Goal: Task Accomplishment & Management: Manage account settings

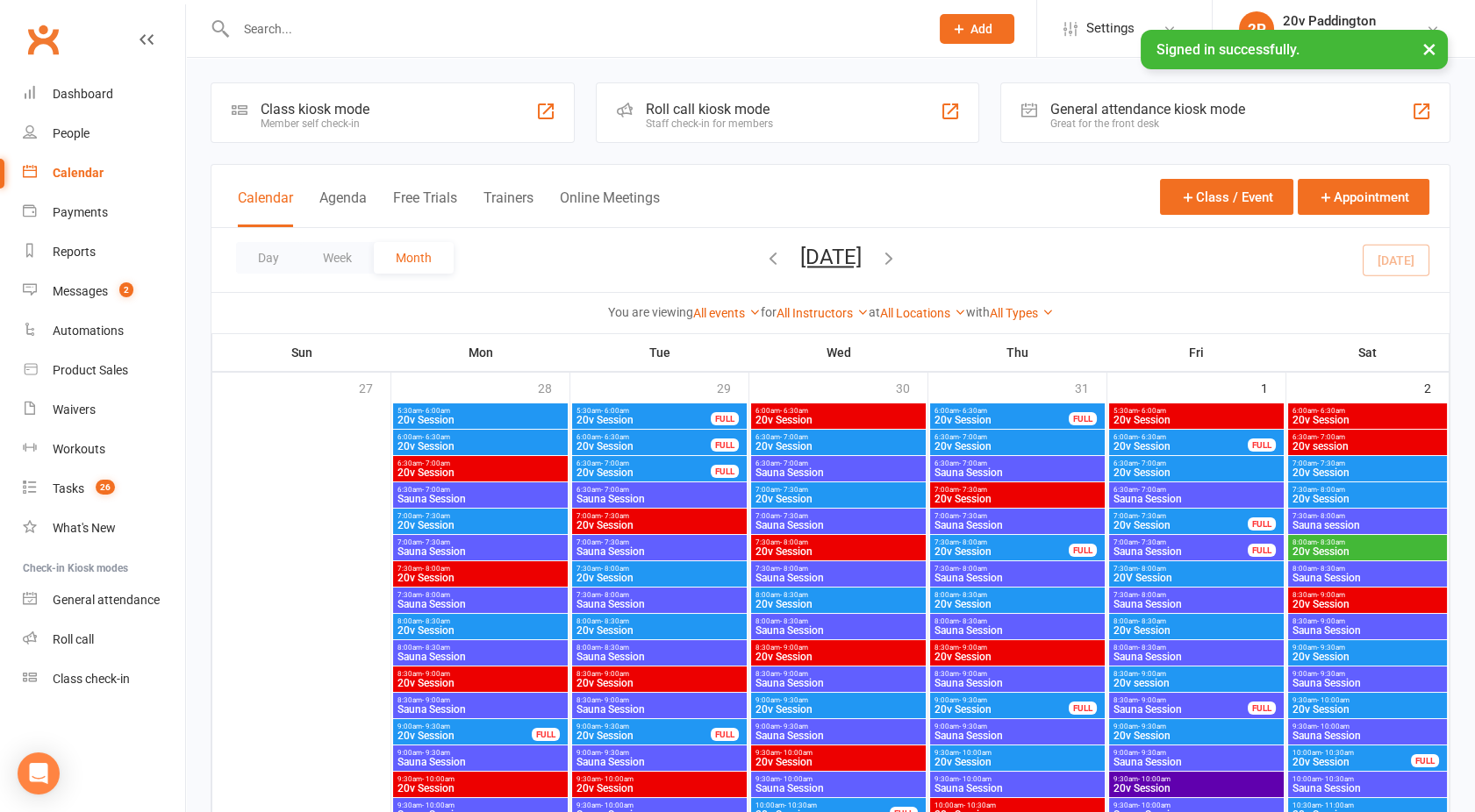
click at [337, 195] on button "Agenda" at bounding box center [343, 208] width 47 height 37
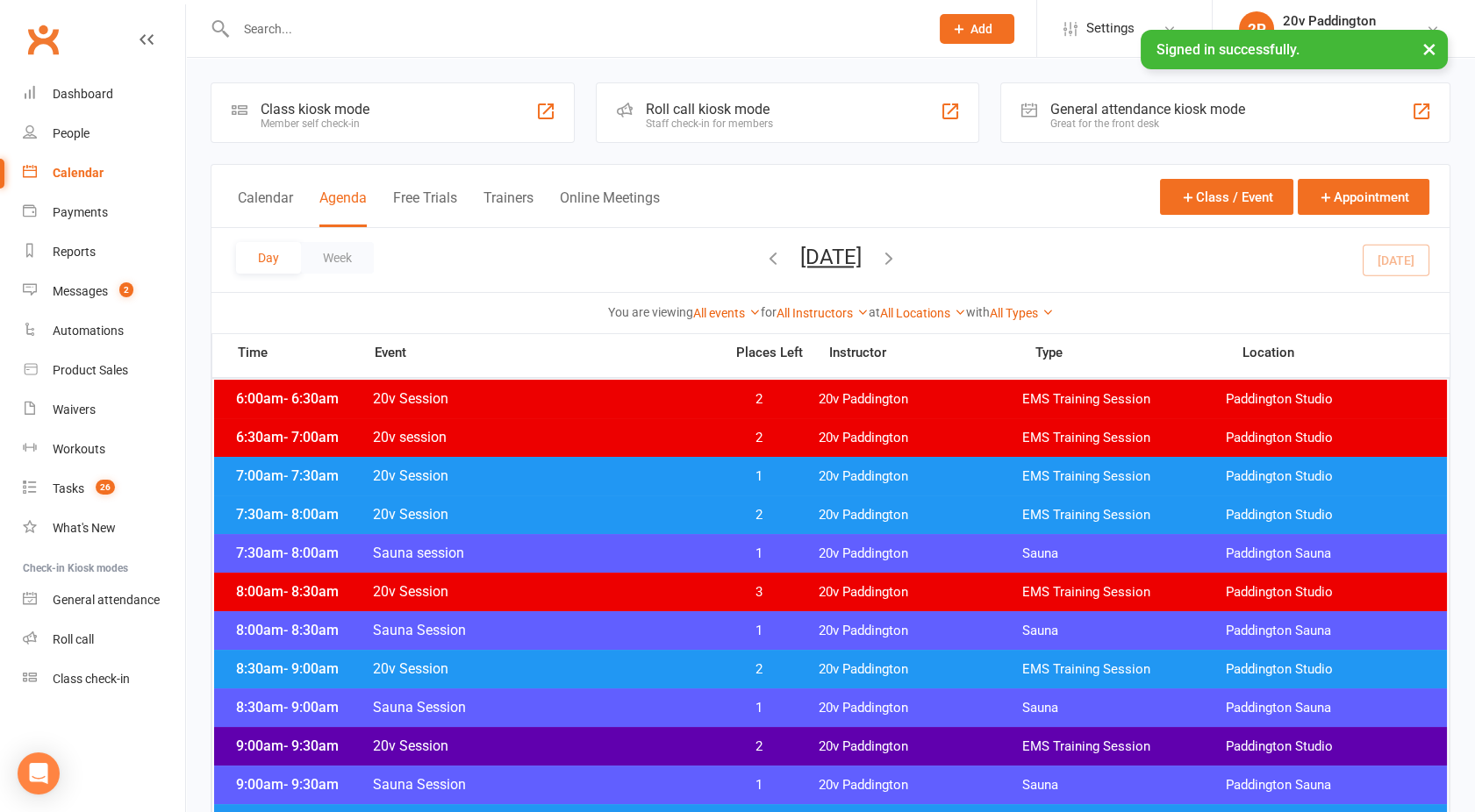
click at [816, 256] on button "Saturday, Aug 16, 2025" at bounding box center [830, 257] width 62 height 25
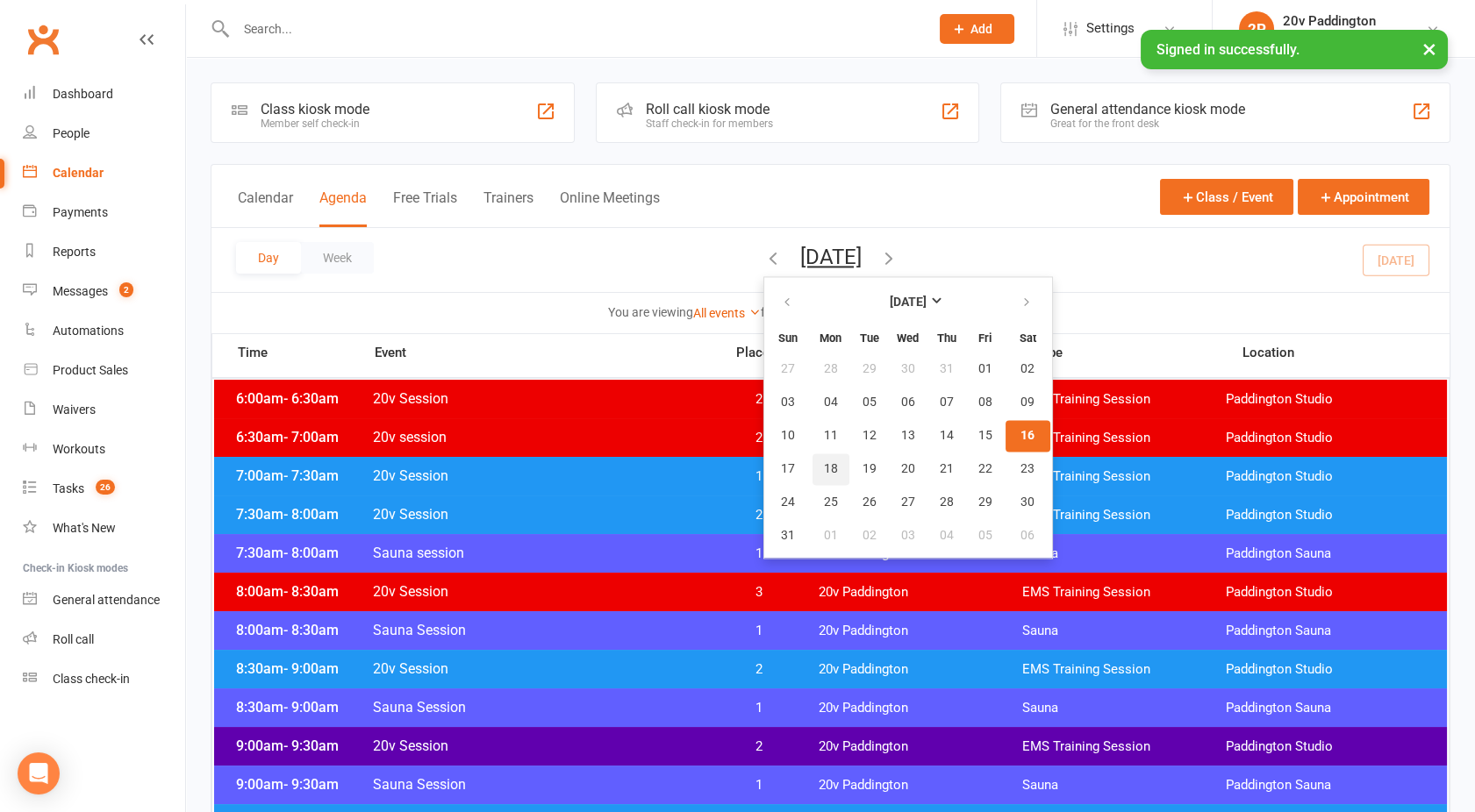
click at [812, 461] on button "18" at bounding box center [830, 468] width 37 height 31
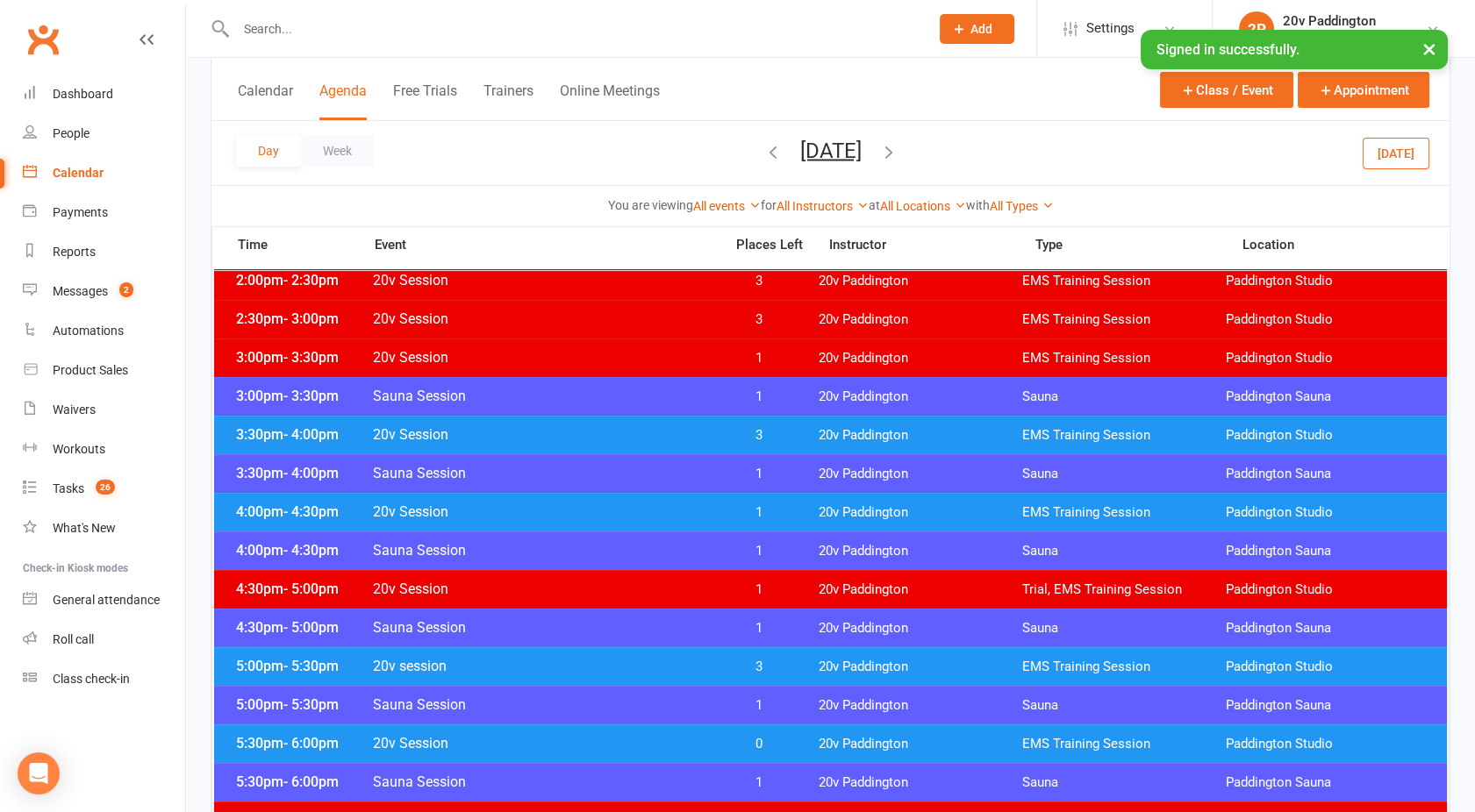
scroll to position [1262, 0]
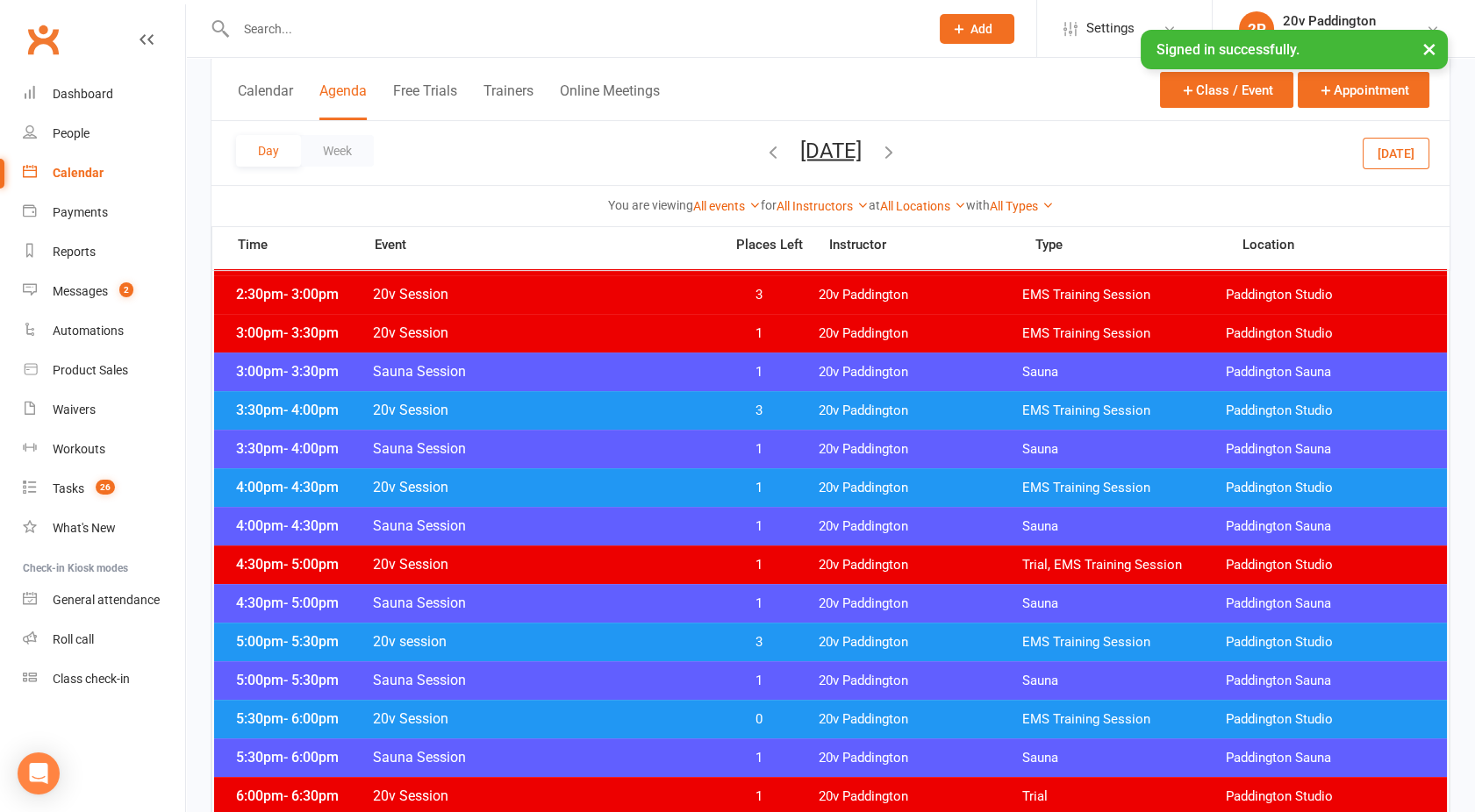
click at [629, 405] on span "20v Session" at bounding box center [543, 410] width 341 height 17
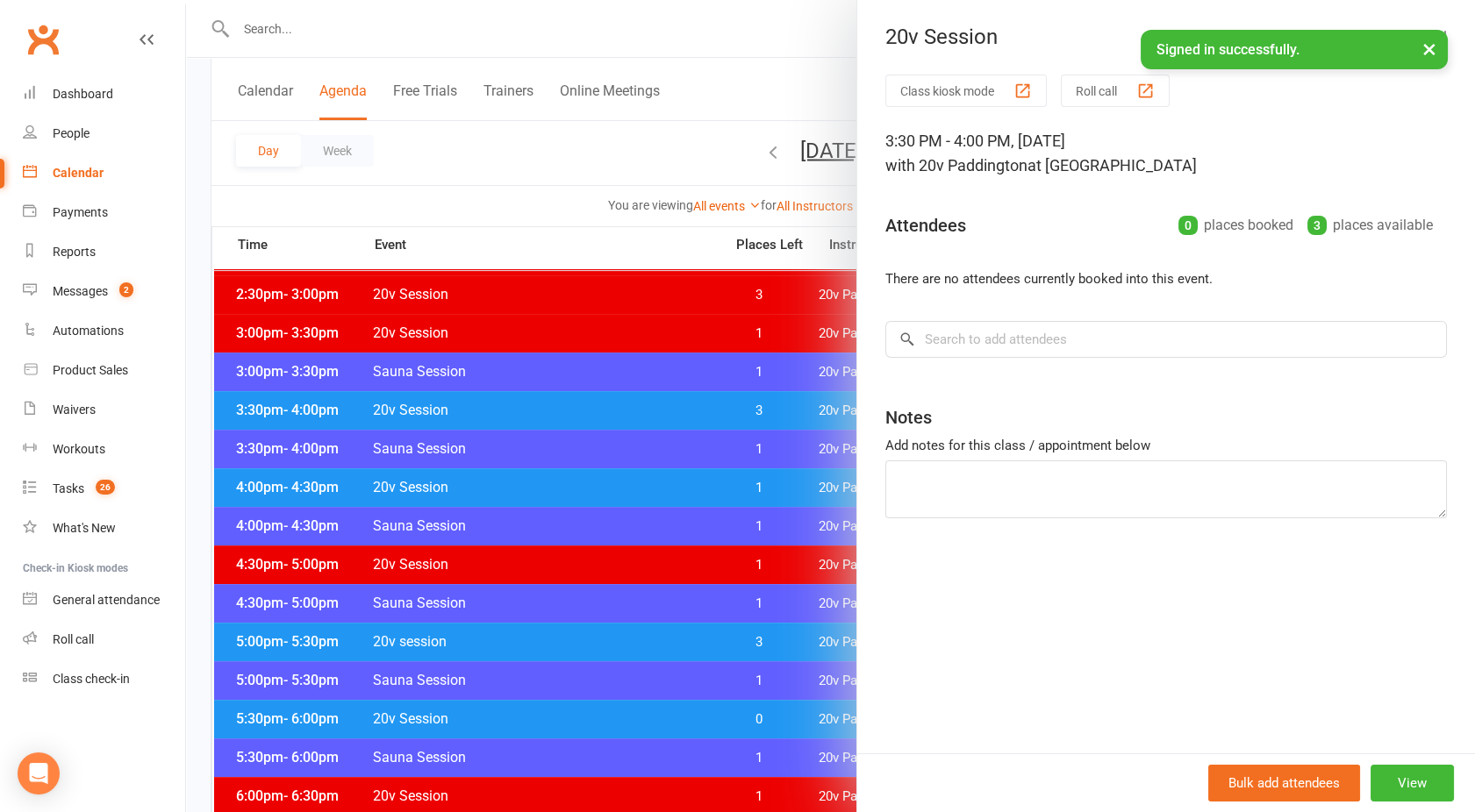
click at [629, 405] on div at bounding box center [830, 406] width 1289 height 812
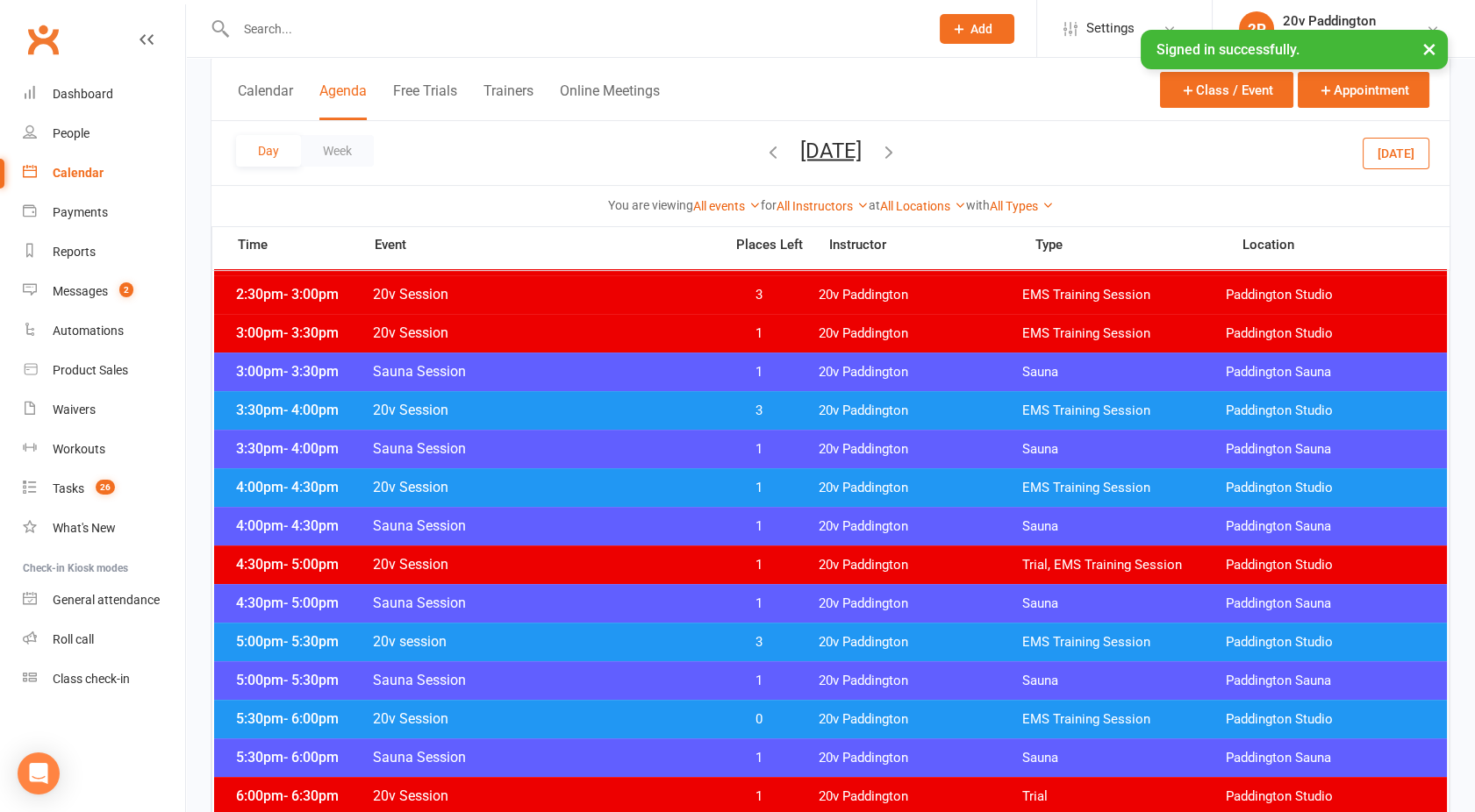
scroll to position [1351, 0]
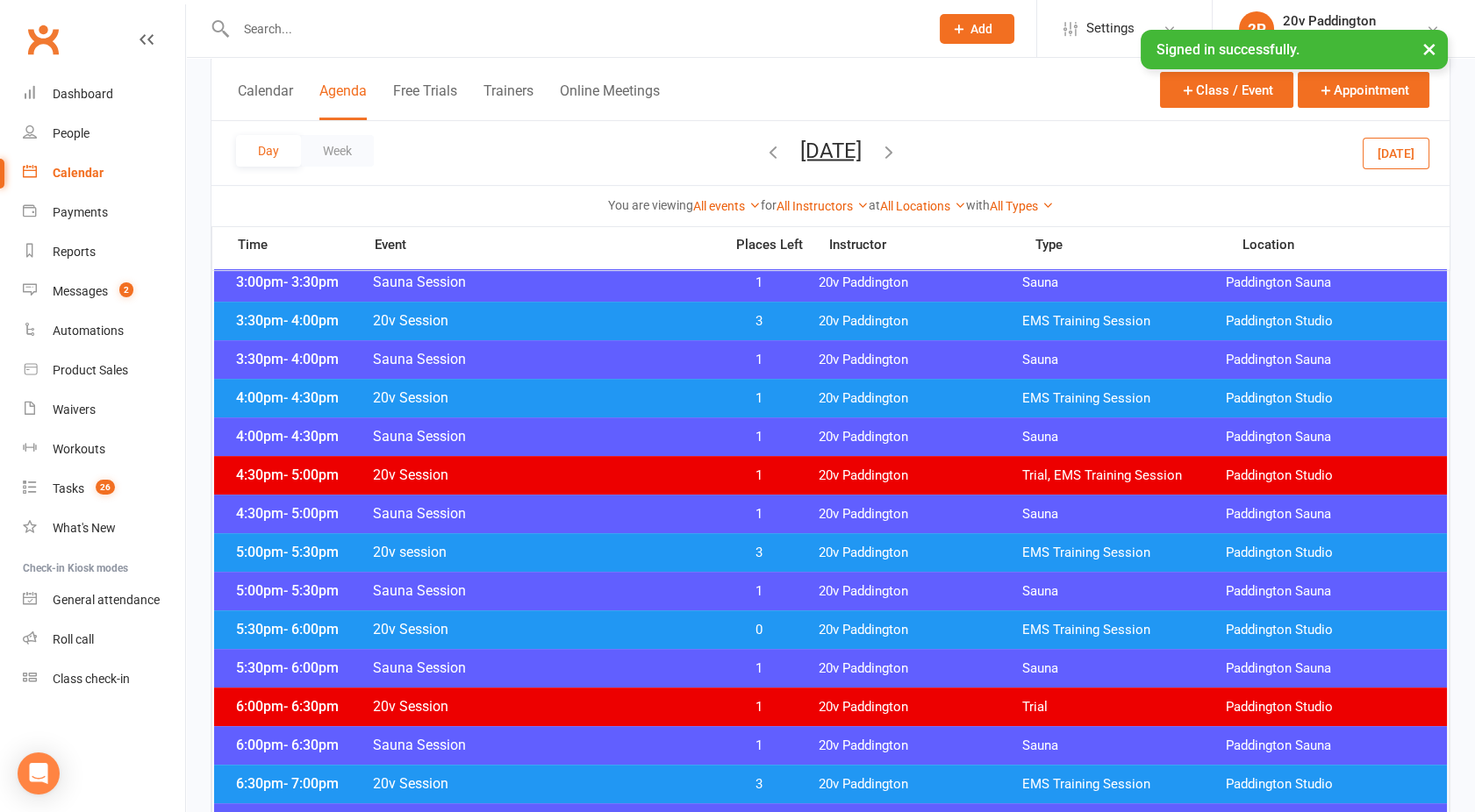
click at [599, 408] on div "4:00pm - 4:30pm 20v Session 1 20v Paddington EMS Training Session Paddington St…" at bounding box center [830, 398] width 1233 height 38
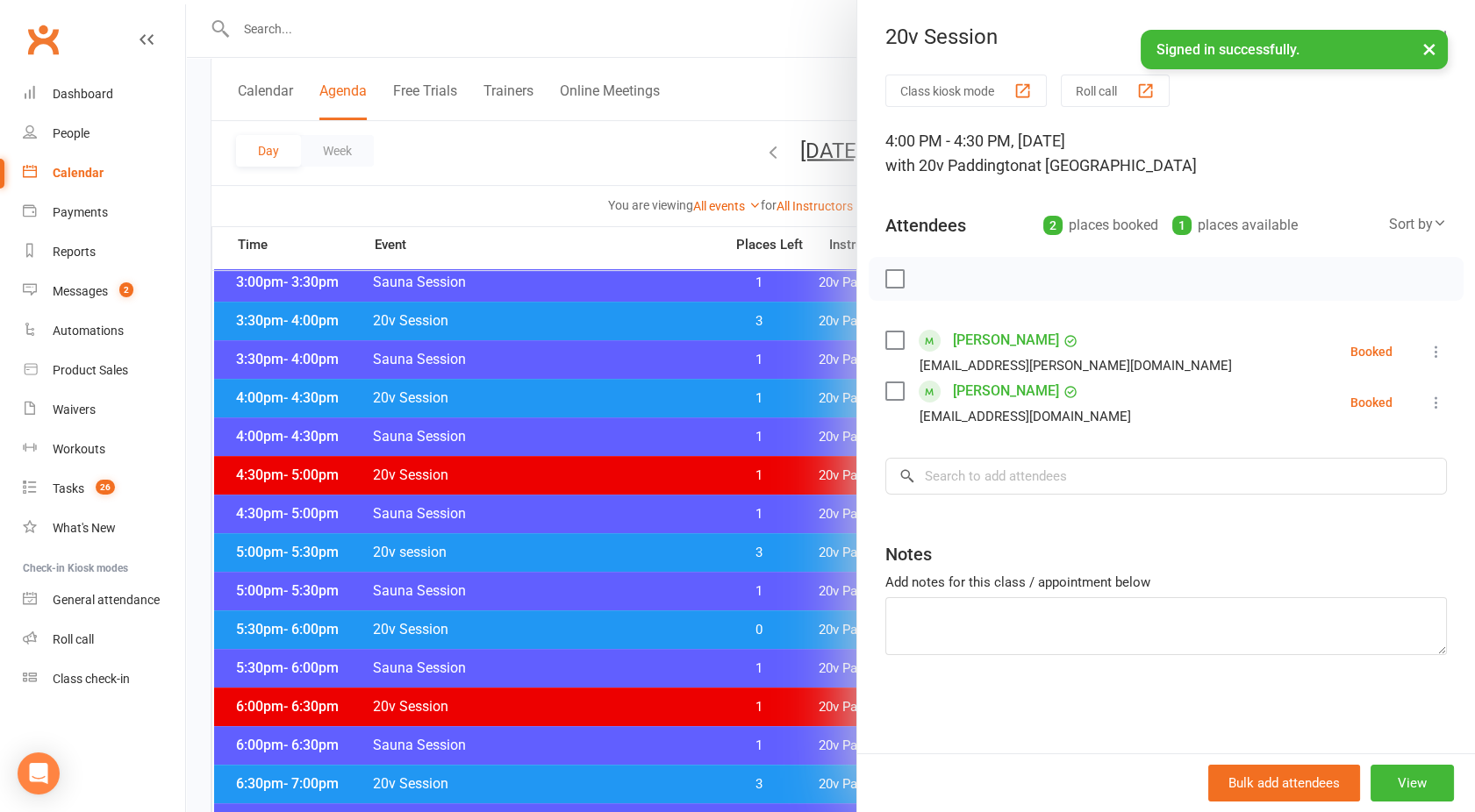
click at [599, 408] on div at bounding box center [830, 406] width 1289 height 812
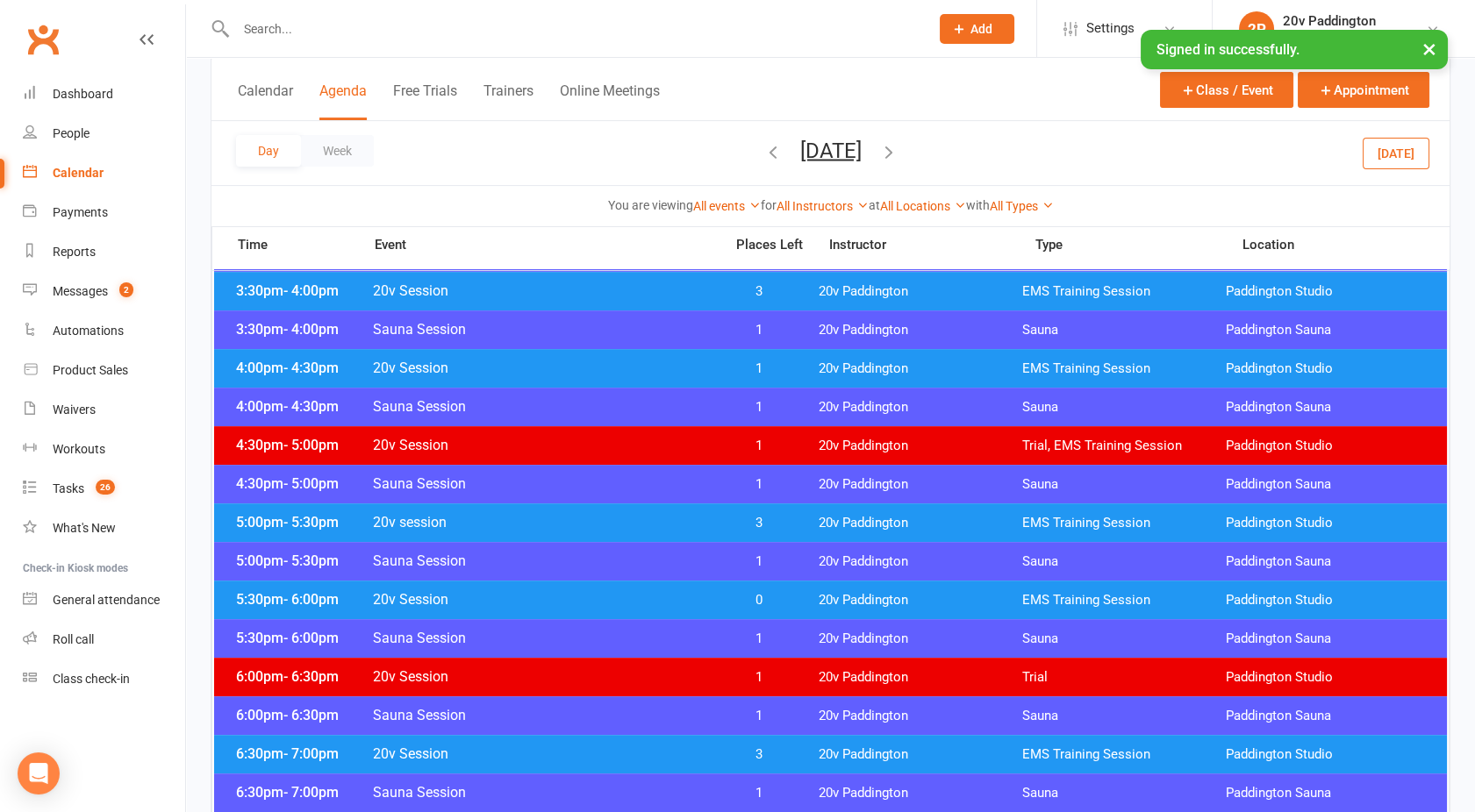
scroll to position [1383, 0]
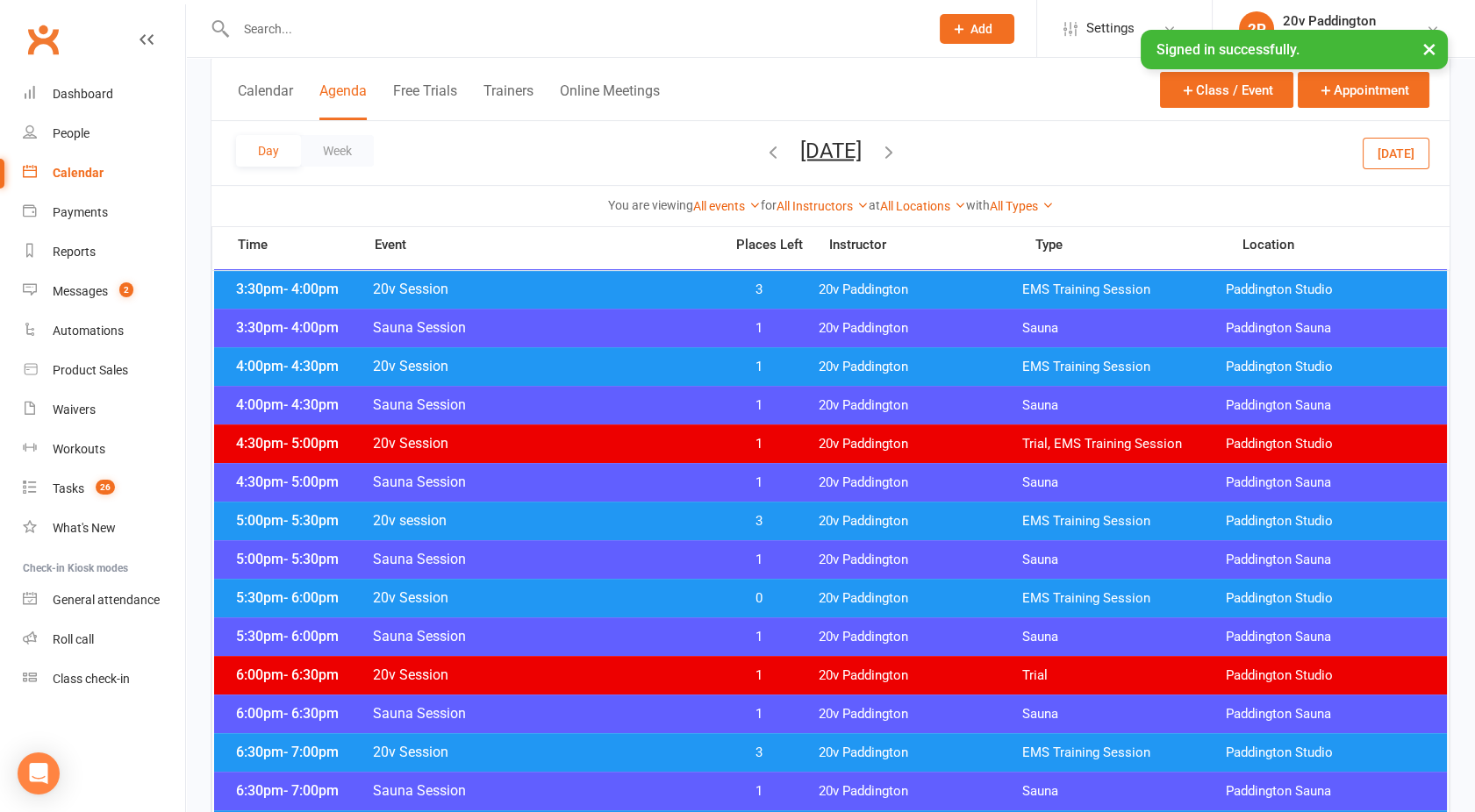
click at [618, 596] on span "20v Session" at bounding box center [543, 597] width 341 height 17
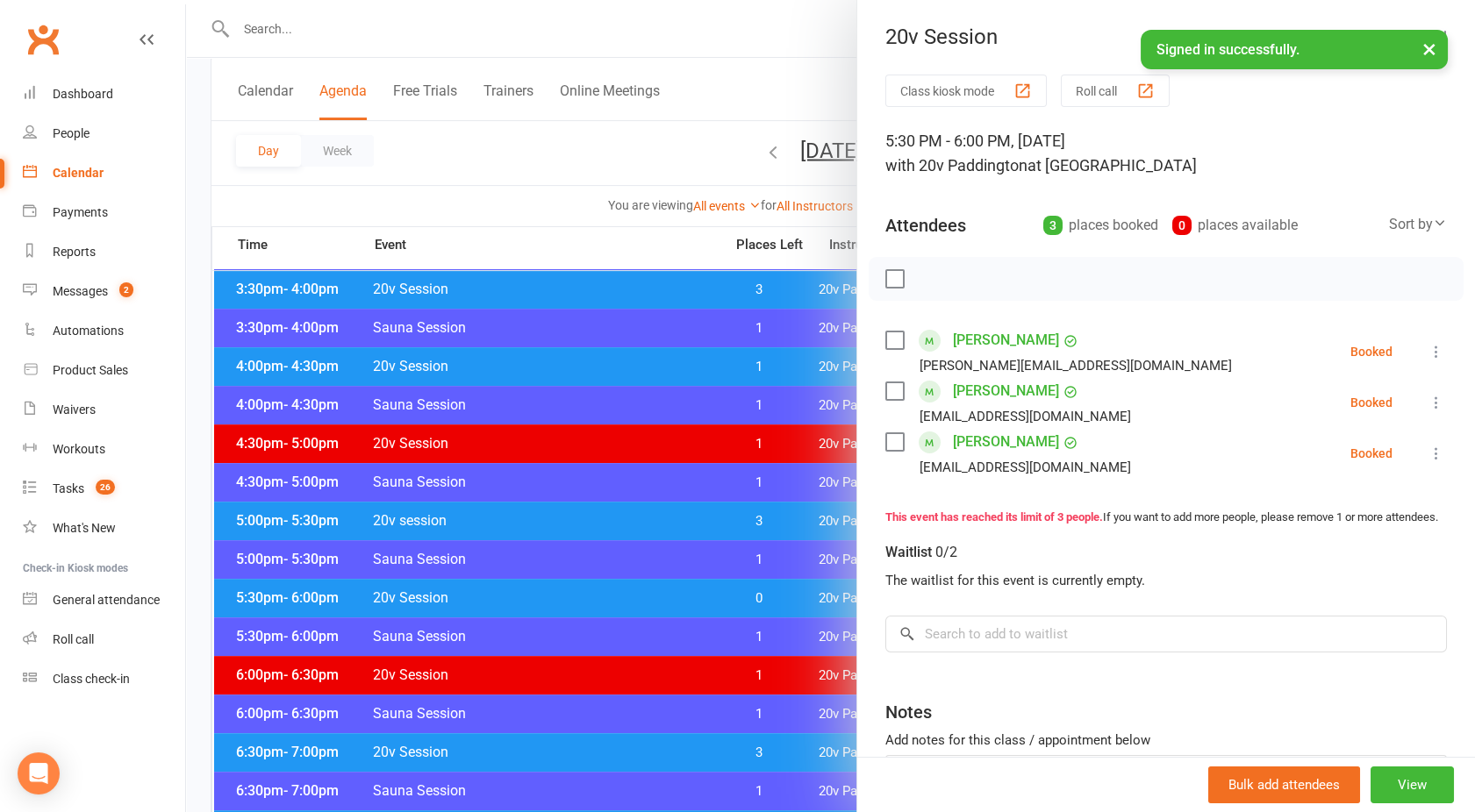
click at [618, 596] on div at bounding box center [830, 406] width 1289 height 812
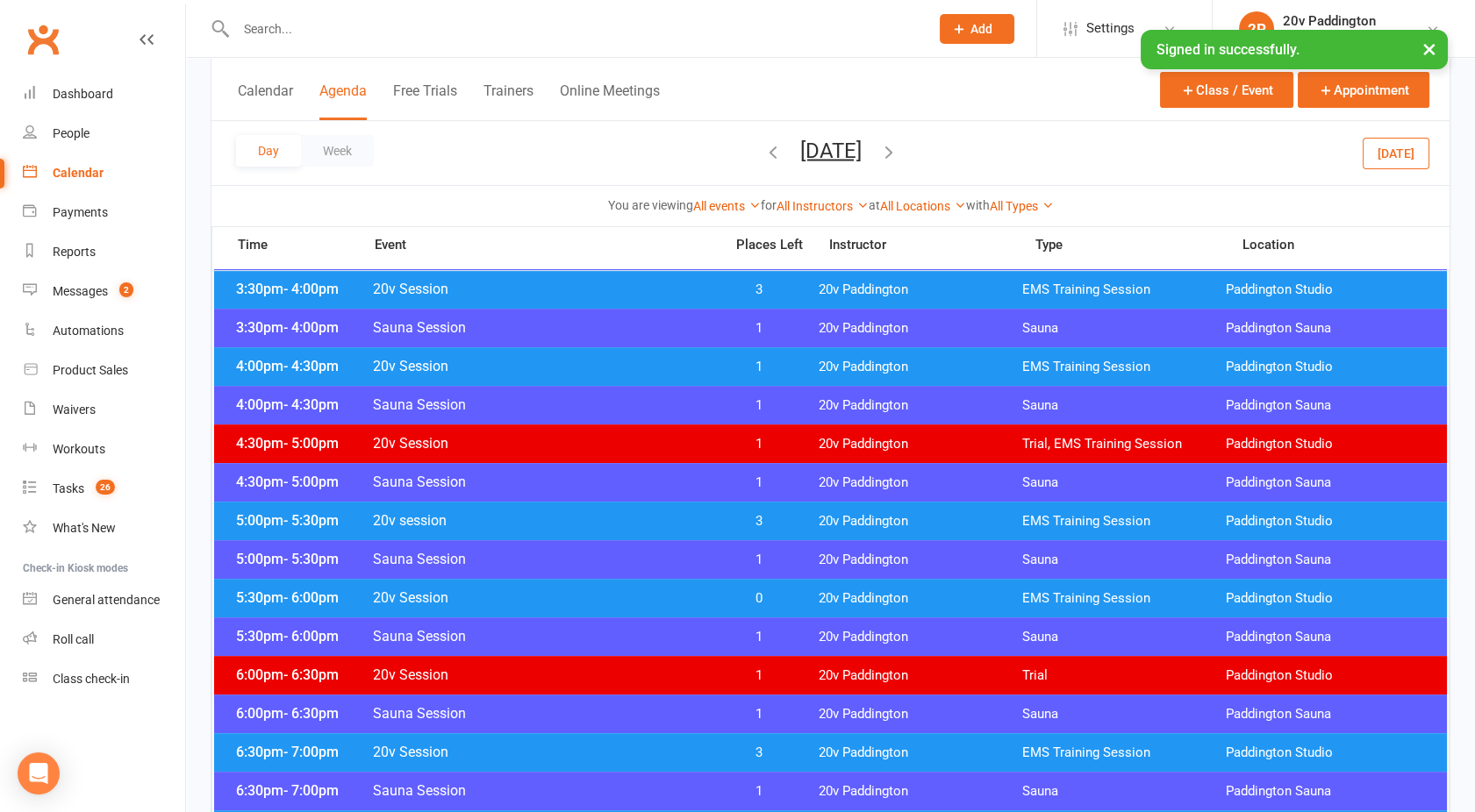
scroll to position [1459, 0]
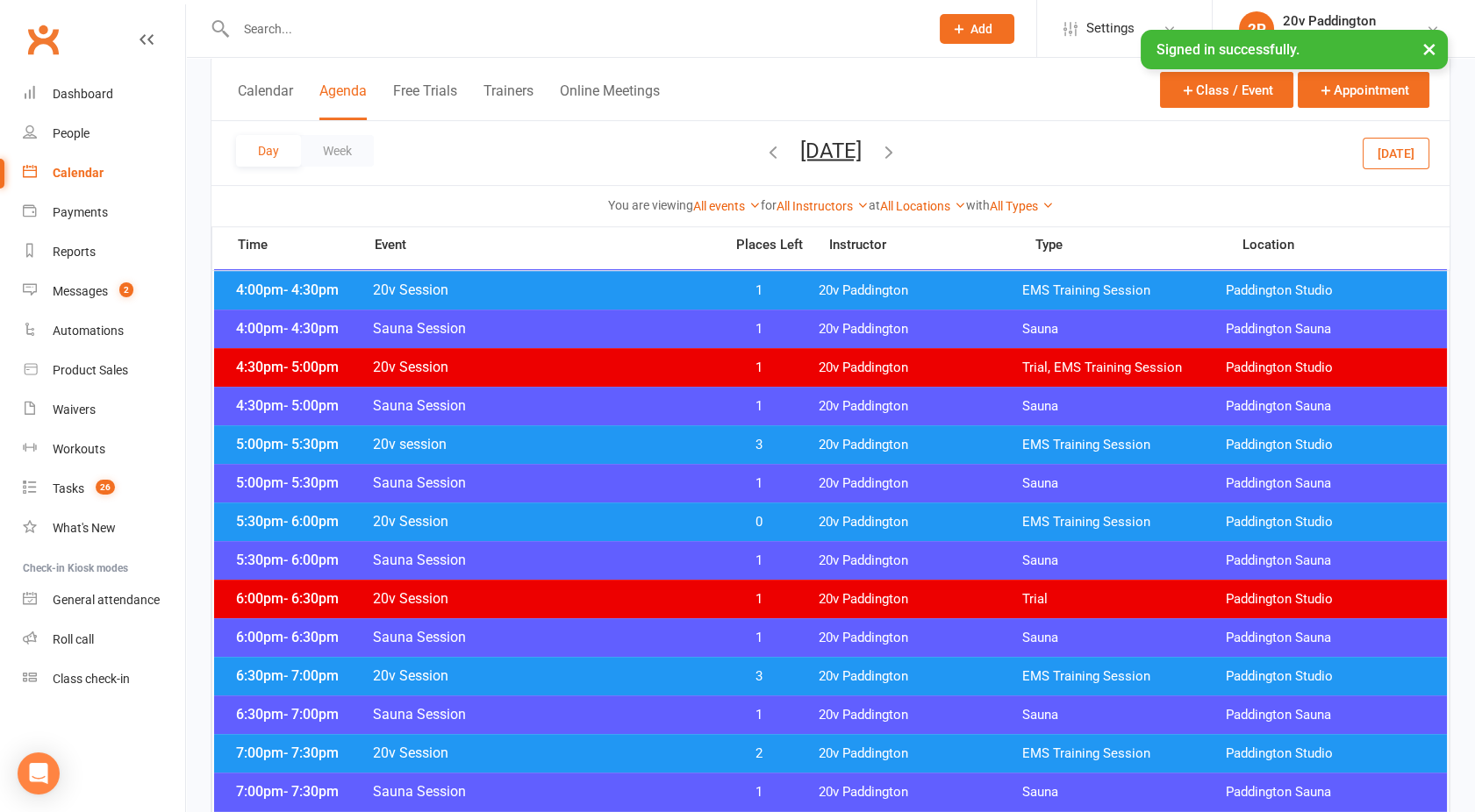
click at [586, 749] on span "20v Session" at bounding box center [543, 752] width 341 height 17
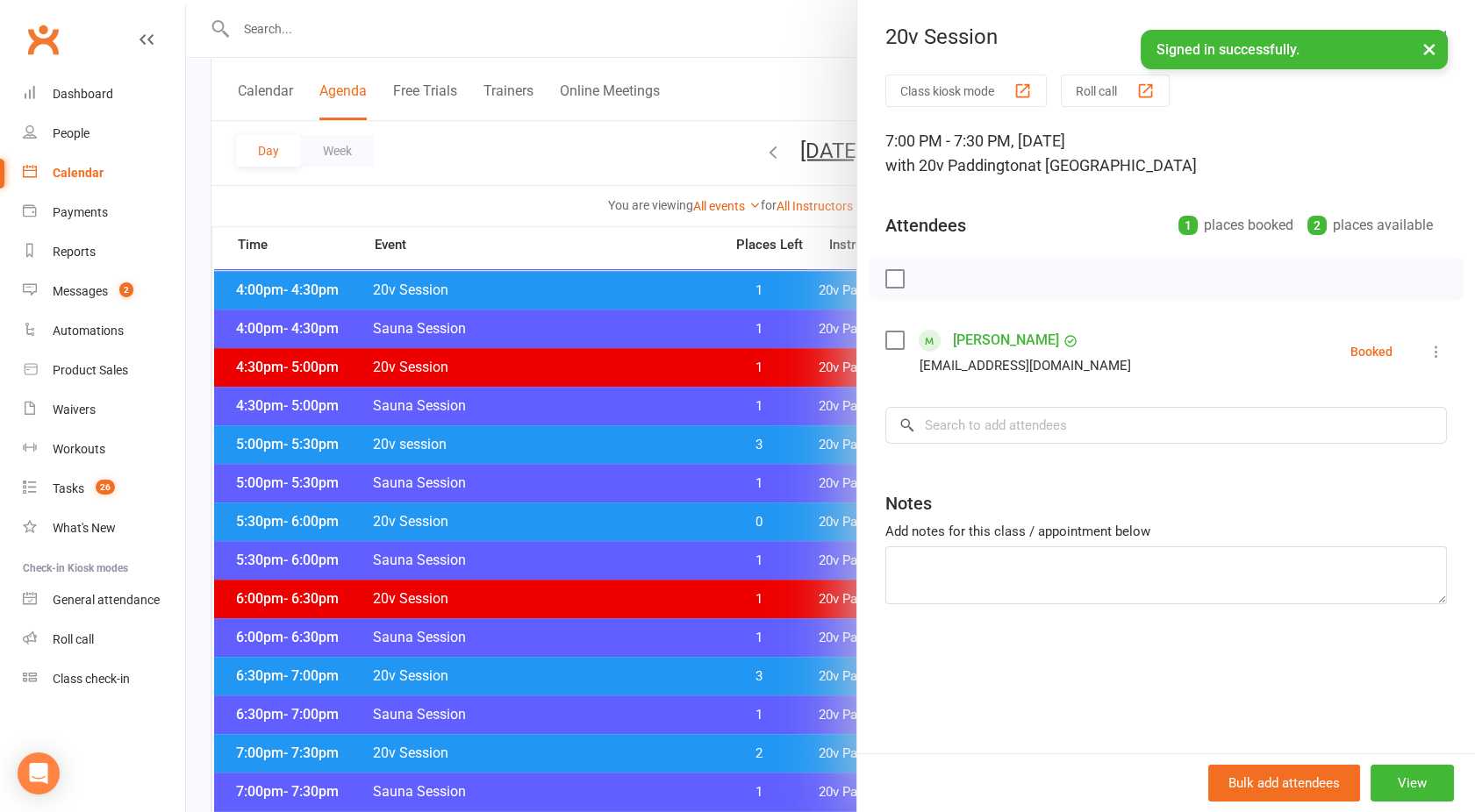
click at [586, 749] on div at bounding box center [830, 406] width 1289 height 812
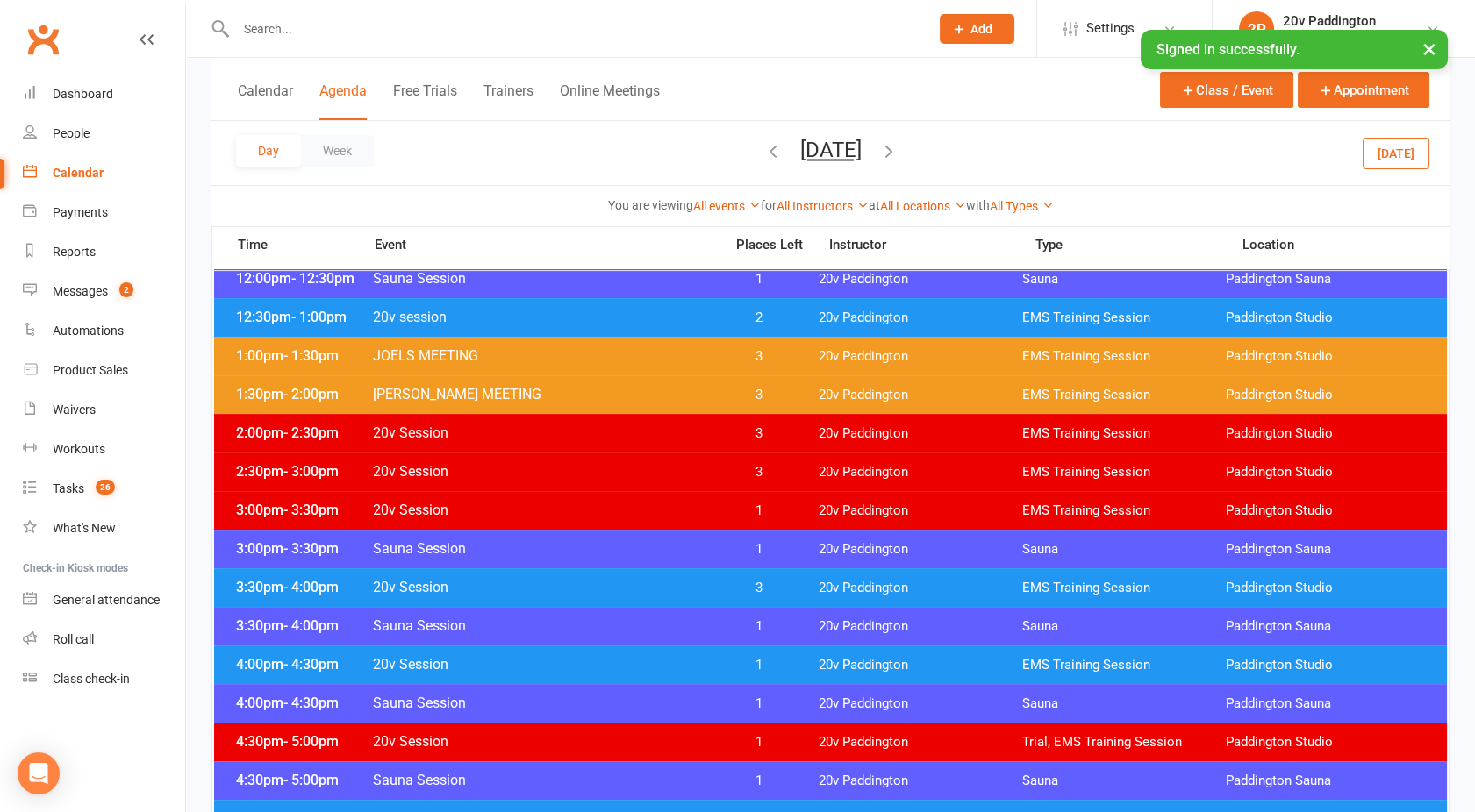
scroll to position [837, 0]
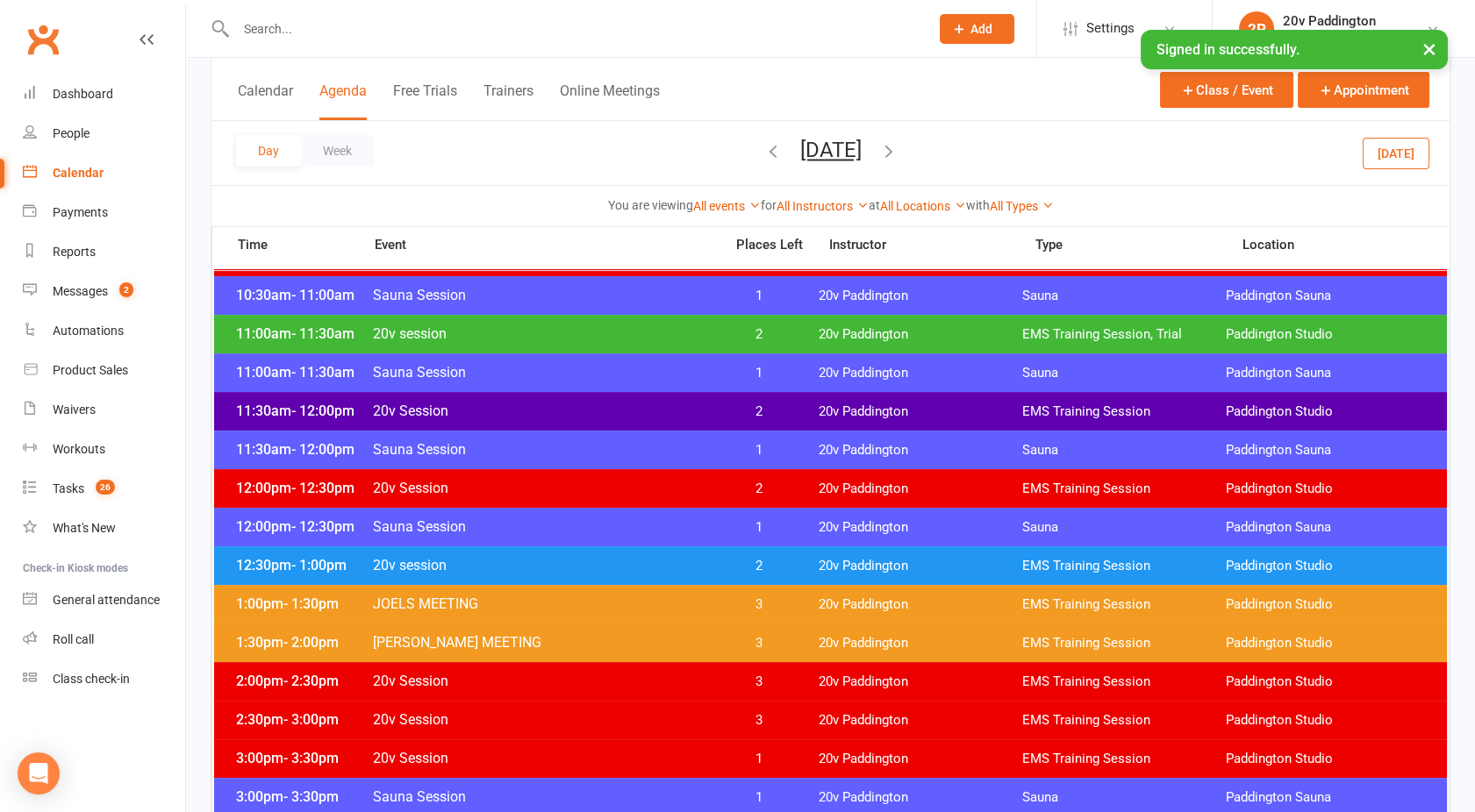
click at [529, 554] on div "12:30pm - 1:00pm 20v session 2 20v Paddington EMS Training Session Paddington S…" at bounding box center [830, 565] width 1233 height 38
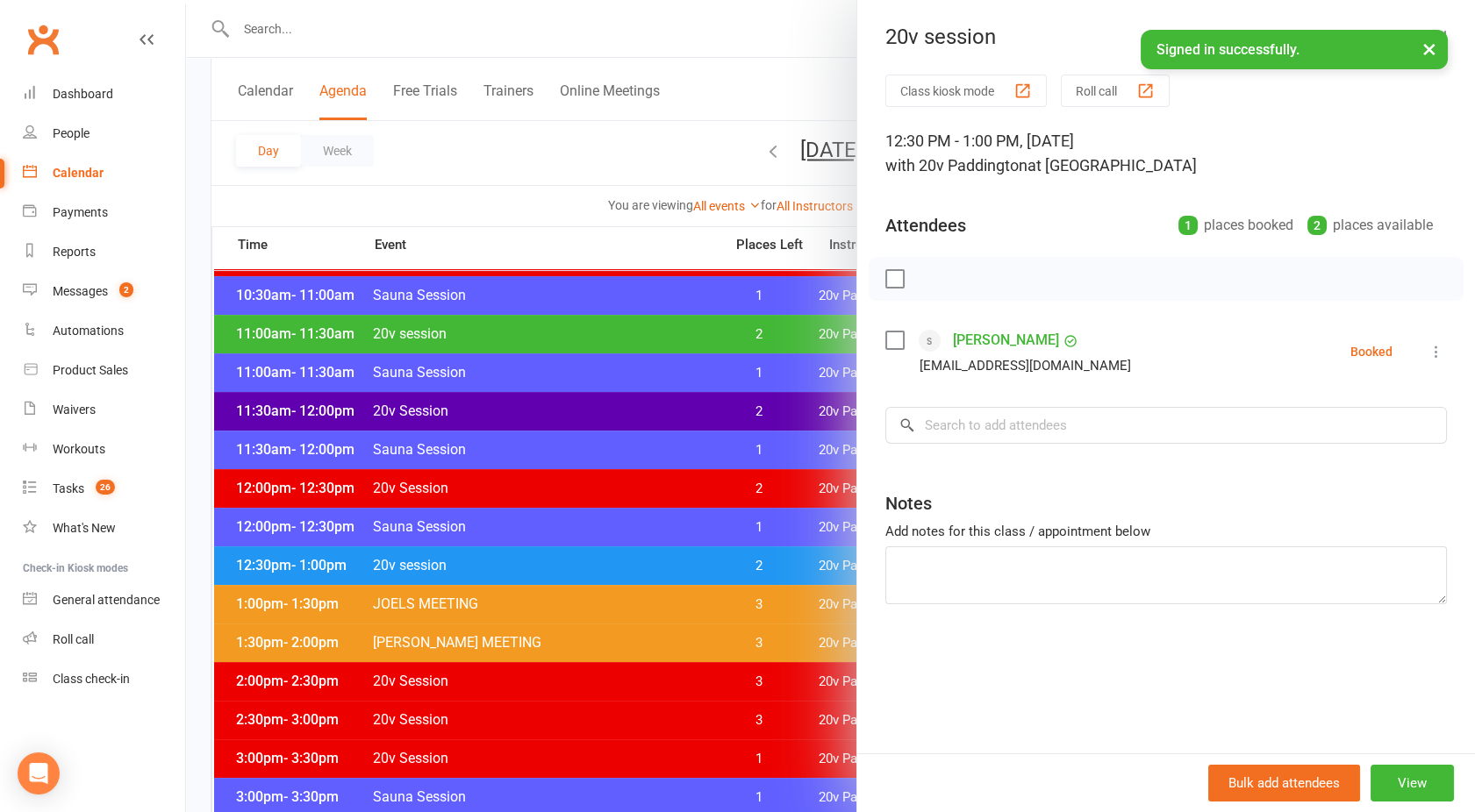
click at [529, 554] on div at bounding box center [830, 406] width 1289 height 812
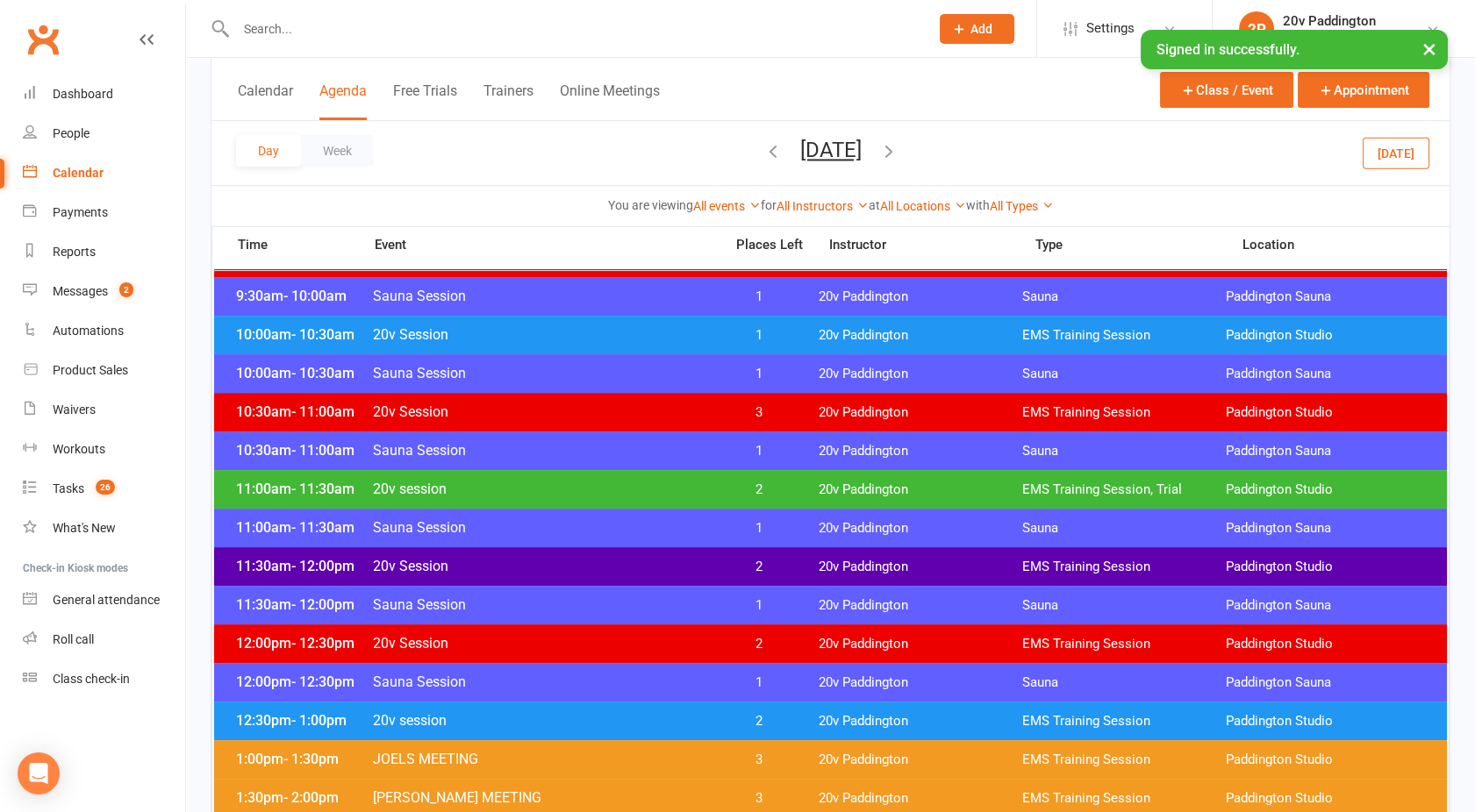
scroll to position [680, 0]
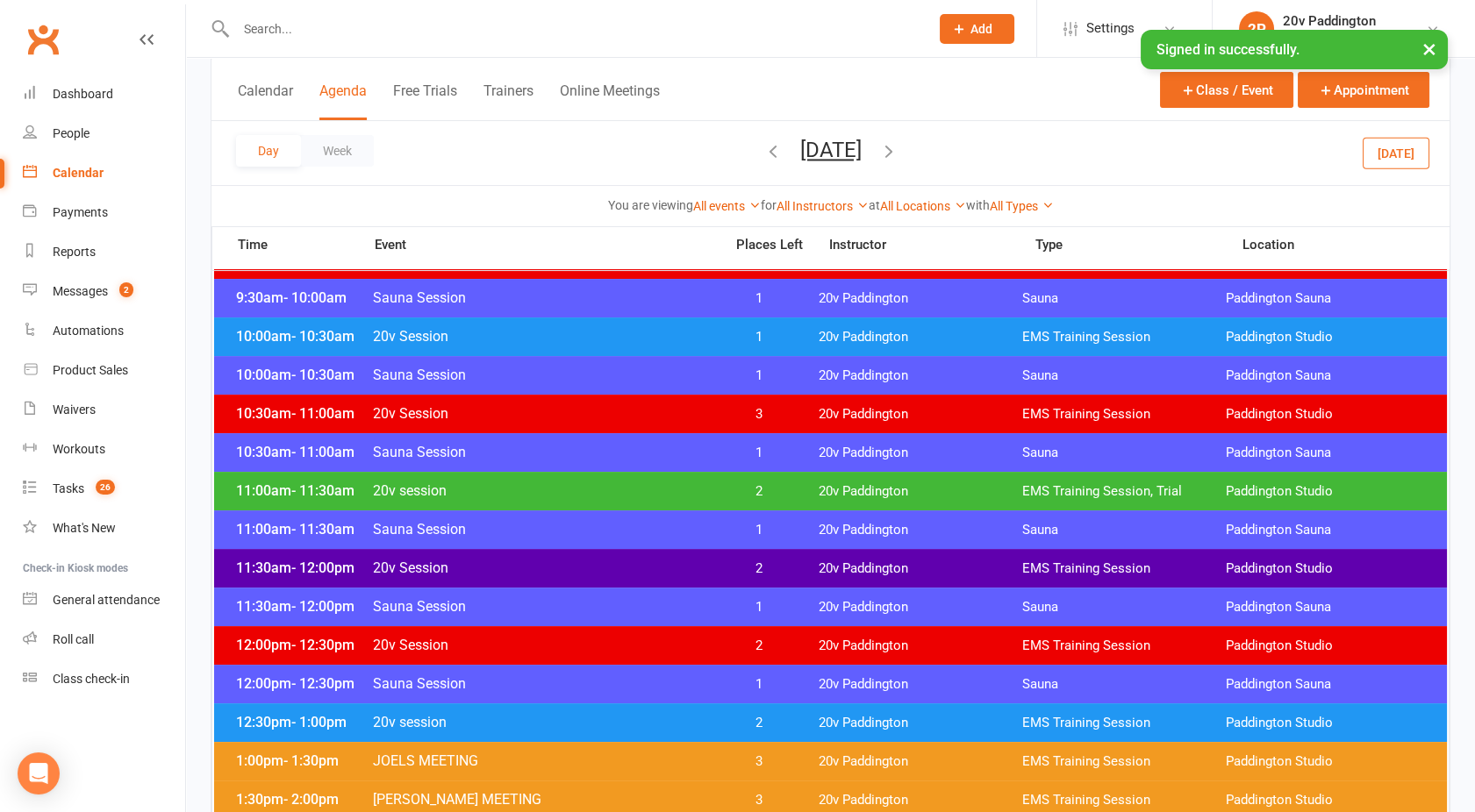
click at [511, 560] on span "20v Session" at bounding box center [543, 568] width 341 height 17
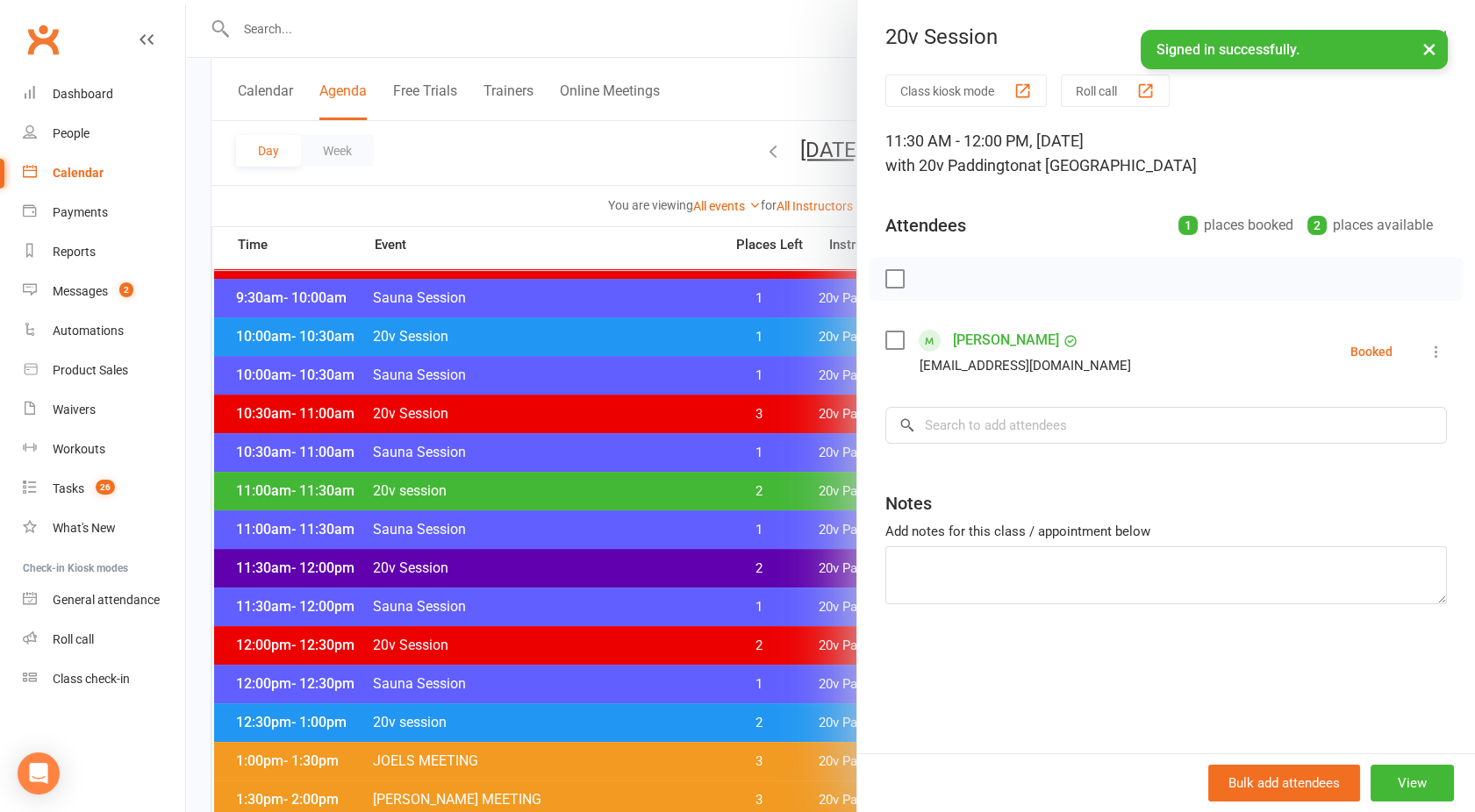
click at [511, 560] on div at bounding box center [830, 406] width 1289 height 812
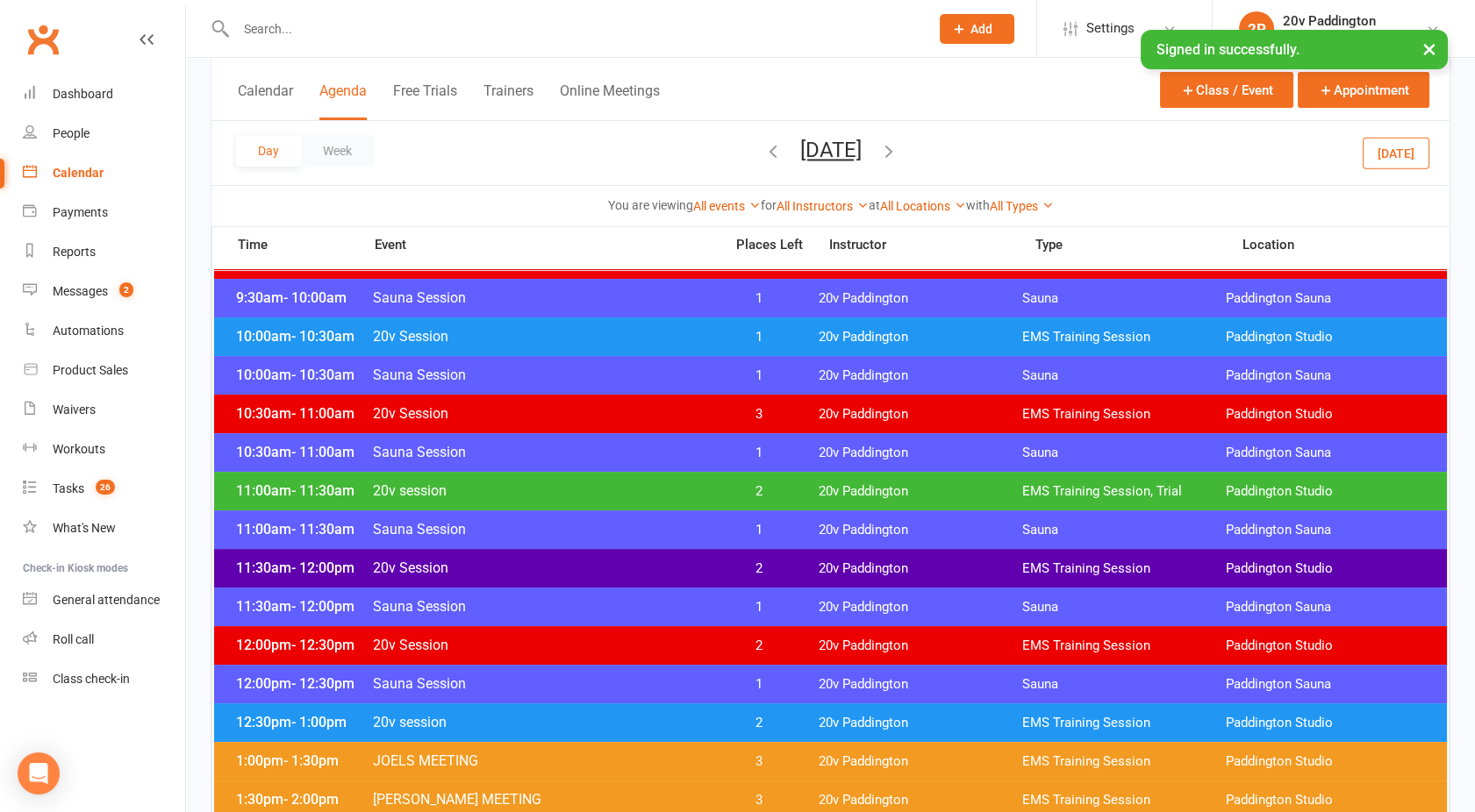
click at [513, 490] on span "20v session" at bounding box center [543, 491] width 341 height 17
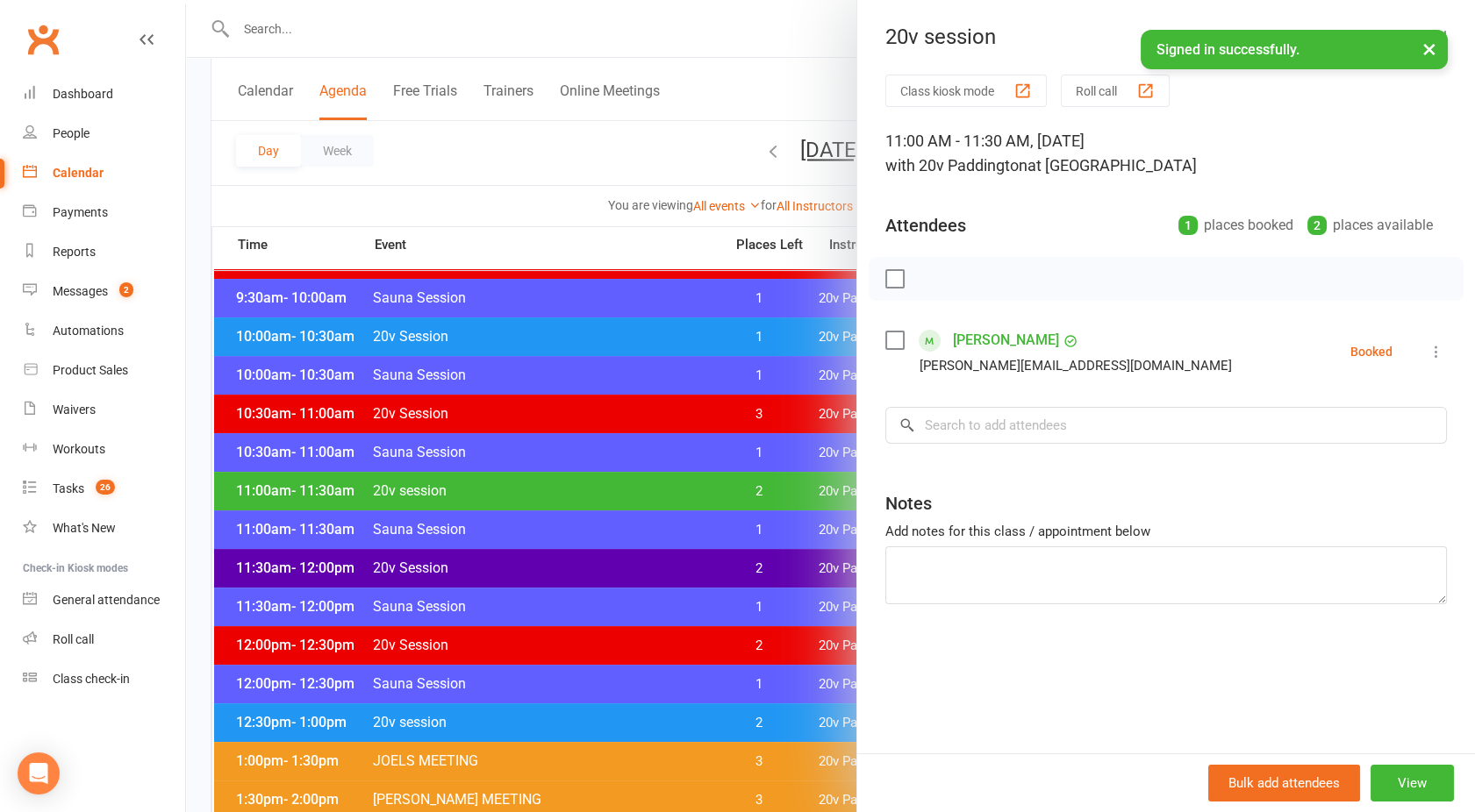
click at [513, 490] on div at bounding box center [830, 406] width 1289 height 812
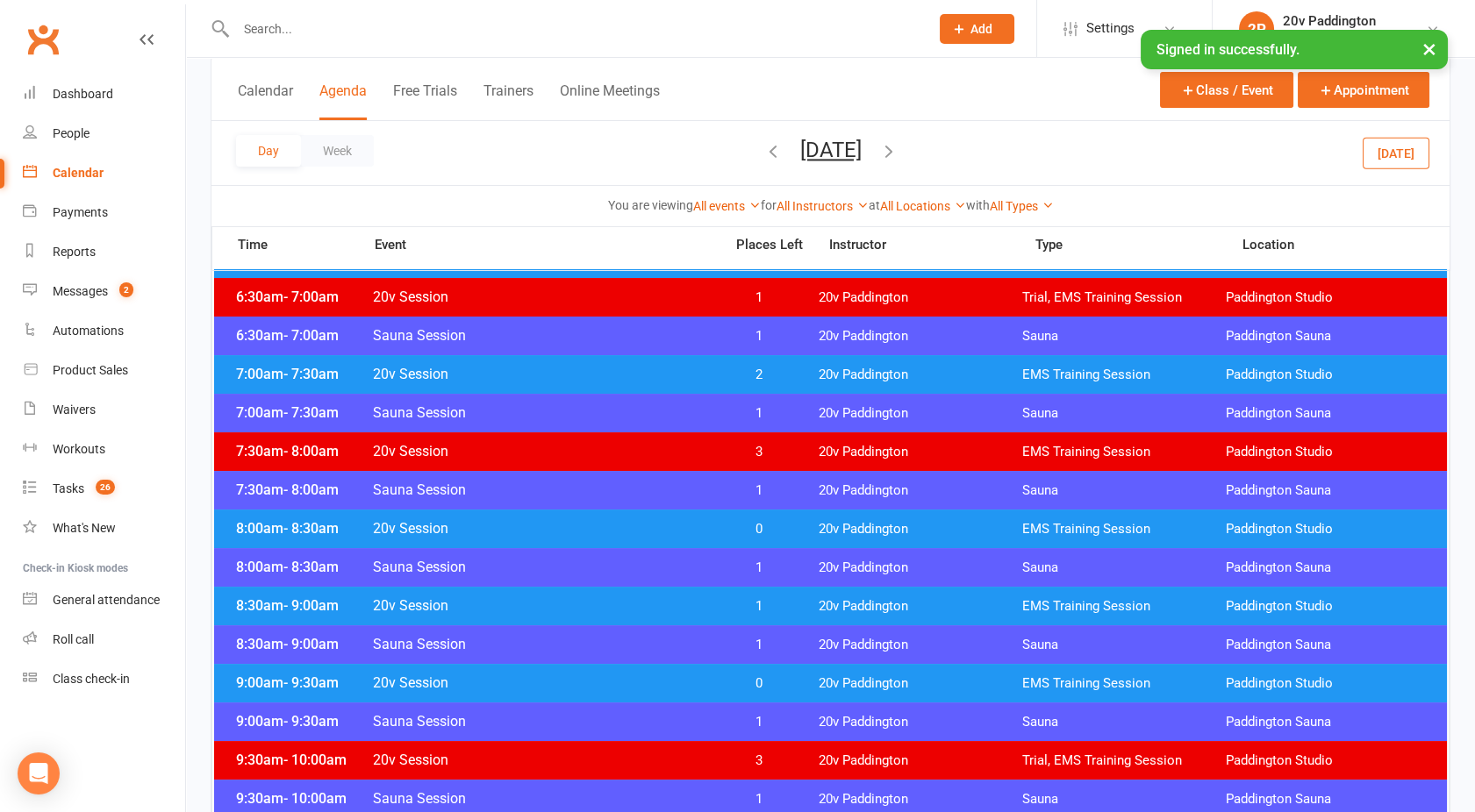
scroll to position [178, 0]
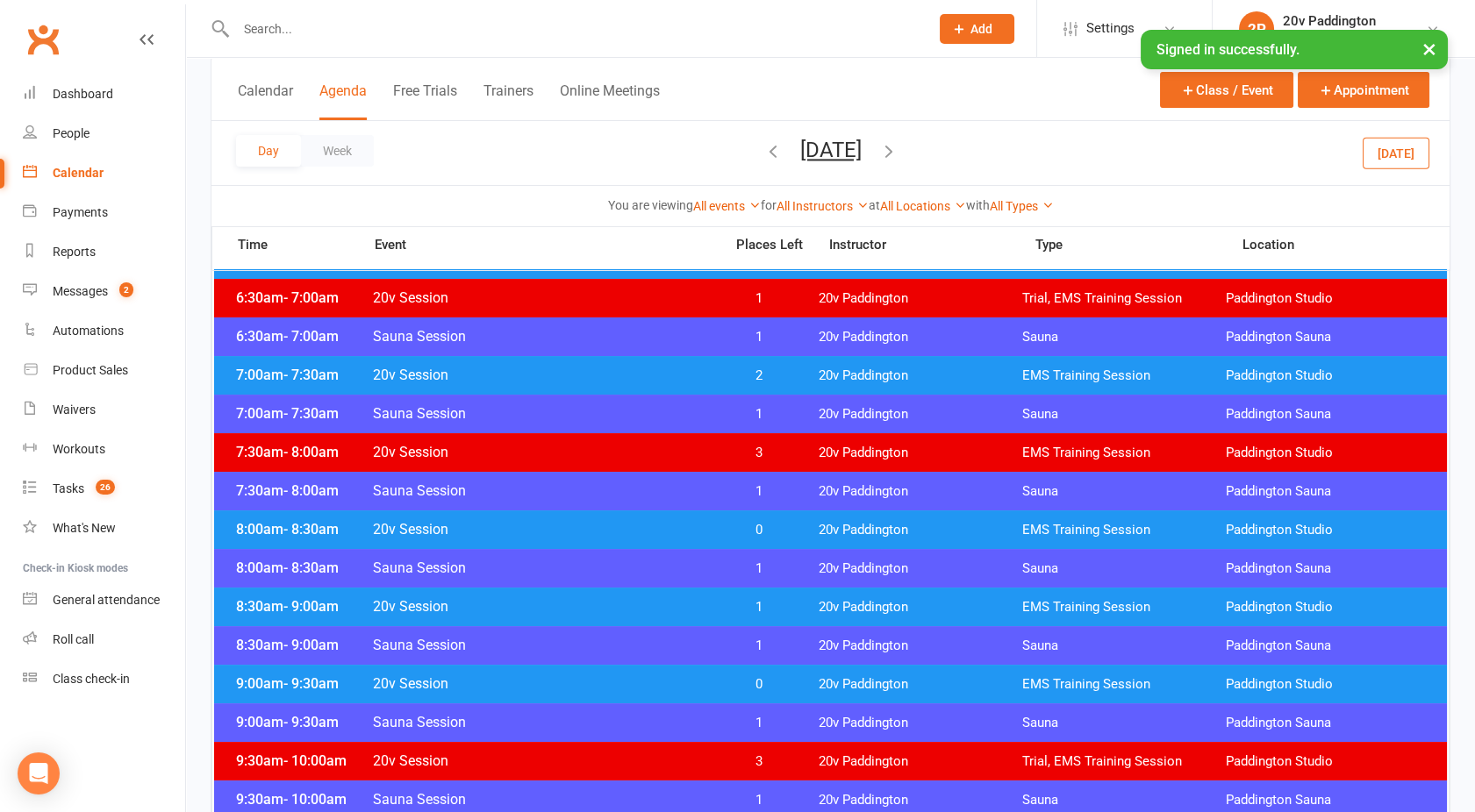
click at [552, 615] on div "8:30am - 9:00am 20v Session 1 20v Paddington EMS Training Session Paddington St…" at bounding box center [830, 606] width 1233 height 38
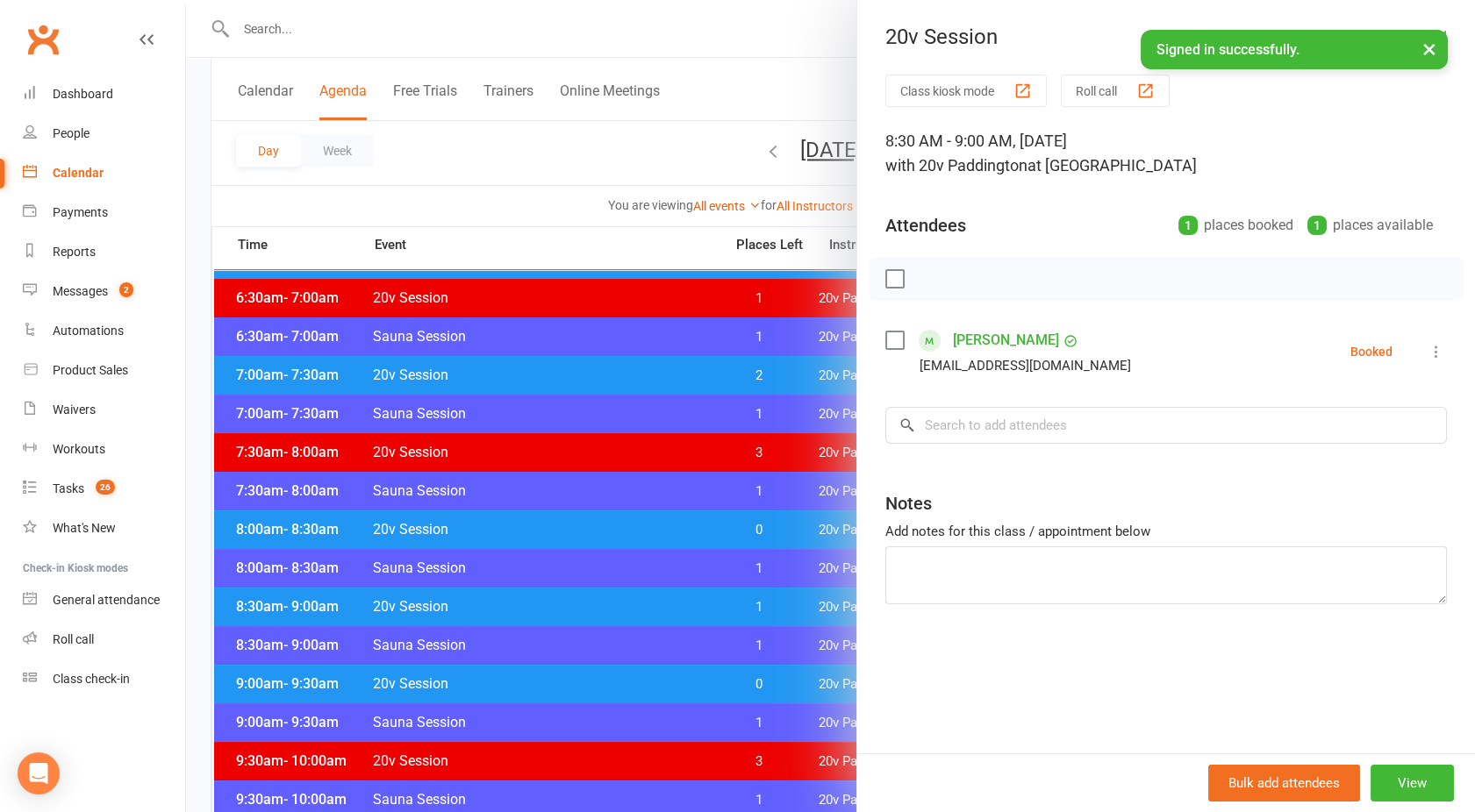
click at [552, 615] on div at bounding box center [830, 406] width 1289 height 812
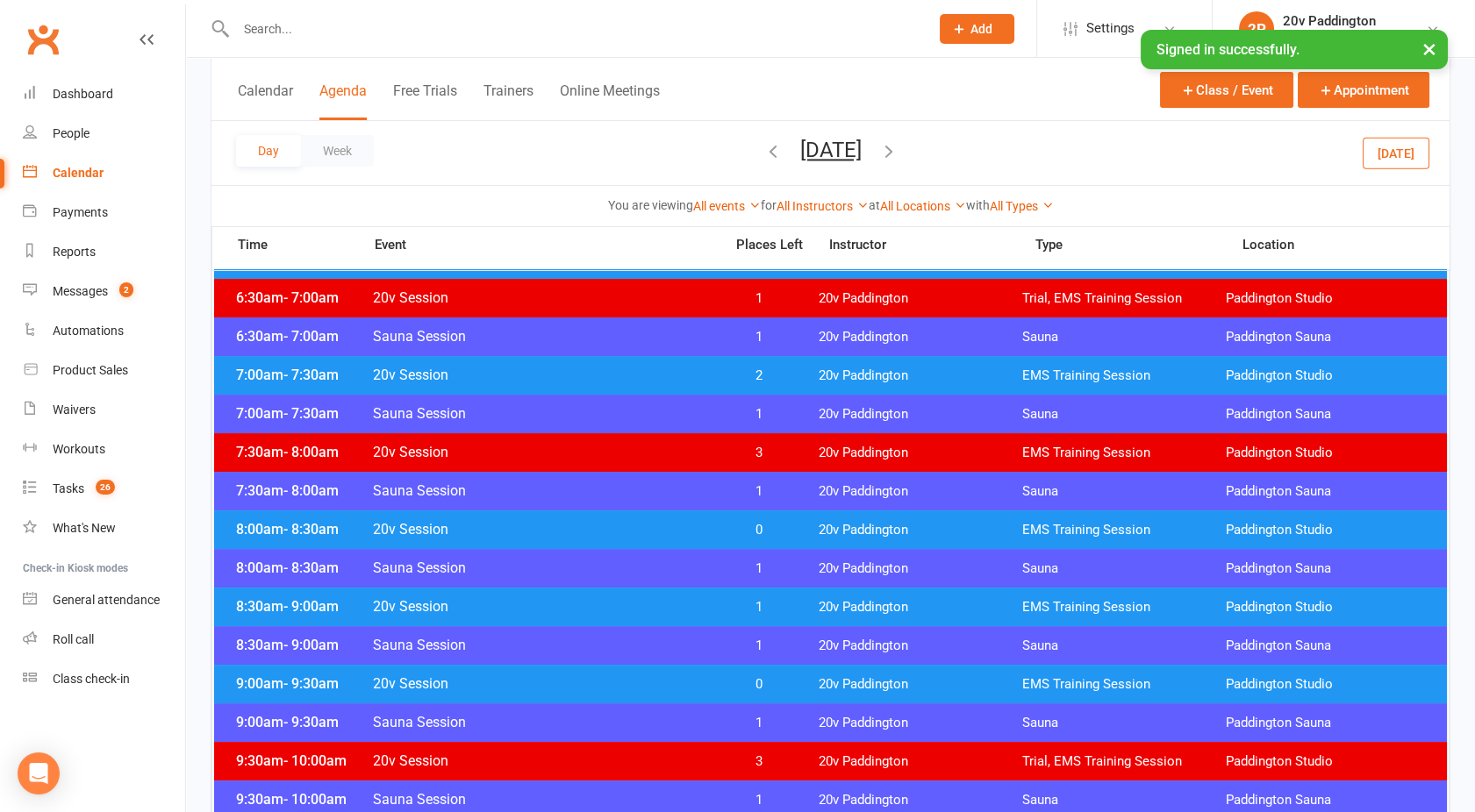
click at [540, 530] on span "20v Session" at bounding box center [543, 529] width 341 height 17
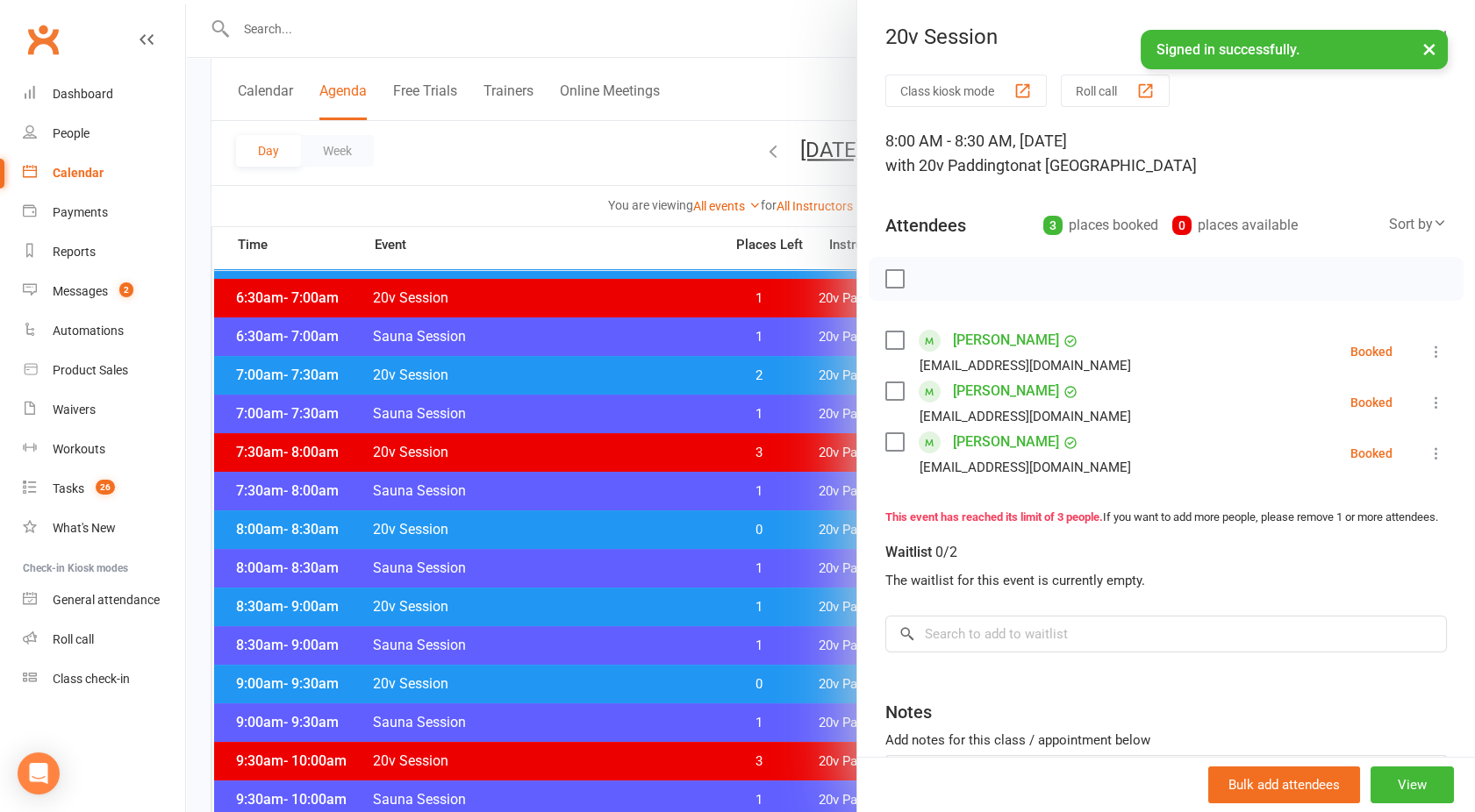
click at [540, 530] on div at bounding box center [830, 406] width 1289 height 812
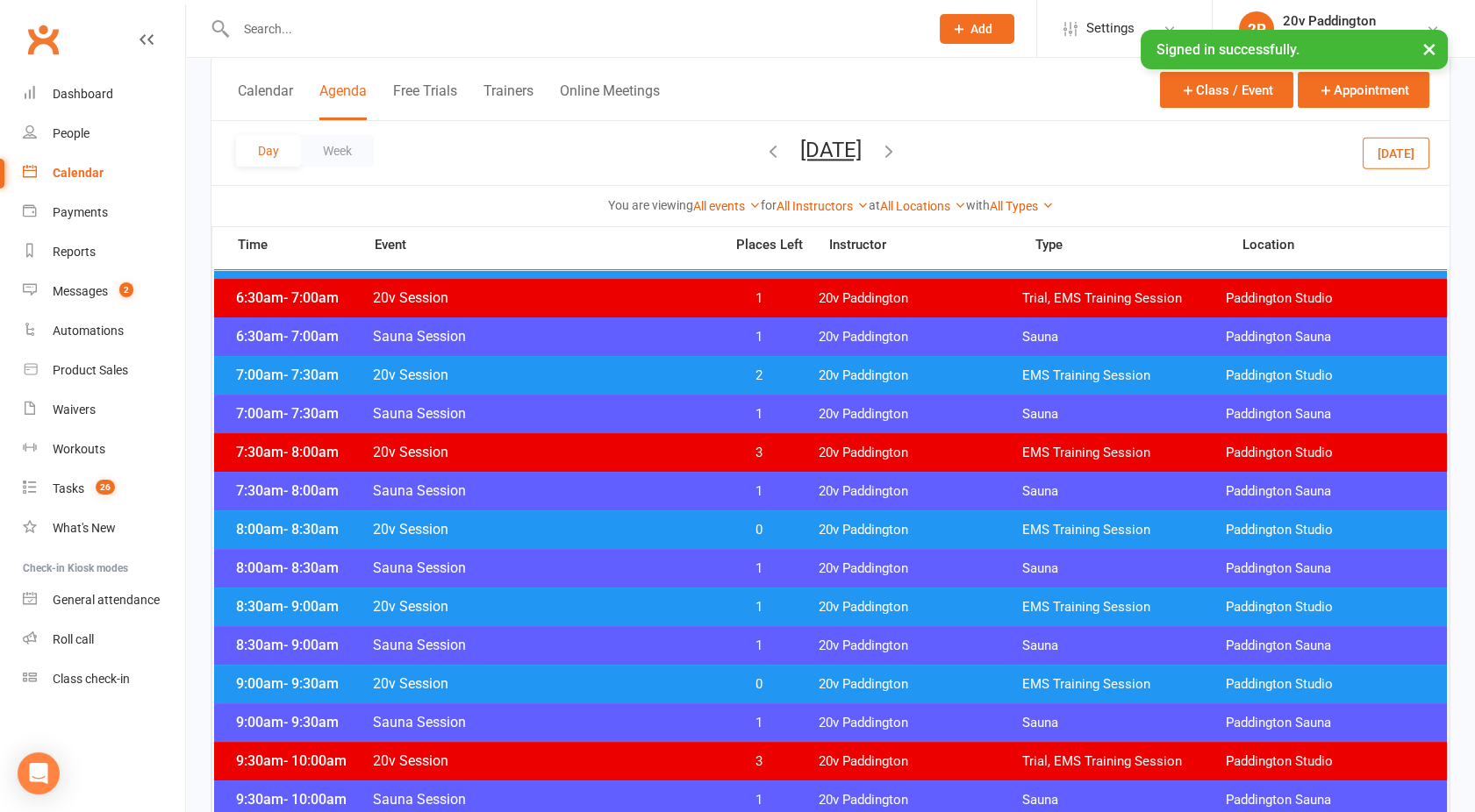
click at [549, 687] on span "20v Session" at bounding box center [543, 684] width 341 height 17
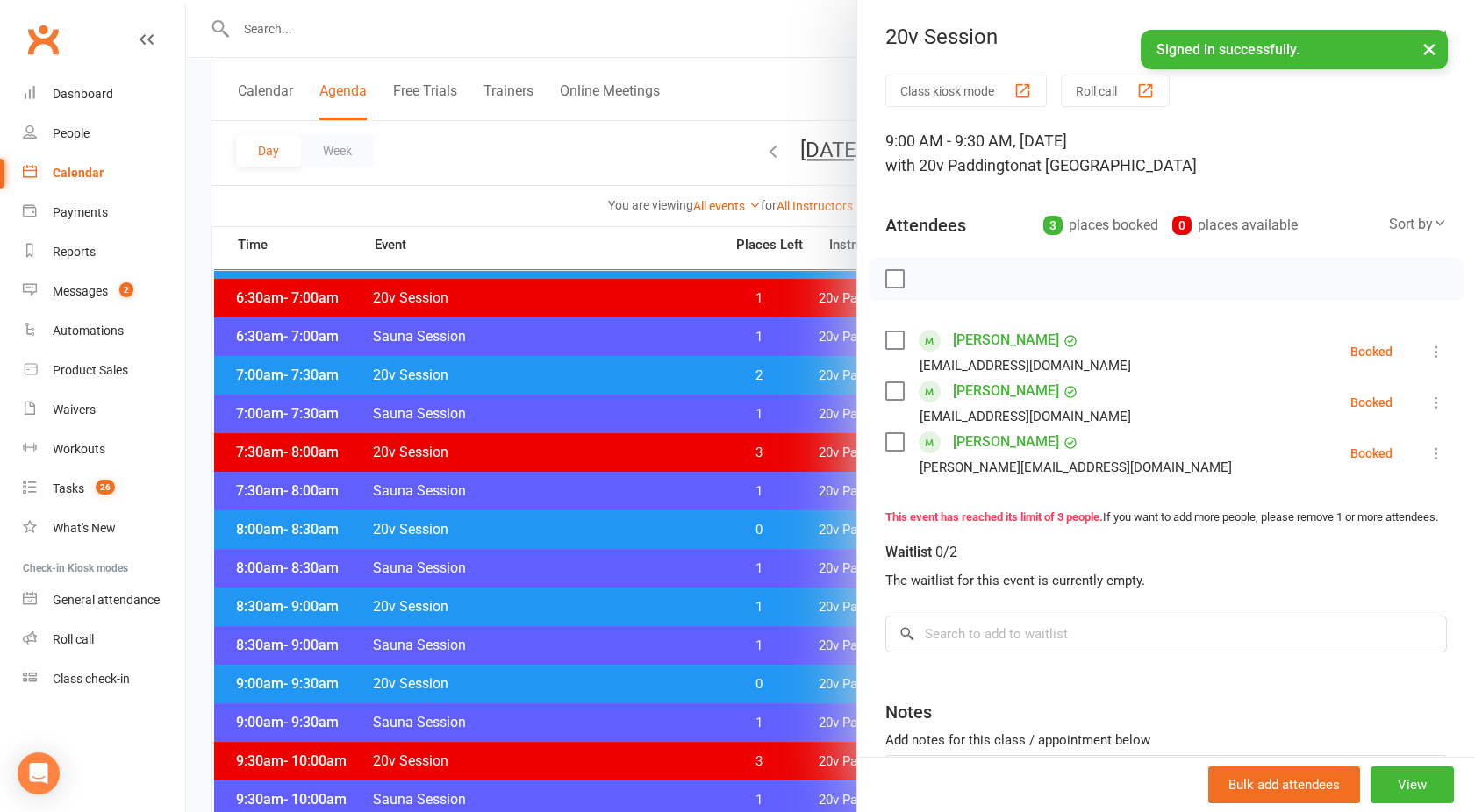
click at [549, 687] on div at bounding box center [830, 406] width 1289 height 812
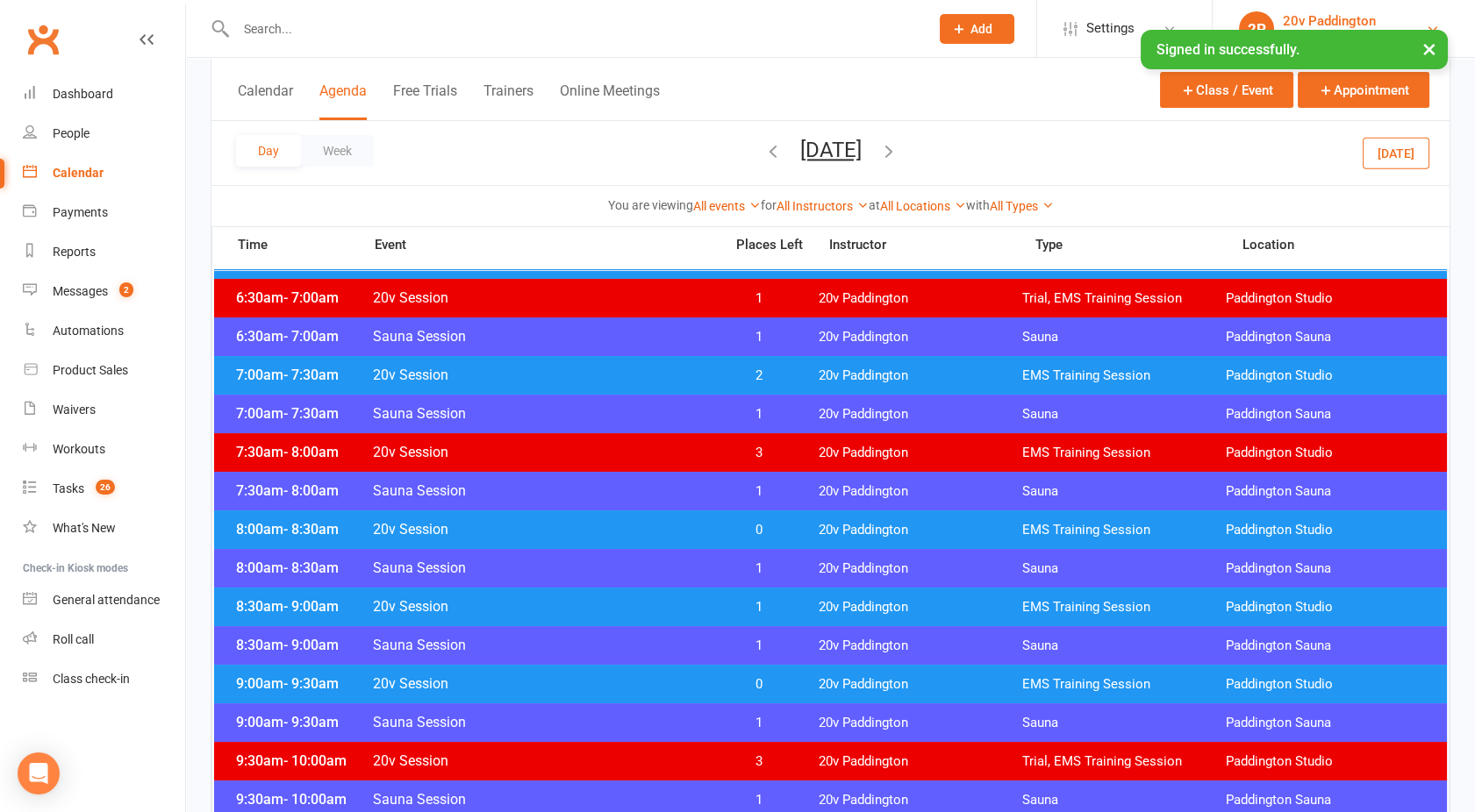
click at [1329, 26] on div "20v Paddington" at bounding box center [1329, 21] width 93 height 16
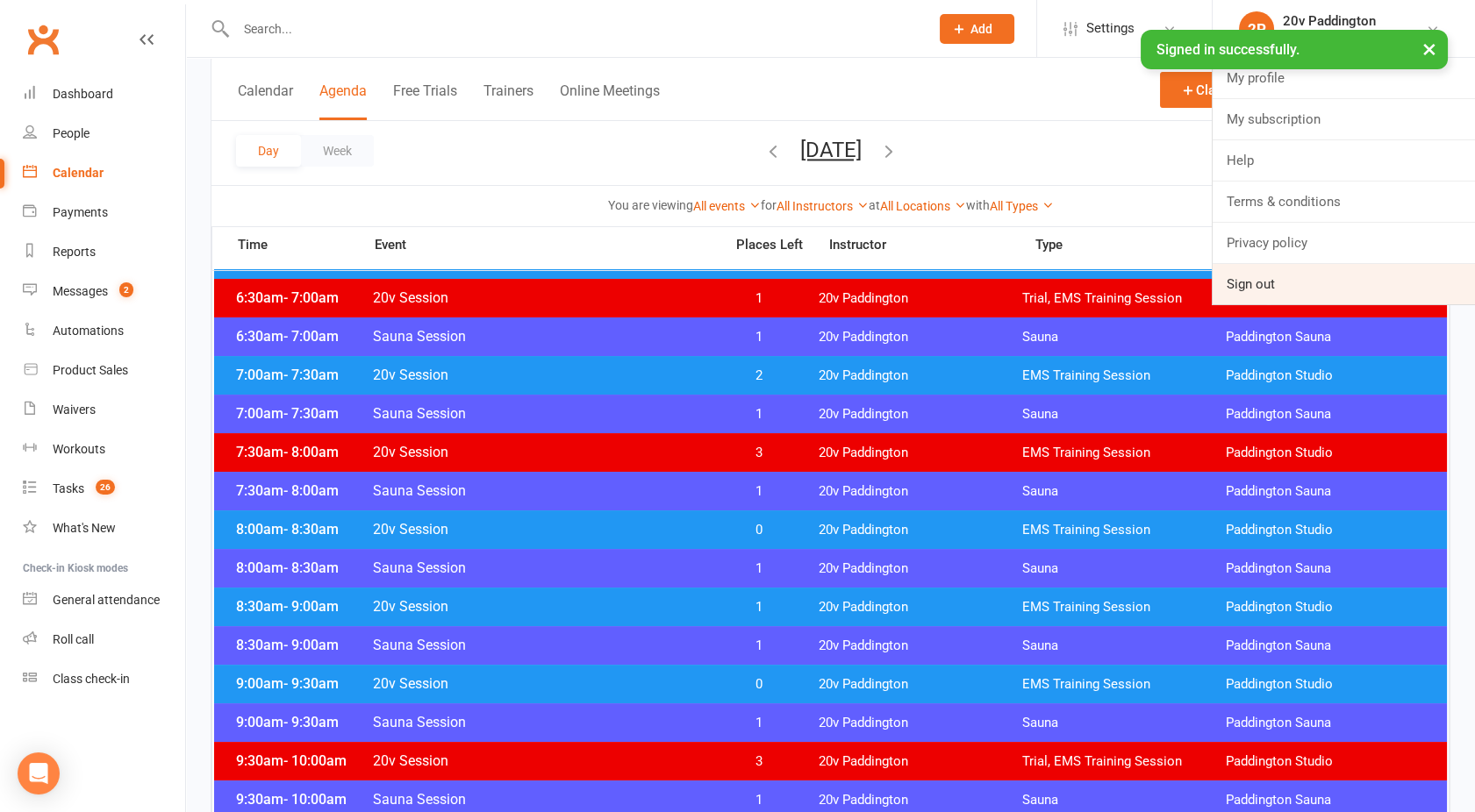
click at [1260, 279] on link "Sign out" at bounding box center [1344, 284] width 262 height 40
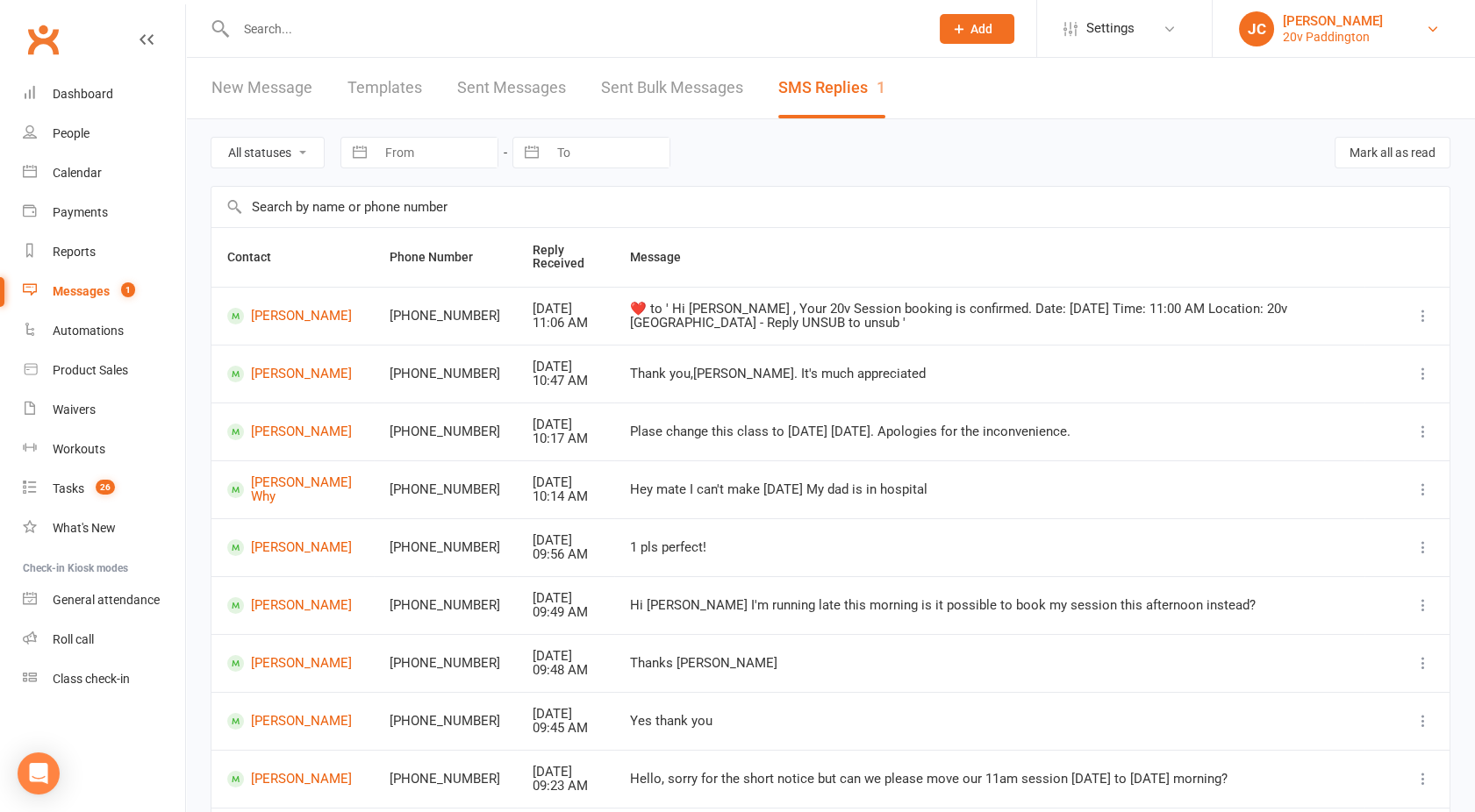
click at [1350, 37] on div "20v Paddington" at bounding box center [1333, 37] width 100 height 16
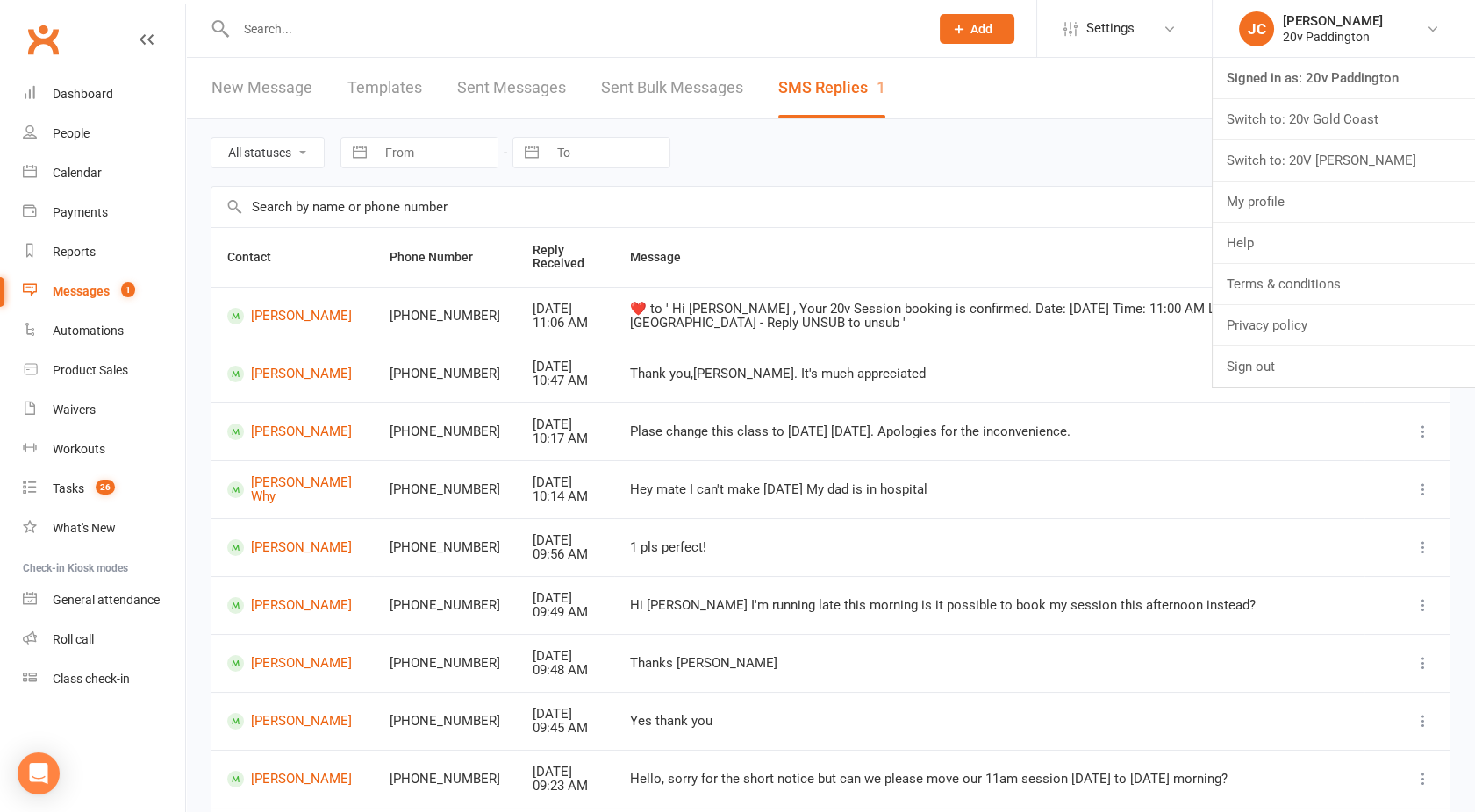
click at [895, 171] on div "All statuses Read only Unread only Navigate forward to interact with the calend…" at bounding box center [830, 153] width 1240 height 67
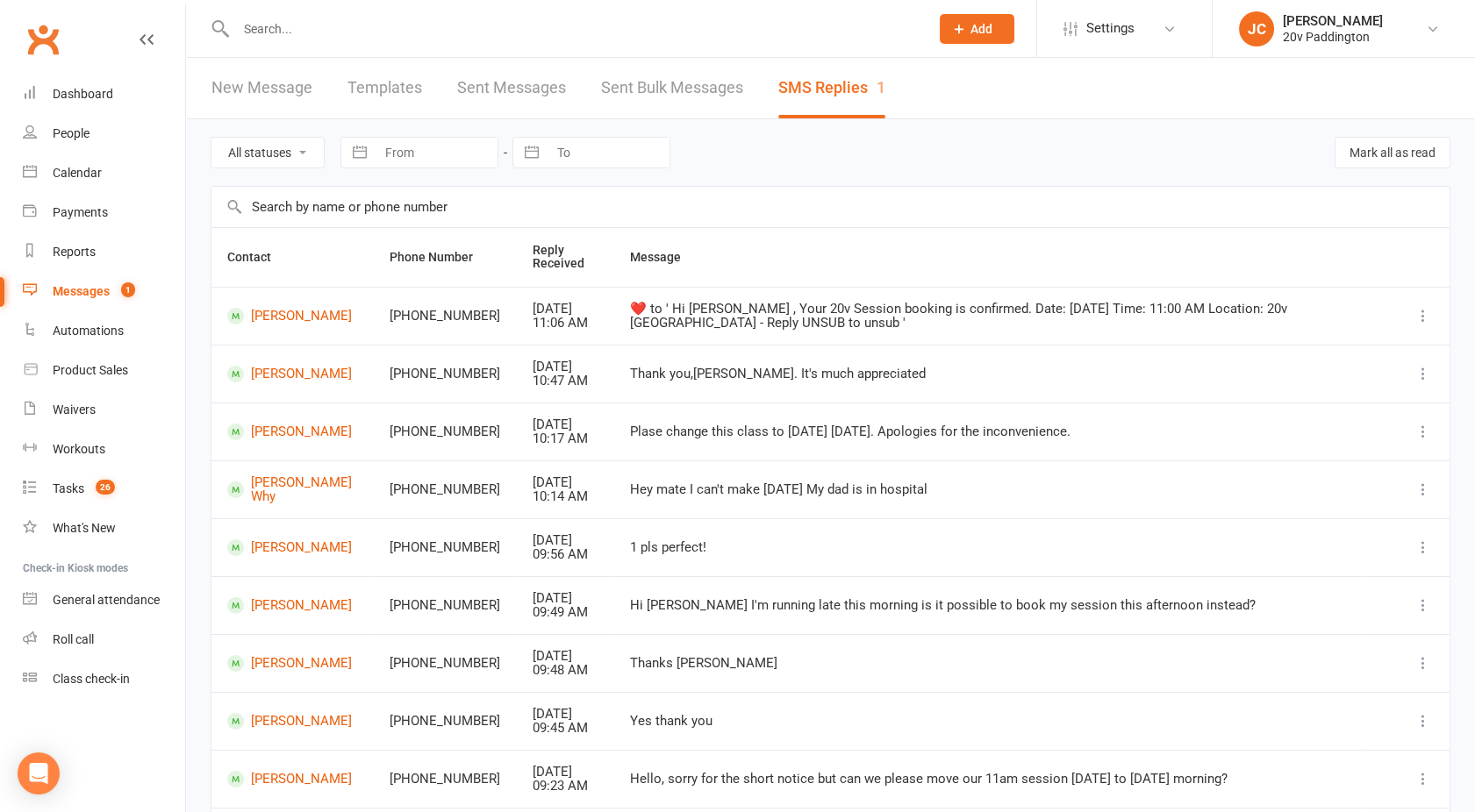
click at [94, 305] on link "Messages 1" at bounding box center [104, 292] width 162 height 39
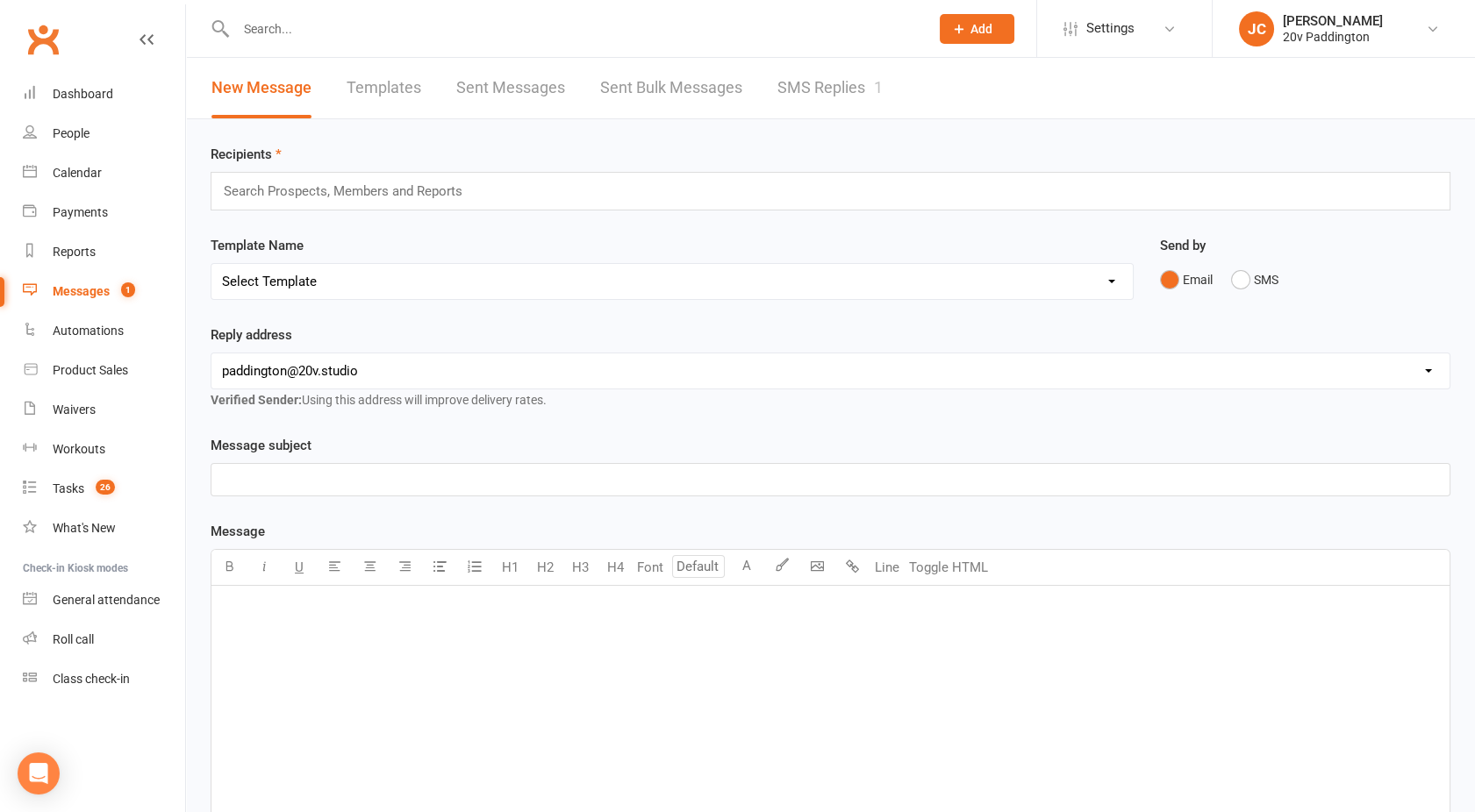
click at [891, 112] on div "New Message Templates Sent Messages Sent Bulk Messages SMS Replies 1" at bounding box center [546, 88] width 722 height 61
click at [819, 95] on link "SMS Replies 1" at bounding box center [830, 88] width 105 height 61
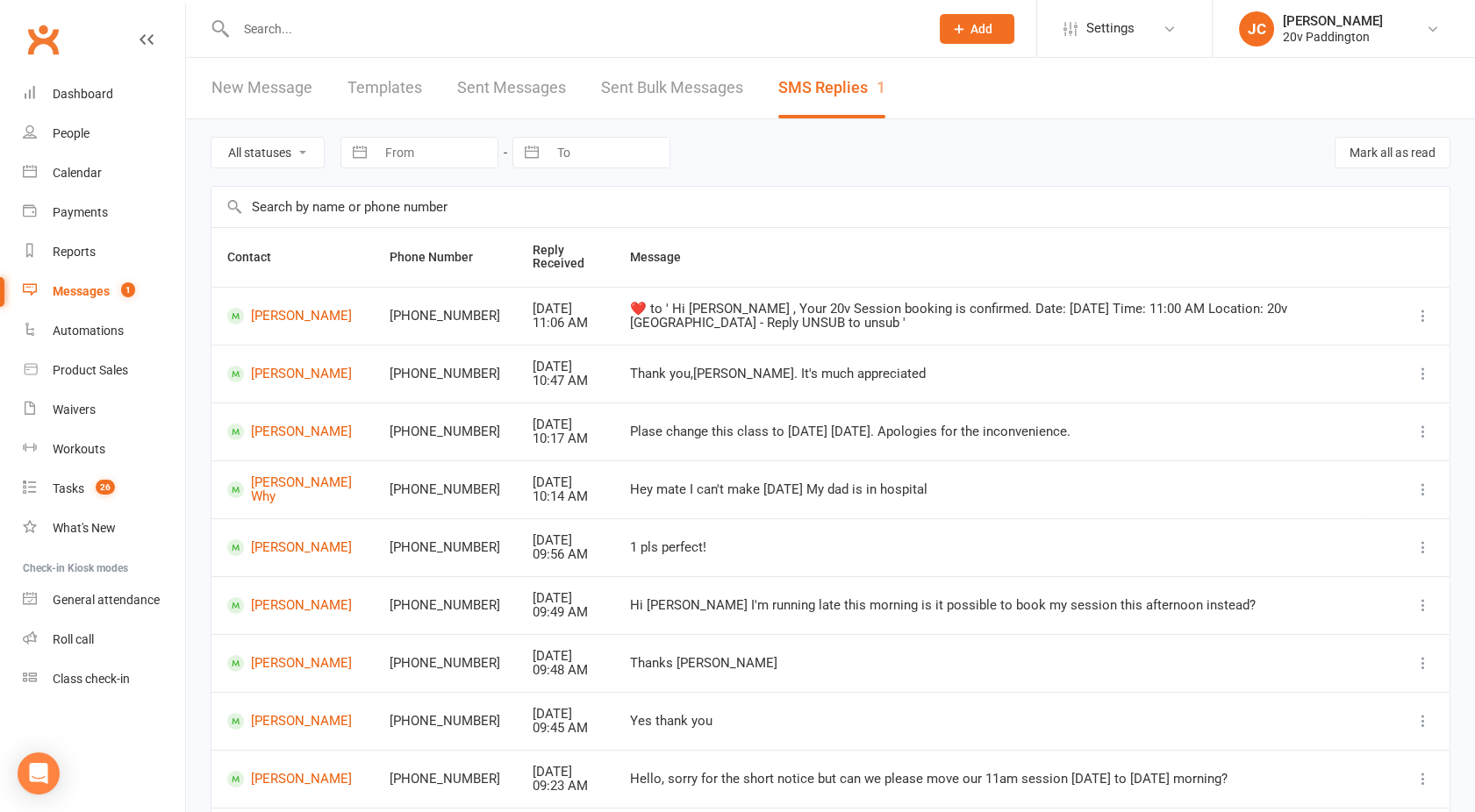
click at [90, 294] on div "Messages" at bounding box center [81, 291] width 57 height 14
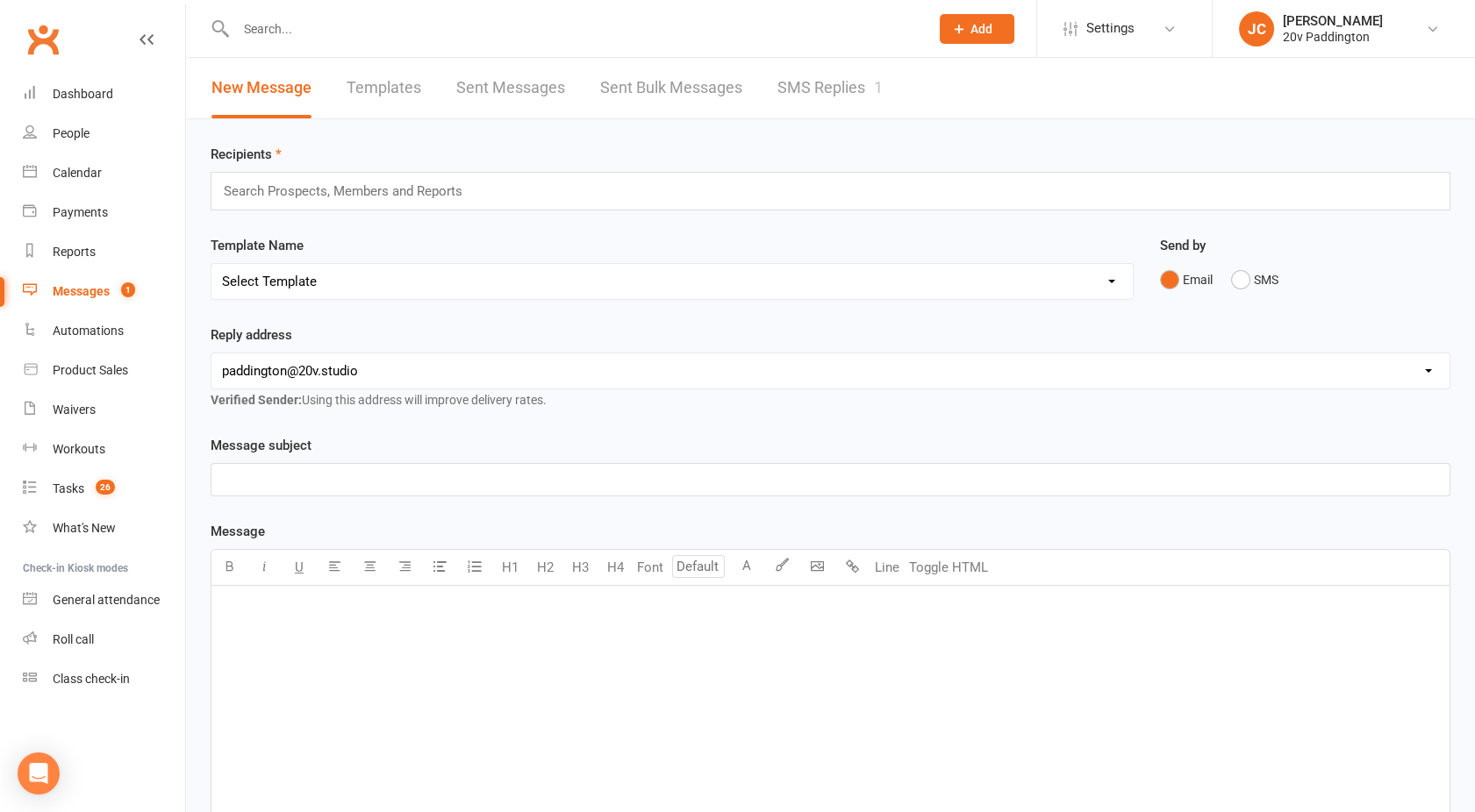
click at [846, 42] on div at bounding box center [563, 29] width 706 height 57
click at [839, 99] on link "SMS Replies 1" at bounding box center [830, 88] width 105 height 61
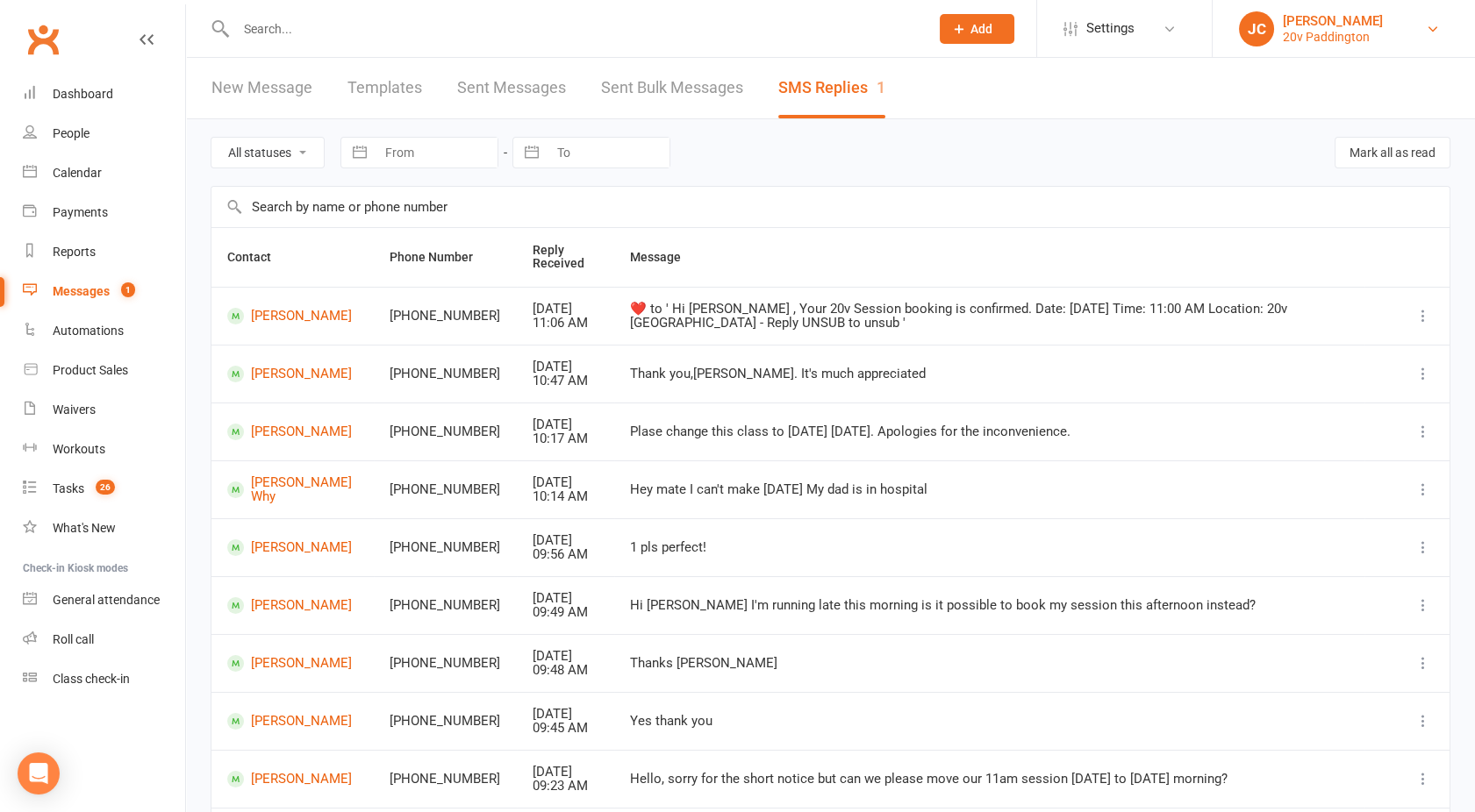
click at [1360, 38] on div "20v Paddington" at bounding box center [1333, 37] width 100 height 16
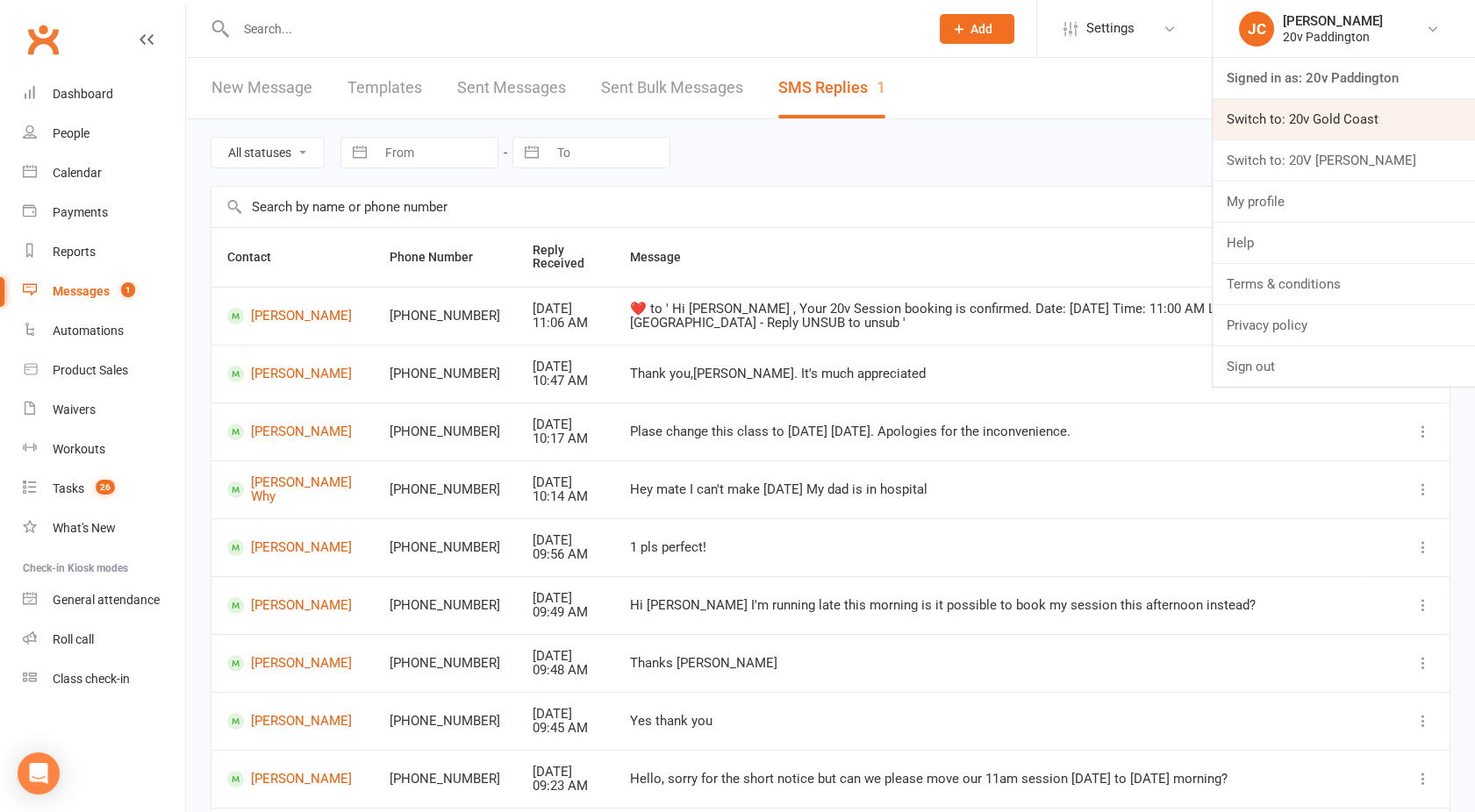
click at [1315, 123] on link "Switch to: 20v Gold Coast" at bounding box center [1344, 119] width 262 height 40
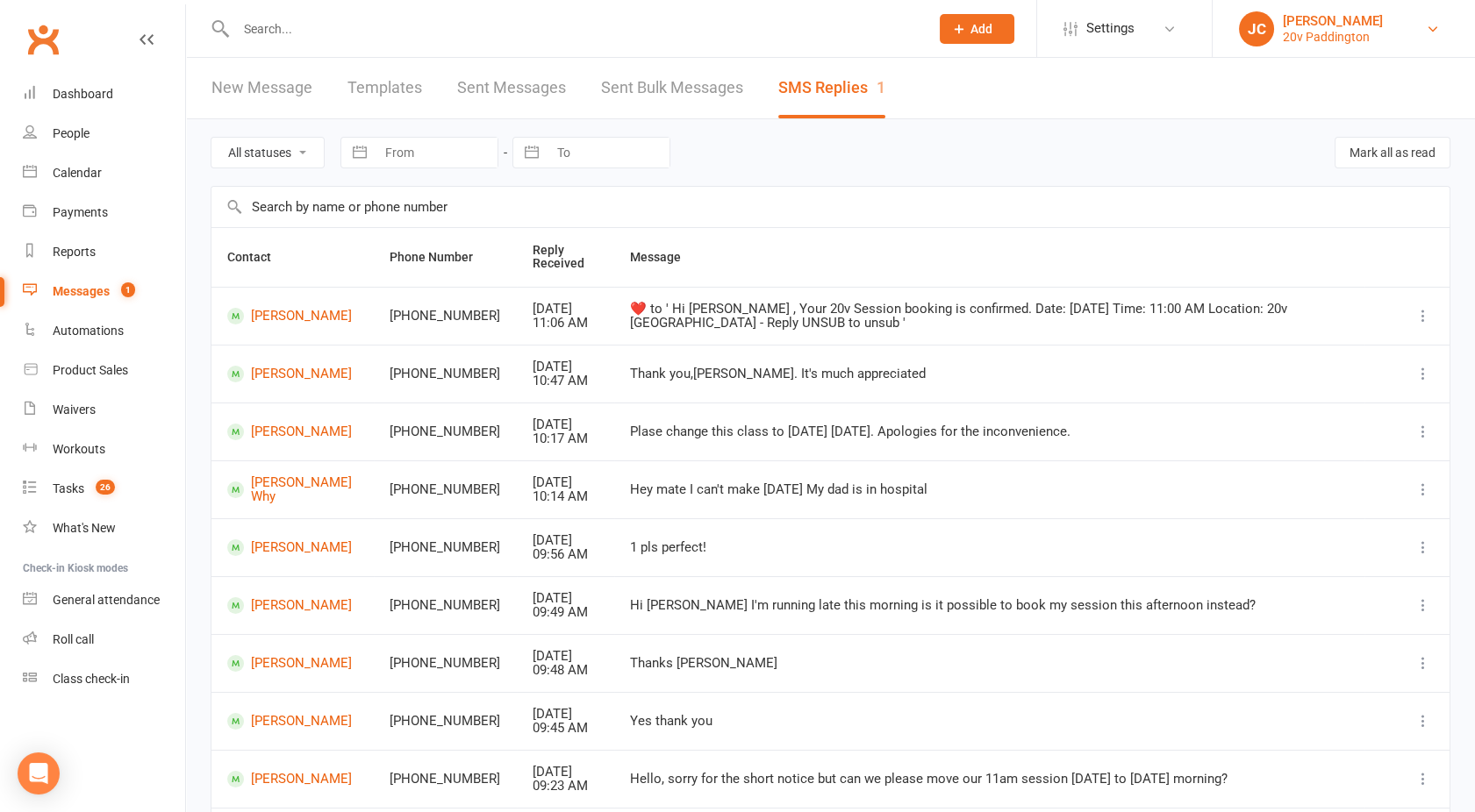
click at [1308, 37] on div "20v Paddington" at bounding box center [1333, 37] width 100 height 16
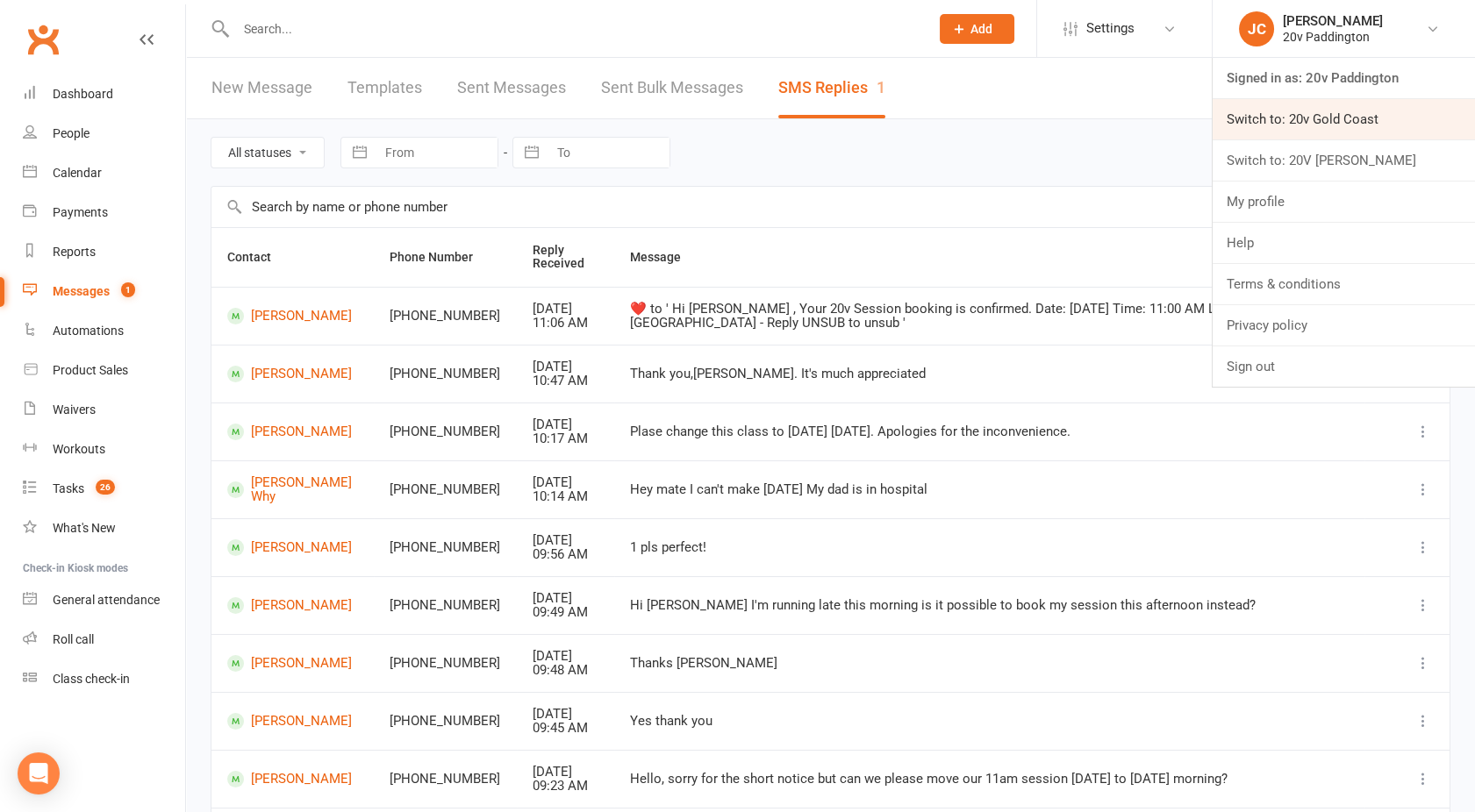
click at [1299, 124] on link "Switch to: 20v Gold Coast" at bounding box center [1344, 119] width 262 height 40
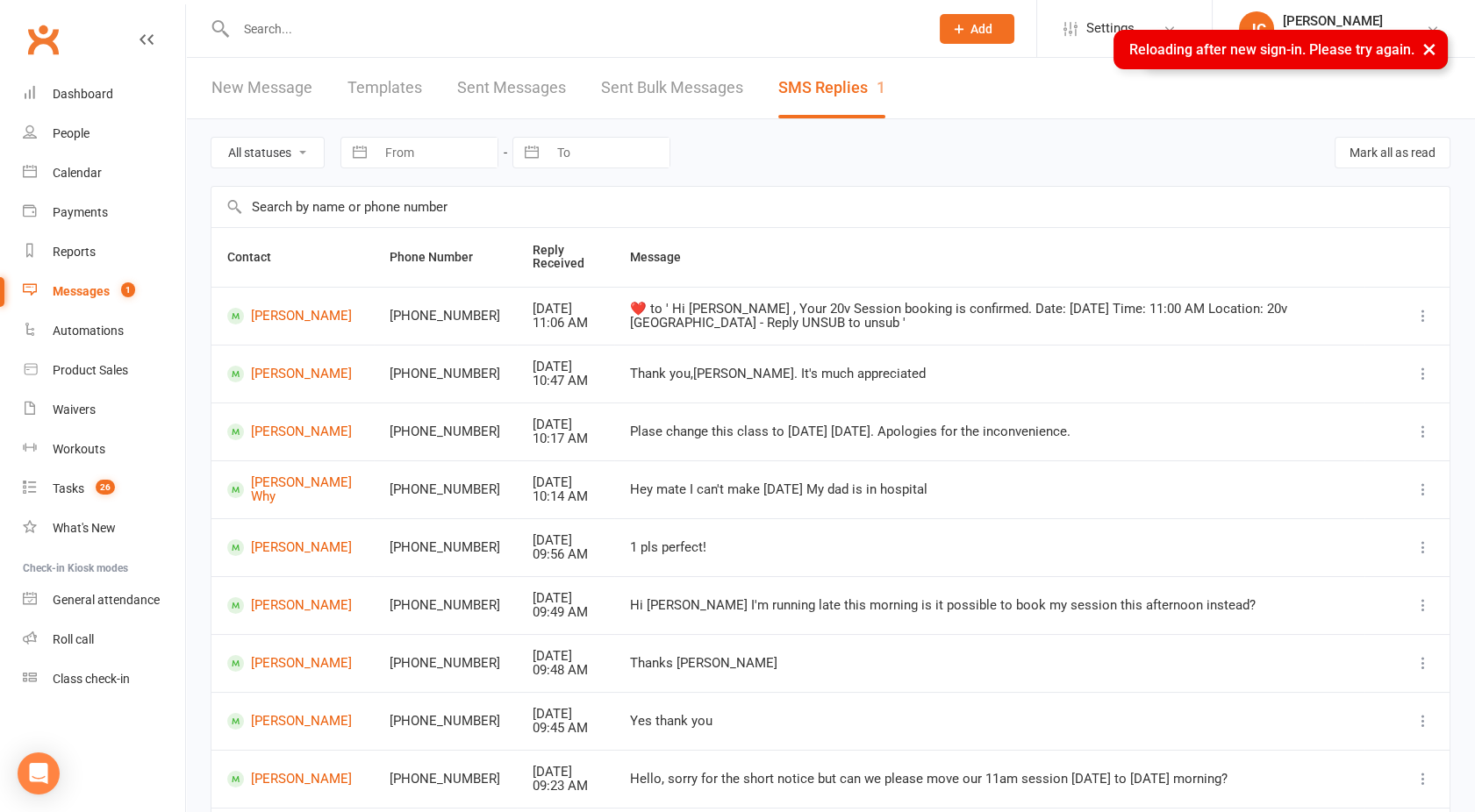
click at [1420, 50] on button "×" at bounding box center [1429, 48] width 31 height 37
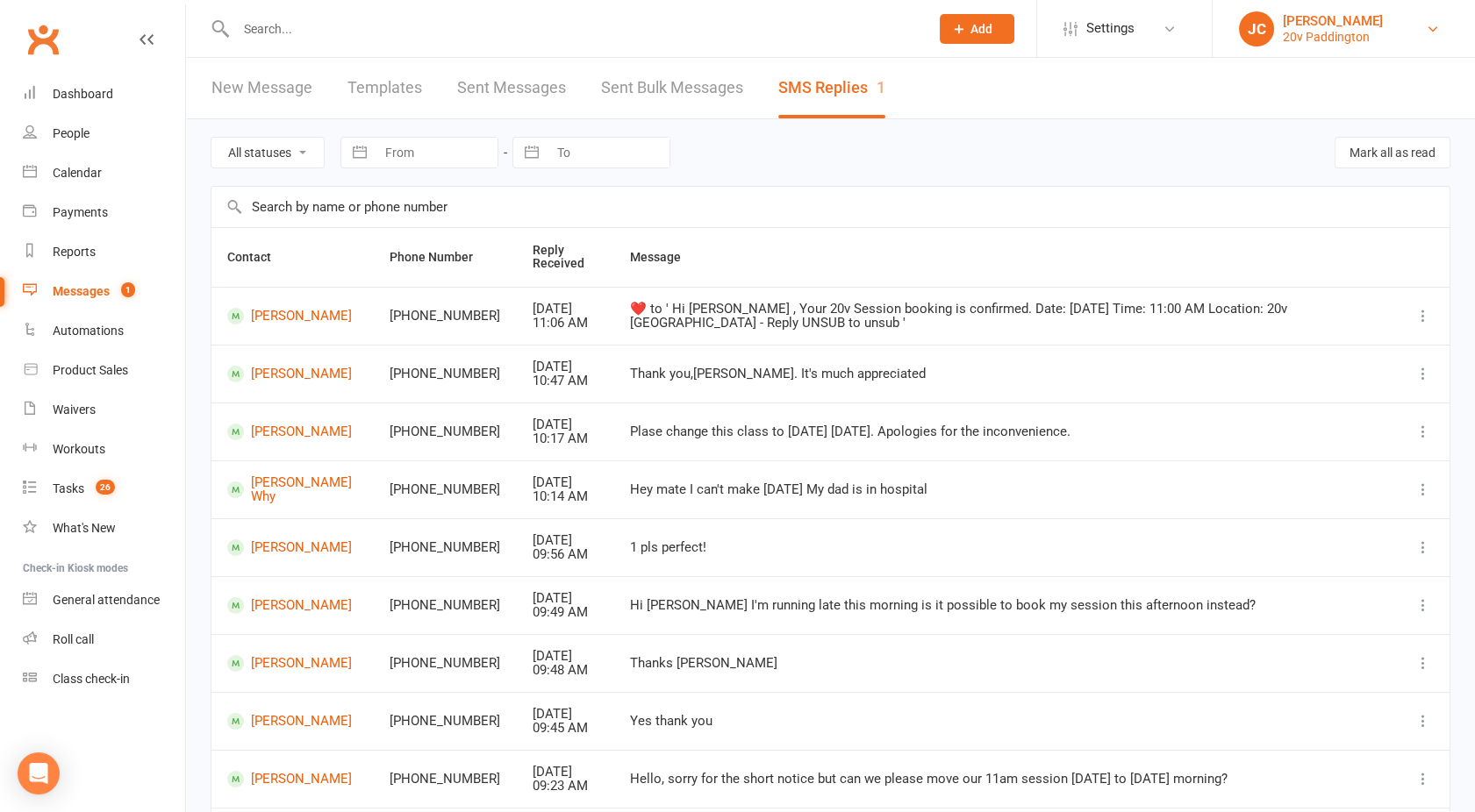
click at [1373, 21] on link "JC Joel Cox 20v Paddington" at bounding box center [1344, 29] width 210 height 35
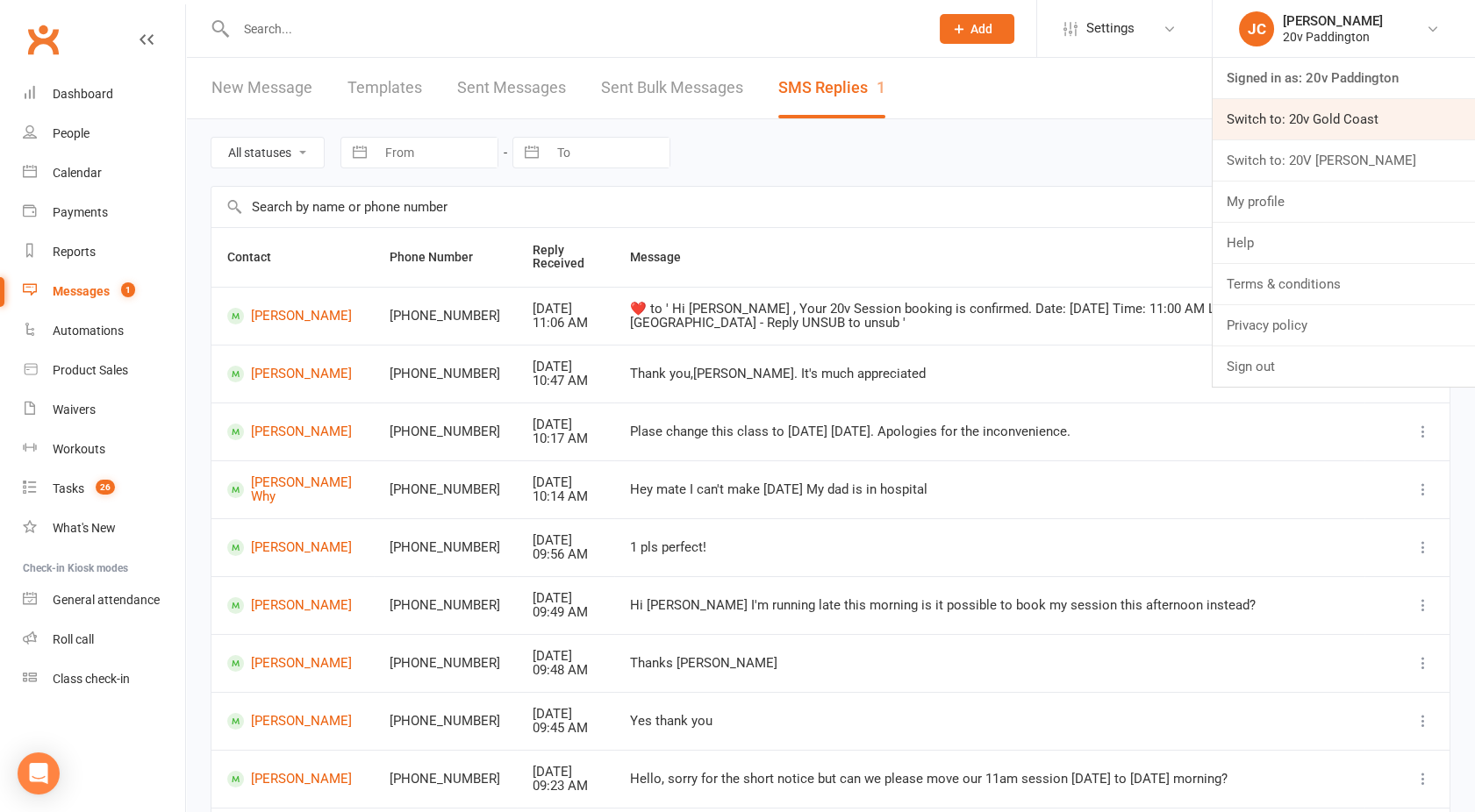
click at [1315, 112] on link "Switch to: 20v Gold Coast" at bounding box center [1344, 119] width 262 height 40
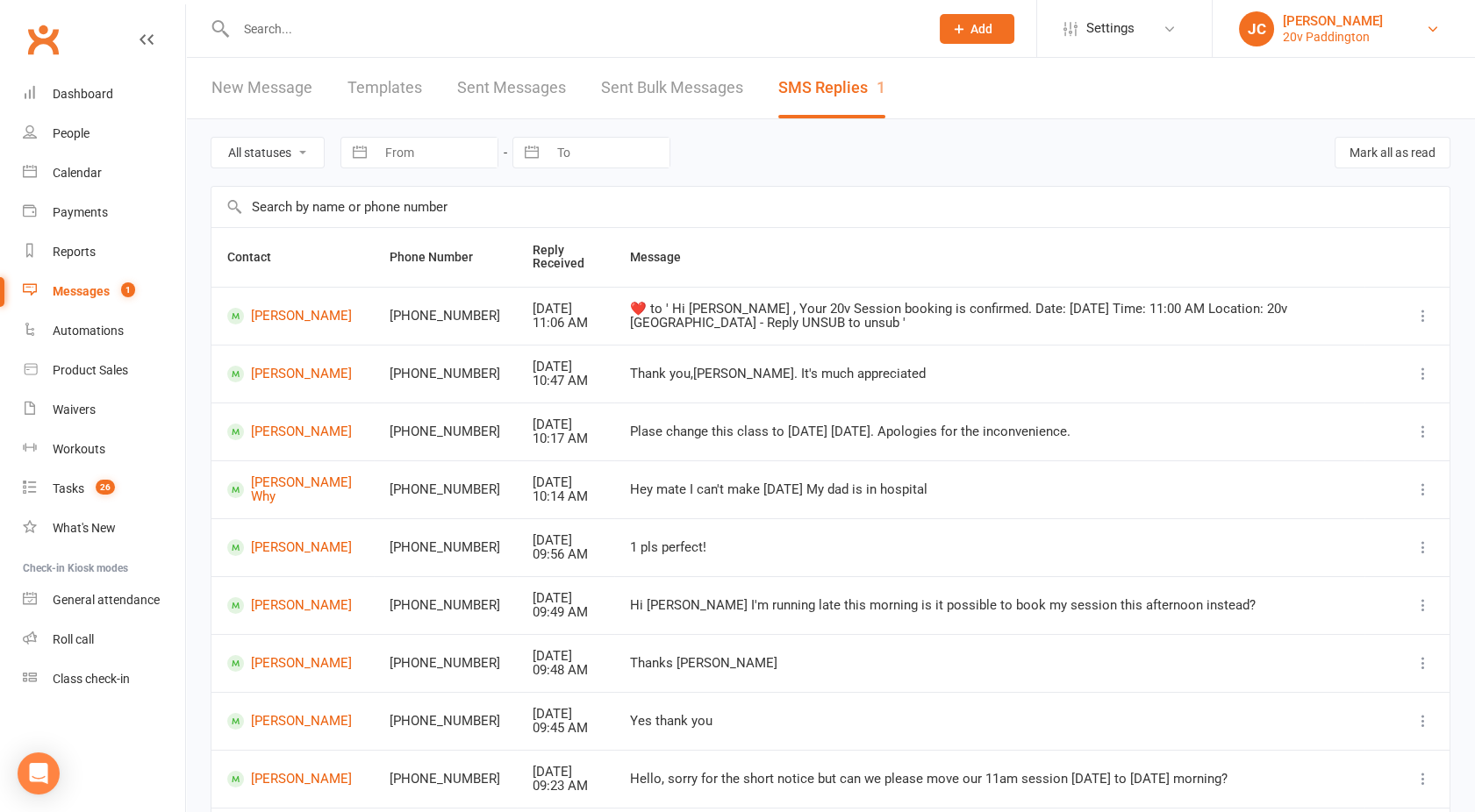
click at [1323, 44] on div "20v Paddington" at bounding box center [1333, 37] width 100 height 16
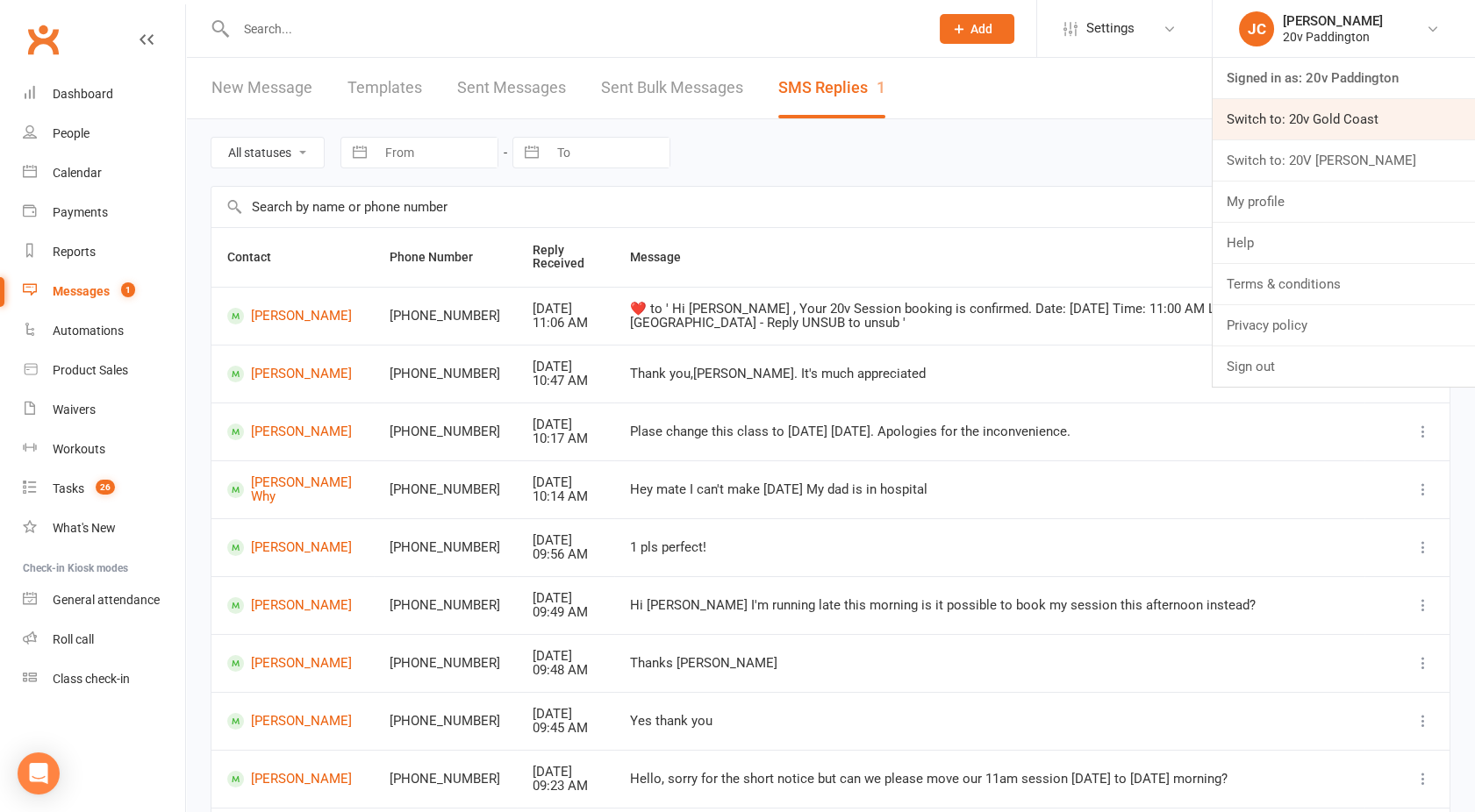
click at [1312, 117] on link "Switch to: 20v Gold Coast" at bounding box center [1344, 119] width 262 height 40
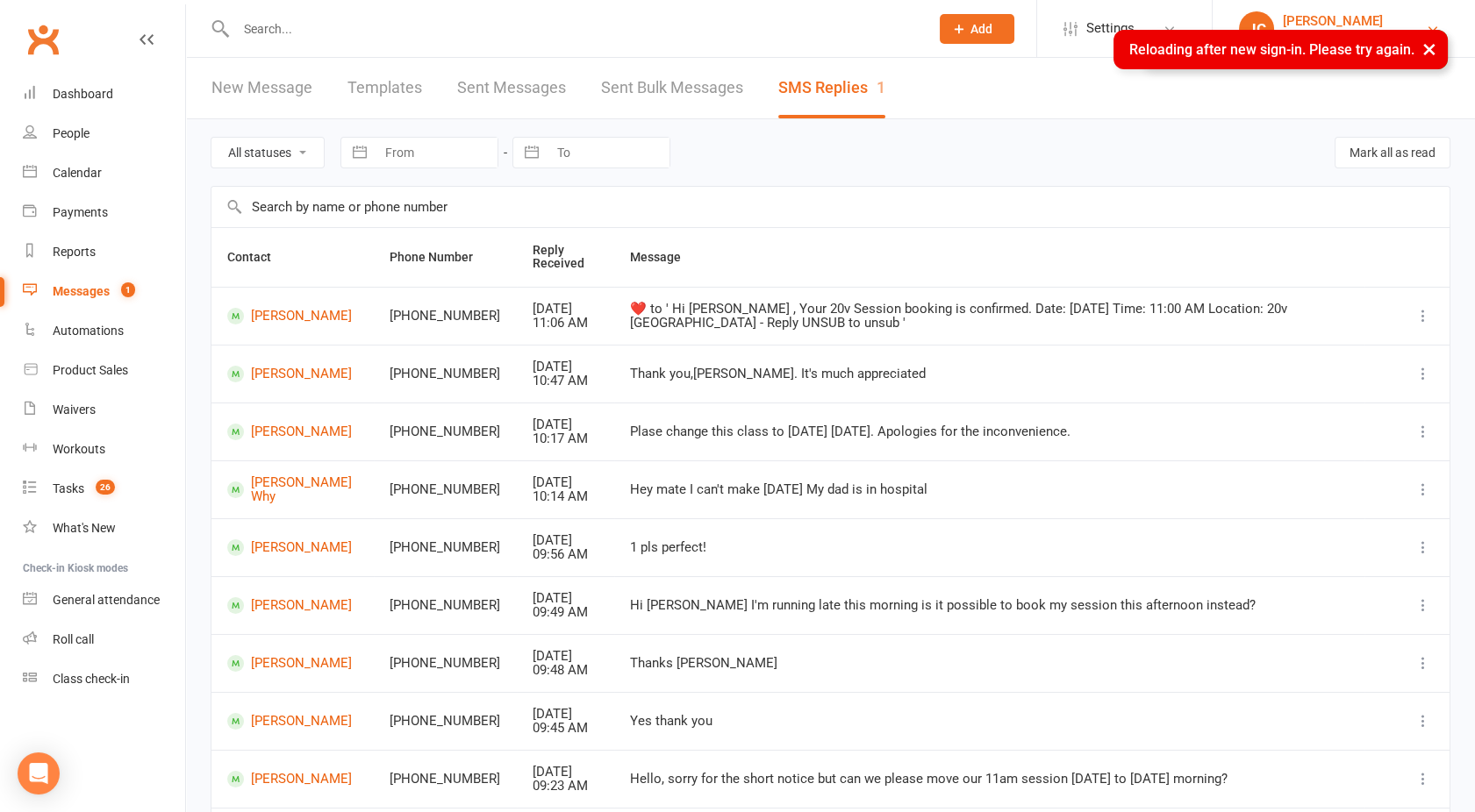
click at [1326, 14] on div "[PERSON_NAME]" at bounding box center [1333, 21] width 100 height 16
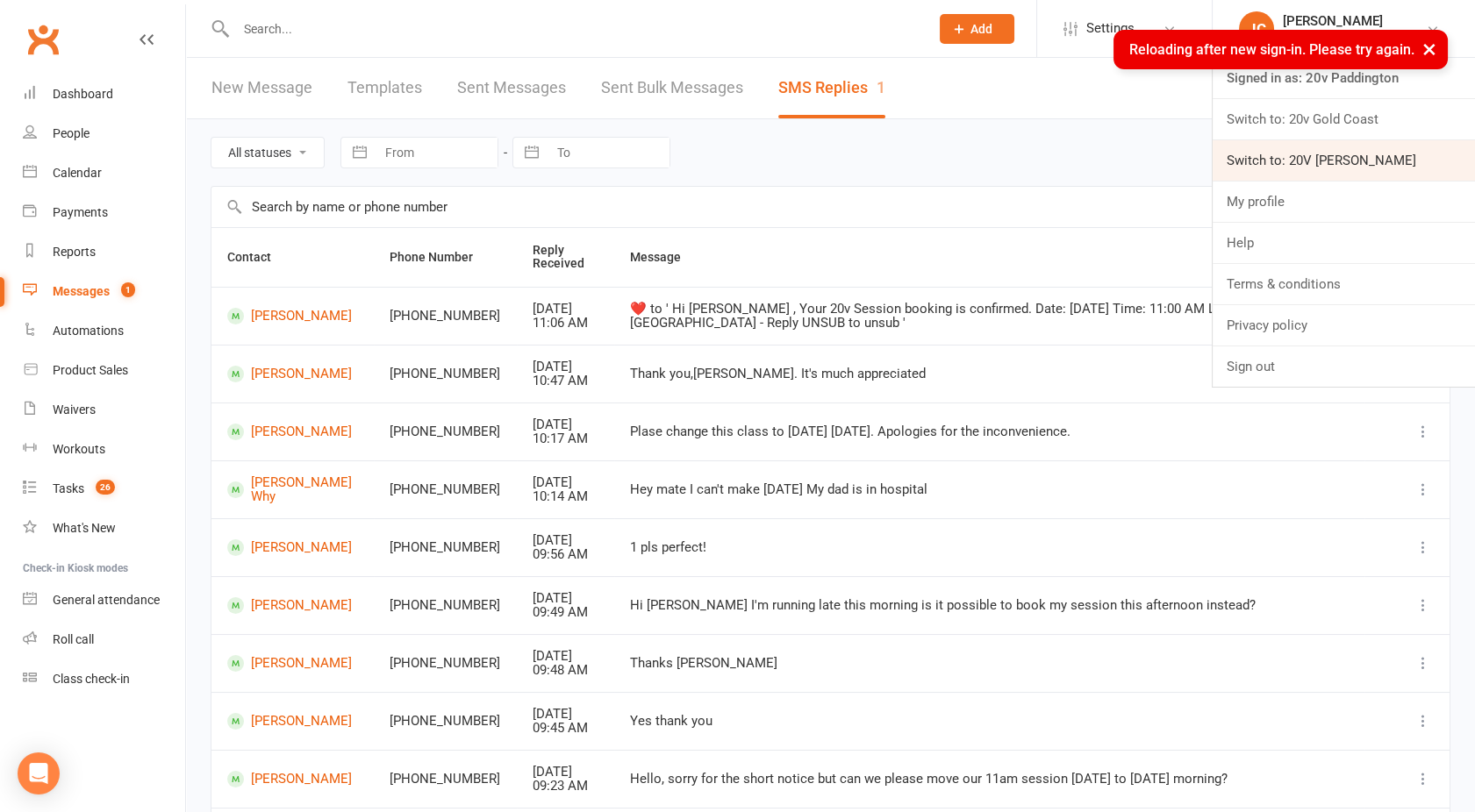
click at [1309, 150] on link "Switch to: 20V [PERSON_NAME]" at bounding box center [1344, 160] width 262 height 40
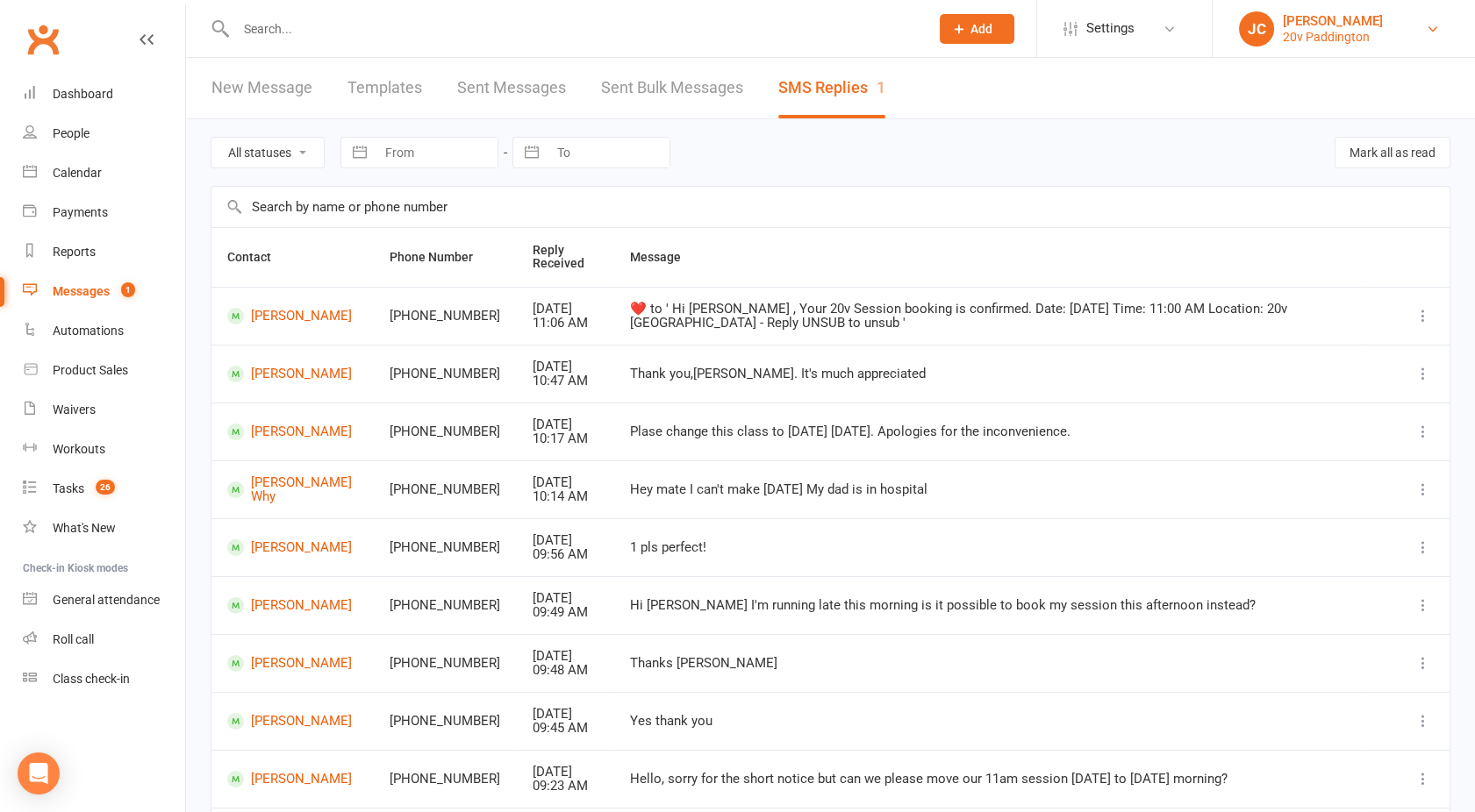
click at [1392, 26] on link "[PERSON_NAME] 20v Paddington" at bounding box center [1344, 29] width 210 height 35
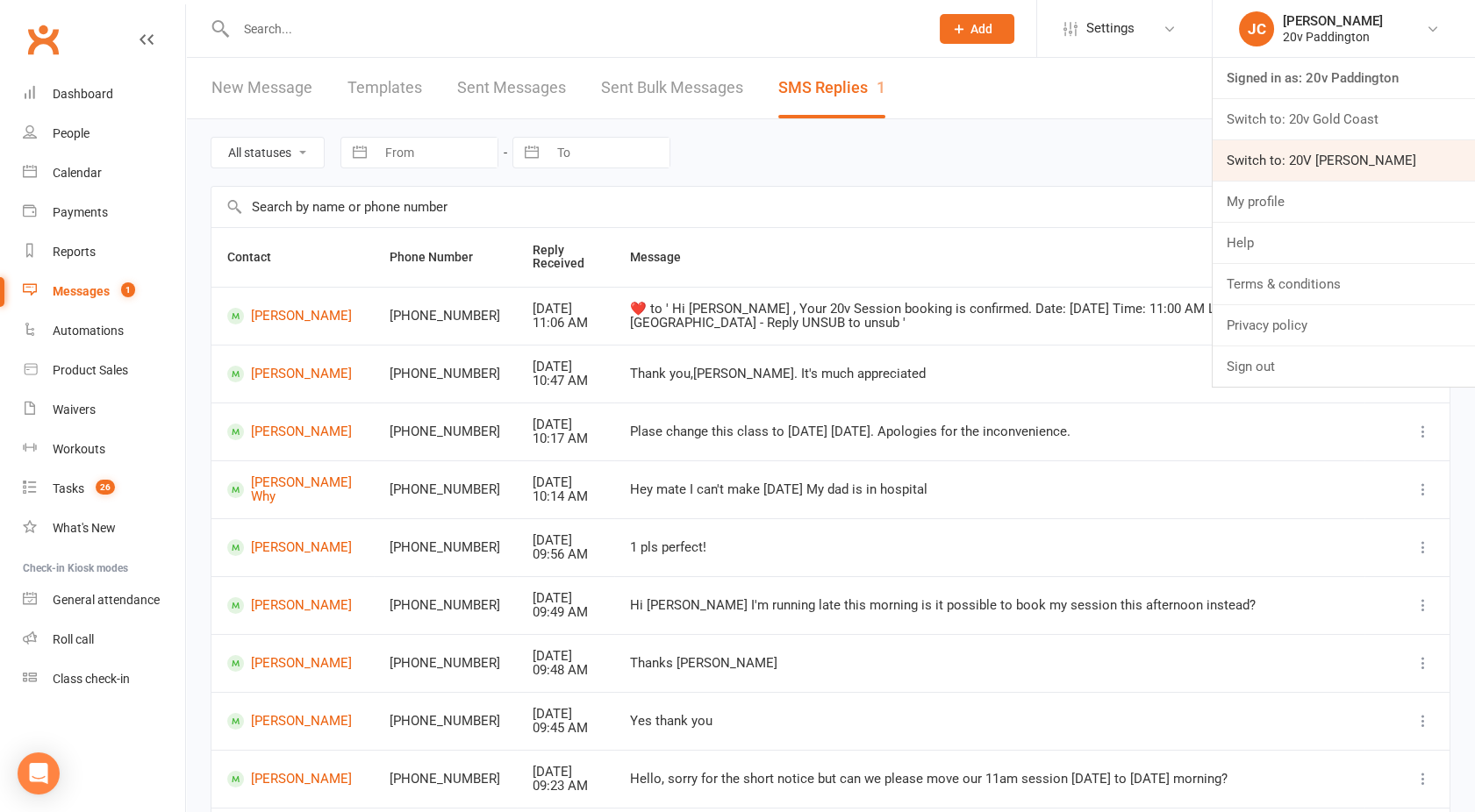
click at [1280, 160] on link "Switch to: 20V [PERSON_NAME]" at bounding box center [1344, 160] width 262 height 40
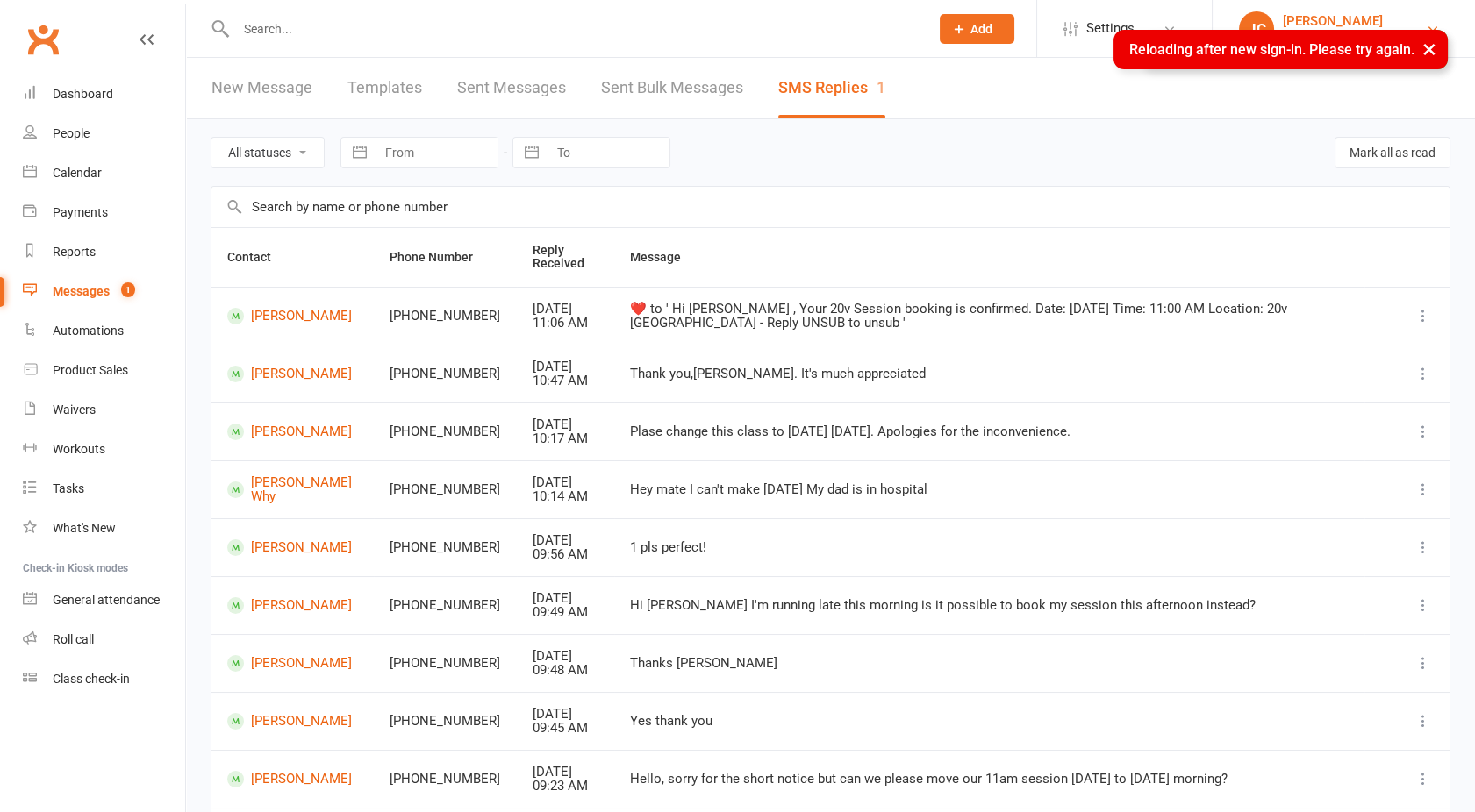
click at [1321, 17] on div "Joel Cox" at bounding box center [1333, 21] width 100 height 16
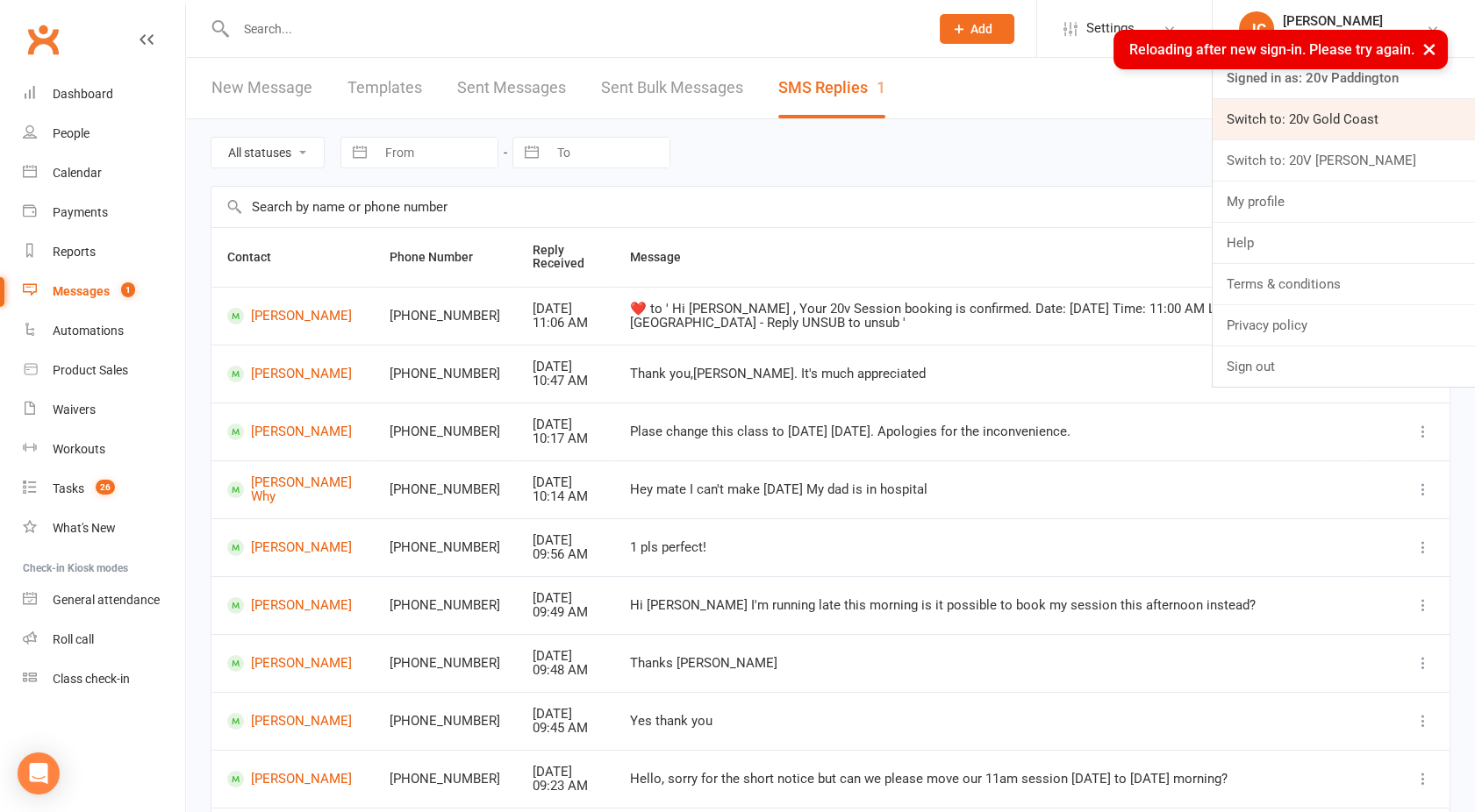
click at [1287, 122] on link "Switch to: 20v Gold Coast" at bounding box center [1344, 119] width 262 height 40
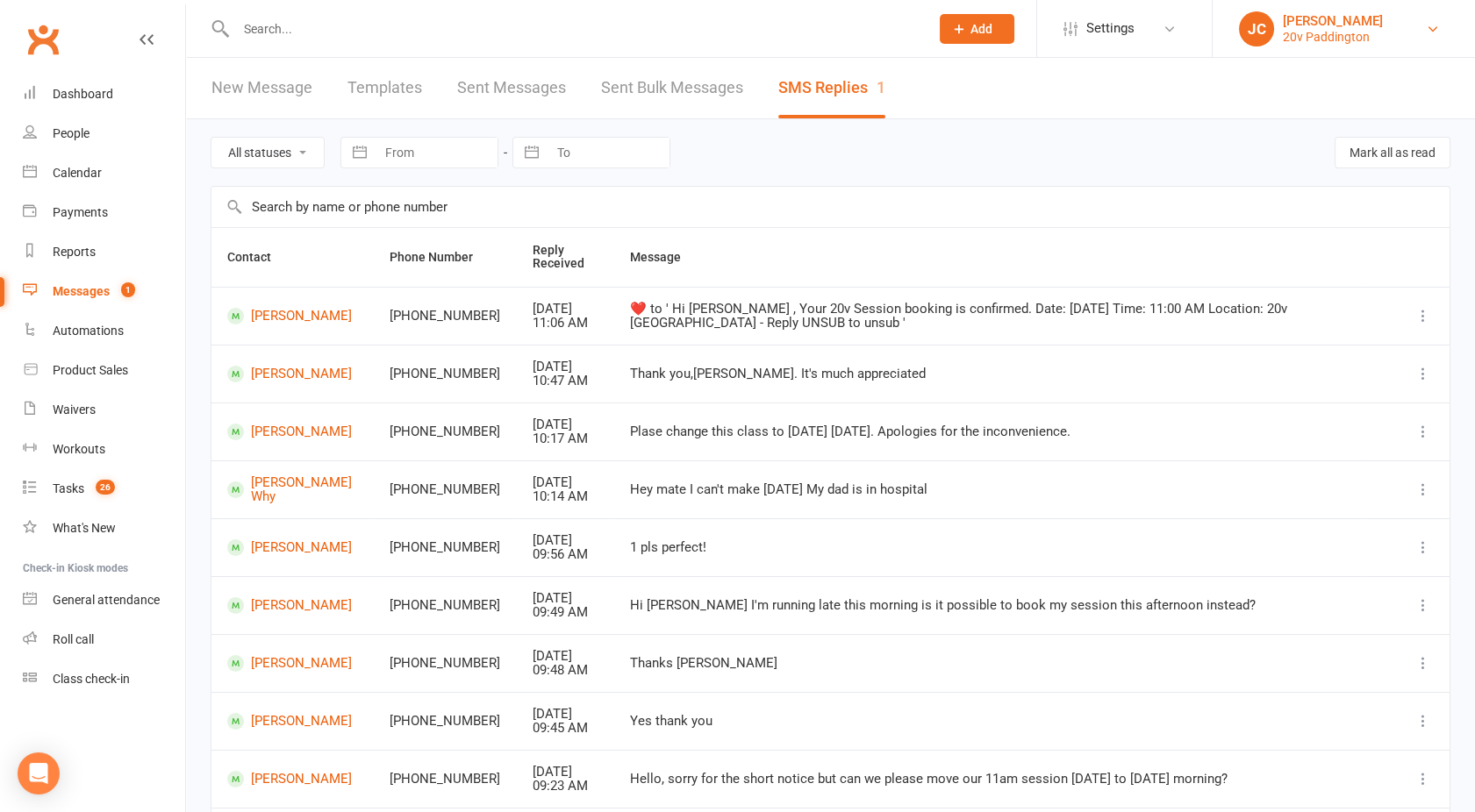
click at [1365, 25] on div "Joel Cox" at bounding box center [1333, 21] width 100 height 16
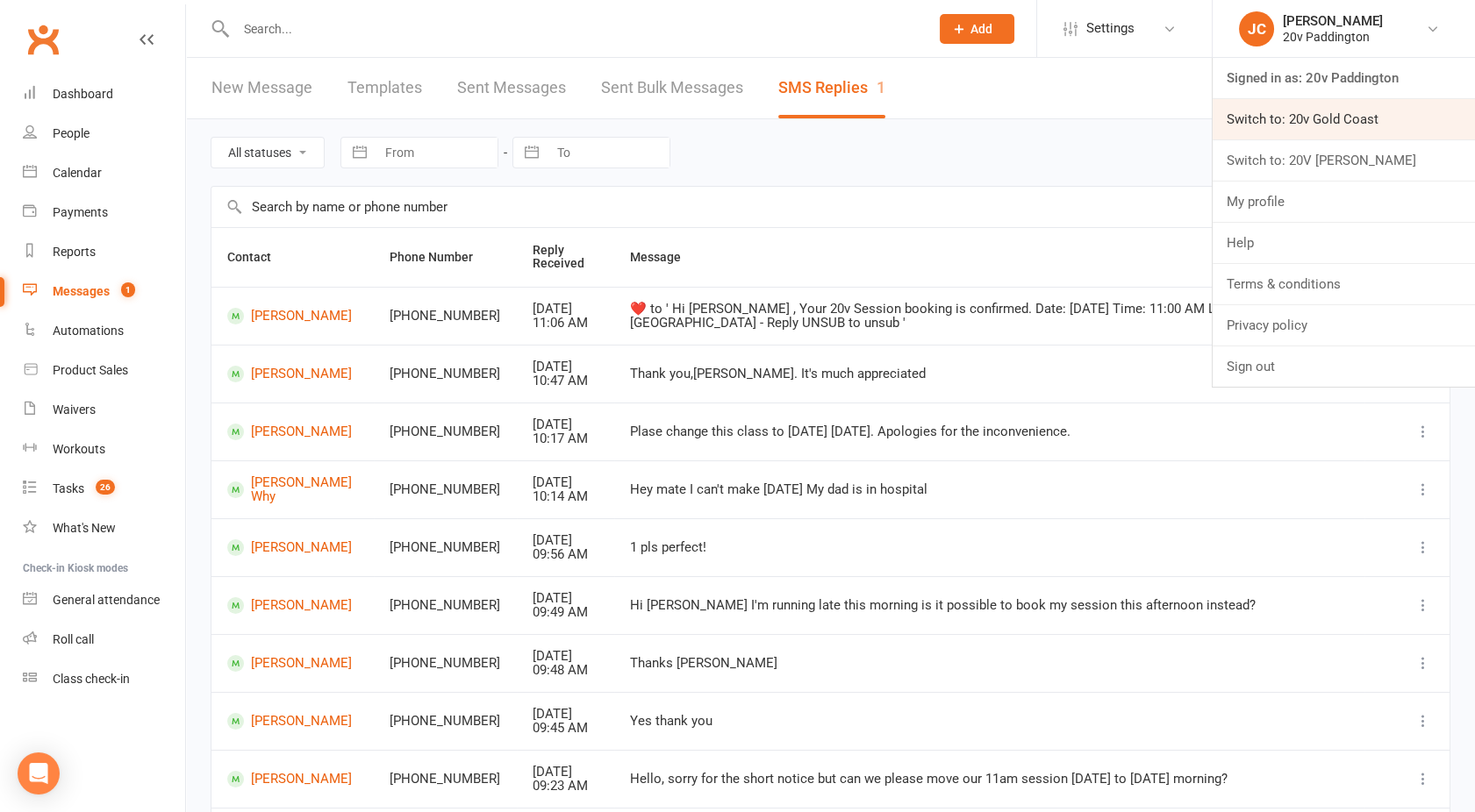
click at [1304, 117] on link "Switch to: 20v Gold Coast" at bounding box center [1344, 119] width 262 height 40
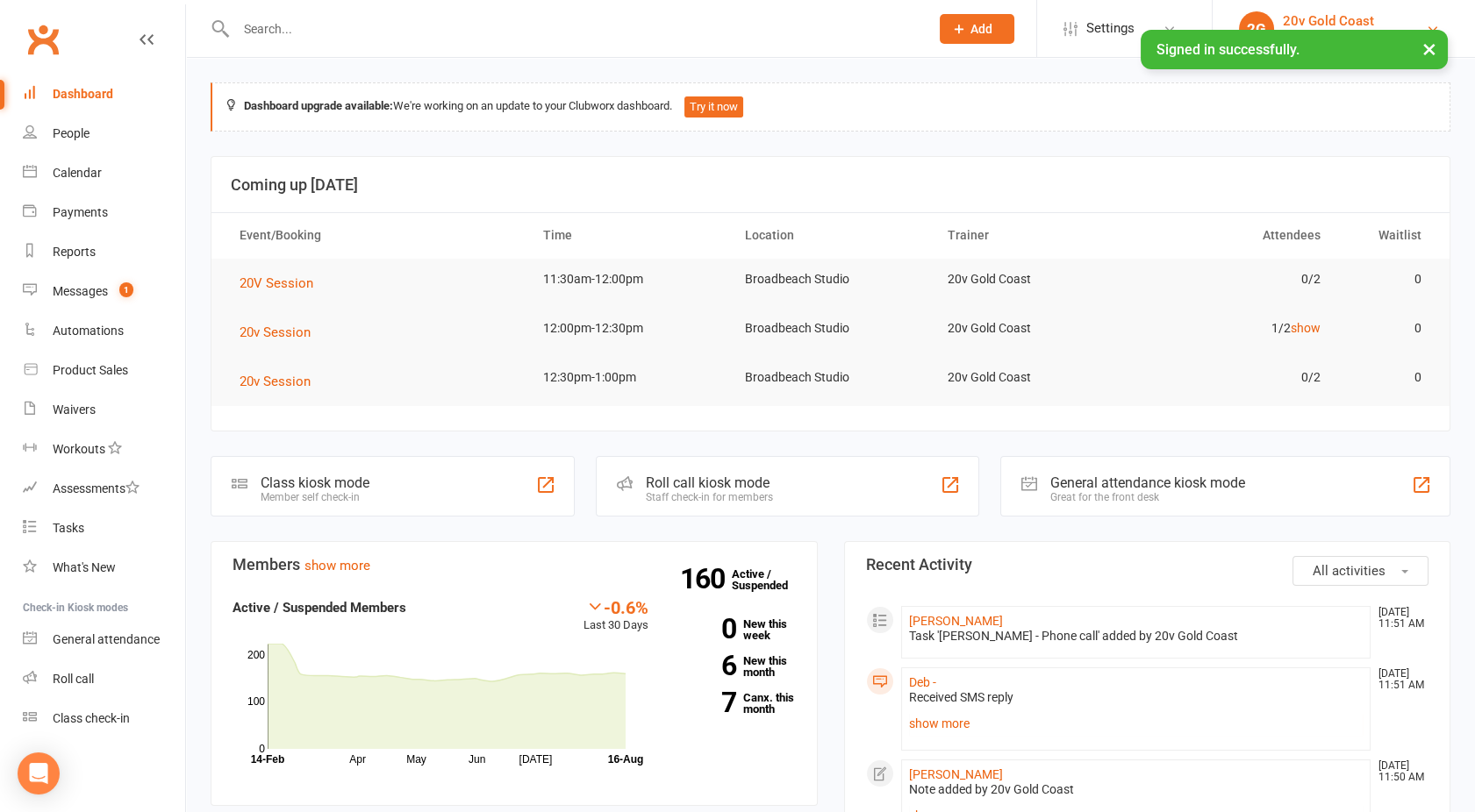
click at [1299, 21] on div "20v Gold Coast" at bounding box center [1329, 21] width 91 height 16
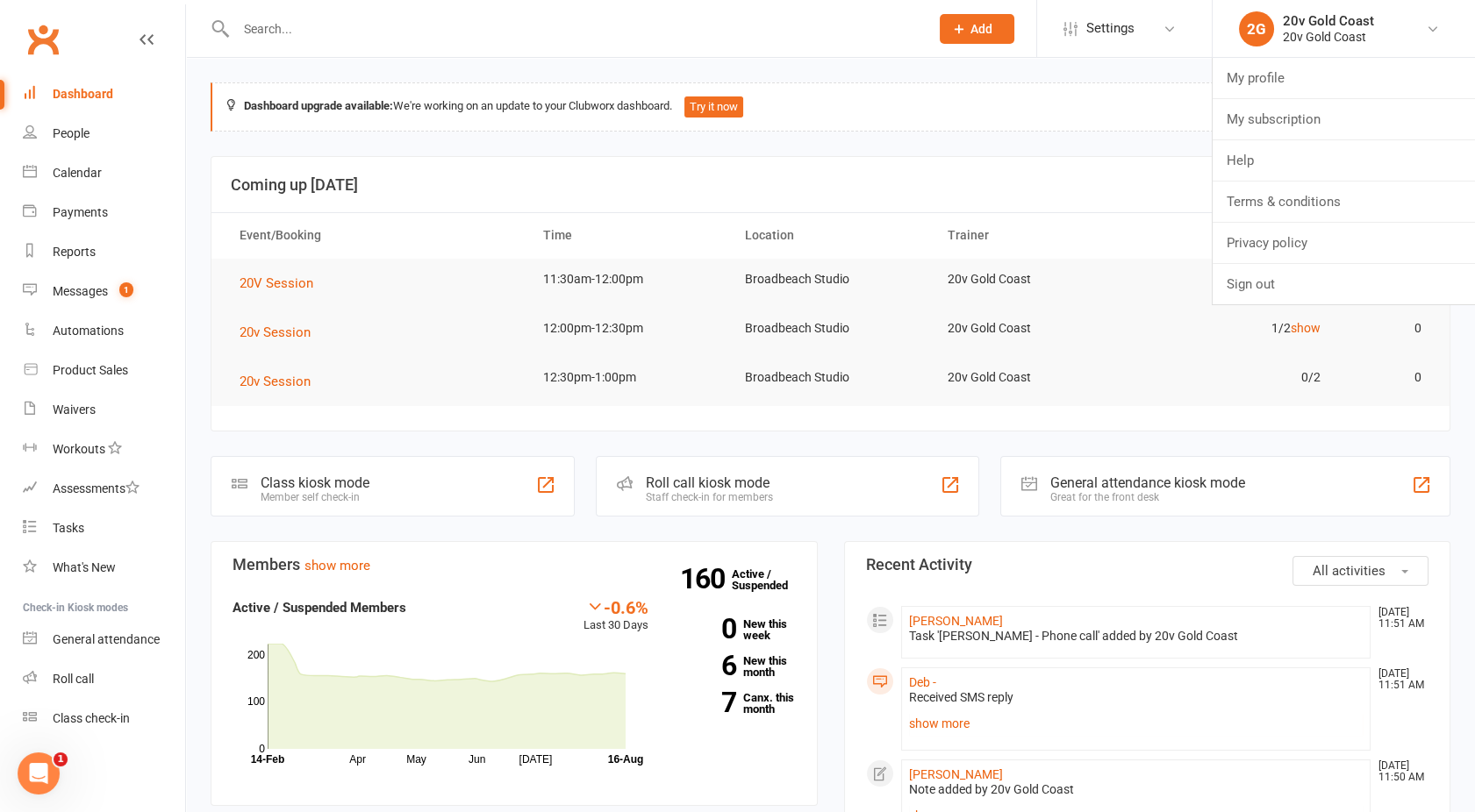
click at [961, 123] on div "Dashboard upgrade available: We're working on an update to your Clubworx dashbo…" at bounding box center [830, 106] width 1240 height 49
click at [106, 301] on link "Messages 1" at bounding box center [104, 292] width 162 height 39
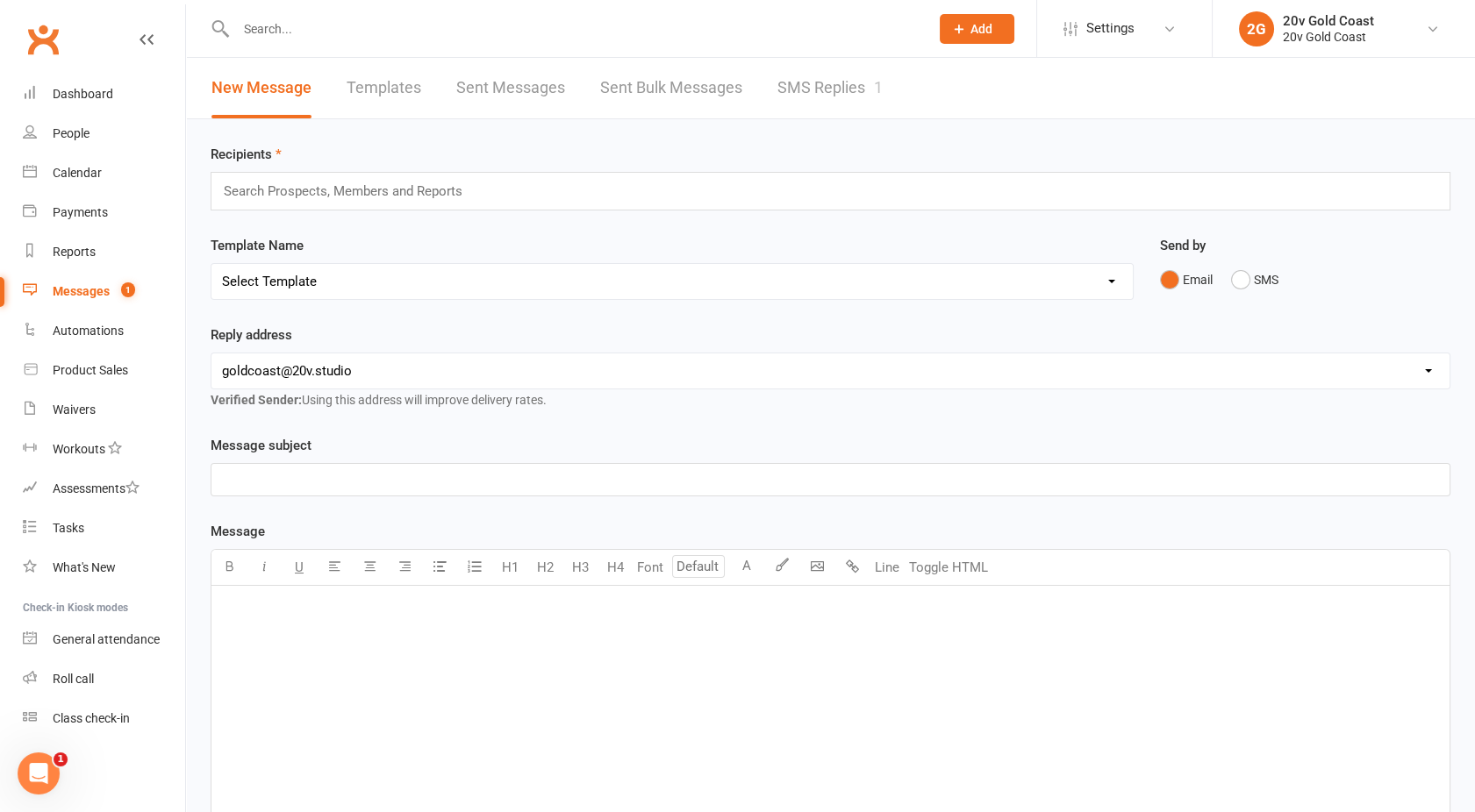
click at [861, 84] on link "SMS Replies 1" at bounding box center [830, 88] width 105 height 61
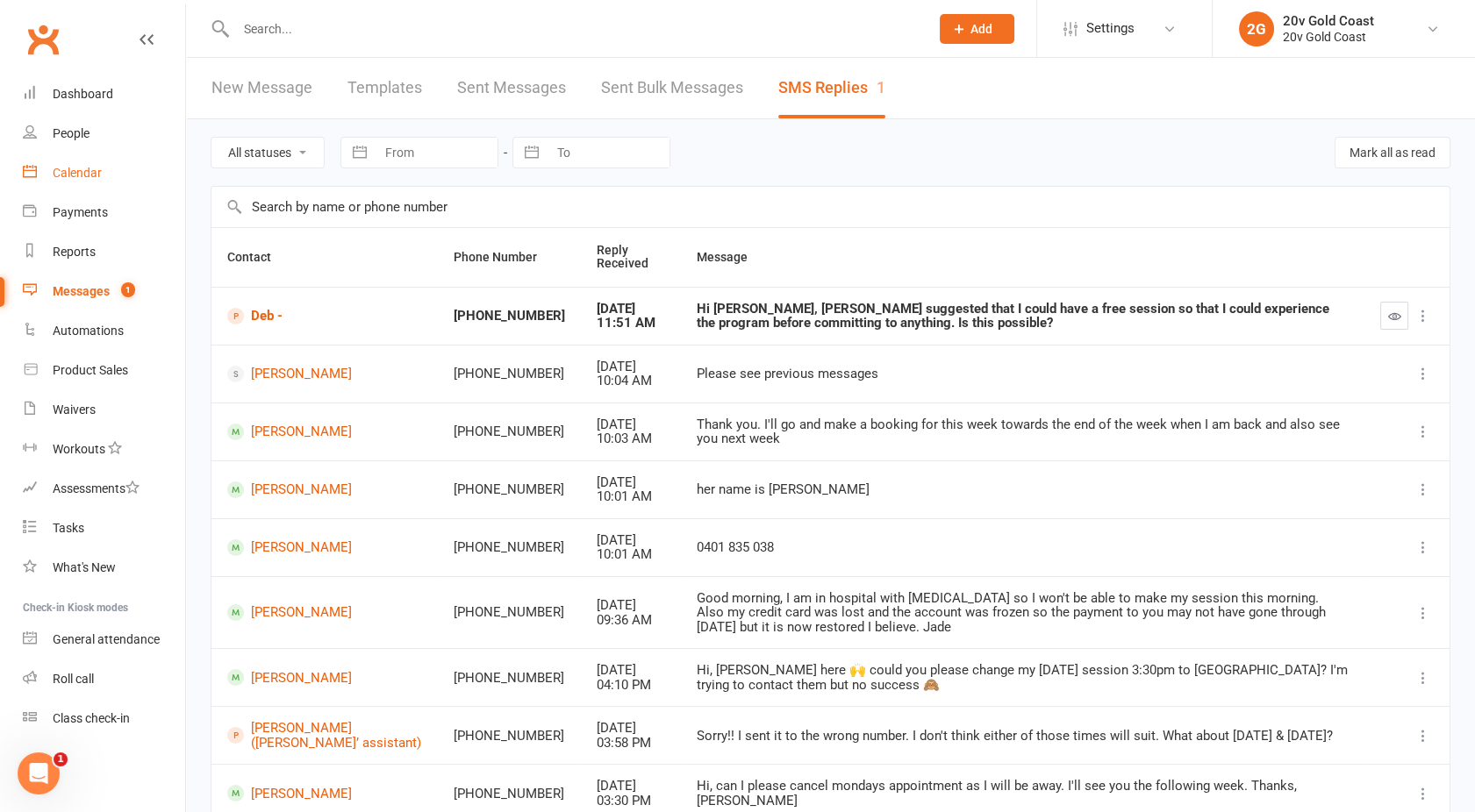
click at [70, 177] on div "Calendar" at bounding box center [77, 173] width 49 height 14
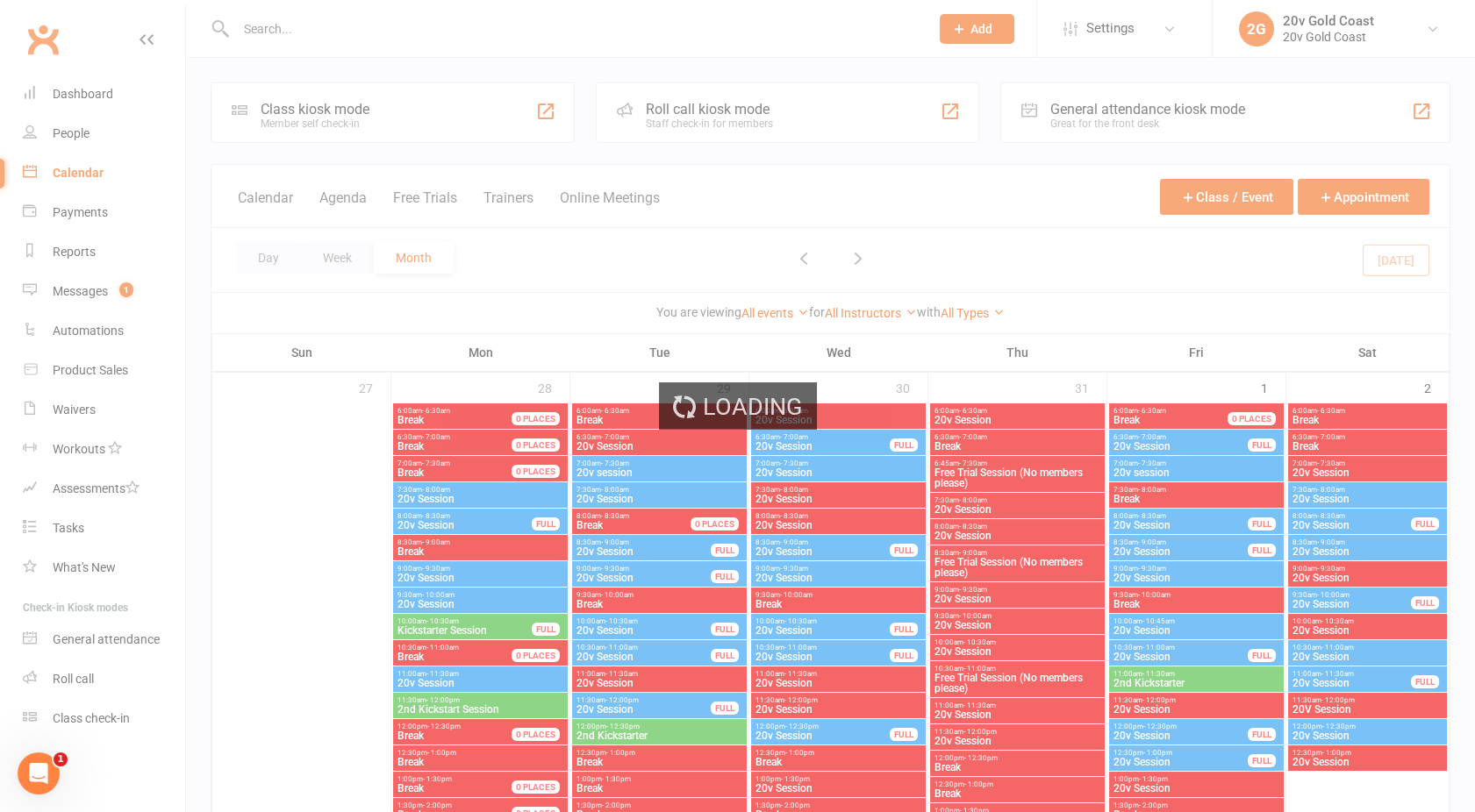
click at [830, 258] on div "Loading" at bounding box center [738, 406] width 1475 height 812
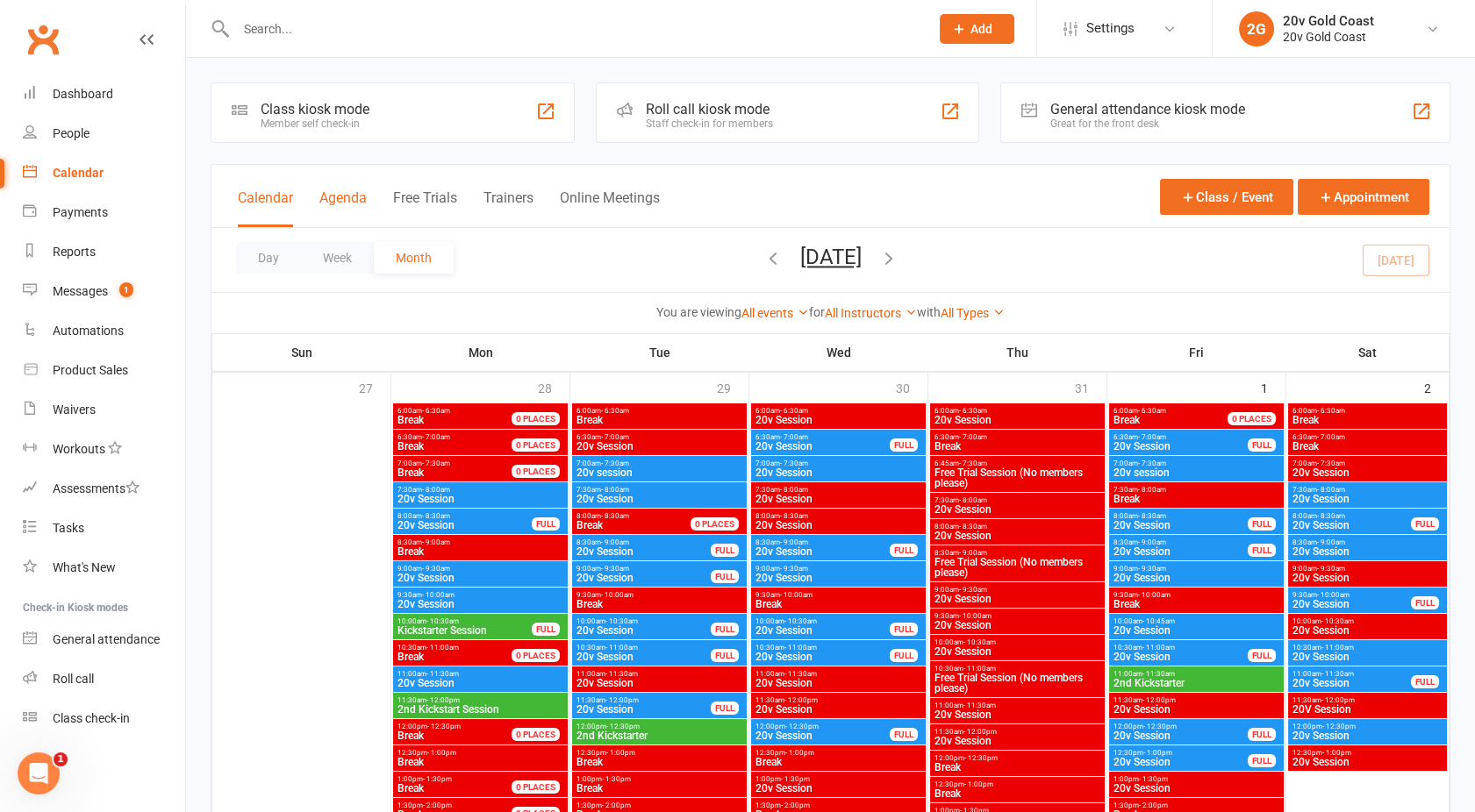
click at [354, 203] on button "Agenda" at bounding box center [343, 208] width 47 height 37
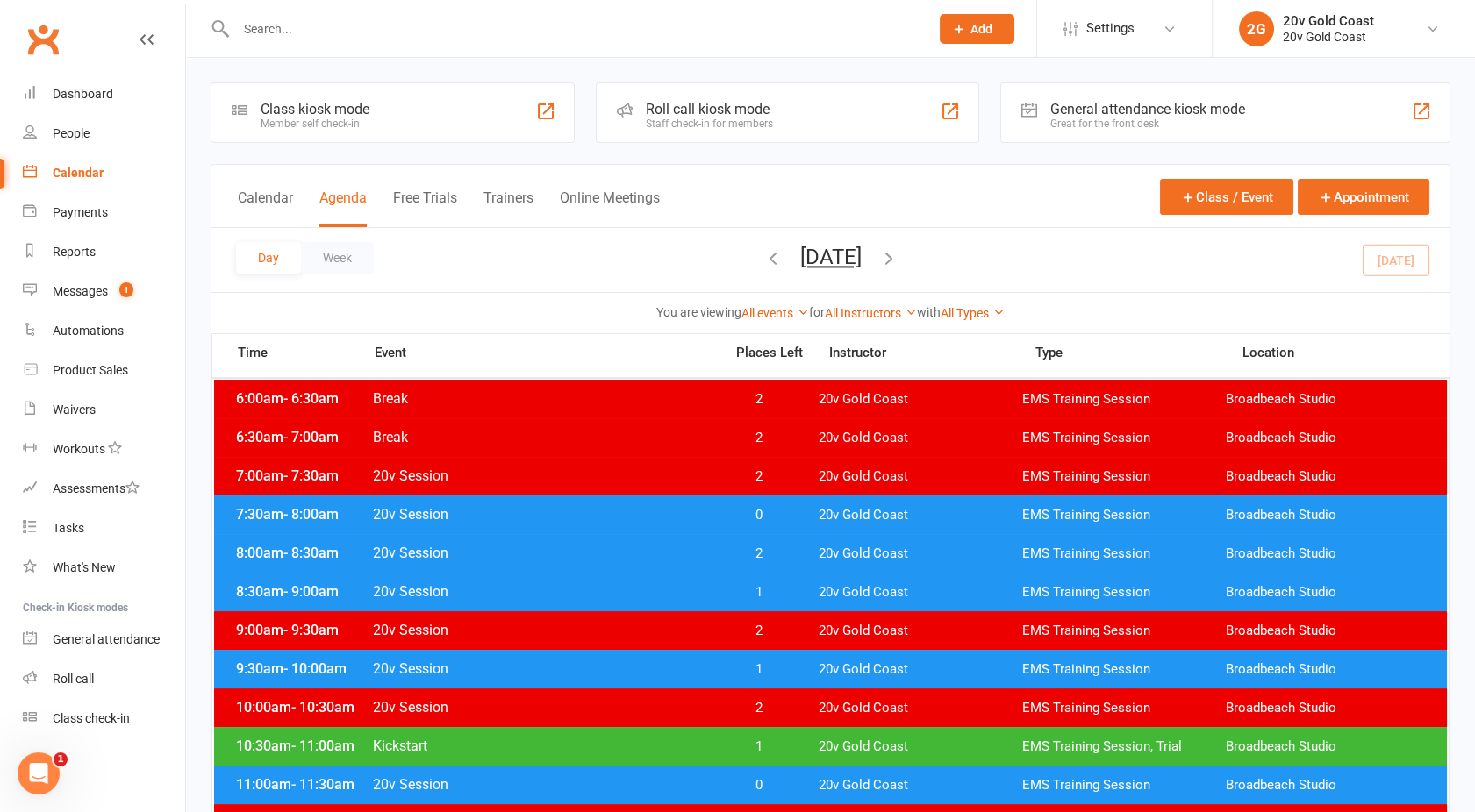
click at [800, 260] on button "[DATE]" at bounding box center [830, 257] width 62 height 25
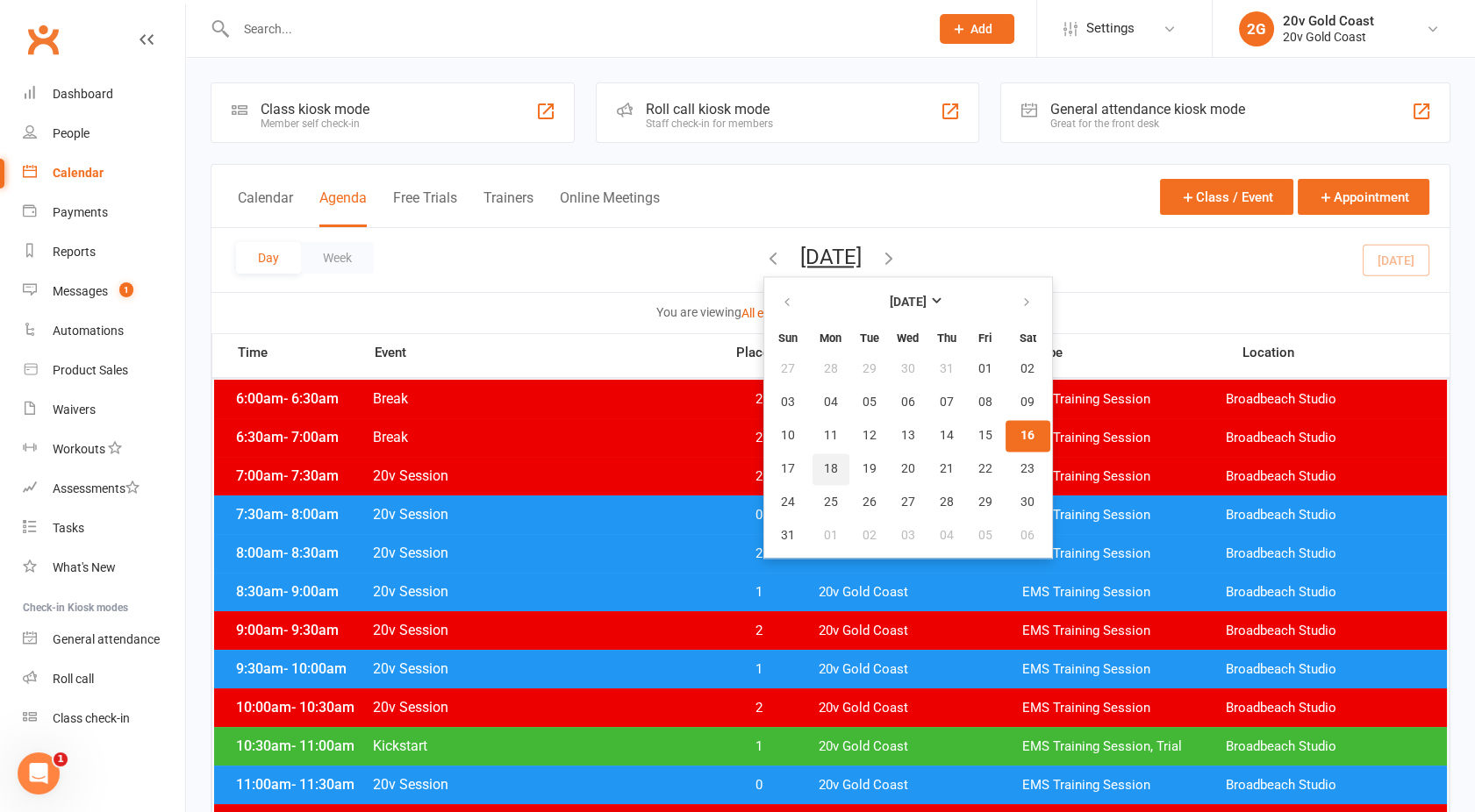
click at [824, 469] on span "18" at bounding box center [831, 469] width 14 height 14
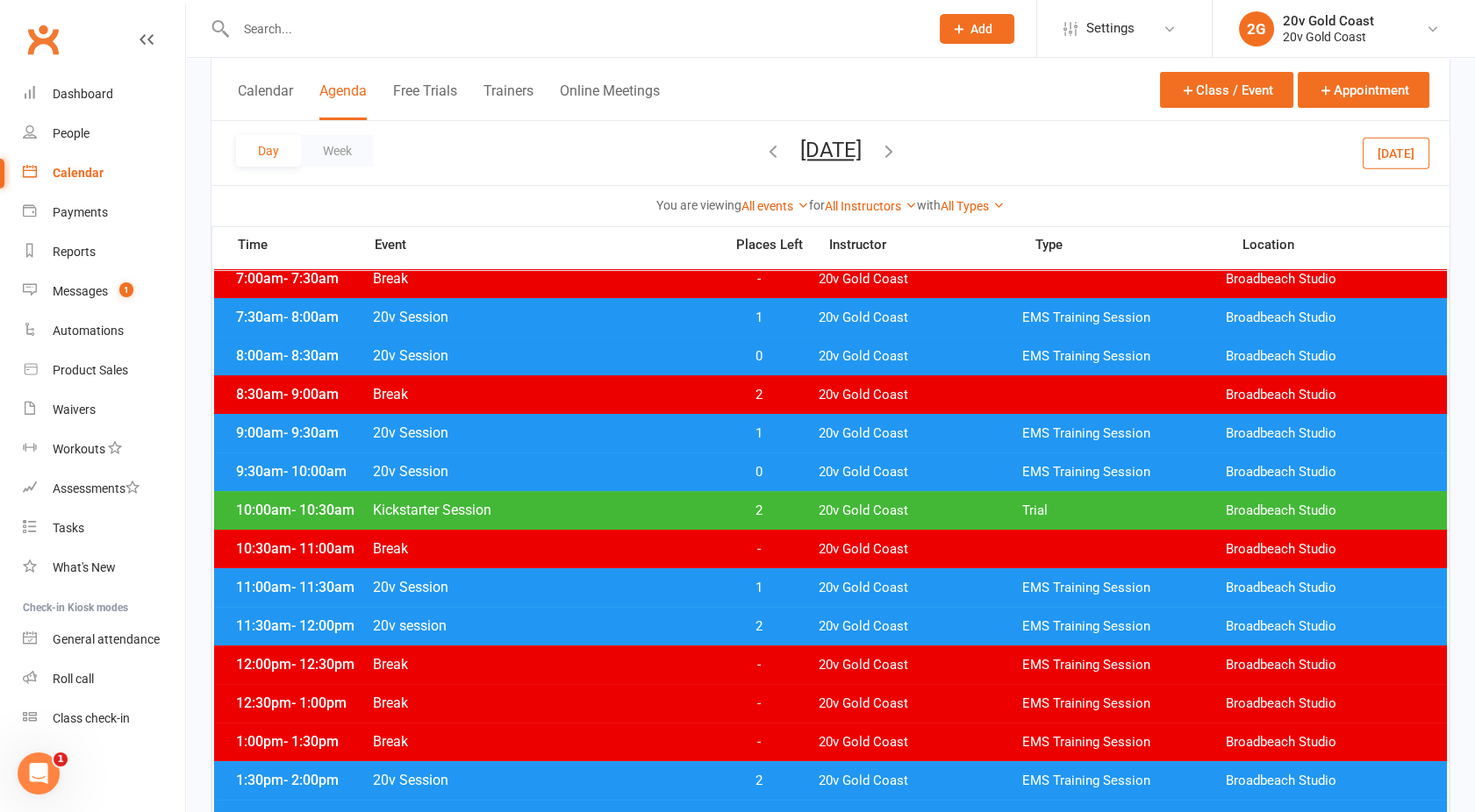
scroll to position [198, 0]
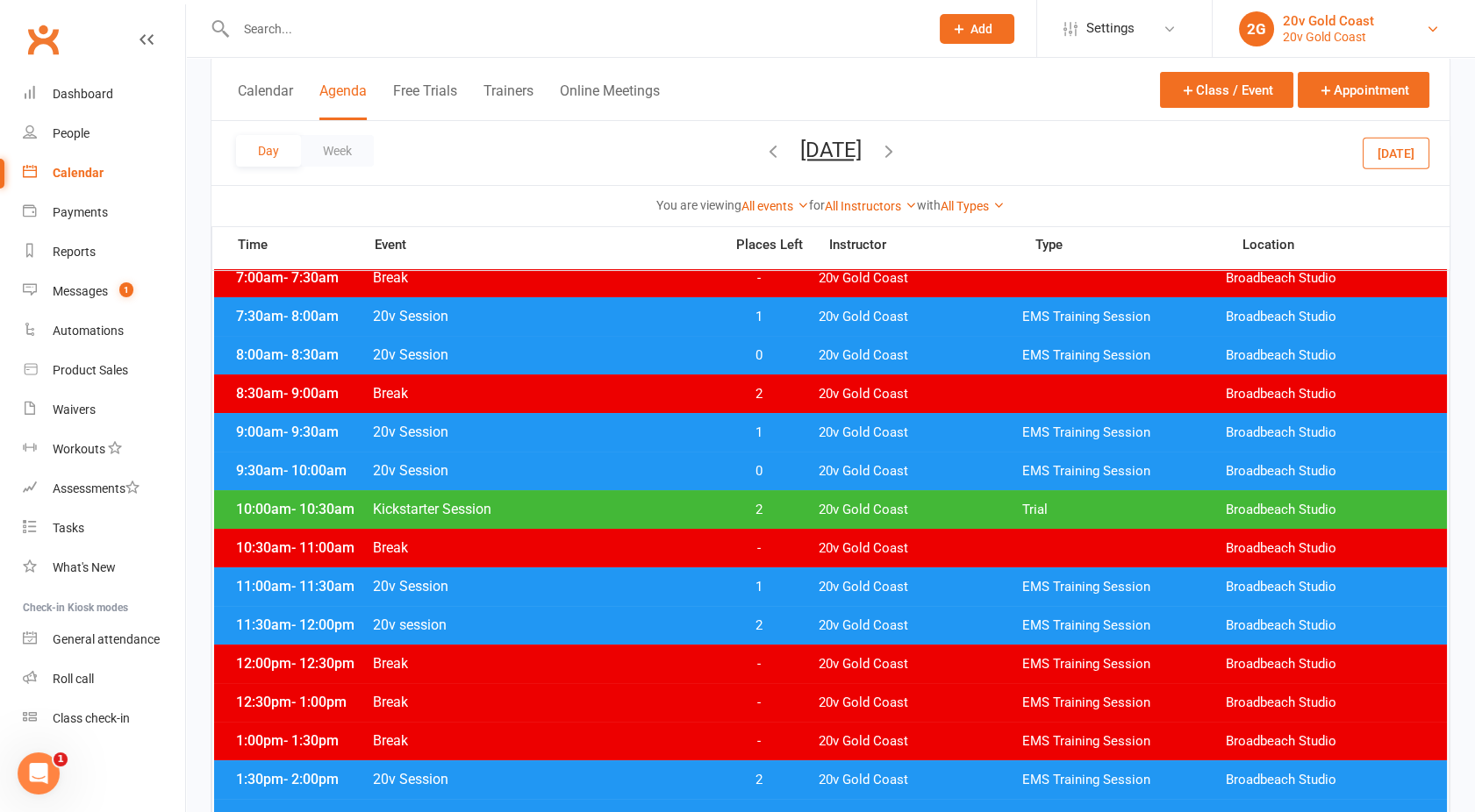
click at [1312, 33] on div "20v Gold Coast" at bounding box center [1329, 37] width 91 height 16
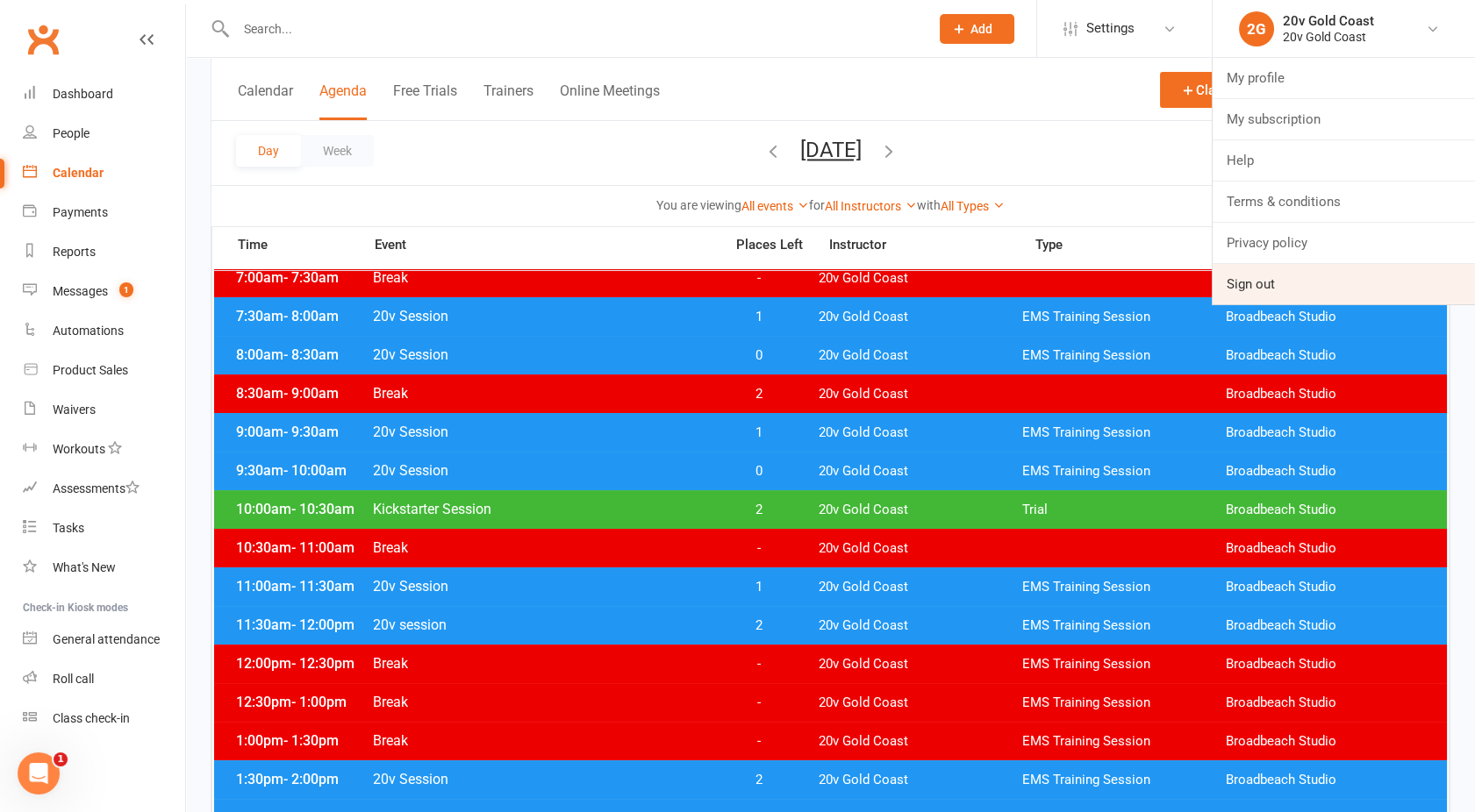
click at [1250, 275] on link "Sign out" at bounding box center [1344, 284] width 262 height 40
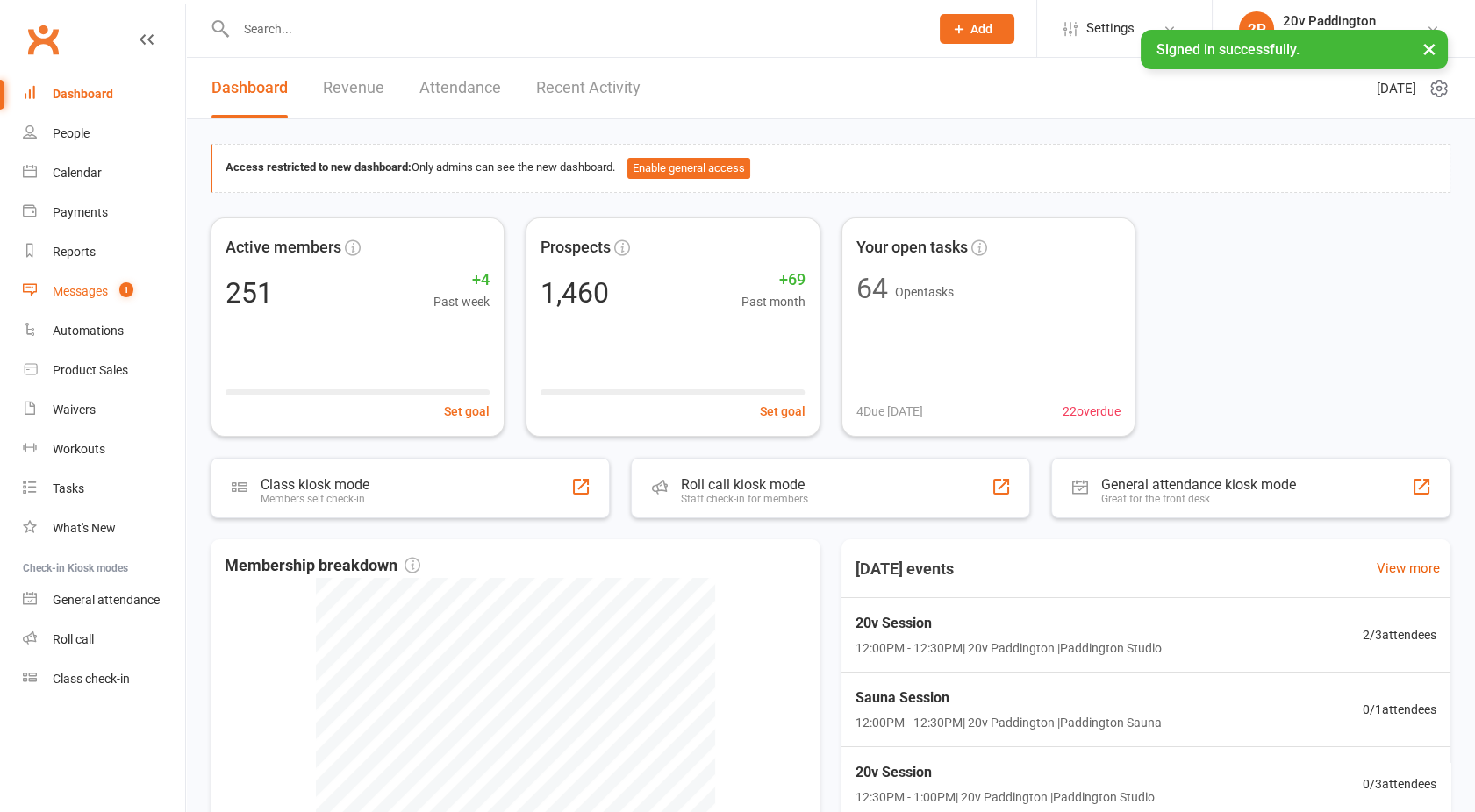
click at [89, 291] on div "Messages" at bounding box center [80, 291] width 55 height 14
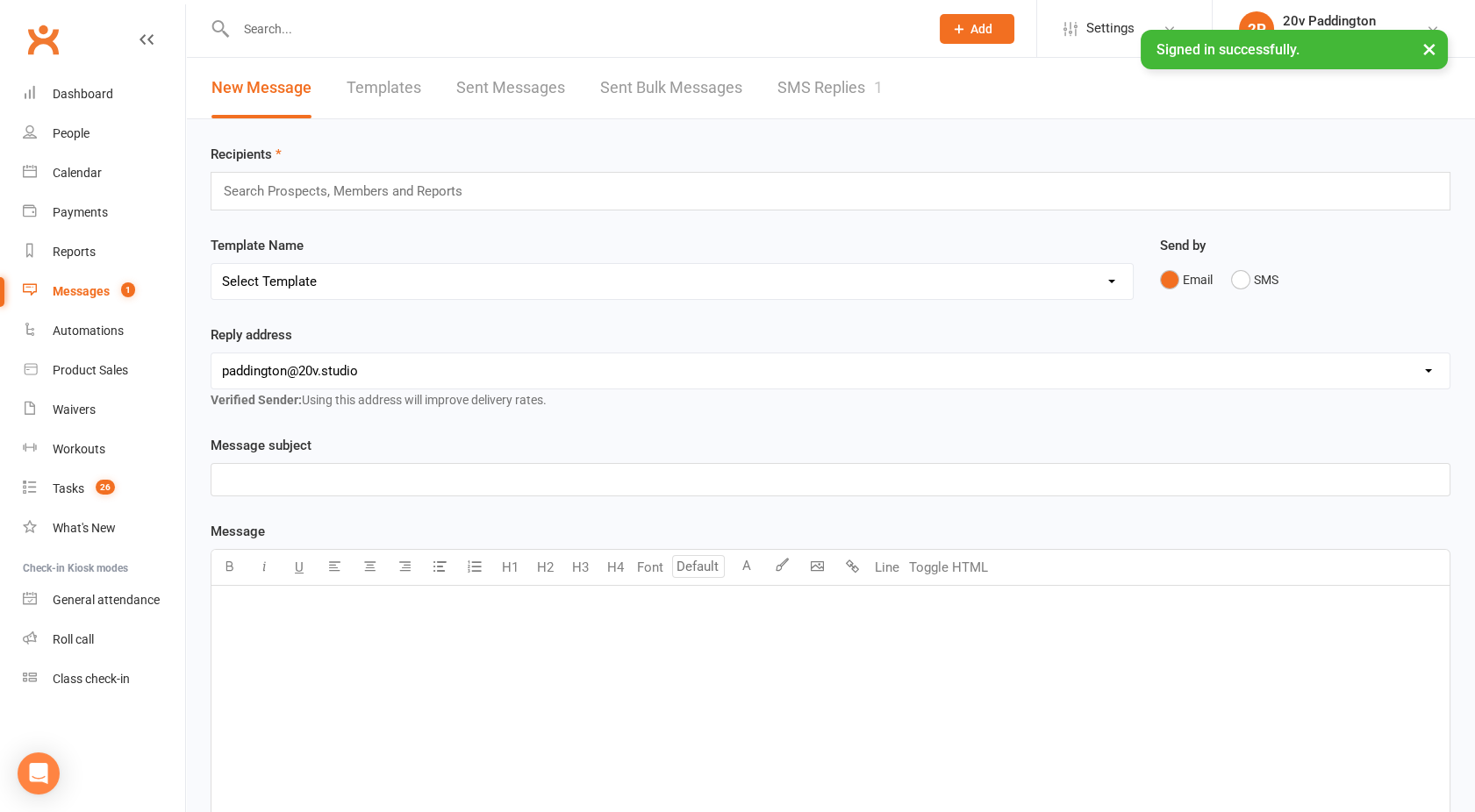
click at [901, 80] on div "New Message Templates Sent Messages Sent Bulk Messages SMS Replies 1" at bounding box center [546, 88] width 722 height 61
click at [841, 89] on link "SMS Replies 1" at bounding box center [830, 88] width 105 height 61
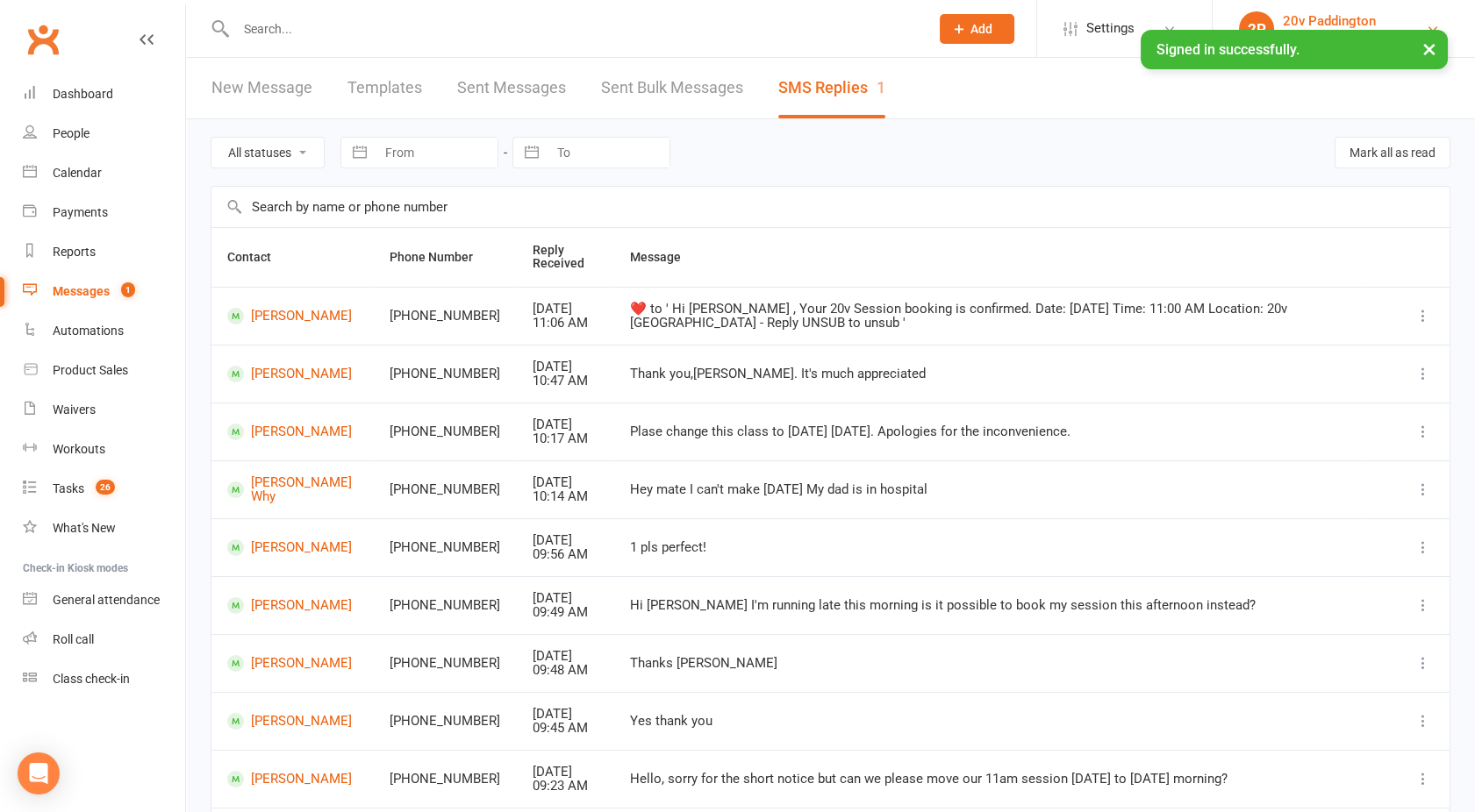
click at [1331, 22] on div "20v Paddington" at bounding box center [1329, 21] width 93 height 16
click at [1012, 158] on div "All statuses Read only Unread only Navigate forward to interact with the calend…" at bounding box center [830, 153] width 1240 height 67
click at [110, 170] on link "Calendar" at bounding box center [104, 173] width 162 height 39
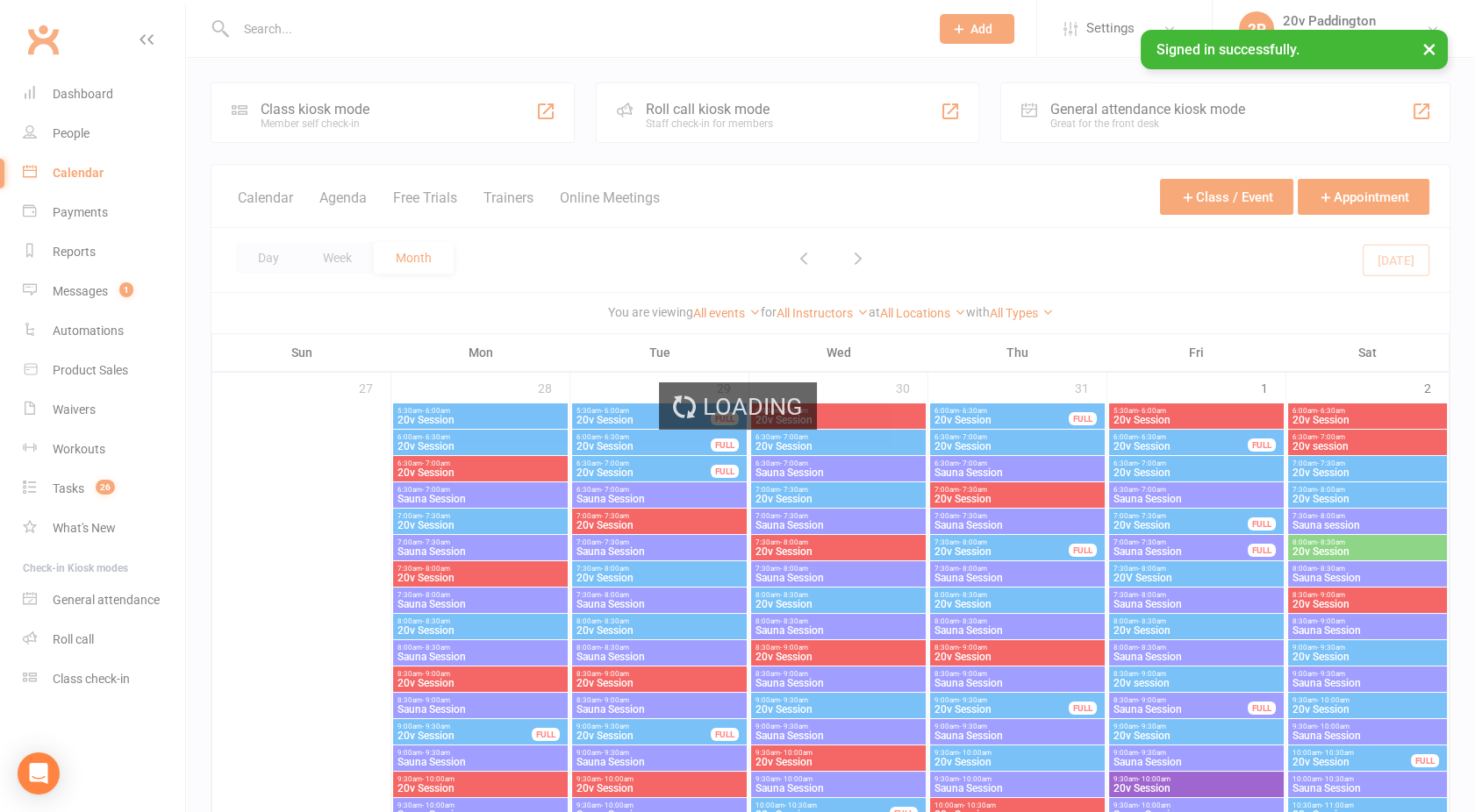
click at [831, 259] on div "Loading" at bounding box center [738, 406] width 1475 height 812
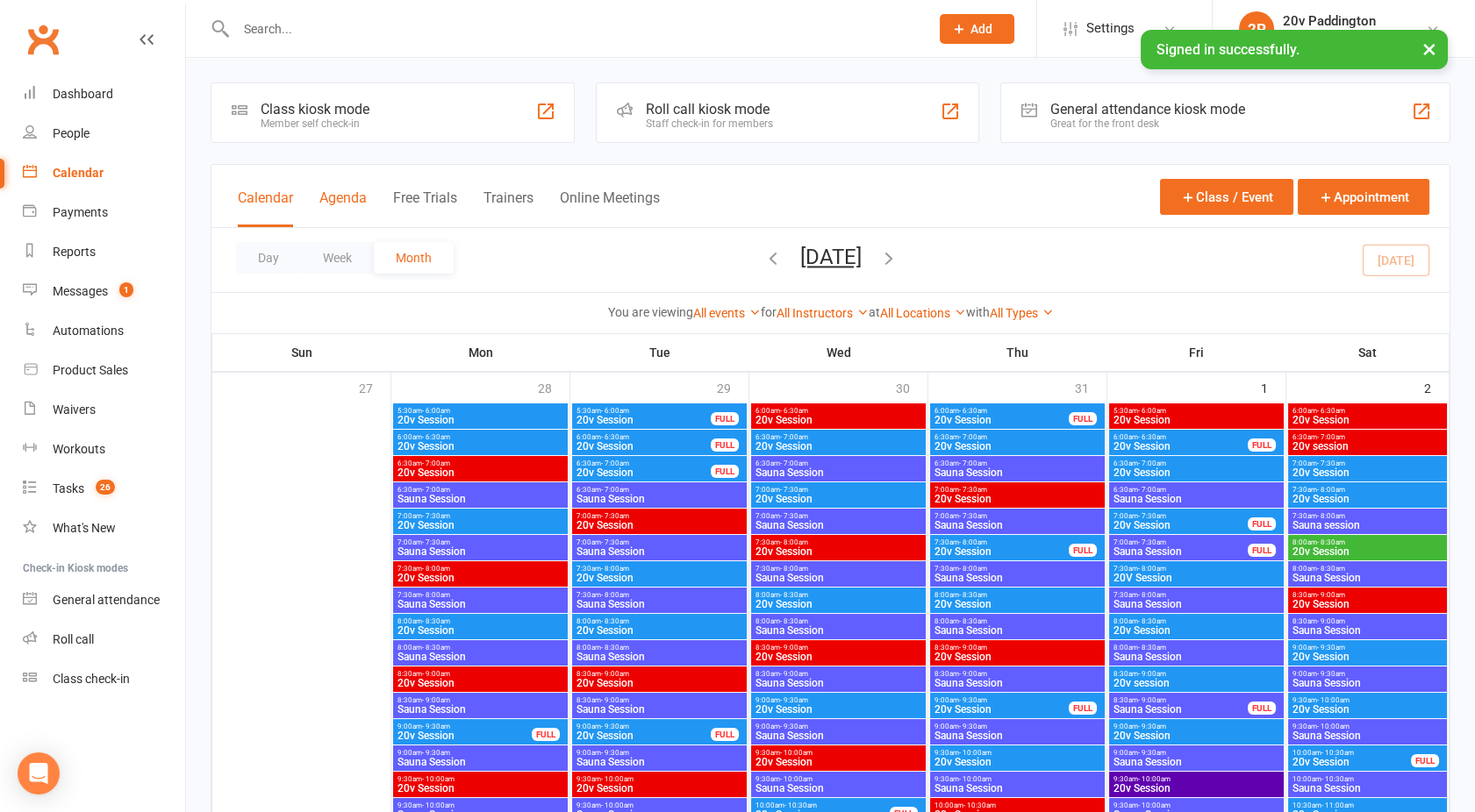
click at [338, 204] on button "Agenda" at bounding box center [343, 208] width 47 height 37
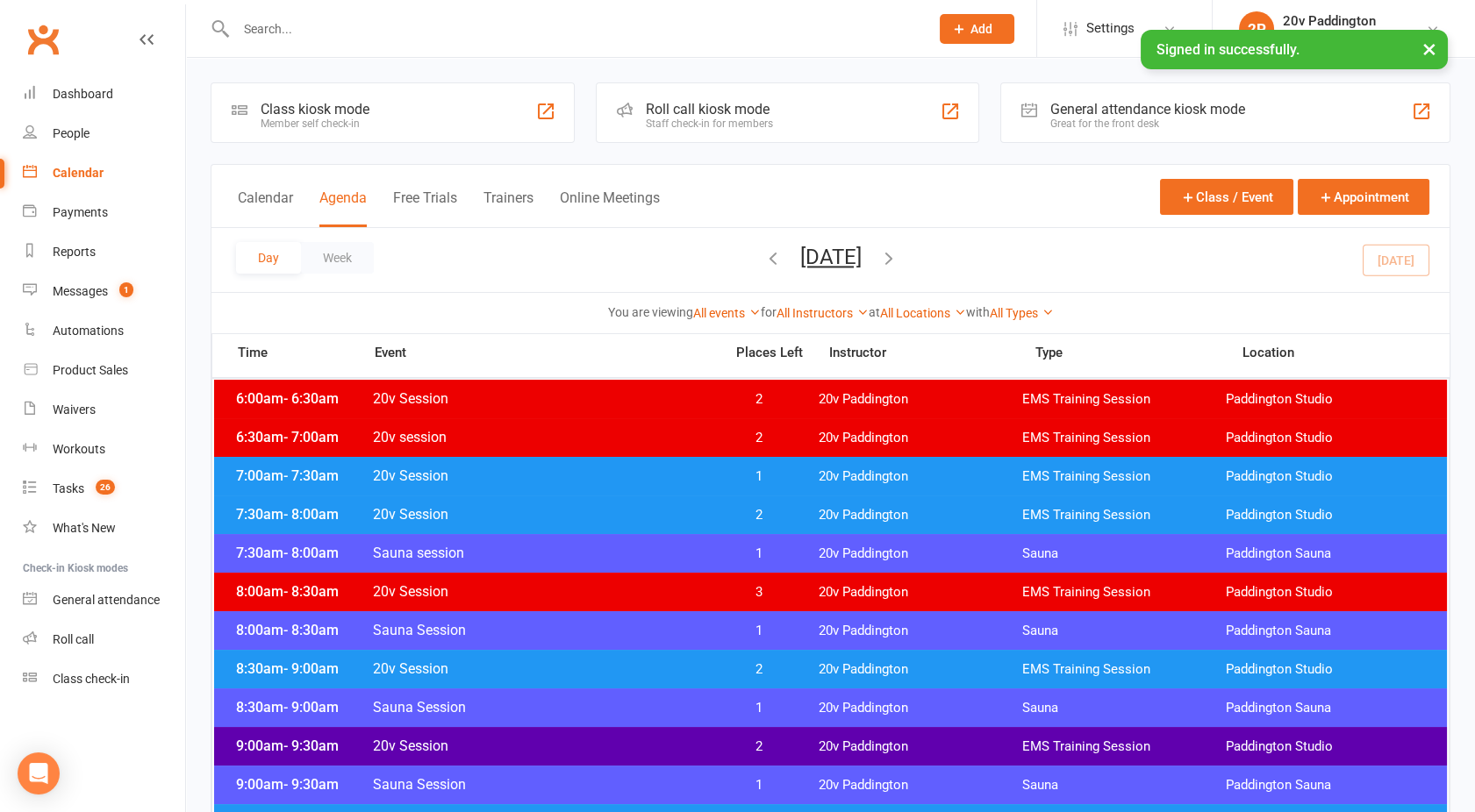
click at [820, 252] on button "[DATE]" at bounding box center [830, 257] width 62 height 25
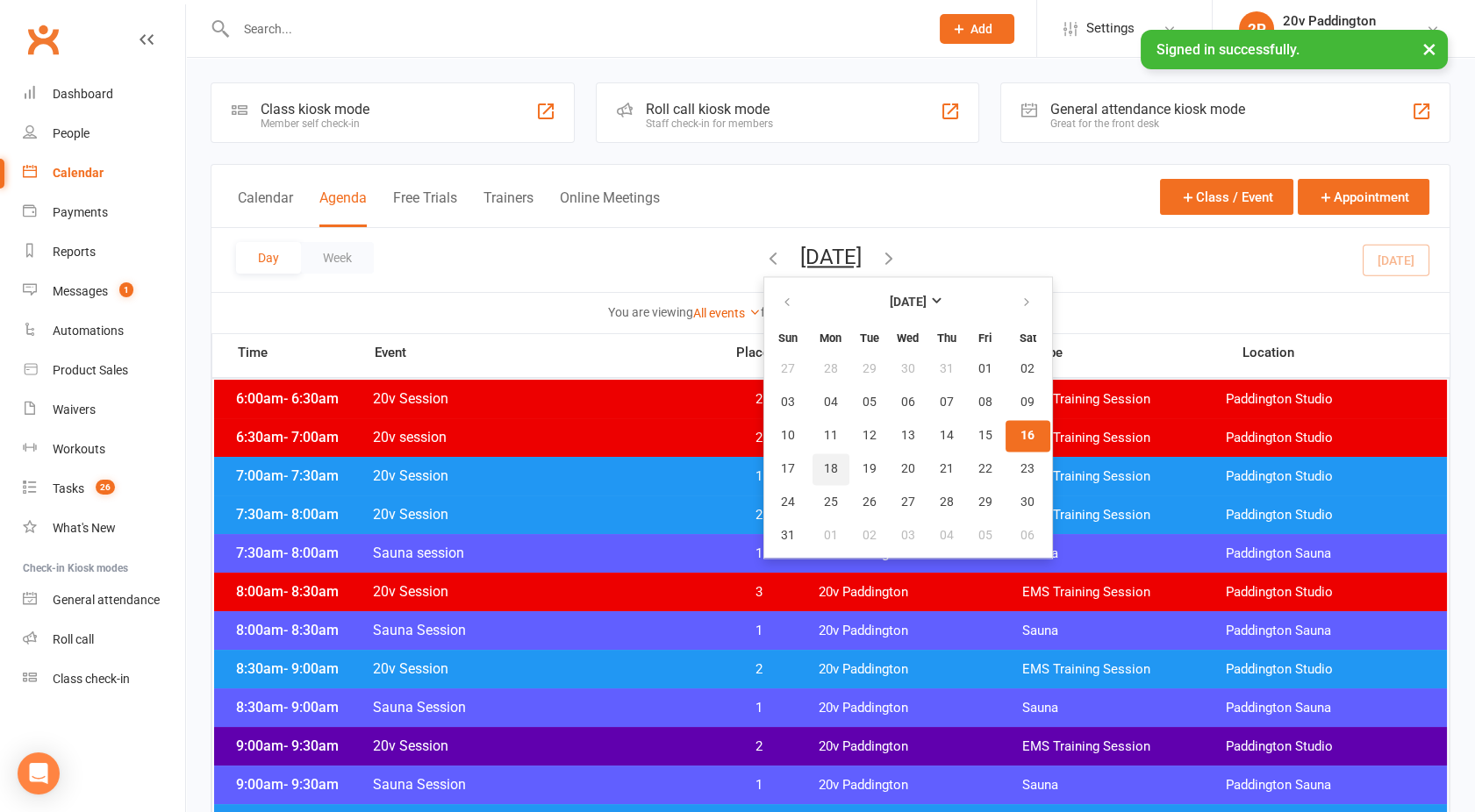
click at [824, 465] on span "18" at bounding box center [831, 469] width 14 height 14
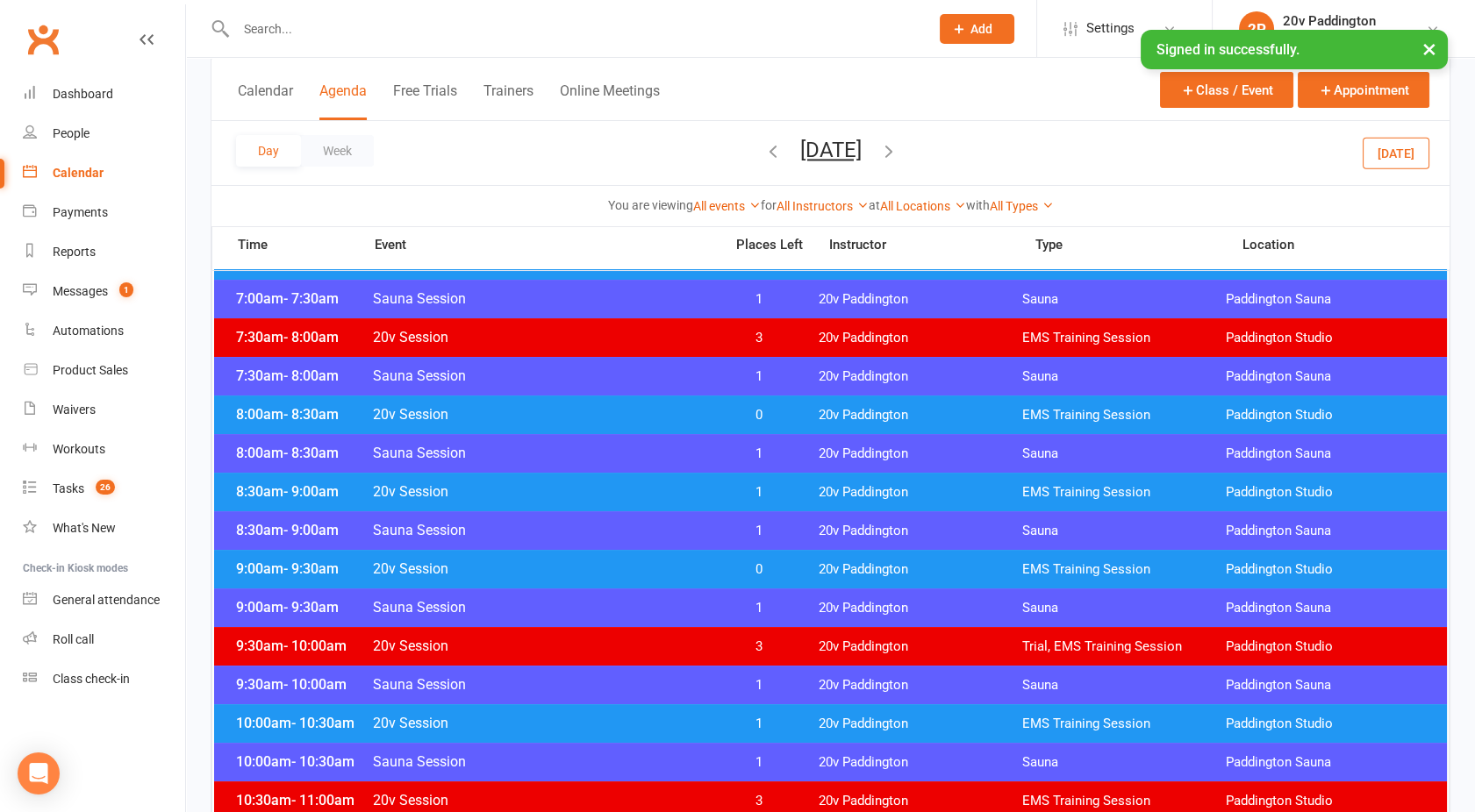
scroll to position [295, 0]
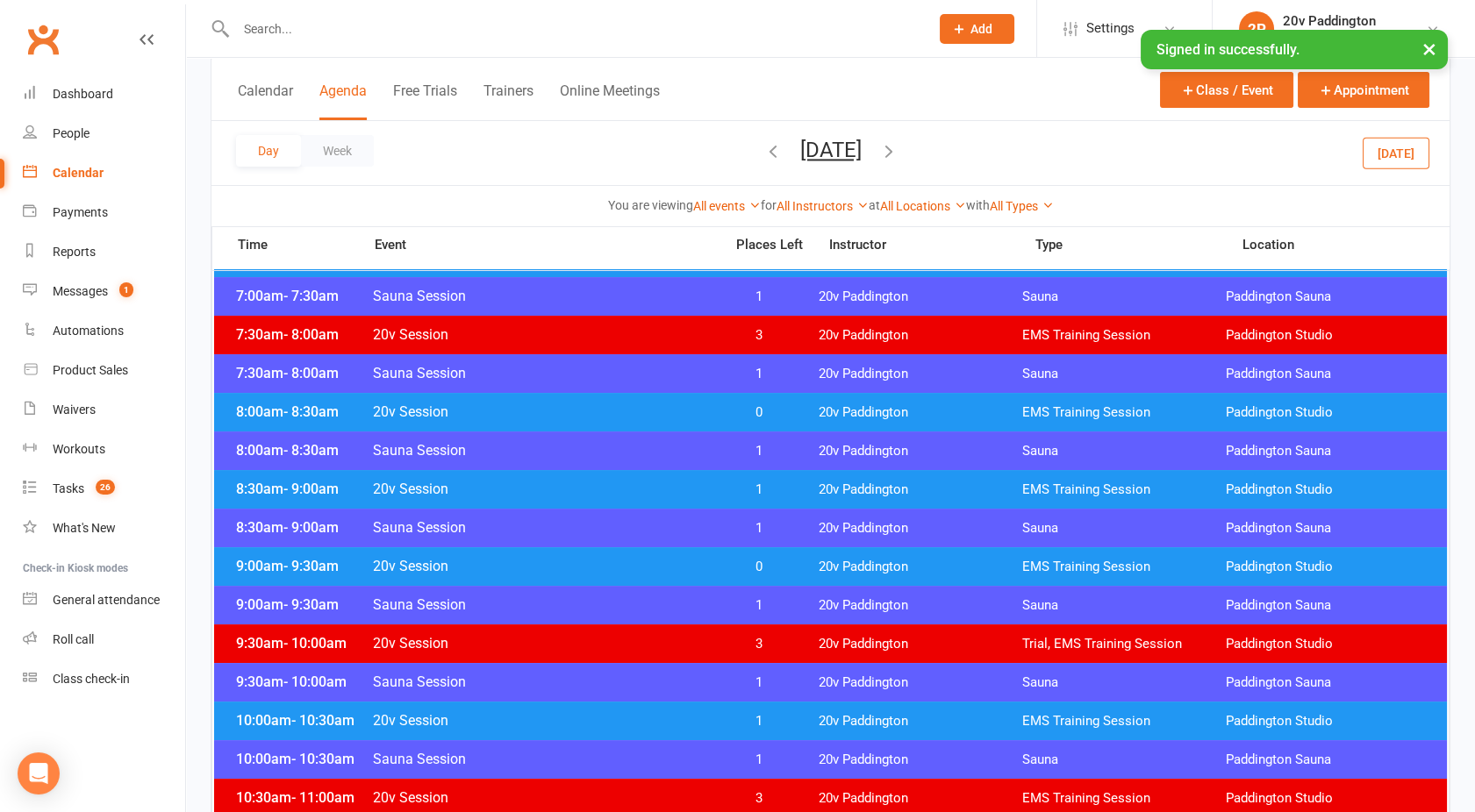
click at [630, 484] on span "20v Session" at bounding box center [543, 489] width 341 height 17
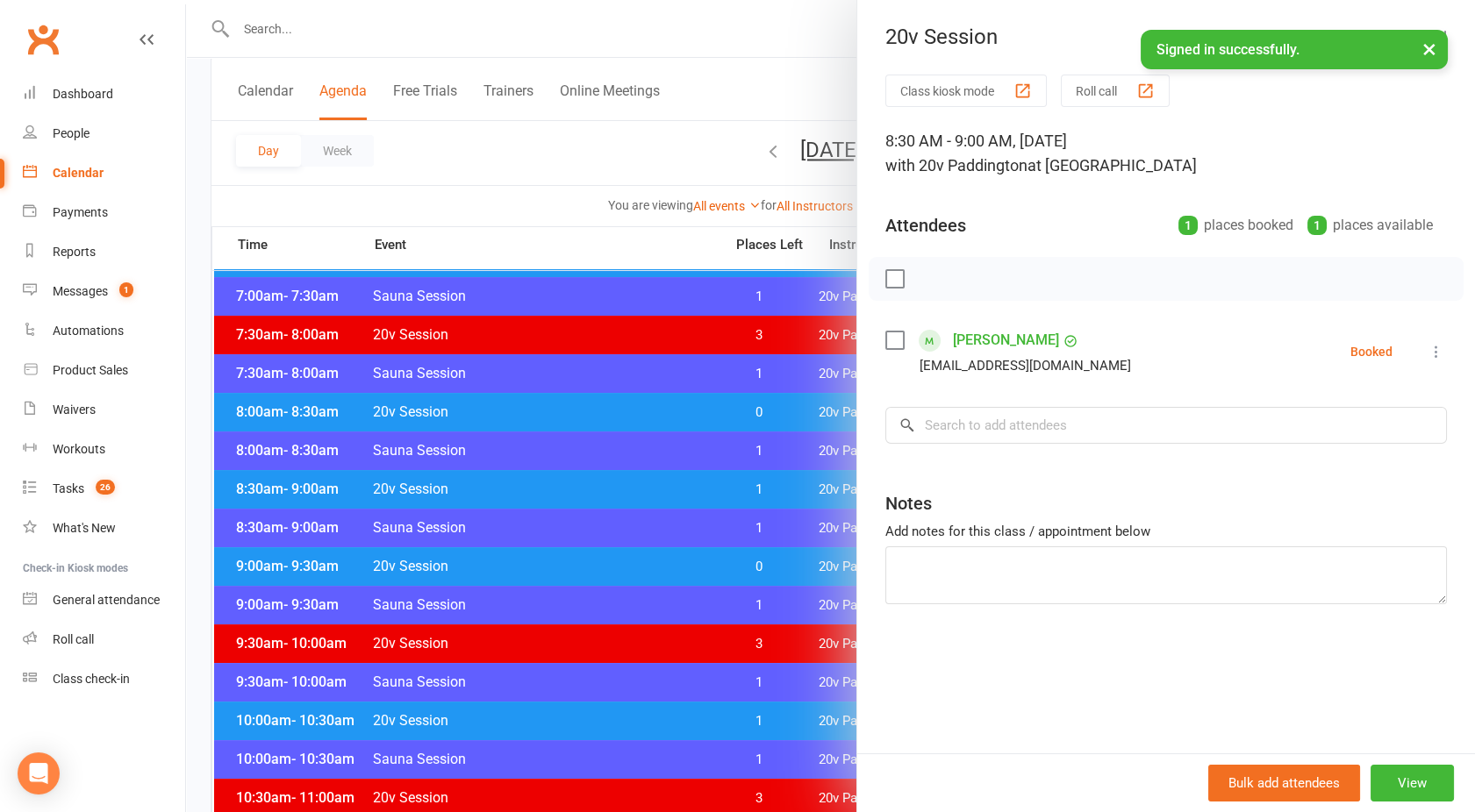
click at [630, 484] on div at bounding box center [830, 406] width 1289 height 812
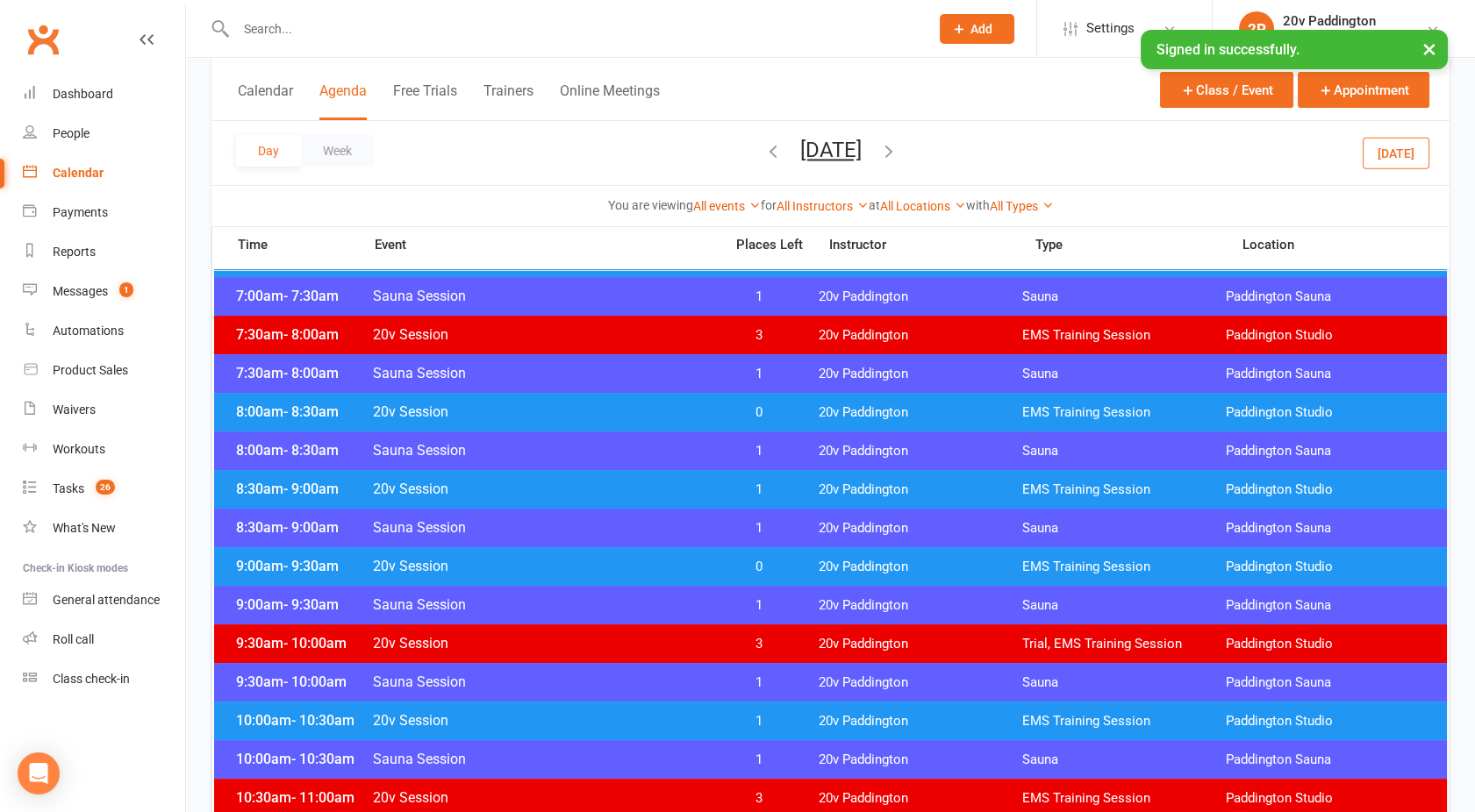
click at [590, 417] on span "20v Session" at bounding box center [543, 411] width 341 height 17
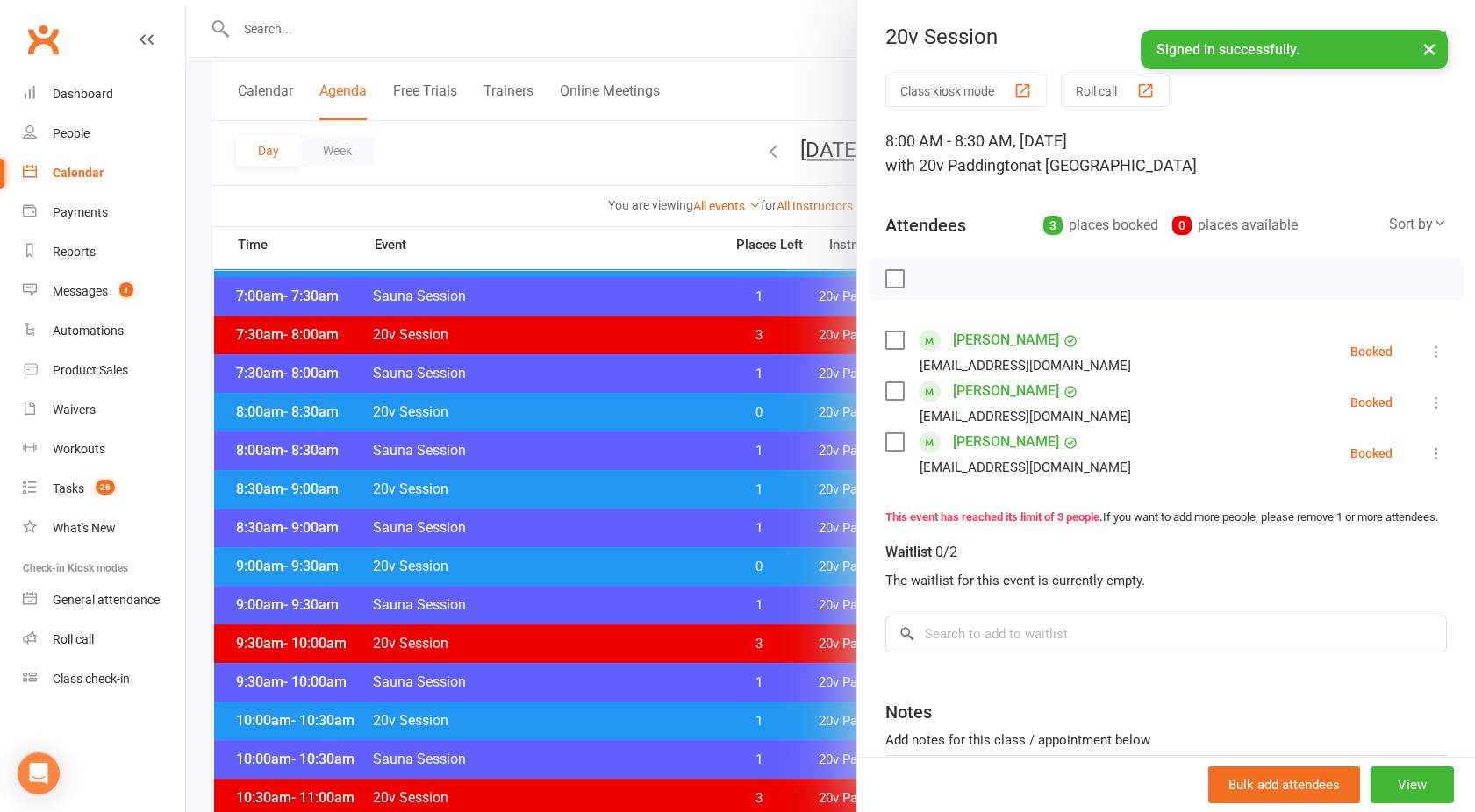
click at [590, 417] on div at bounding box center [830, 406] width 1289 height 812
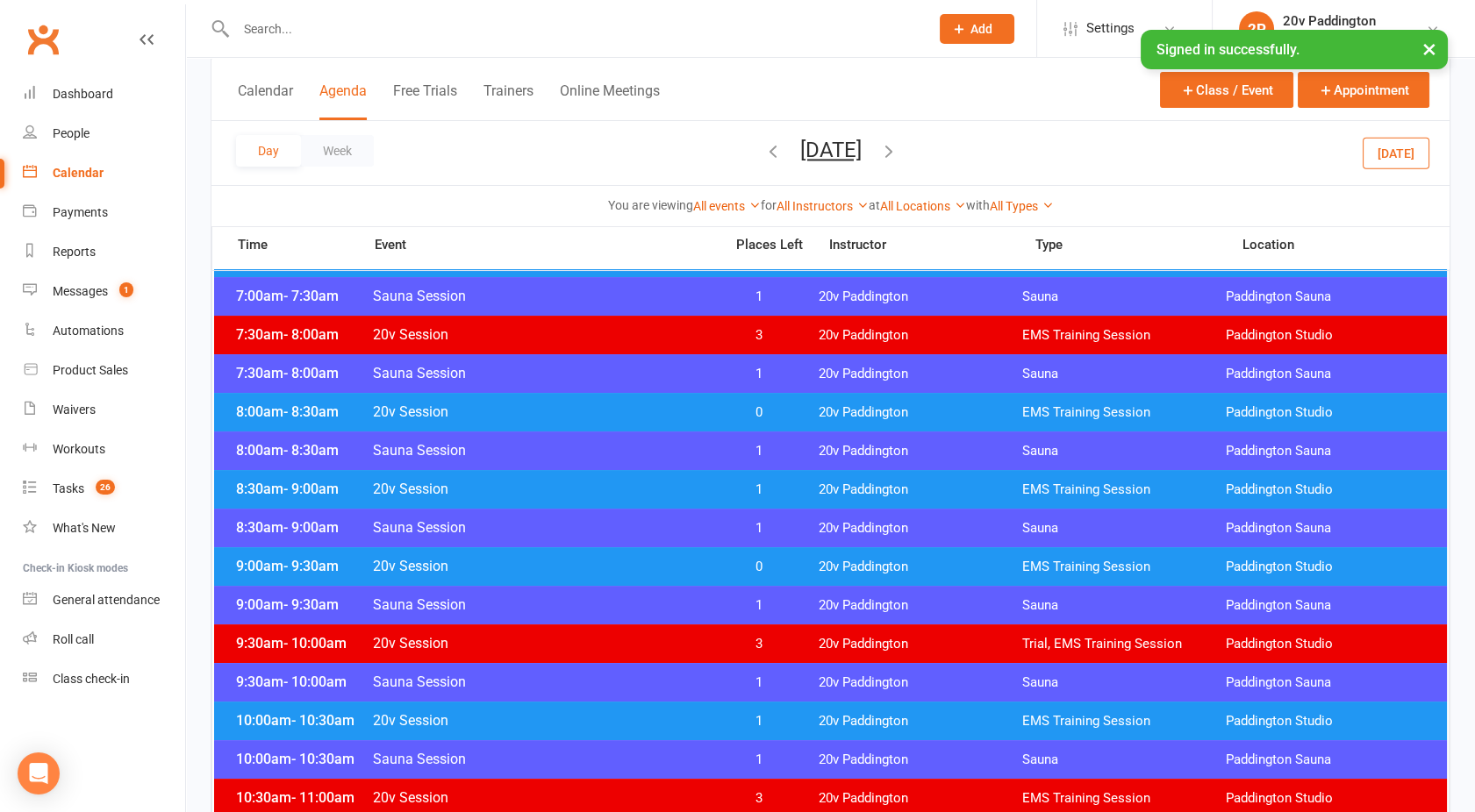
click at [629, 565] on span "20v Session" at bounding box center [543, 566] width 341 height 17
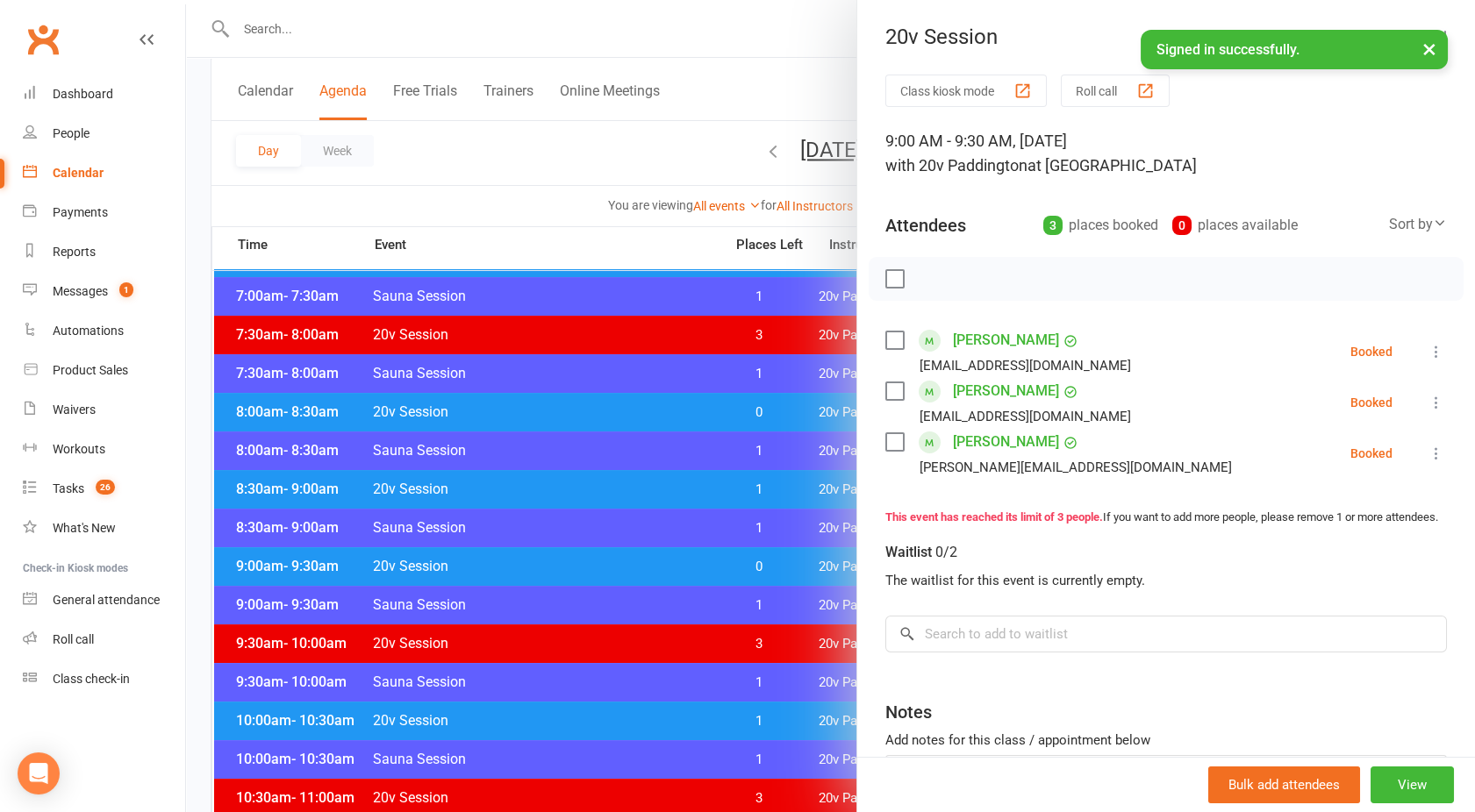
click at [629, 565] on div at bounding box center [830, 406] width 1289 height 812
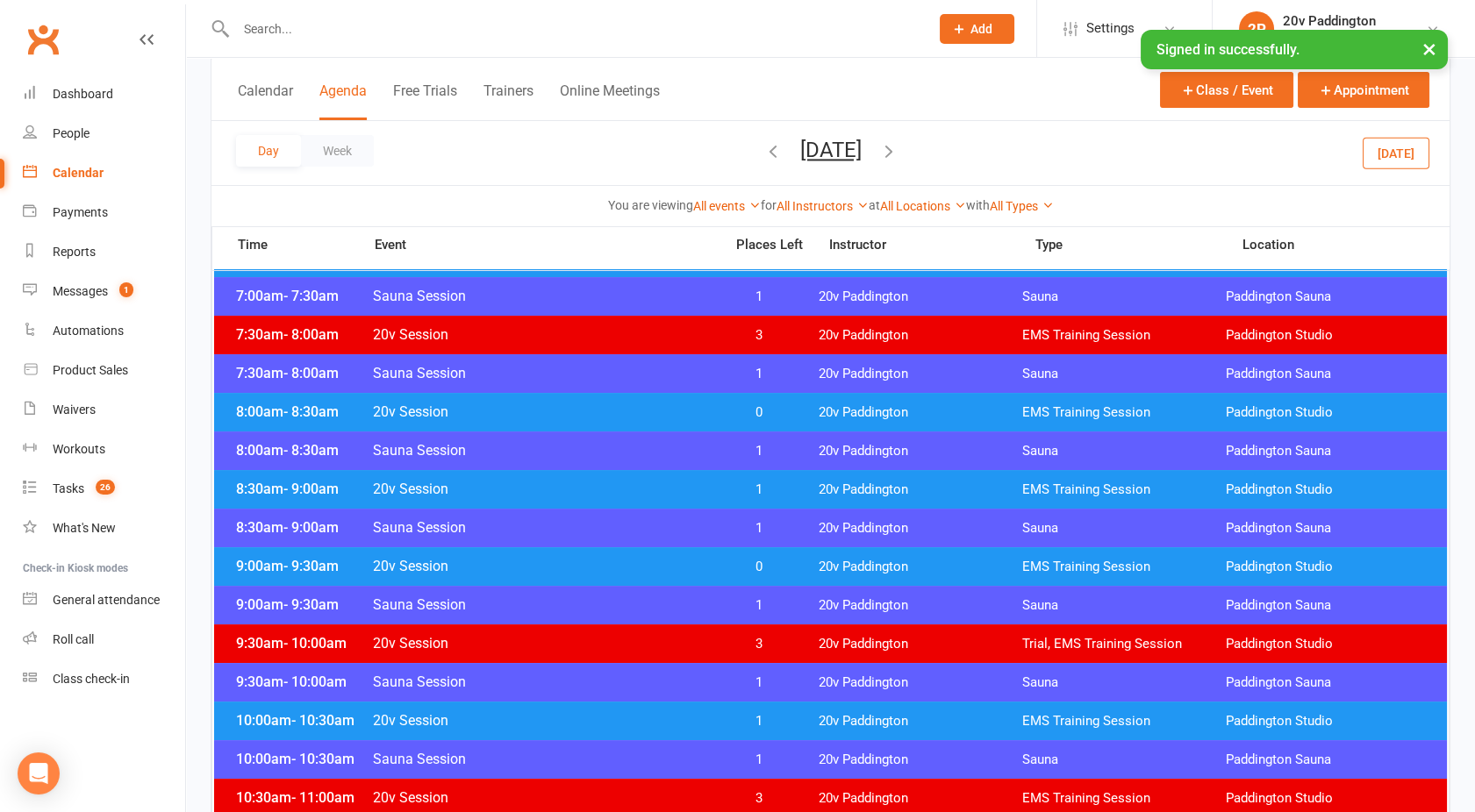
click at [573, 401] on div "8:00am - 8:30am 20v Session 0 20v Paddington EMS Training Session [GEOGRAPHIC_D…" at bounding box center [830, 411] width 1233 height 38
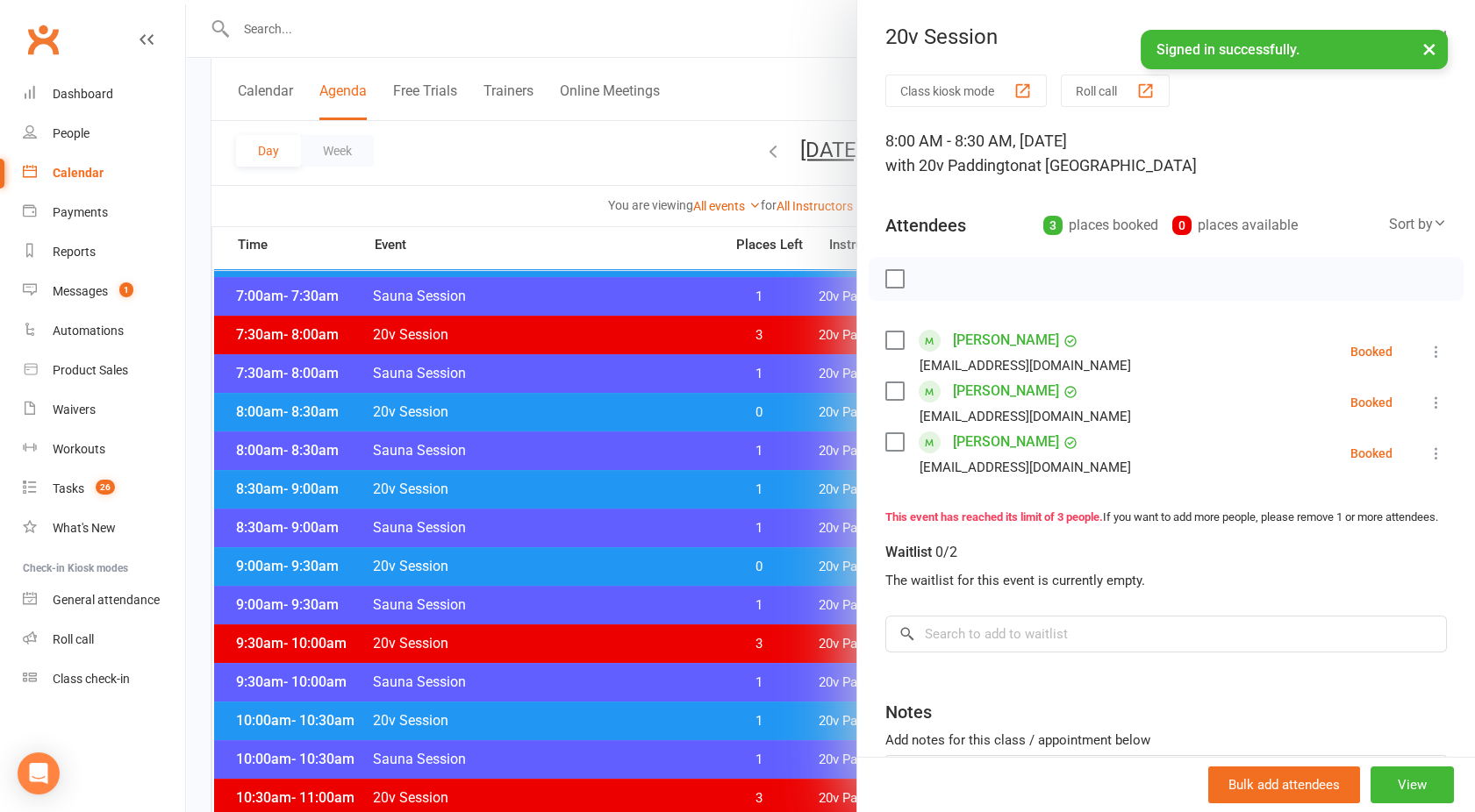
click at [594, 407] on div at bounding box center [830, 406] width 1289 height 812
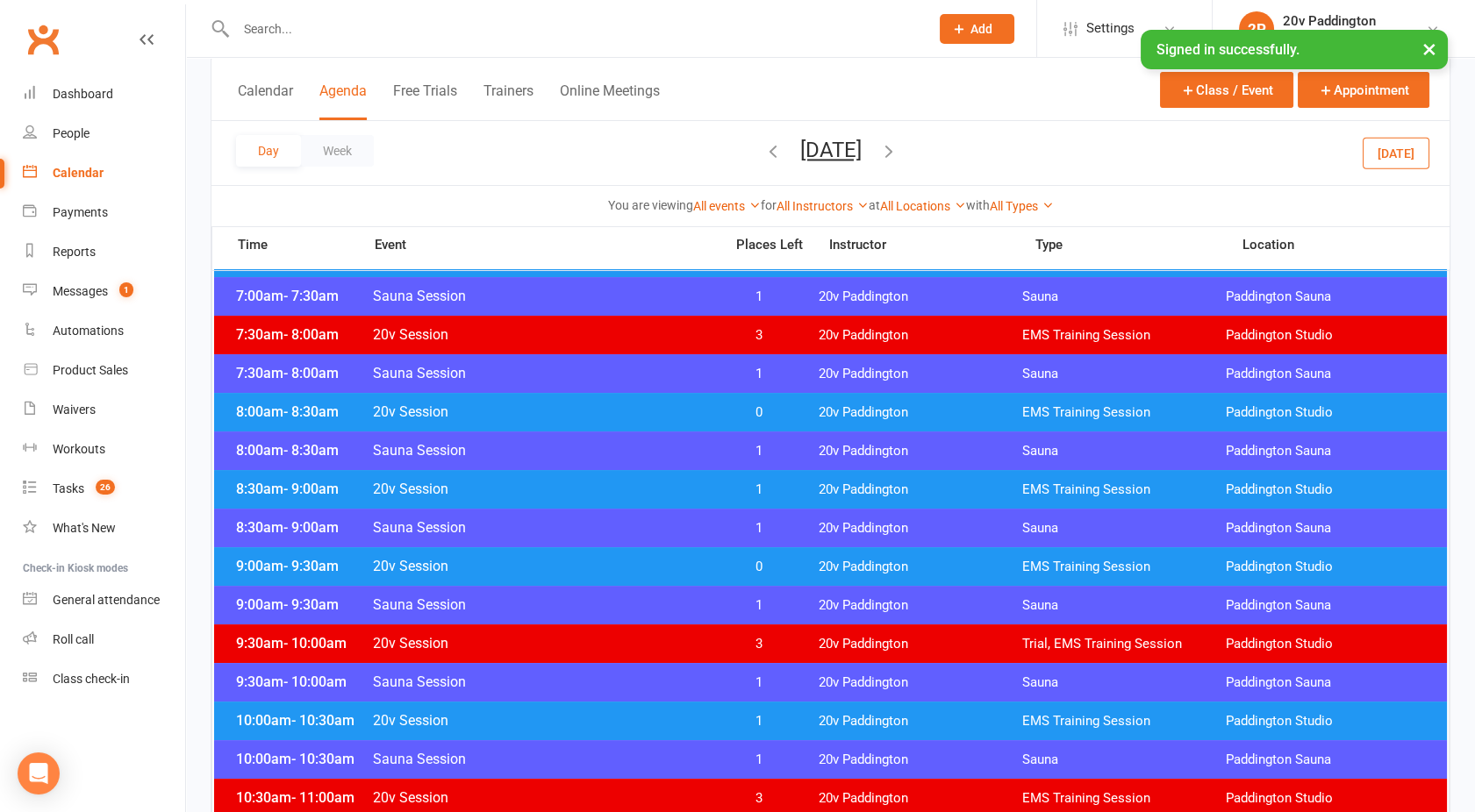
click at [625, 565] on span "20v Session" at bounding box center [543, 566] width 341 height 17
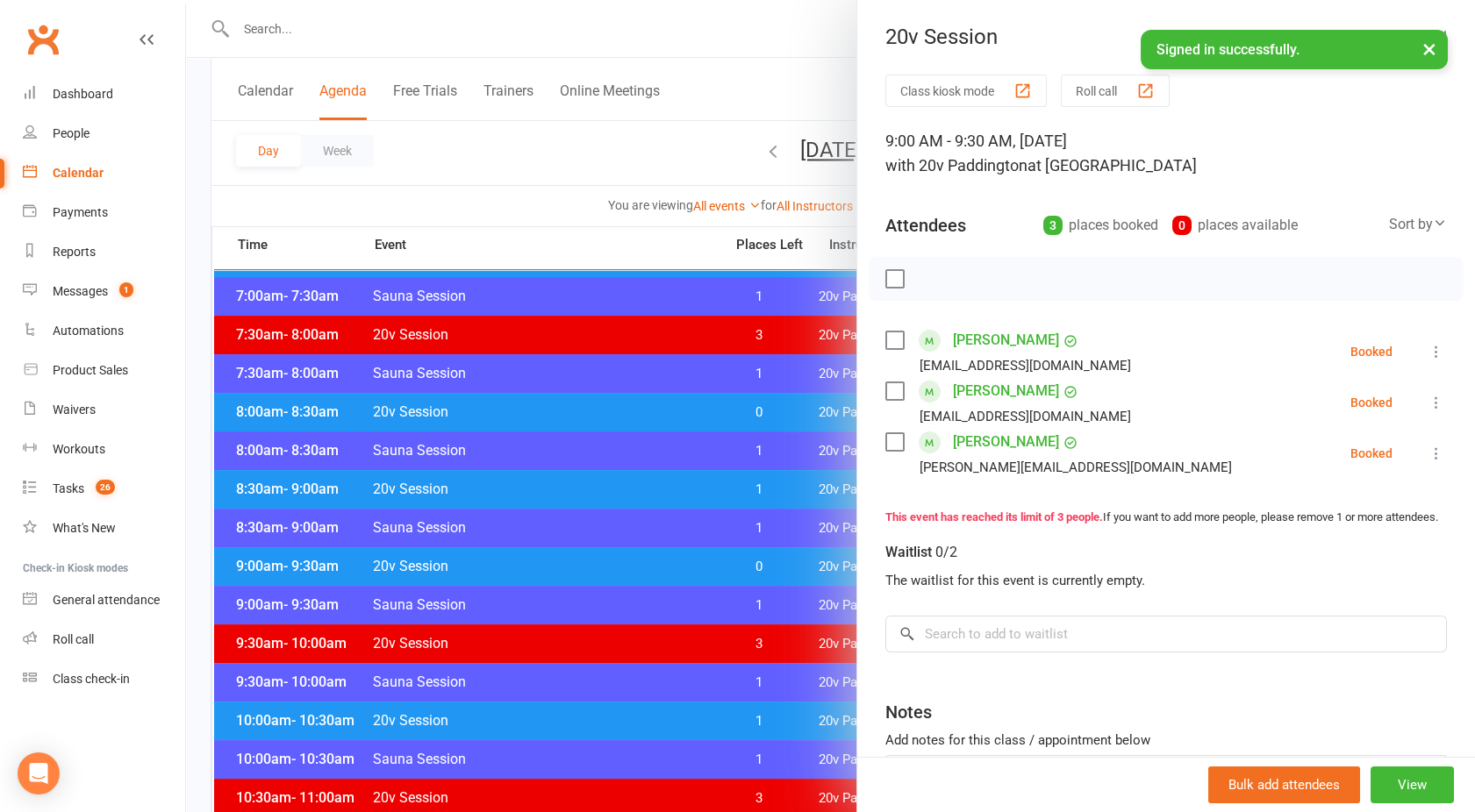
click at [625, 565] on div at bounding box center [830, 406] width 1289 height 812
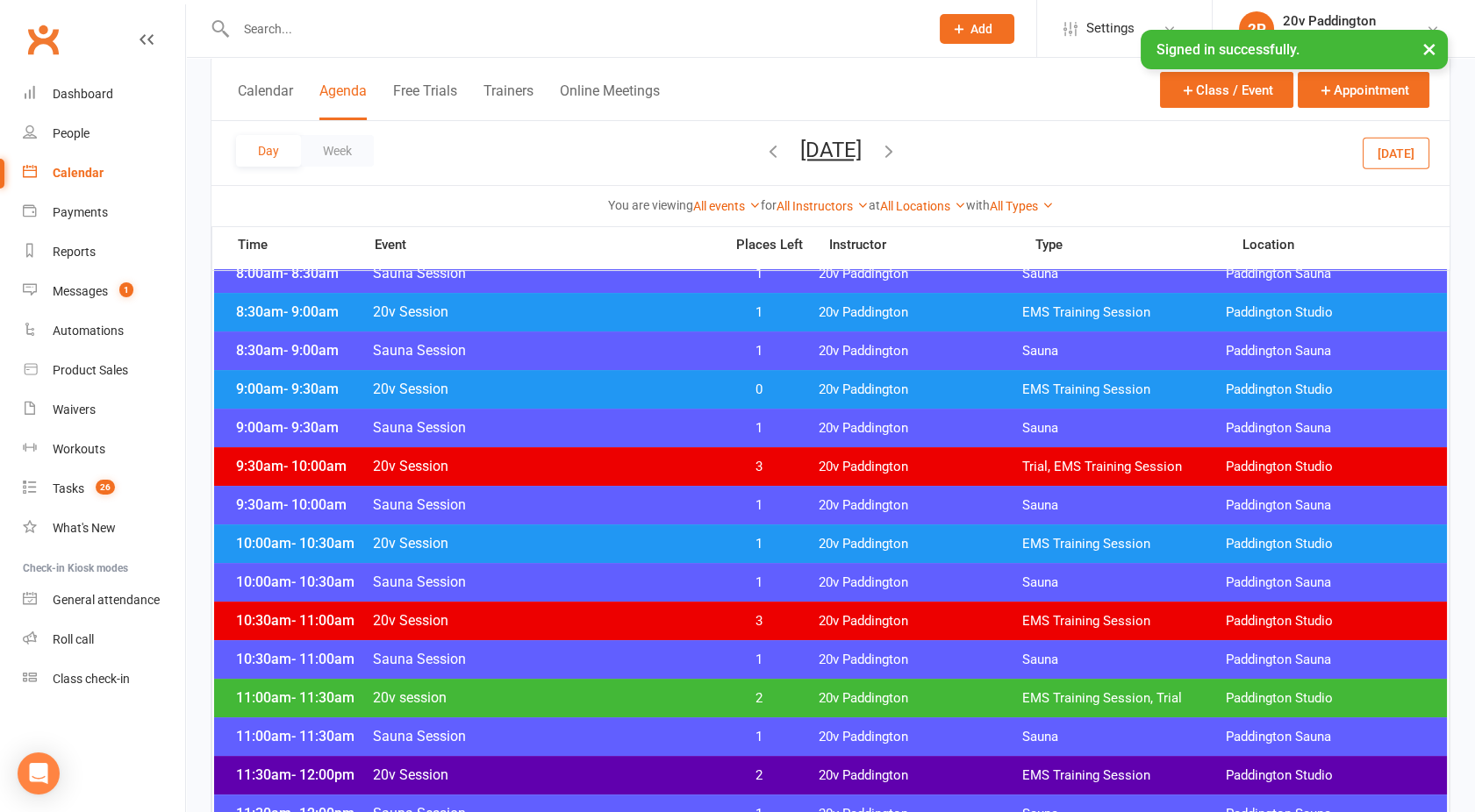
scroll to position [474, 0]
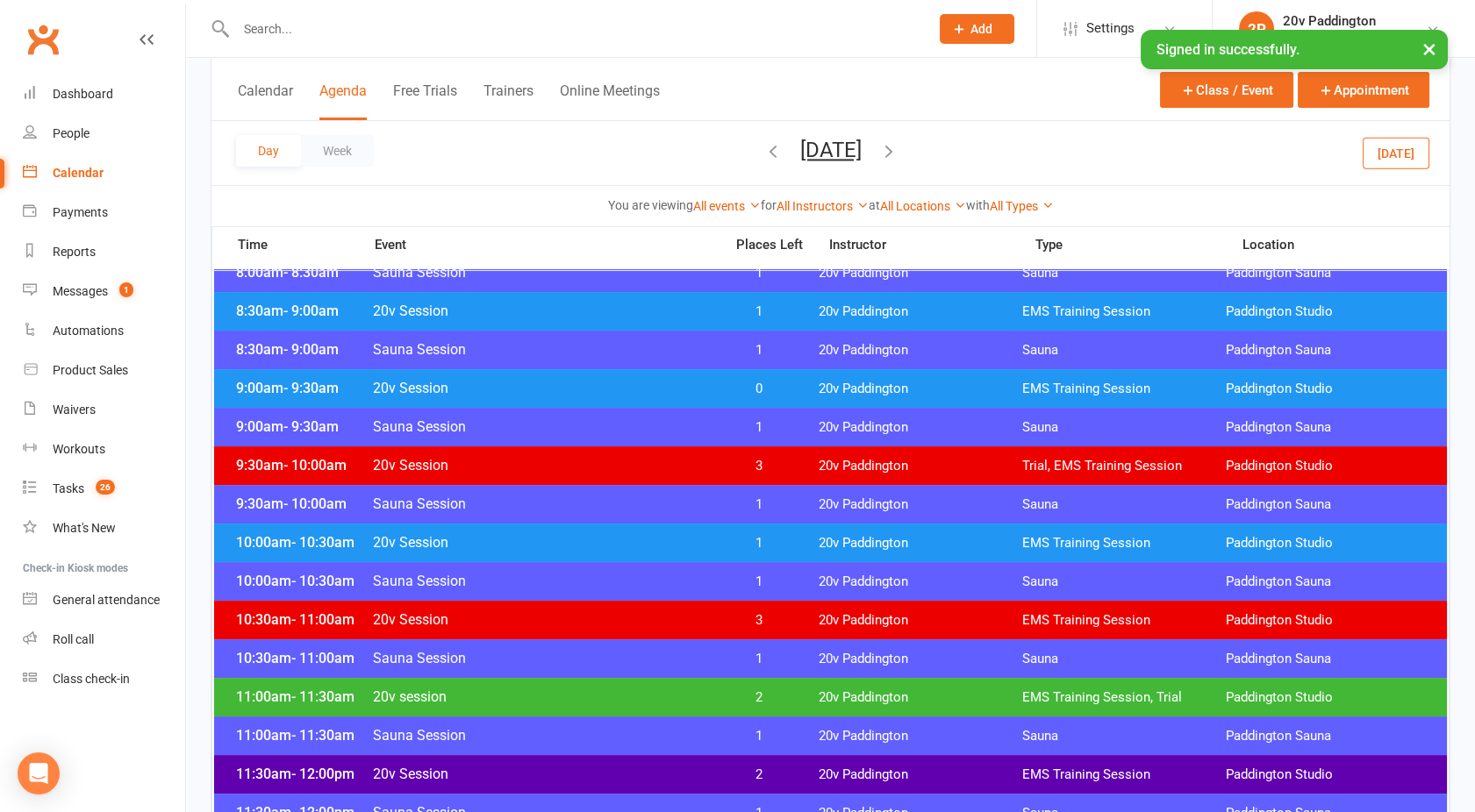
click at [575, 525] on div "10:00am - 10:30am 20v Session 1 20v Paddington EMS Training Session [GEOGRAPHIC…" at bounding box center [830, 543] width 1233 height 38
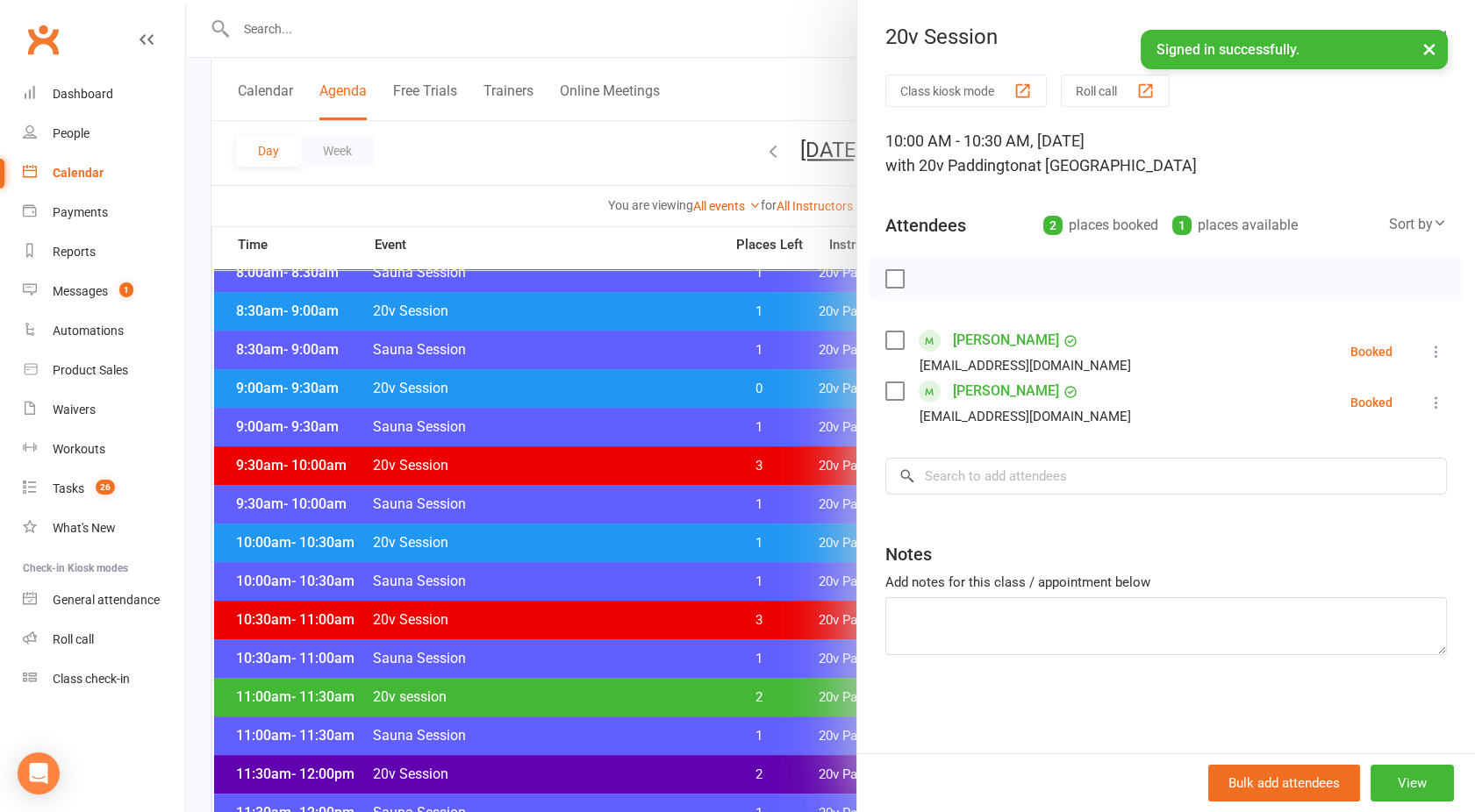
click at [577, 538] on div at bounding box center [830, 406] width 1289 height 812
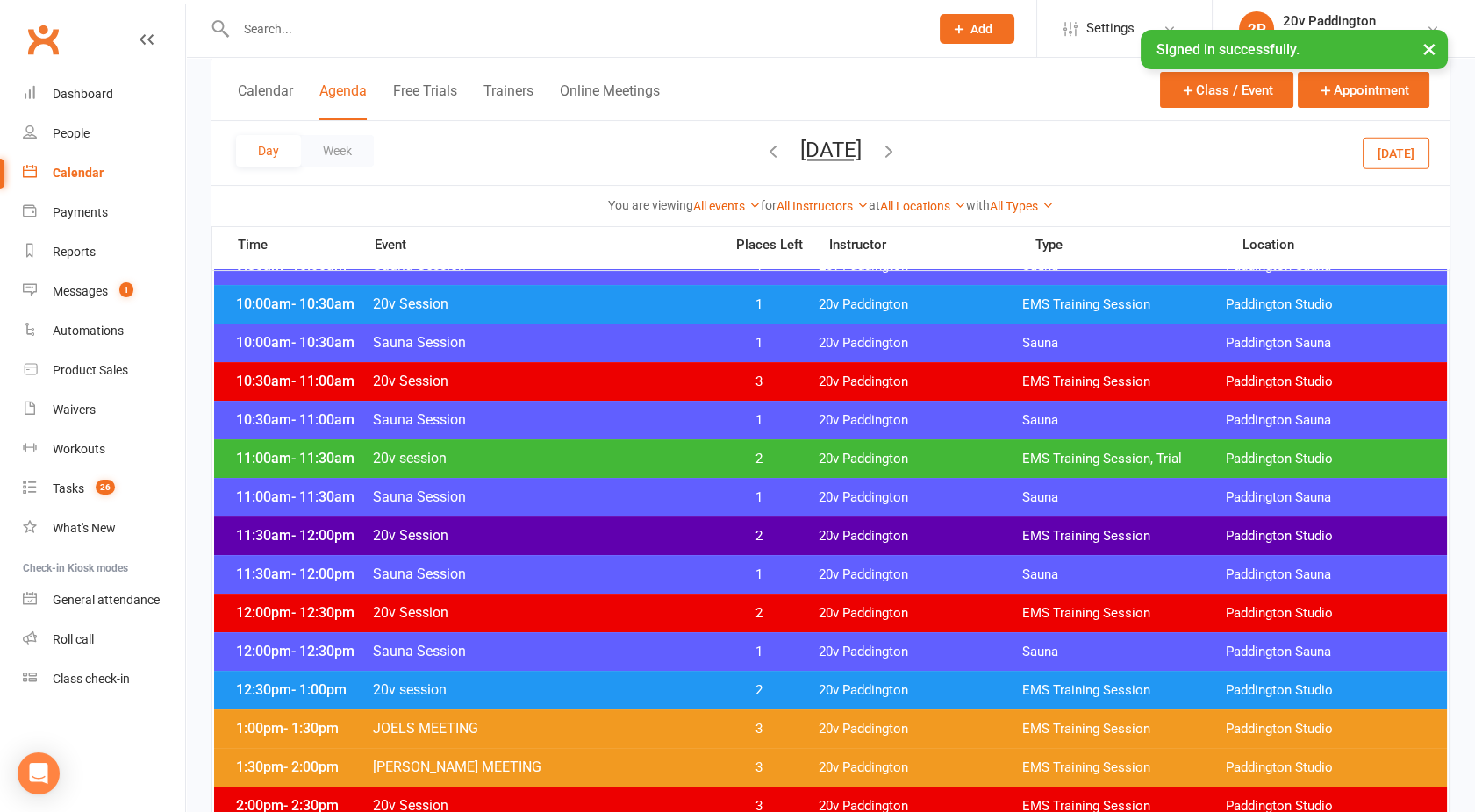
scroll to position [713, 0]
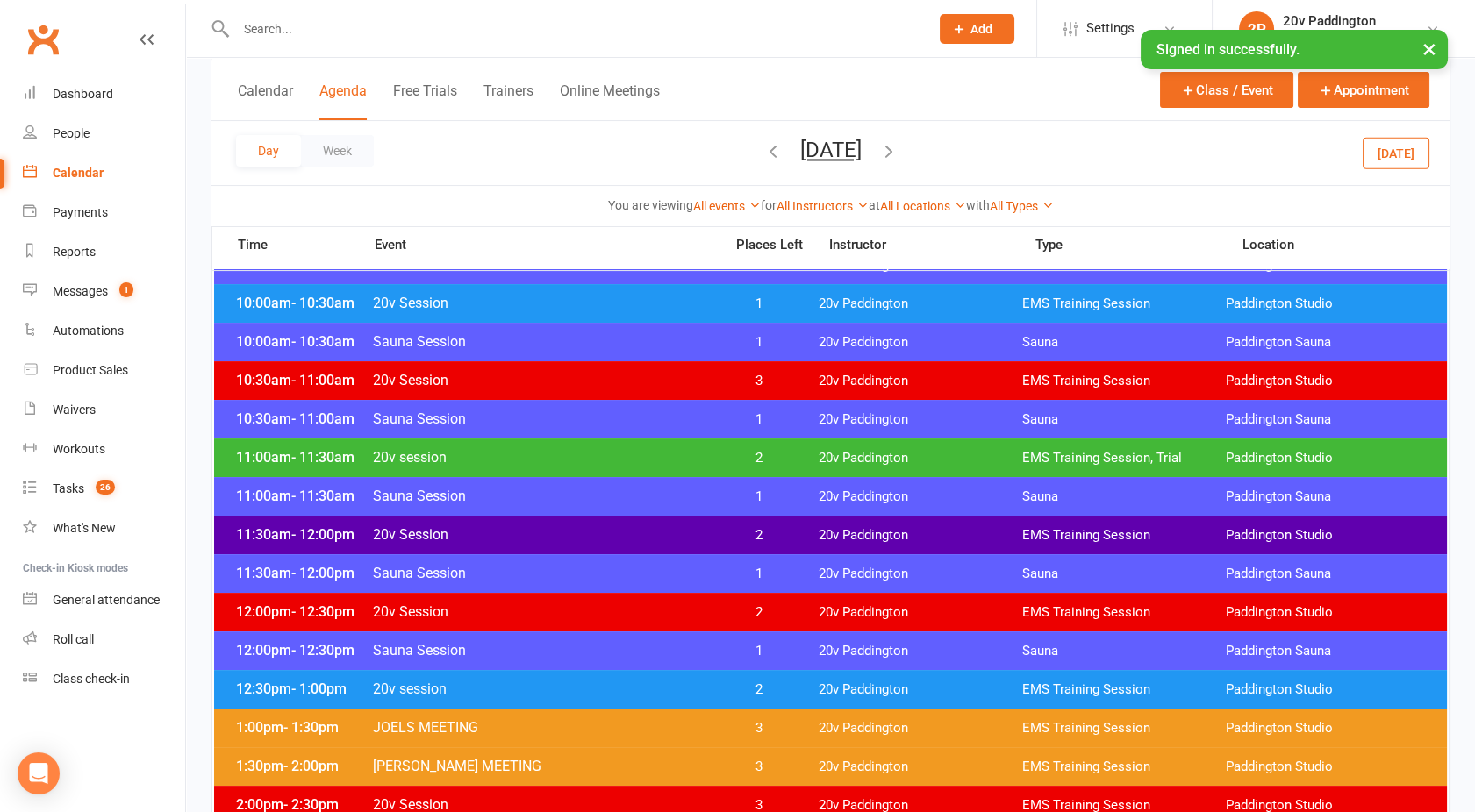
click at [544, 452] on span "20v session" at bounding box center [543, 457] width 341 height 17
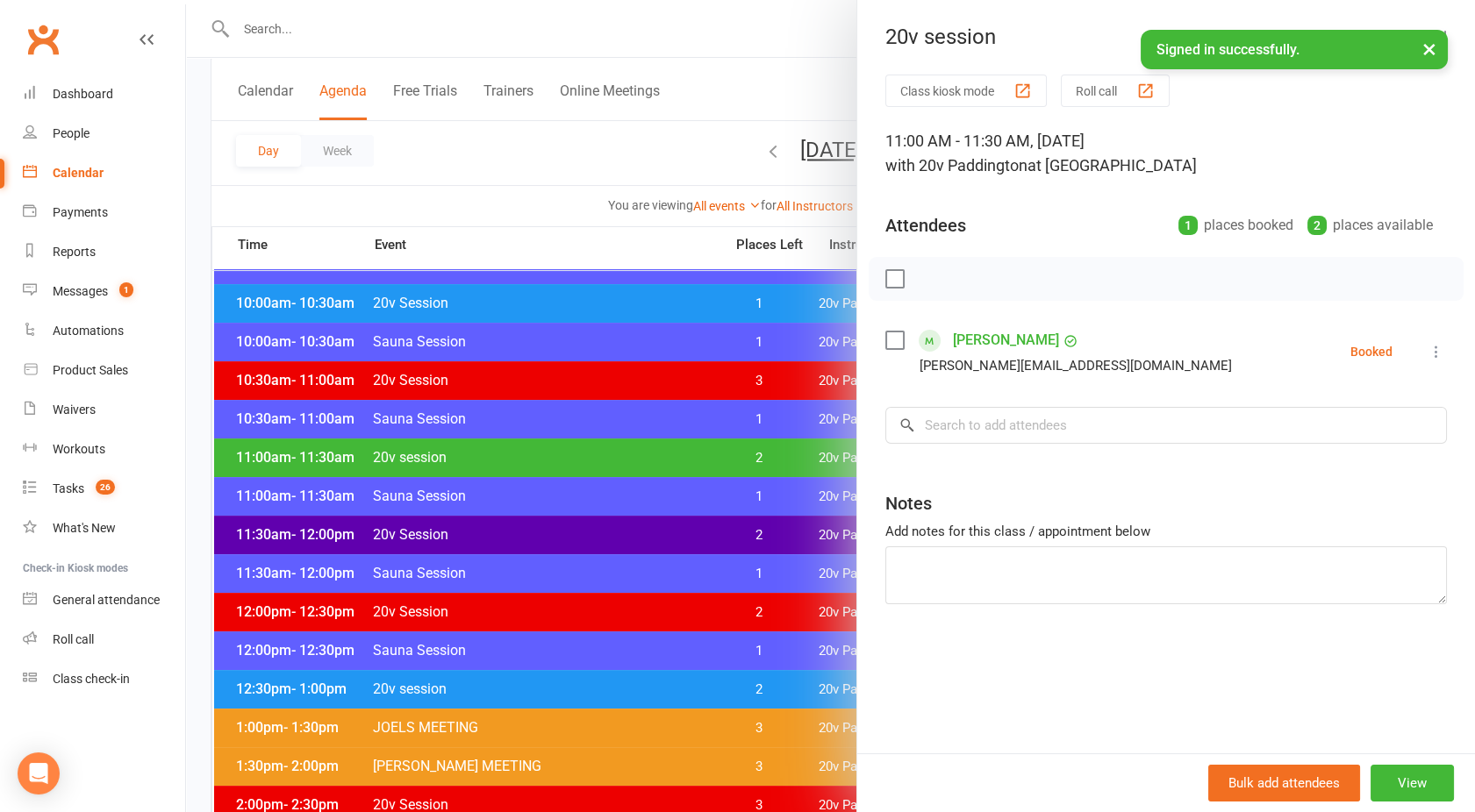
click at [544, 452] on div at bounding box center [830, 406] width 1289 height 812
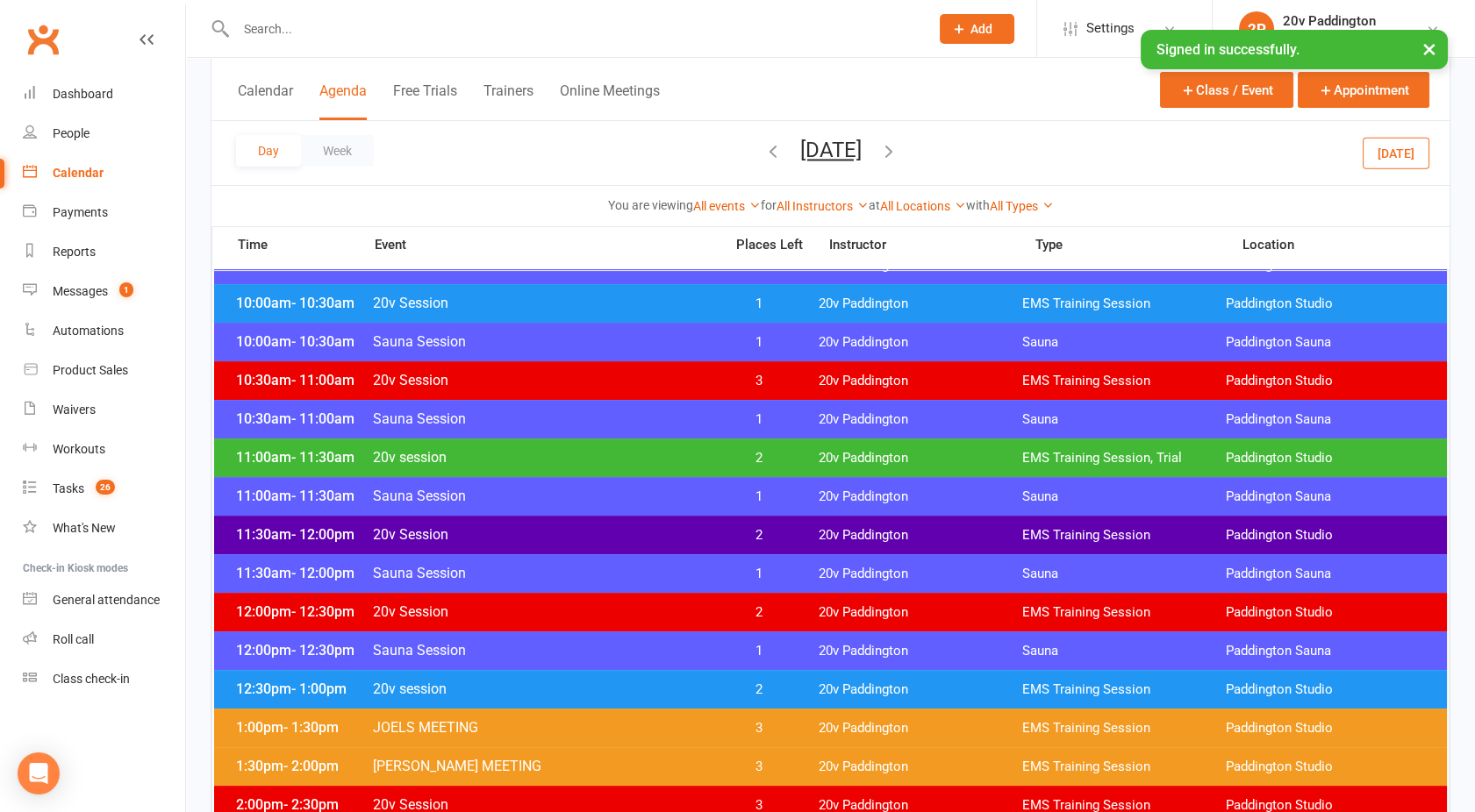
click at [558, 523] on div "11:30am - 12:00pm 20v Session 2 20v Paddington EMS Training Session [GEOGRAPHIC…" at bounding box center [830, 534] width 1233 height 38
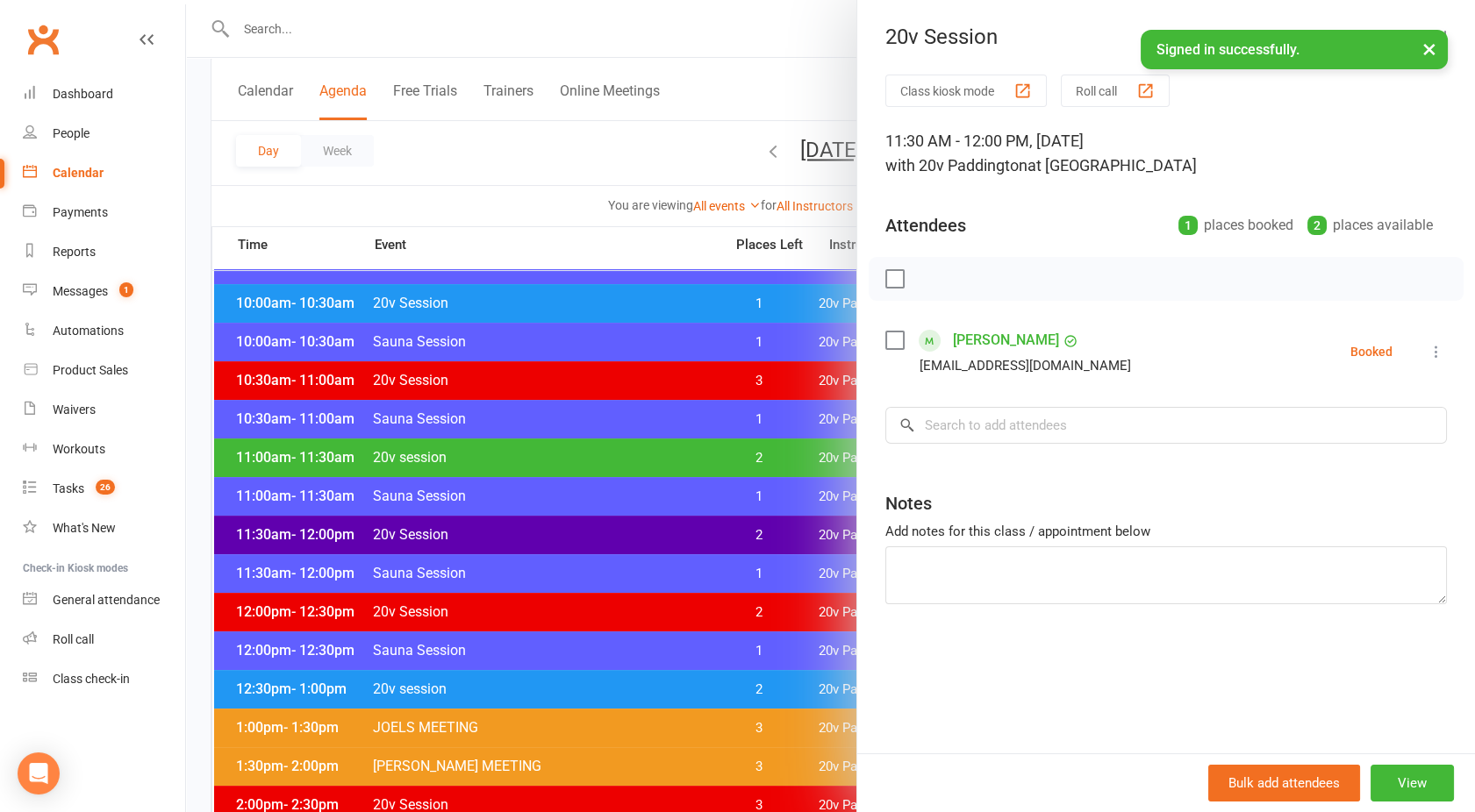
click at [558, 523] on div at bounding box center [830, 406] width 1289 height 812
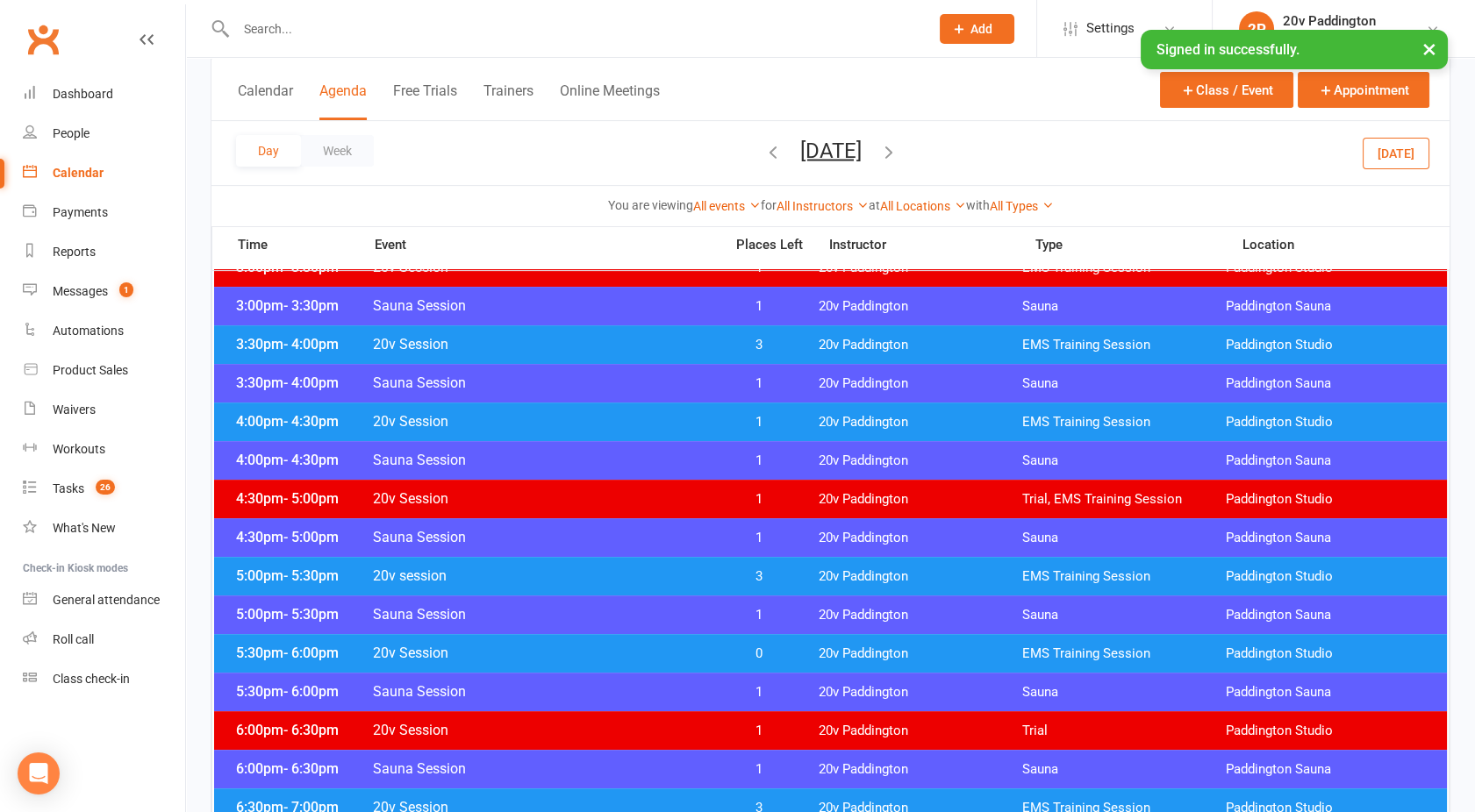
scroll to position [1329, 0]
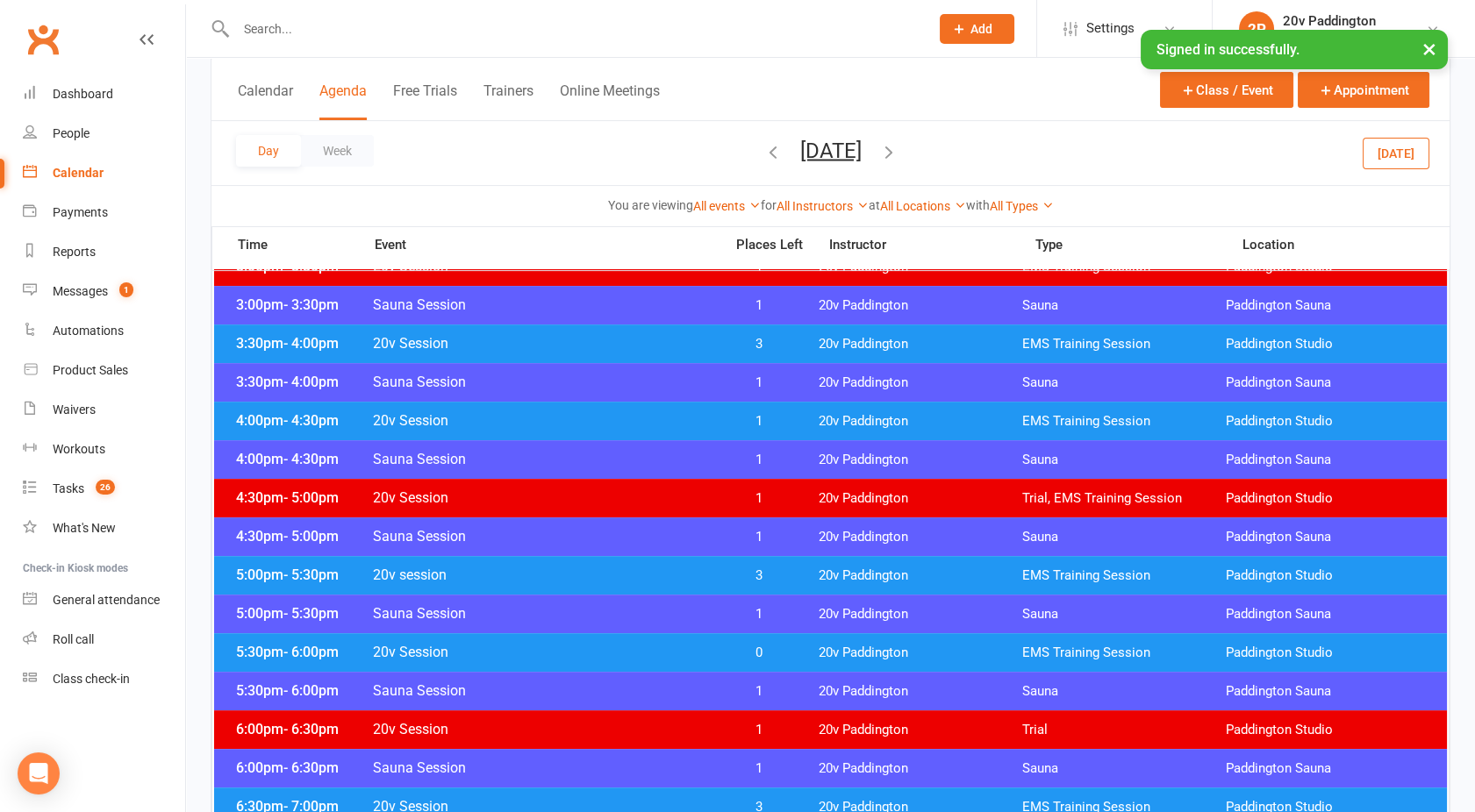
click at [898, 158] on icon "button" at bounding box center [889, 151] width 20 height 20
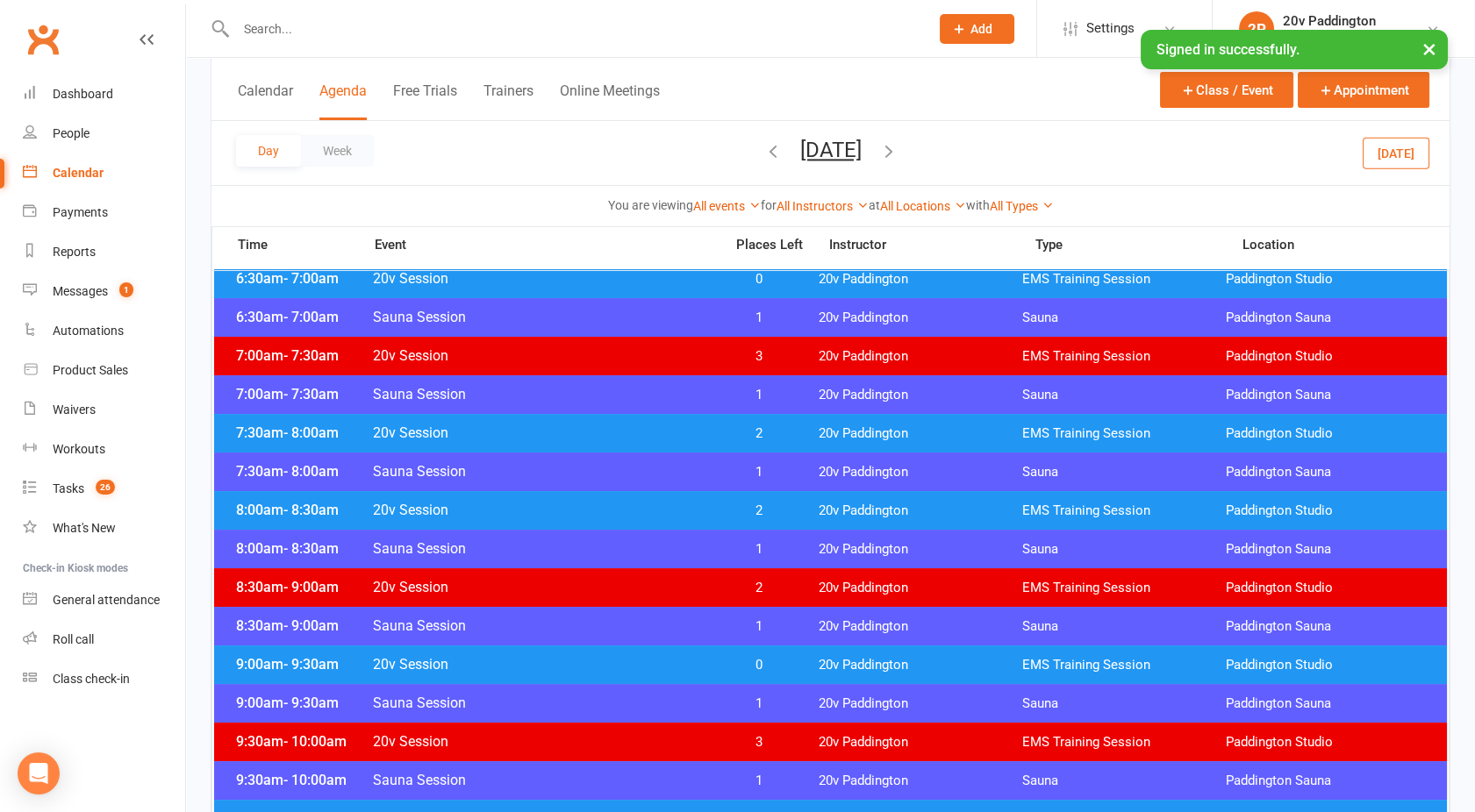
scroll to position [196, 0]
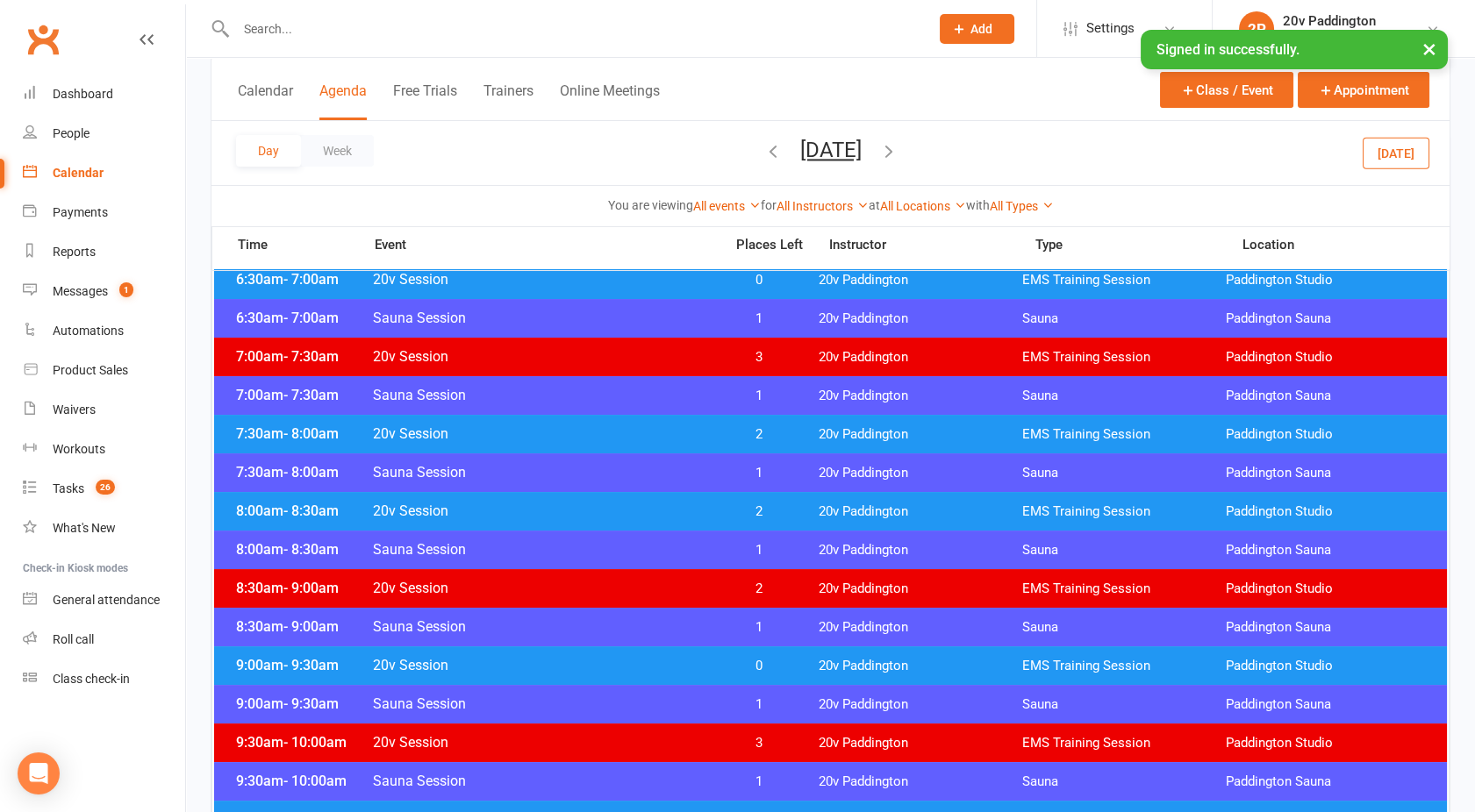
click at [619, 432] on span "20v Session" at bounding box center [543, 434] width 341 height 17
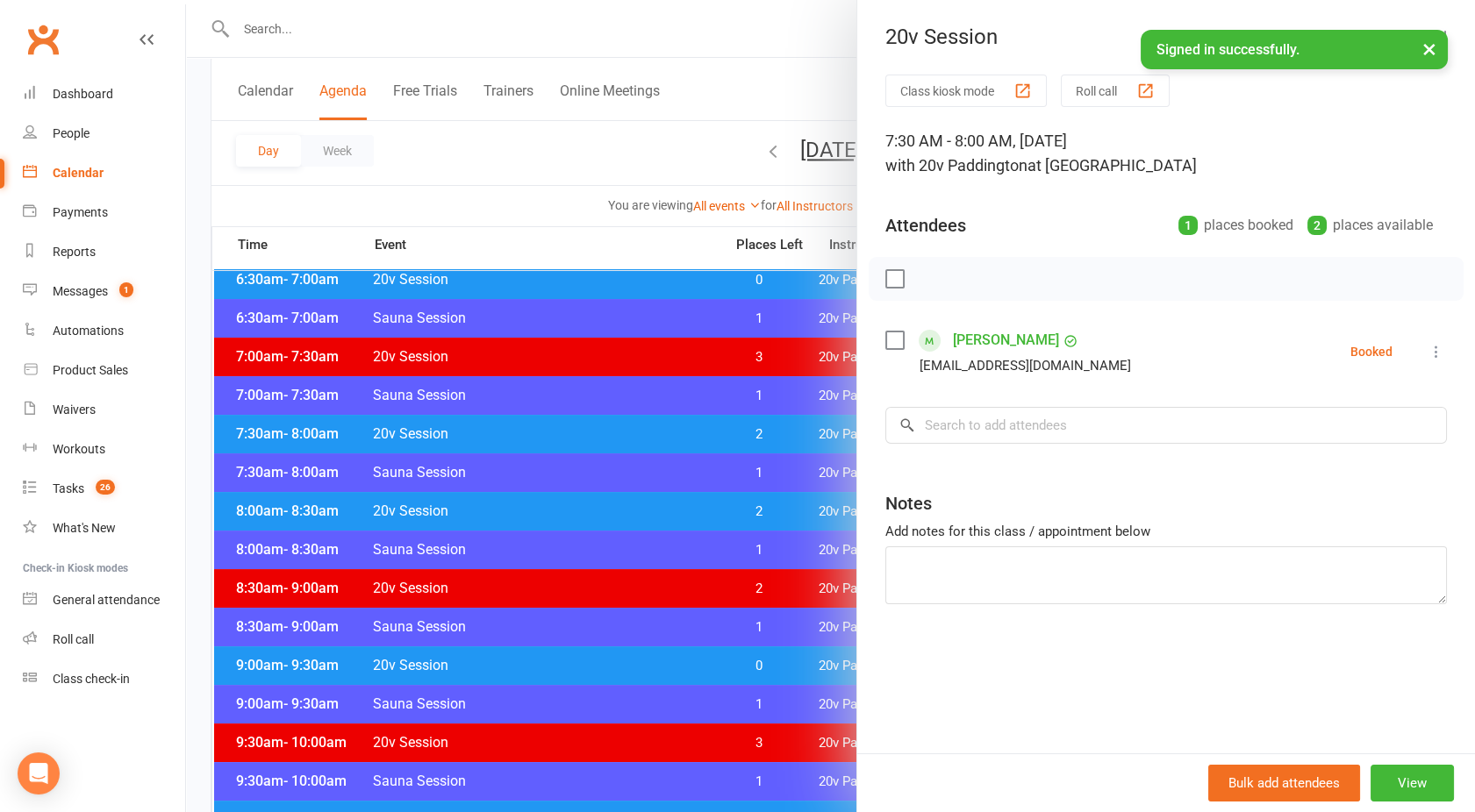
click at [629, 513] on div at bounding box center [830, 406] width 1289 height 812
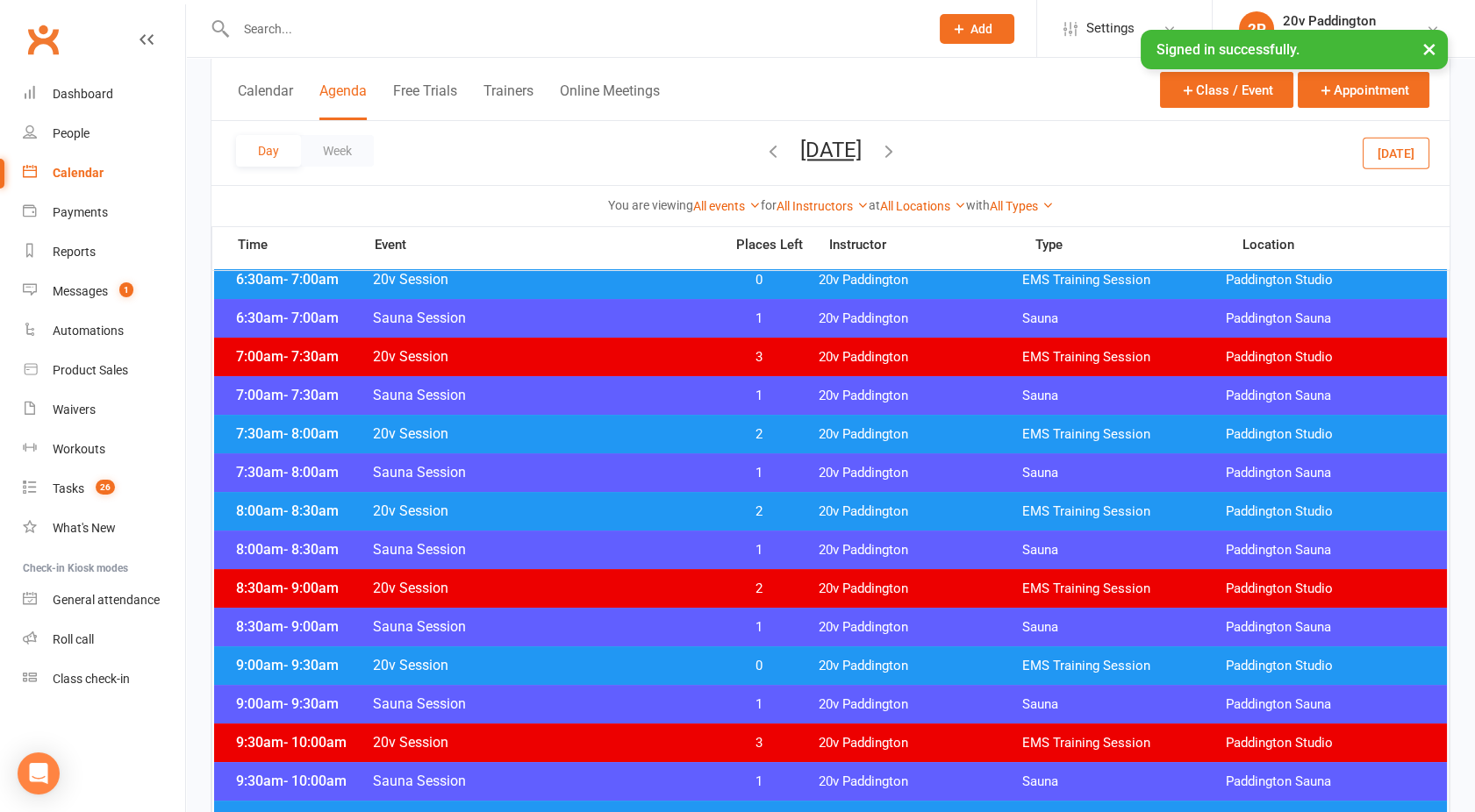
click at [617, 515] on span "20v Session" at bounding box center [543, 510] width 341 height 17
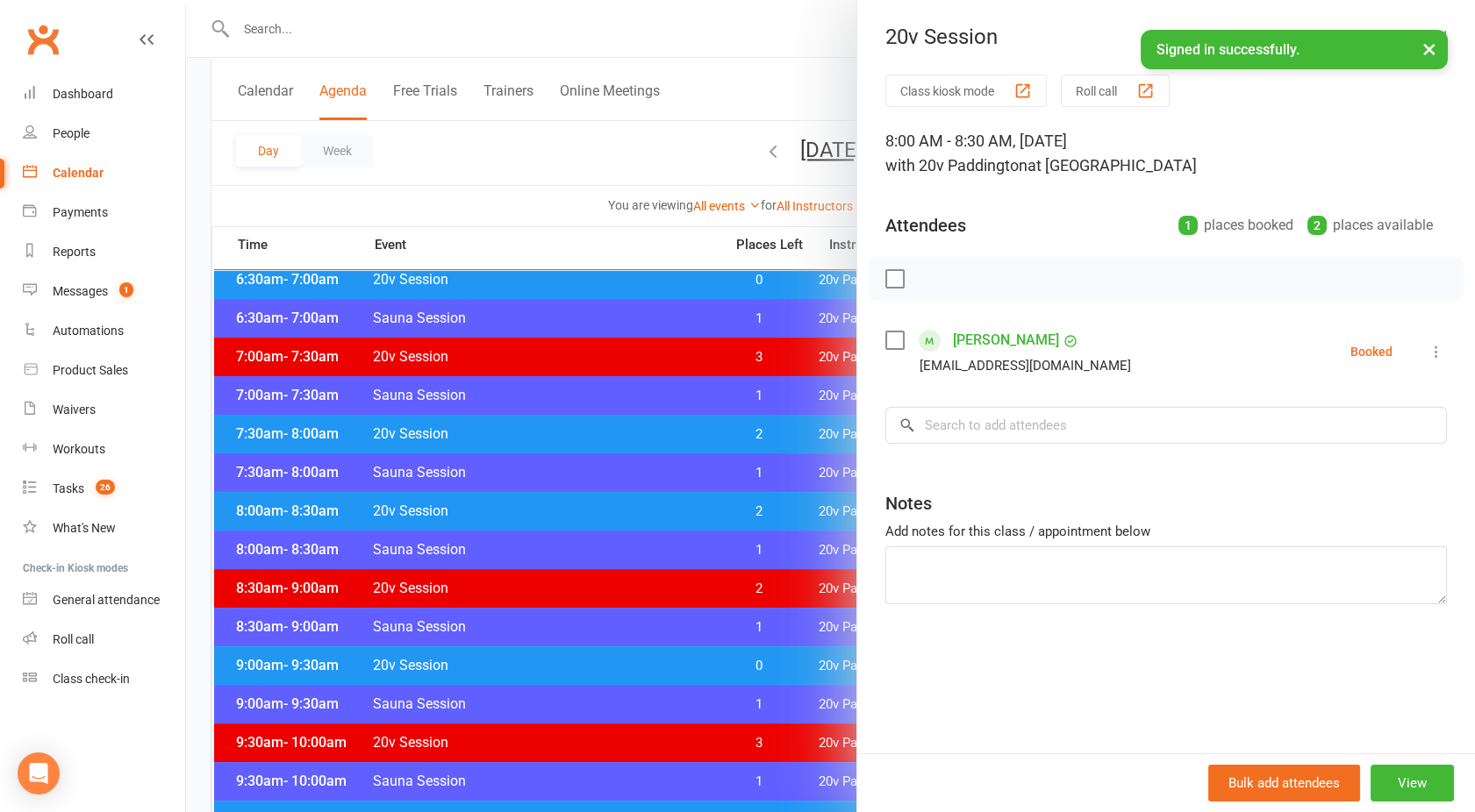
click at [617, 515] on div at bounding box center [830, 406] width 1289 height 812
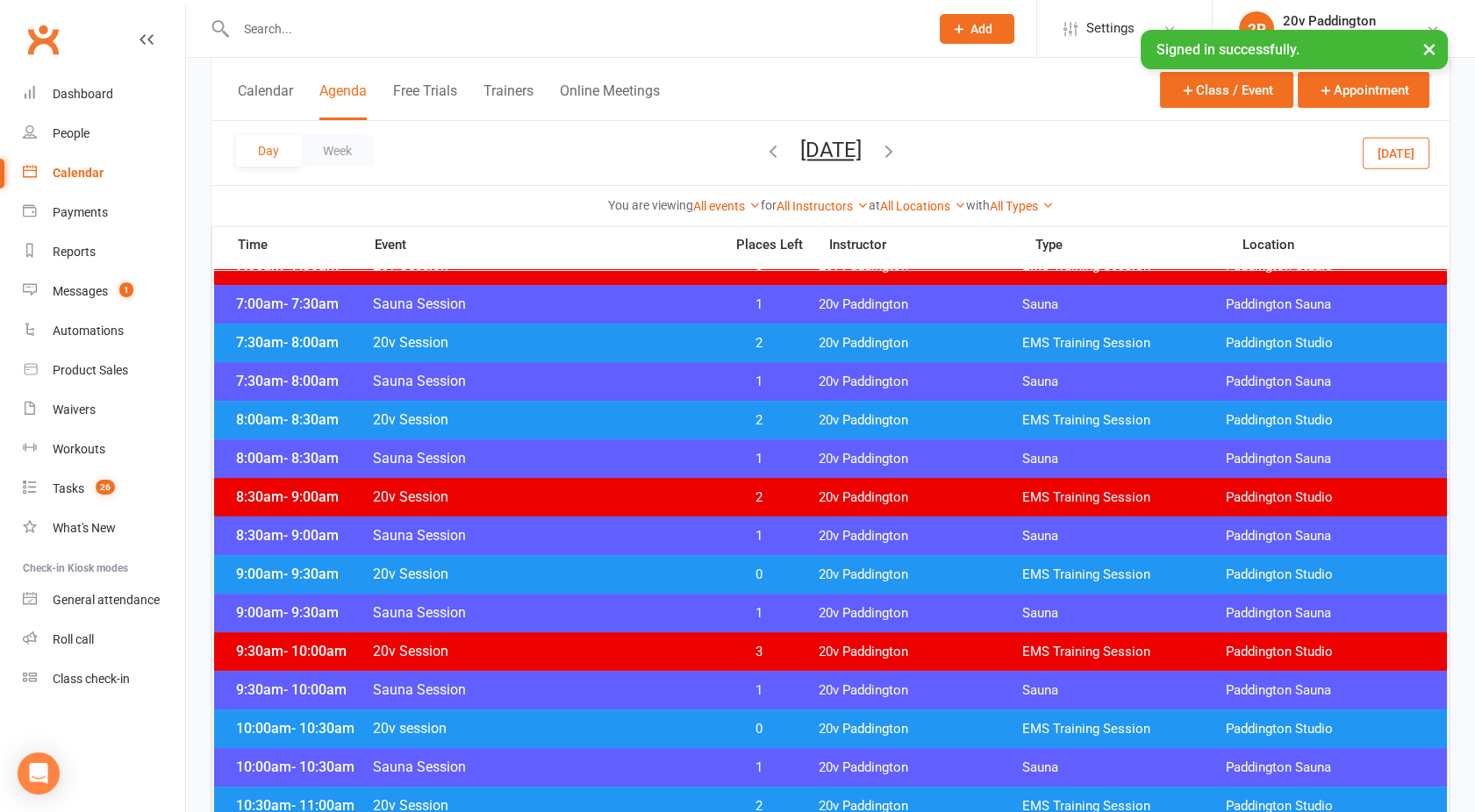
scroll to position [295, 0]
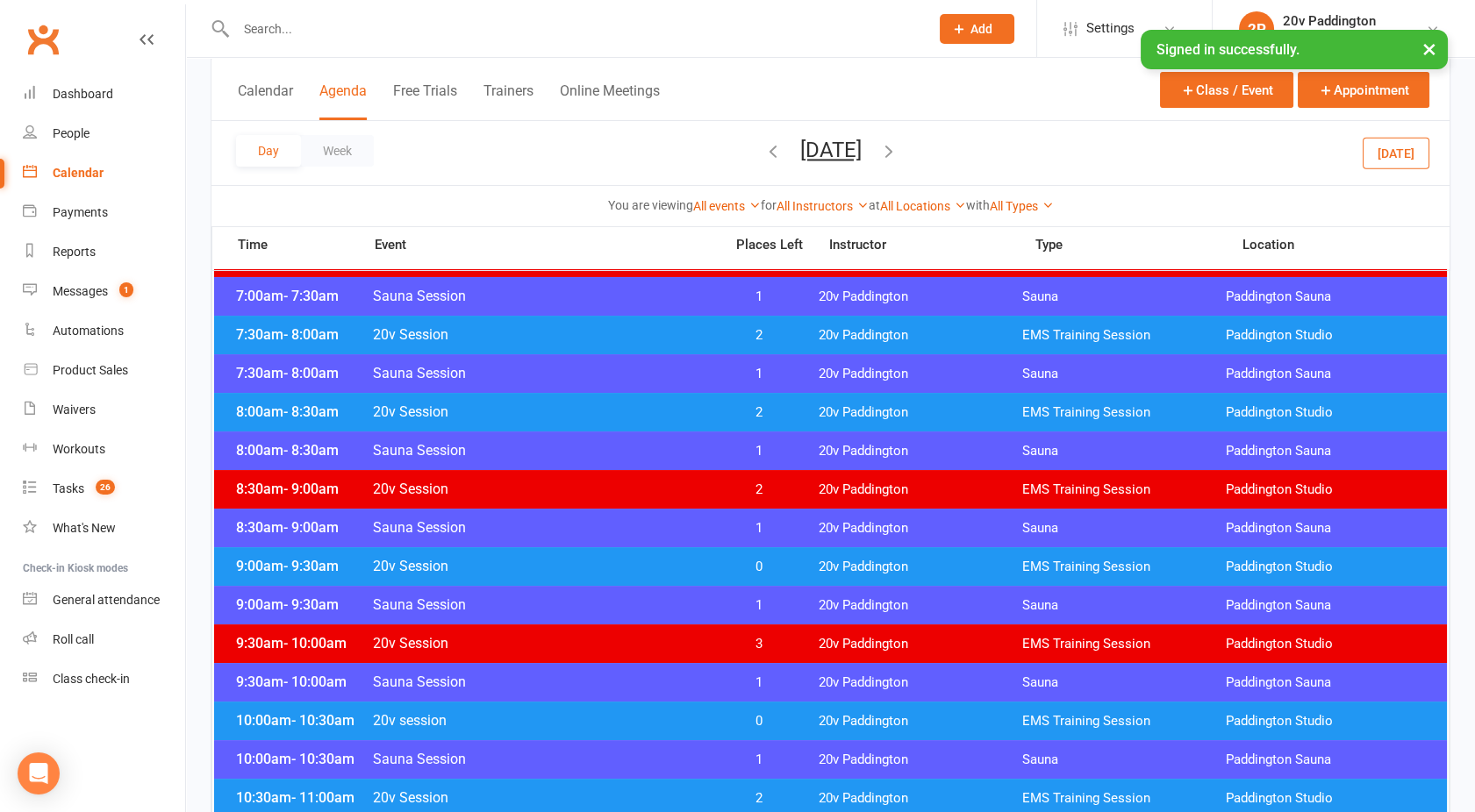
click at [572, 551] on div "9:00am - 9:30am 20v Session 0 20v Paddington EMS Training Session [GEOGRAPHIC_D…" at bounding box center [830, 566] width 1233 height 38
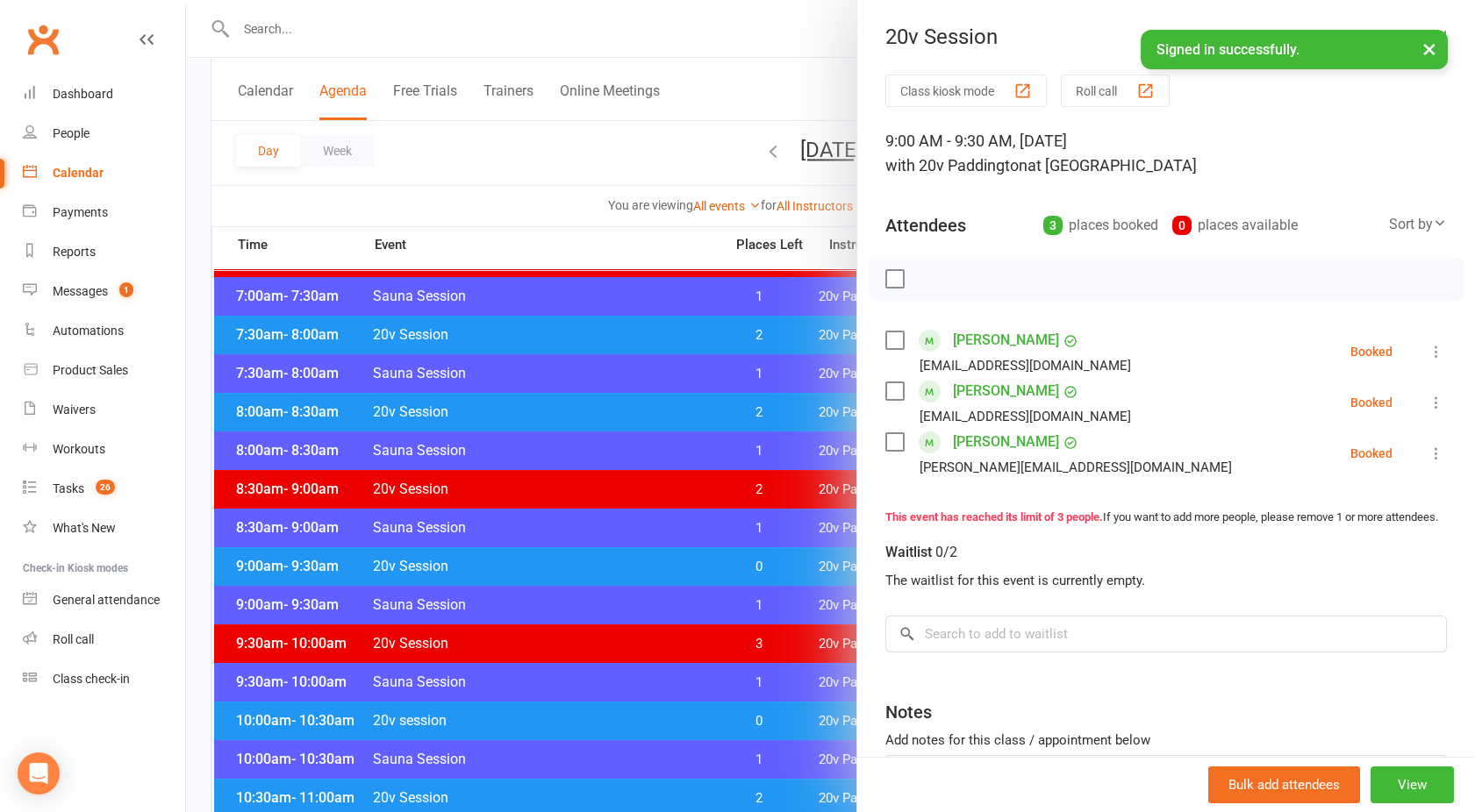
click at [572, 551] on div at bounding box center [830, 406] width 1289 height 812
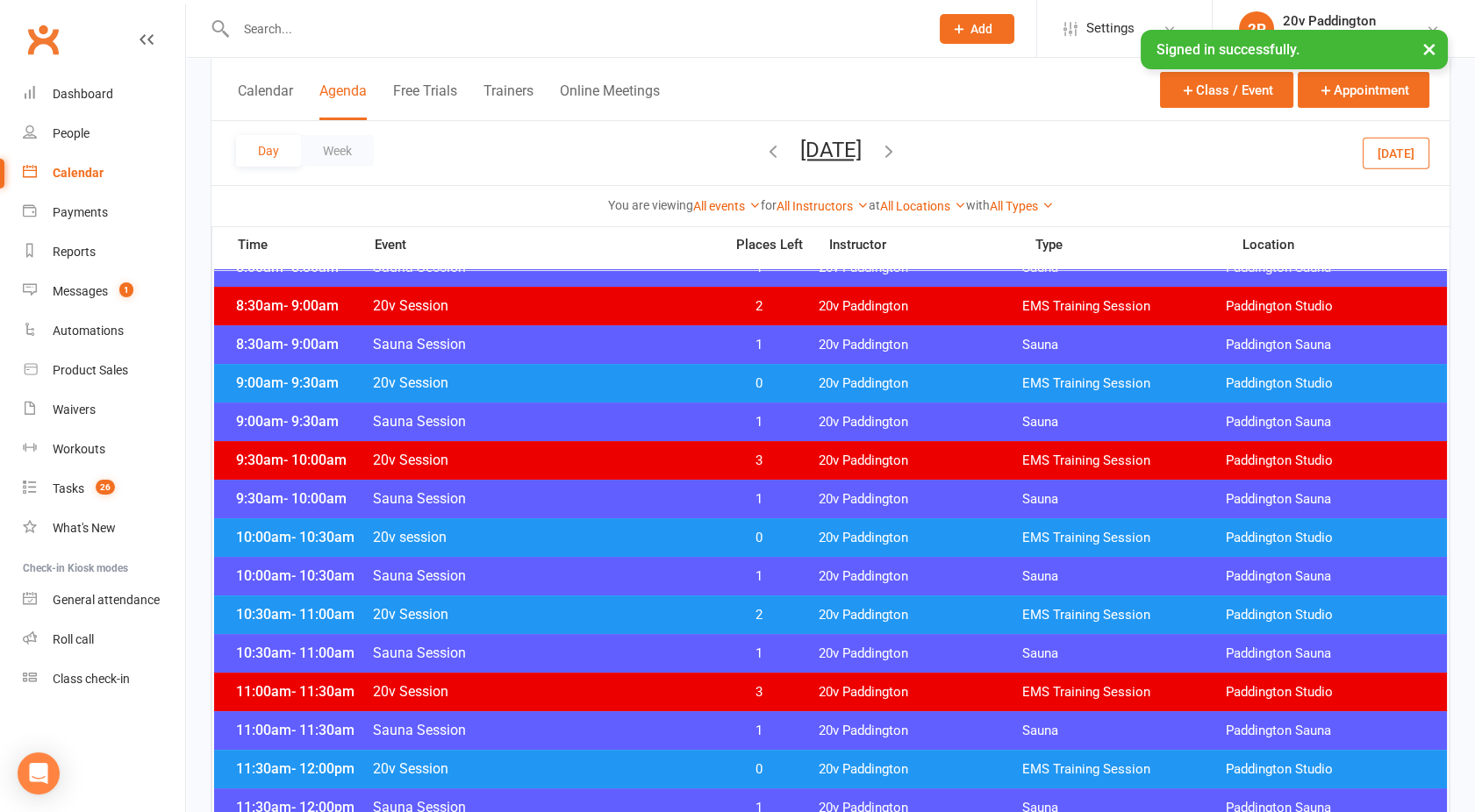
scroll to position [518, 0]
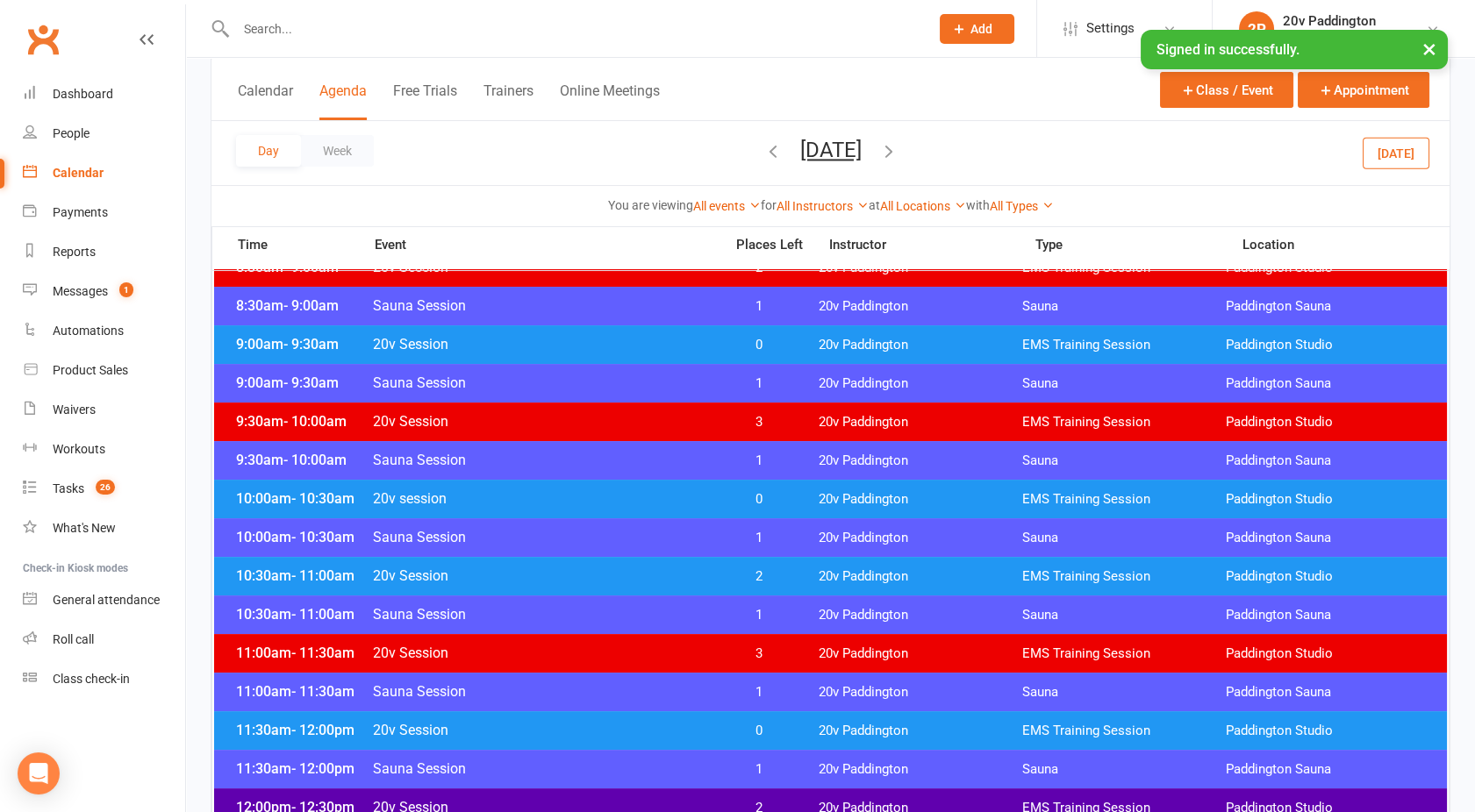
click at [559, 499] on span "20v session" at bounding box center [543, 498] width 341 height 17
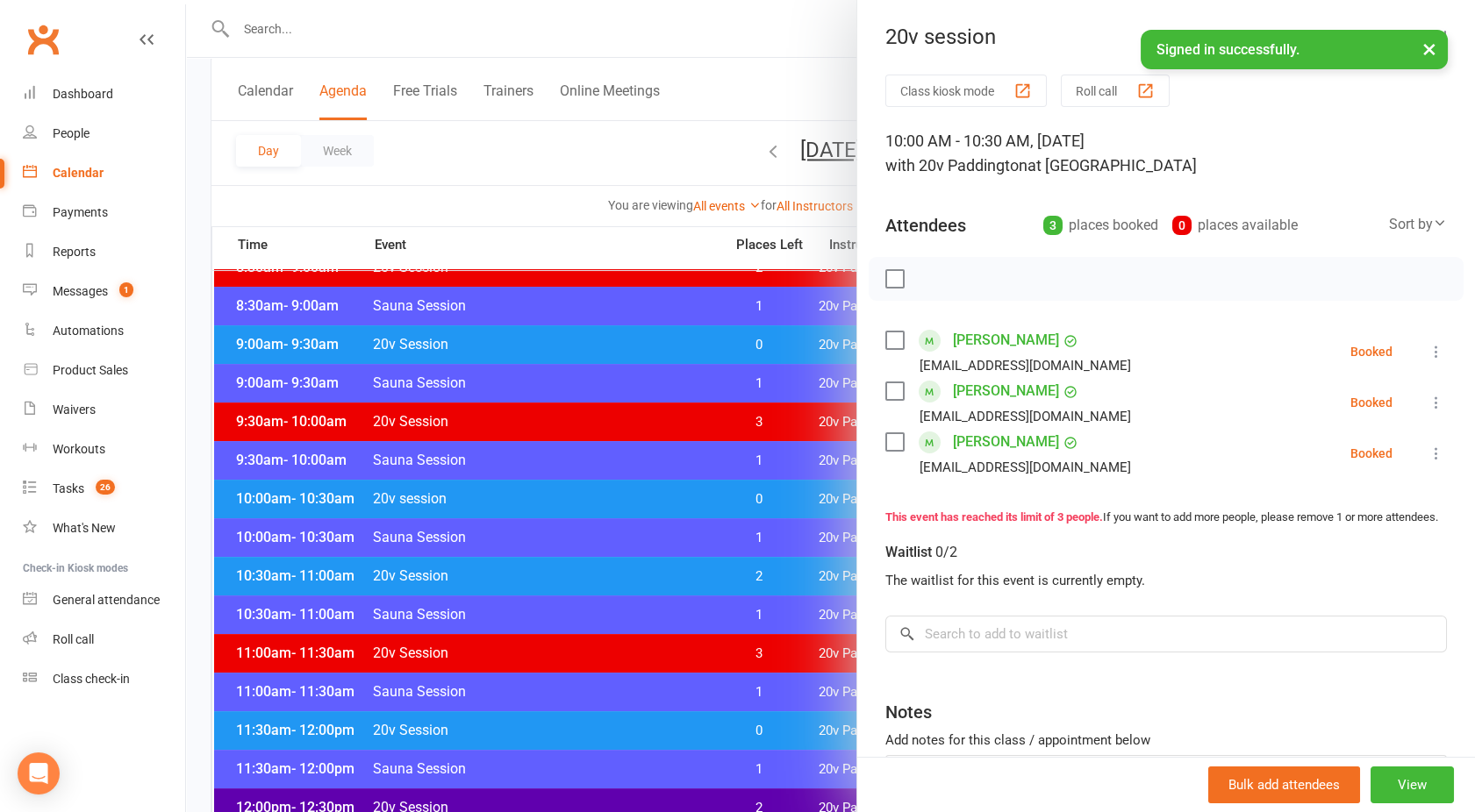
click at [559, 499] on div at bounding box center [830, 406] width 1289 height 812
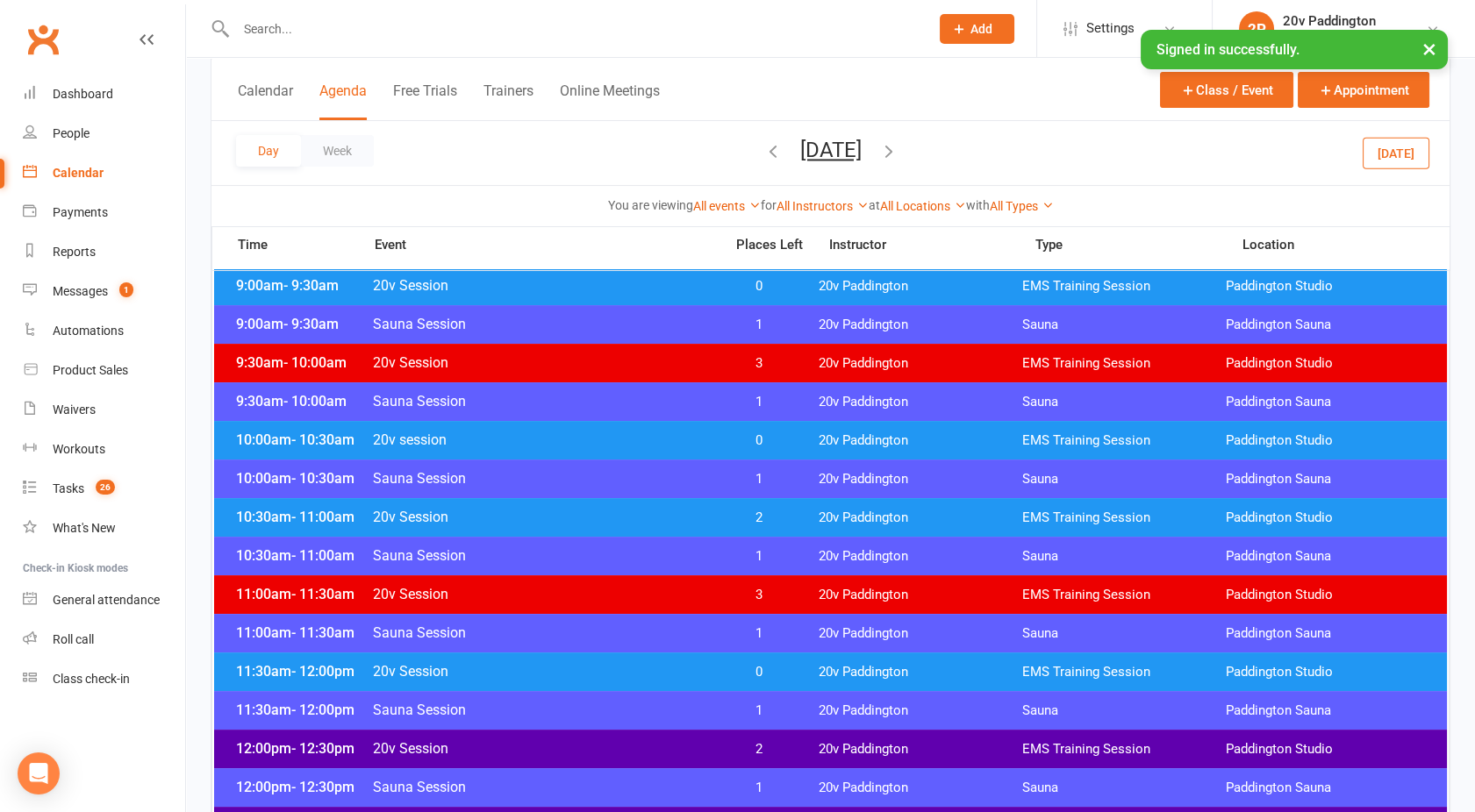
scroll to position [582, 0]
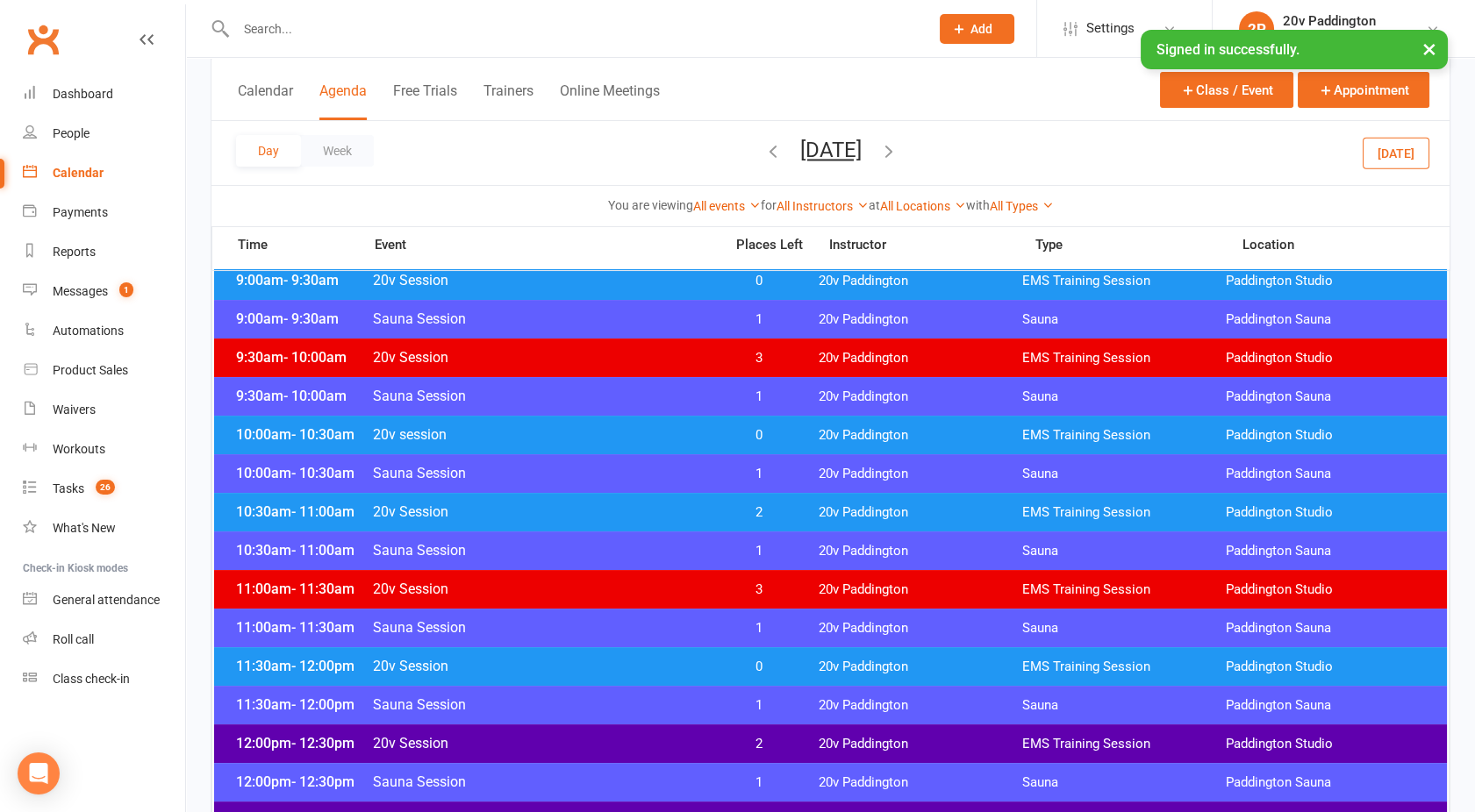
click at [546, 504] on span "20v Session" at bounding box center [543, 511] width 341 height 17
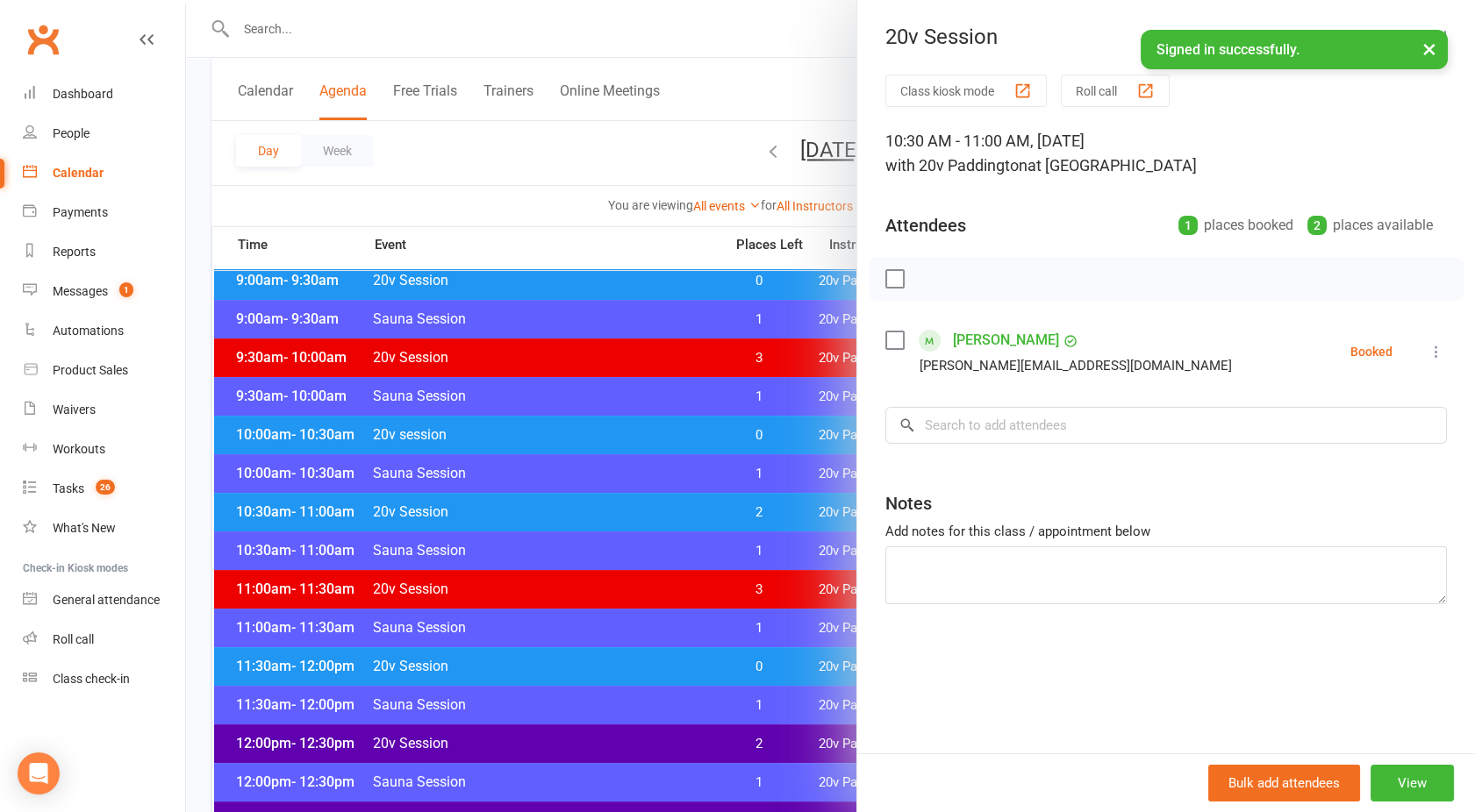
click at [546, 504] on div at bounding box center [830, 406] width 1289 height 812
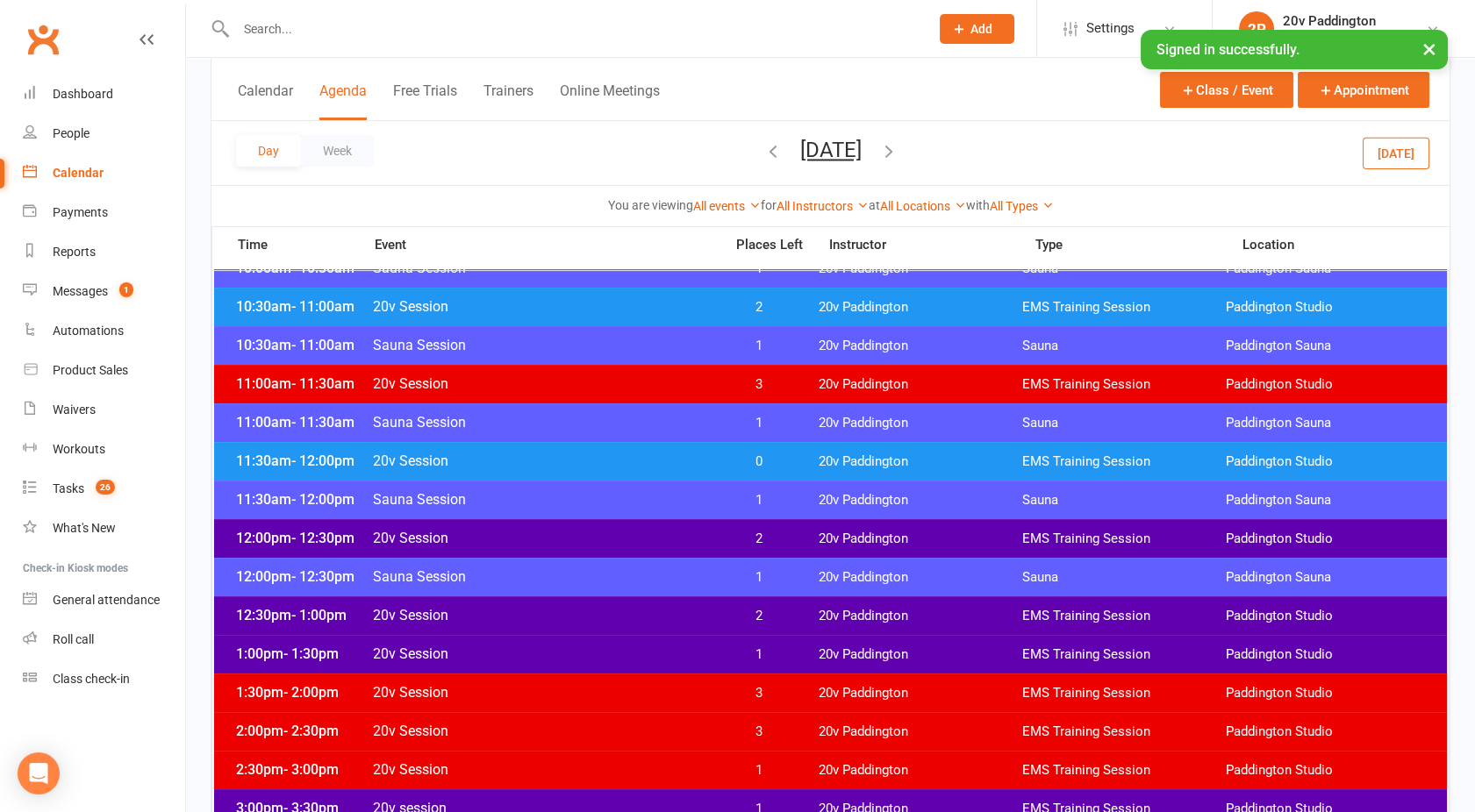
scroll to position [789, 0]
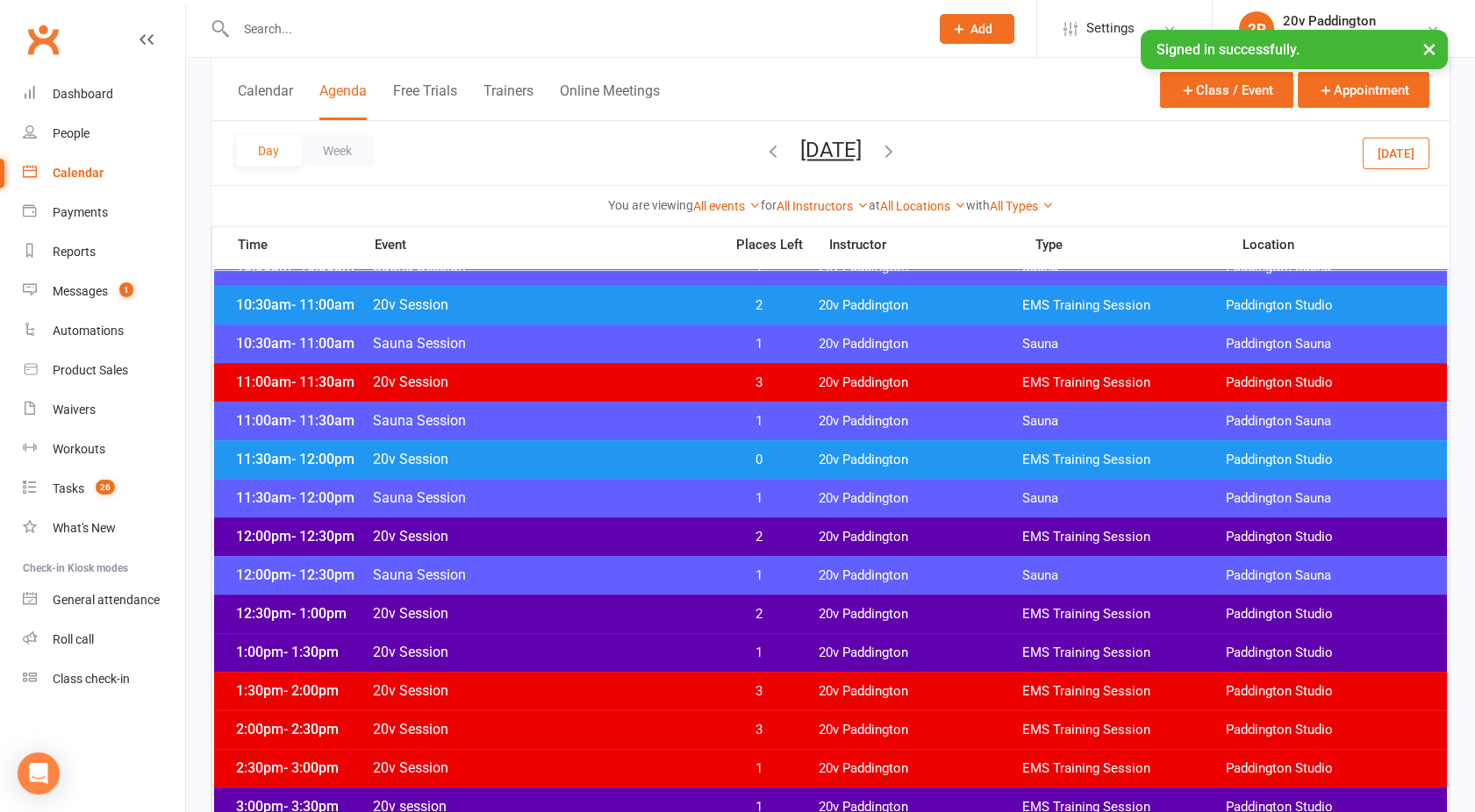
click at [547, 452] on span "20v Session" at bounding box center [543, 459] width 341 height 17
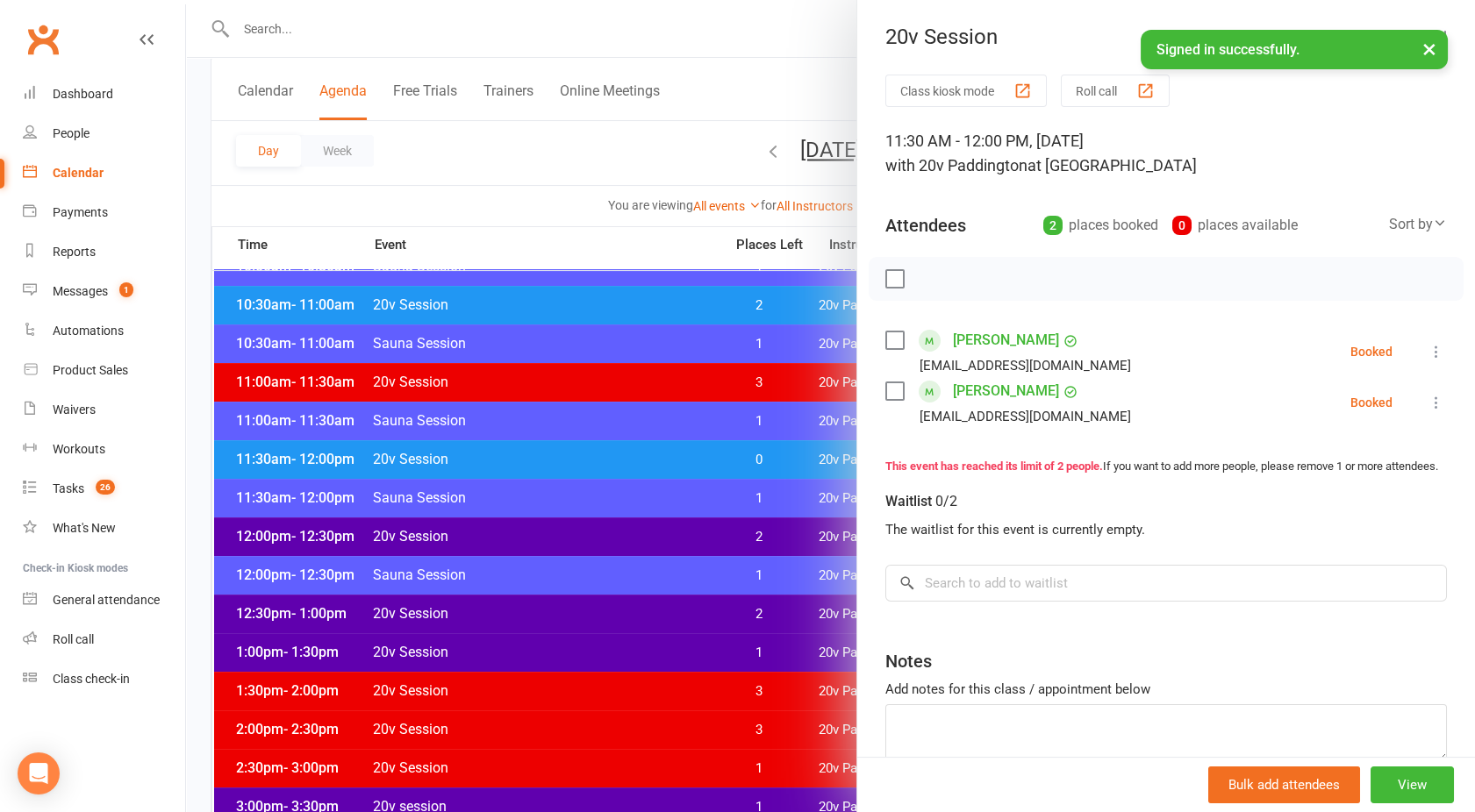
click at [552, 452] on div at bounding box center [830, 406] width 1289 height 812
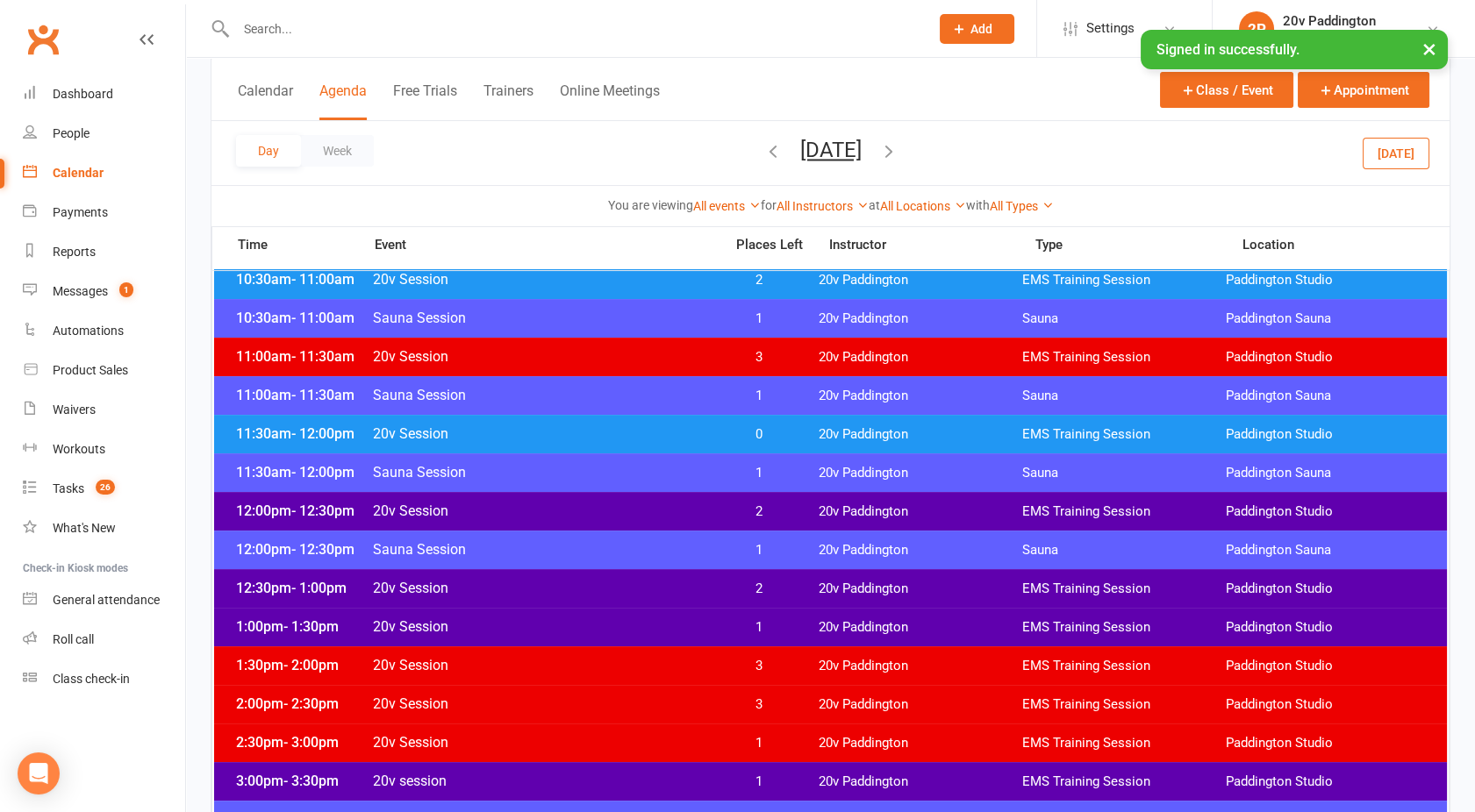
scroll to position [818, 0]
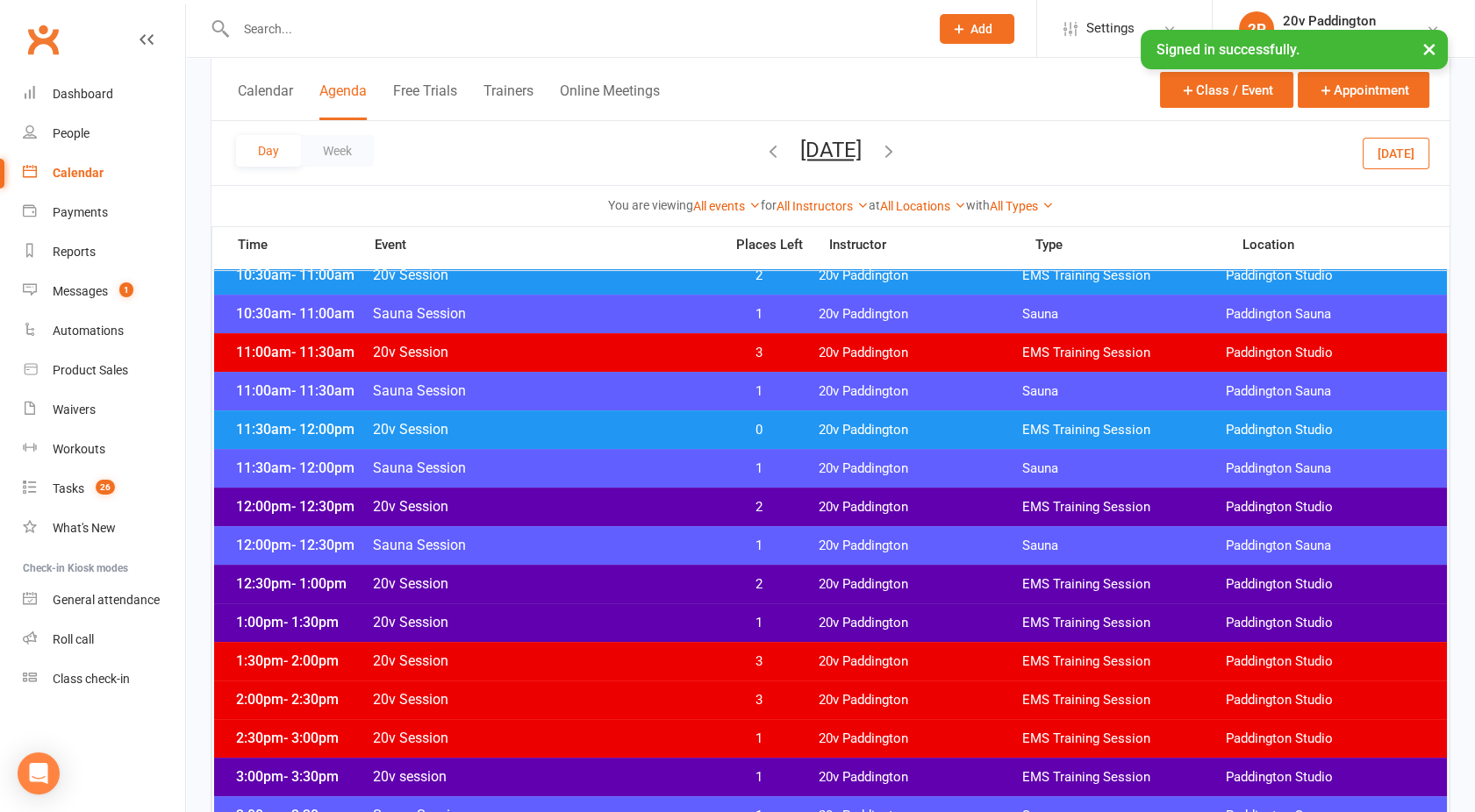
click at [550, 487] on div "12:00pm - 12:30pm 20v Session 2 20v Paddington EMS Training Session [GEOGRAPHIC…" at bounding box center [830, 506] width 1233 height 38
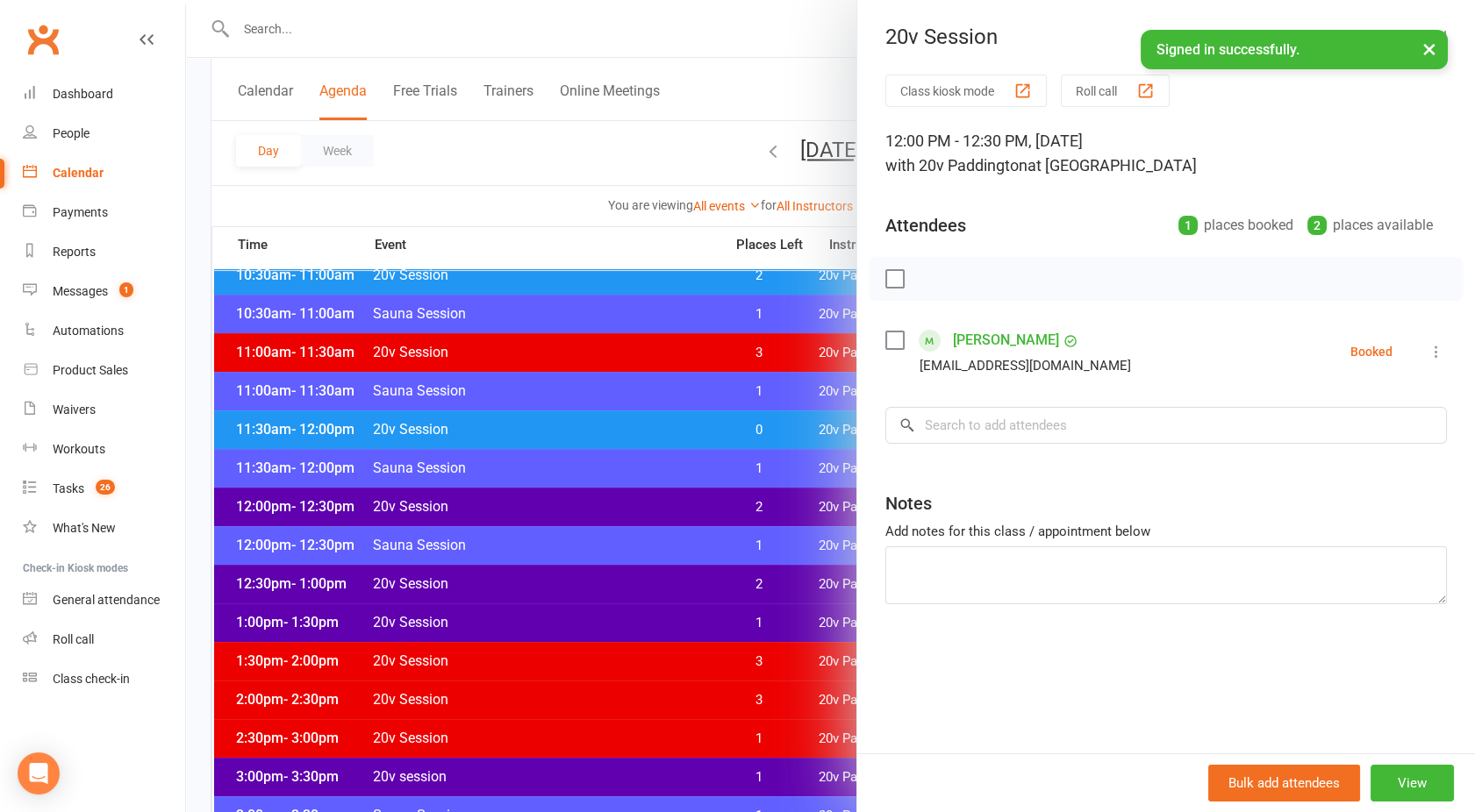
click at [556, 499] on div at bounding box center [830, 406] width 1289 height 812
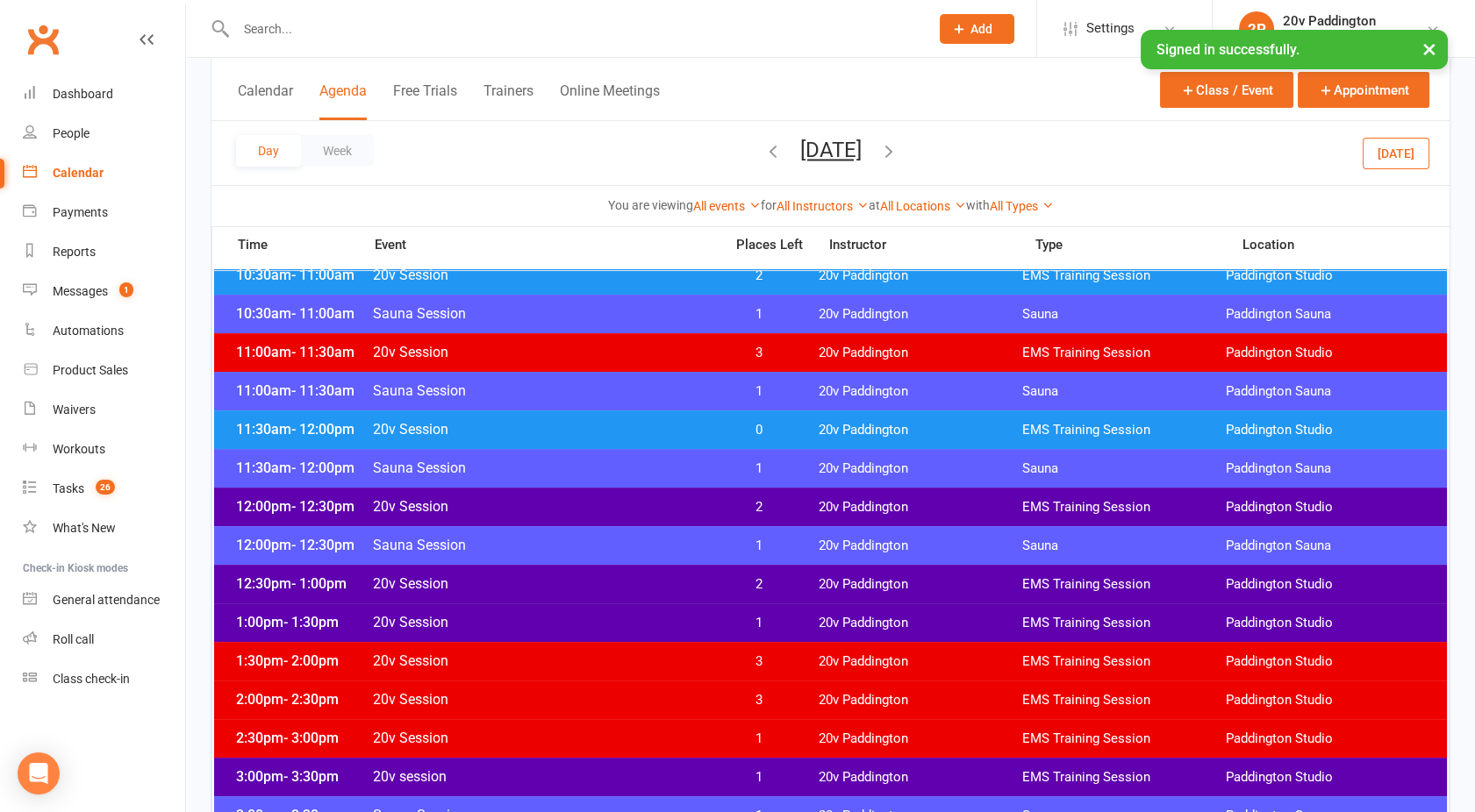
click at [581, 593] on div "12:30pm - 1:00pm 20v Session 2 20v Paddington EMS Training Session [GEOGRAPHIC_…" at bounding box center [830, 584] width 1233 height 38
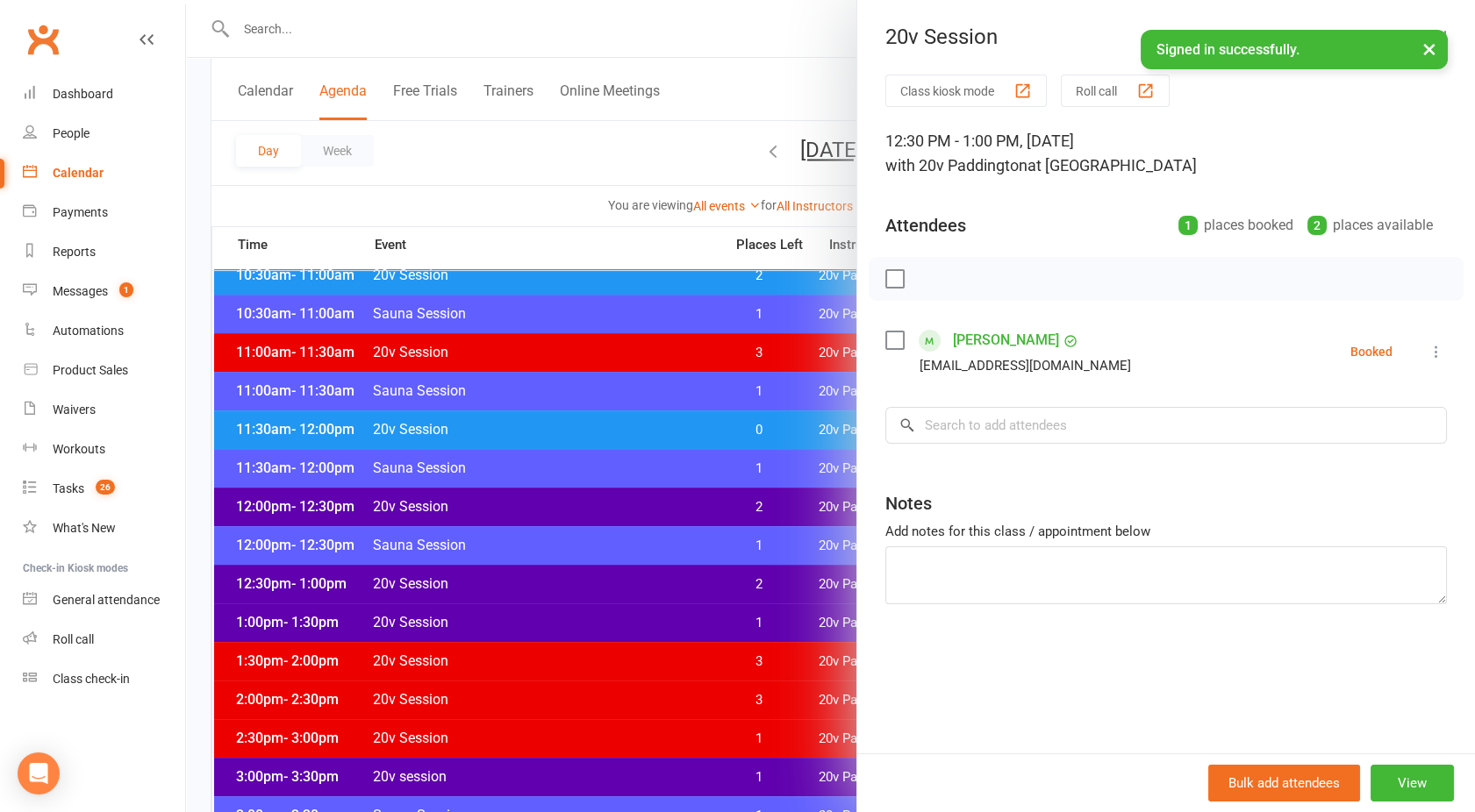
click at [581, 593] on div at bounding box center [830, 406] width 1289 height 812
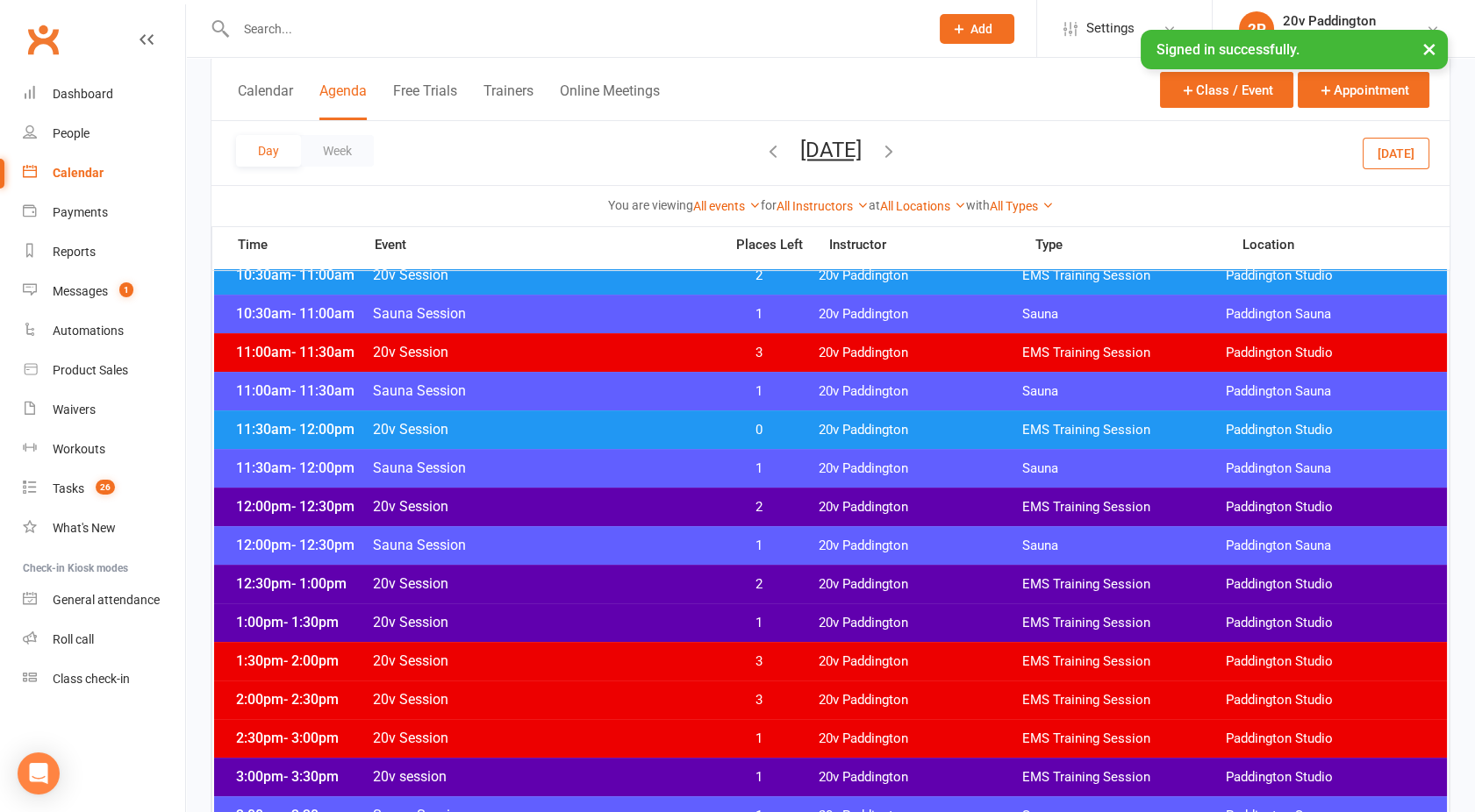
click at [587, 618] on span "20v Session" at bounding box center [543, 622] width 341 height 17
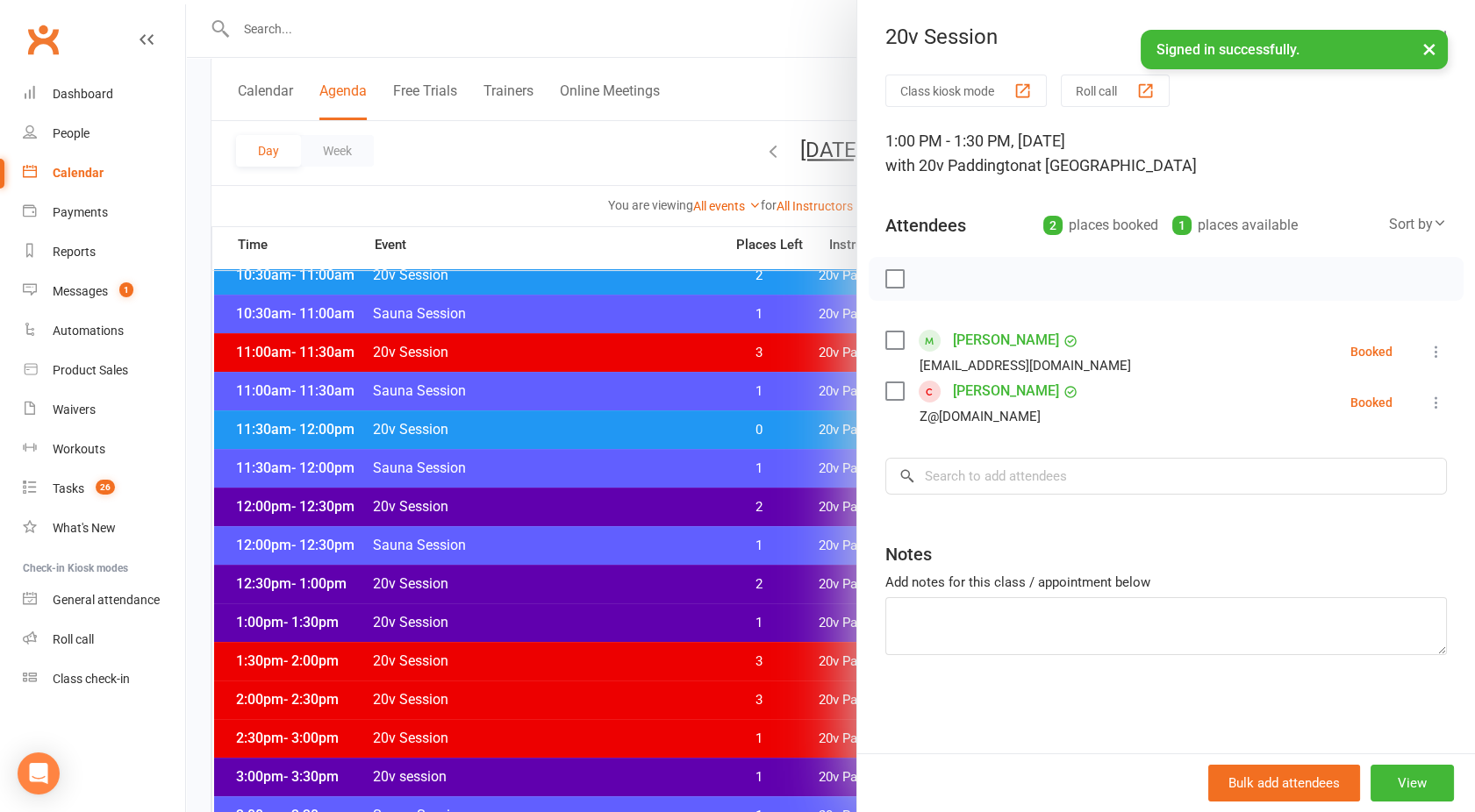
click at [587, 618] on div at bounding box center [830, 406] width 1289 height 812
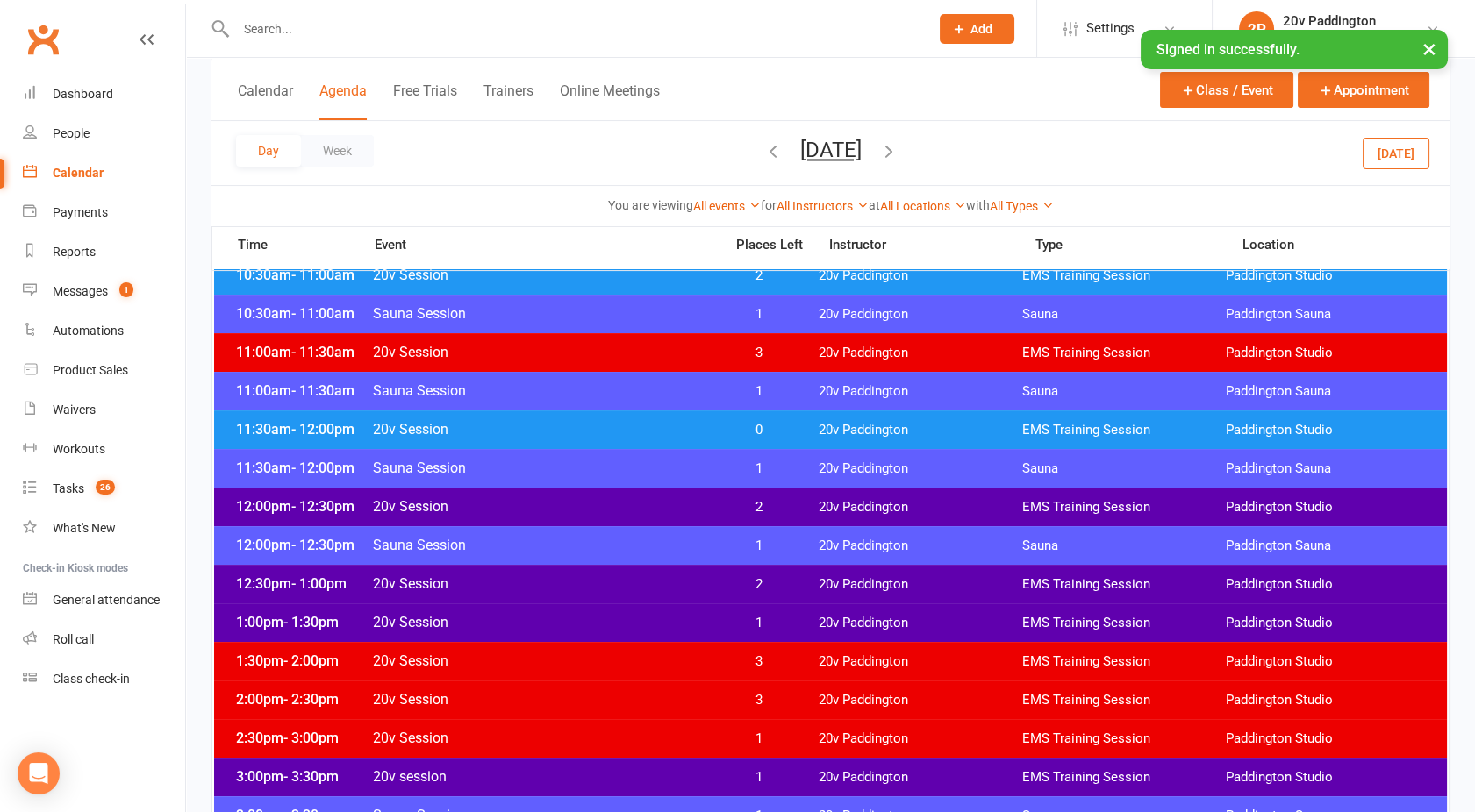
click at [584, 505] on span "20v Session" at bounding box center [543, 506] width 341 height 17
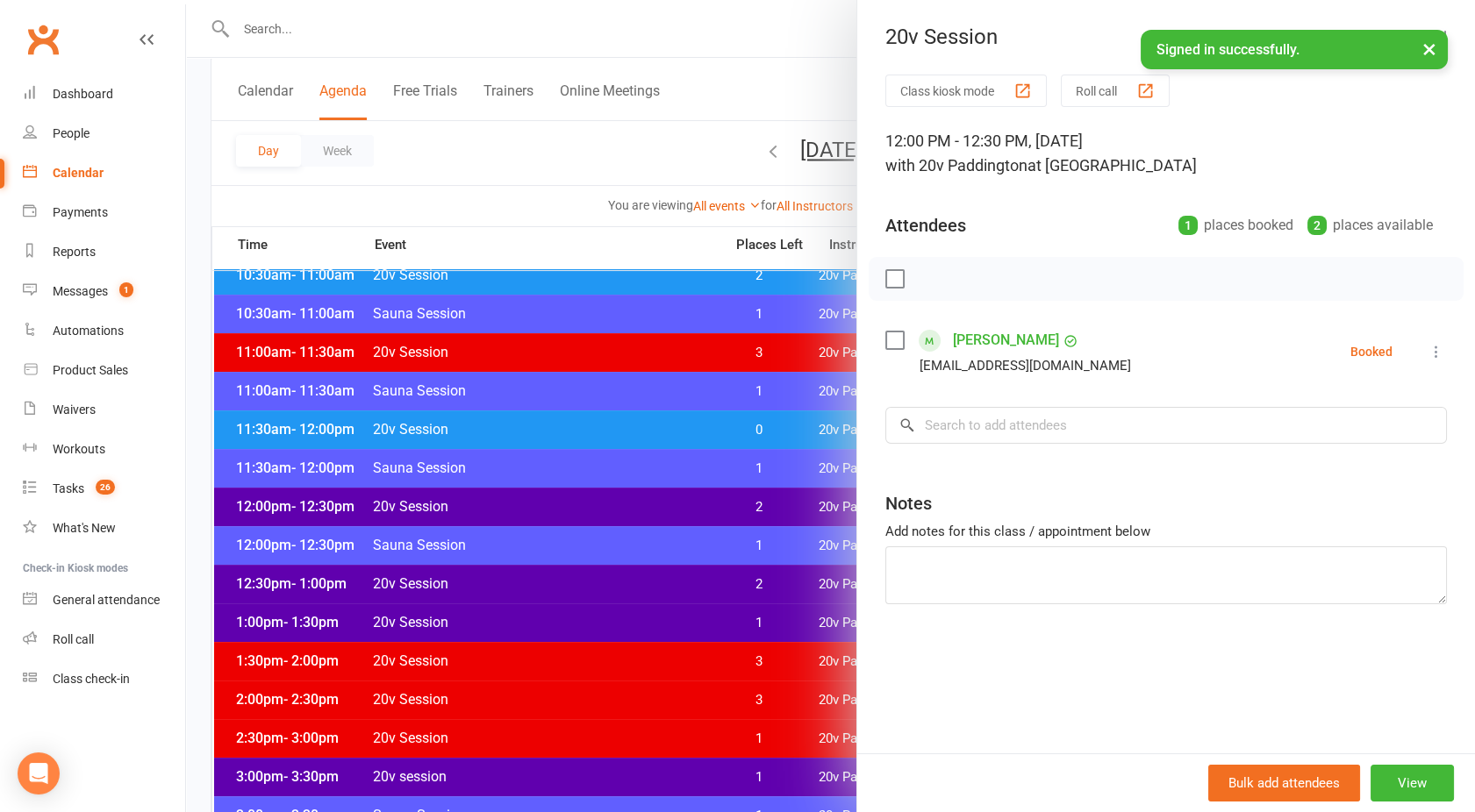
click at [584, 505] on div at bounding box center [830, 406] width 1289 height 812
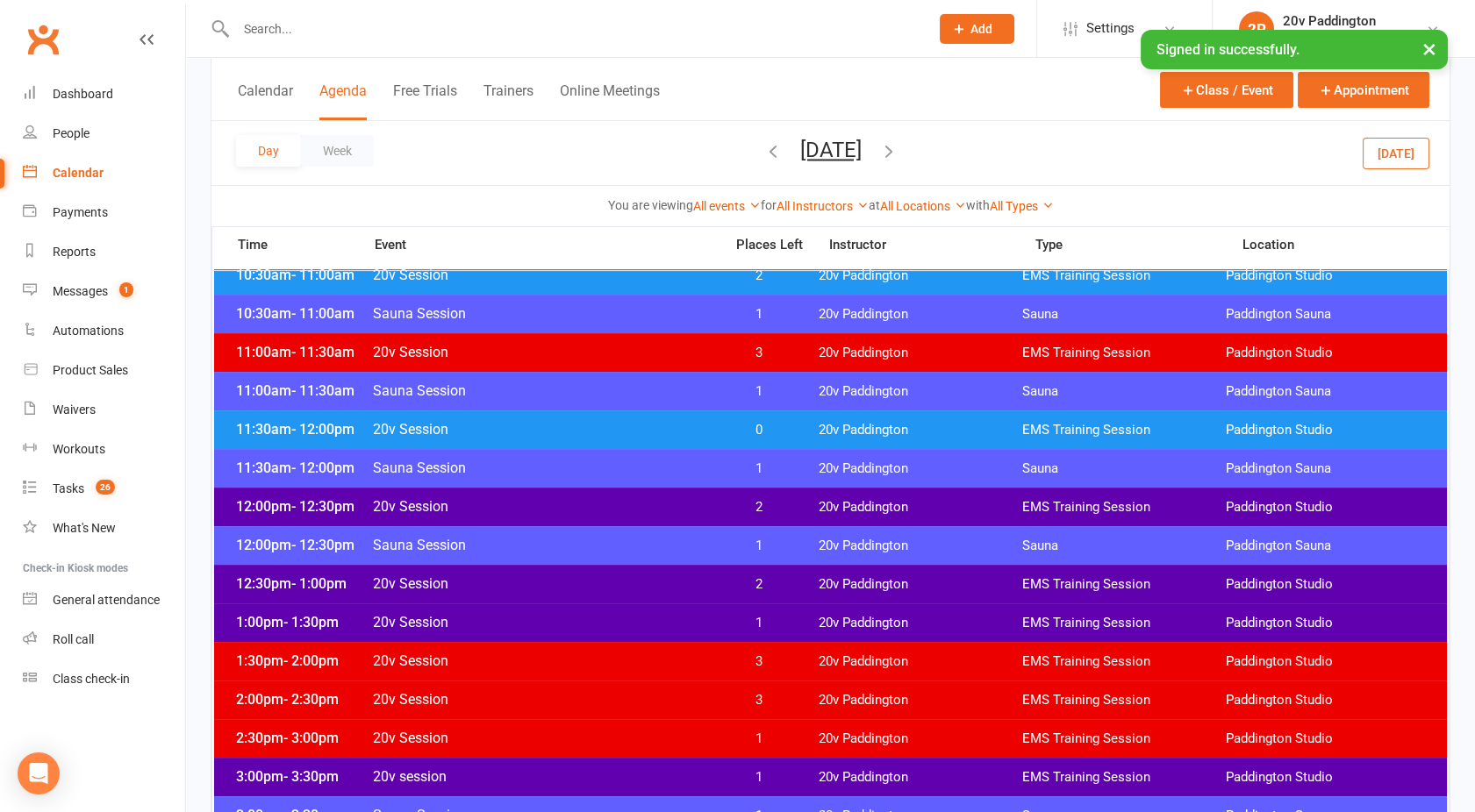
click at [616, 424] on span "20v Session" at bounding box center [543, 429] width 341 height 17
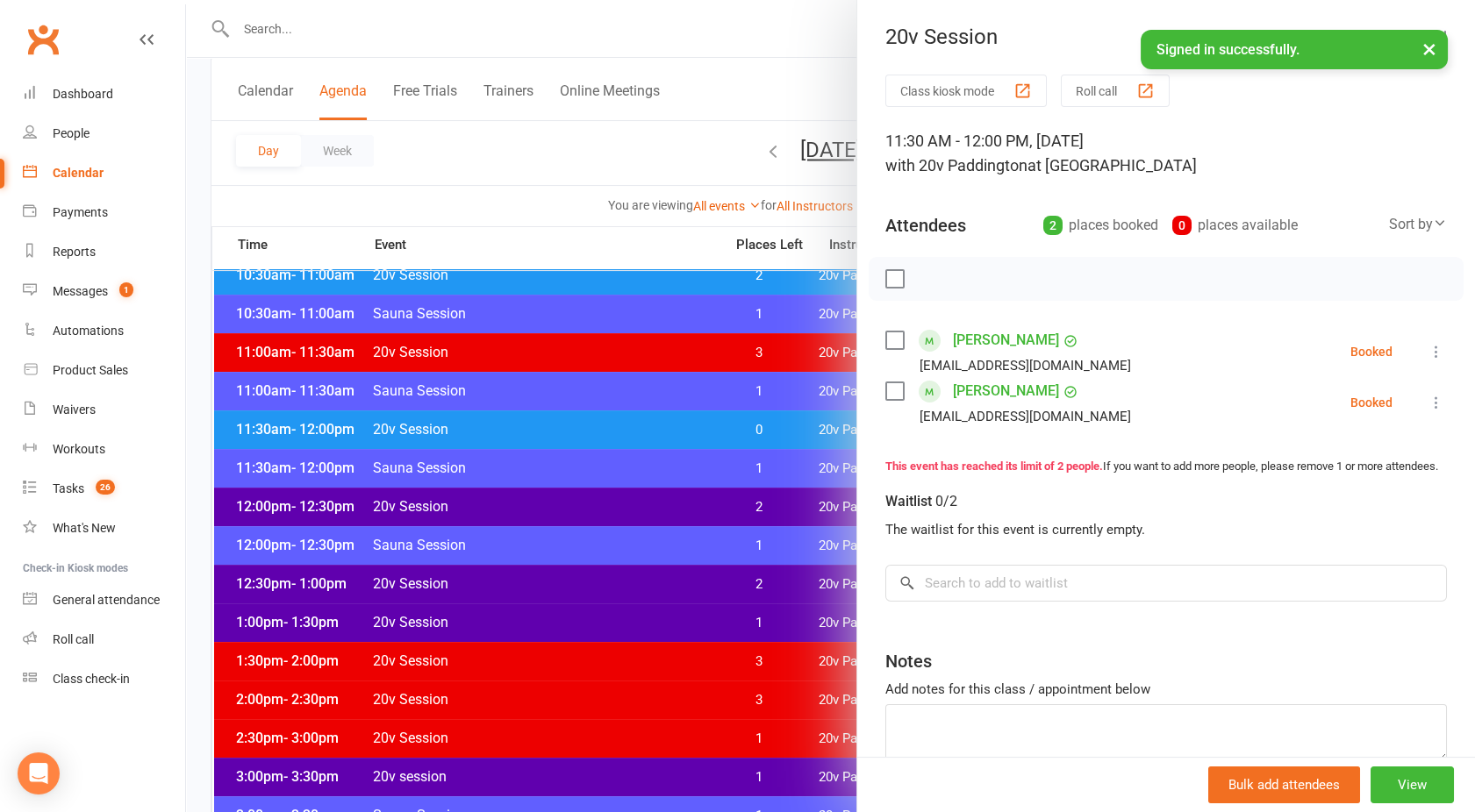
click at [616, 424] on div at bounding box center [830, 406] width 1289 height 812
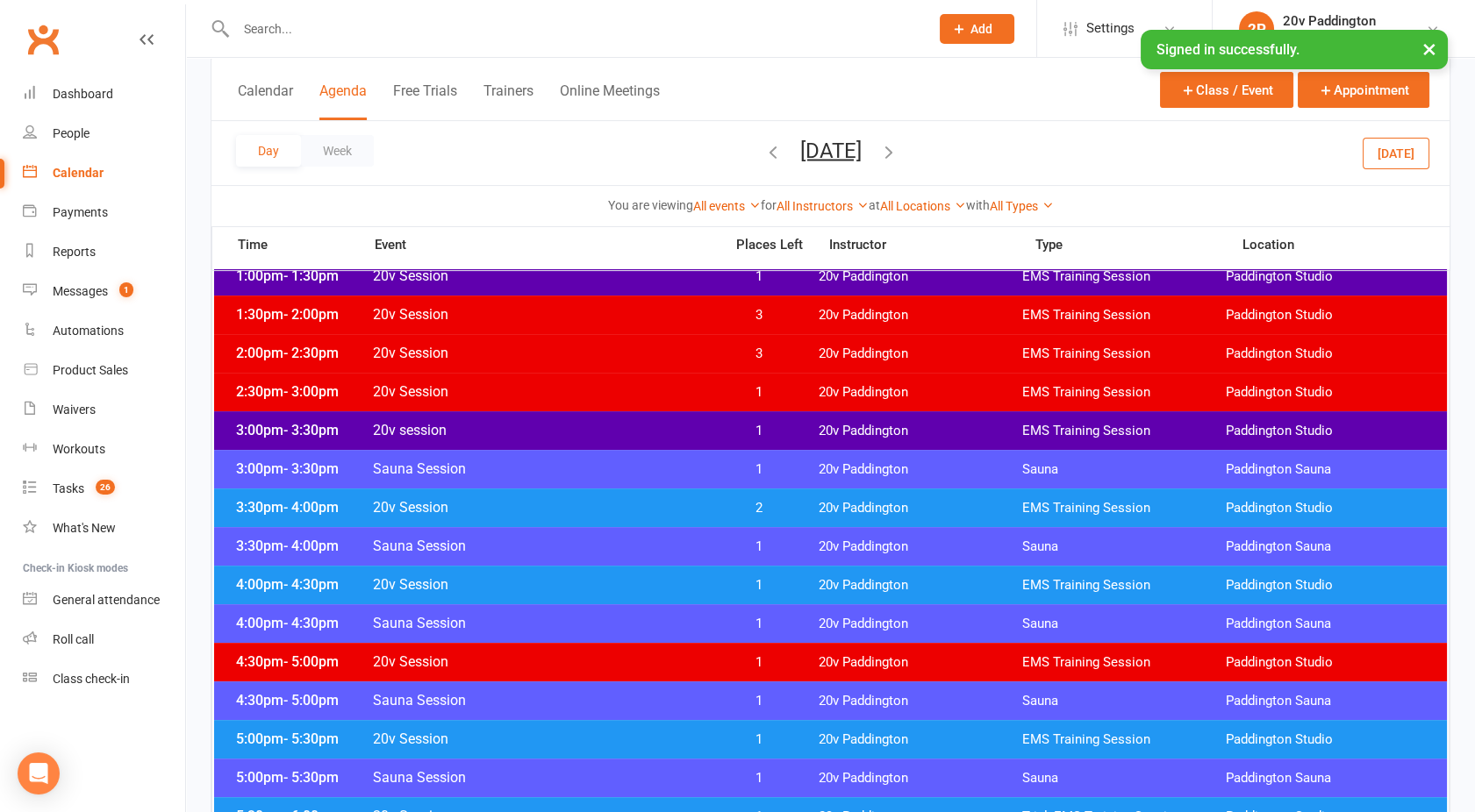
scroll to position [1164, 0]
click at [546, 433] on span "20v session" at bounding box center [543, 430] width 341 height 17
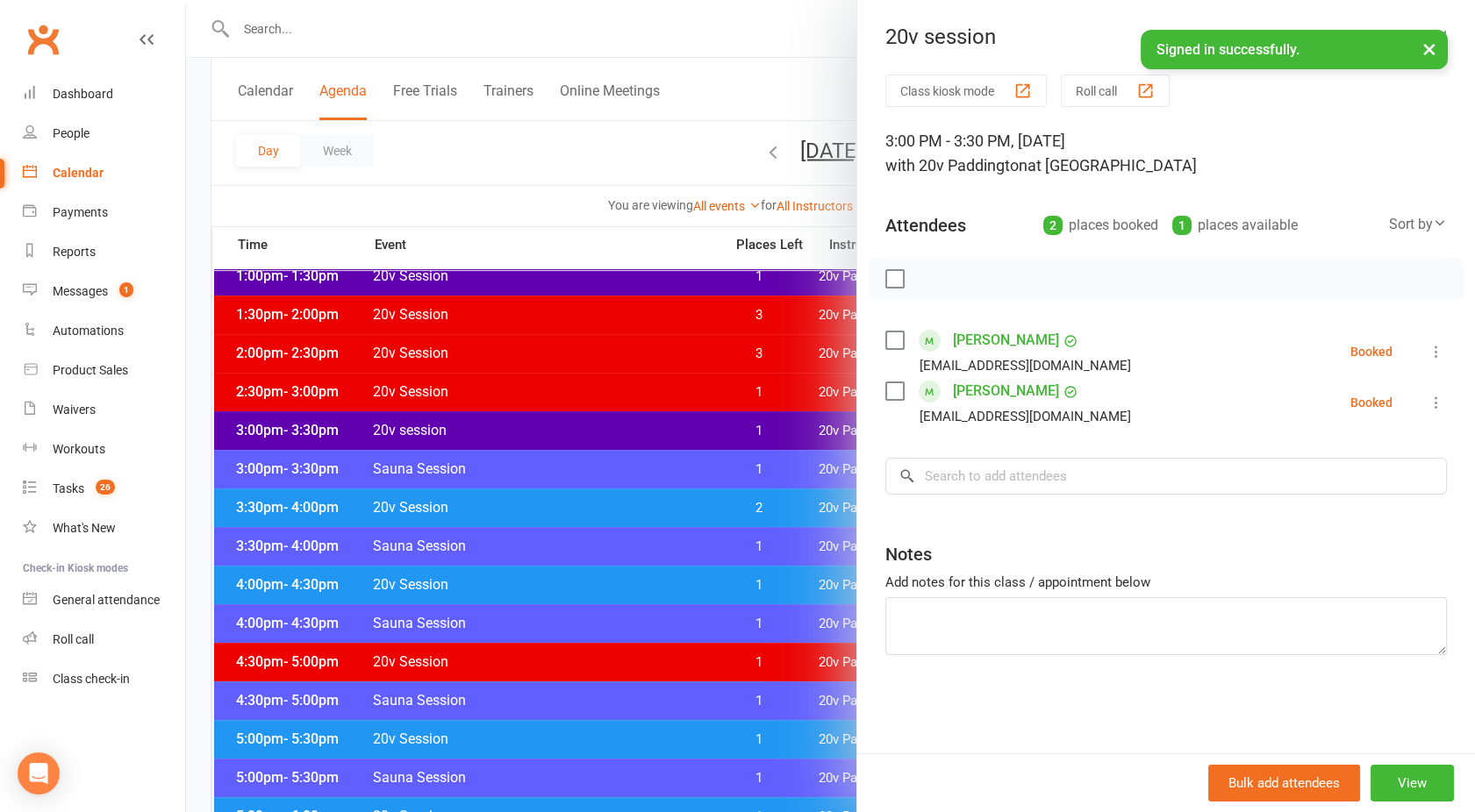
click at [546, 433] on div at bounding box center [830, 406] width 1289 height 812
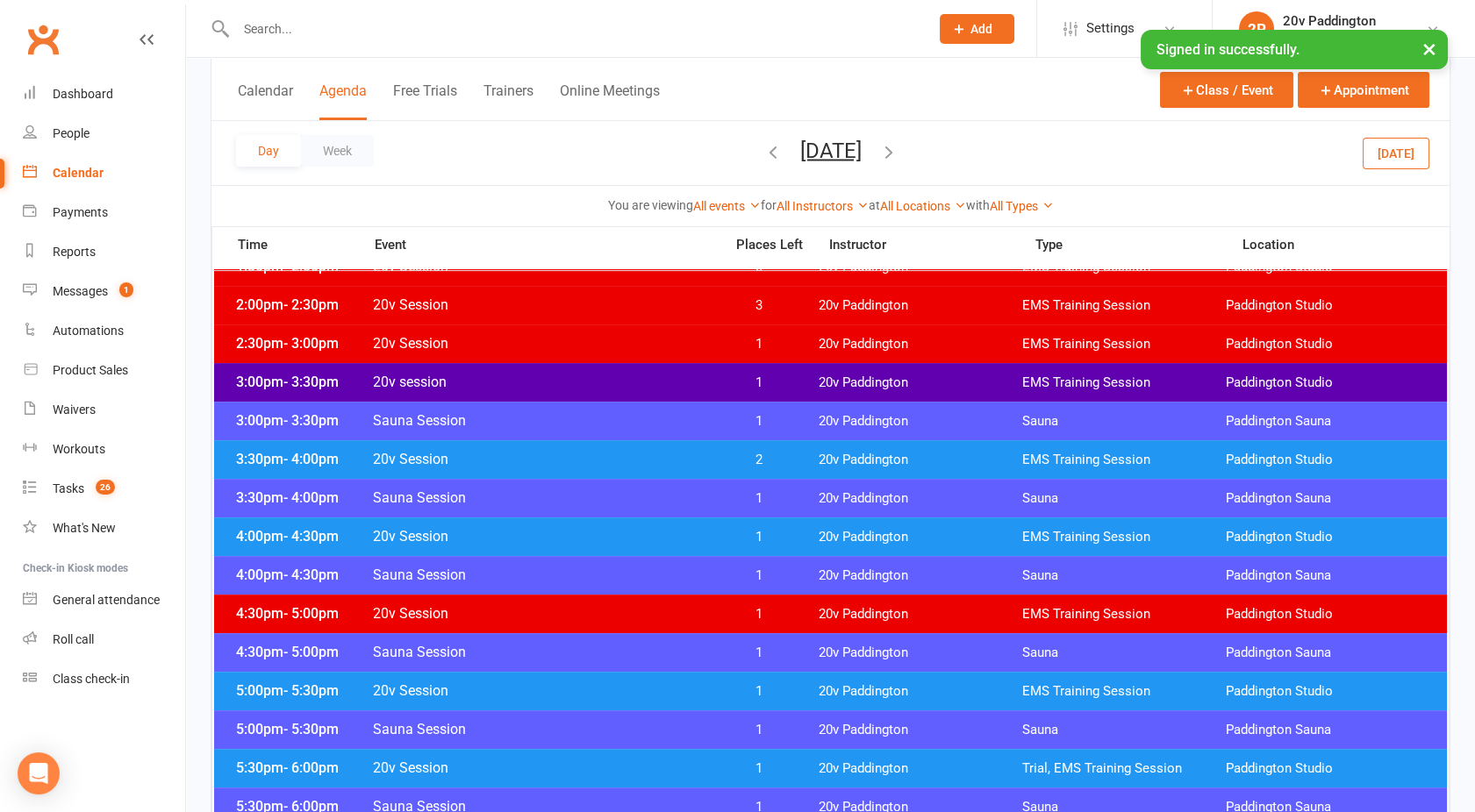
scroll to position [1215, 0]
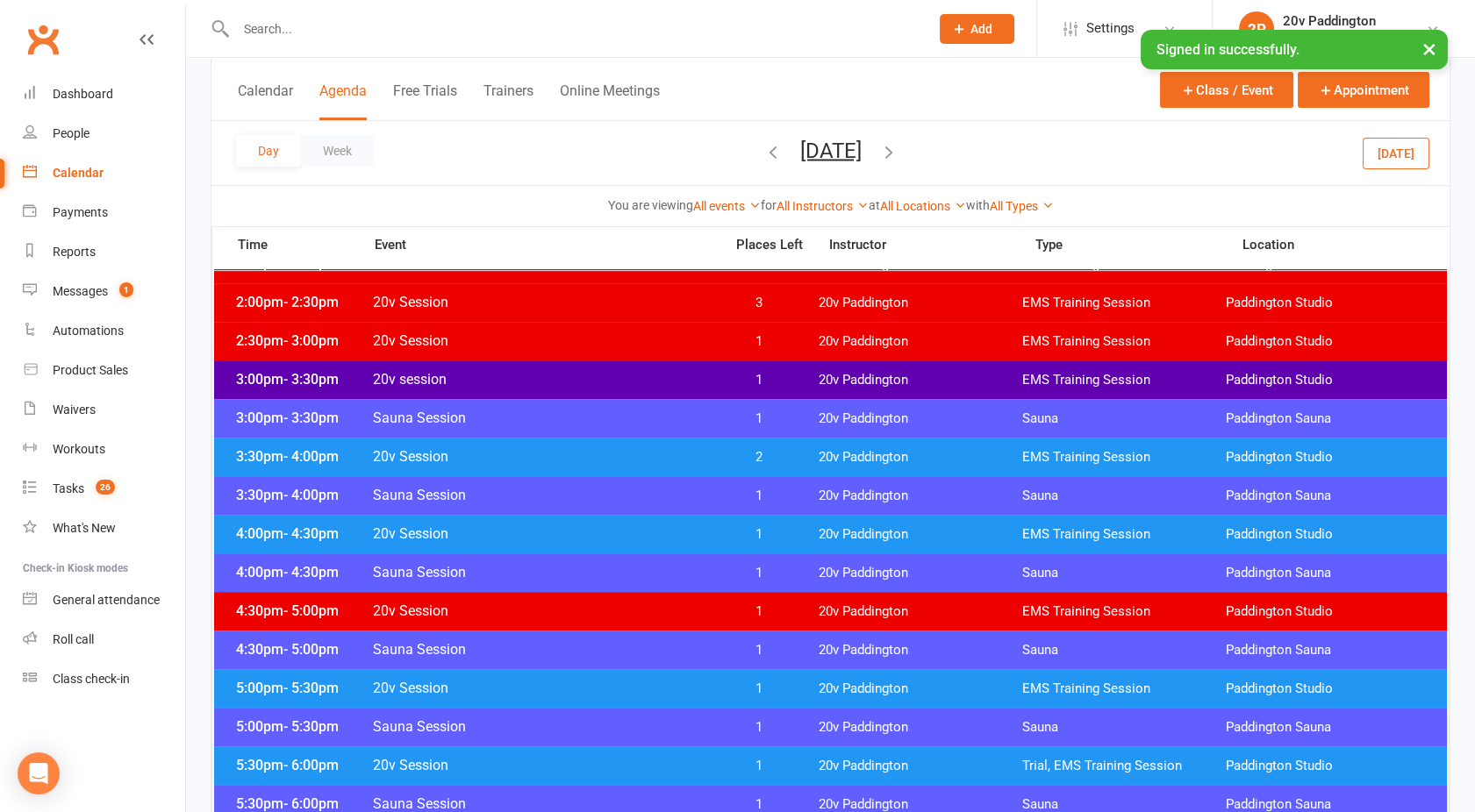
click at [522, 448] on span "20v Session" at bounding box center [543, 456] width 341 height 17
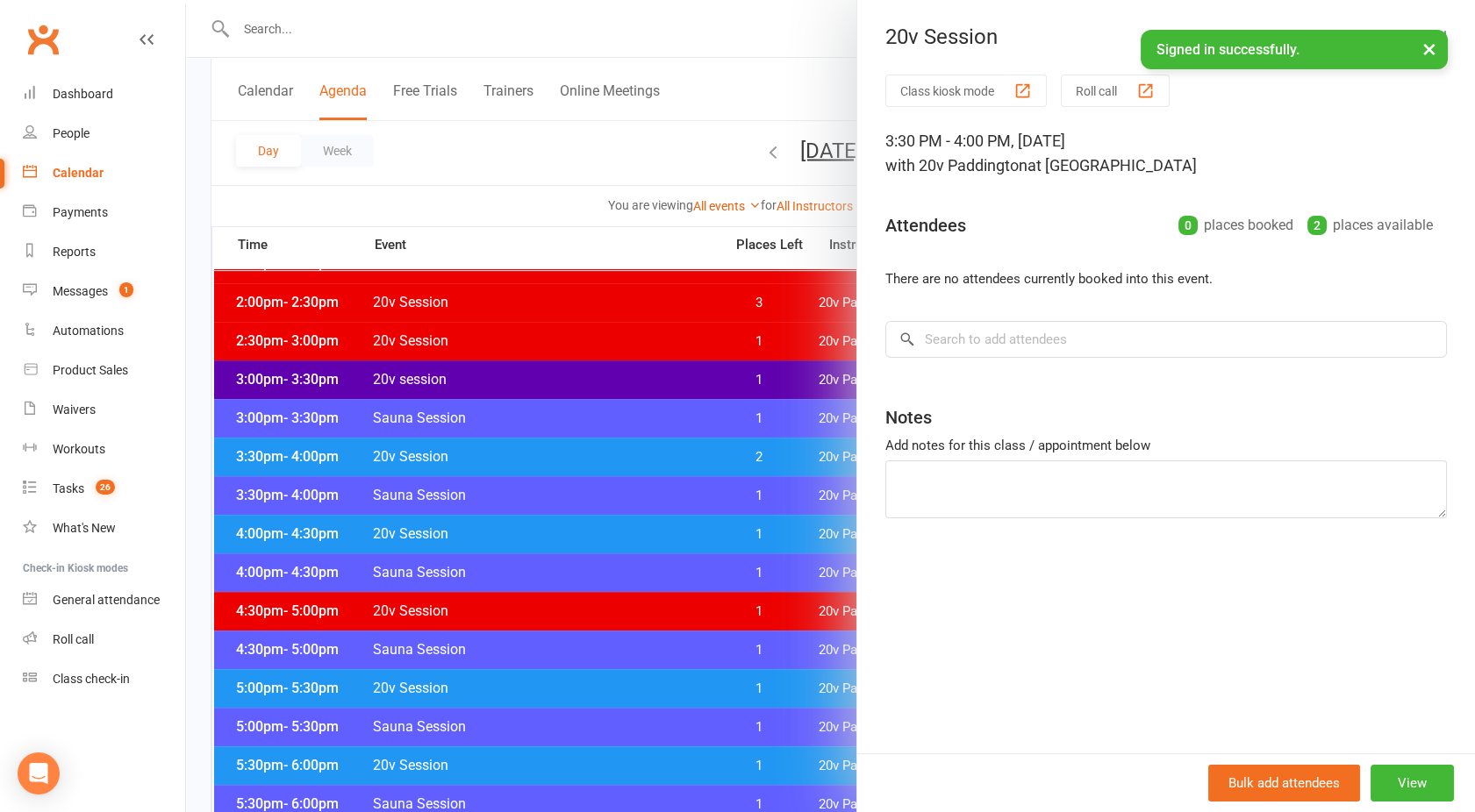
click at [522, 448] on div at bounding box center [830, 406] width 1289 height 812
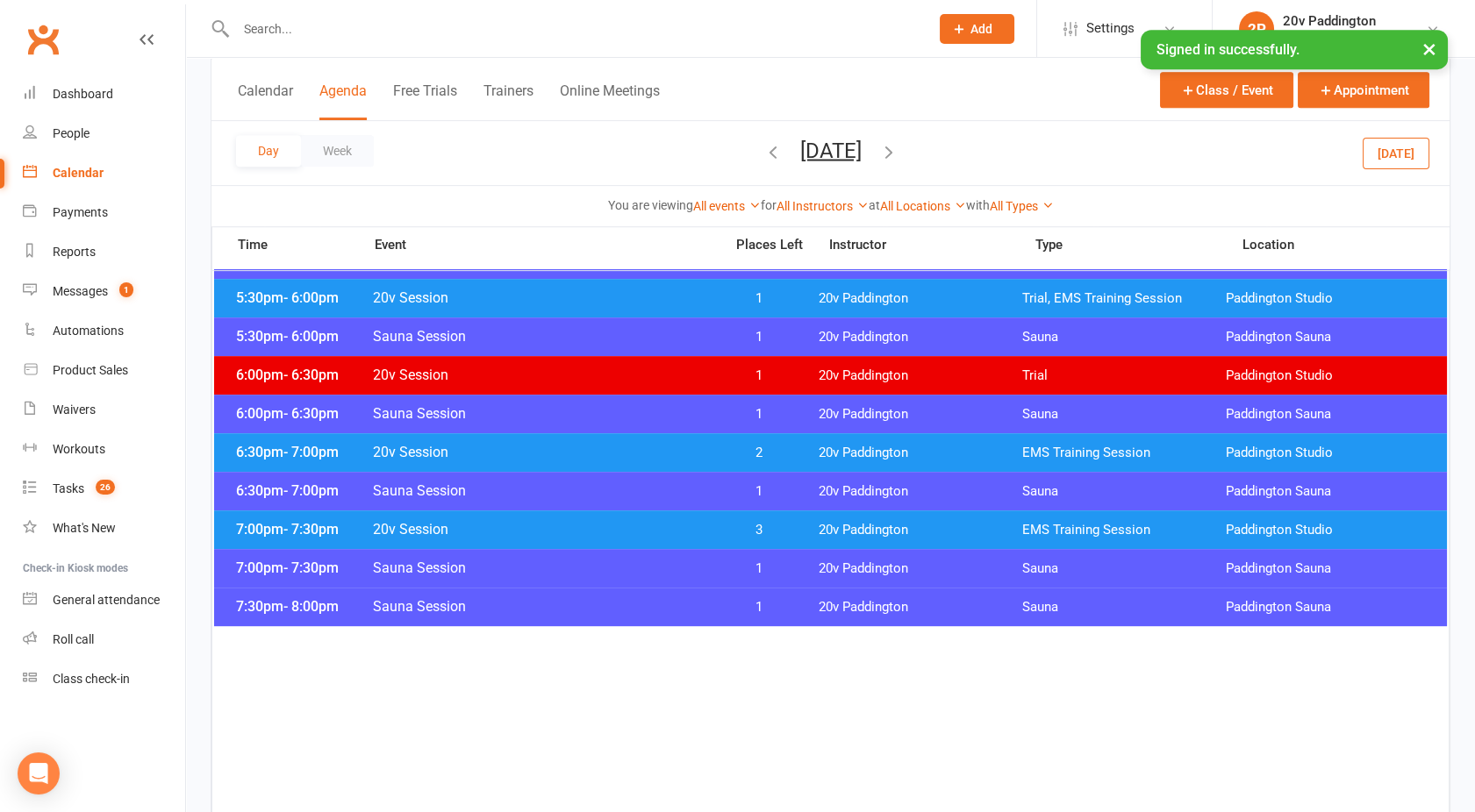
scroll to position [1673, 0]
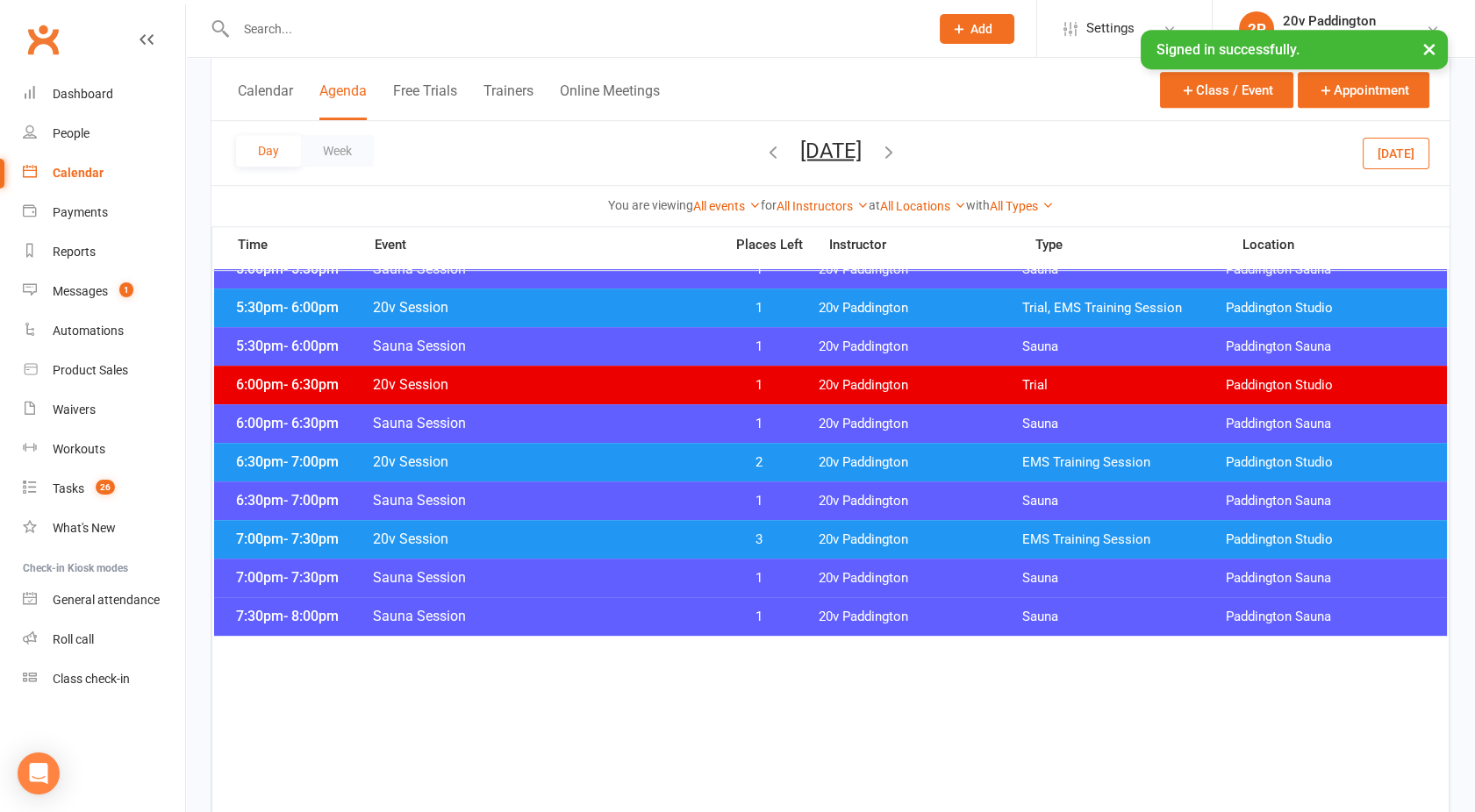
click at [607, 546] on div "7:00pm - 7:30pm 20v Session 3 20v Paddington EMS Training Session [GEOGRAPHIC_D…" at bounding box center [830, 539] width 1233 height 38
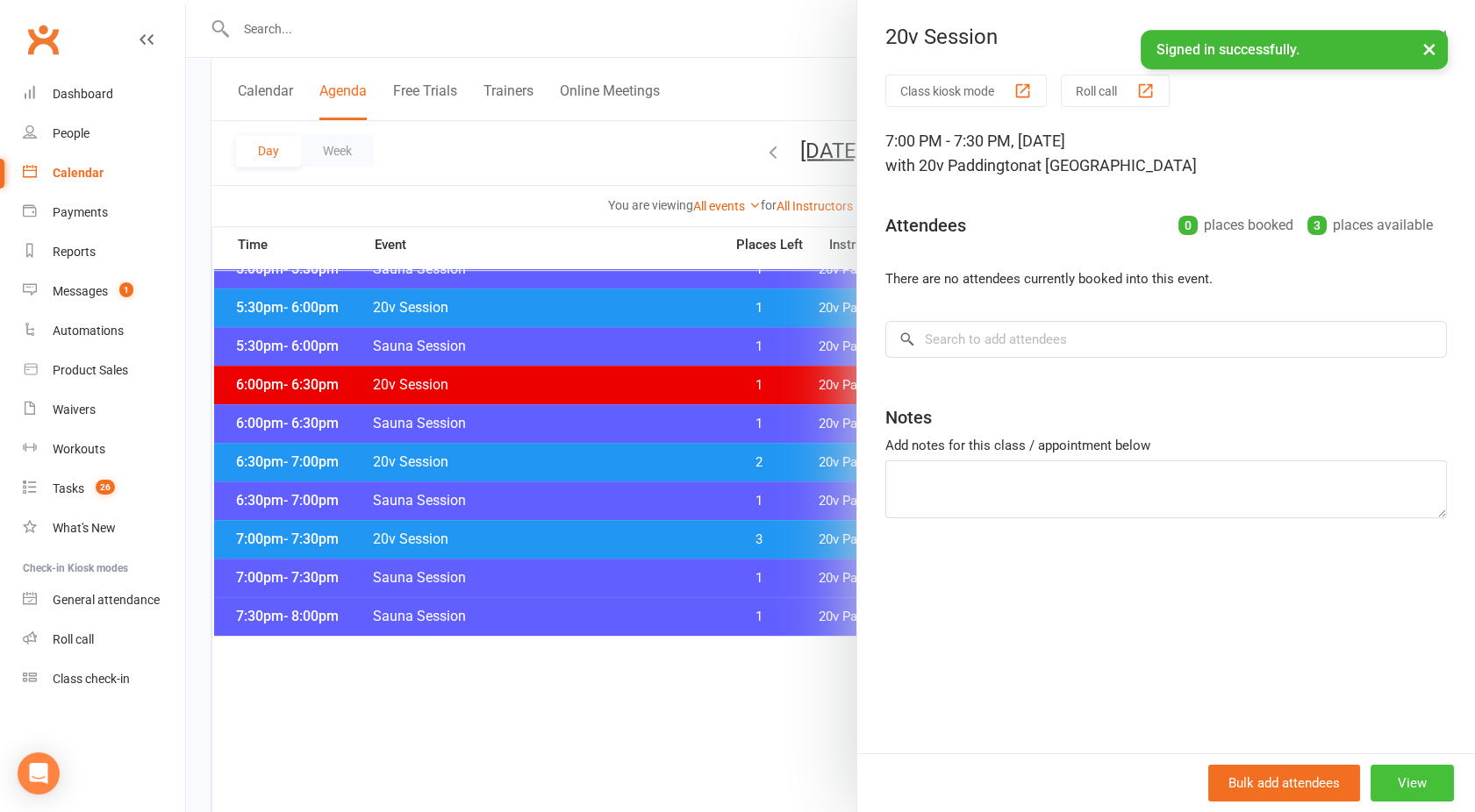
click at [1391, 776] on button "View" at bounding box center [1412, 783] width 83 height 37
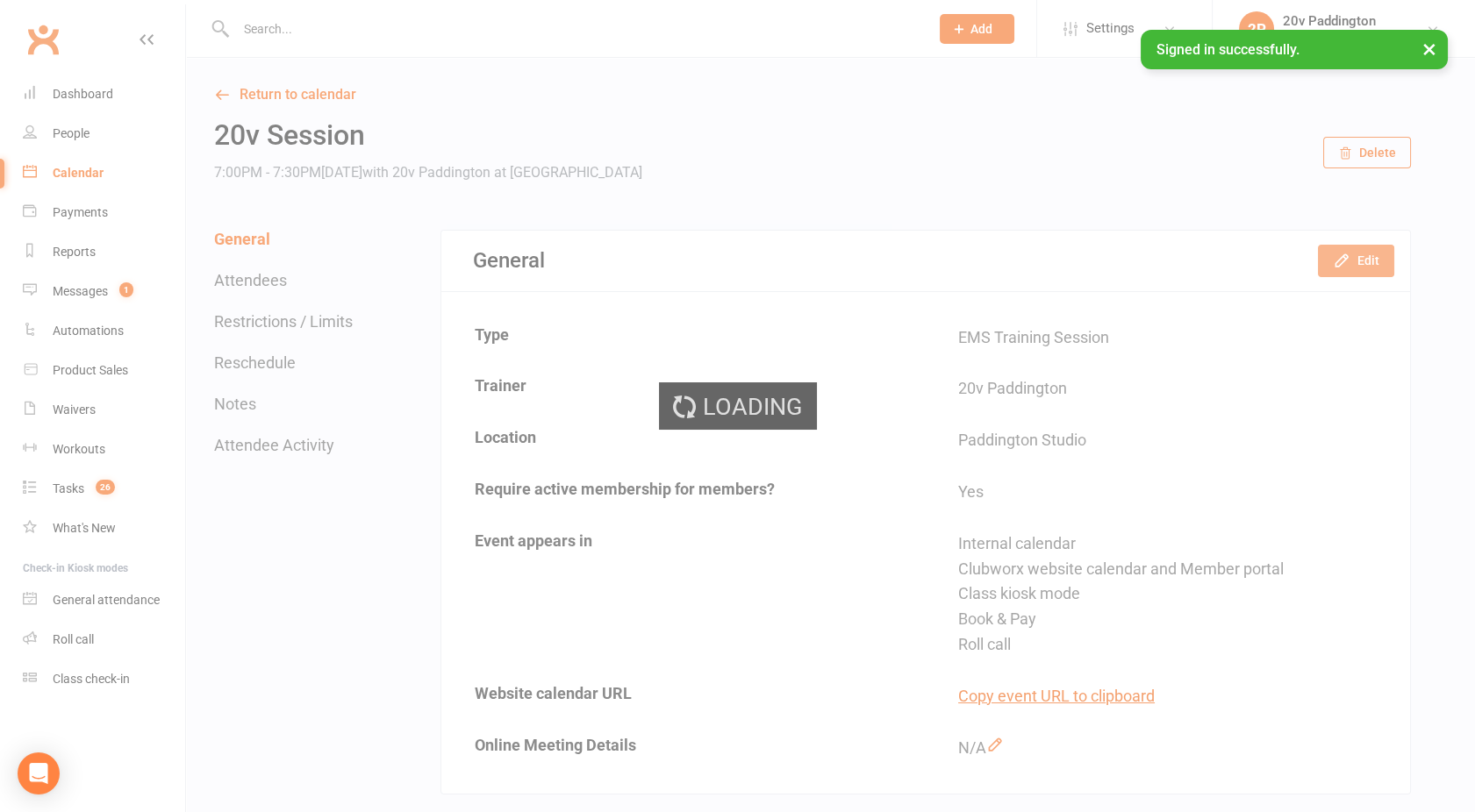
click at [1347, 258] on icon "button" at bounding box center [1341, 261] width 12 height 12
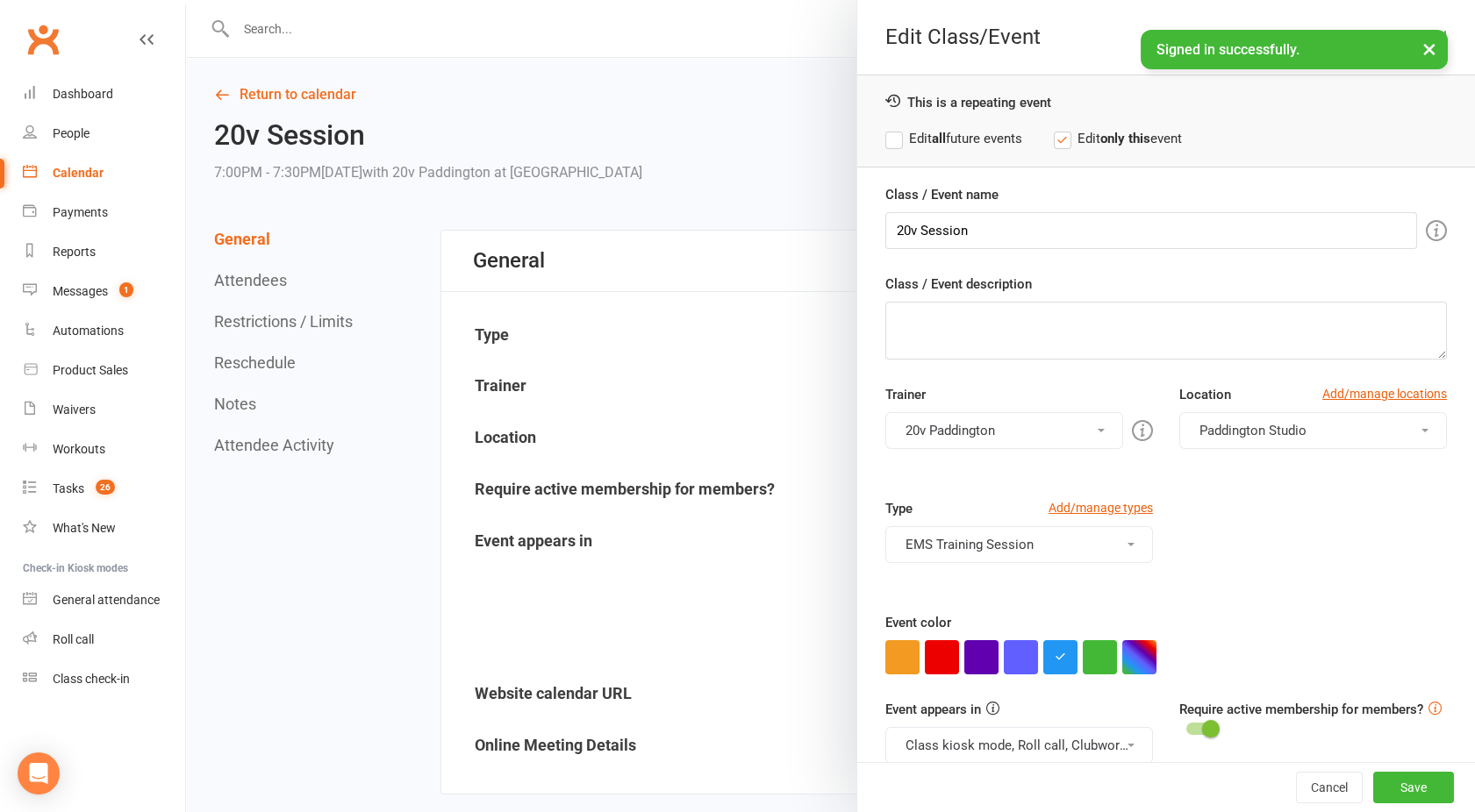
scroll to position [25, 0]
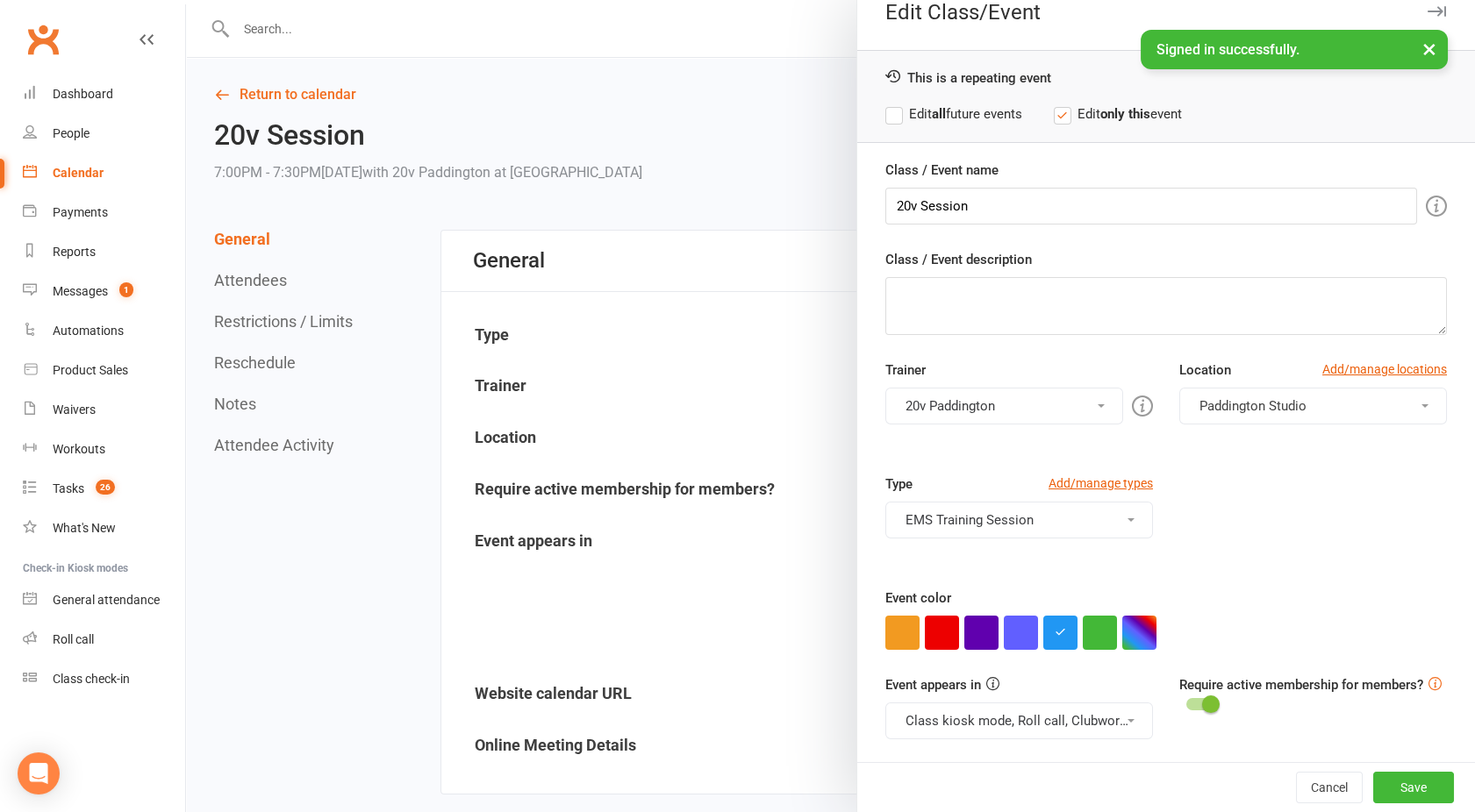
click at [931, 649] on div "Class / Event name 20v Session Class / Event description Trainer 20v [GEOGRAPHI…" at bounding box center [1166, 461] width 618 height 604
click at [930, 638] on button "button" at bounding box center [942, 633] width 34 height 34
click at [959, 717] on button "Class kiosk mode, Roll call, Clubworx website calendar and Member portal" at bounding box center [1020, 720] width 268 height 37
click at [979, 755] on link "Clubworx website calendar and Member portal" at bounding box center [1044, 762] width 315 height 35
click at [1373, 779] on button "Save" at bounding box center [1413, 787] width 80 height 31
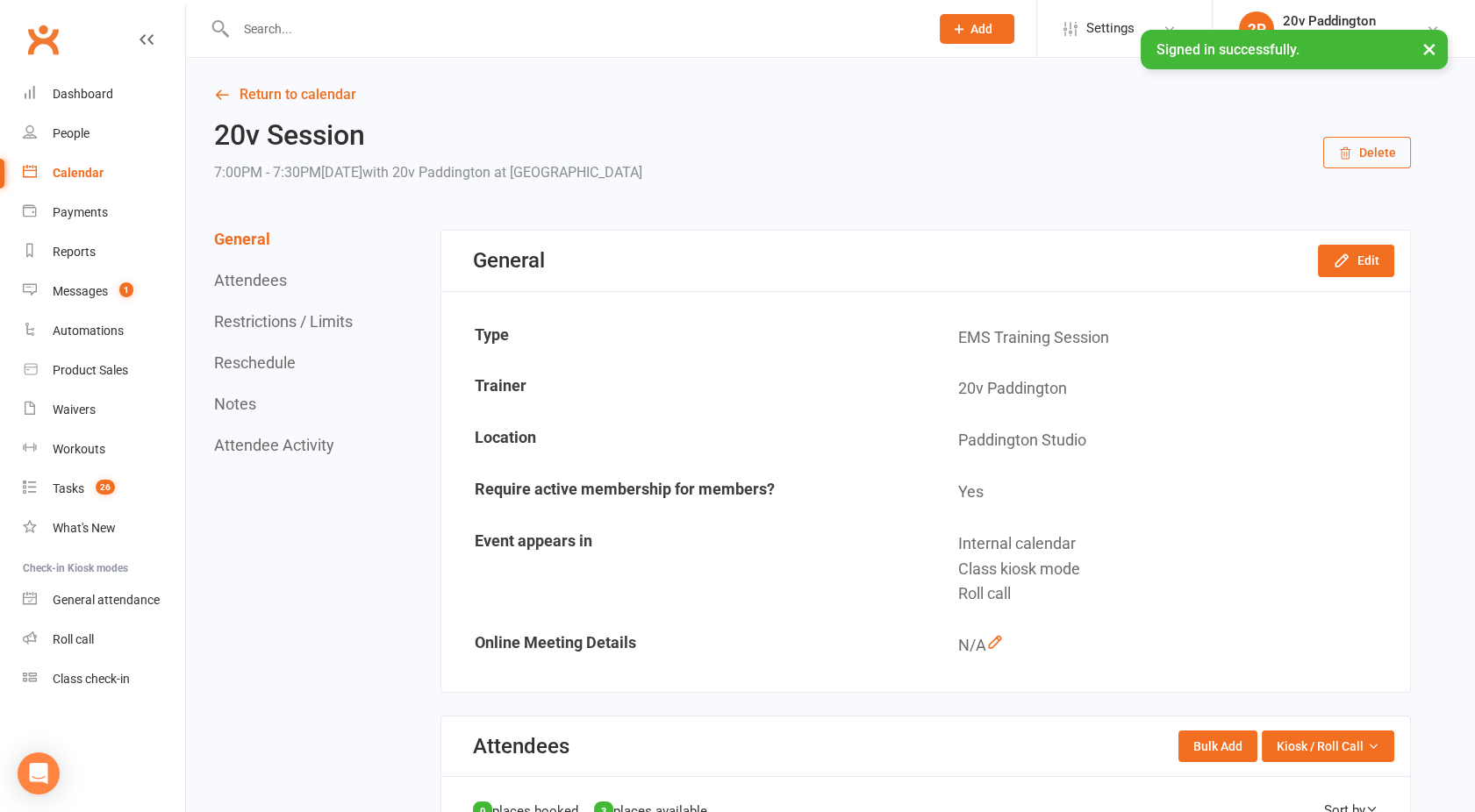
click at [83, 189] on link "Calendar" at bounding box center [104, 173] width 162 height 39
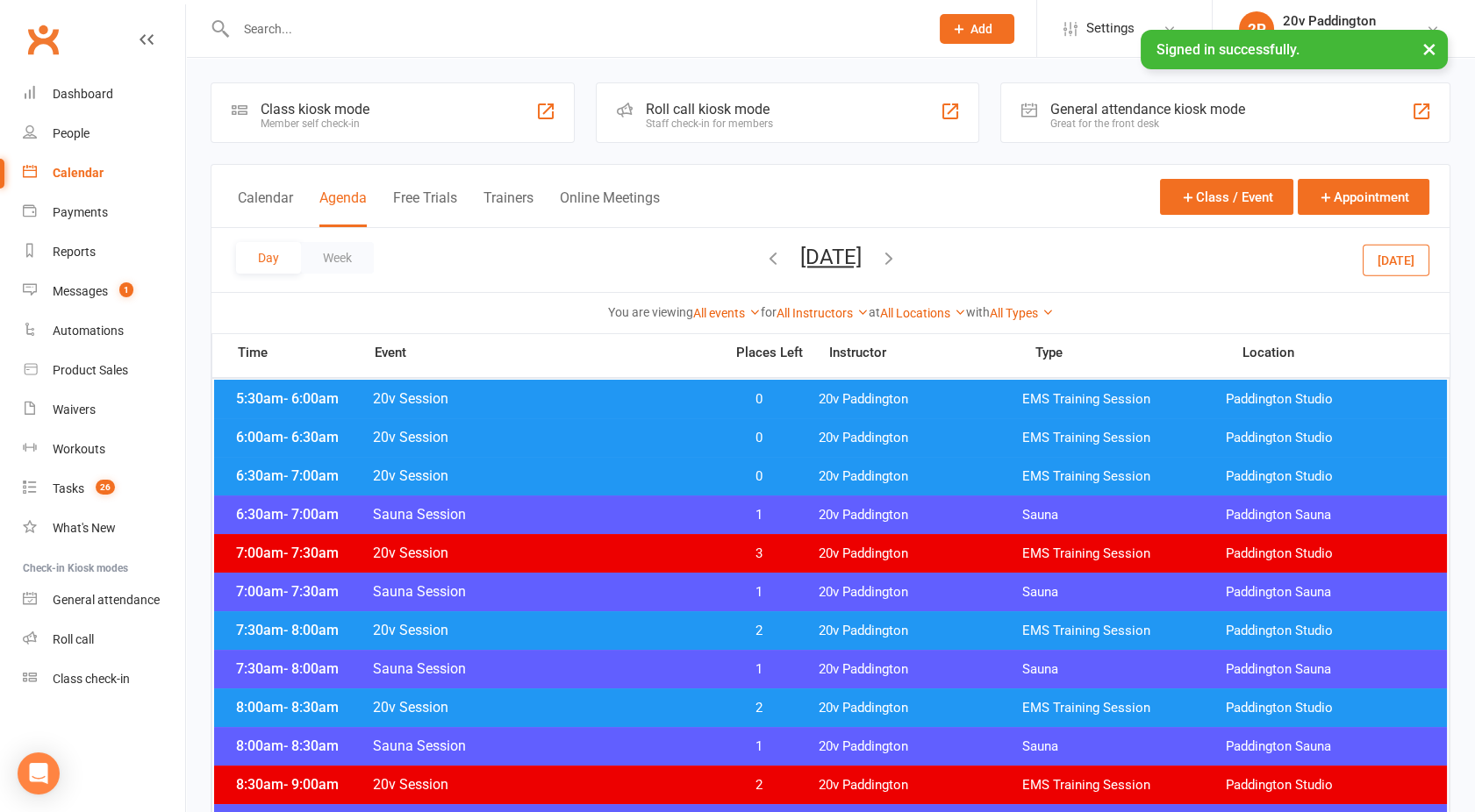
click at [823, 261] on button "[DATE]" at bounding box center [830, 257] width 62 height 25
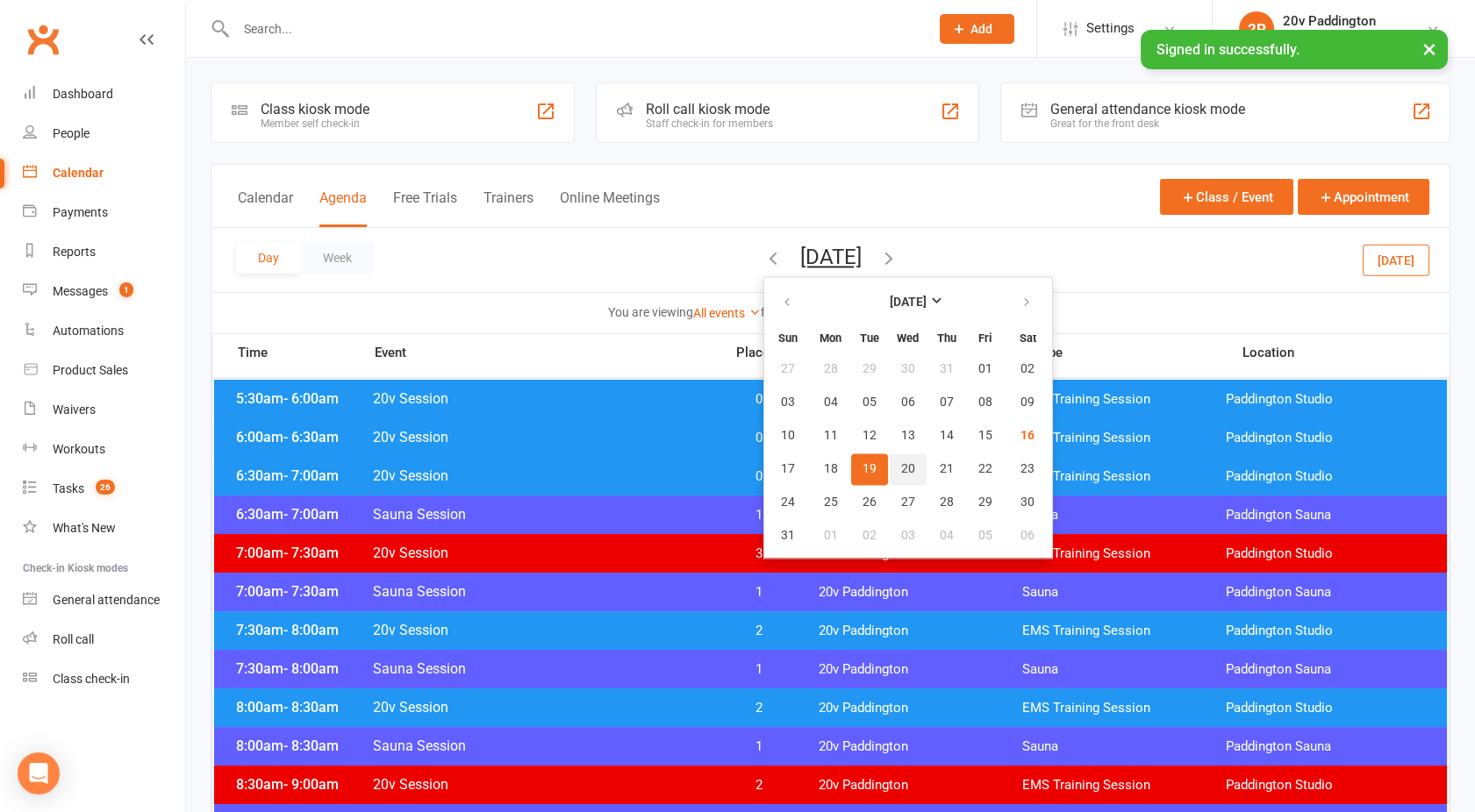
click at [901, 470] on span "20" at bounding box center [908, 469] width 14 height 14
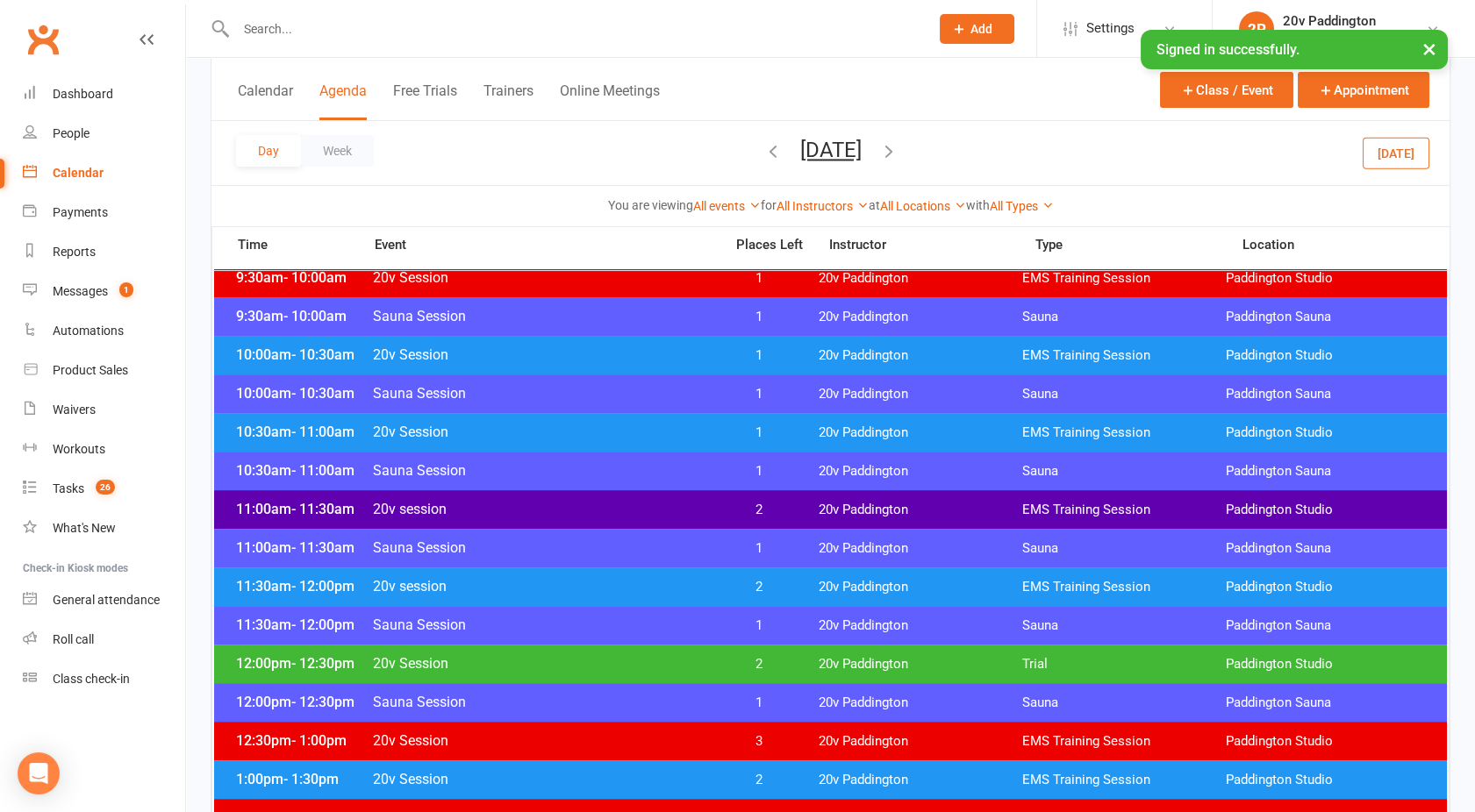
scroll to position [624, 0]
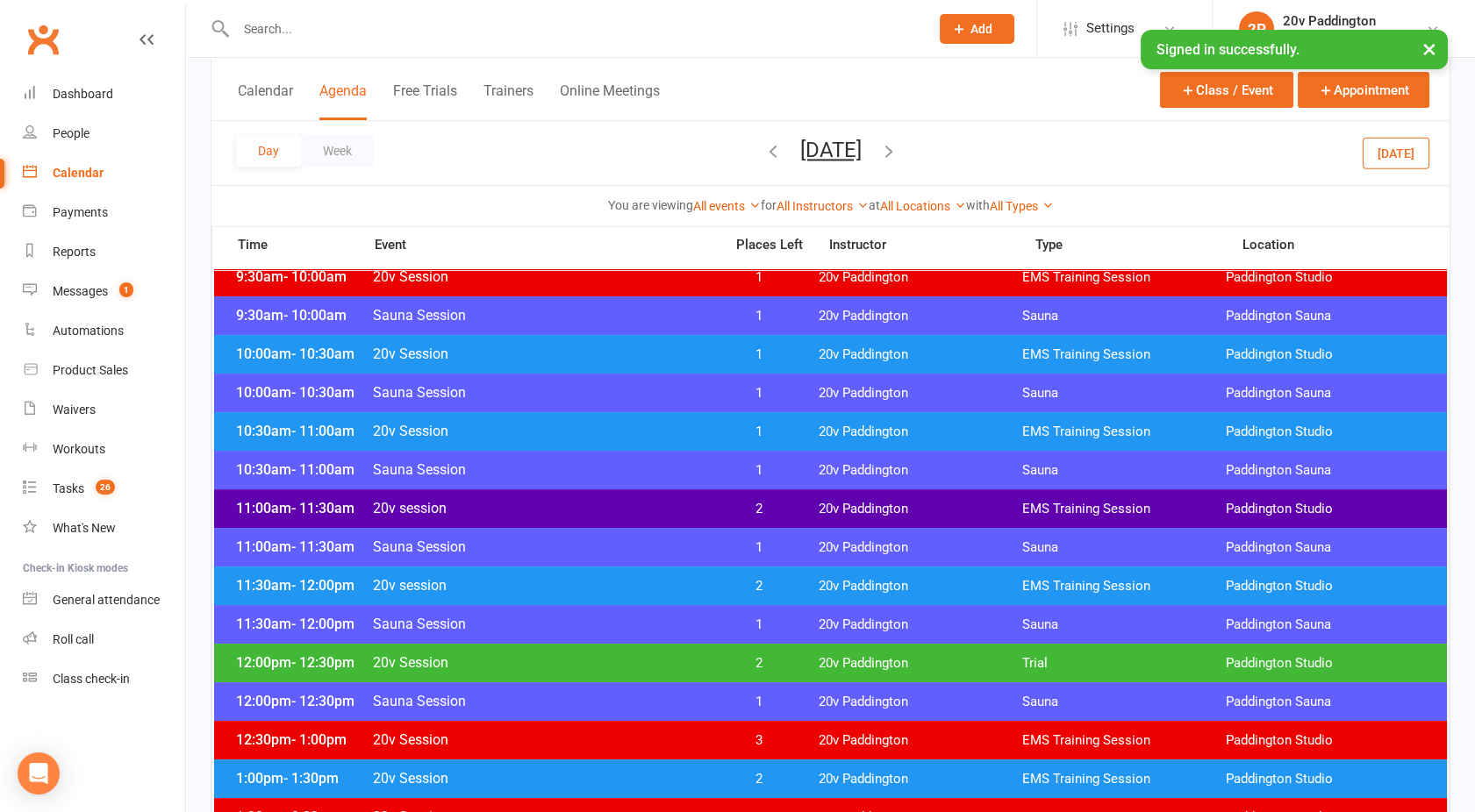
click at [634, 507] on span "20v session" at bounding box center [543, 508] width 341 height 17
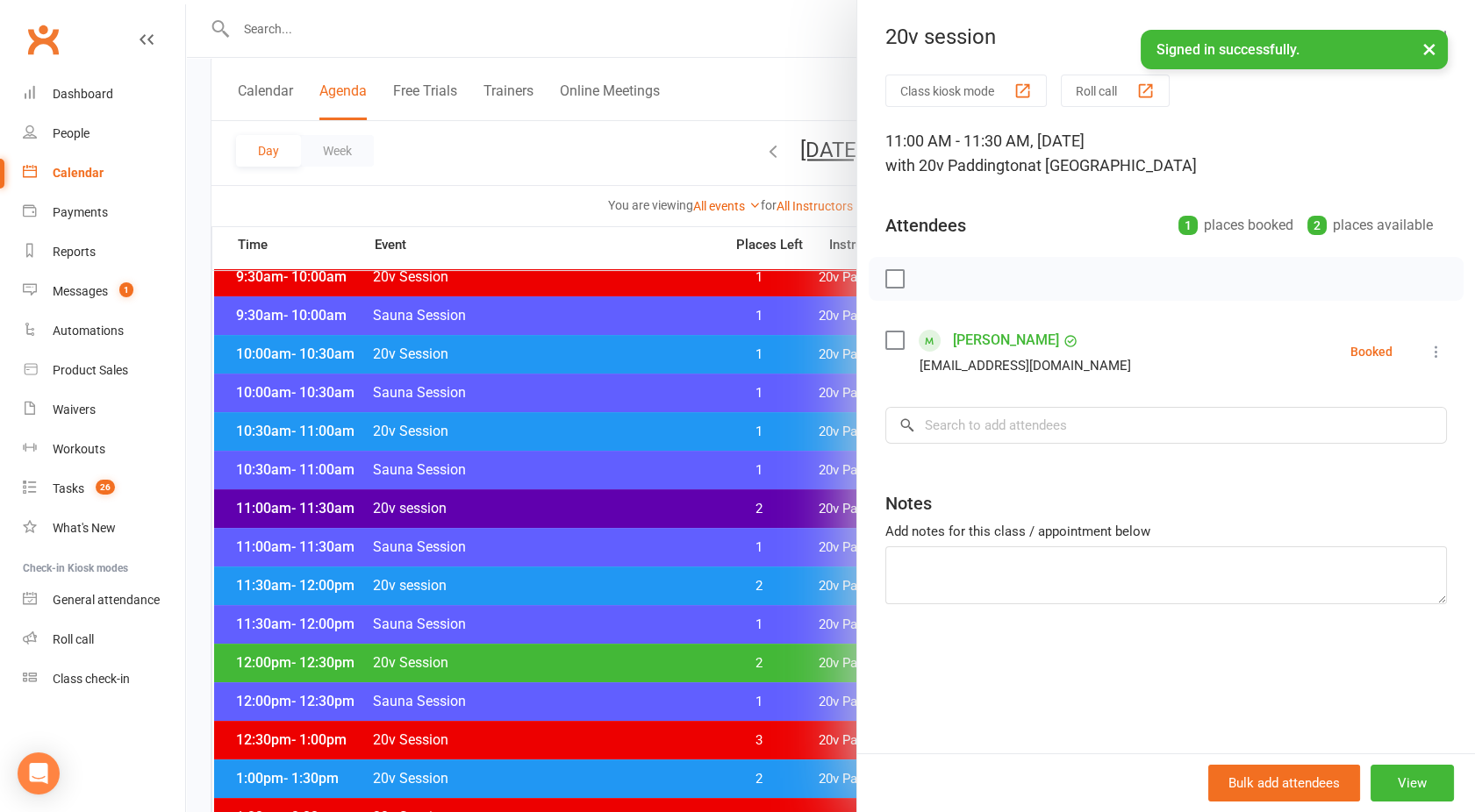
click at [634, 507] on div at bounding box center [830, 406] width 1289 height 812
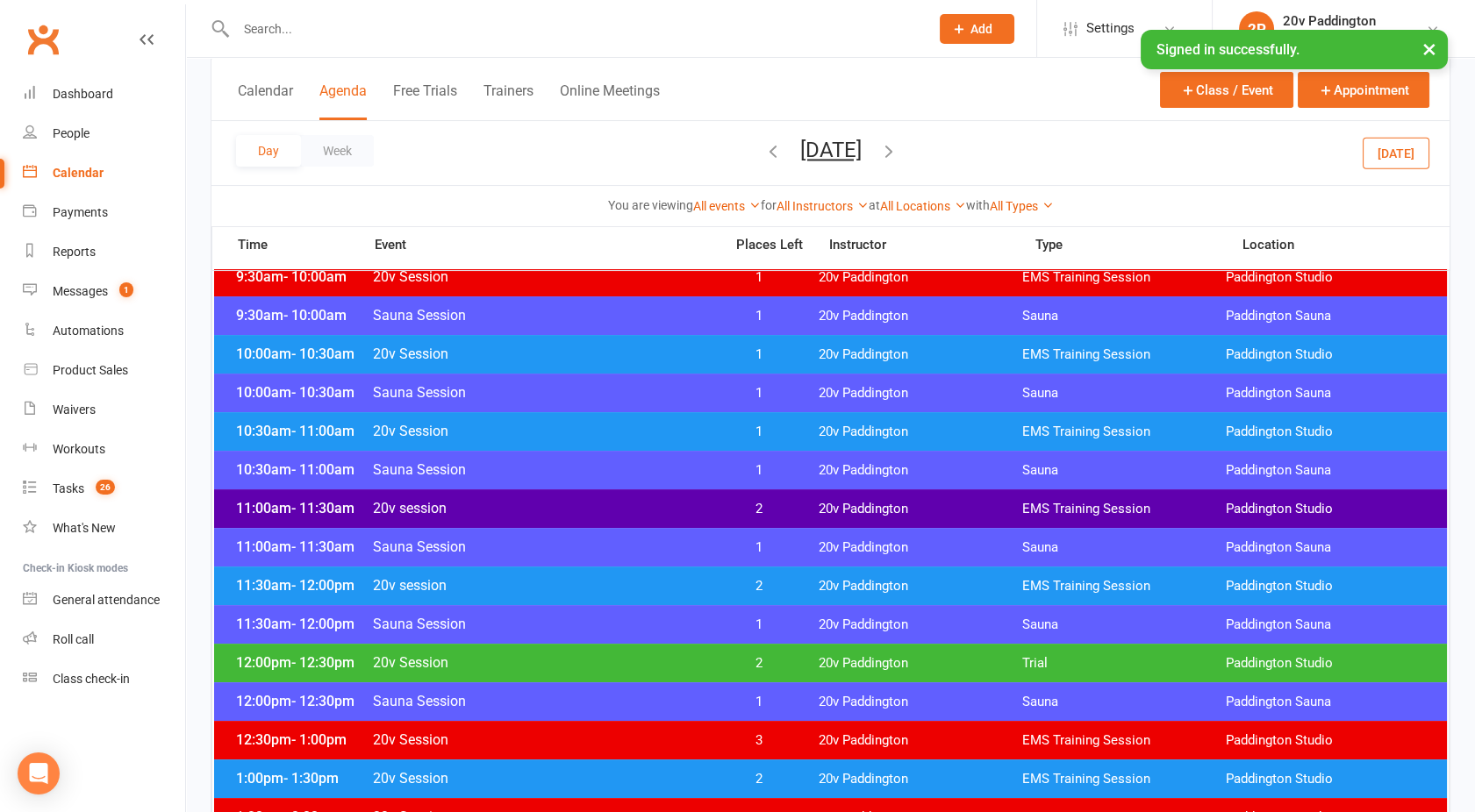
click at [589, 440] on div "10:30am - 11:00am 20v Session 1 20v Paddington EMS Training Session [GEOGRAPHIC…" at bounding box center [830, 431] width 1233 height 38
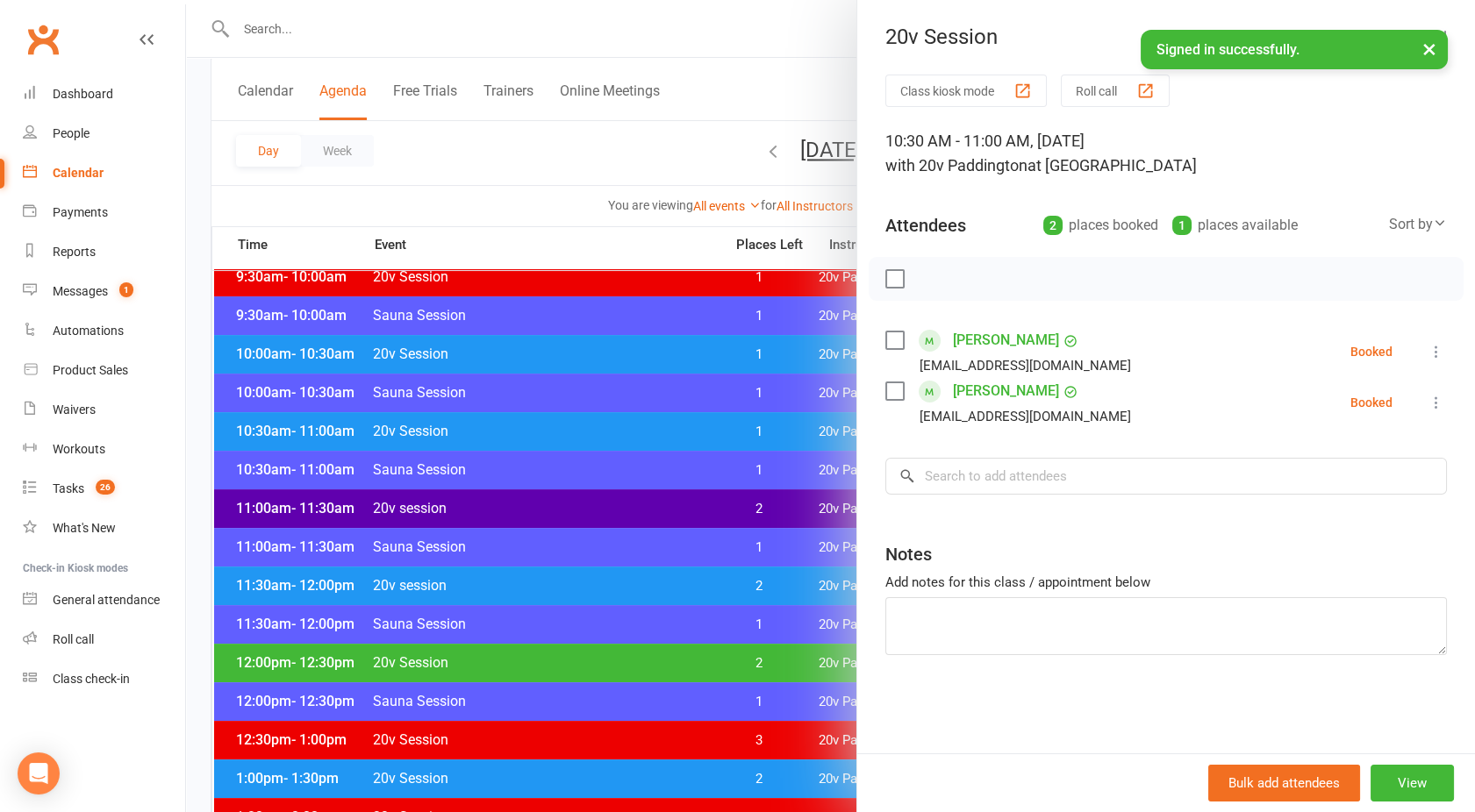
click at [589, 440] on div at bounding box center [830, 406] width 1289 height 812
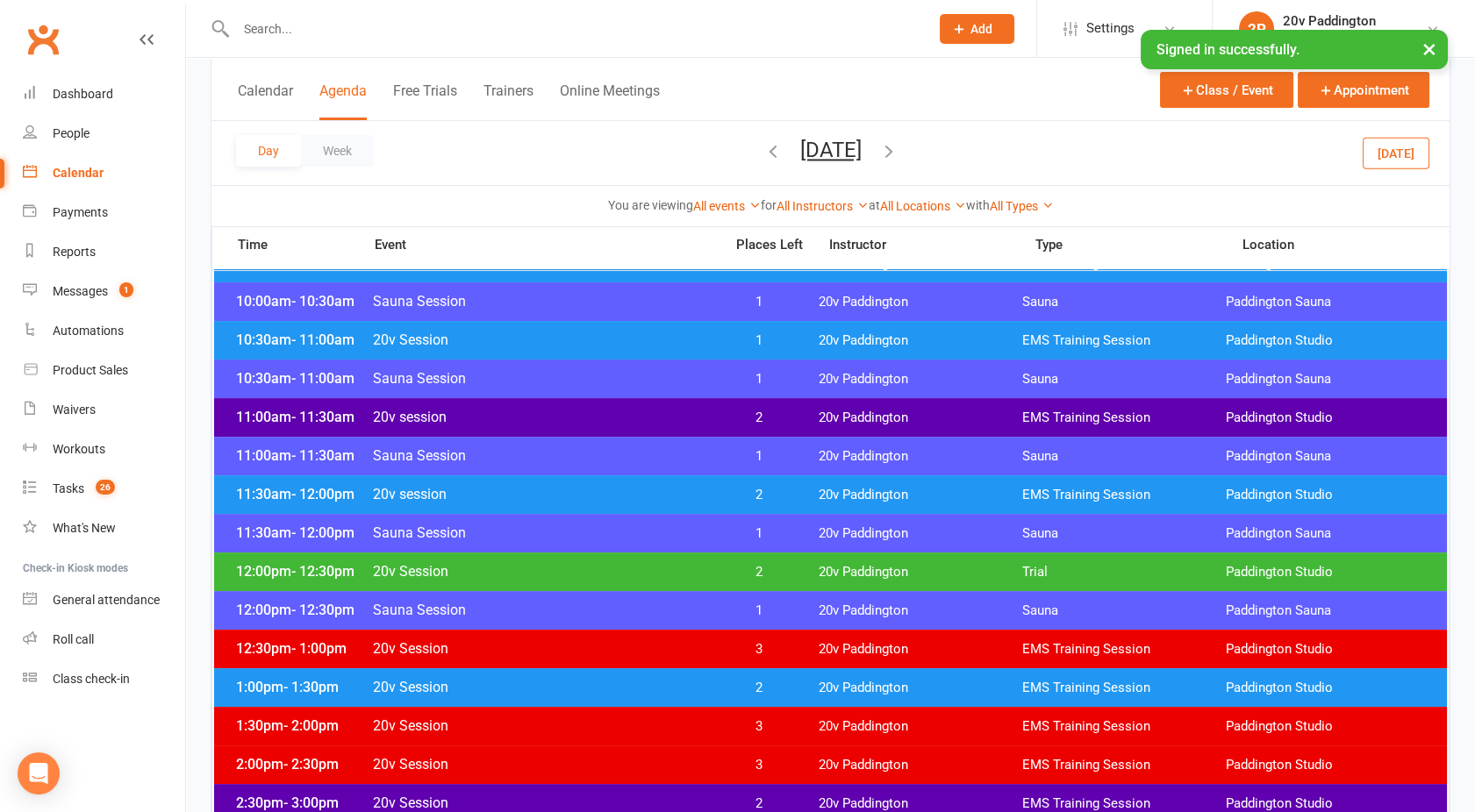
scroll to position [716, 0]
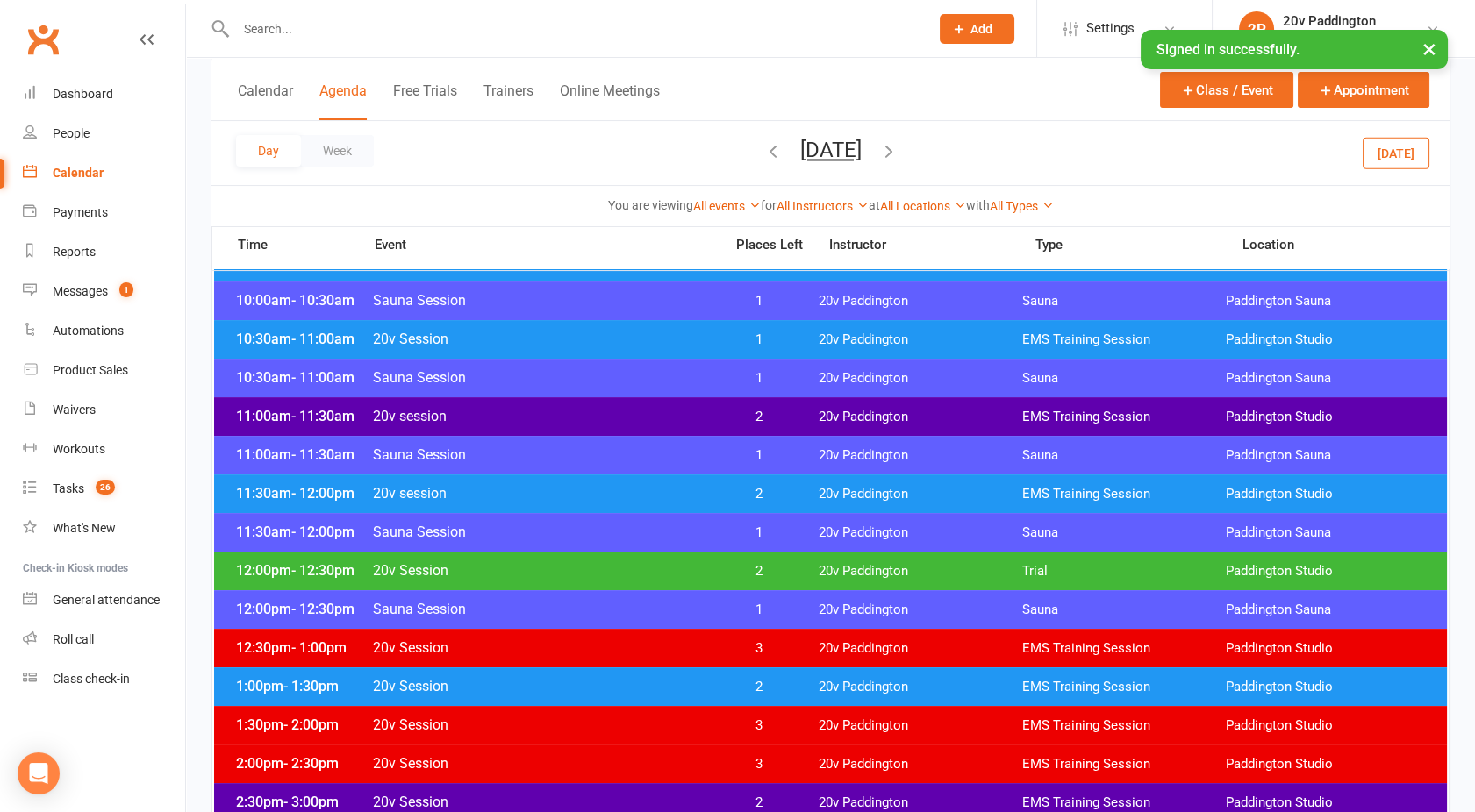
click at [575, 583] on div "12:00pm - 12:30pm 20v Session 2 20v Paddington Trial [GEOGRAPHIC_DATA]" at bounding box center [830, 570] width 1233 height 38
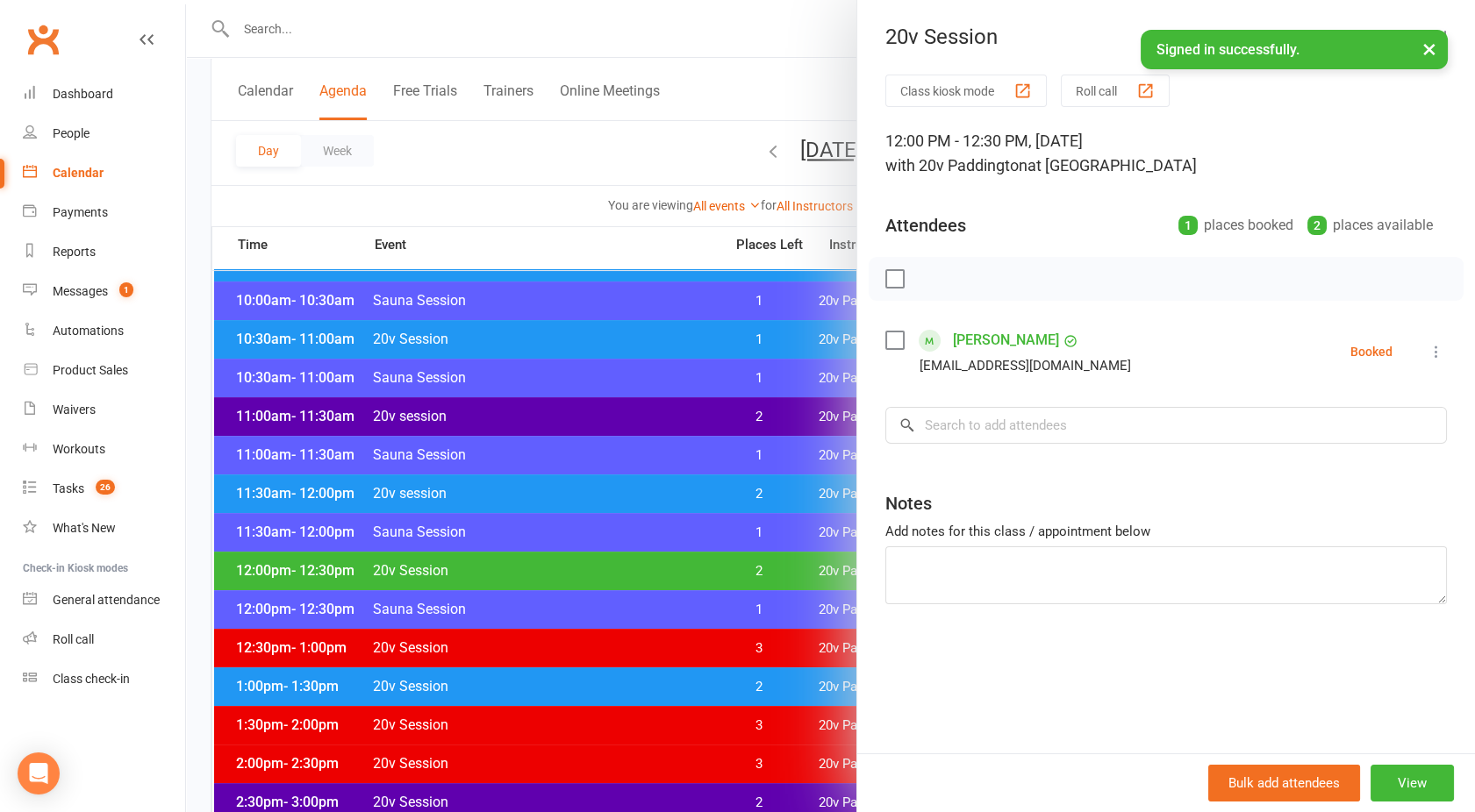
click at [578, 581] on div at bounding box center [830, 406] width 1289 height 812
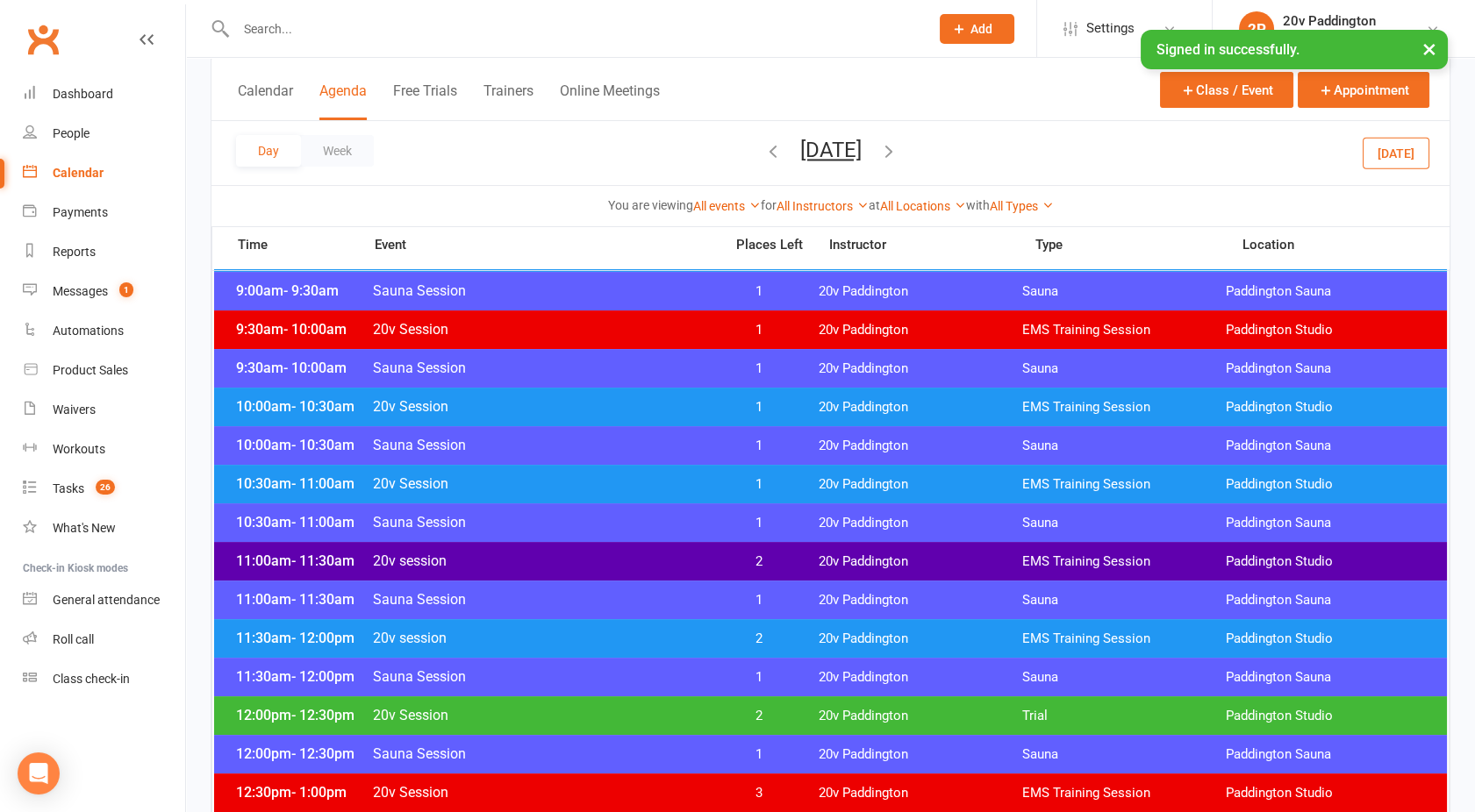
scroll to position [565, 0]
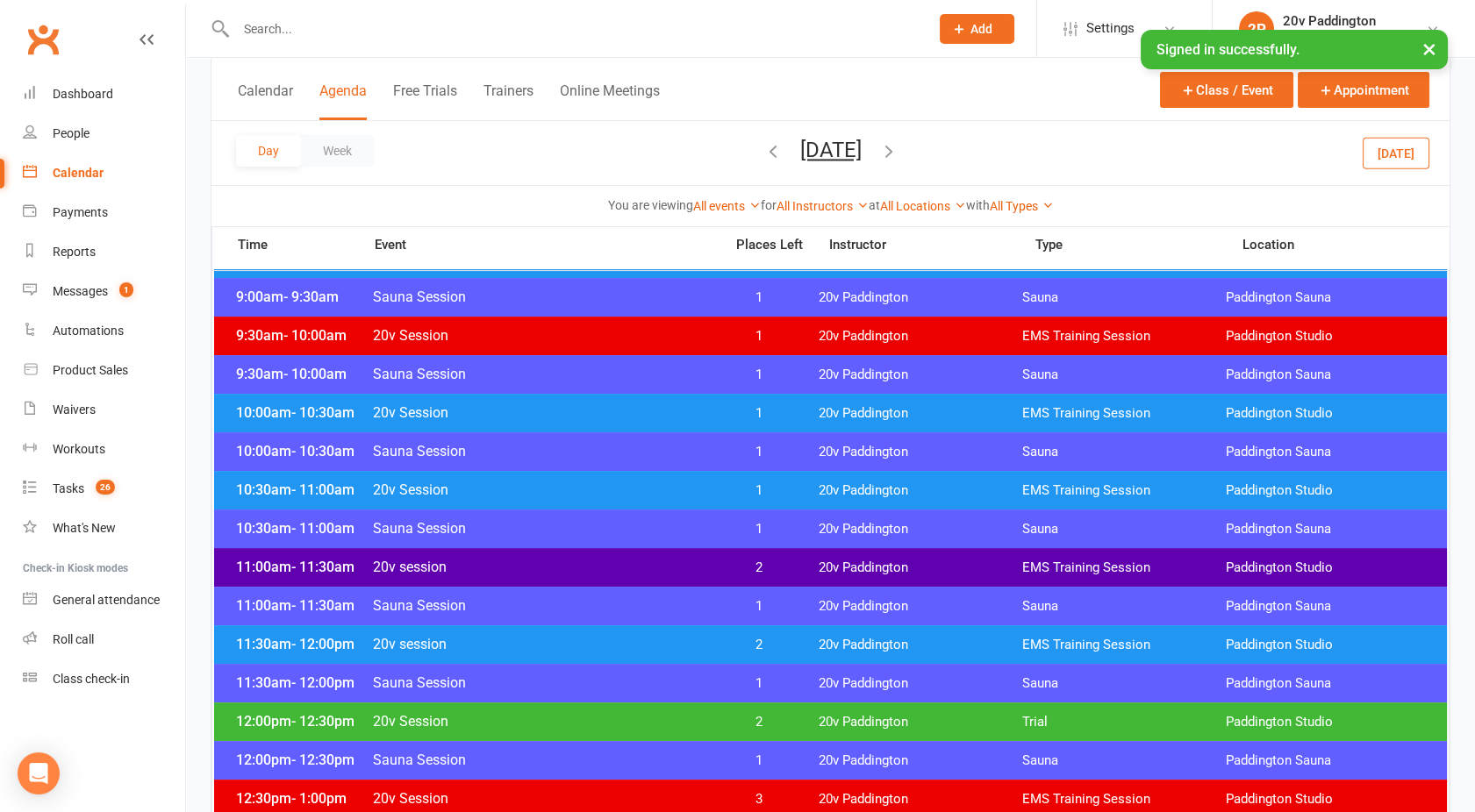
click at [527, 422] on div "10:00am - 10:30am 20v Session 1 20v Paddington EMS Training Session [GEOGRAPHIC…" at bounding box center [830, 412] width 1233 height 38
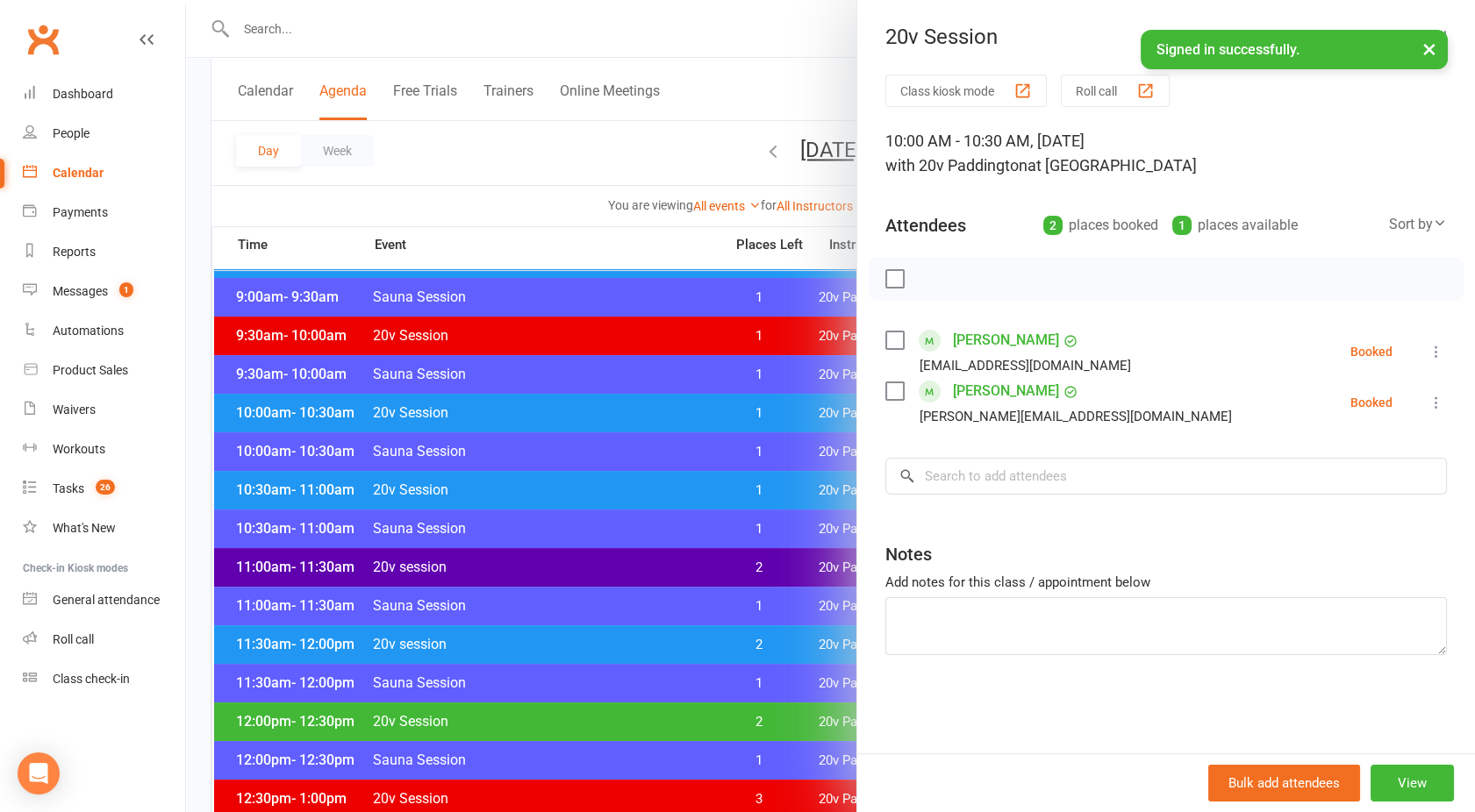
click at [527, 422] on div at bounding box center [830, 406] width 1289 height 812
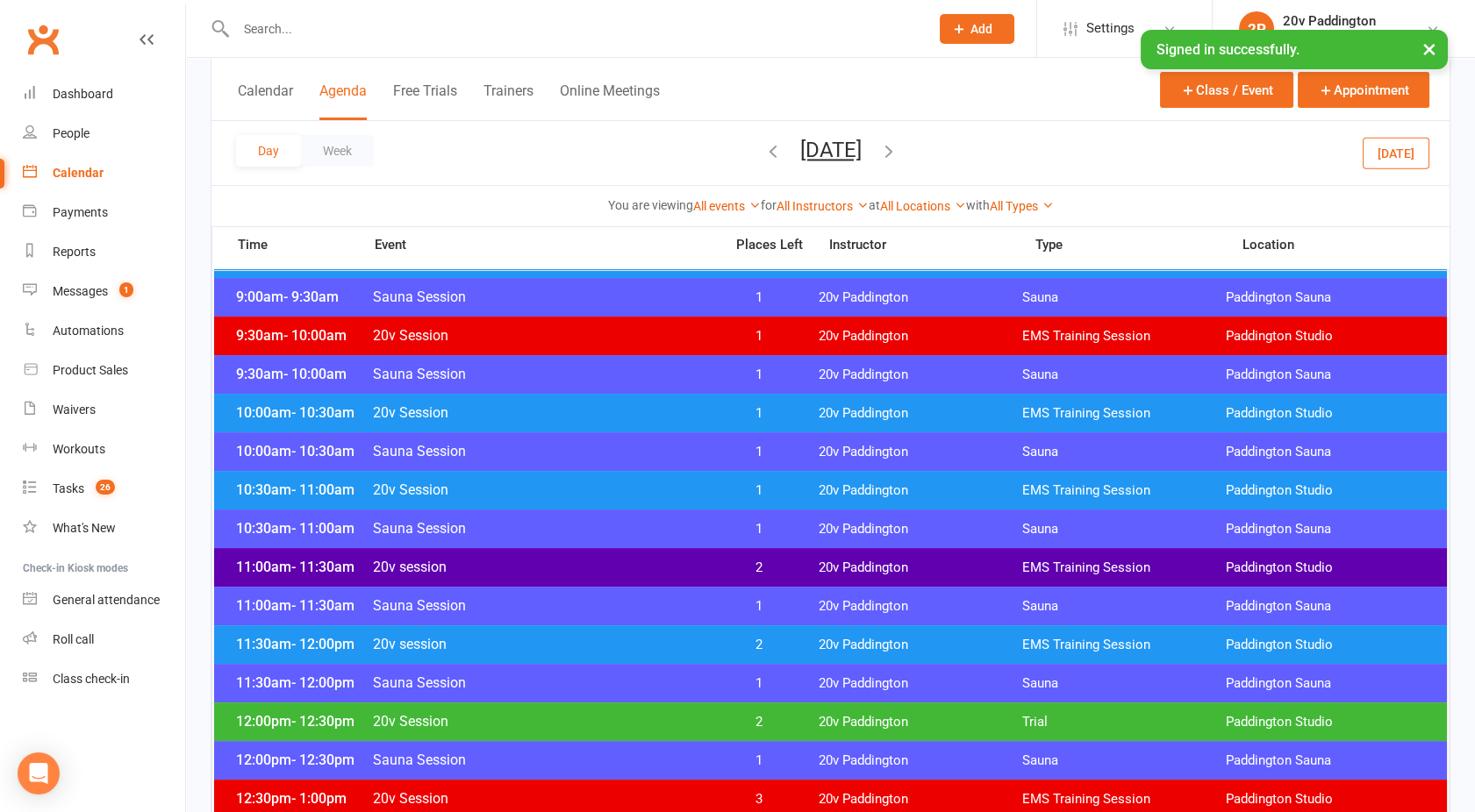
click at [543, 487] on span "20v Session" at bounding box center [543, 490] width 341 height 17
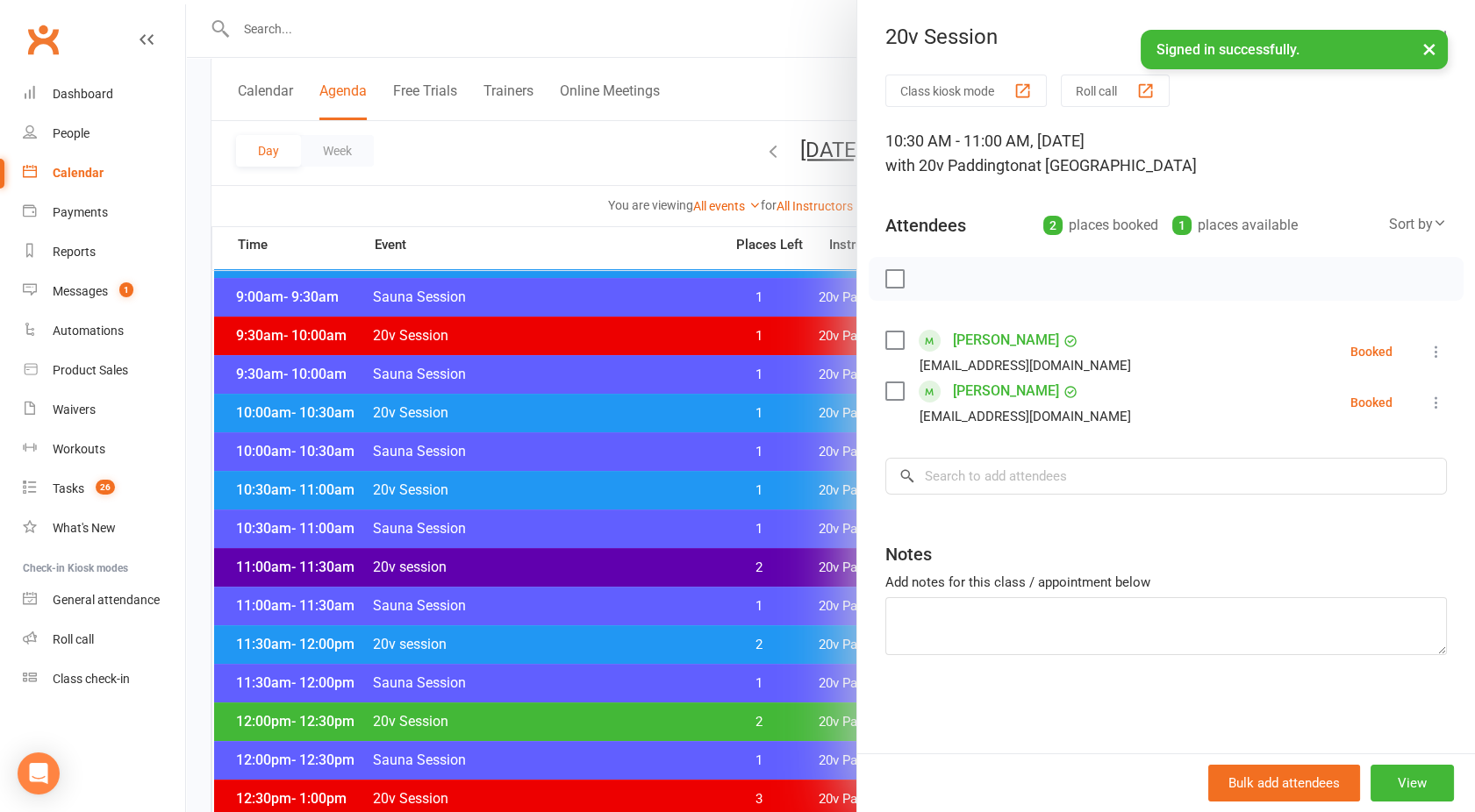
click at [543, 487] on div at bounding box center [830, 406] width 1289 height 812
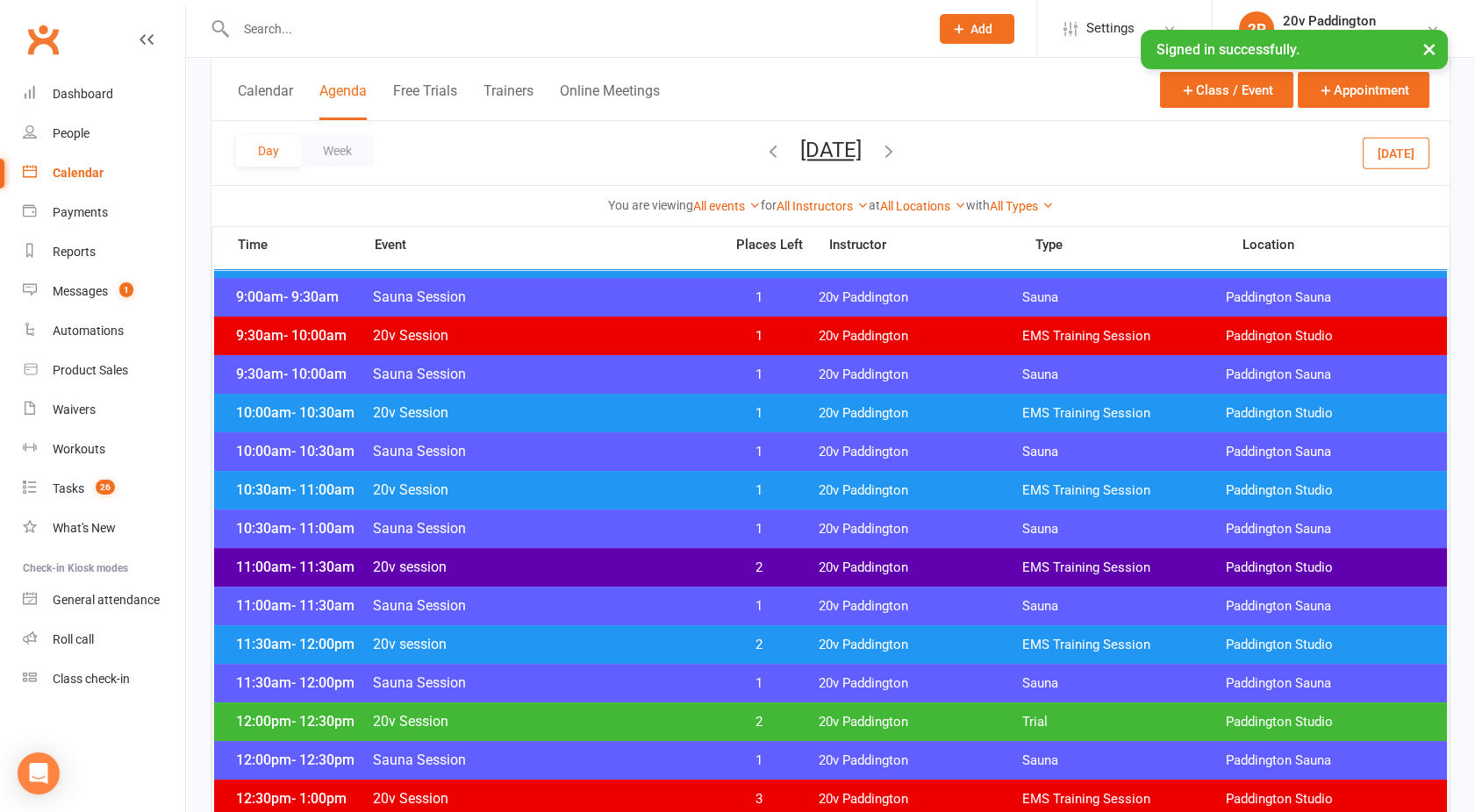
click at [558, 553] on div "11:00am - 11:30am 20v session 2 20v Paddington EMS Training Session [GEOGRAPHIC…" at bounding box center [830, 567] width 1233 height 38
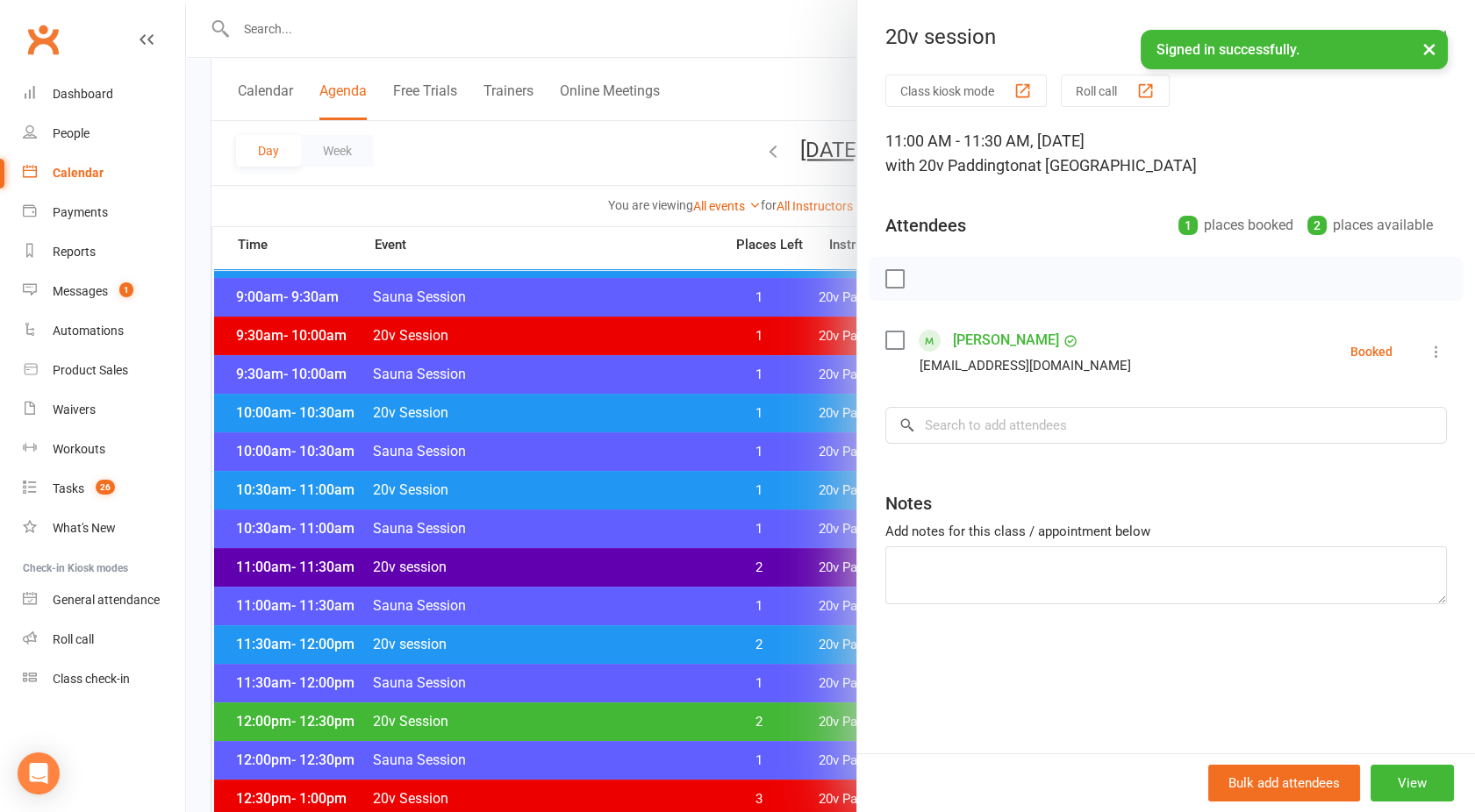
click at [558, 553] on div at bounding box center [830, 406] width 1289 height 812
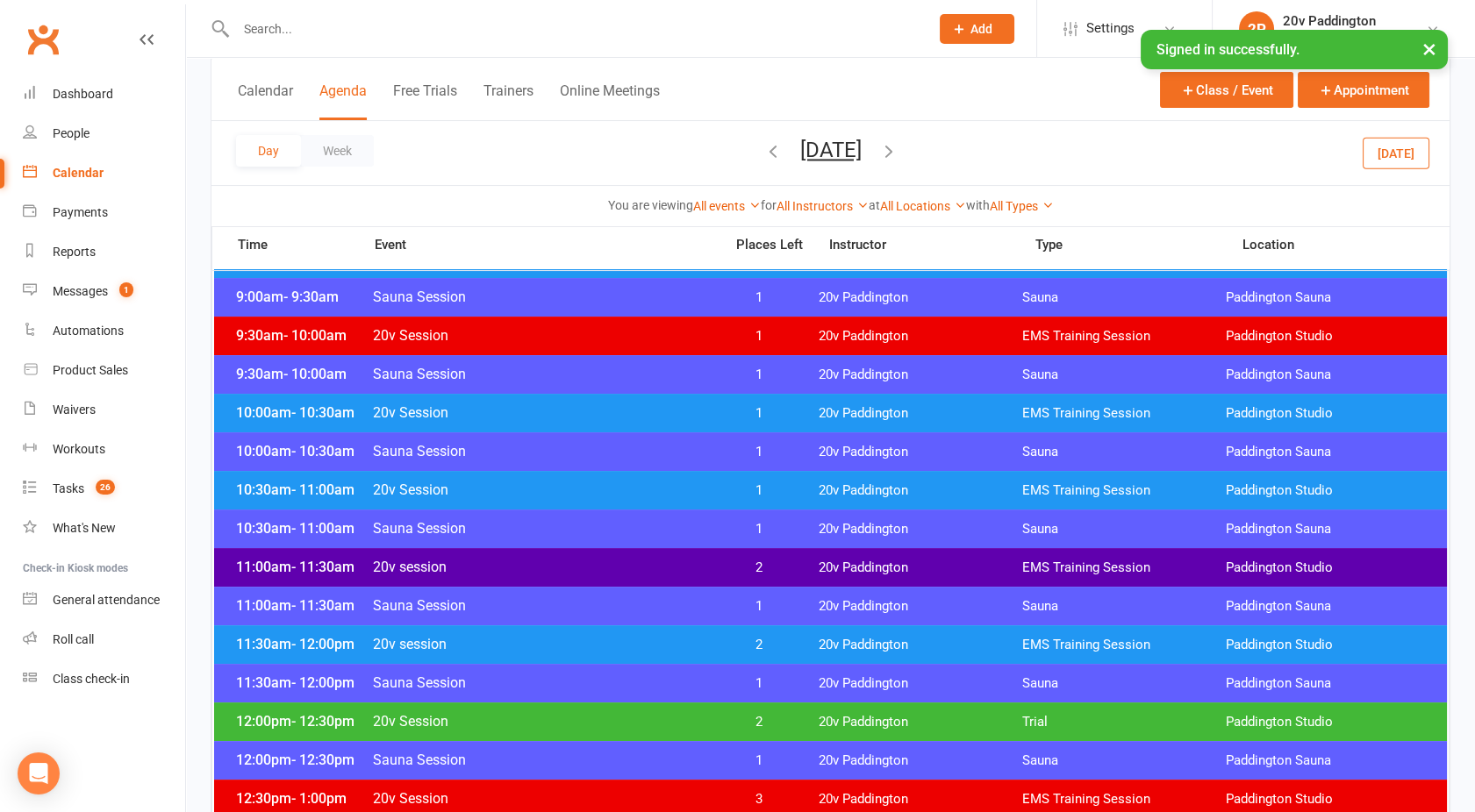
click at [577, 631] on div "11:30am - 12:00pm 20v session 2 20v Paddington EMS Training Session [GEOGRAPHIC…" at bounding box center [830, 644] width 1233 height 38
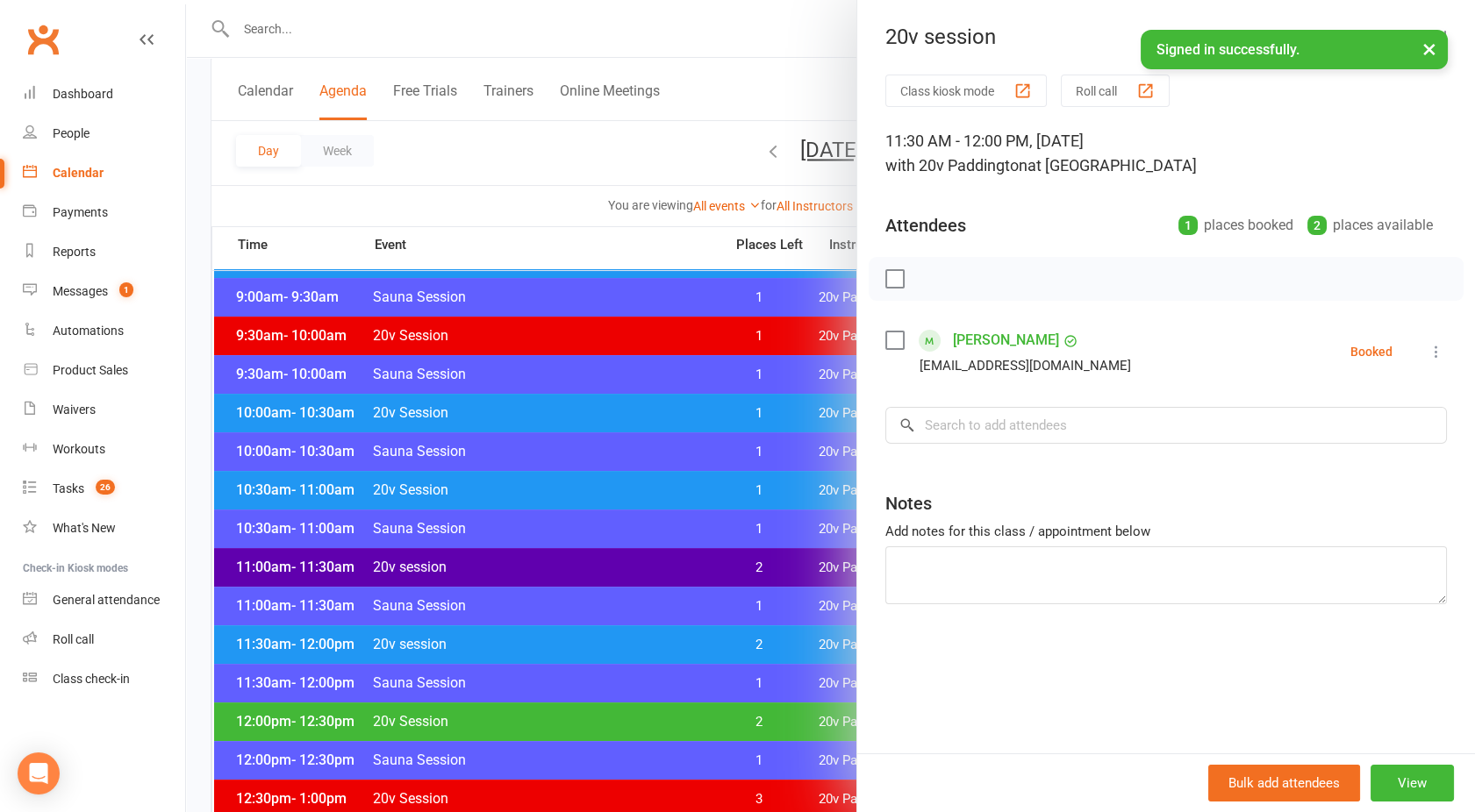
click at [577, 631] on div at bounding box center [830, 406] width 1289 height 812
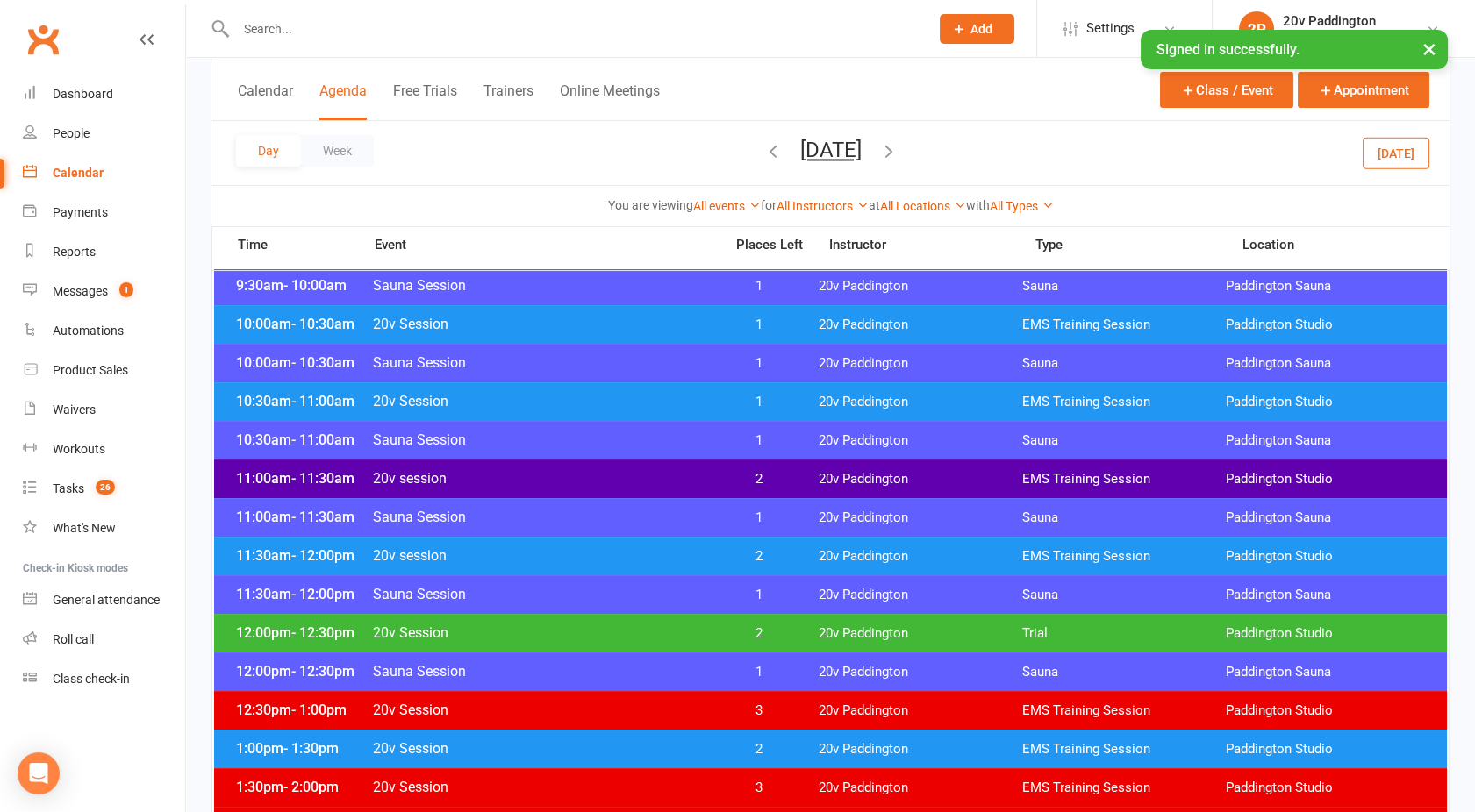
scroll to position [654, 0]
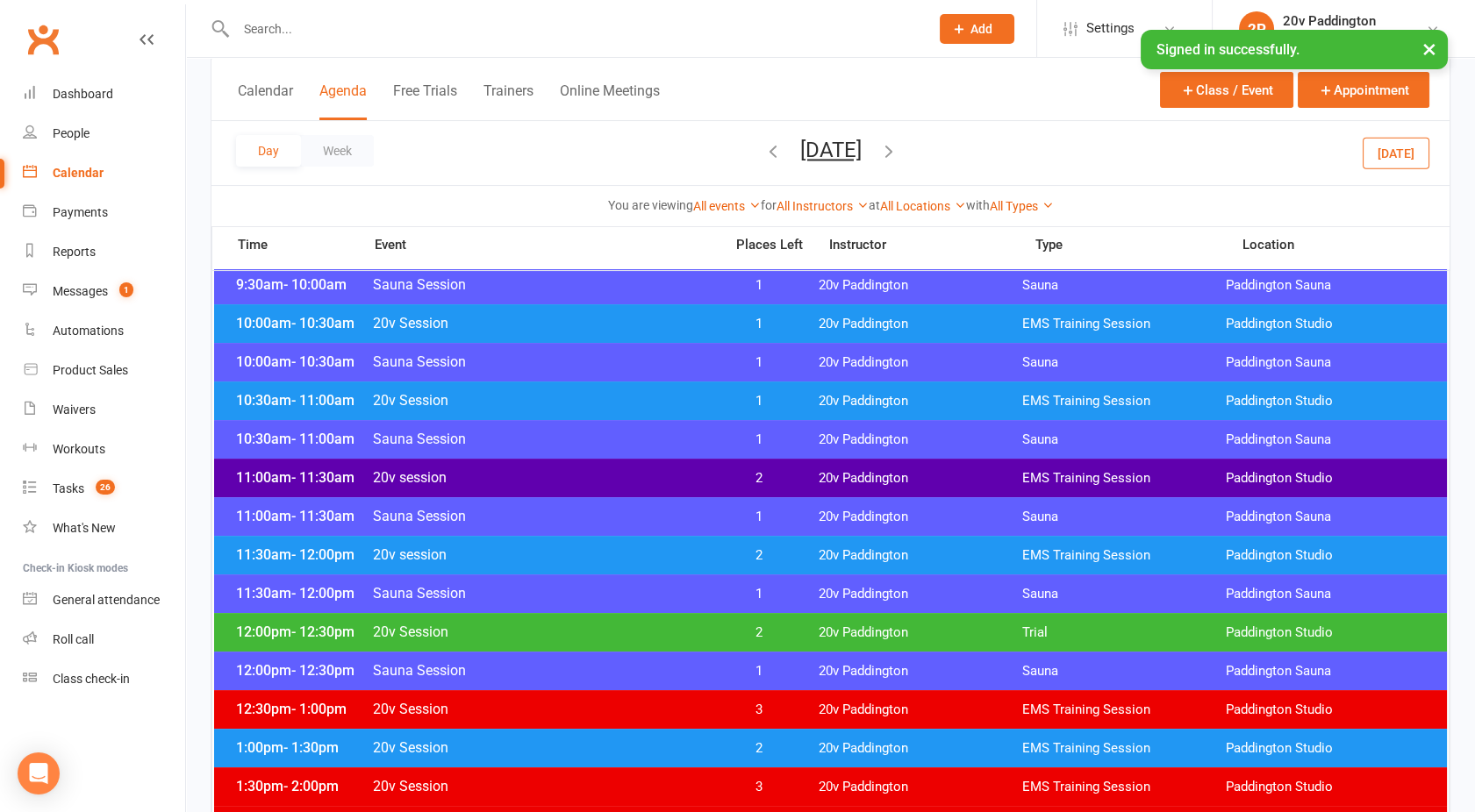
click at [569, 632] on span "20v Session" at bounding box center [543, 632] width 341 height 17
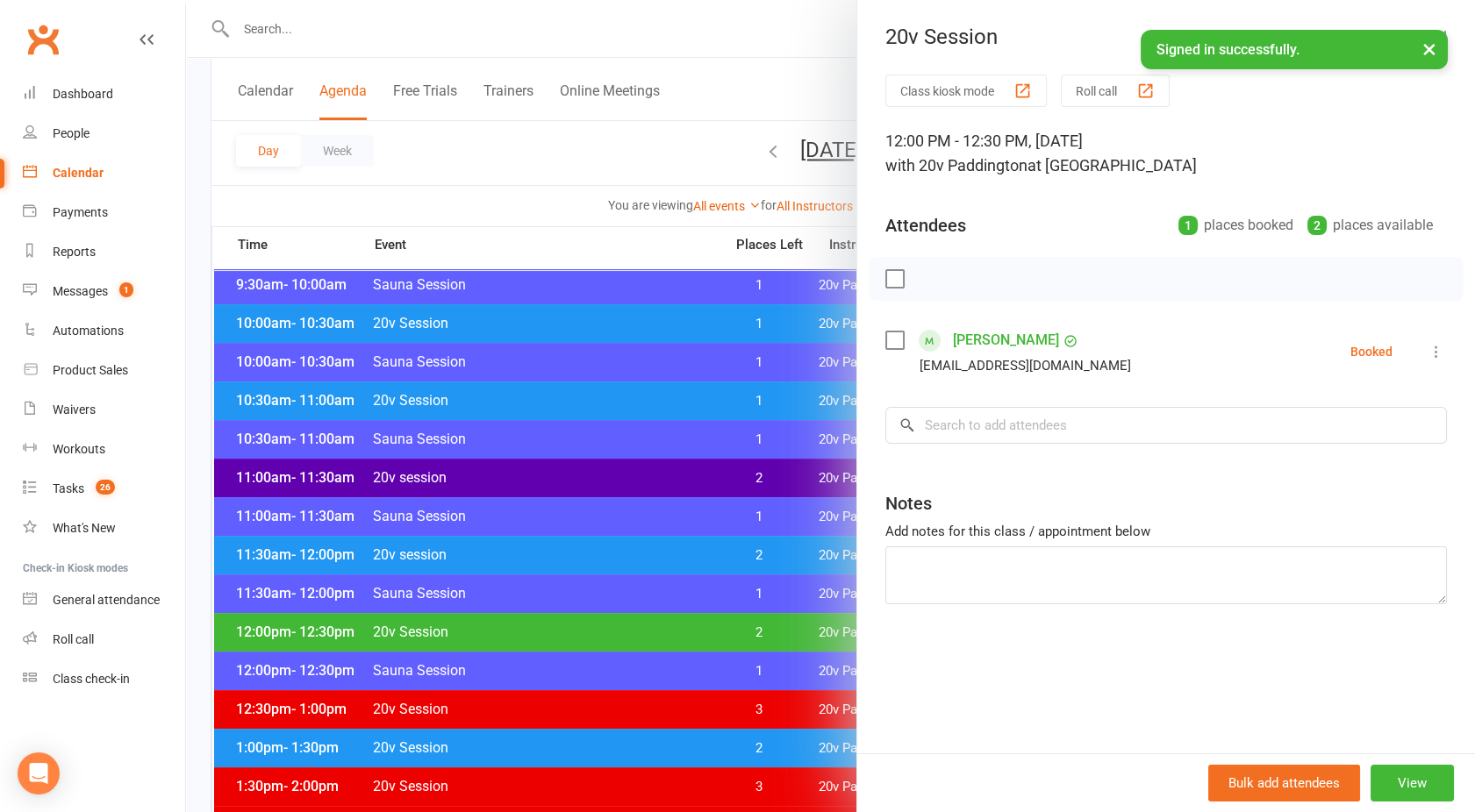
click at [569, 632] on div at bounding box center [830, 406] width 1289 height 812
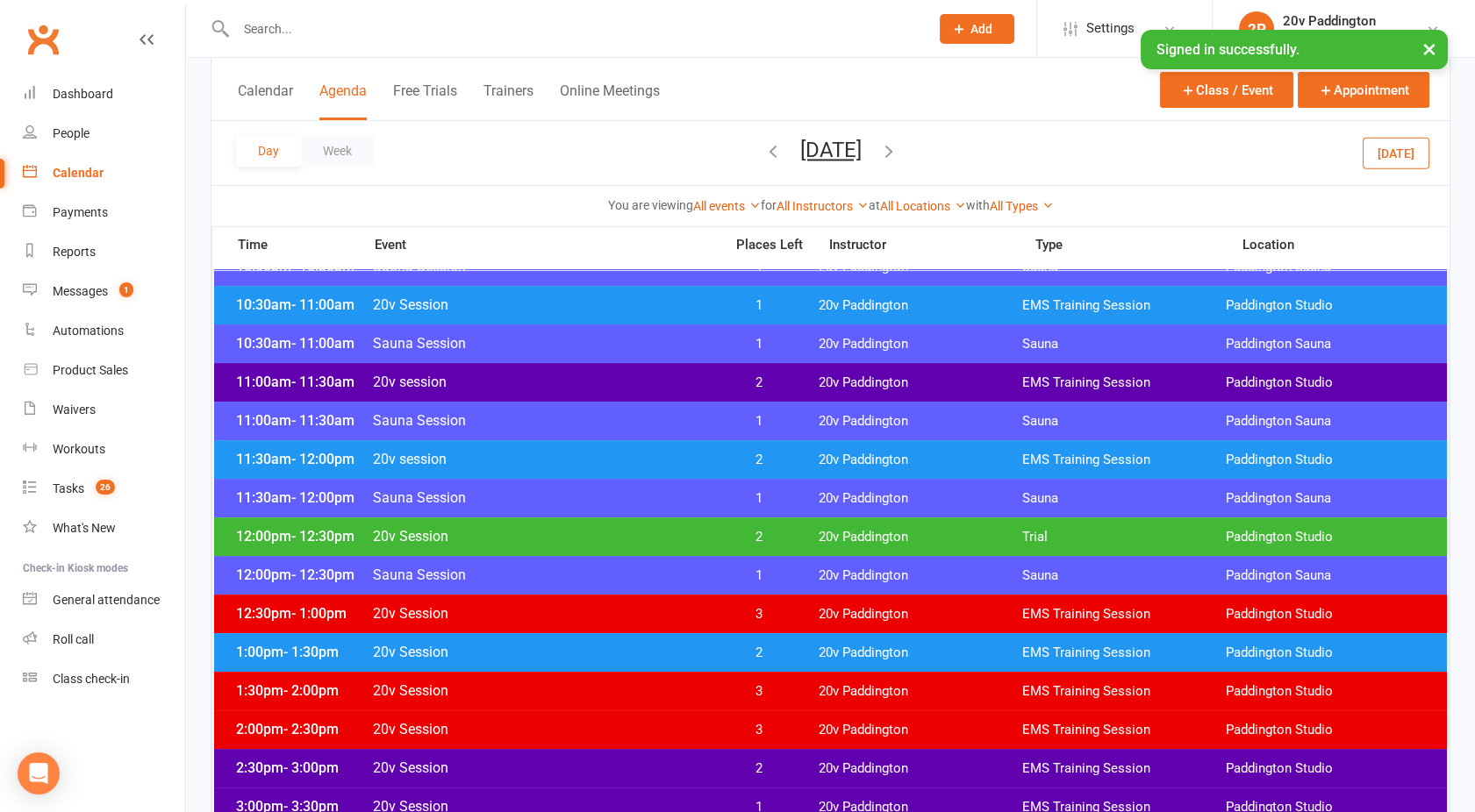
scroll to position [755, 0]
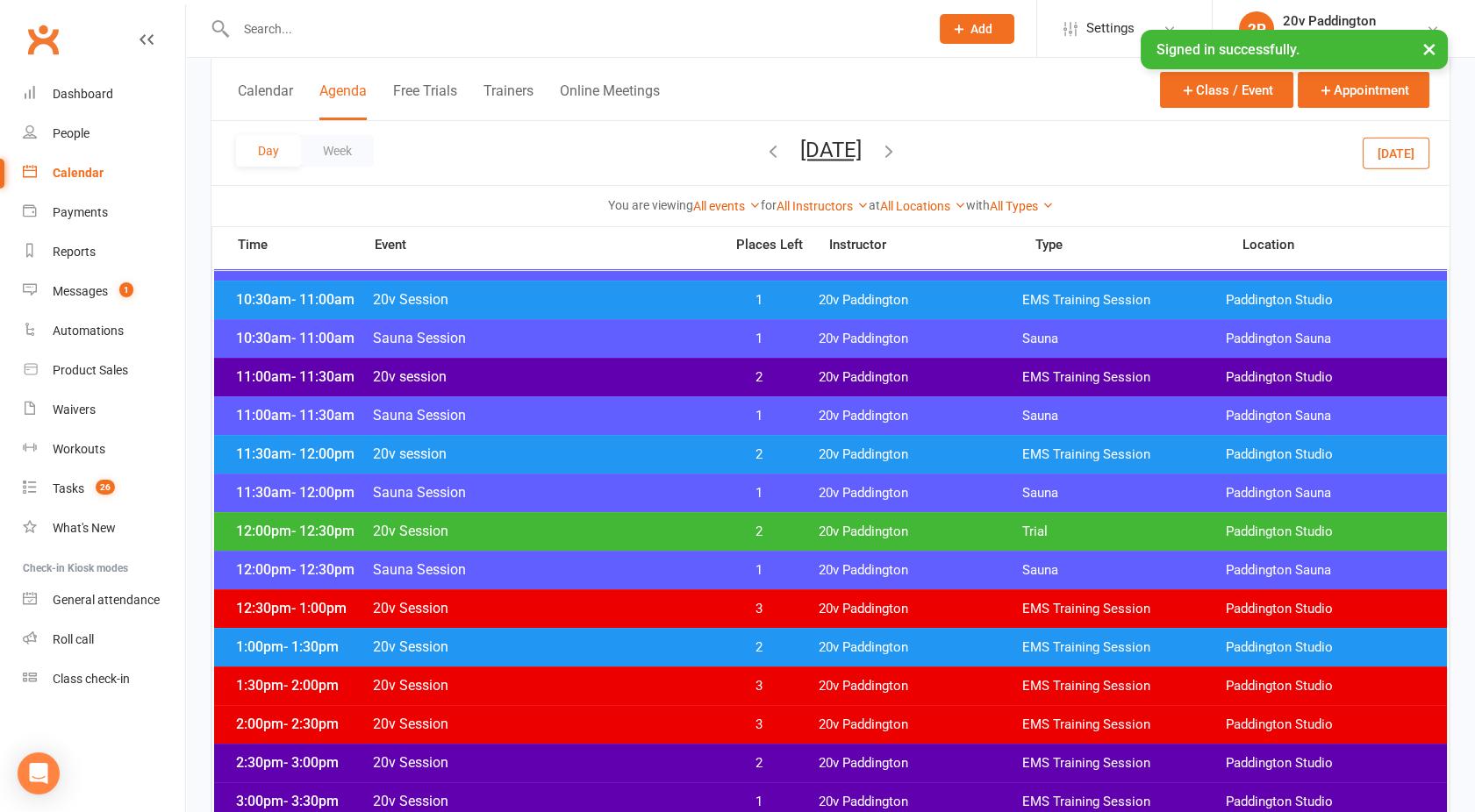
click at [560, 632] on div "1:00pm - 1:30pm 20v Session 2 20v Paddington EMS Training Session [GEOGRAPHIC_D…" at bounding box center [830, 647] width 1233 height 38
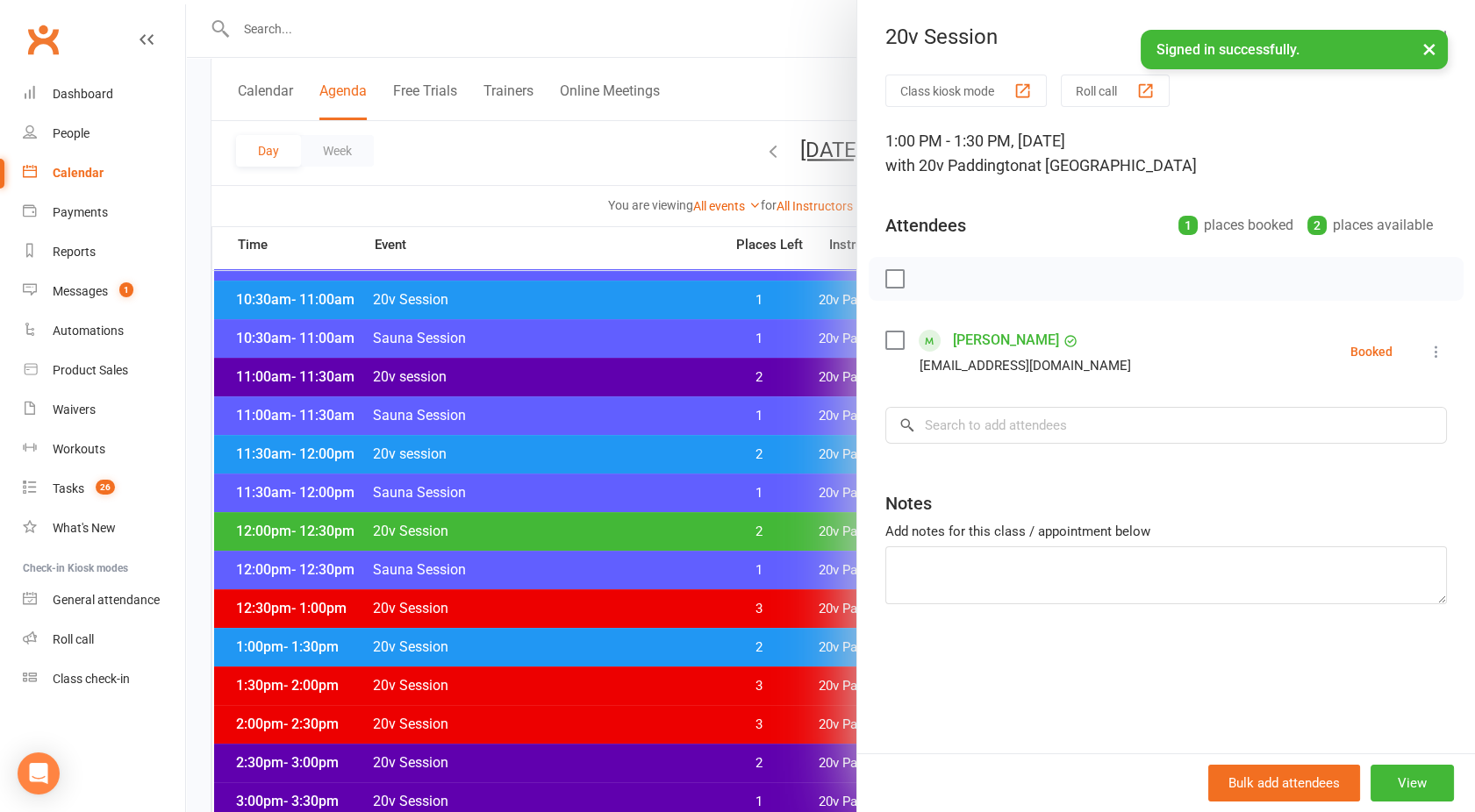
click at [560, 632] on div at bounding box center [830, 406] width 1289 height 812
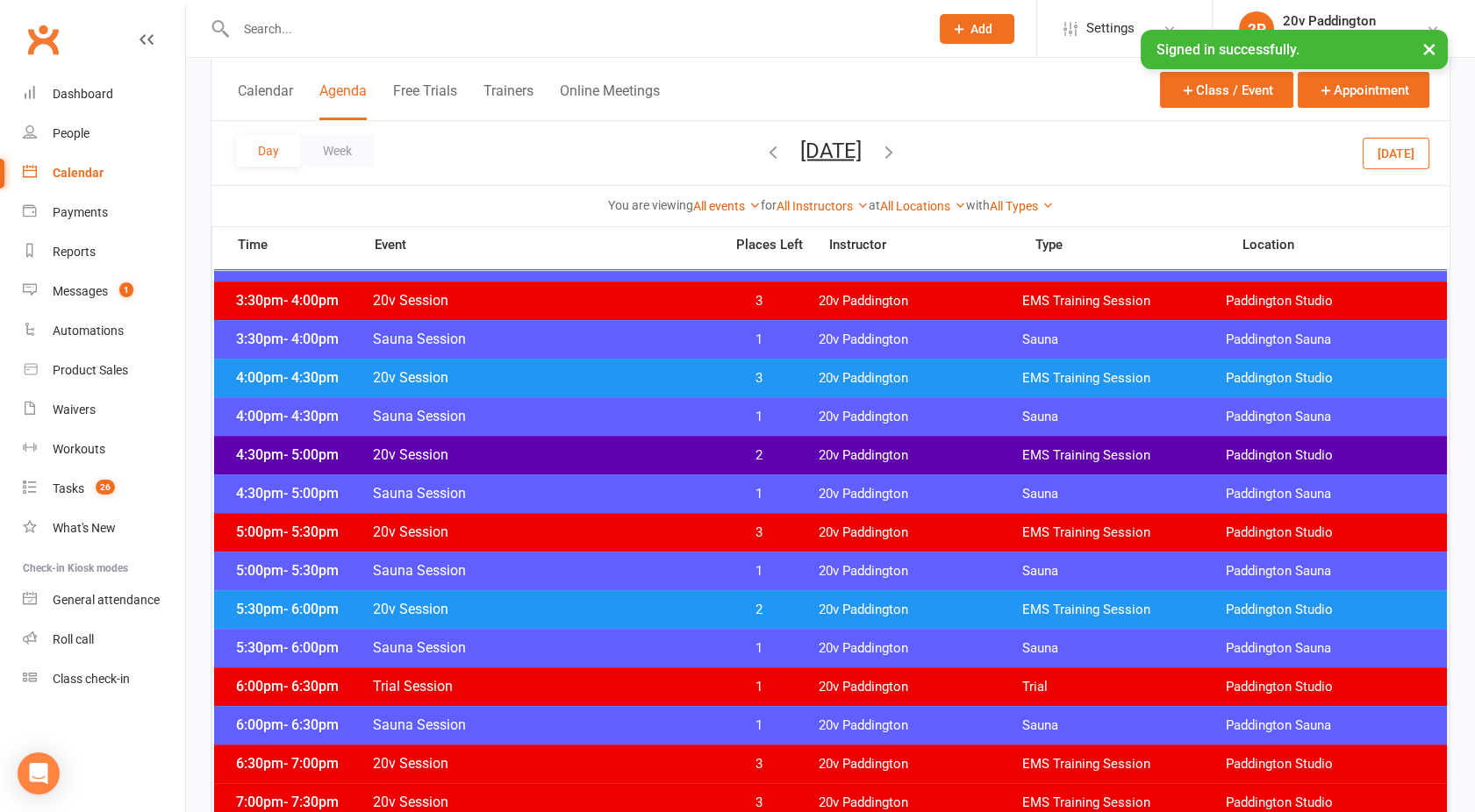
scroll to position [1342, 0]
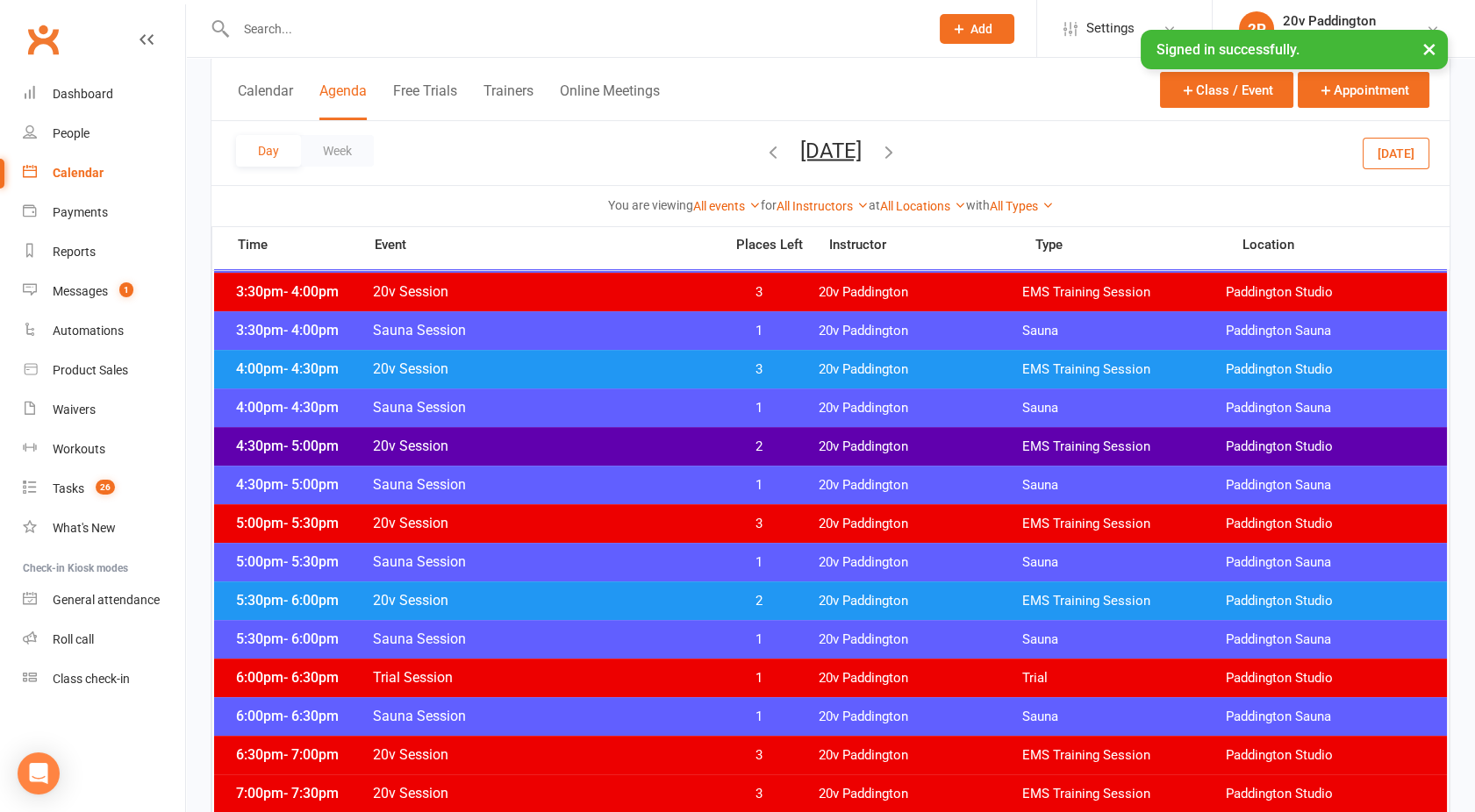
click at [533, 435] on div "4:30pm - 5:00pm 20v Session 2 20v Paddington EMS Training Session [GEOGRAPHIC_D…" at bounding box center [830, 446] width 1233 height 38
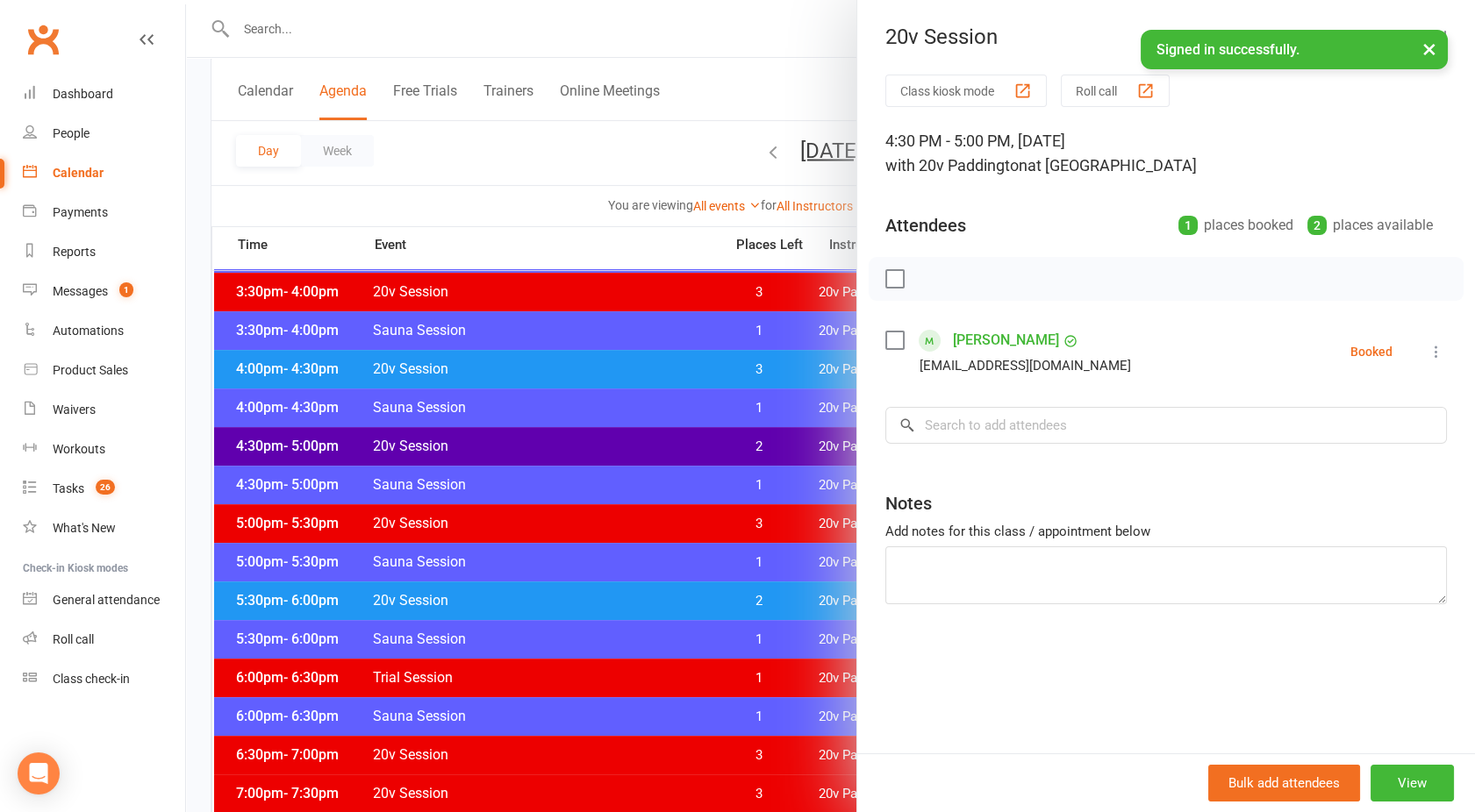
click at [533, 435] on div at bounding box center [830, 406] width 1289 height 812
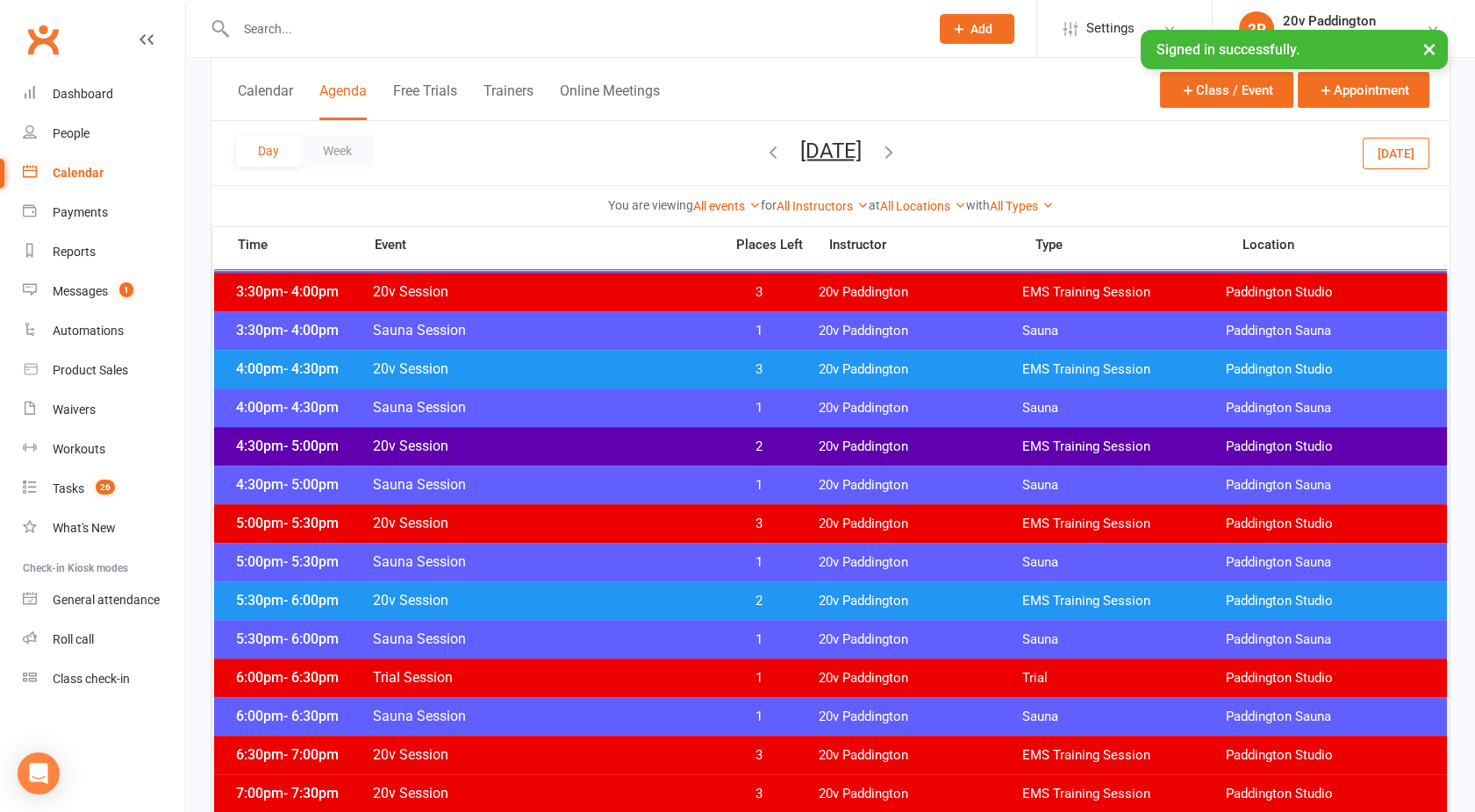
click at [818, 153] on button "[DATE]" at bounding box center [830, 150] width 62 height 25
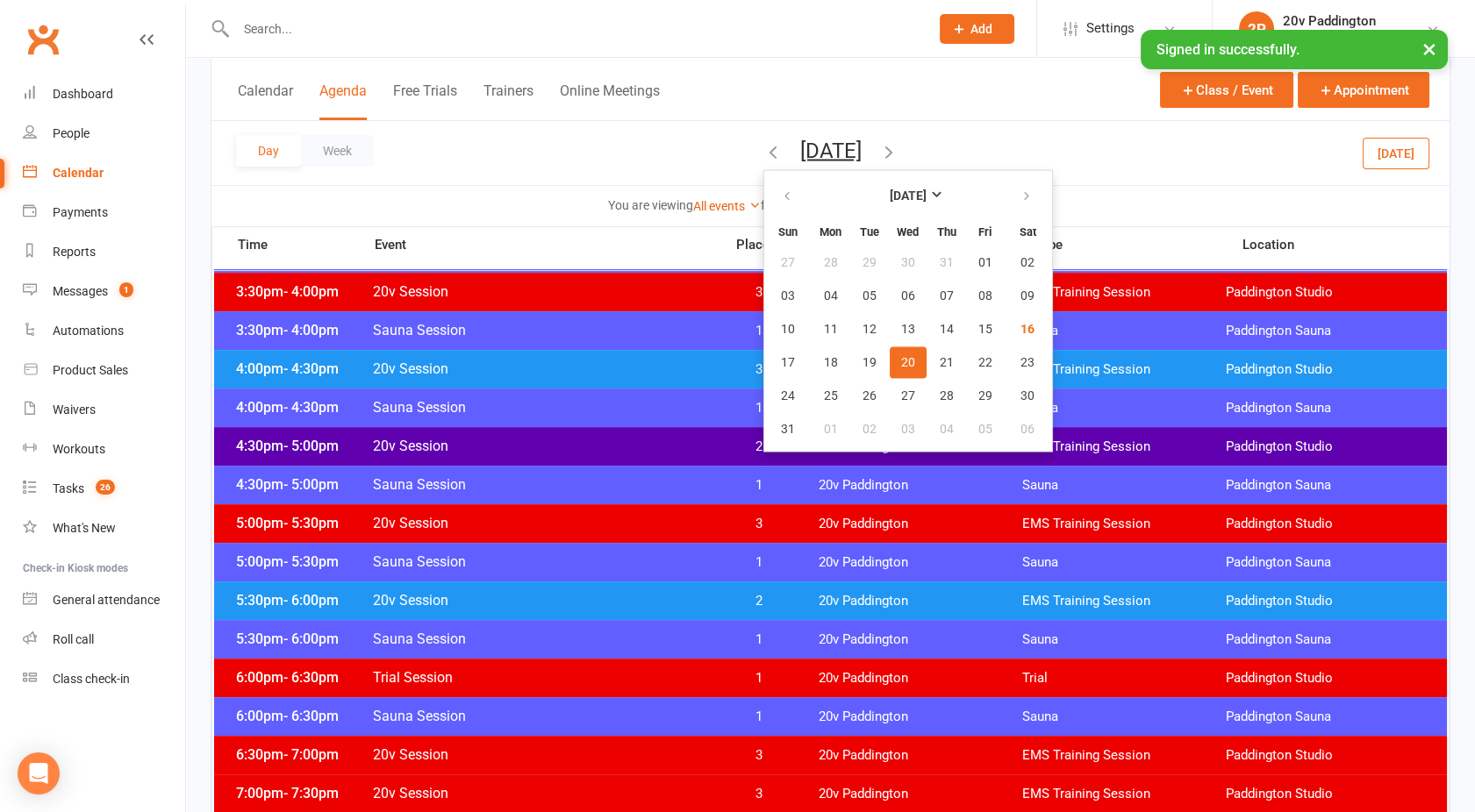
click at [901, 364] on span "20" at bounding box center [908, 362] width 14 height 14
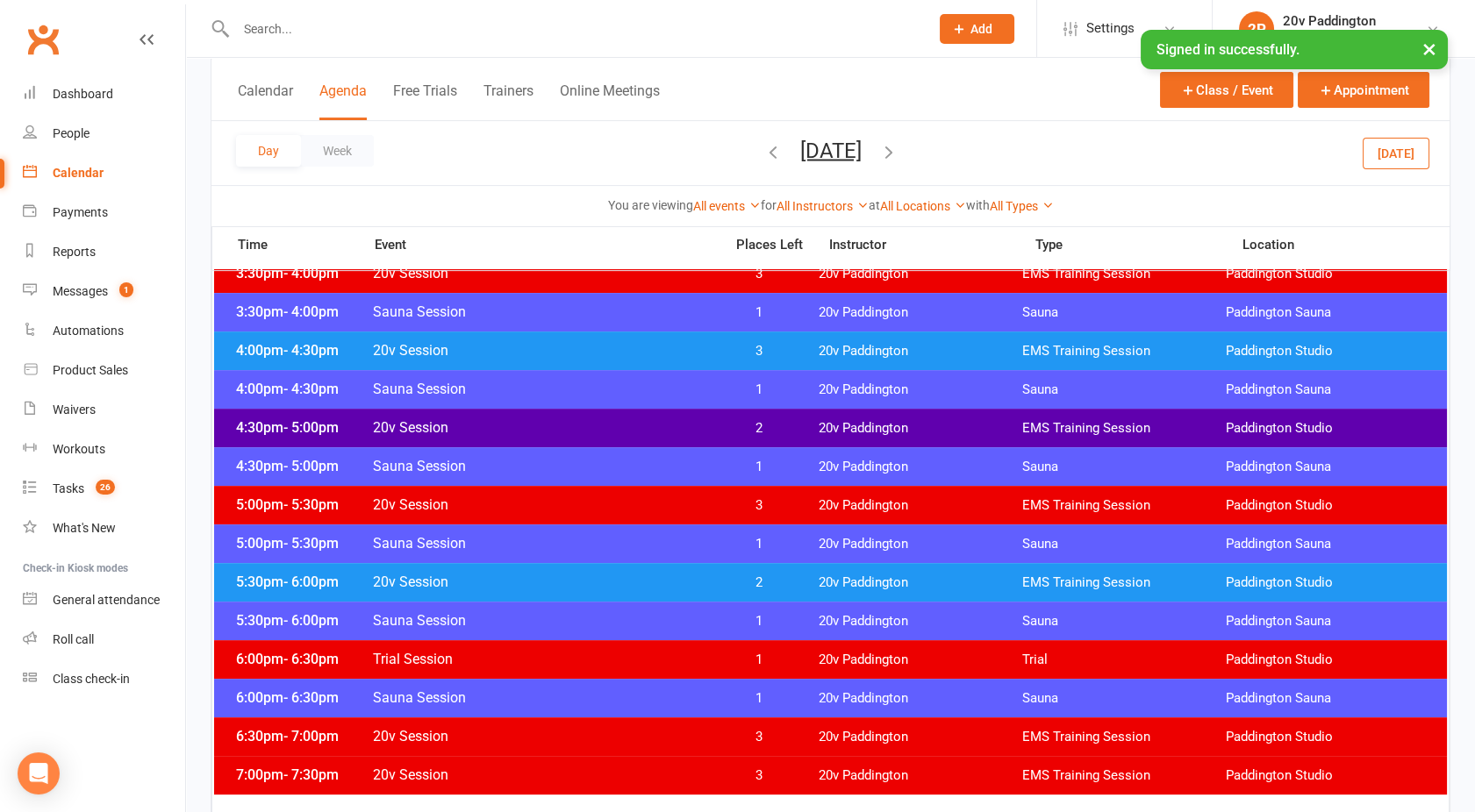
scroll to position [1355, 0]
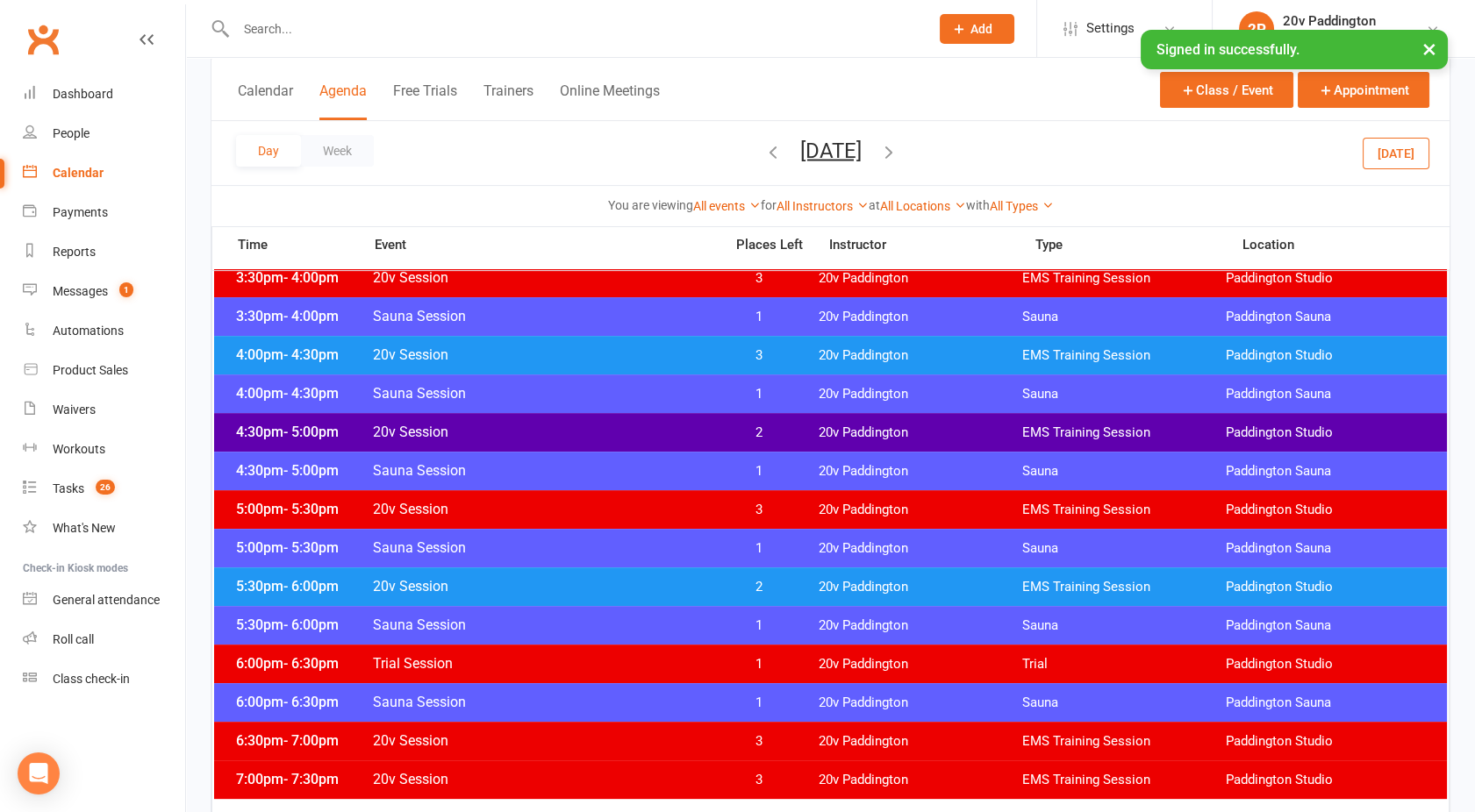
click at [680, 587] on span "20v Session" at bounding box center [543, 586] width 341 height 17
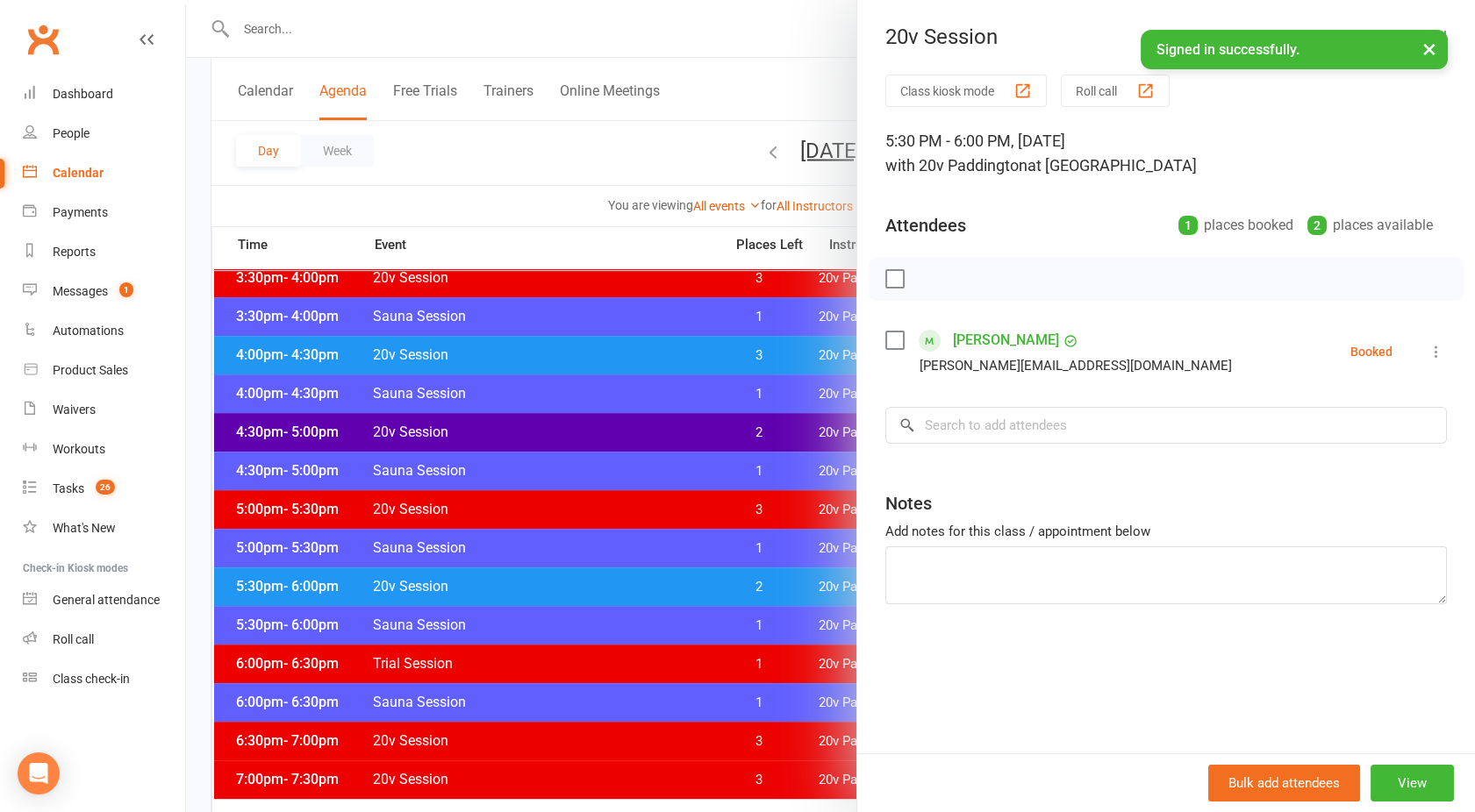
click at [680, 587] on div at bounding box center [830, 406] width 1289 height 812
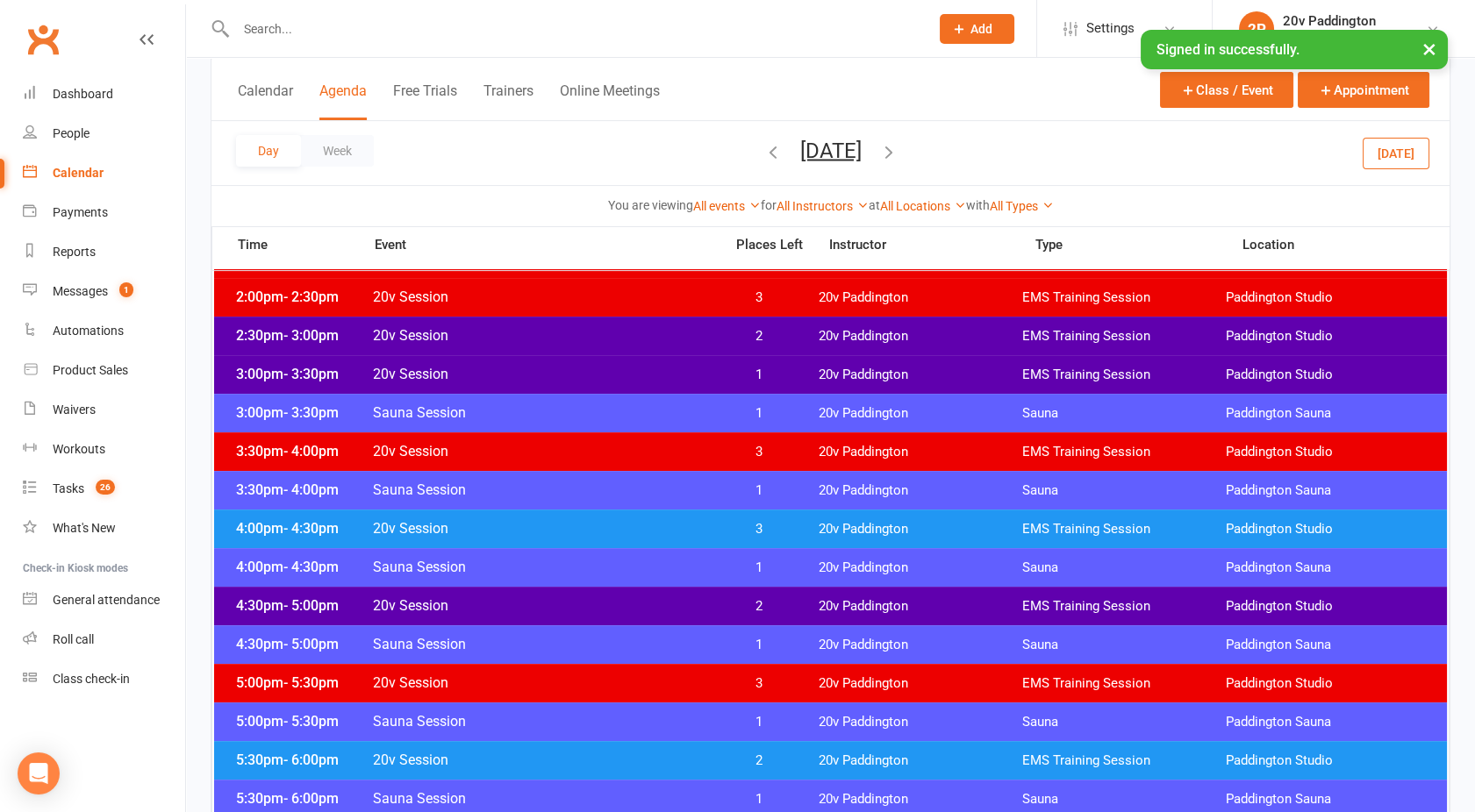
scroll to position [1177, 0]
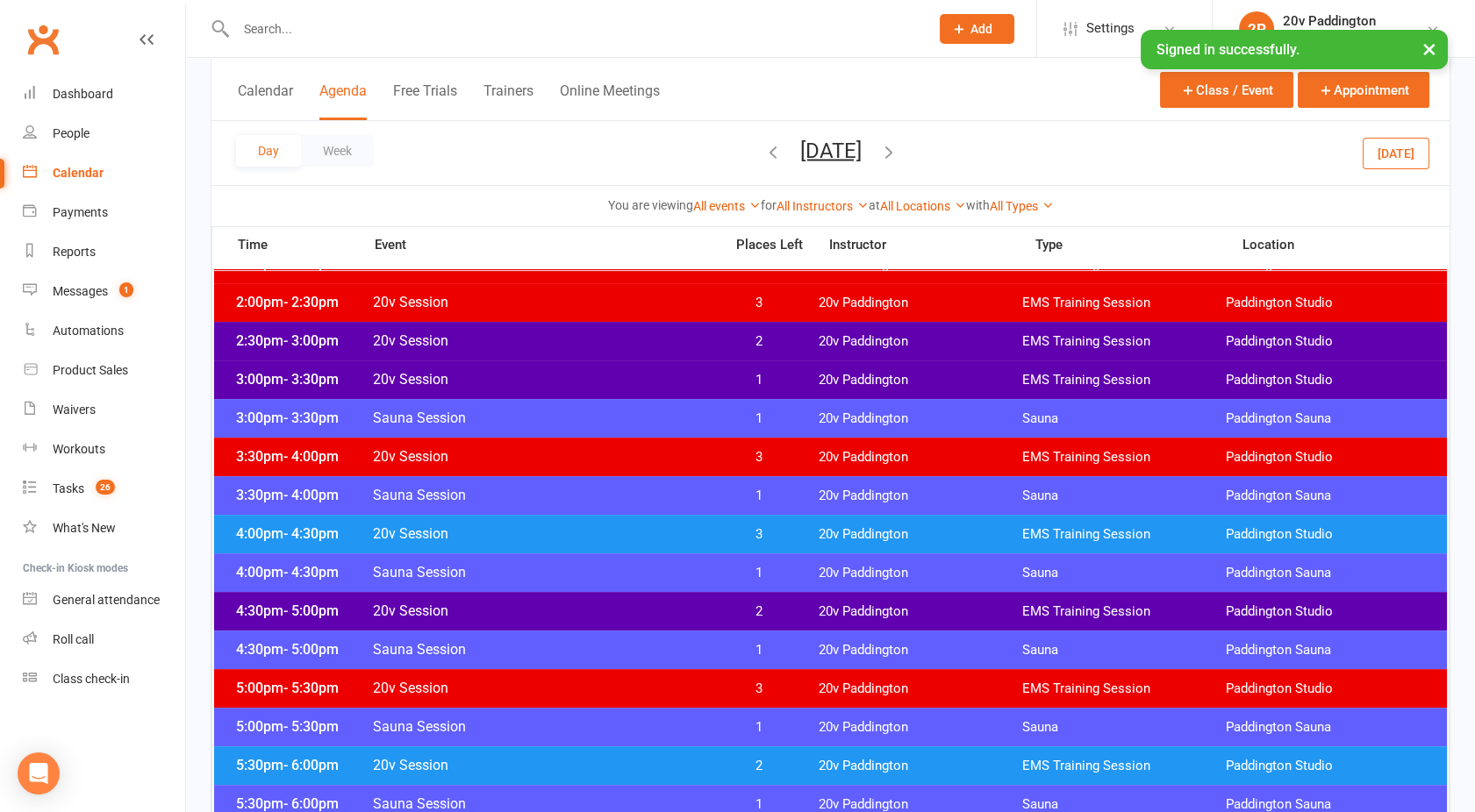
click at [610, 612] on span "20v Session" at bounding box center [543, 610] width 341 height 17
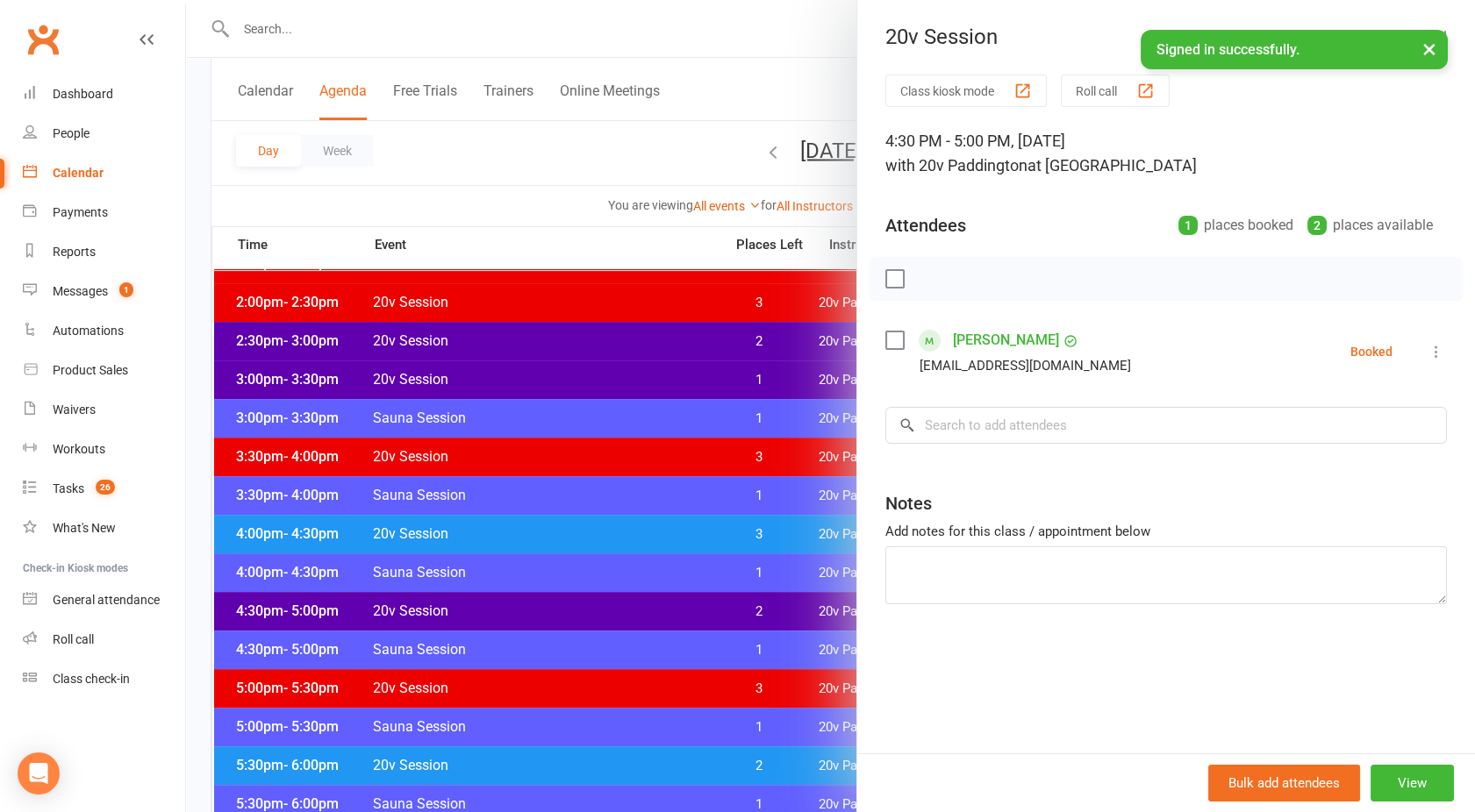
click at [610, 612] on div at bounding box center [830, 406] width 1289 height 812
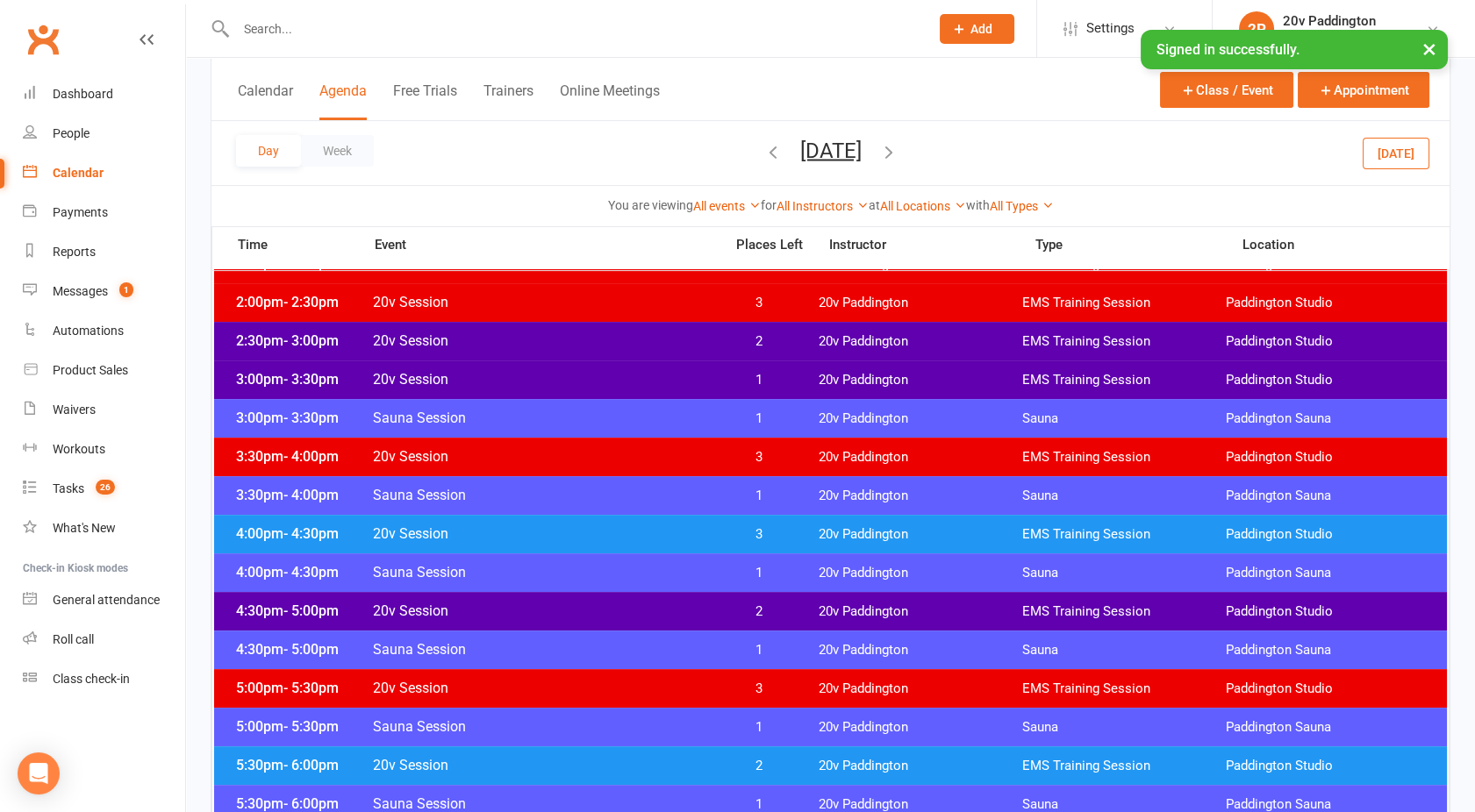
scroll to position [1123, 0]
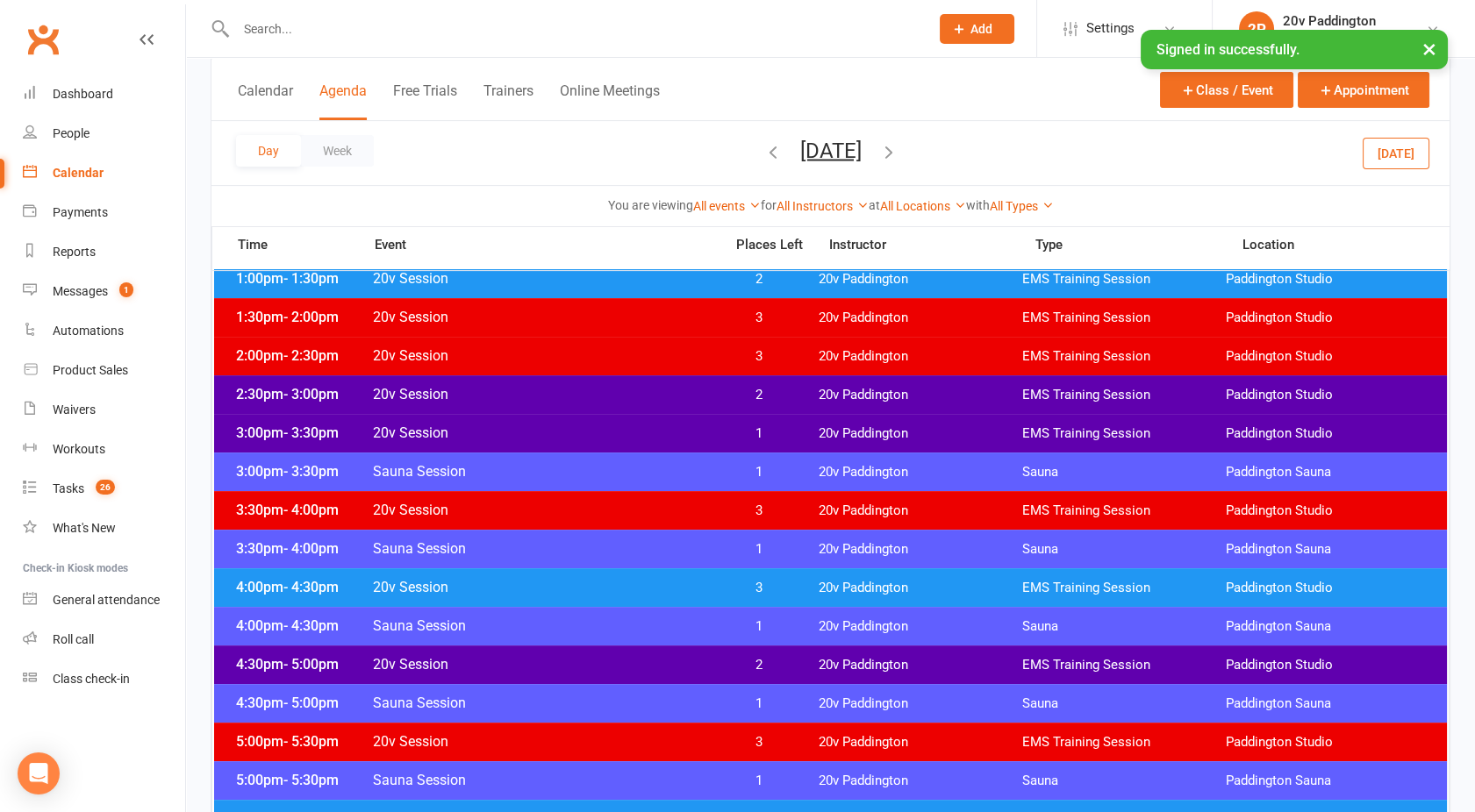
click at [586, 589] on span "20v Session" at bounding box center [543, 587] width 341 height 17
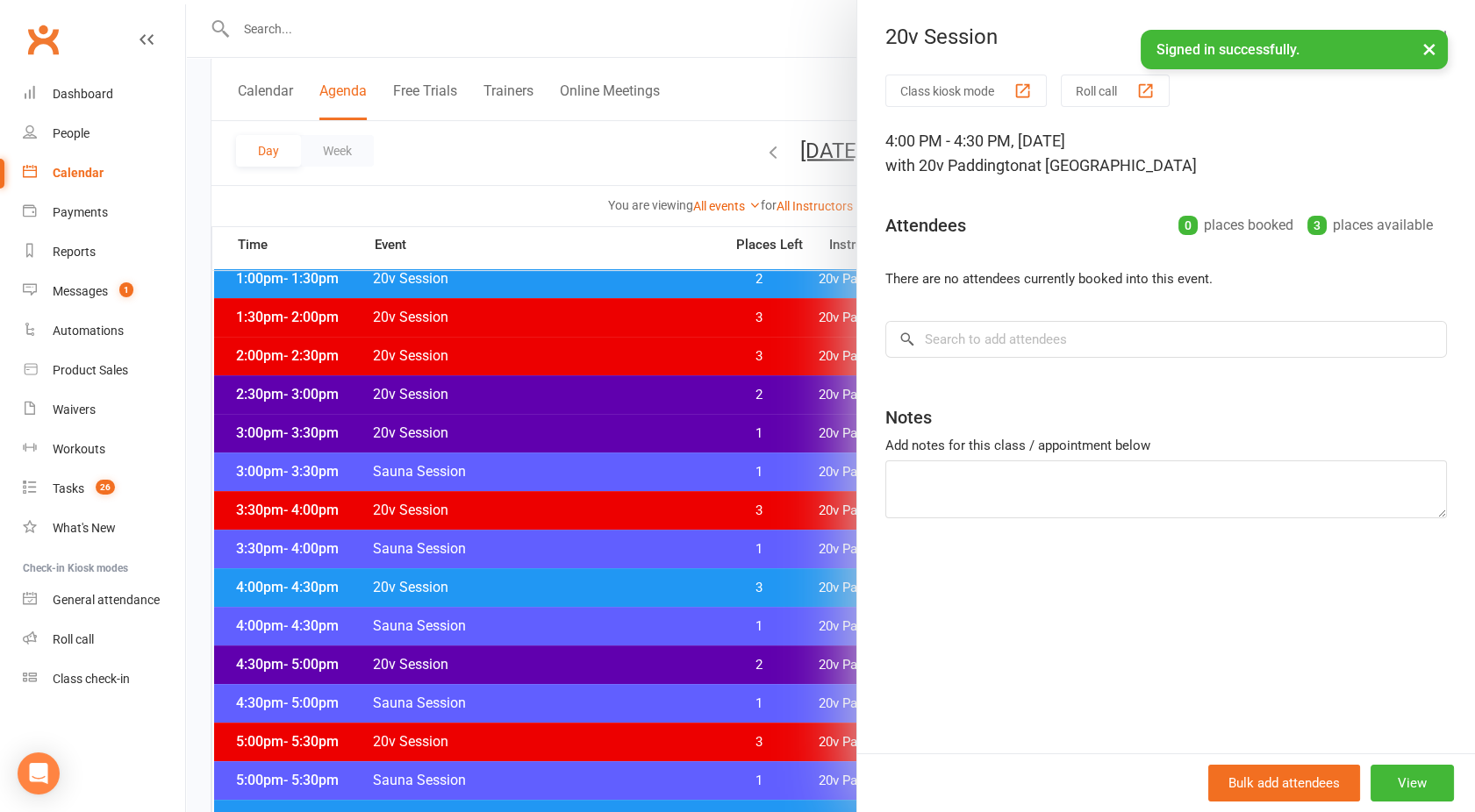
click at [586, 589] on div at bounding box center [830, 406] width 1289 height 812
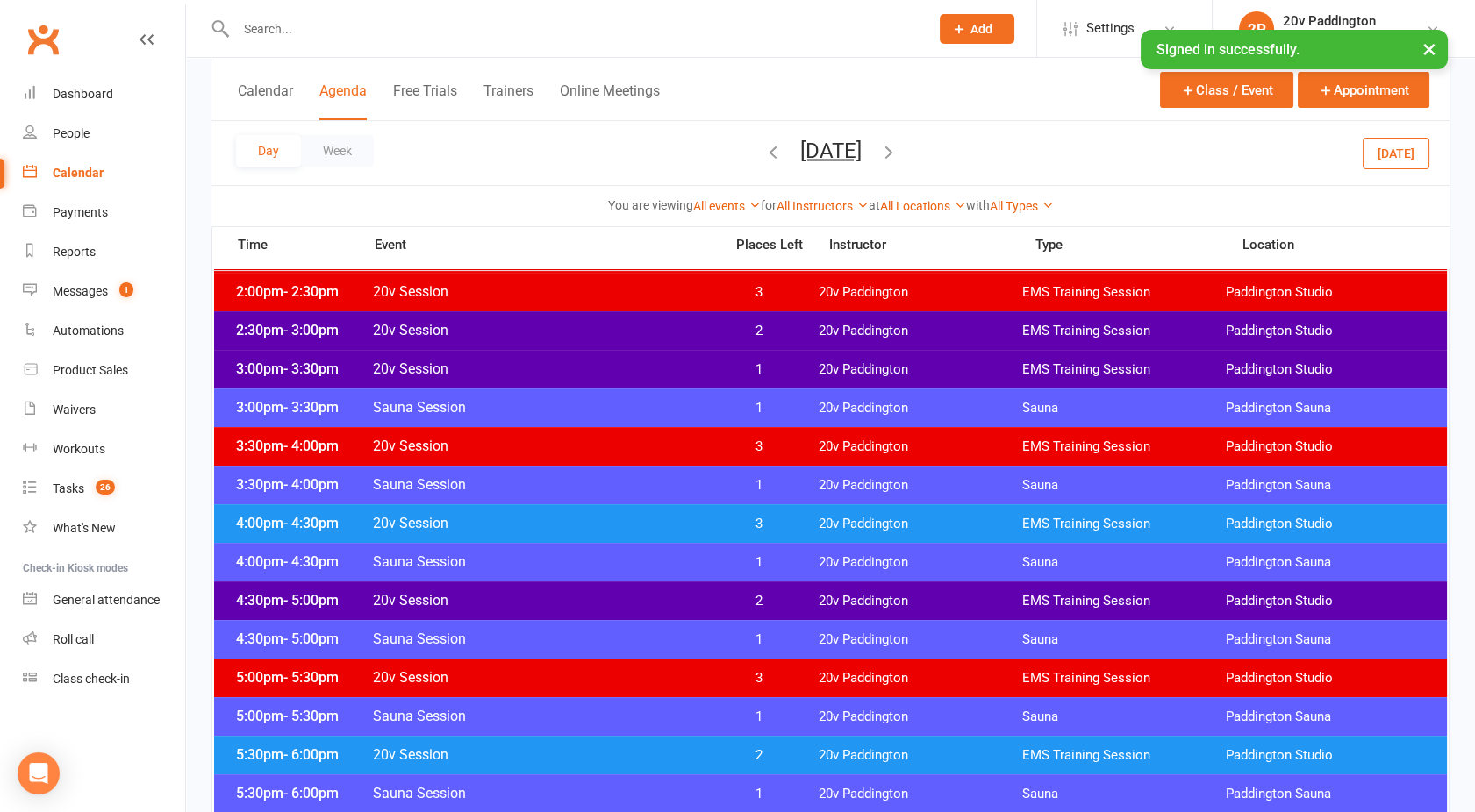
scroll to position [1189, 0]
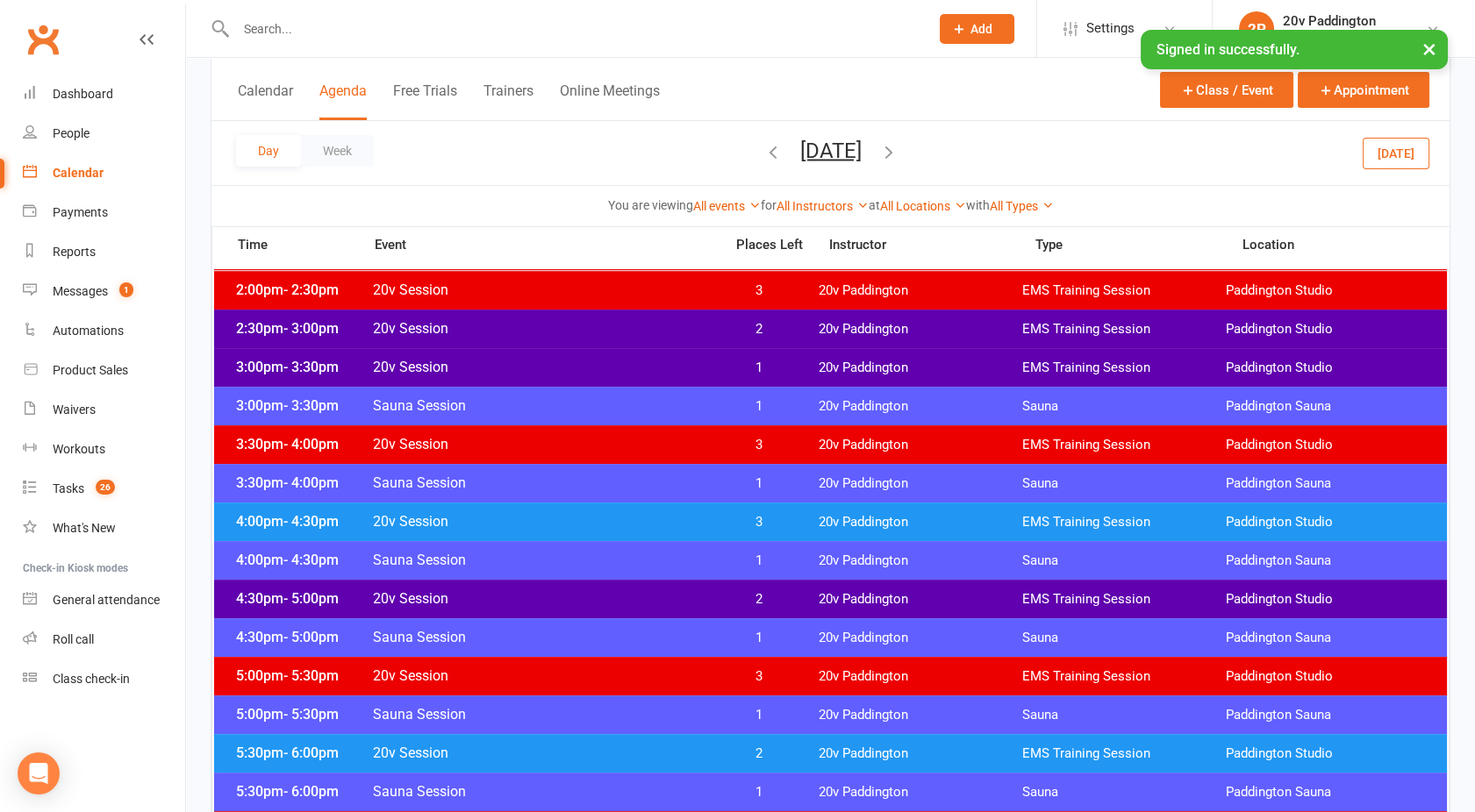
click at [557, 596] on span "20v Session" at bounding box center [543, 598] width 341 height 17
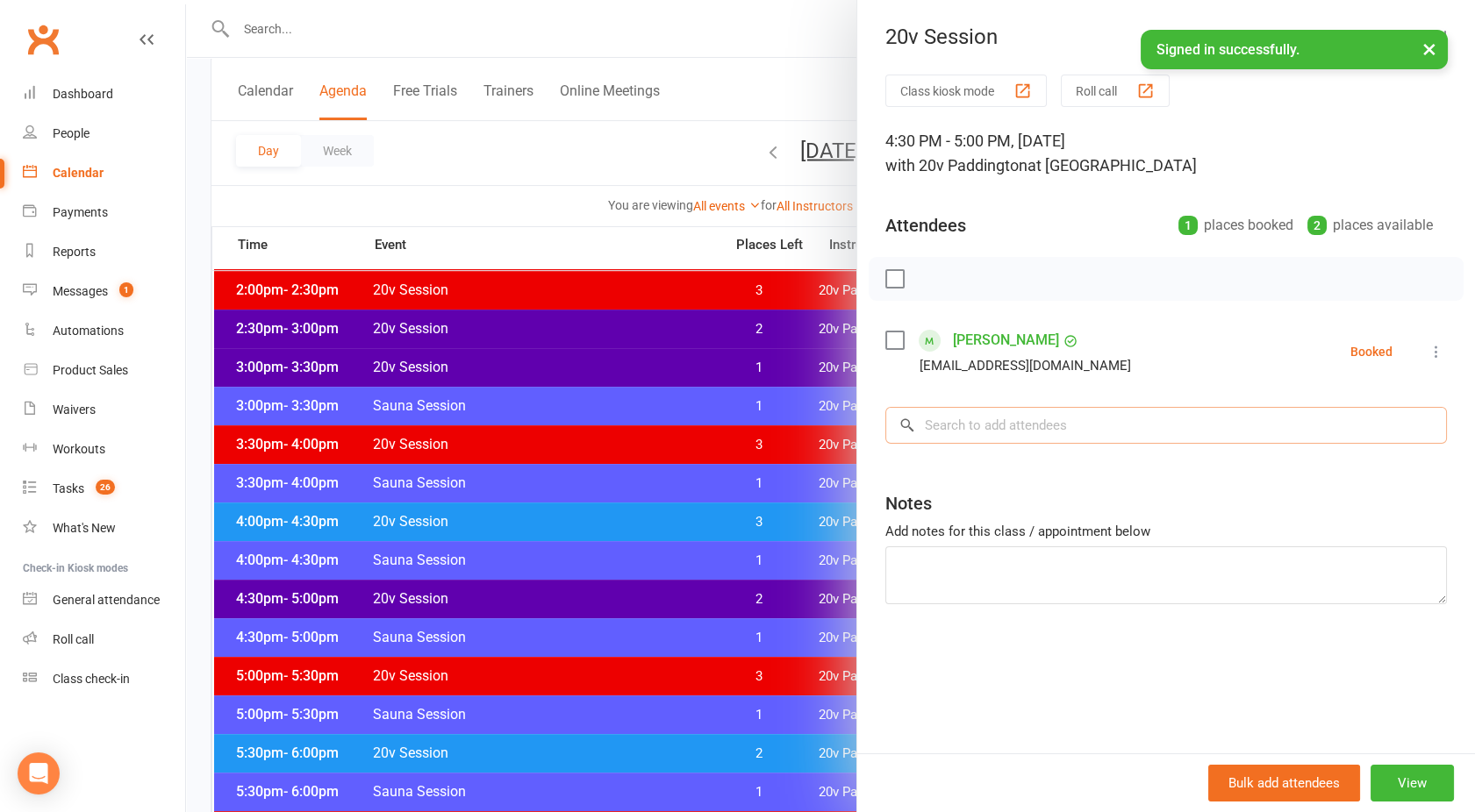
click at [980, 418] on input "search" at bounding box center [1166, 425] width 562 height 37
click at [523, 128] on div at bounding box center [830, 406] width 1289 height 812
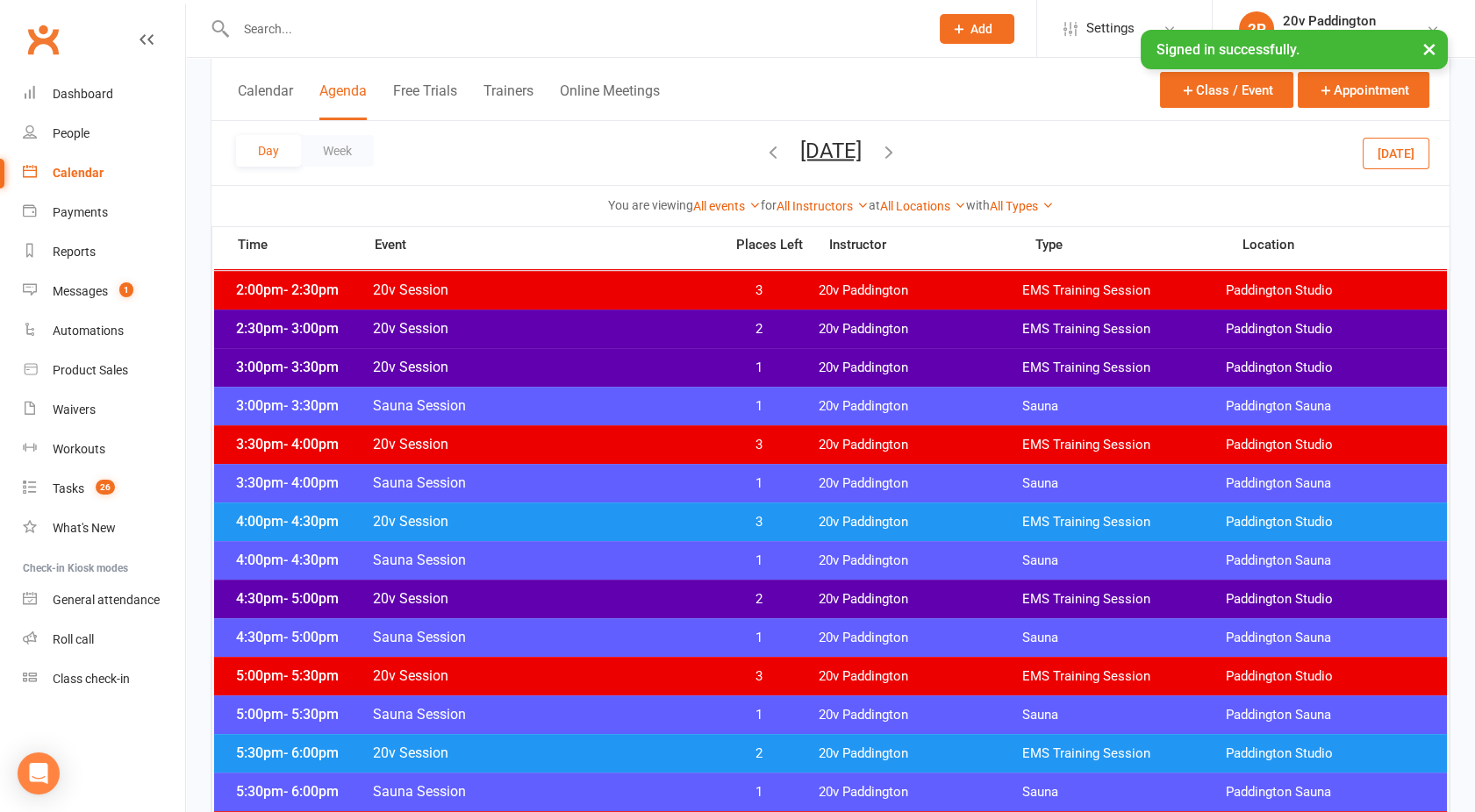
click at [814, 153] on button "[DATE]" at bounding box center [830, 150] width 62 height 25
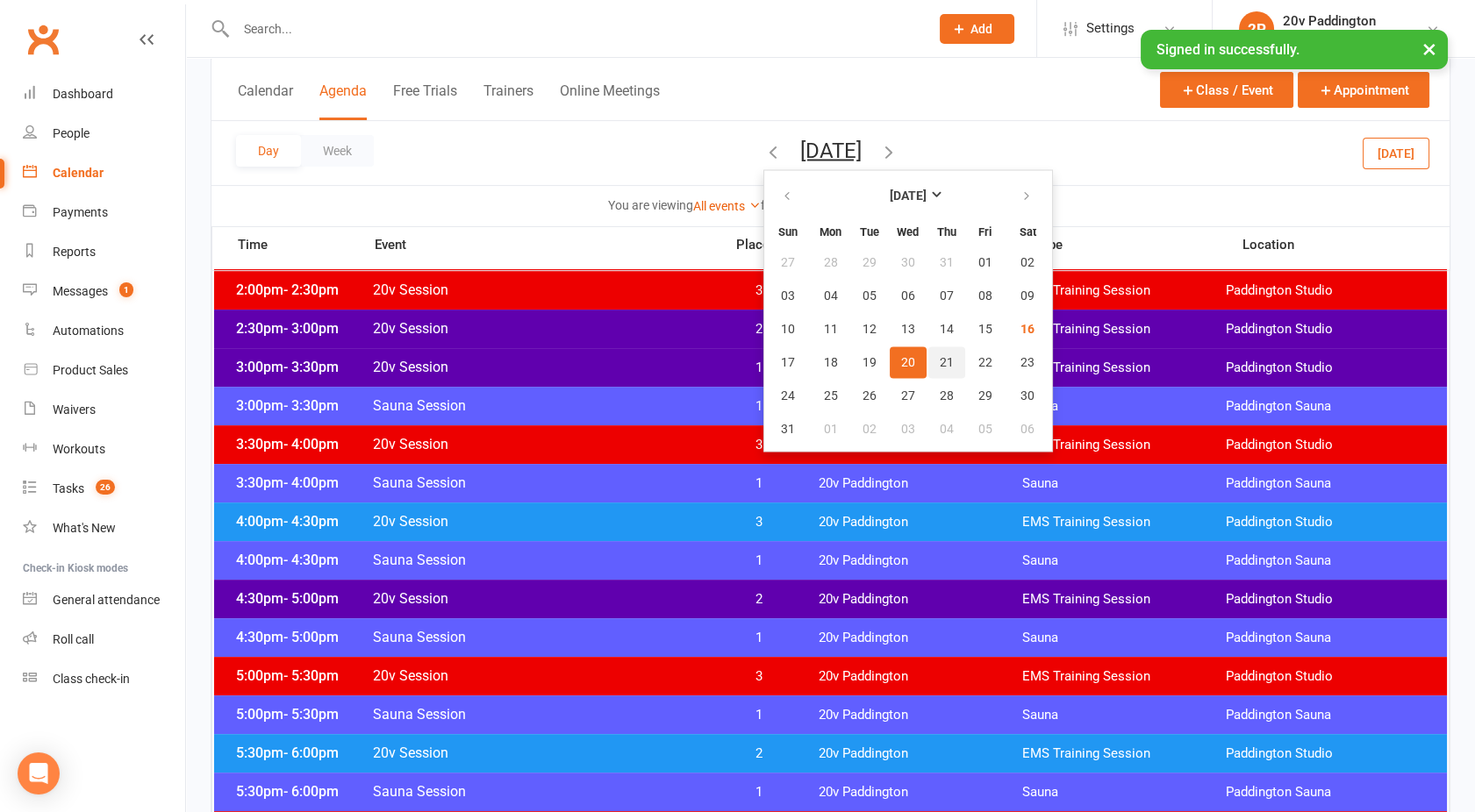
click at [940, 359] on span "21" at bounding box center [947, 362] width 14 height 14
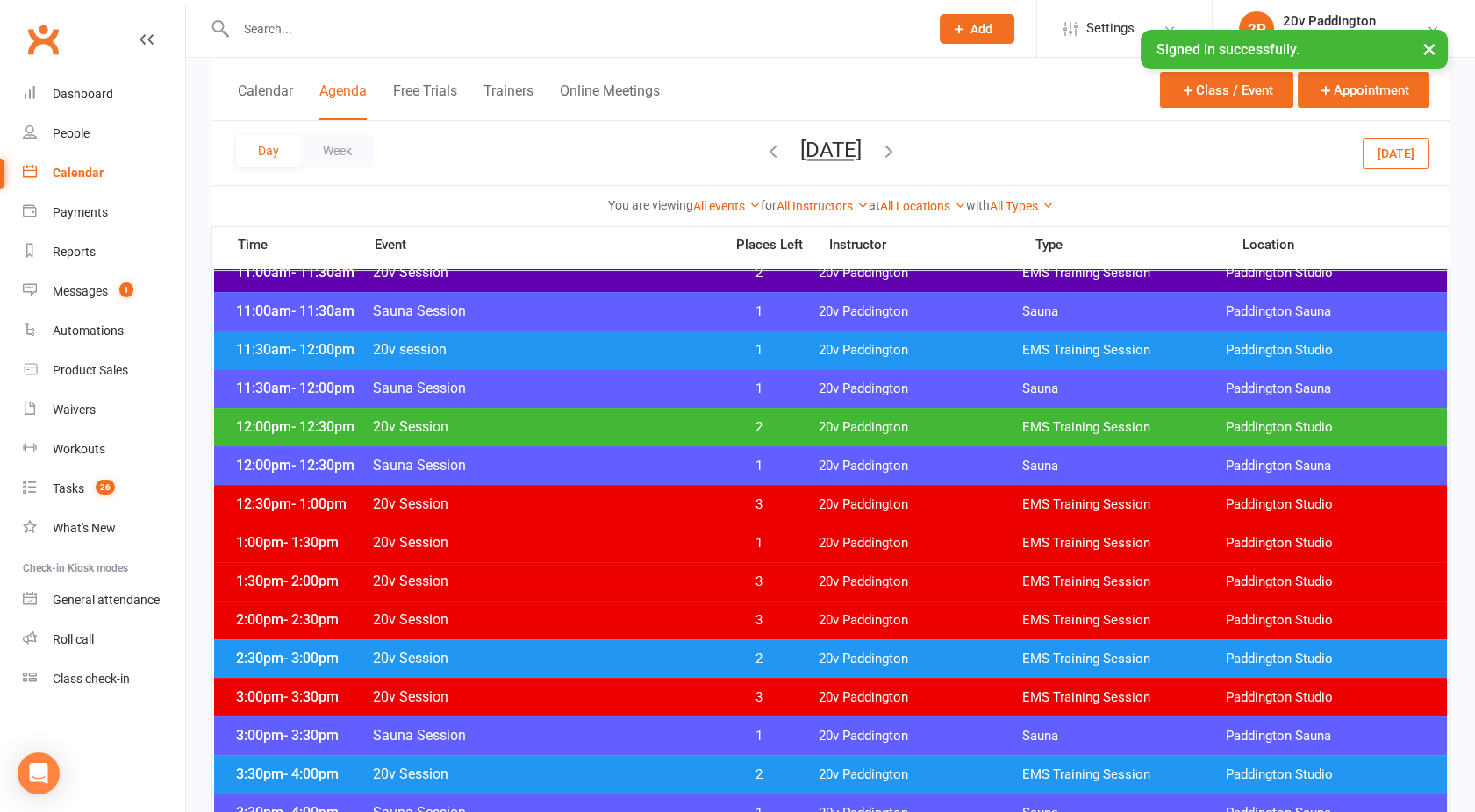
scroll to position [863, 0]
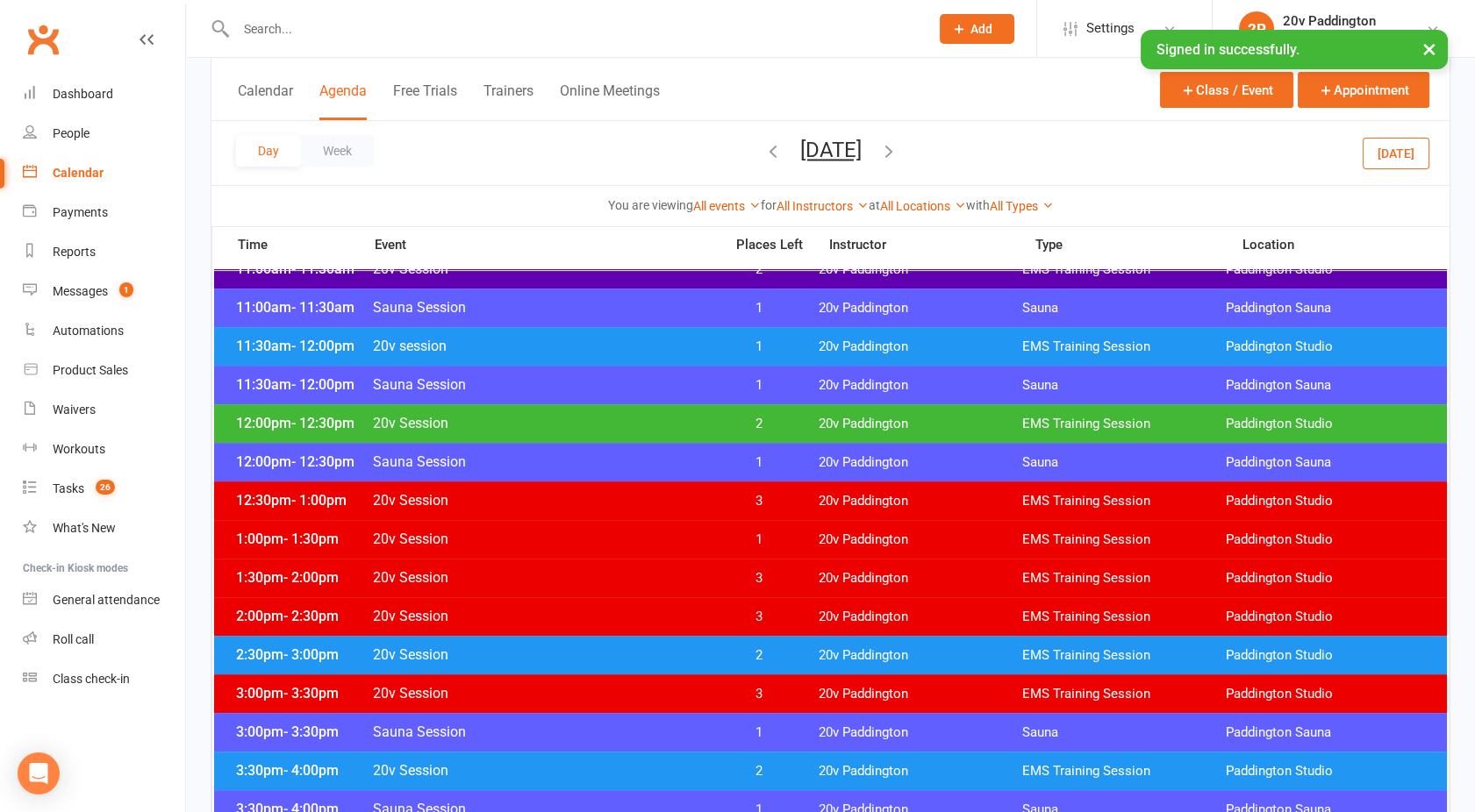
click at [688, 418] on span "20v Session" at bounding box center [543, 423] width 341 height 17
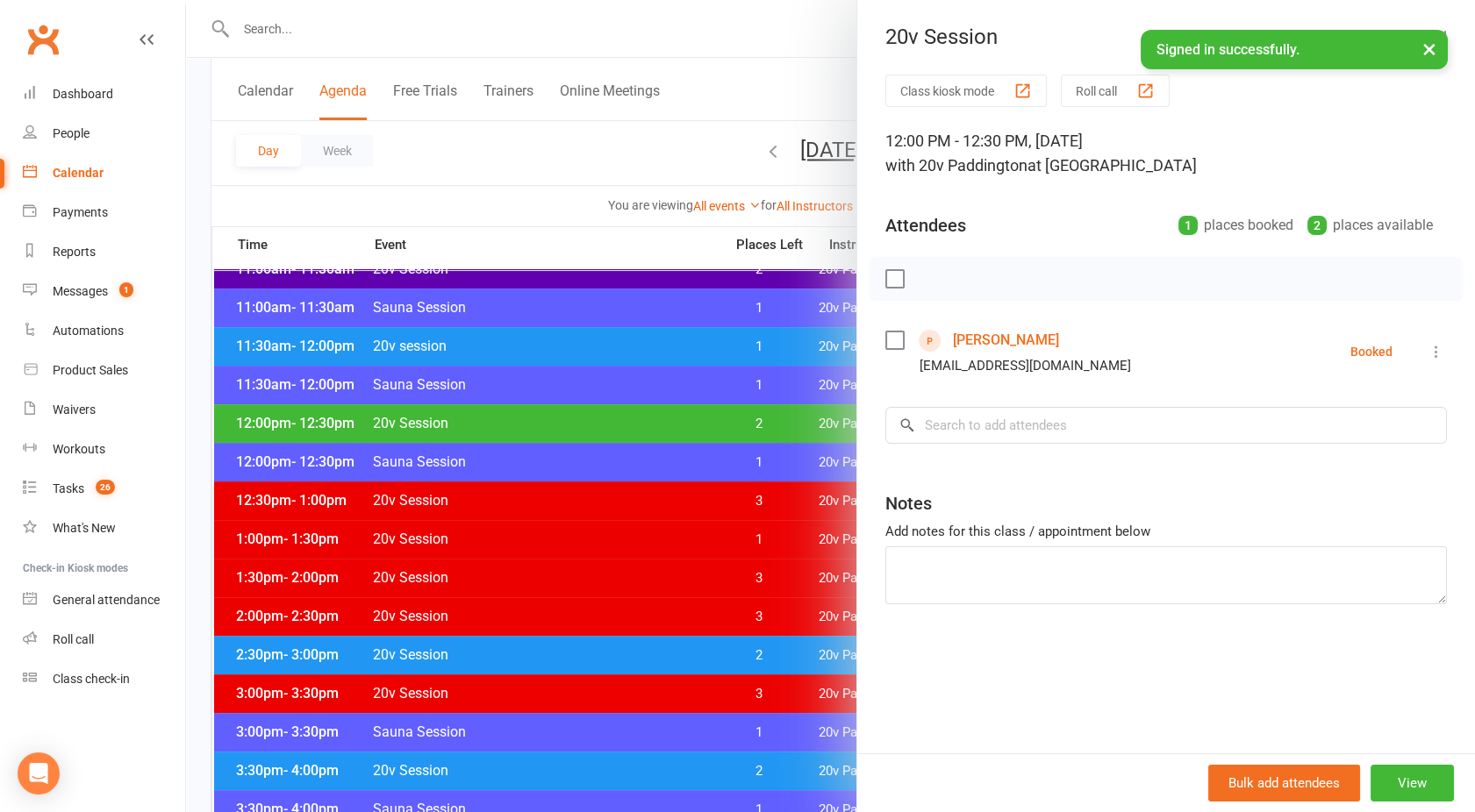
click at [688, 418] on div at bounding box center [830, 406] width 1289 height 812
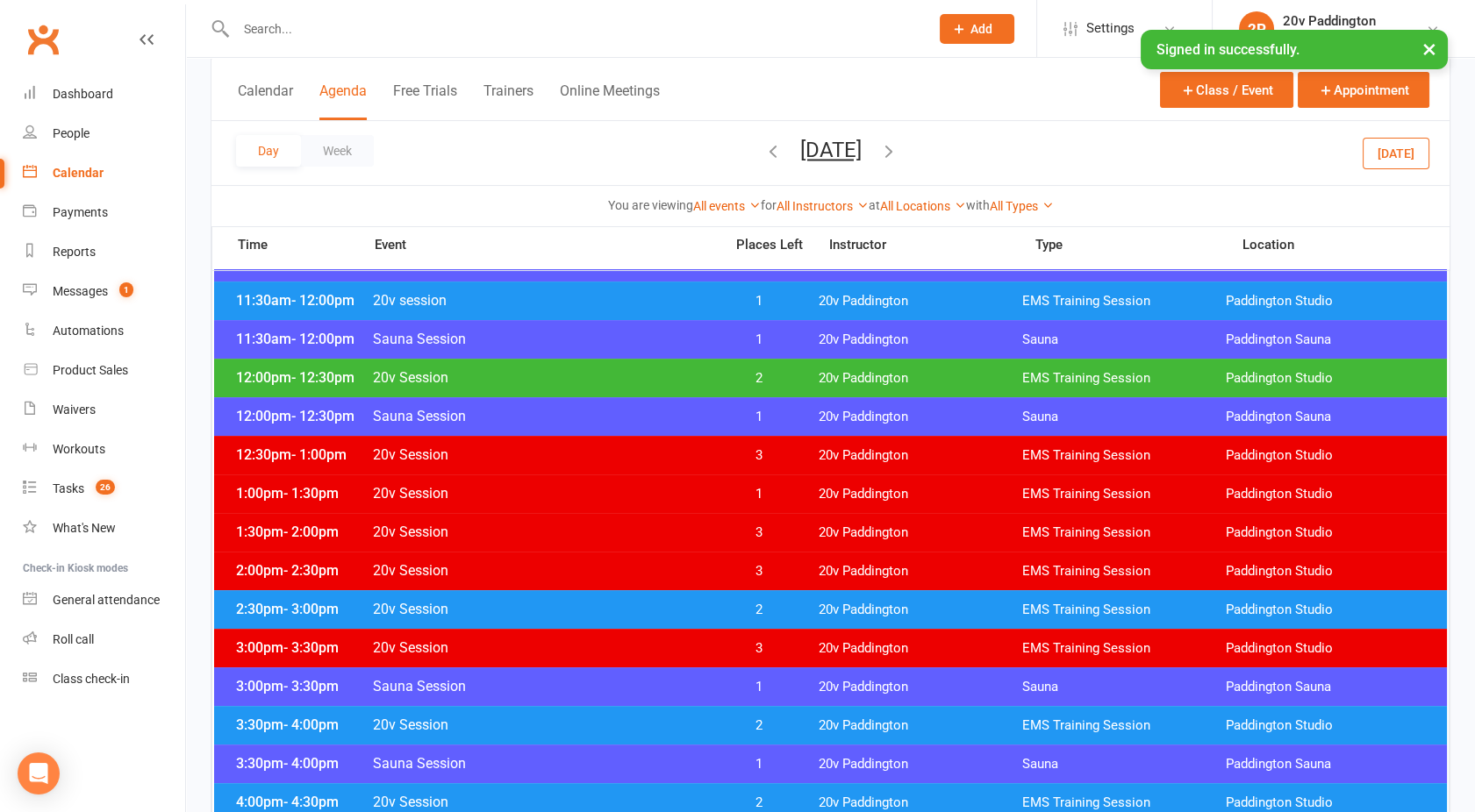
scroll to position [907, 0]
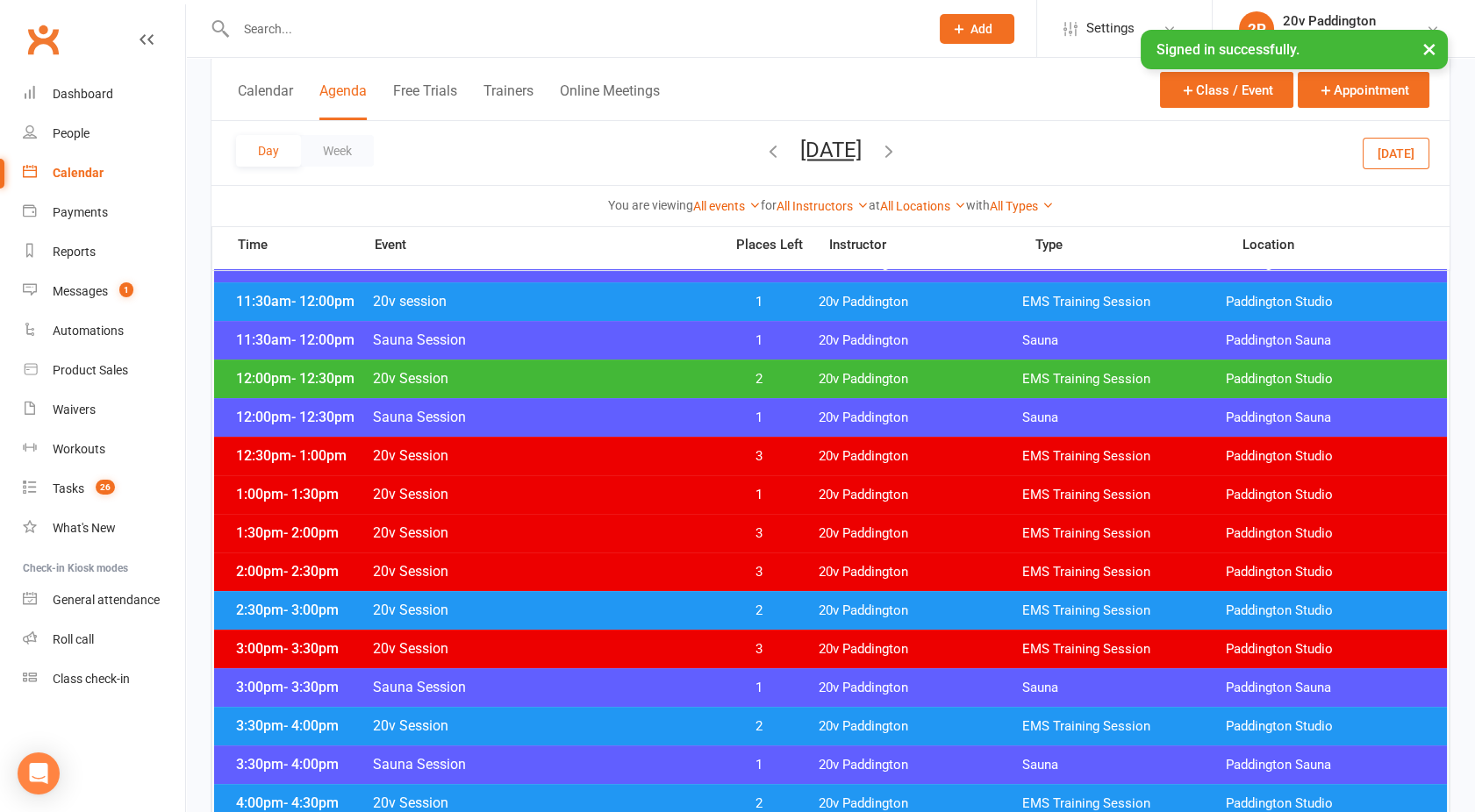
click at [547, 632] on div "3:00pm - 3:30pm 20v Session 3 20v Paddington EMS Training Session [GEOGRAPHIC_D…" at bounding box center [830, 649] width 1233 height 38
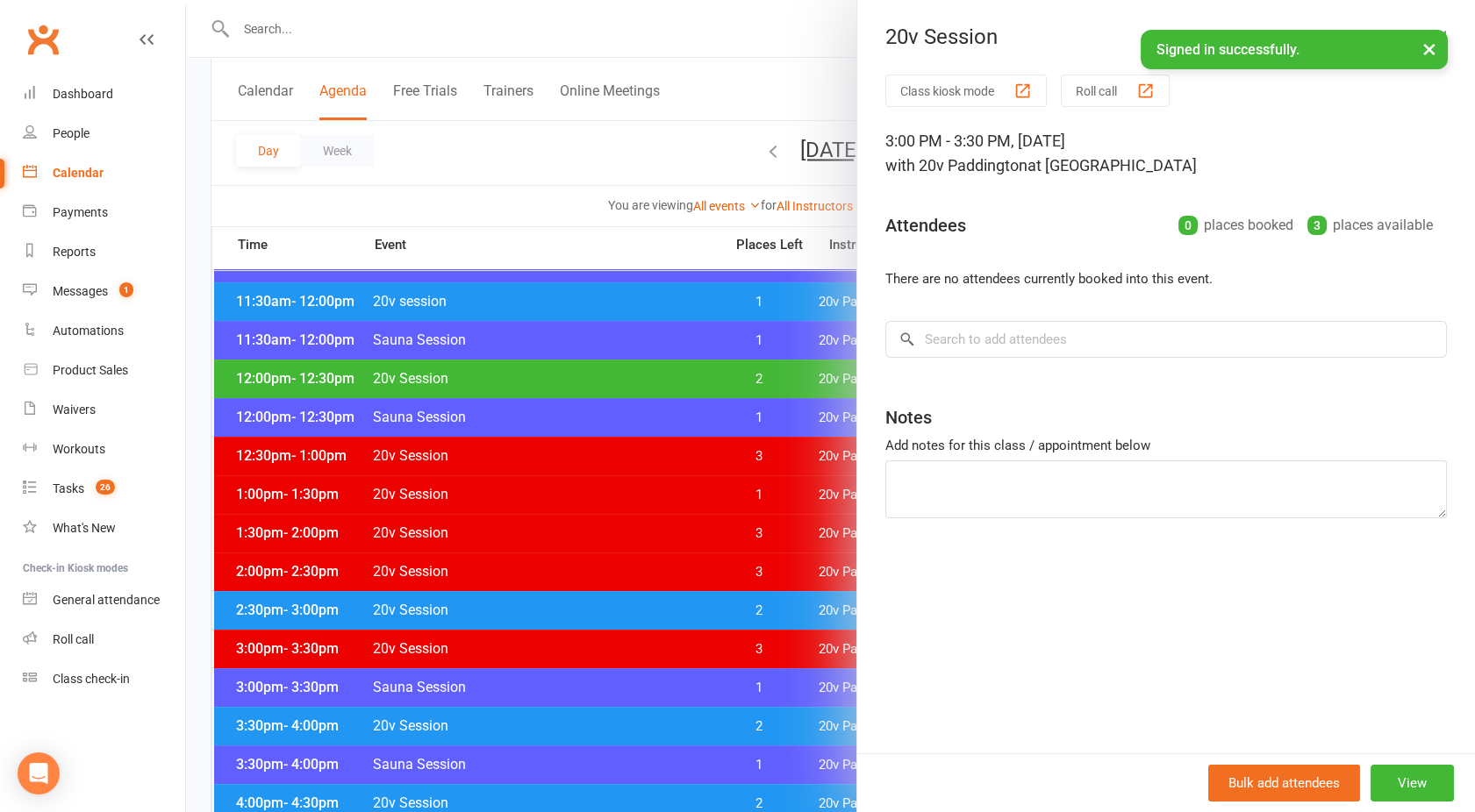
click at [537, 617] on div at bounding box center [830, 406] width 1289 height 812
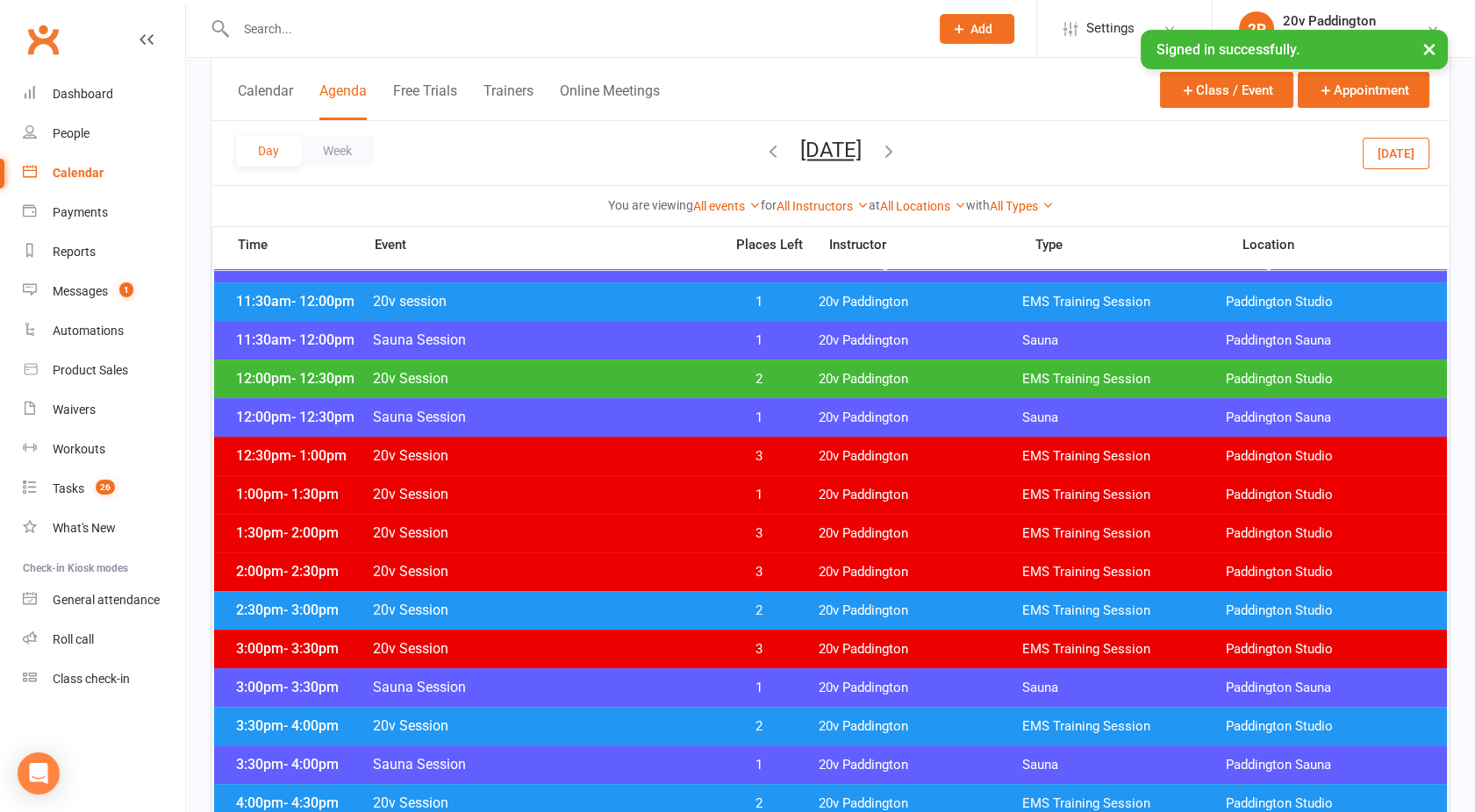
click at [537, 617] on div "2:30pm - 3:00pm 20v Session 2 20v Paddington EMS Training Session [GEOGRAPHIC_D…" at bounding box center [830, 609] width 1233 height 38
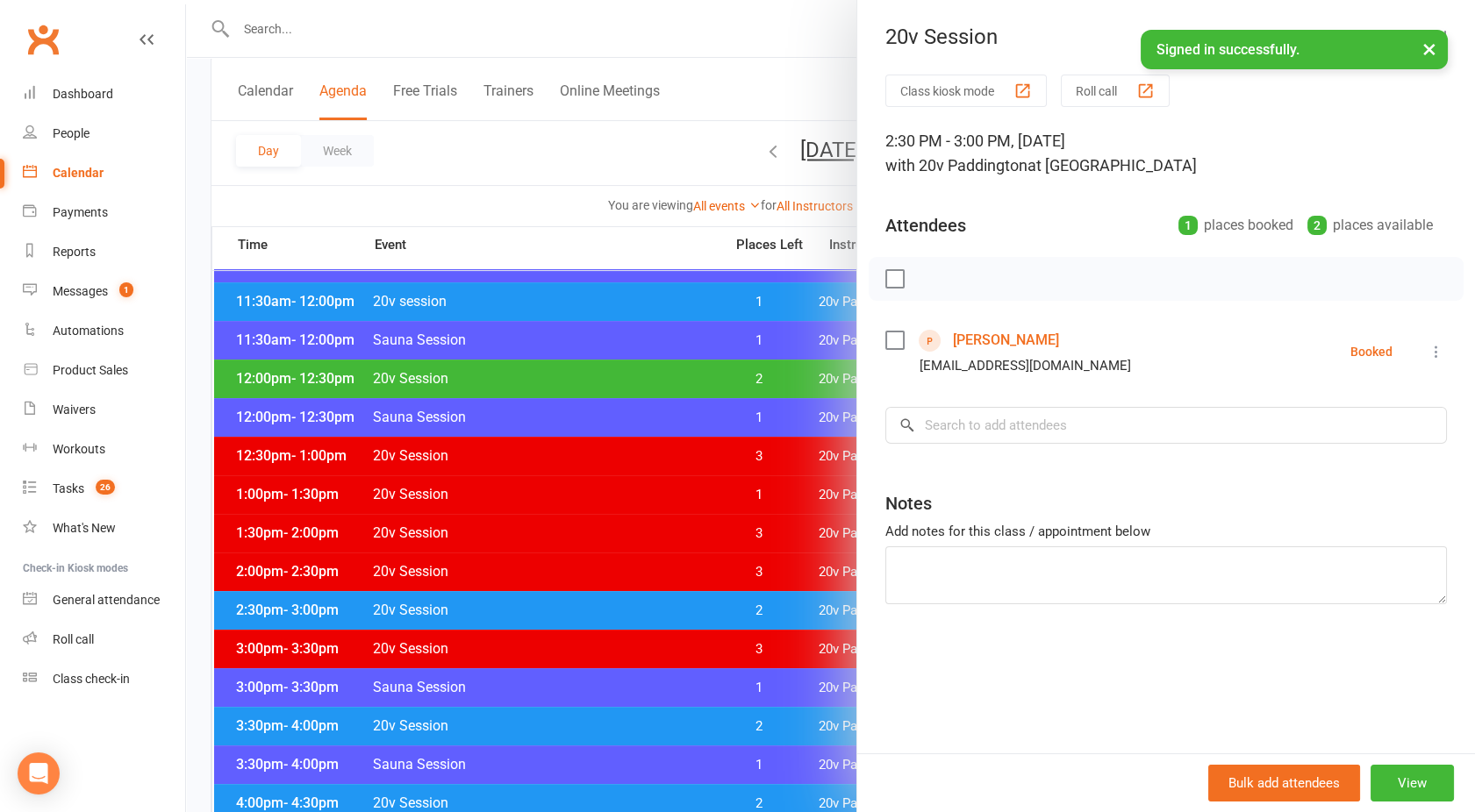
click at [537, 617] on div at bounding box center [830, 406] width 1289 height 812
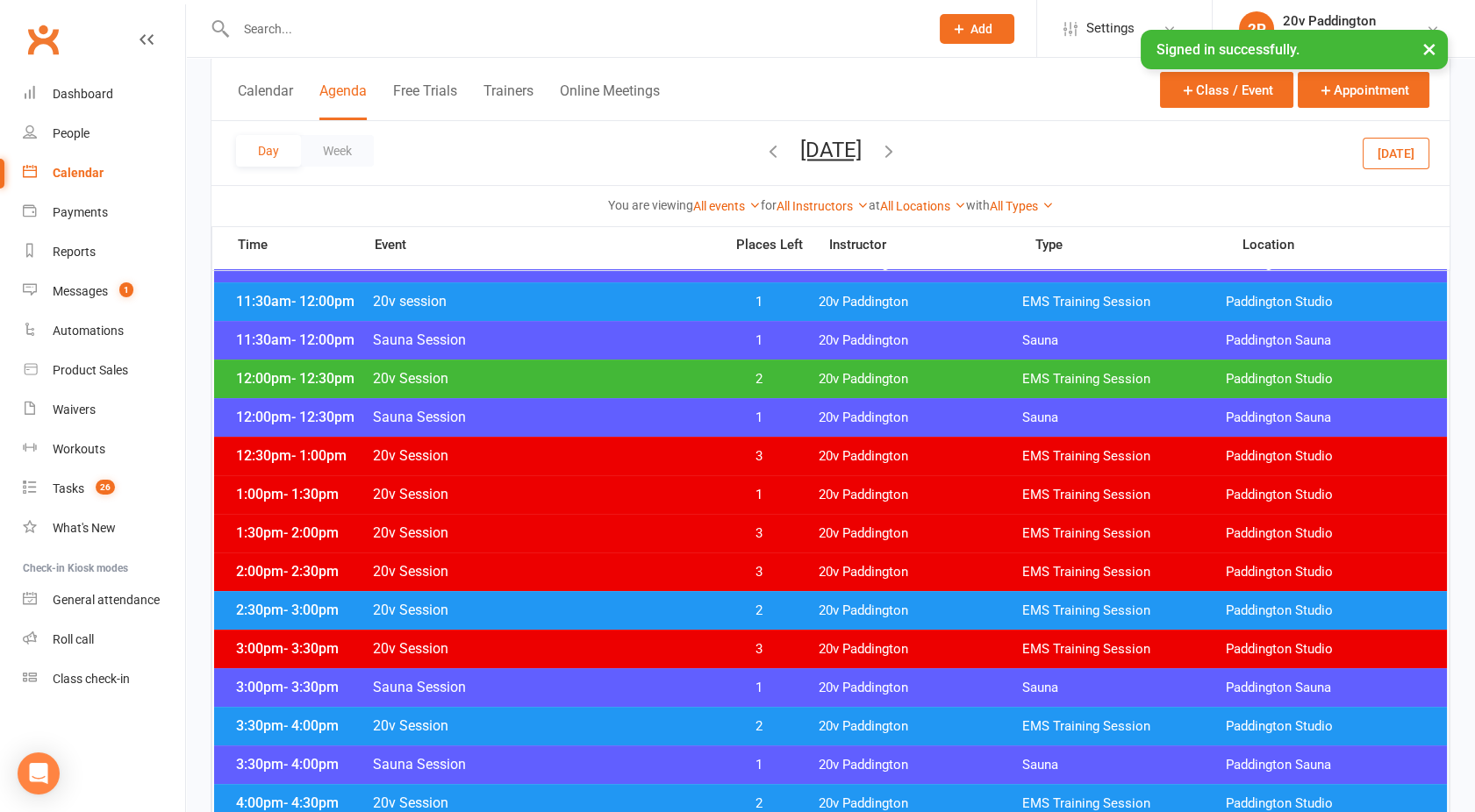
click at [537, 617] on div "2:30pm - 3:00pm 20v Session 2 20v Paddington EMS Training Session [GEOGRAPHIC_D…" at bounding box center [830, 609] width 1233 height 38
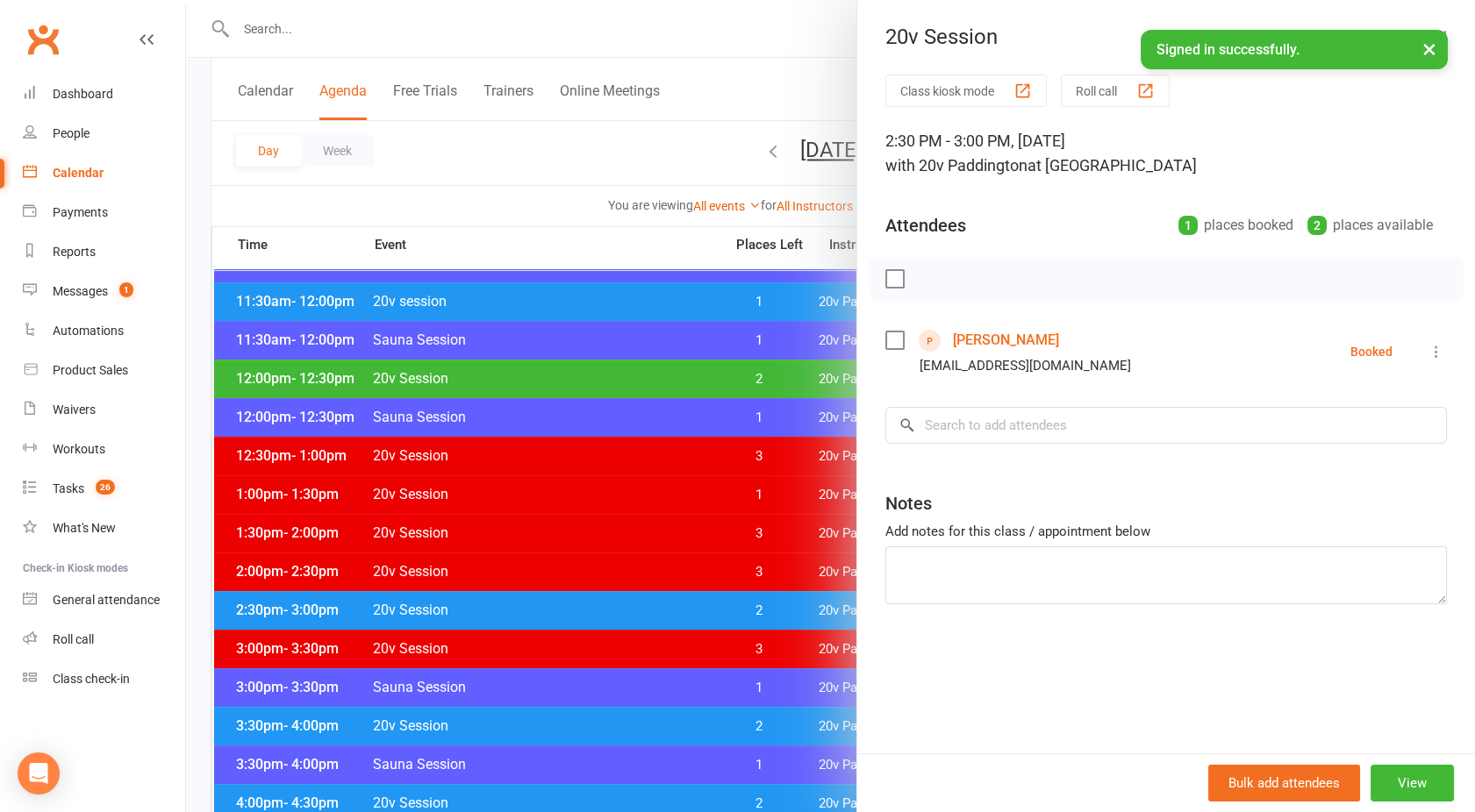
click at [537, 617] on div at bounding box center [830, 406] width 1289 height 812
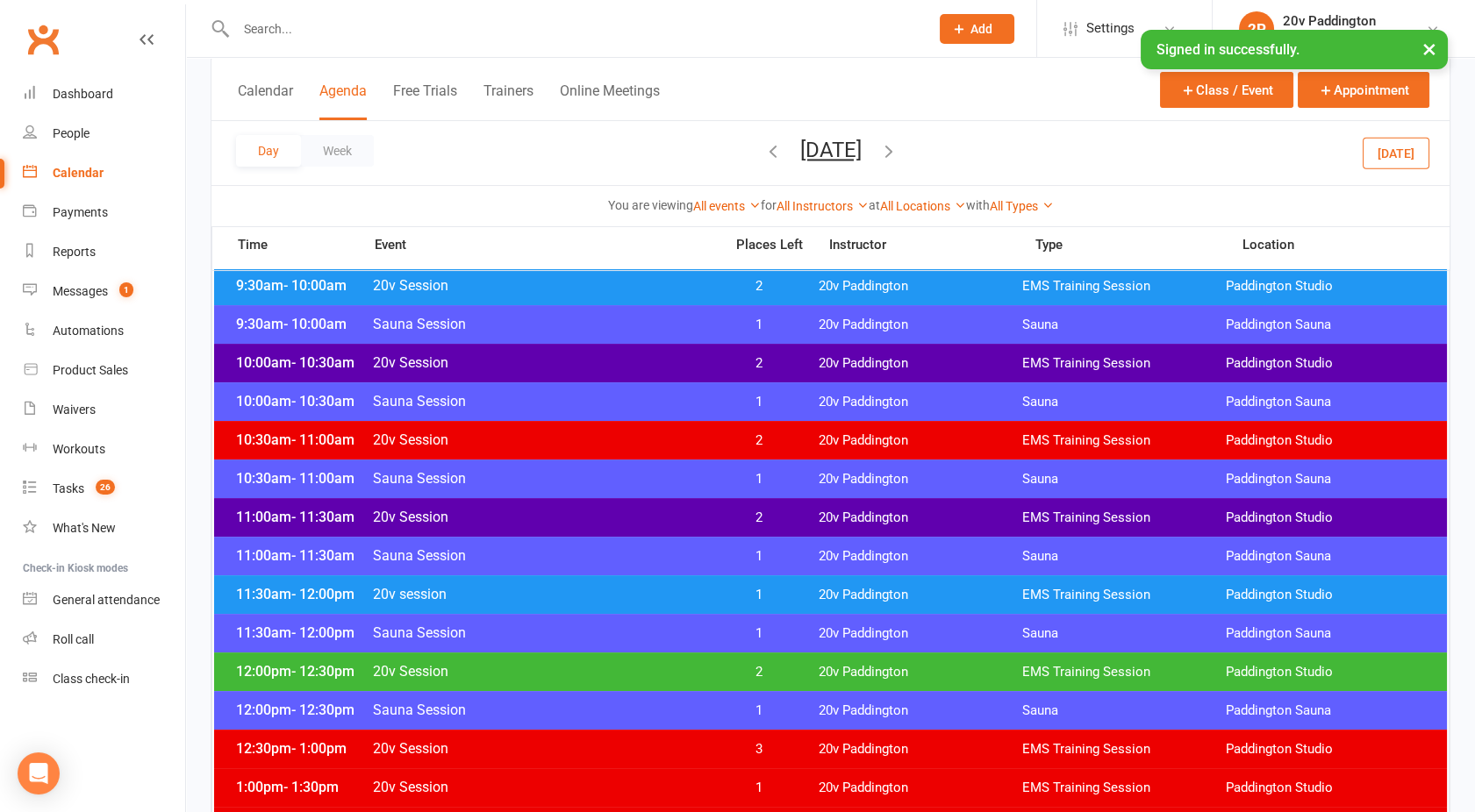
scroll to position [616, 0]
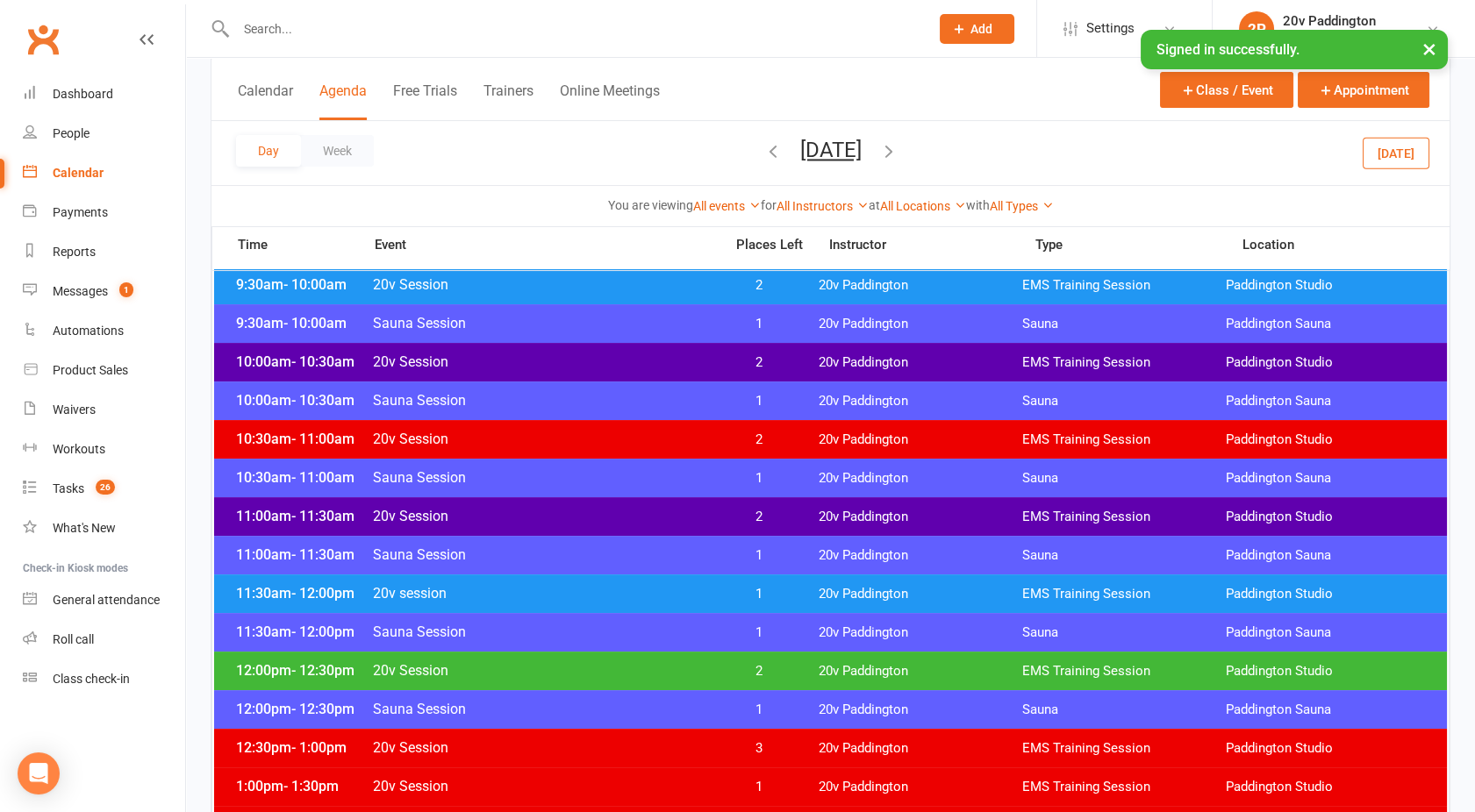
click at [672, 519] on span "20v Session" at bounding box center [543, 516] width 341 height 17
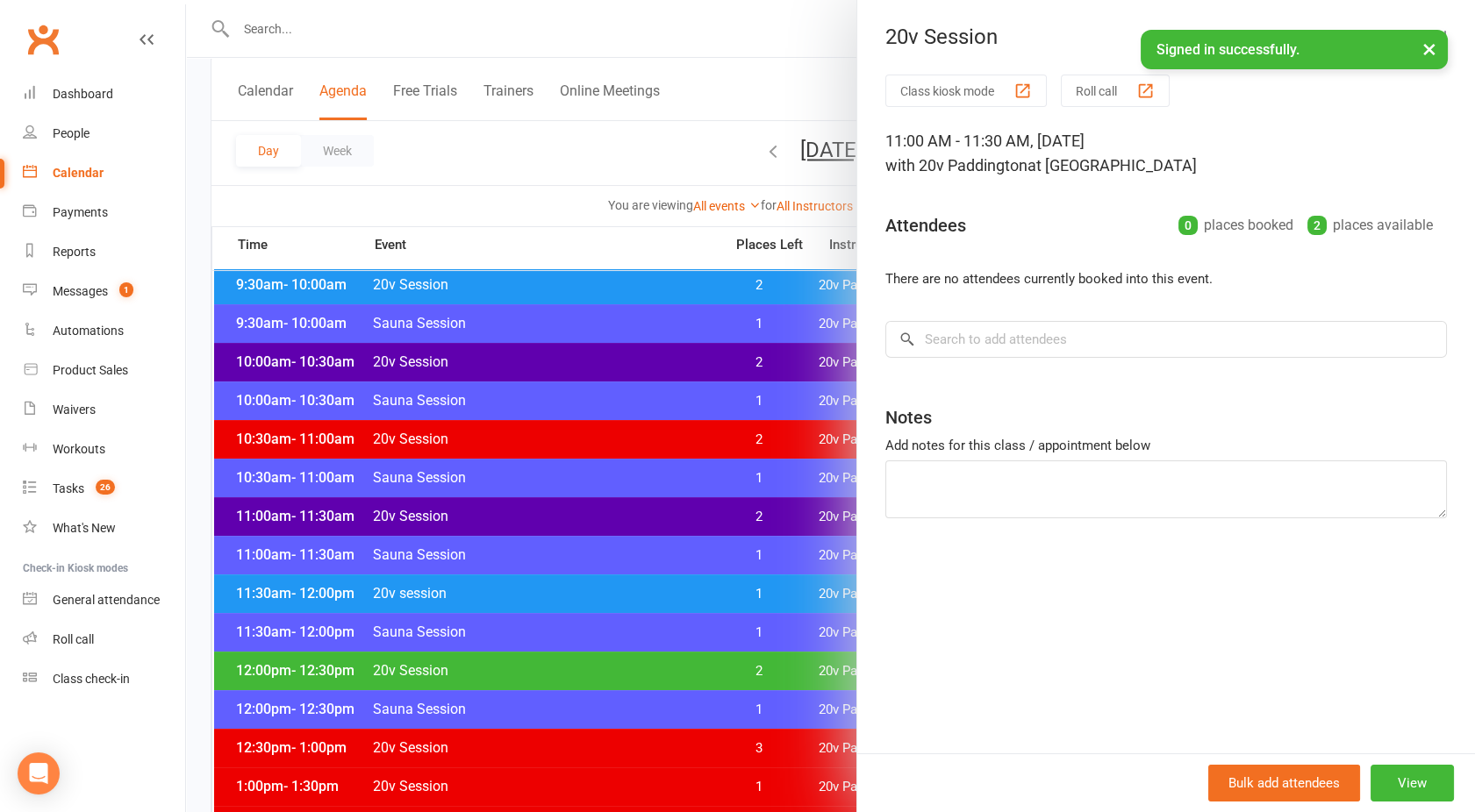
click at [672, 519] on div at bounding box center [830, 406] width 1289 height 812
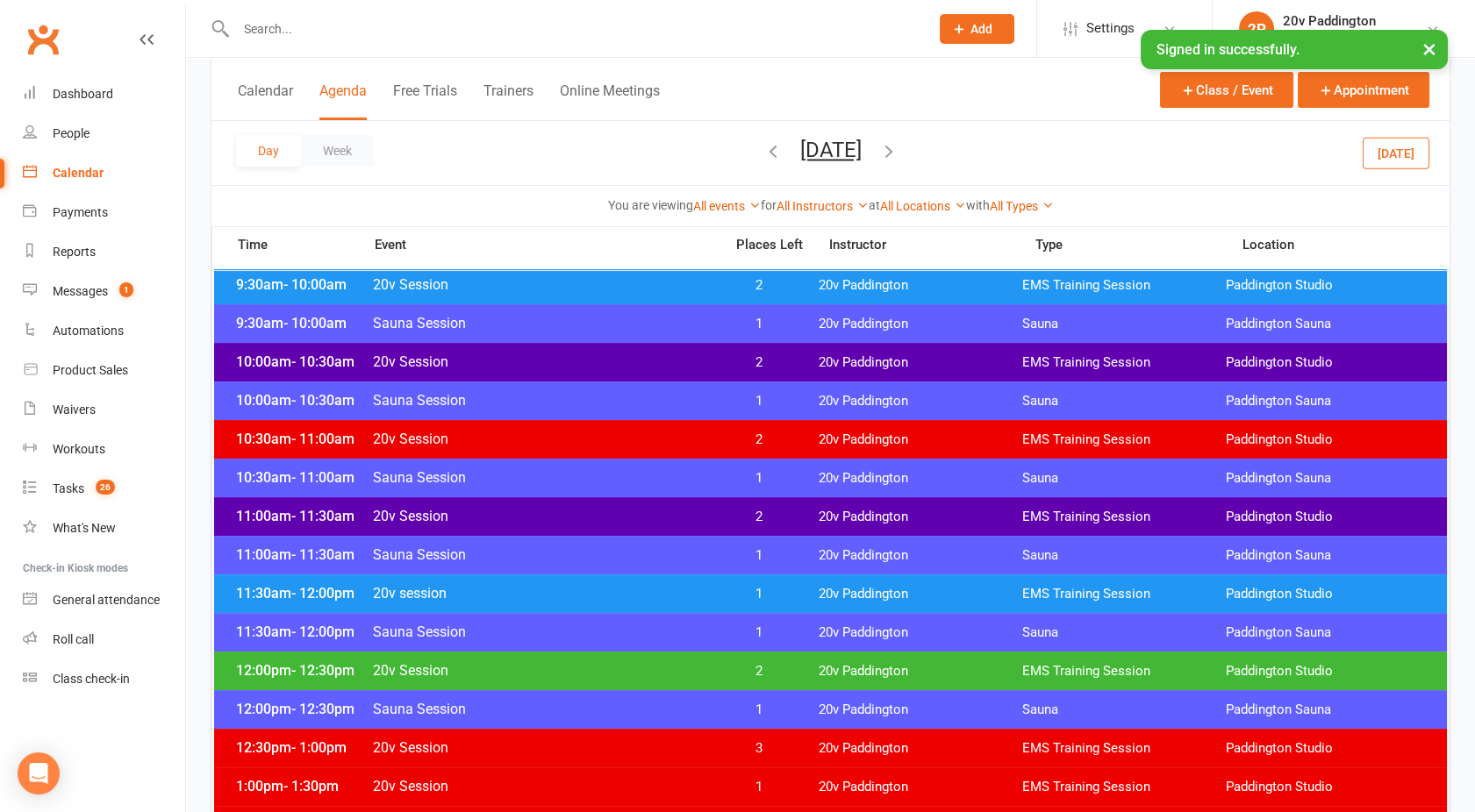
click at [619, 442] on span "20v Session" at bounding box center [543, 439] width 341 height 17
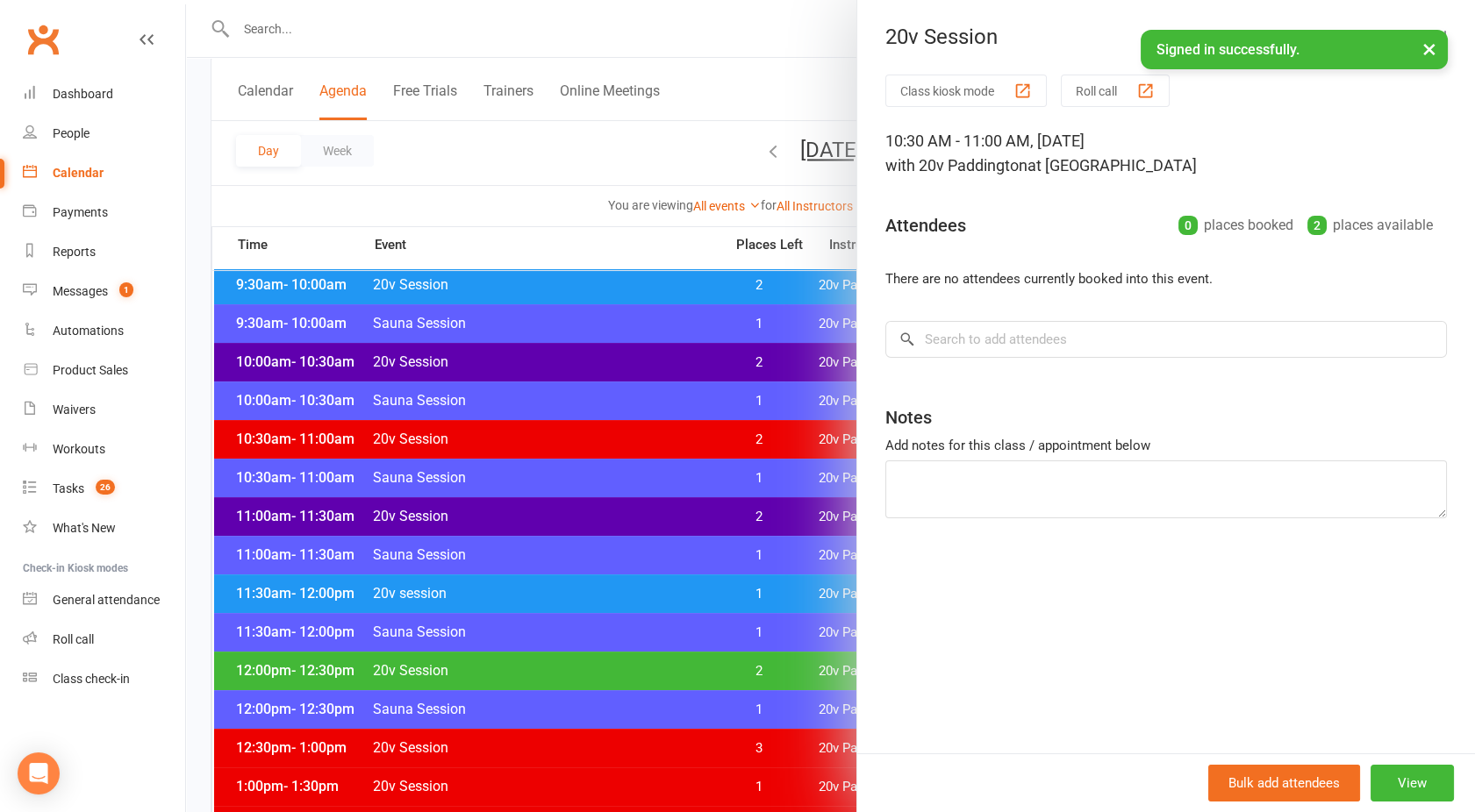
click at [619, 442] on div at bounding box center [830, 406] width 1289 height 812
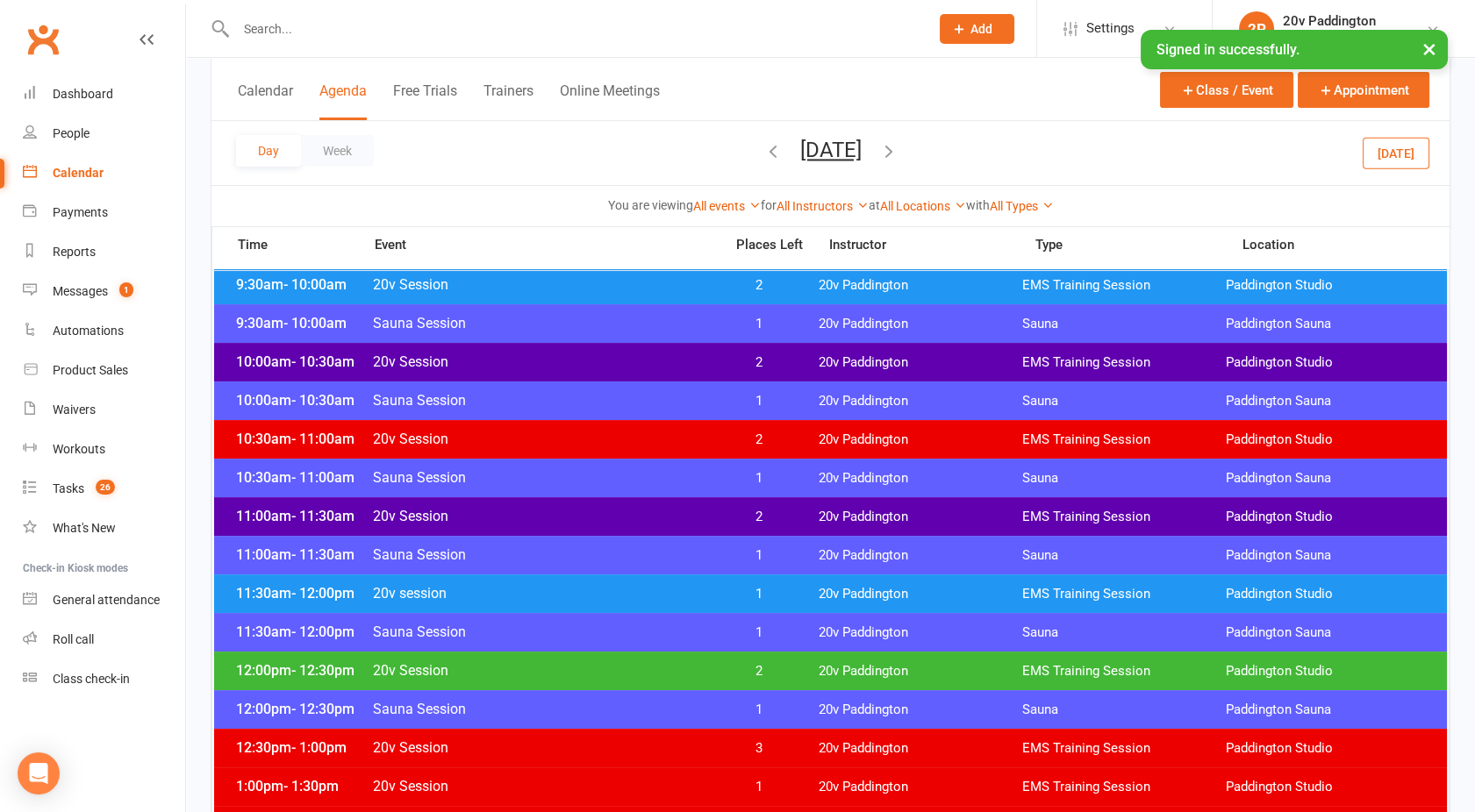
click at [584, 358] on span "20v Session" at bounding box center [543, 361] width 341 height 17
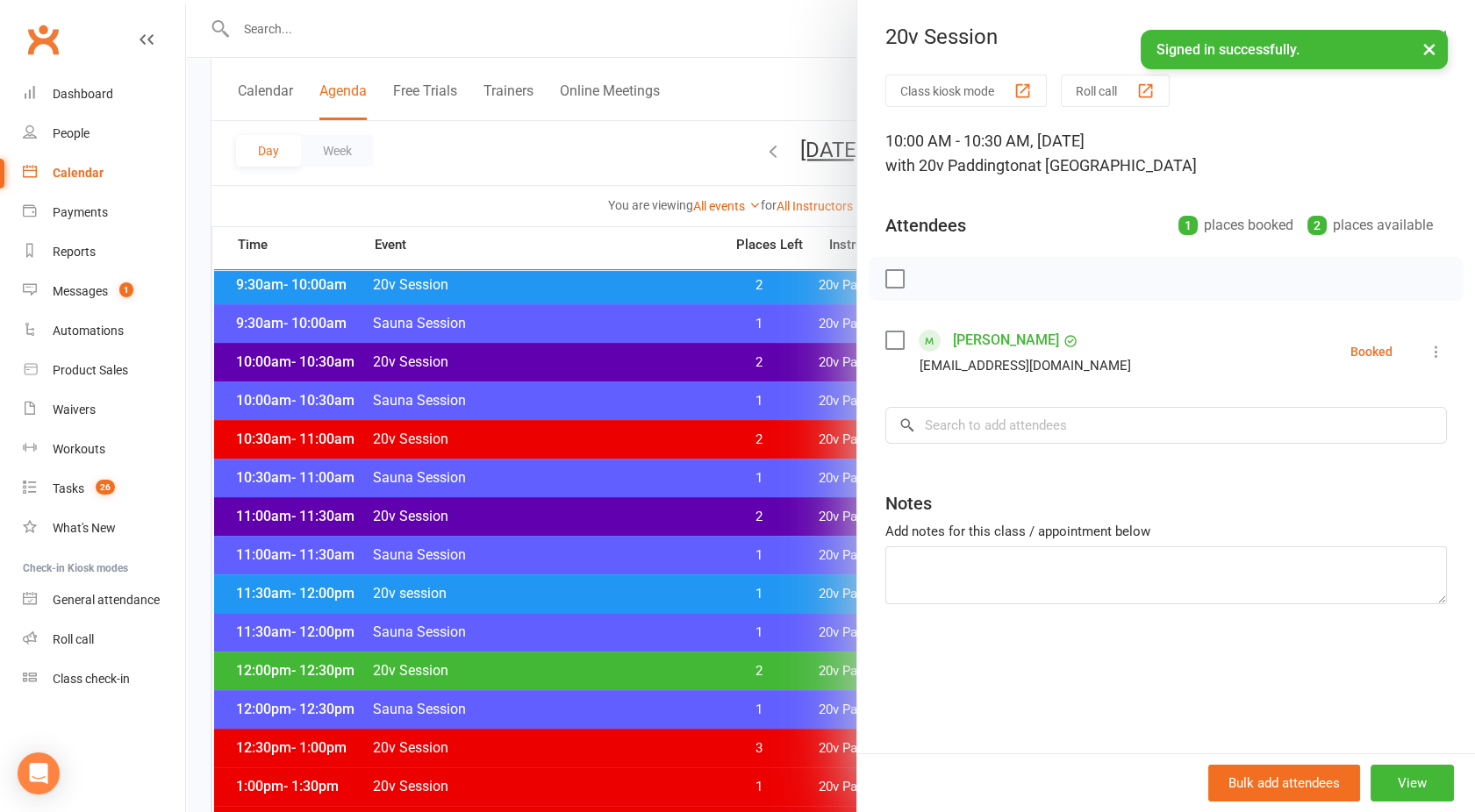
click at [584, 358] on div at bounding box center [830, 406] width 1289 height 812
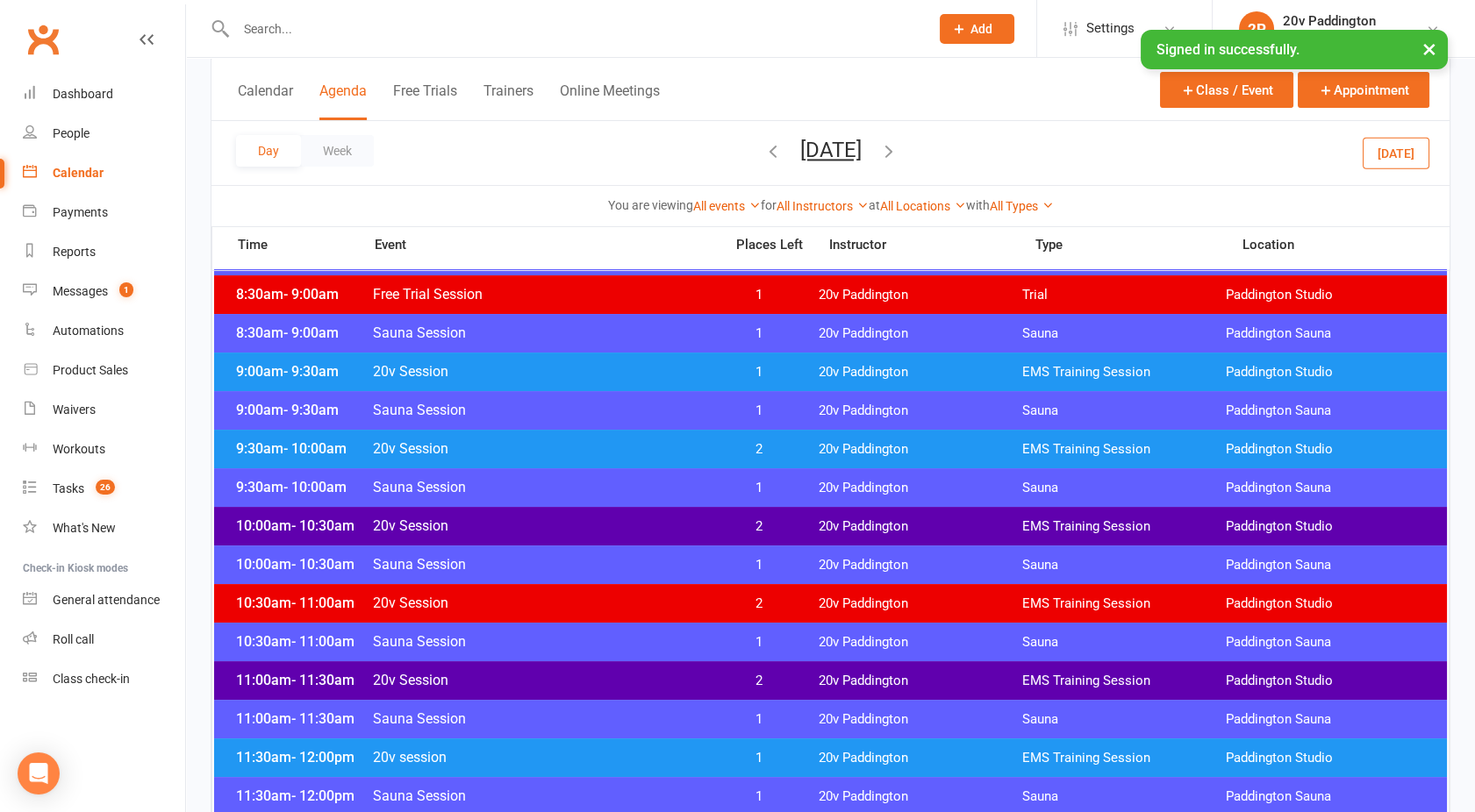
scroll to position [435, 0]
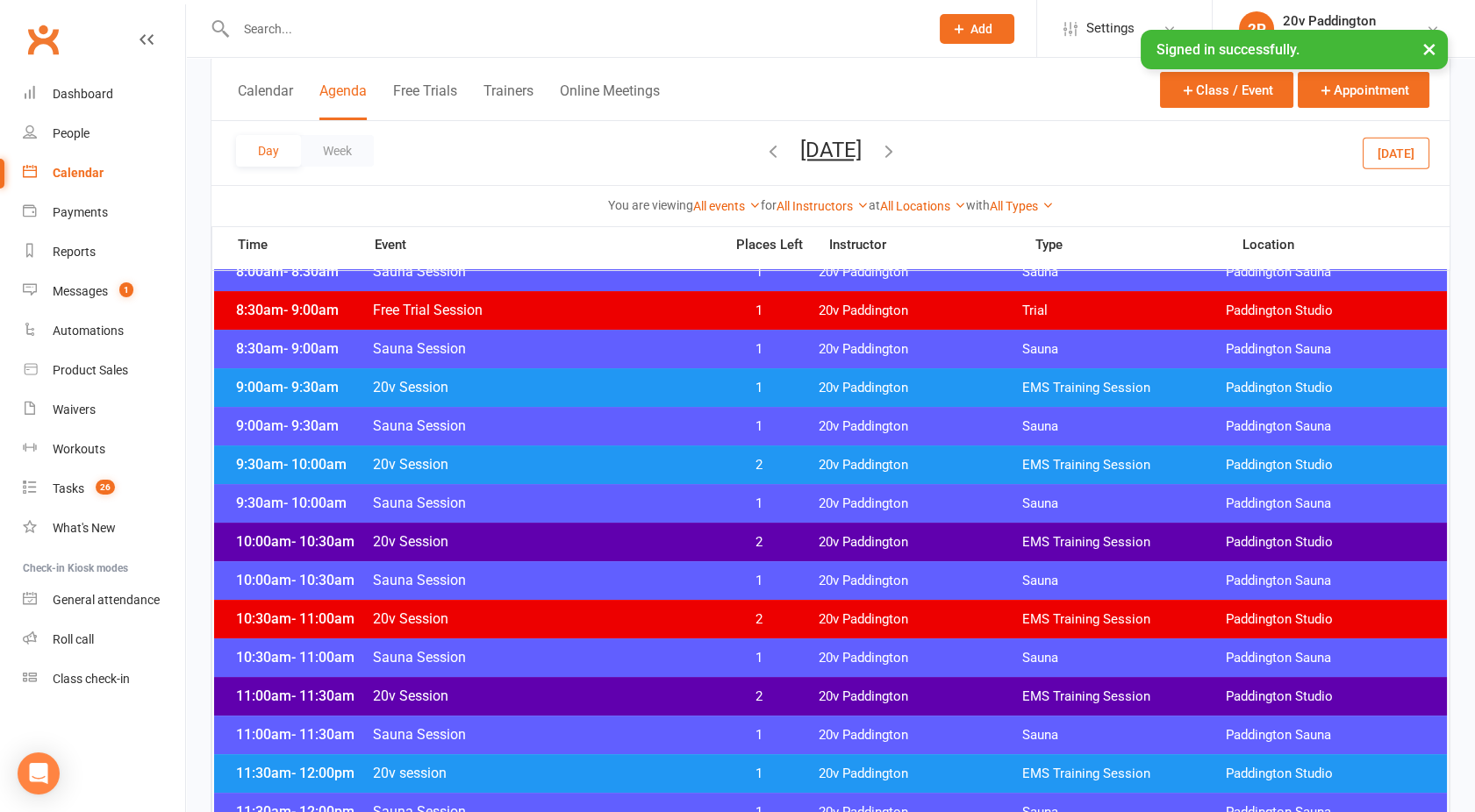
click at [567, 456] on span "20v Session" at bounding box center [543, 464] width 341 height 17
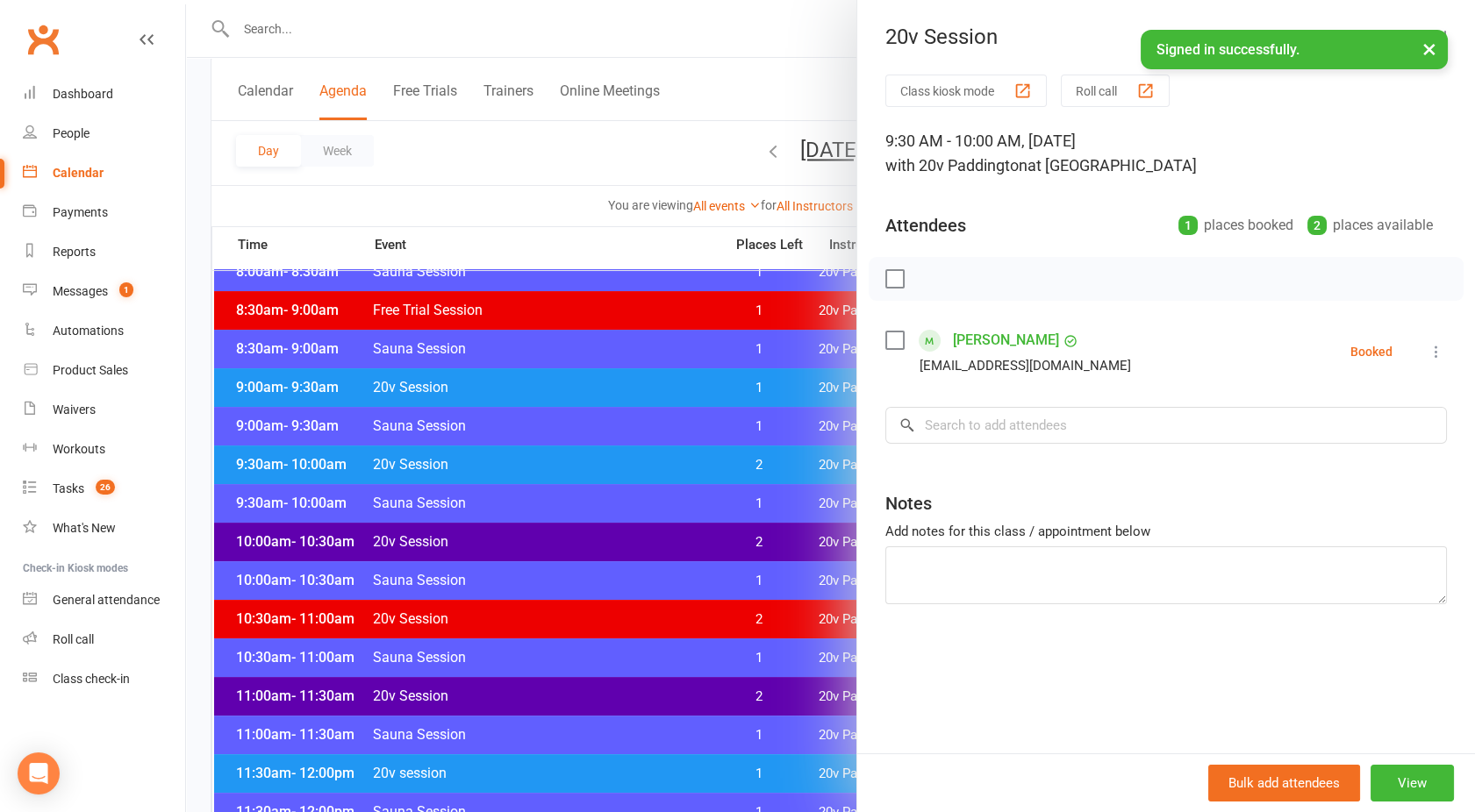
click at [567, 454] on div at bounding box center [830, 406] width 1289 height 812
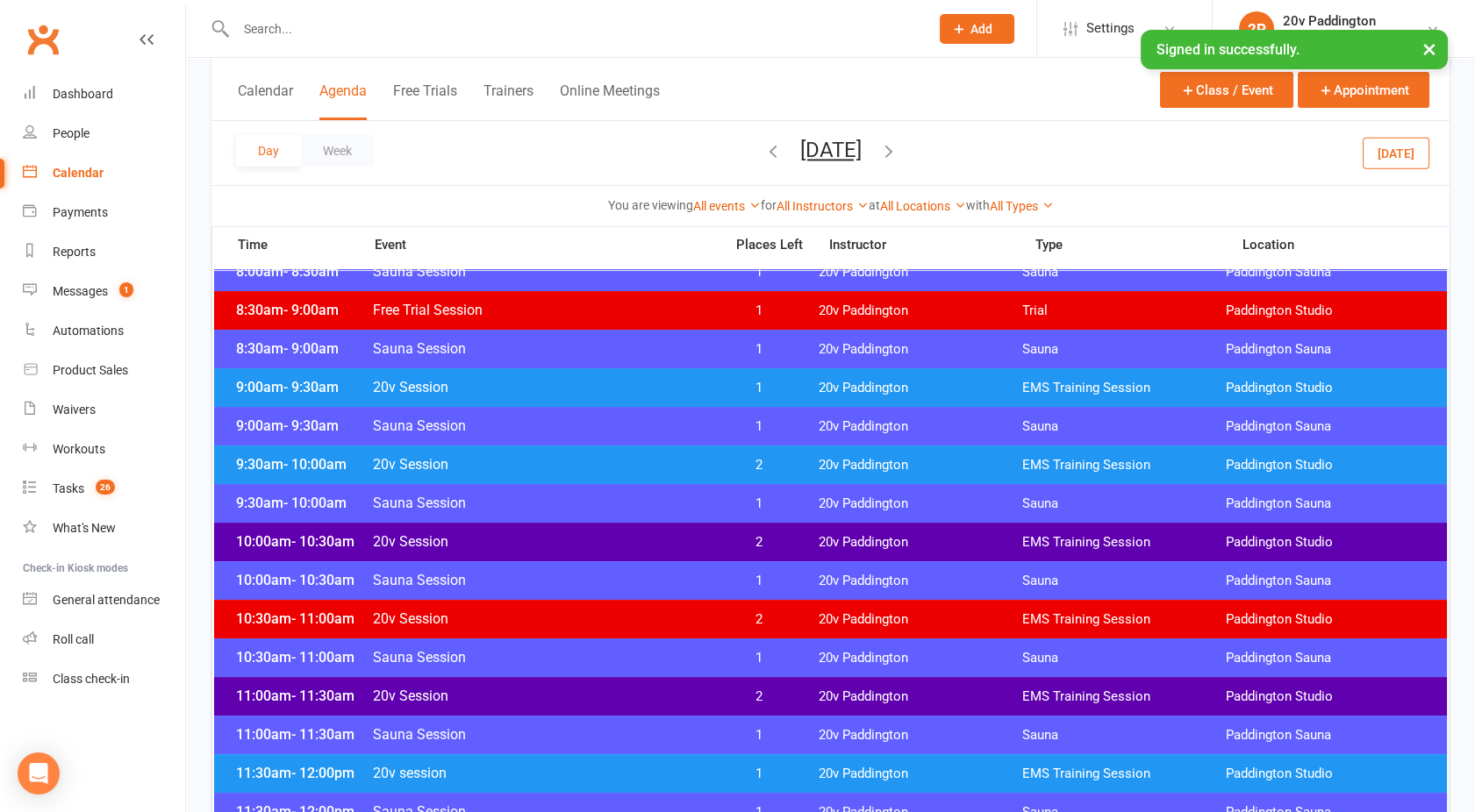
click at [557, 393] on span "20v Session" at bounding box center [543, 387] width 341 height 17
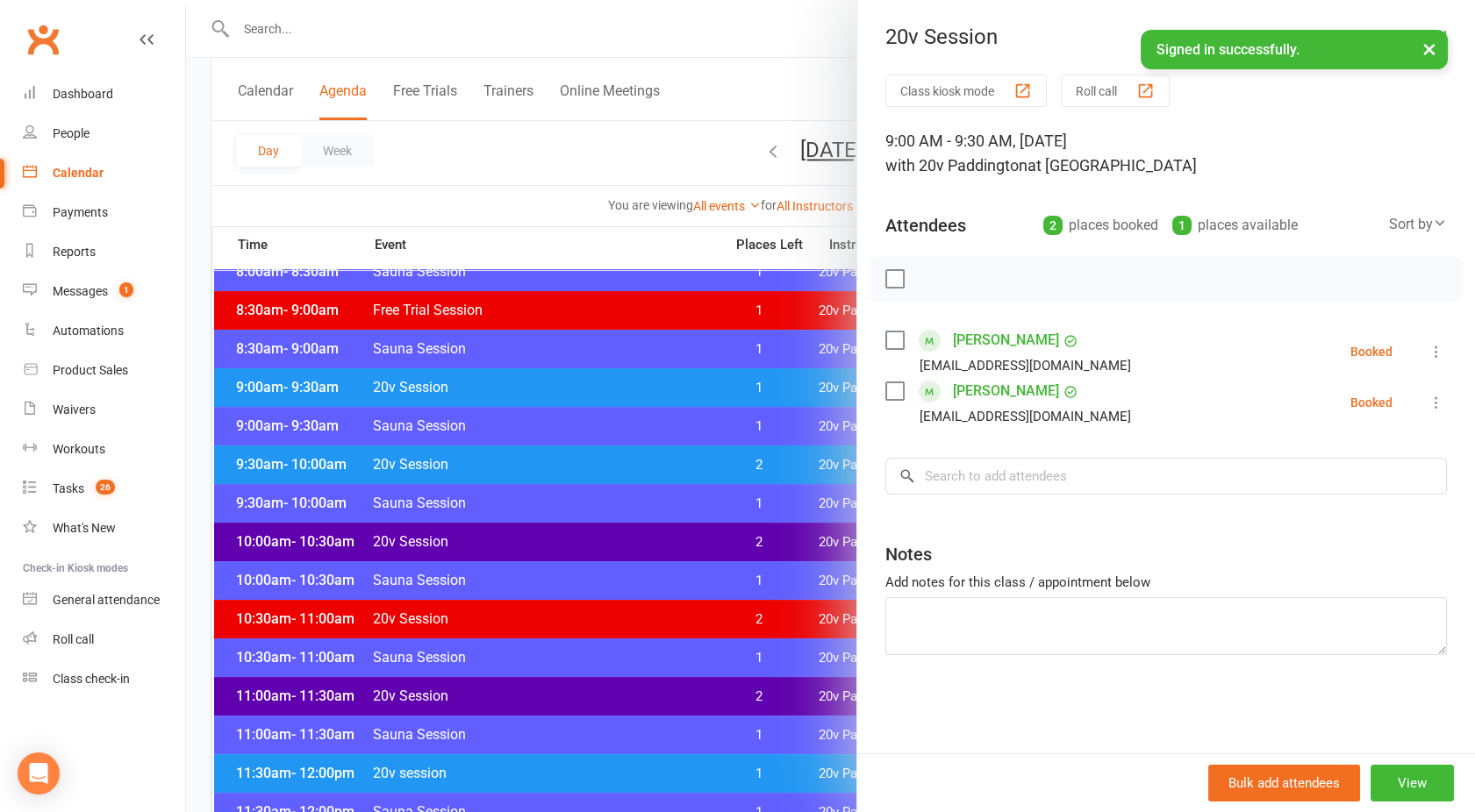
click at [557, 393] on div at bounding box center [830, 406] width 1289 height 812
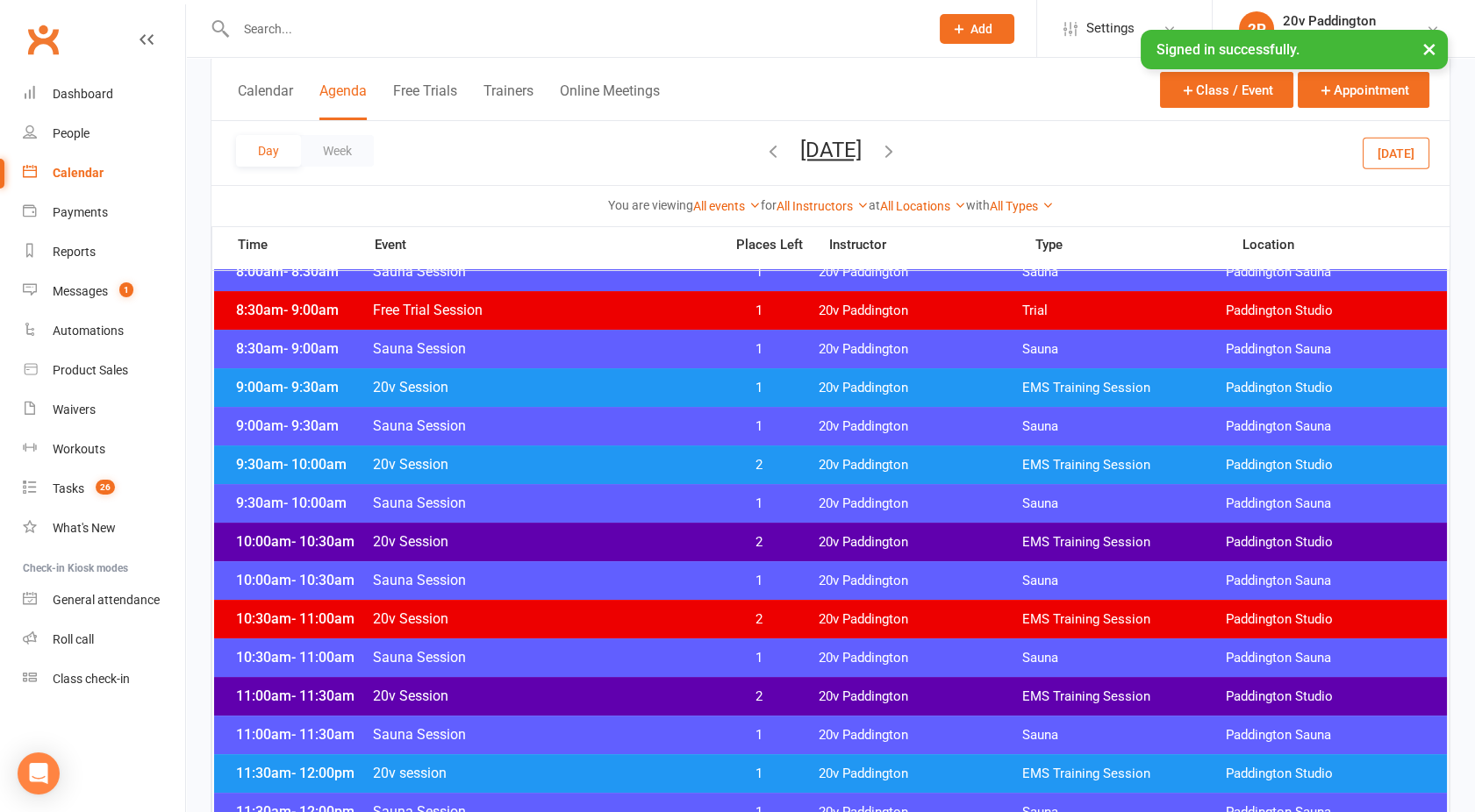
click at [572, 472] on div "9:30am - 10:00am 20v Session 2 20v Paddington EMS Training Session [GEOGRAPHIC_…" at bounding box center [830, 464] width 1233 height 38
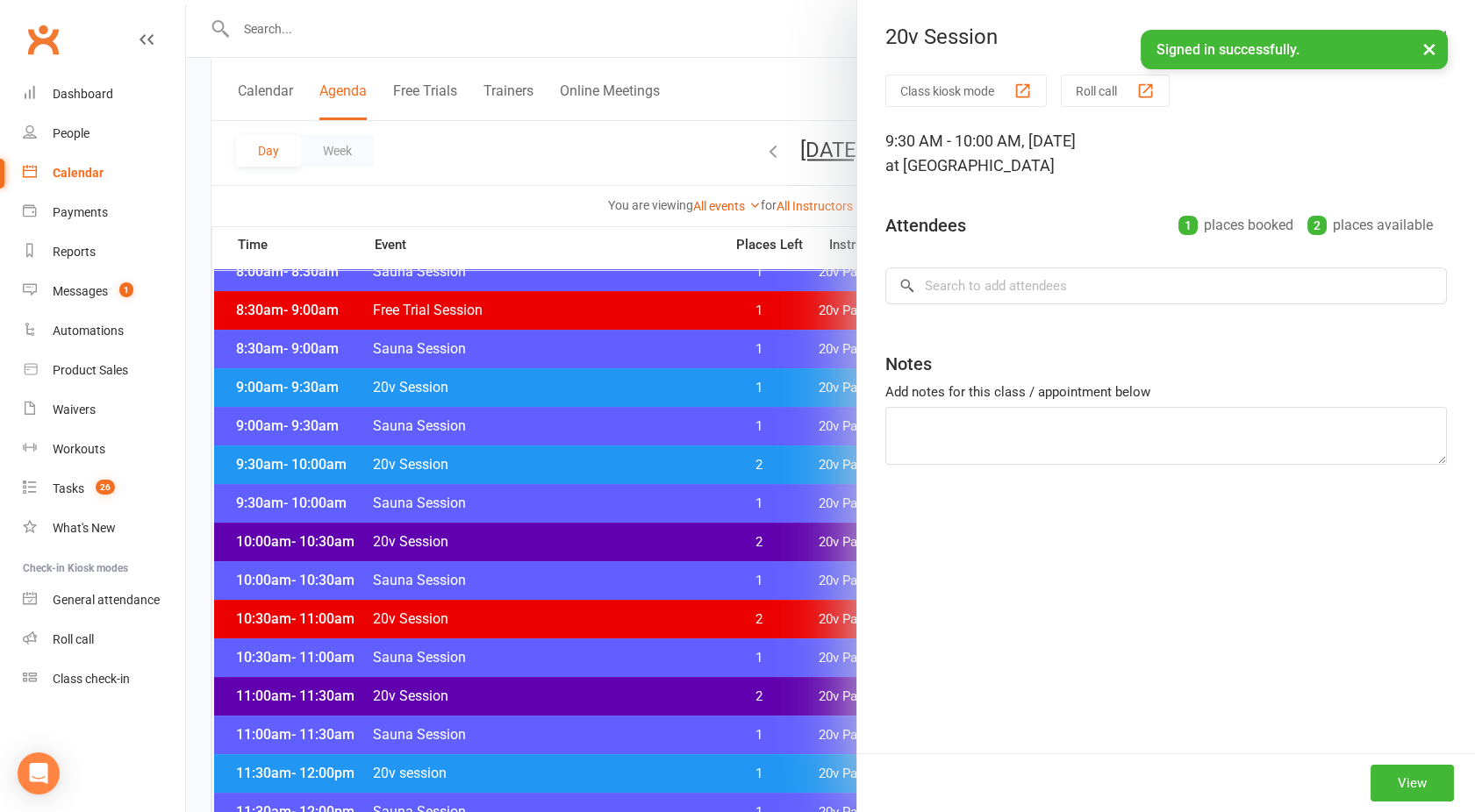
click at [572, 472] on div at bounding box center [830, 406] width 1289 height 812
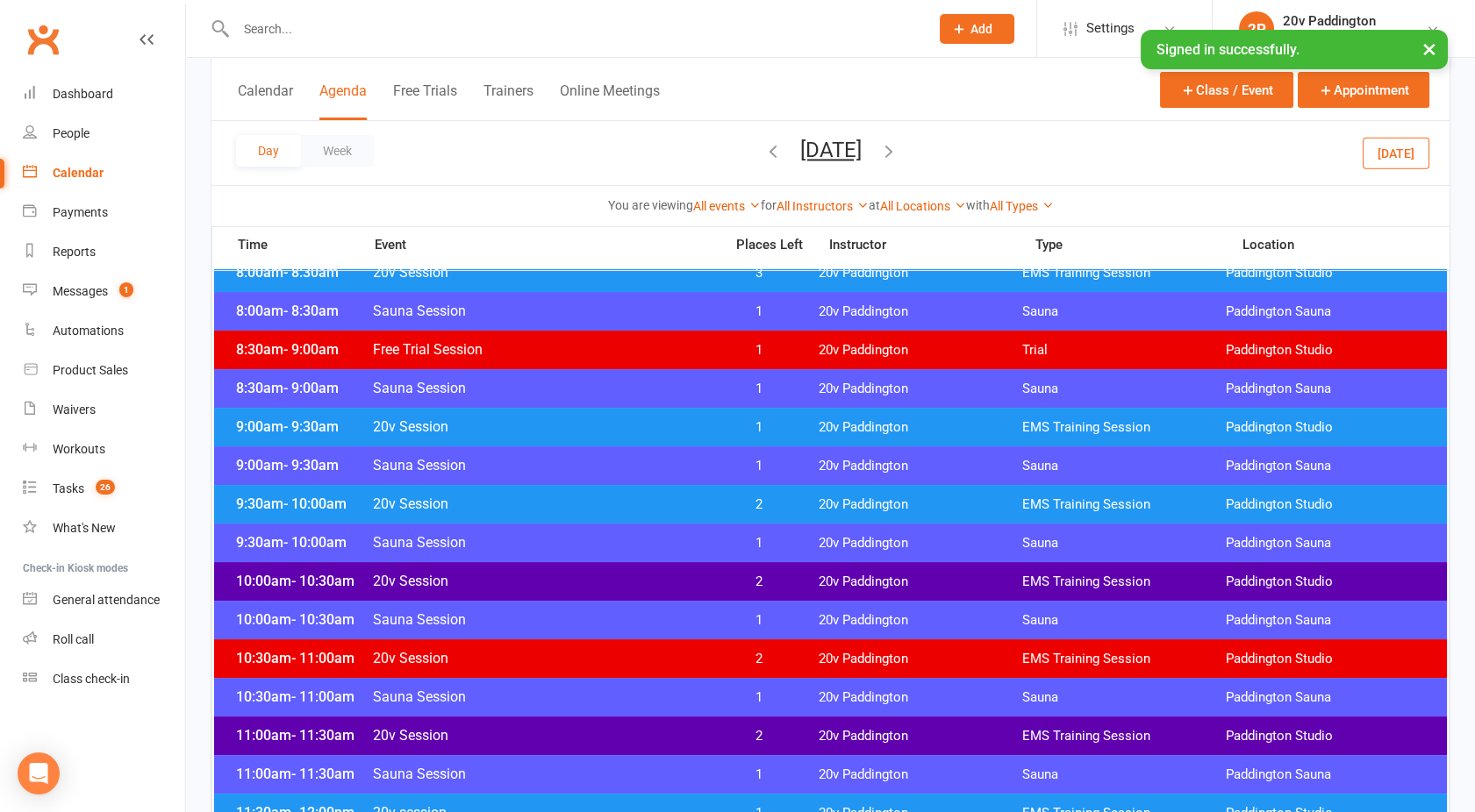
scroll to position [395, 0]
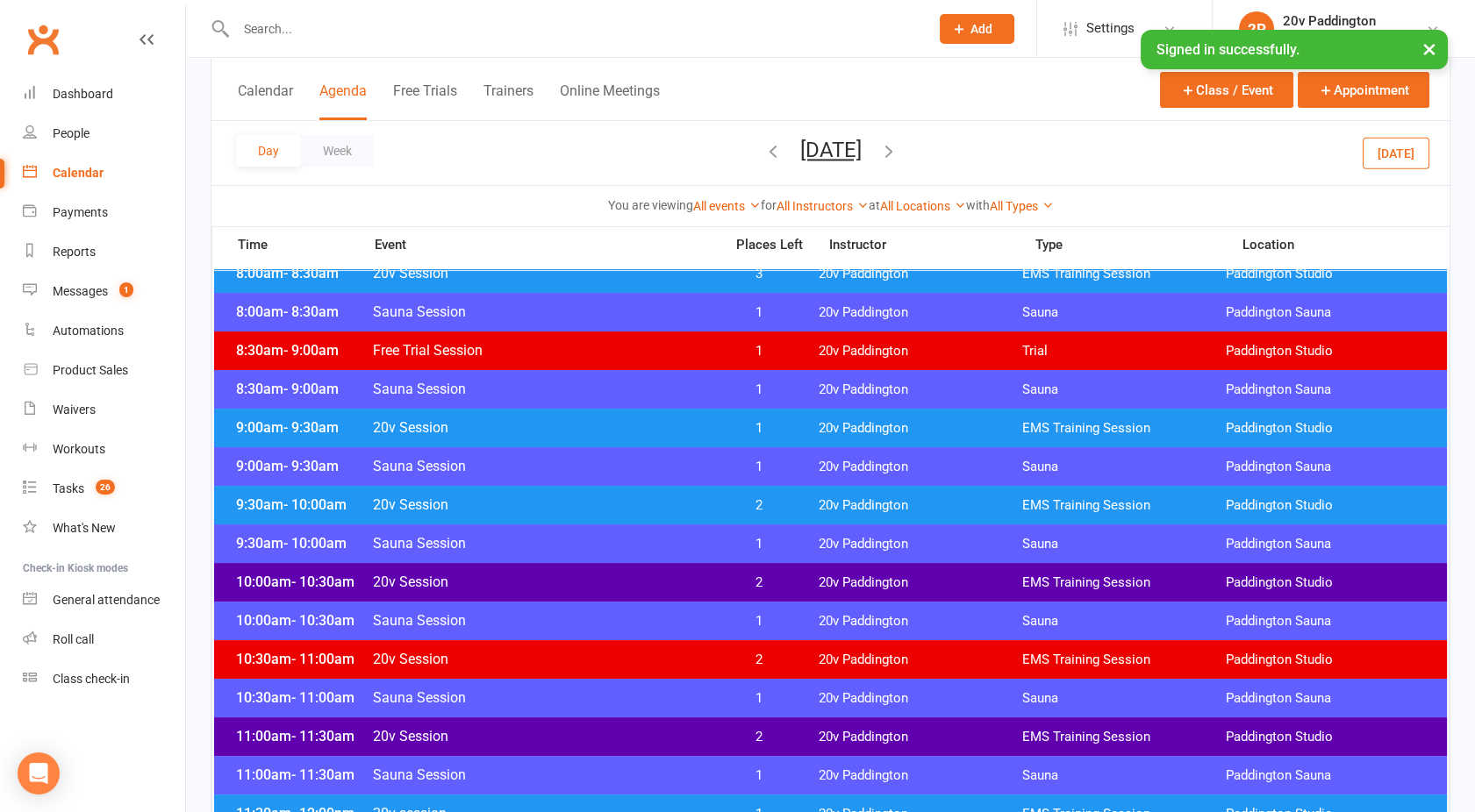
click at [860, 145] on button "[DATE]" at bounding box center [830, 150] width 62 height 25
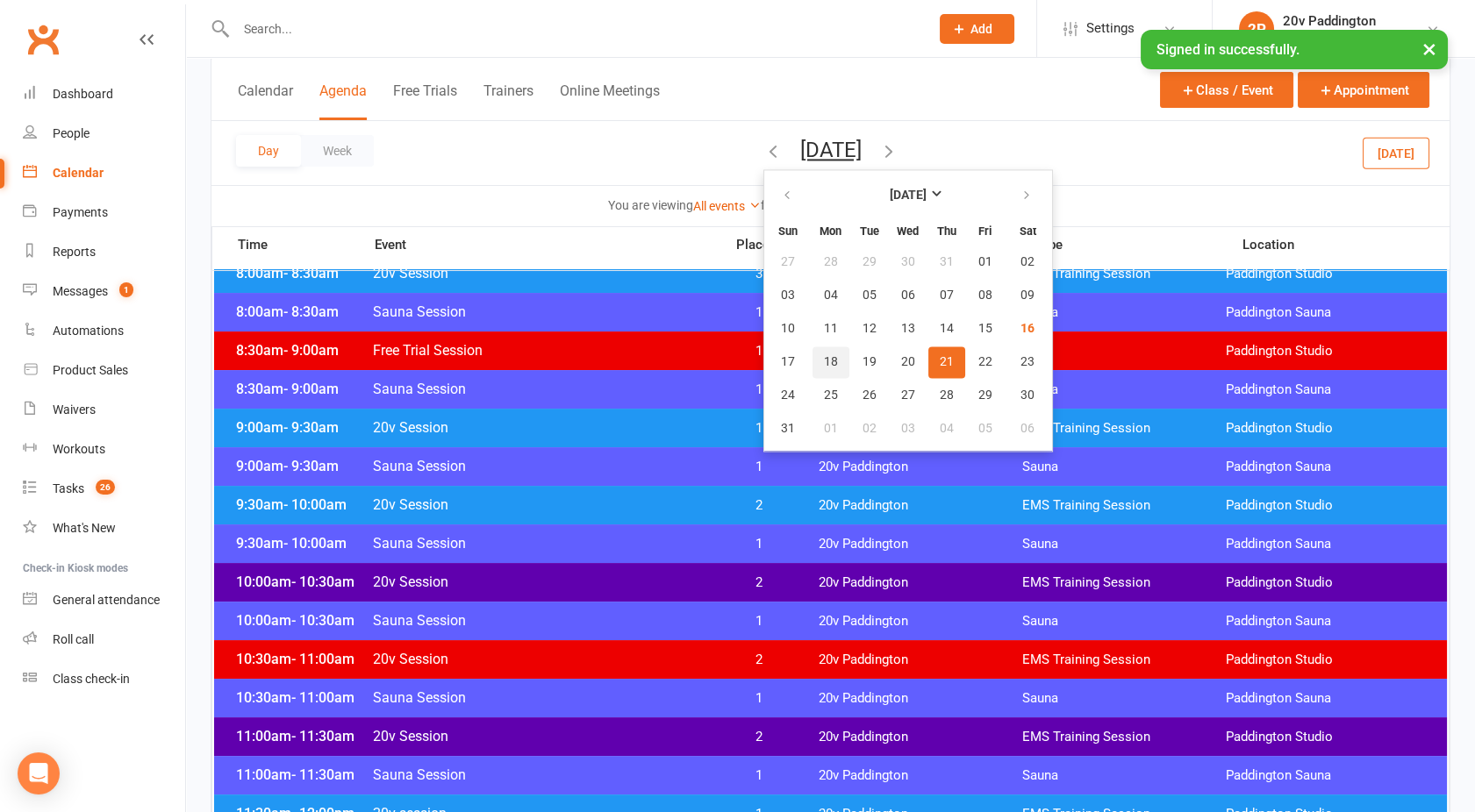
click at [824, 365] on span "18" at bounding box center [831, 362] width 14 height 14
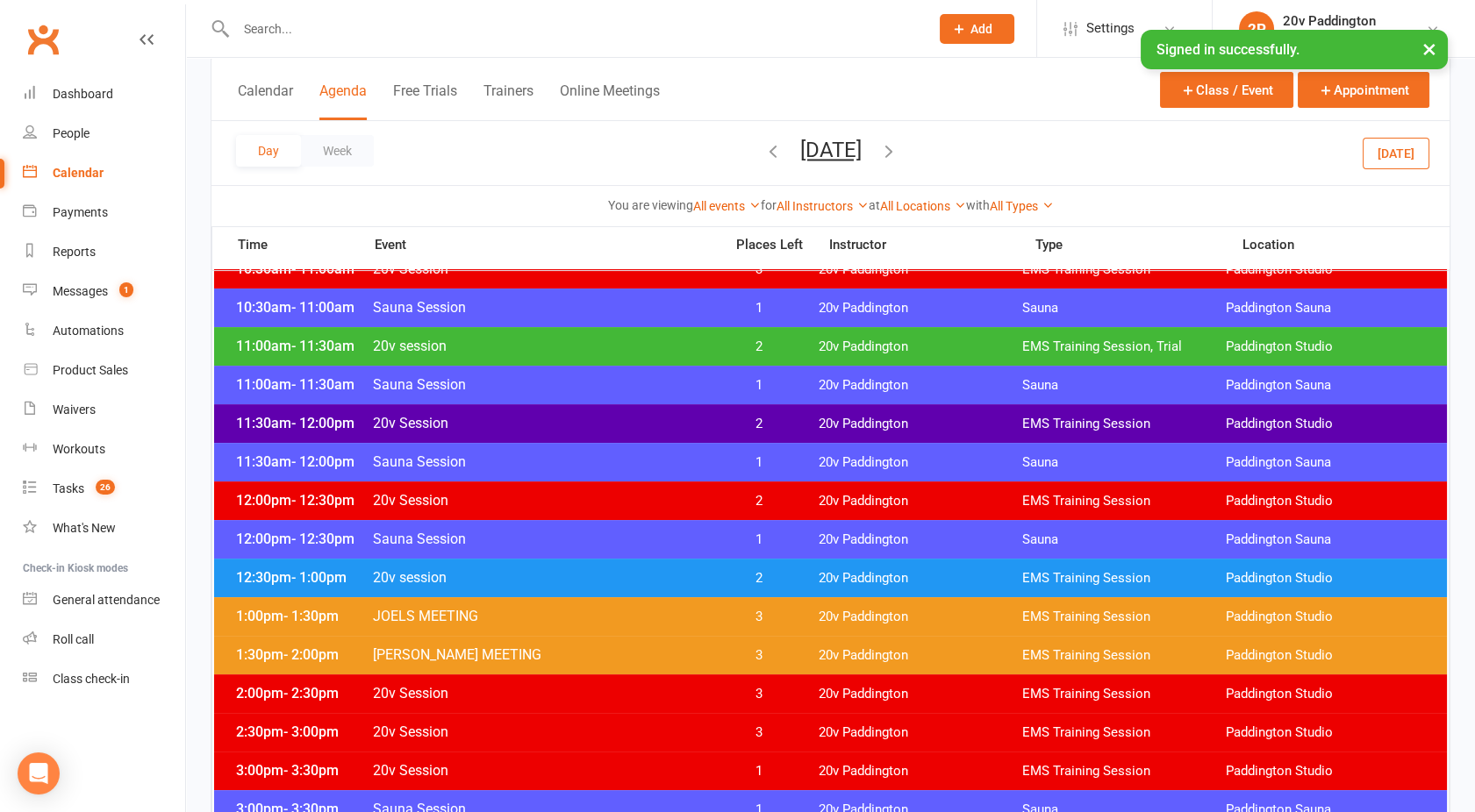
scroll to position [826, 0]
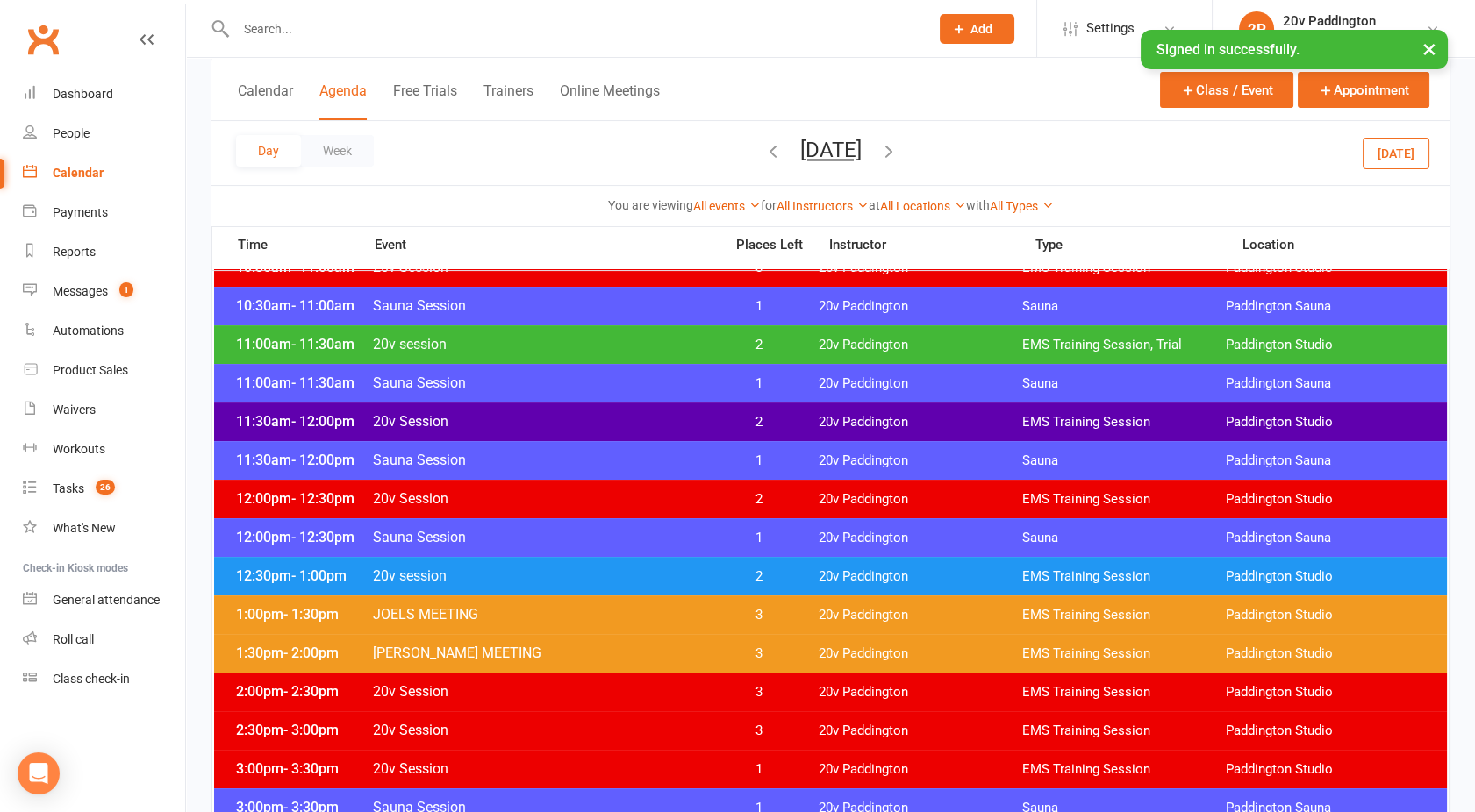
click at [680, 416] on span "20v Session" at bounding box center [543, 421] width 341 height 17
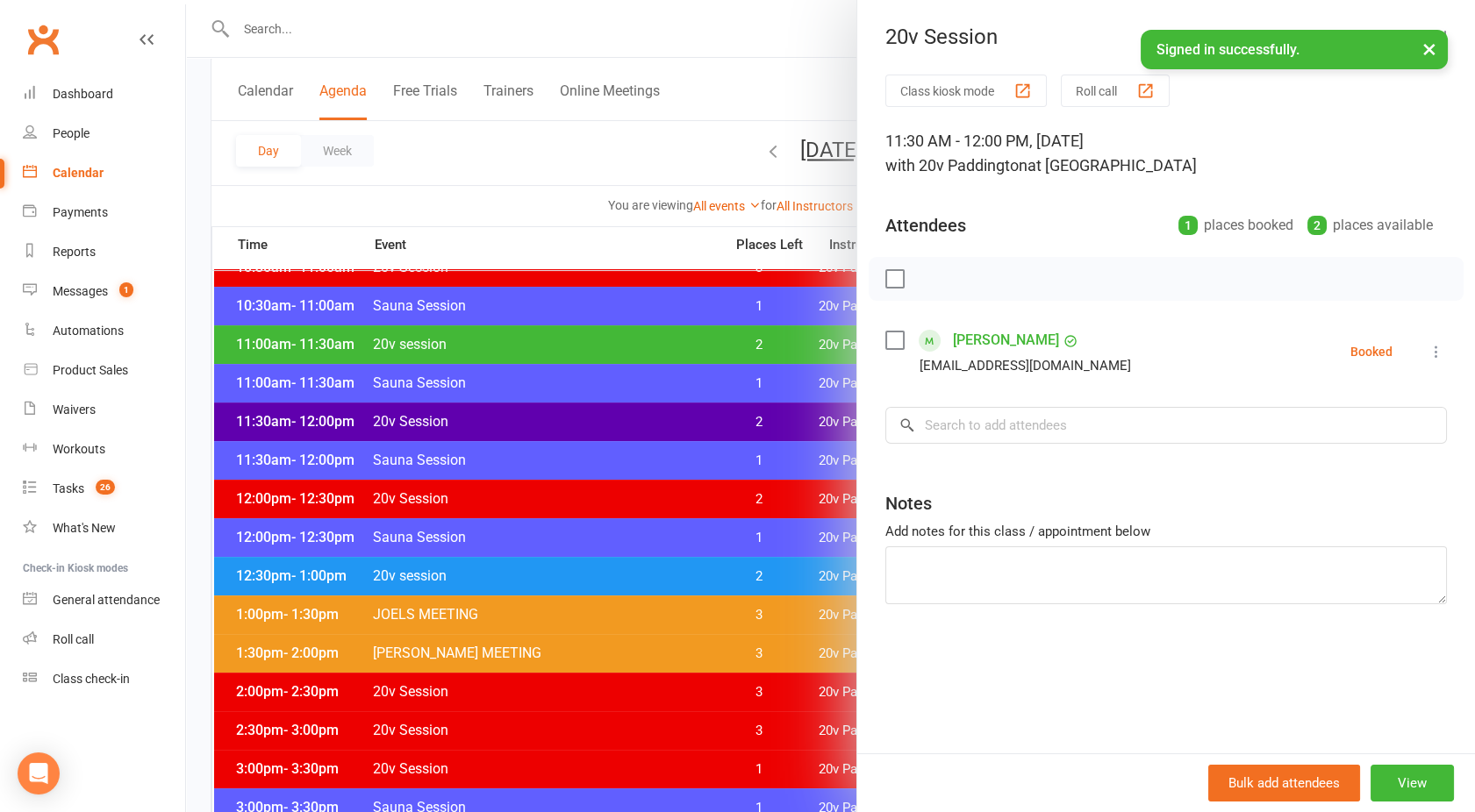
click at [680, 416] on div at bounding box center [830, 406] width 1289 height 812
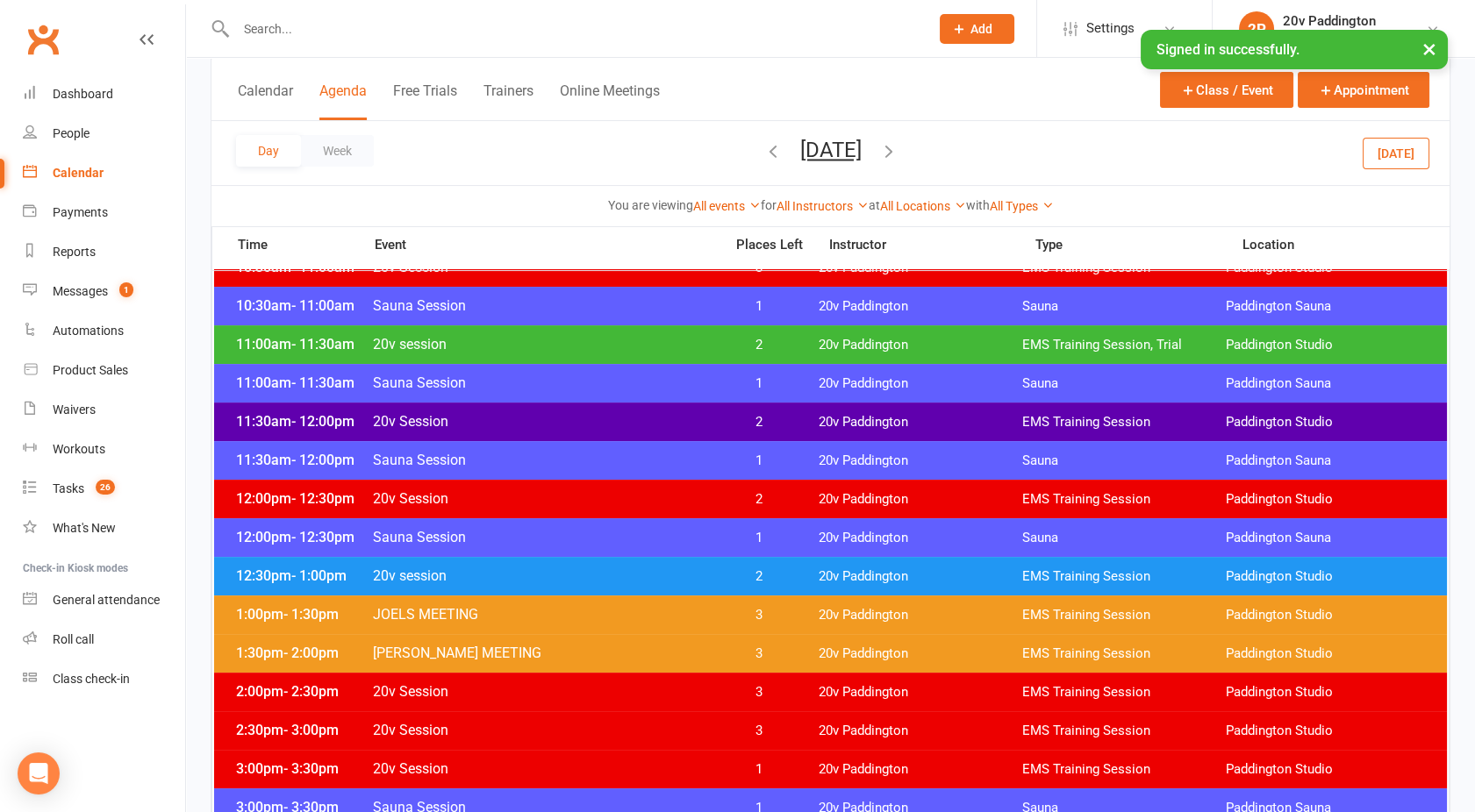
click at [633, 332] on div "11:00am - 11:30am 20v session 2 20v Paddington EMS Training Session, Trial [GEO…" at bounding box center [830, 344] width 1233 height 38
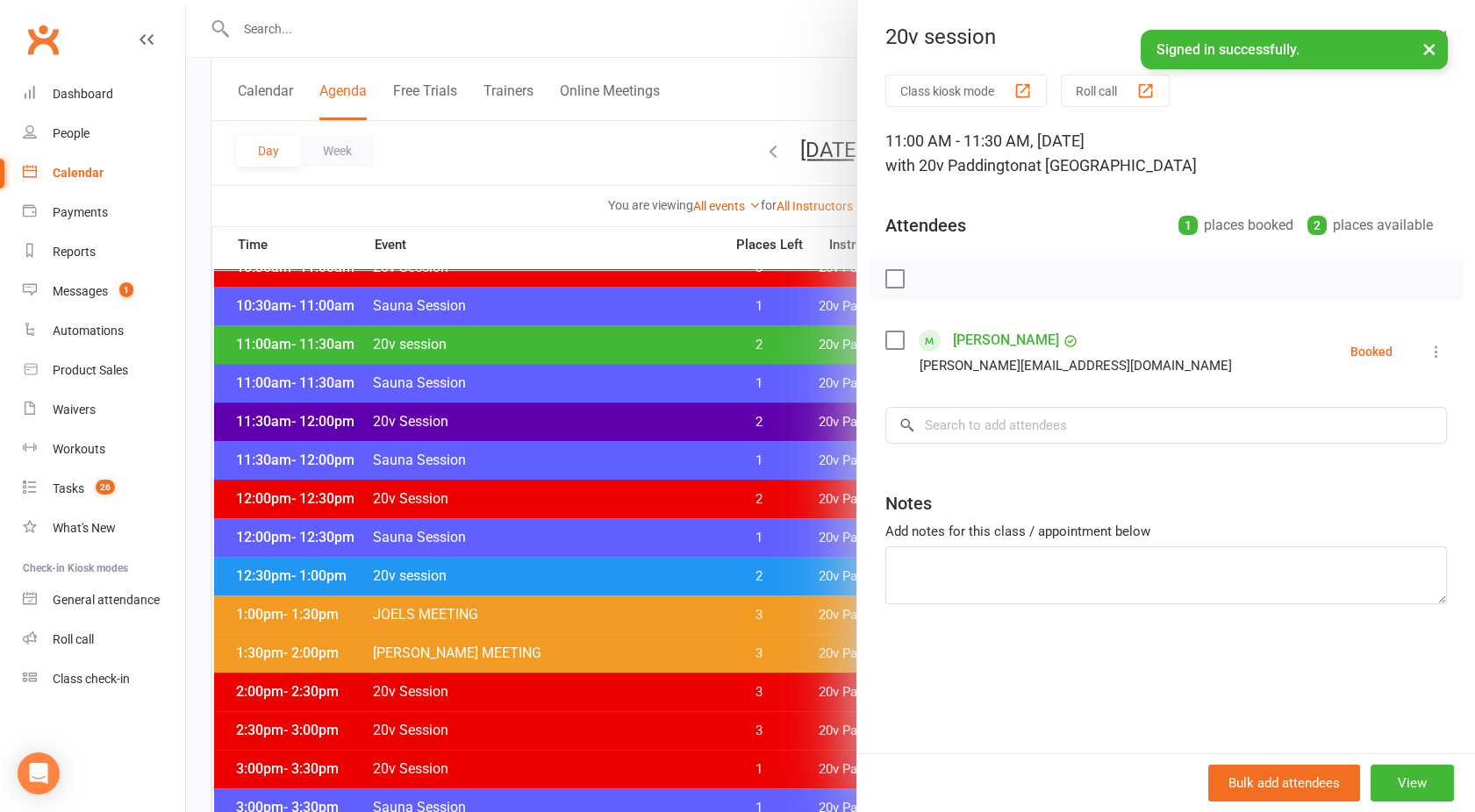
click at [633, 332] on div at bounding box center [830, 406] width 1289 height 812
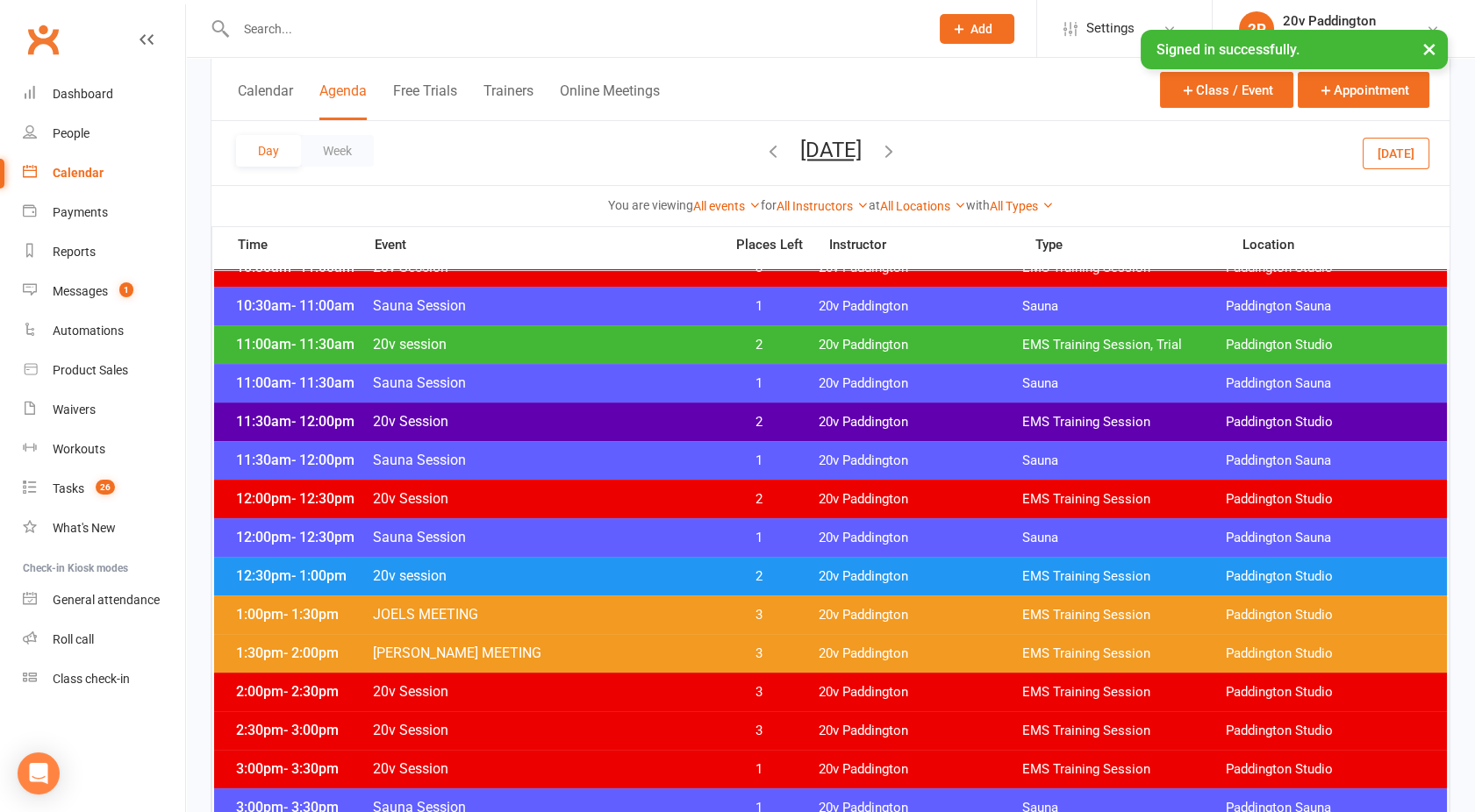
click at [541, 568] on span "20v session" at bounding box center [543, 576] width 341 height 17
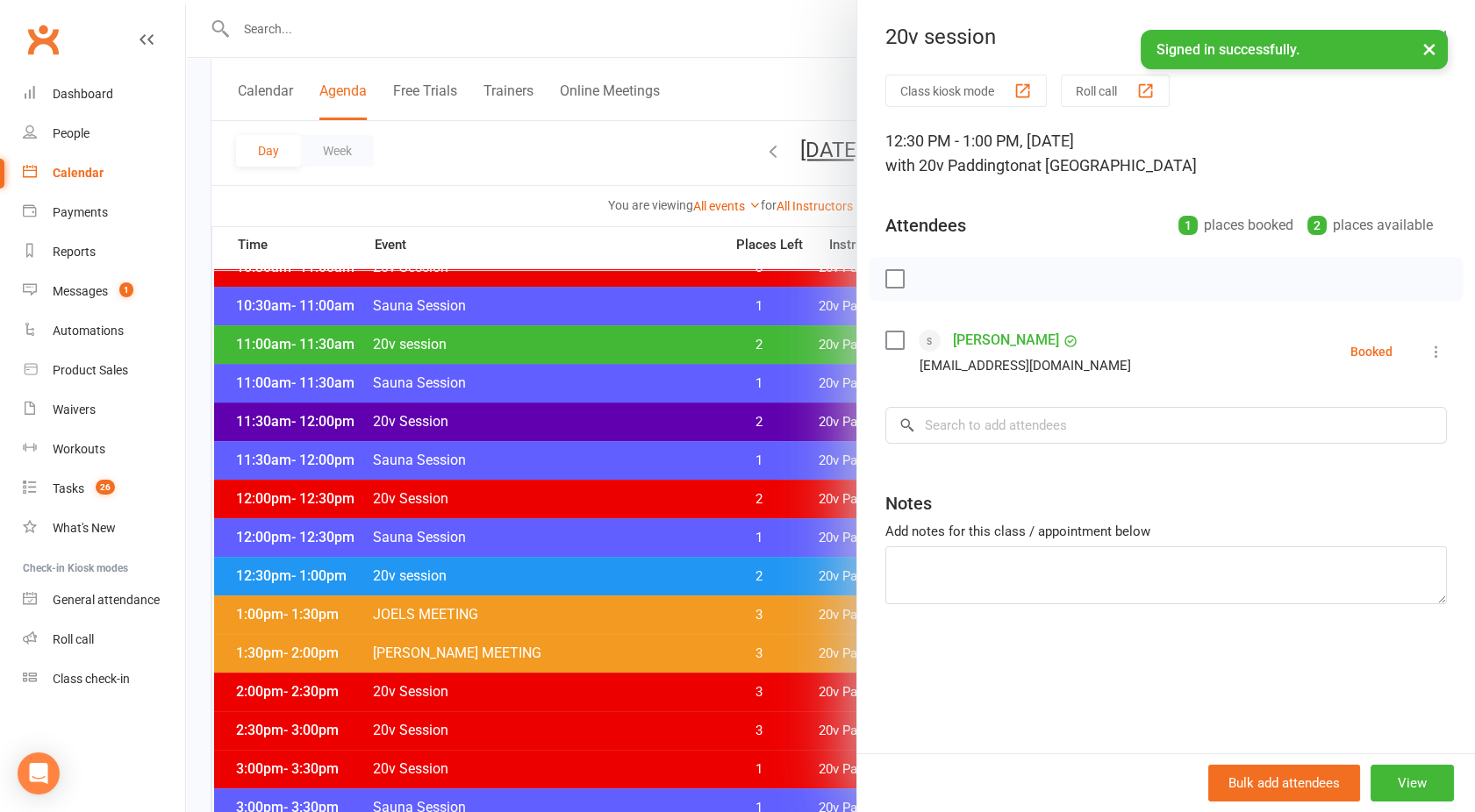
click at [541, 568] on div at bounding box center [830, 406] width 1289 height 812
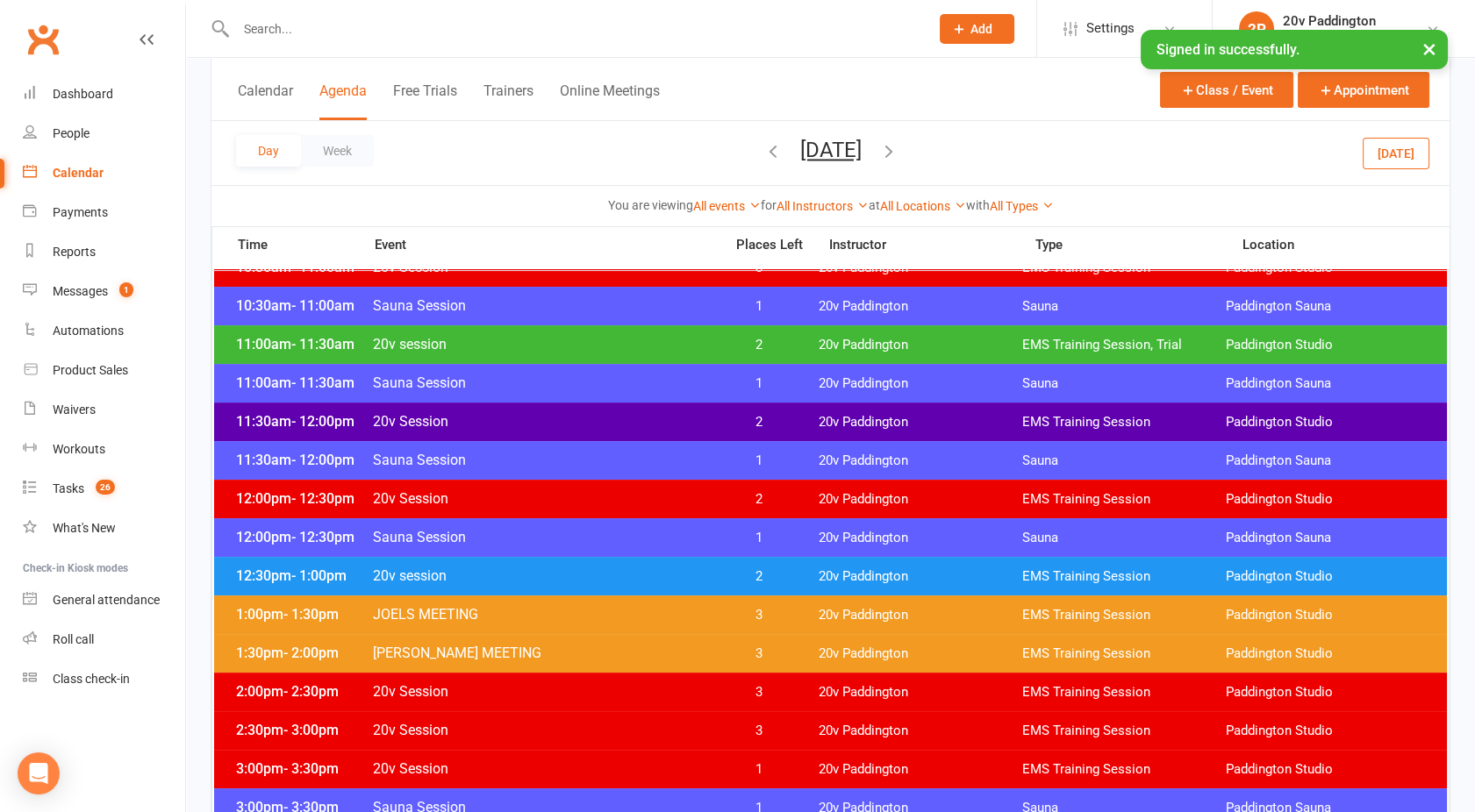
click at [804, 152] on button "[DATE]" at bounding box center [830, 150] width 62 height 25
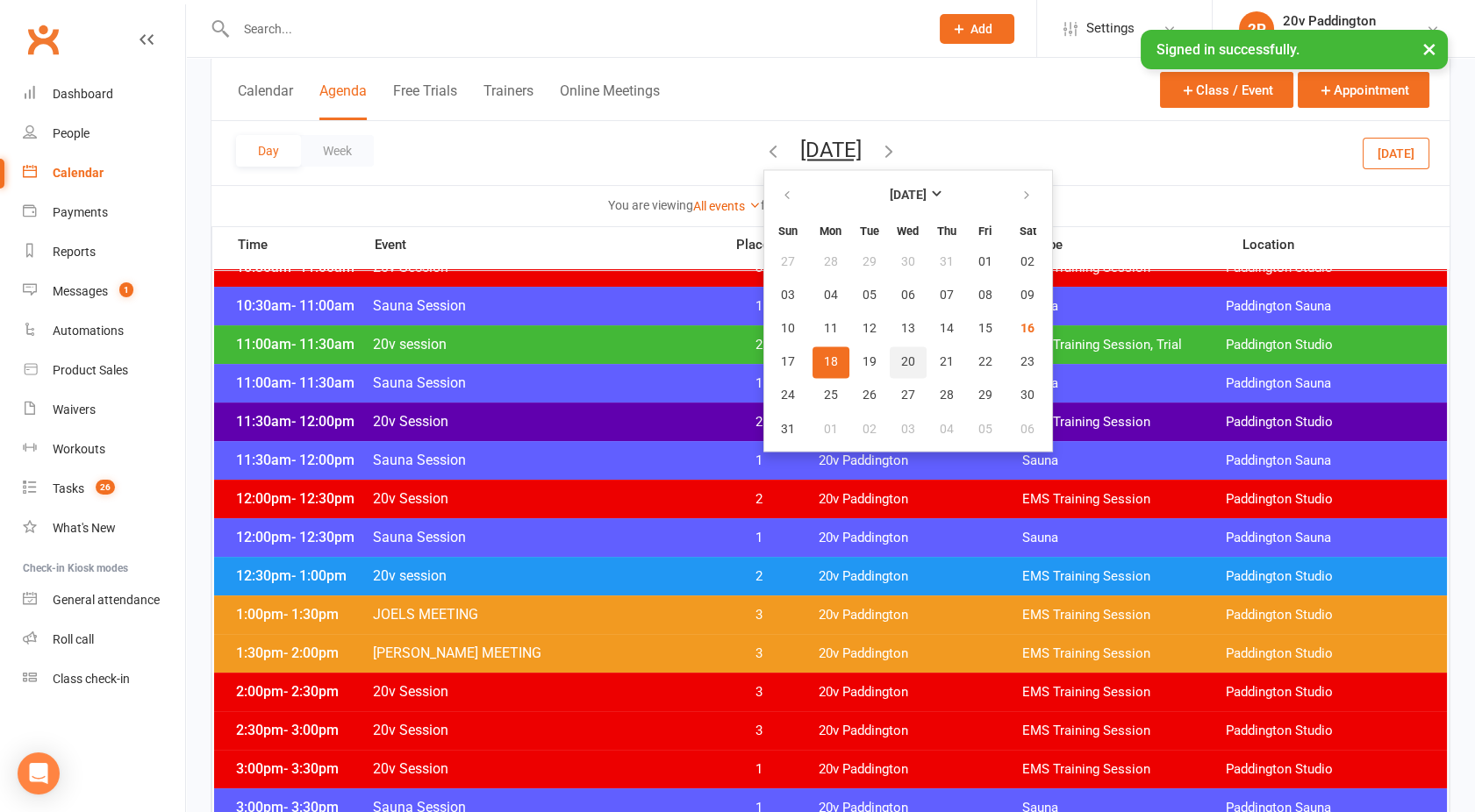
click at [901, 360] on span "20" at bounding box center [908, 362] width 14 height 14
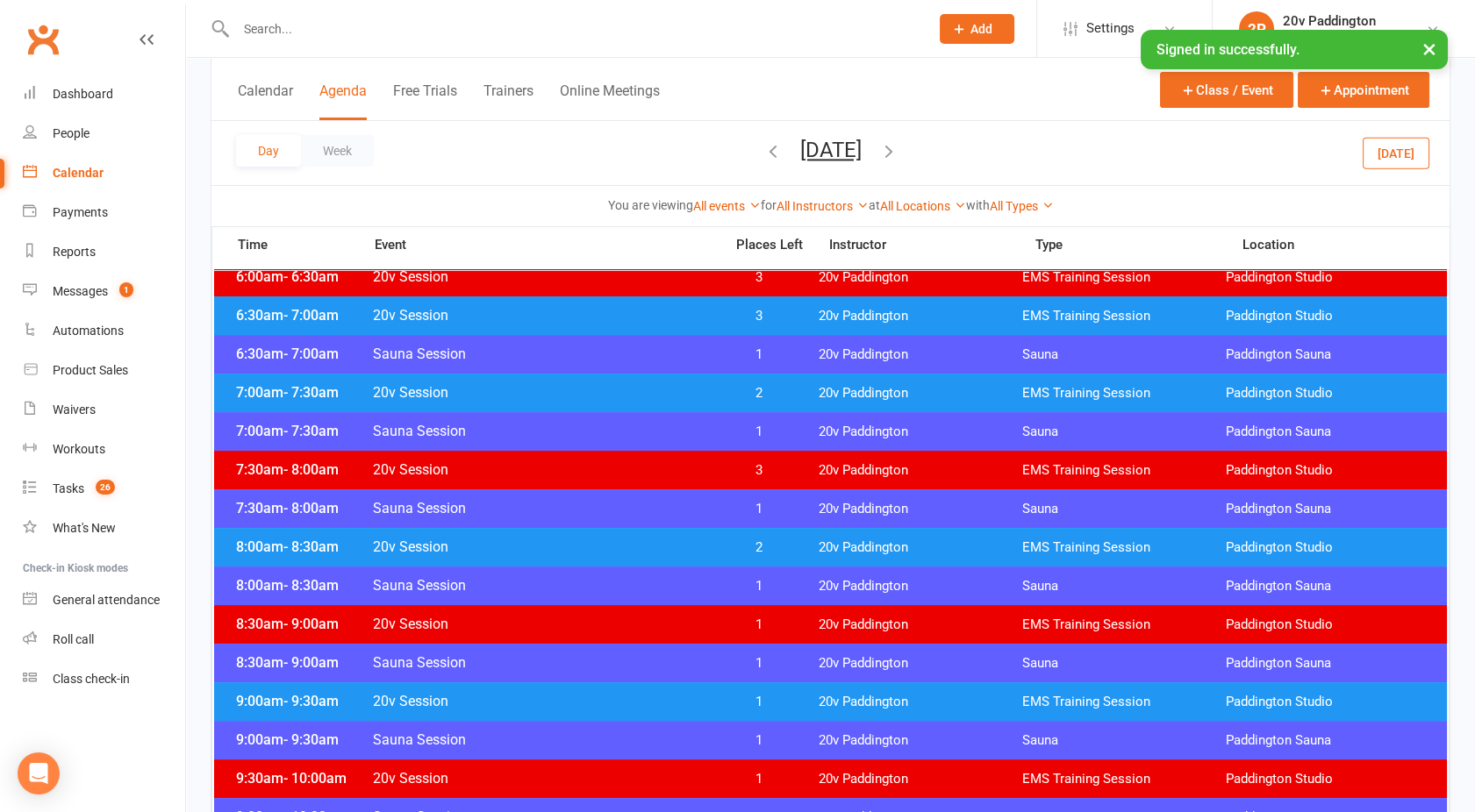
scroll to position [0, 0]
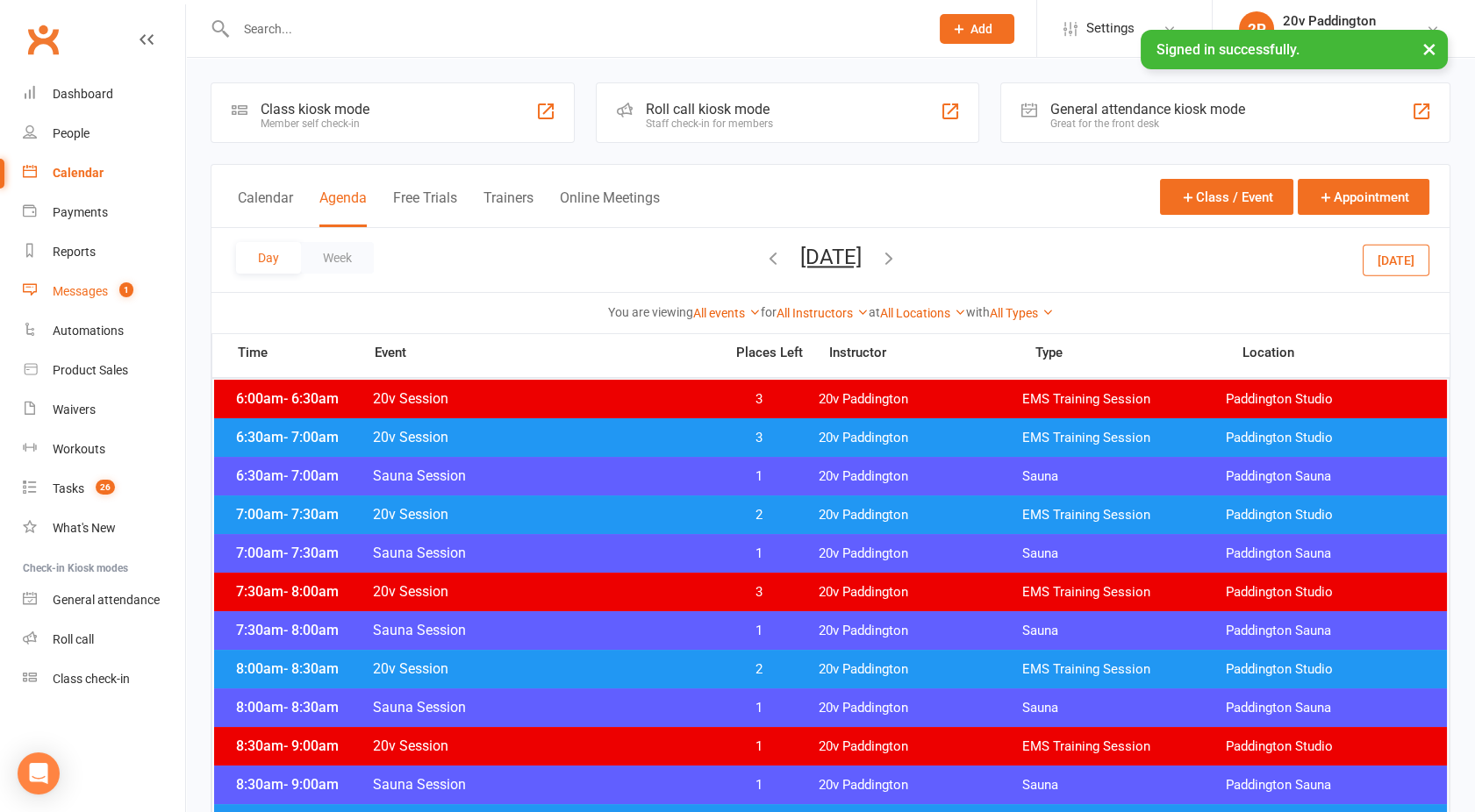
click at [84, 287] on div "Messages" at bounding box center [80, 291] width 55 height 14
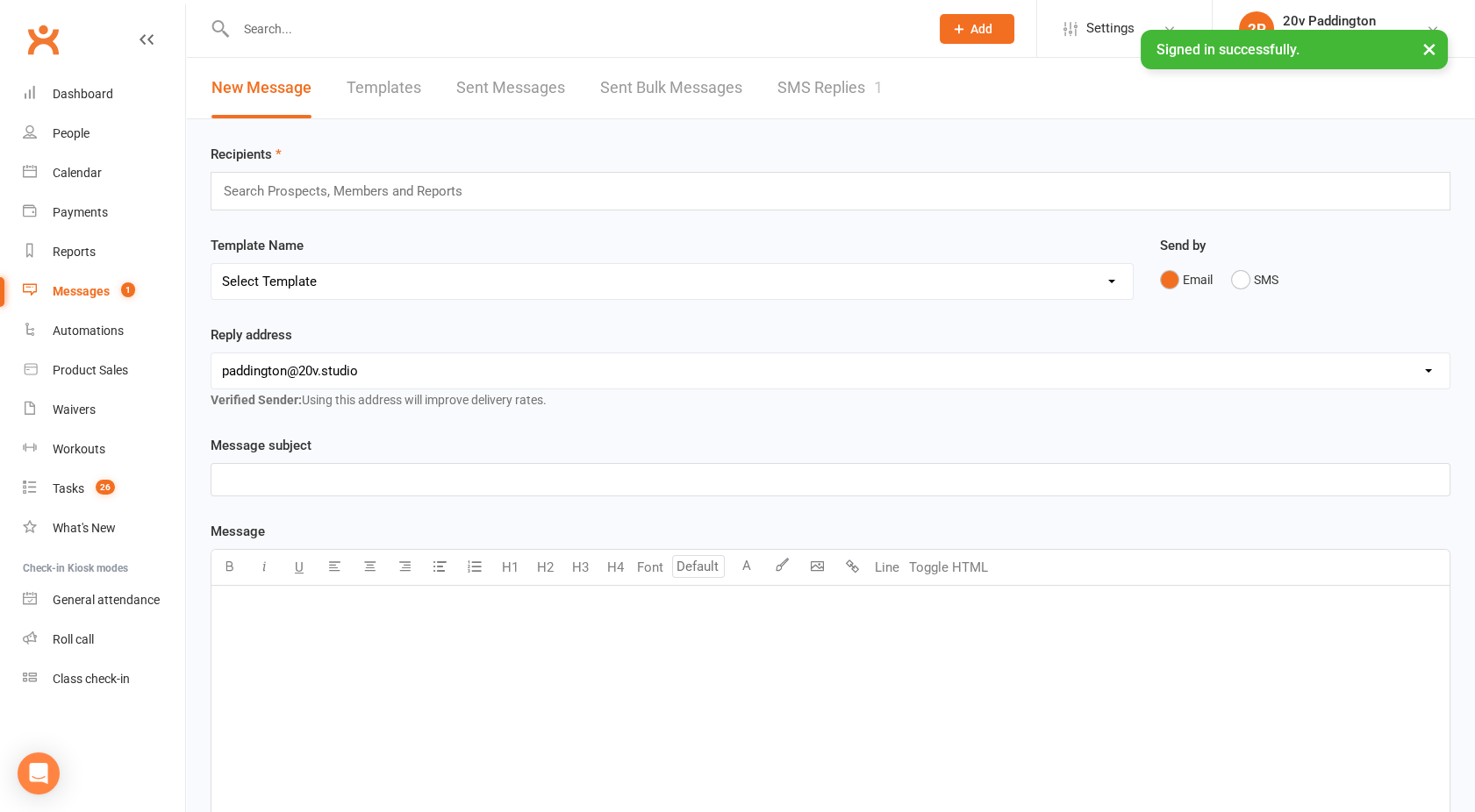
click at [879, 105] on link "SMS Replies 1" at bounding box center [830, 88] width 105 height 61
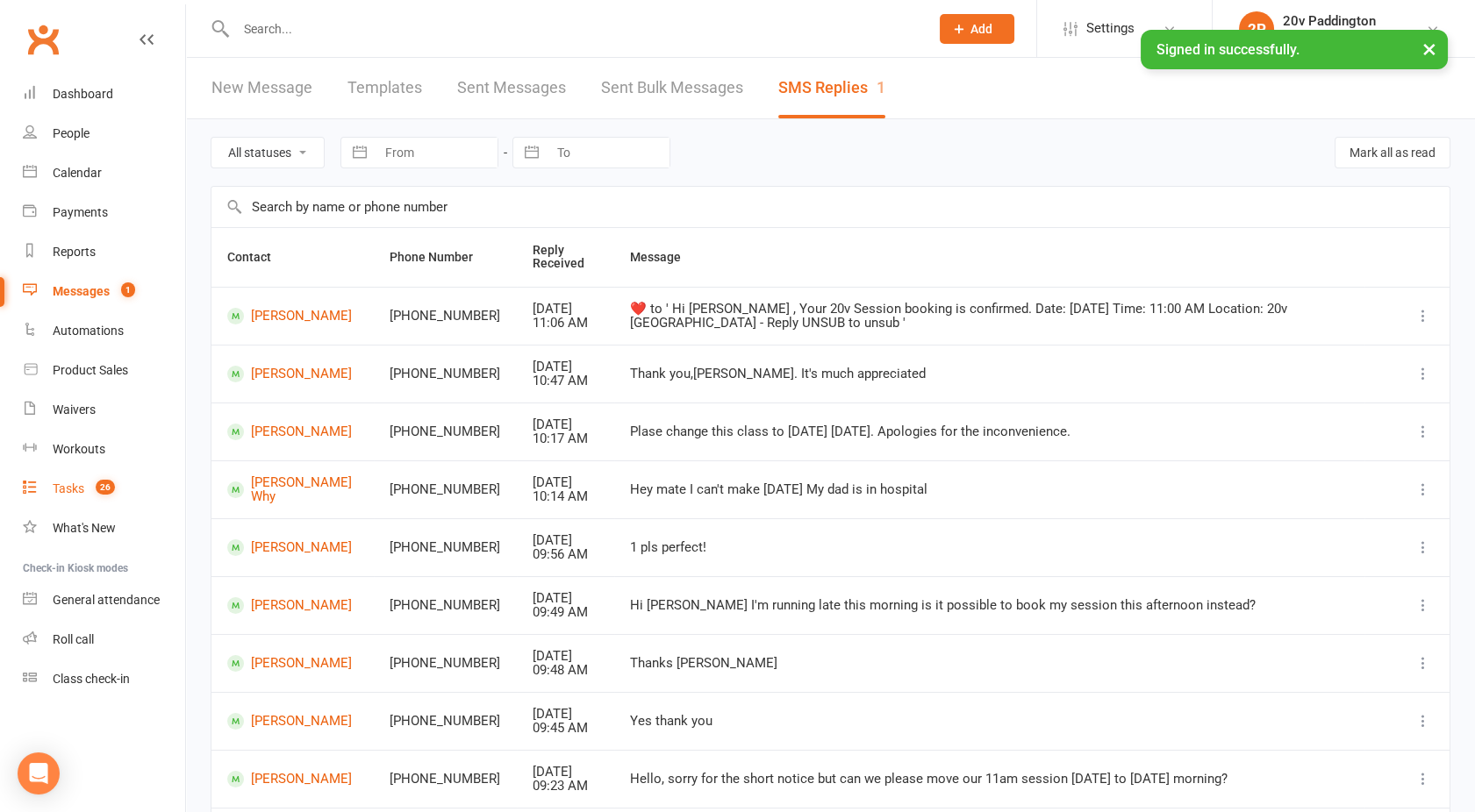
click at [78, 485] on div "Tasks" at bounding box center [68, 489] width 31 height 14
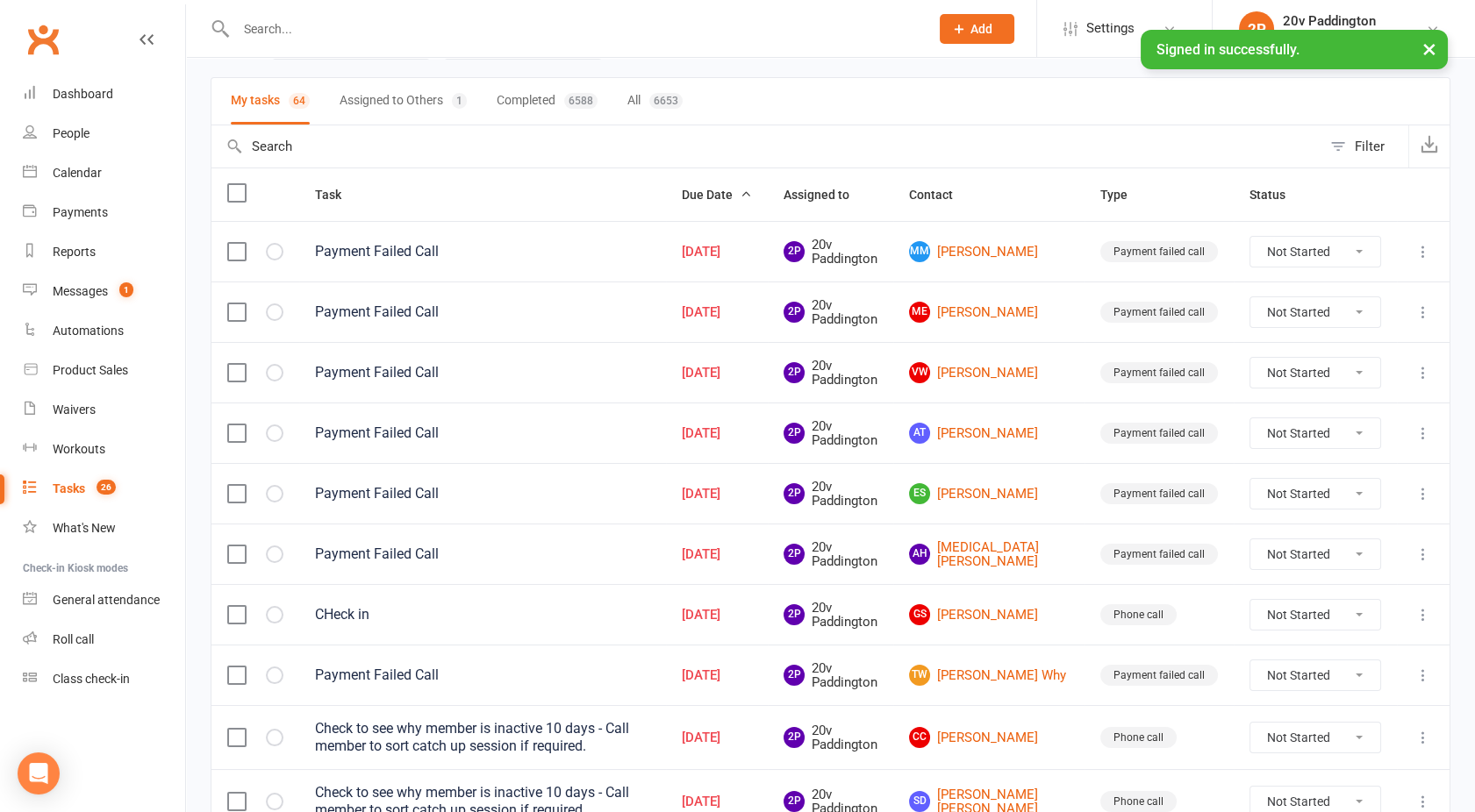
scroll to position [173, 0]
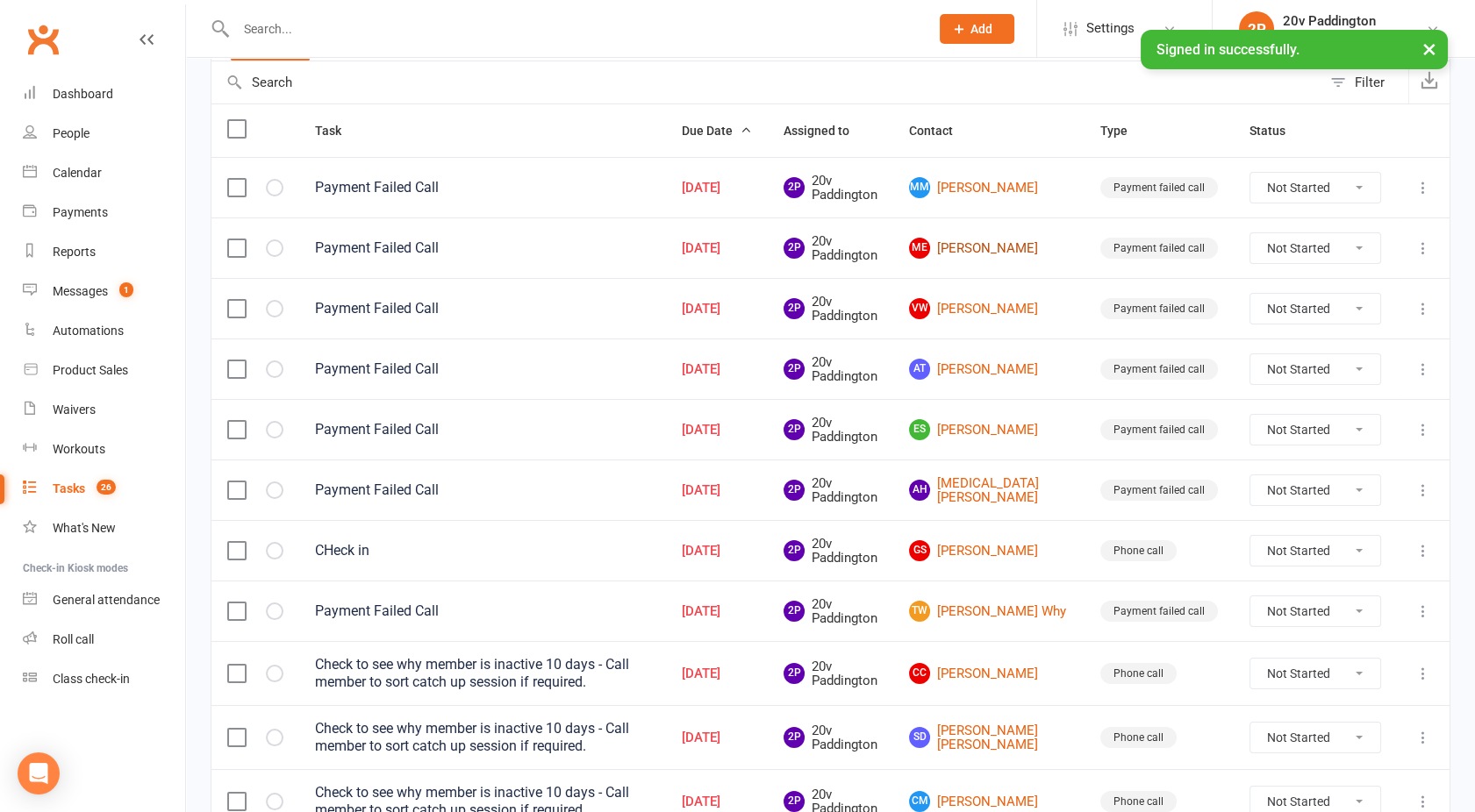
click at [1007, 244] on link "ME [PERSON_NAME]" at bounding box center [988, 248] width 160 height 21
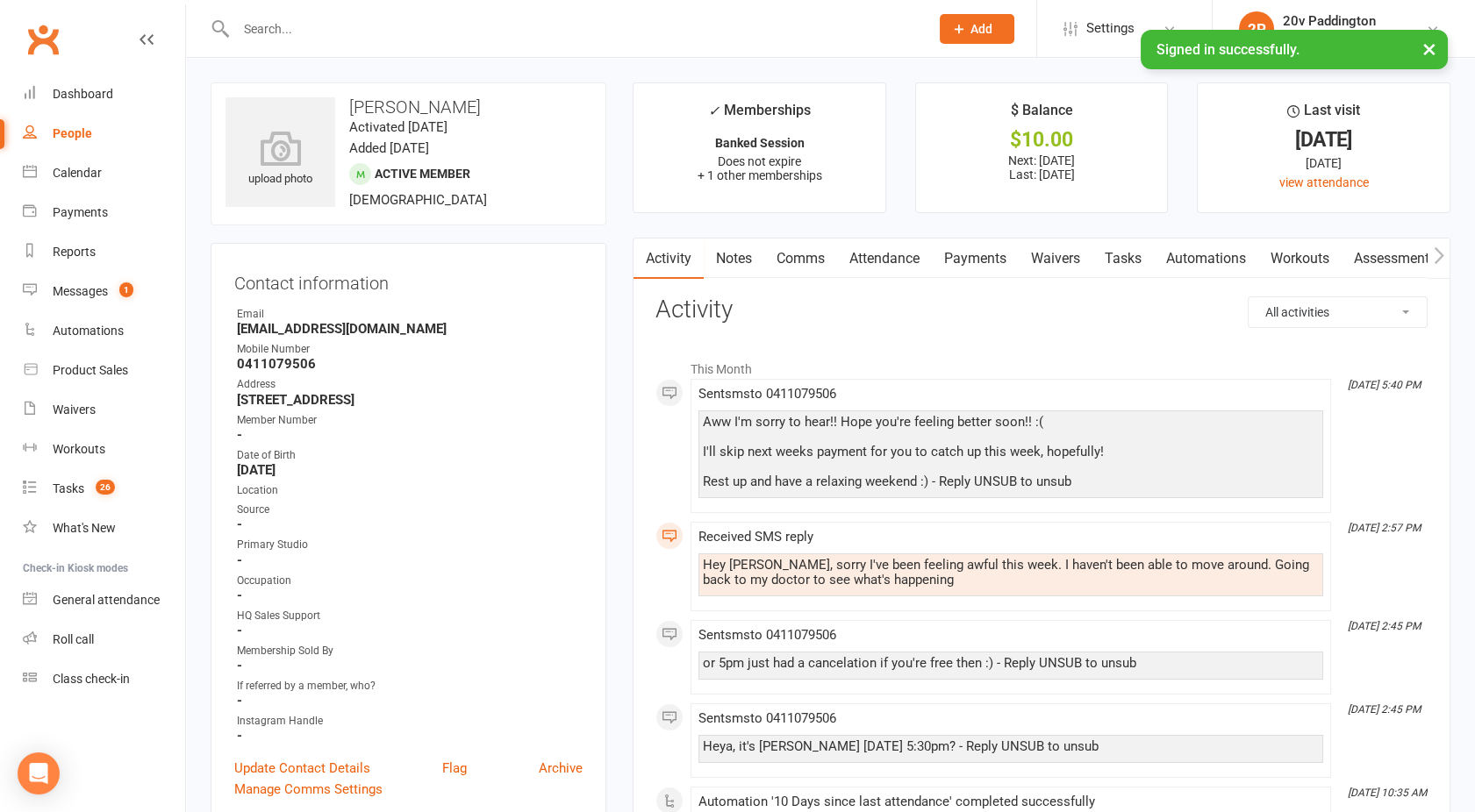
click at [991, 258] on link "Payments" at bounding box center [975, 258] width 87 height 40
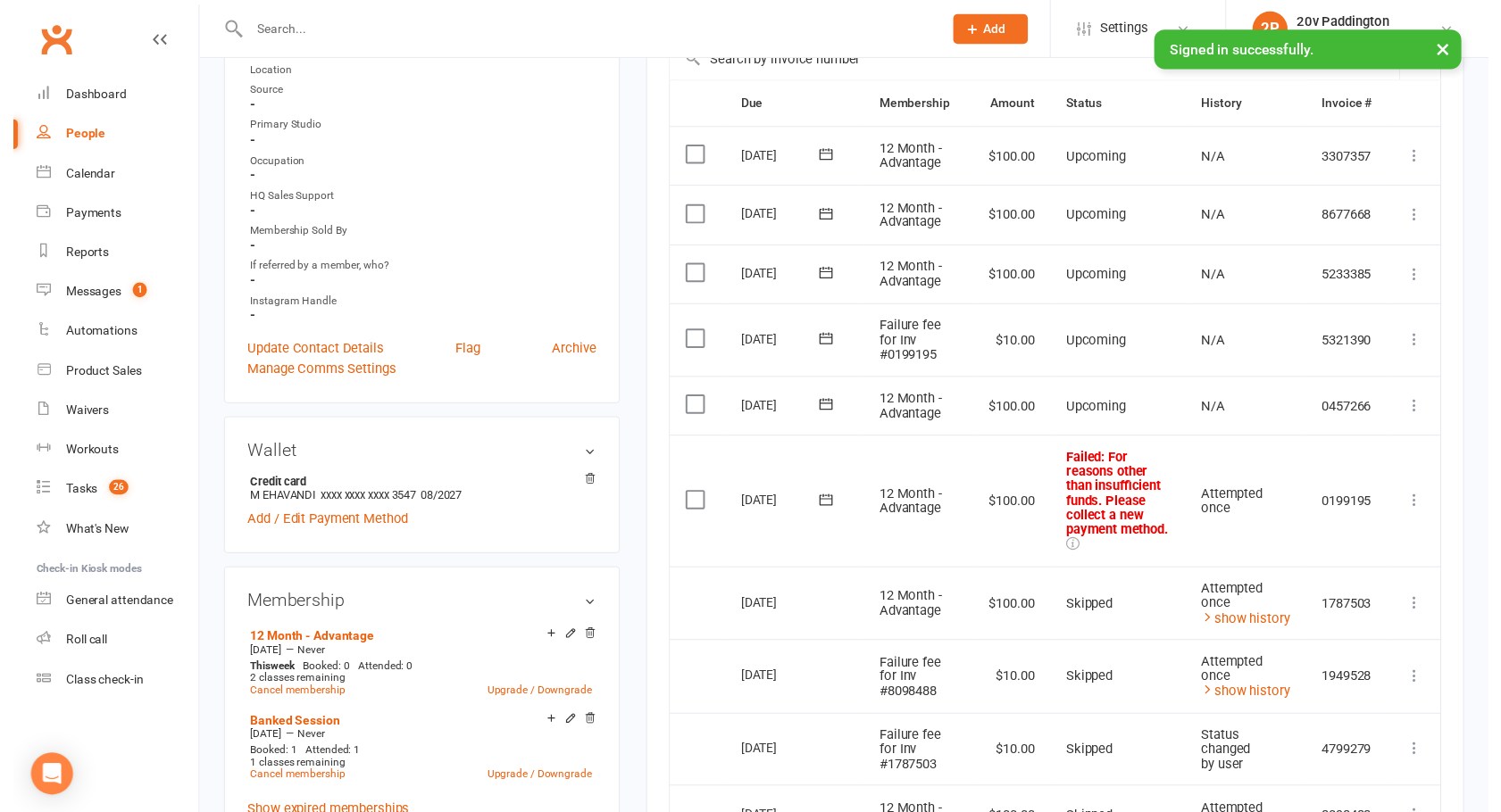
scroll to position [382, 0]
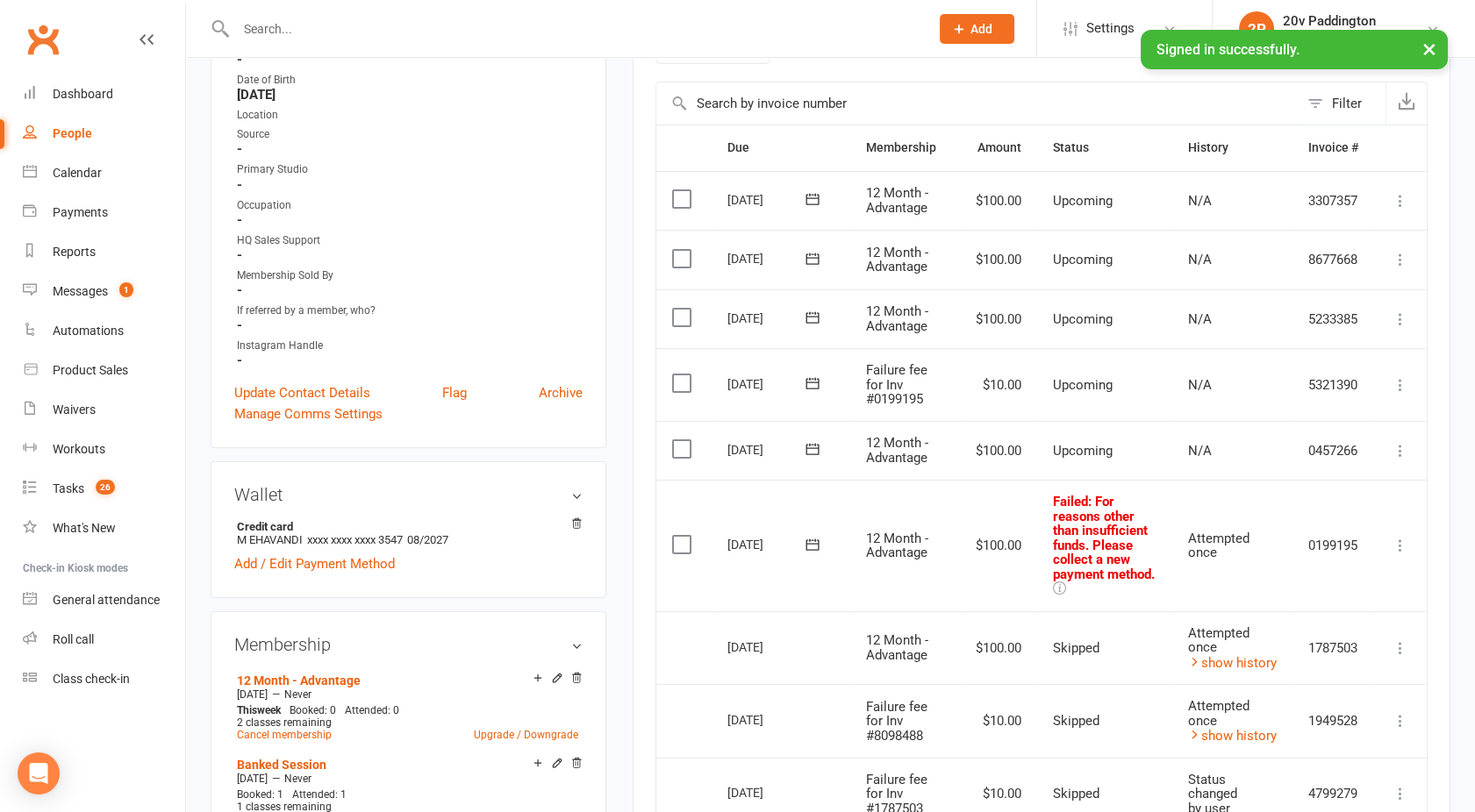
click at [688, 382] on label at bounding box center [684, 384] width 24 height 18
click at [684, 375] on input "checkbox" at bounding box center [678, 375] width 12 height 0
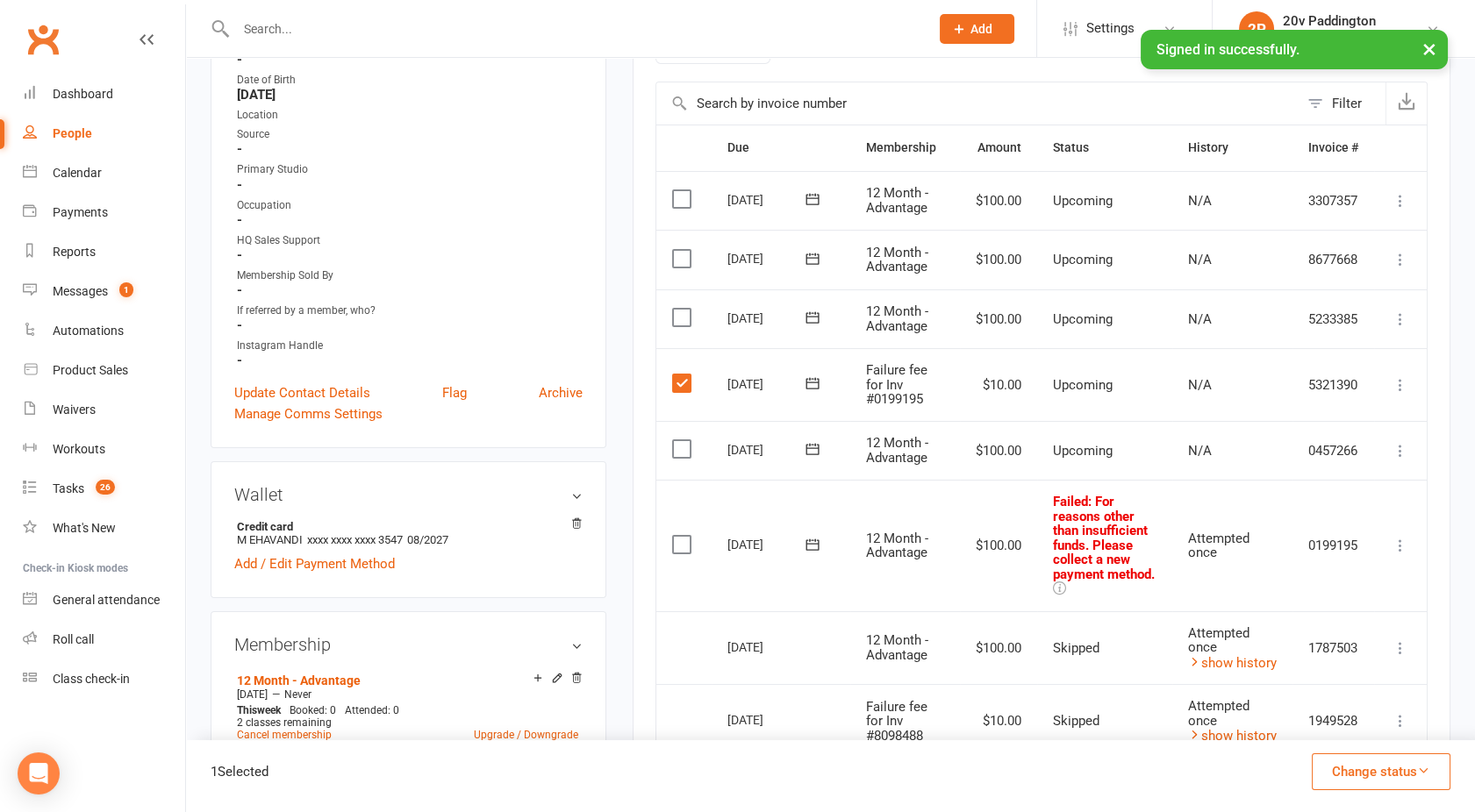
click at [682, 538] on label at bounding box center [684, 544] width 24 height 18
click at [682, 535] on input "checkbox" at bounding box center [678, 535] width 12 height 0
click at [1388, 793] on div "2 Selected Change status Paid (Cash) Paid (POS) Paid (Other) Skipped" at bounding box center [830, 775] width 1289 height 72
click at [1374, 778] on button "Change status" at bounding box center [1380, 771] width 138 height 37
click at [1330, 720] on link "Skipped" at bounding box center [1362, 724] width 174 height 35
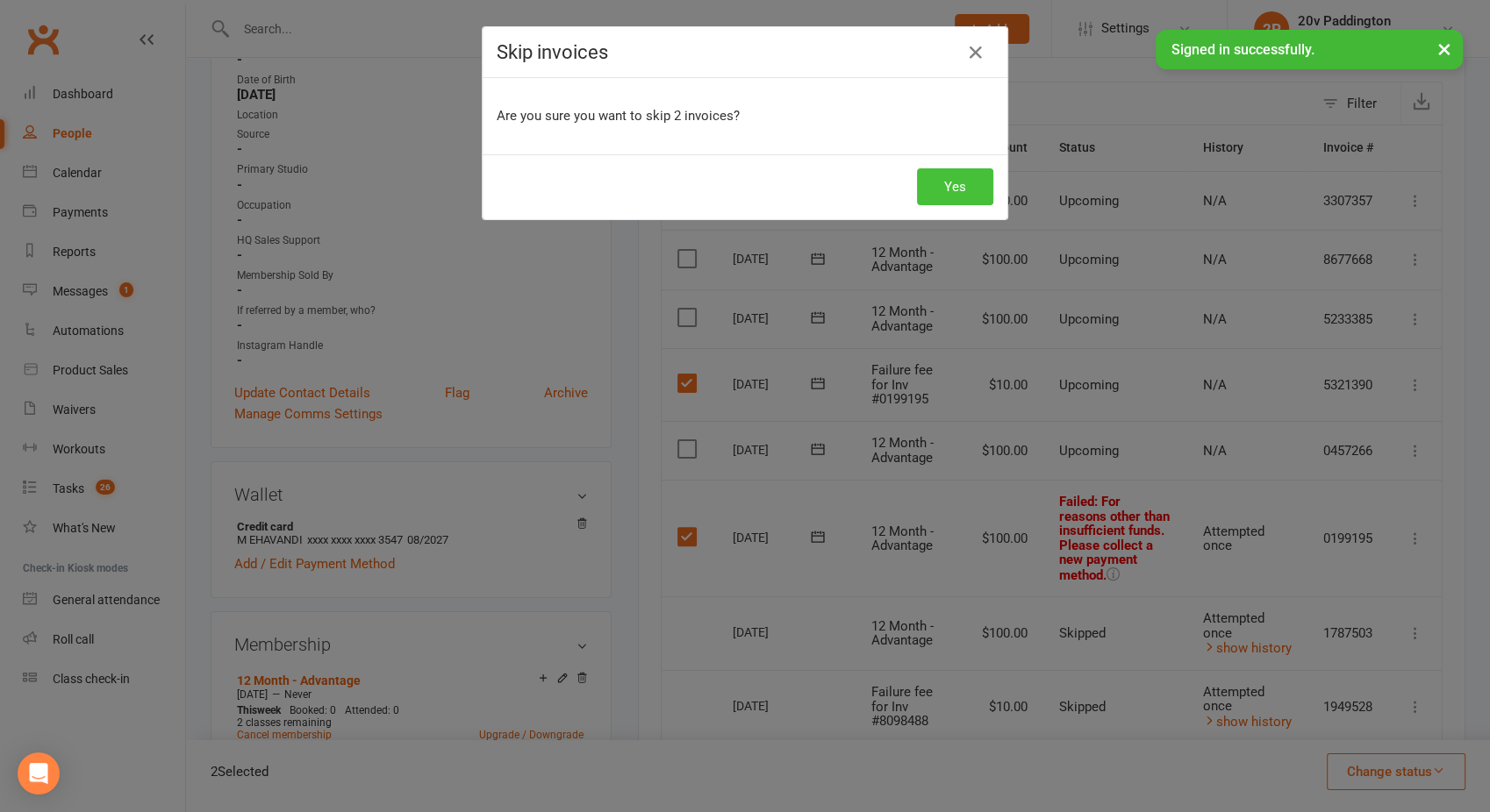
click at [919, 194] on button "Yes" at bounding box center [955, 186] width 77 height 37
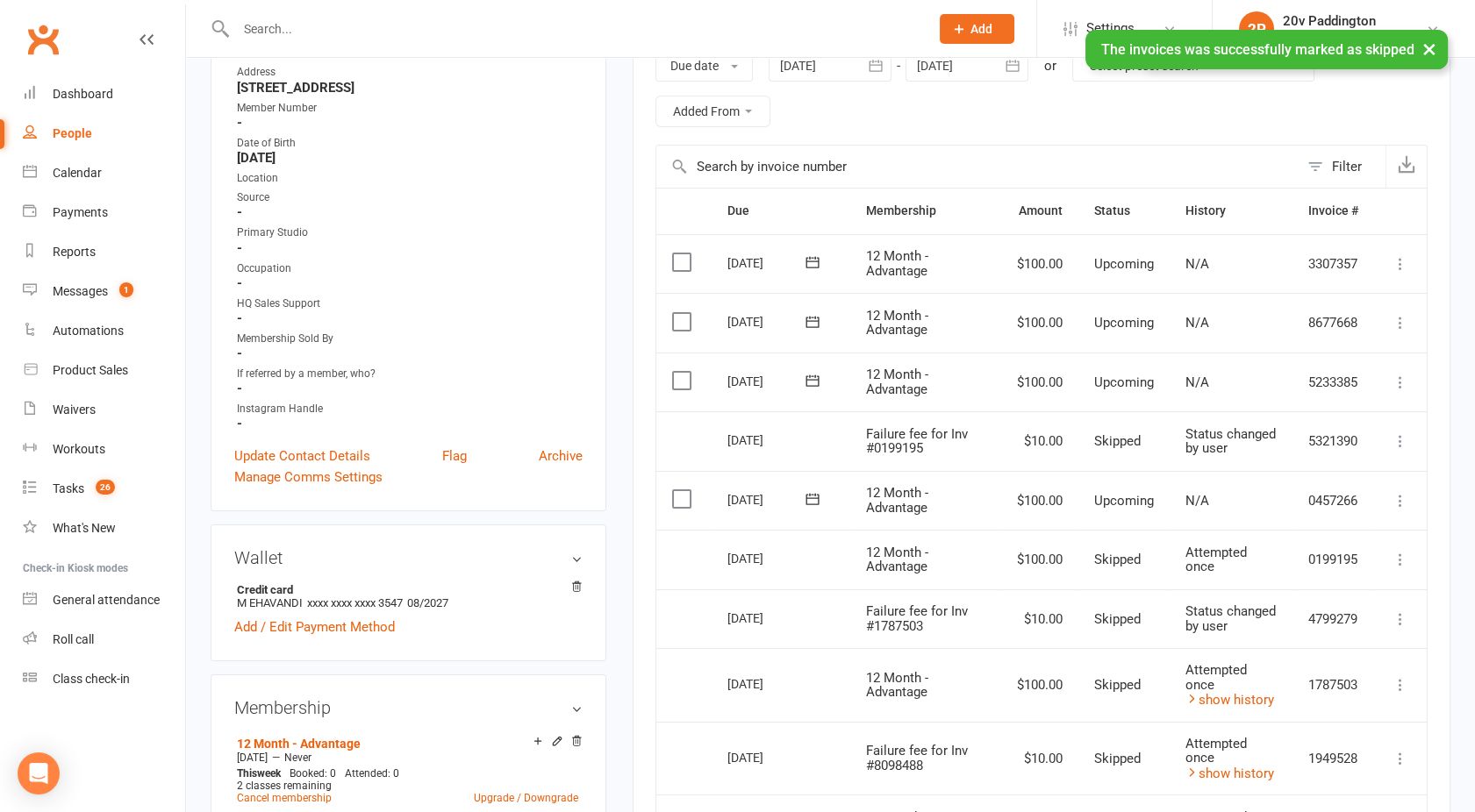
scroll to position [106, 0]
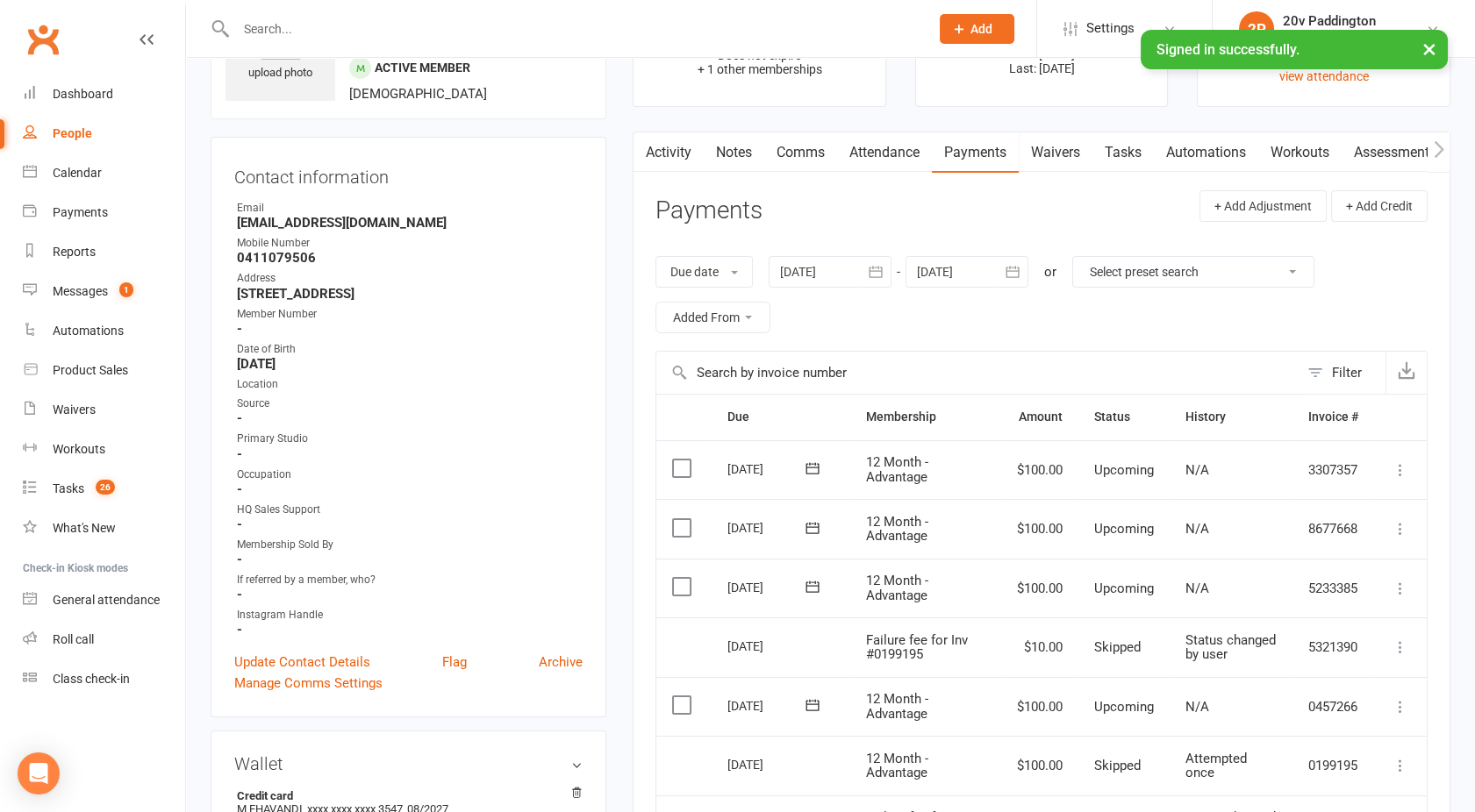
click at [817, 274] on div at bounding box center [830, 271] width 123 height 31
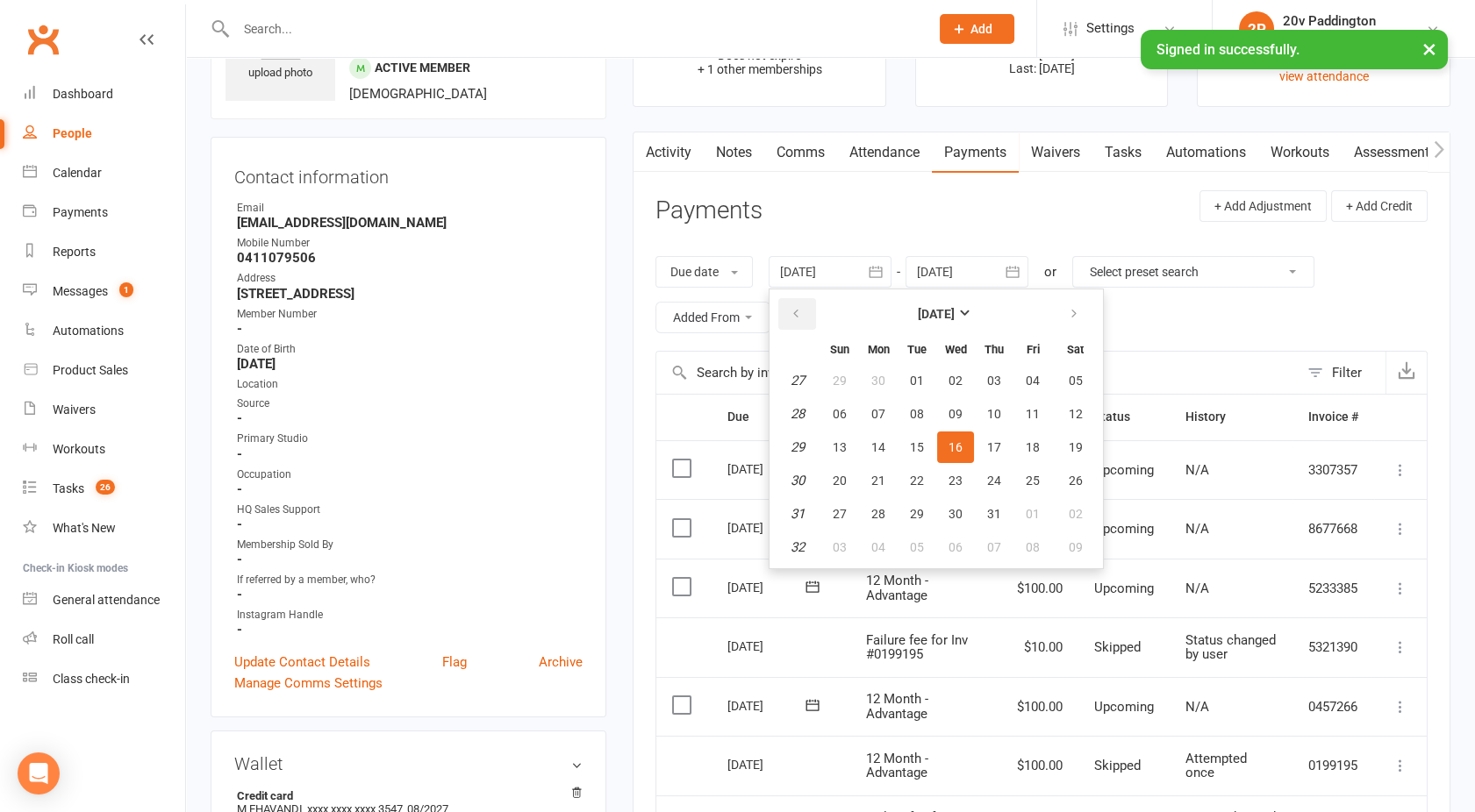
click at [797, 317] on icon "button" at bounding box center [796, 314] width 12 height 14
click at [849, 465] on button "20" at bounding box center [839, 480] width 37 height 31
type input "[DATE]"
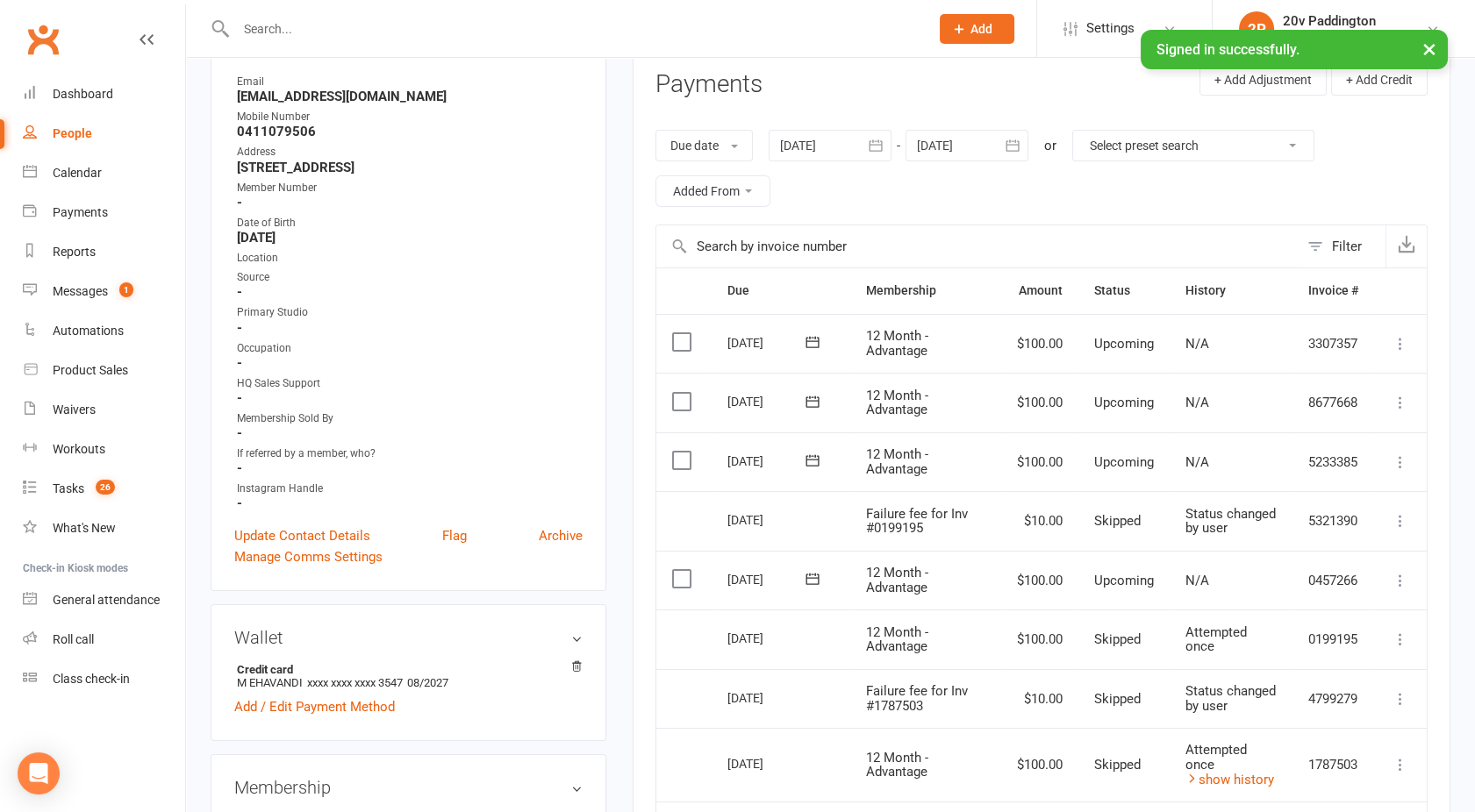
scroll to position [0, 0]
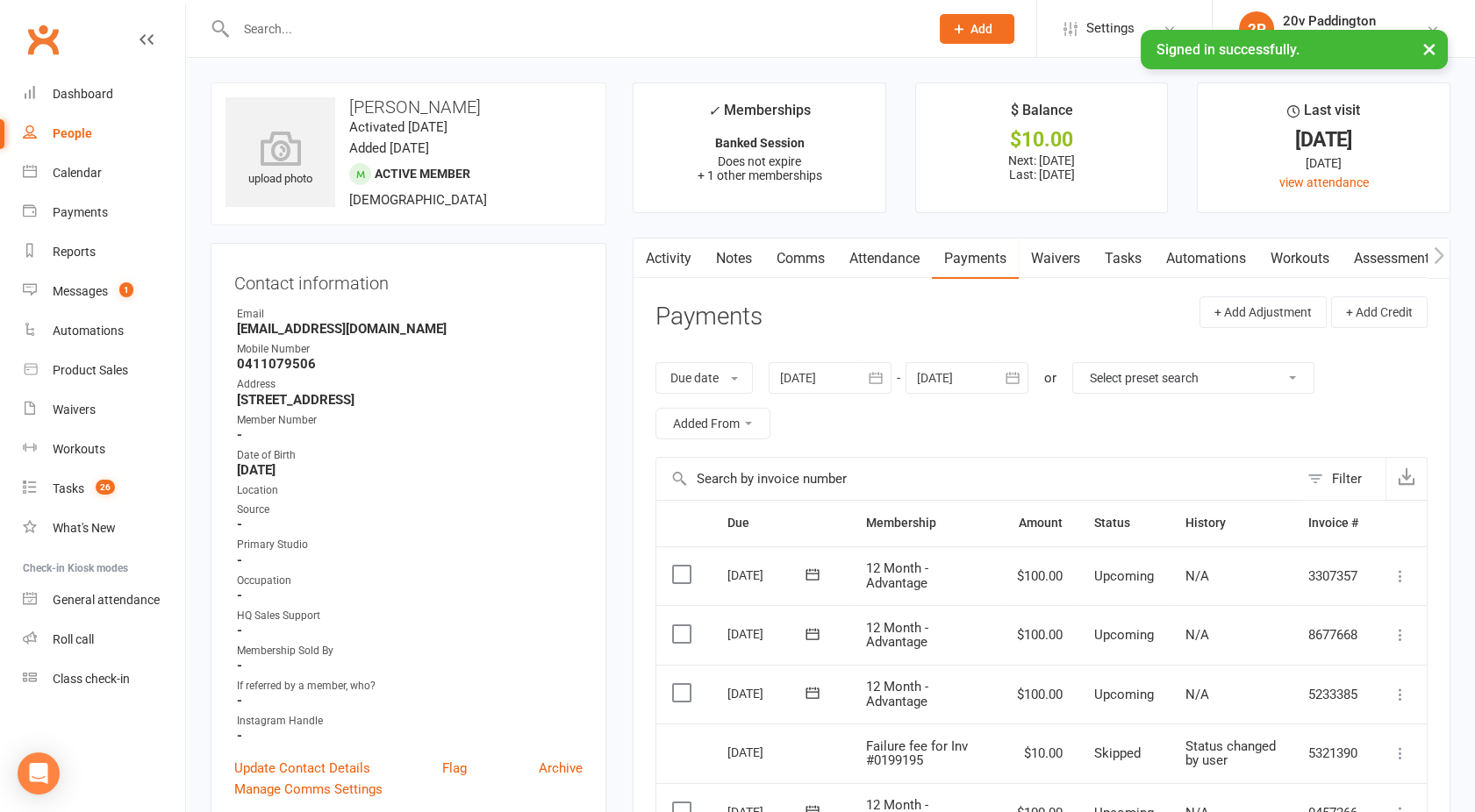
click at [671, 250] on link "Activity" at bounding box center [669, 258] width 71 height 40
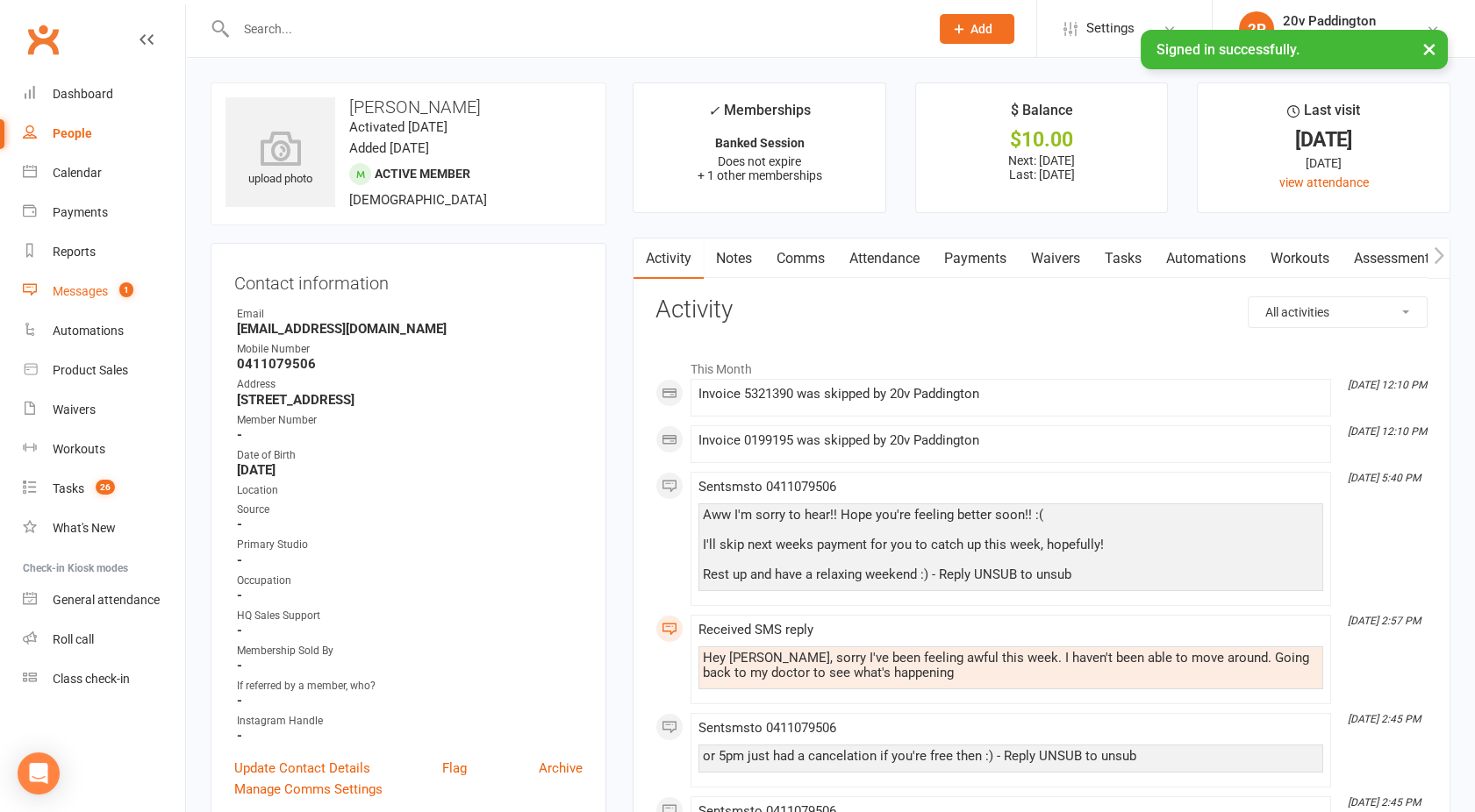
click at [79, 278] on link "Messages 1" at bounding box center [104, 292] width 162 height 39
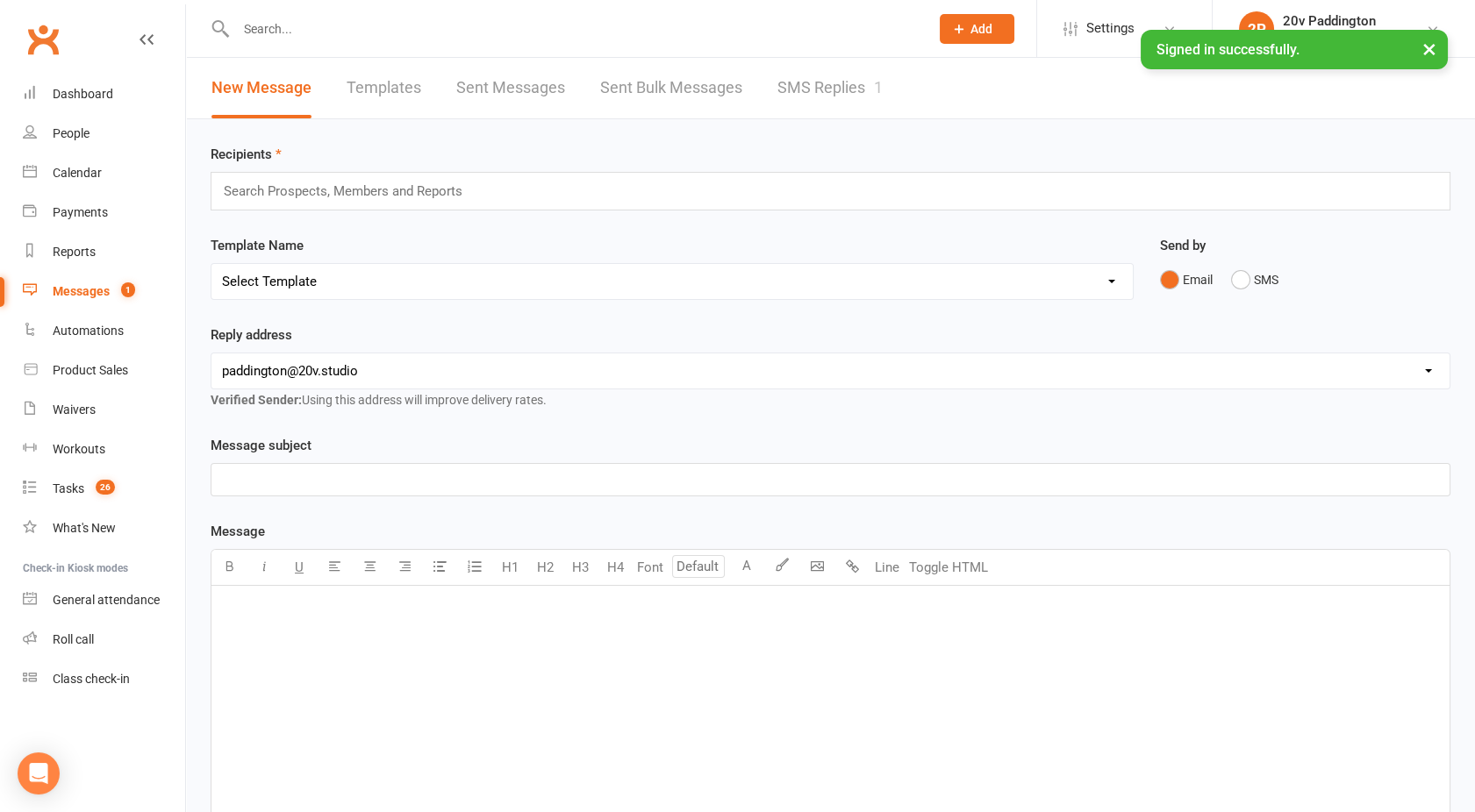
click at [813, 88] on link "SMS Replies 1" at bounding box center [830, 88] width 105 height 61
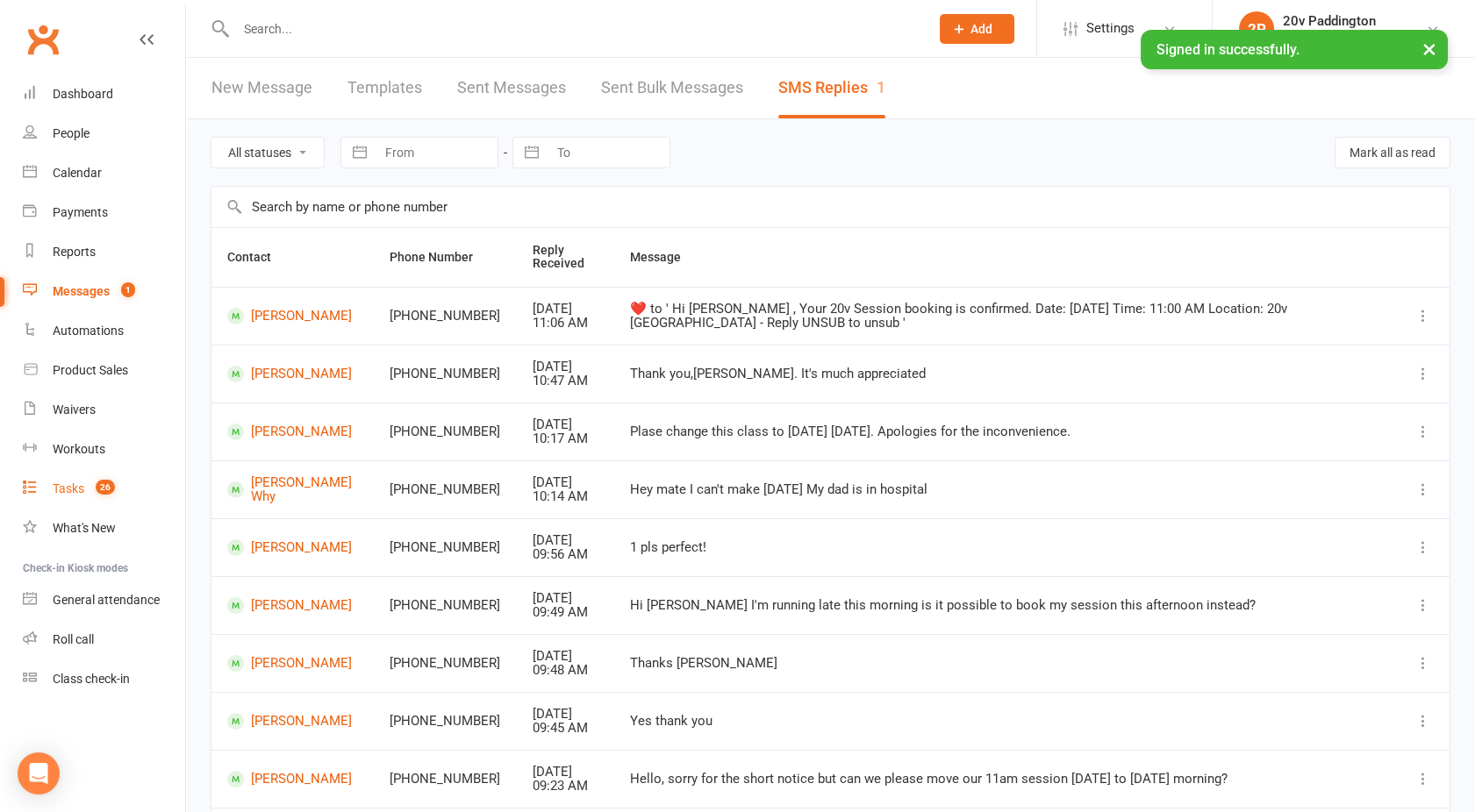
click at [78, 484] on div "Tasks" at bounding box center [68, 489] width 31 height 14
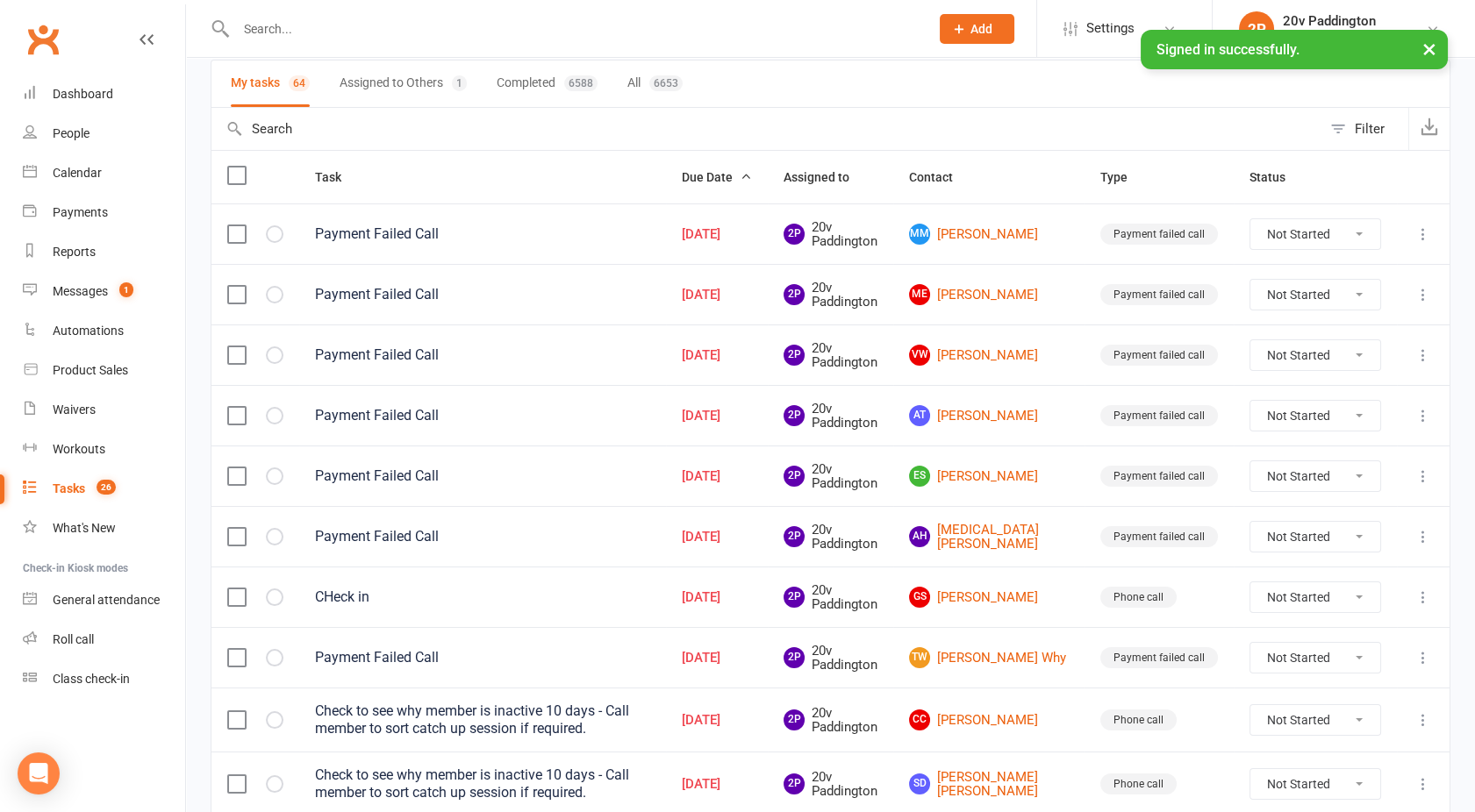
scroll to position [129, 0]
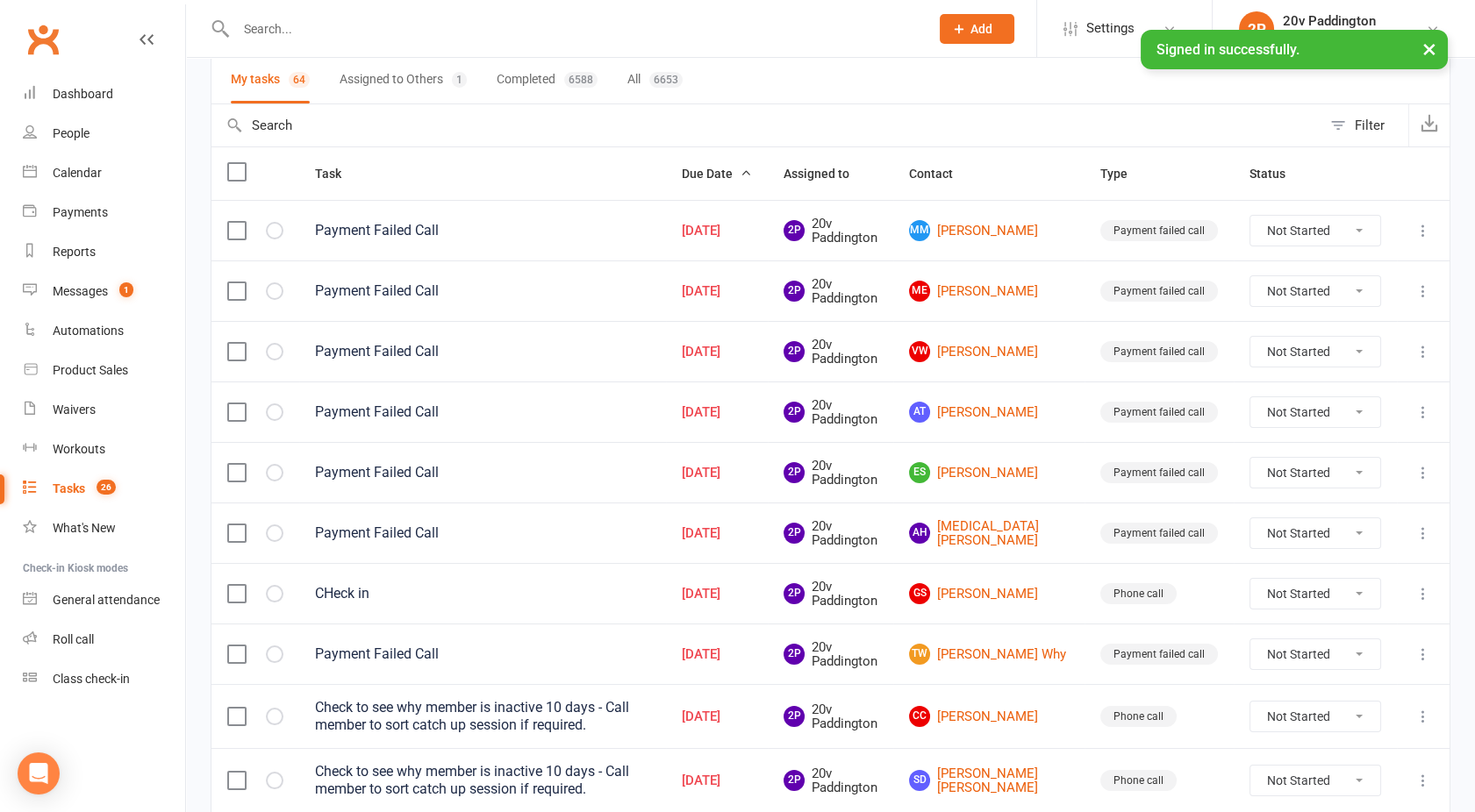
click at [229, 529] on label at bounding box center [237, 534] width 18 height 18
click at [229, 525] on input "checkbox" at bounding box center [237, 525] width 18 height 0
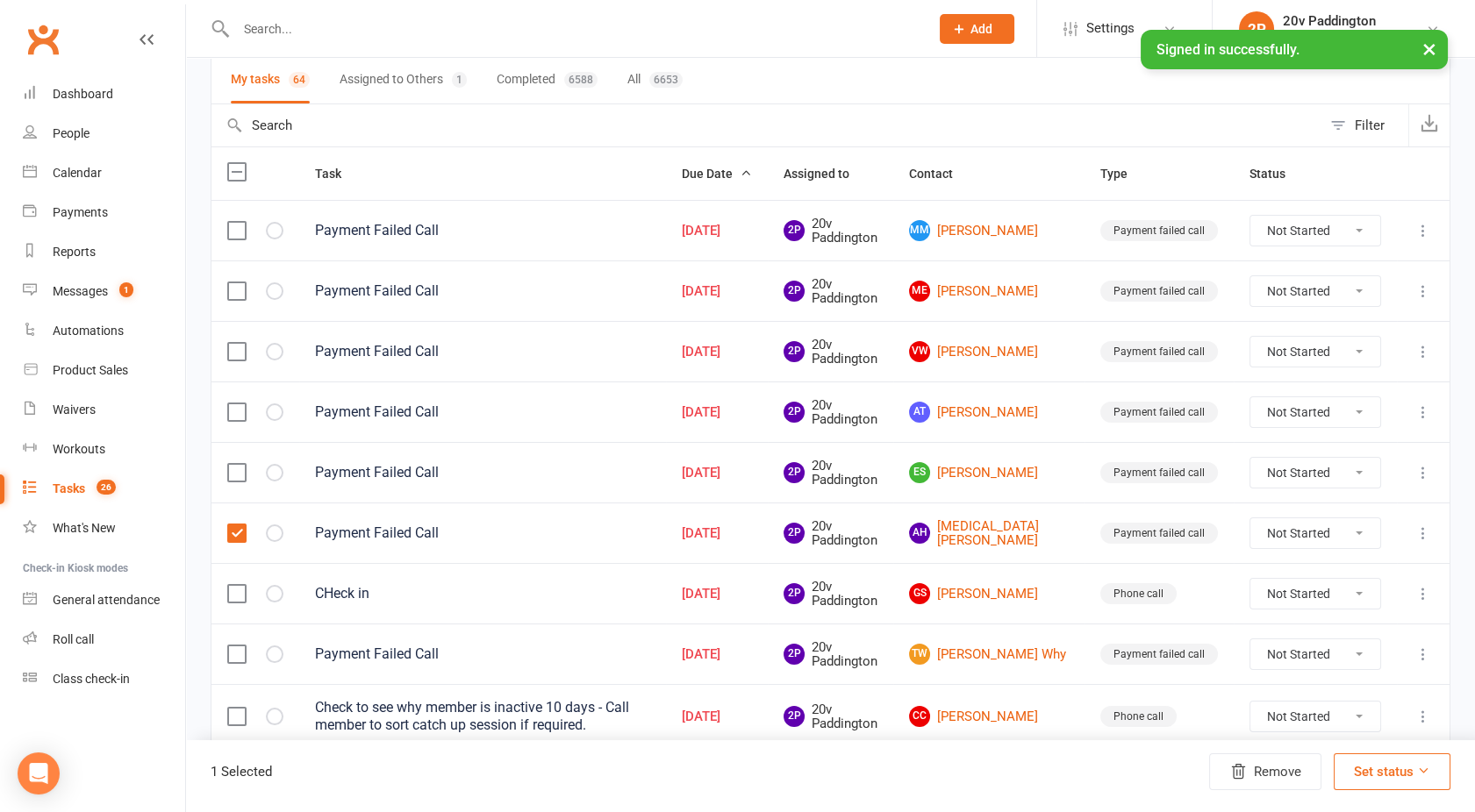
click at [239, 468] on label at bounding box center [237, 473] width 18 height 18
click at [239, 464] on input "checkbox" at bounding box center [237, 464] width 18 height 0
click at [238, 403] on label at bounding box center [237, 412] width 18 height 18
click at [238, 403] on input "checkbox" at bounding box center [237, 403] width 18 height 0
click at [234, 347] on label at bounding box center [237, 352] width 18 height 18
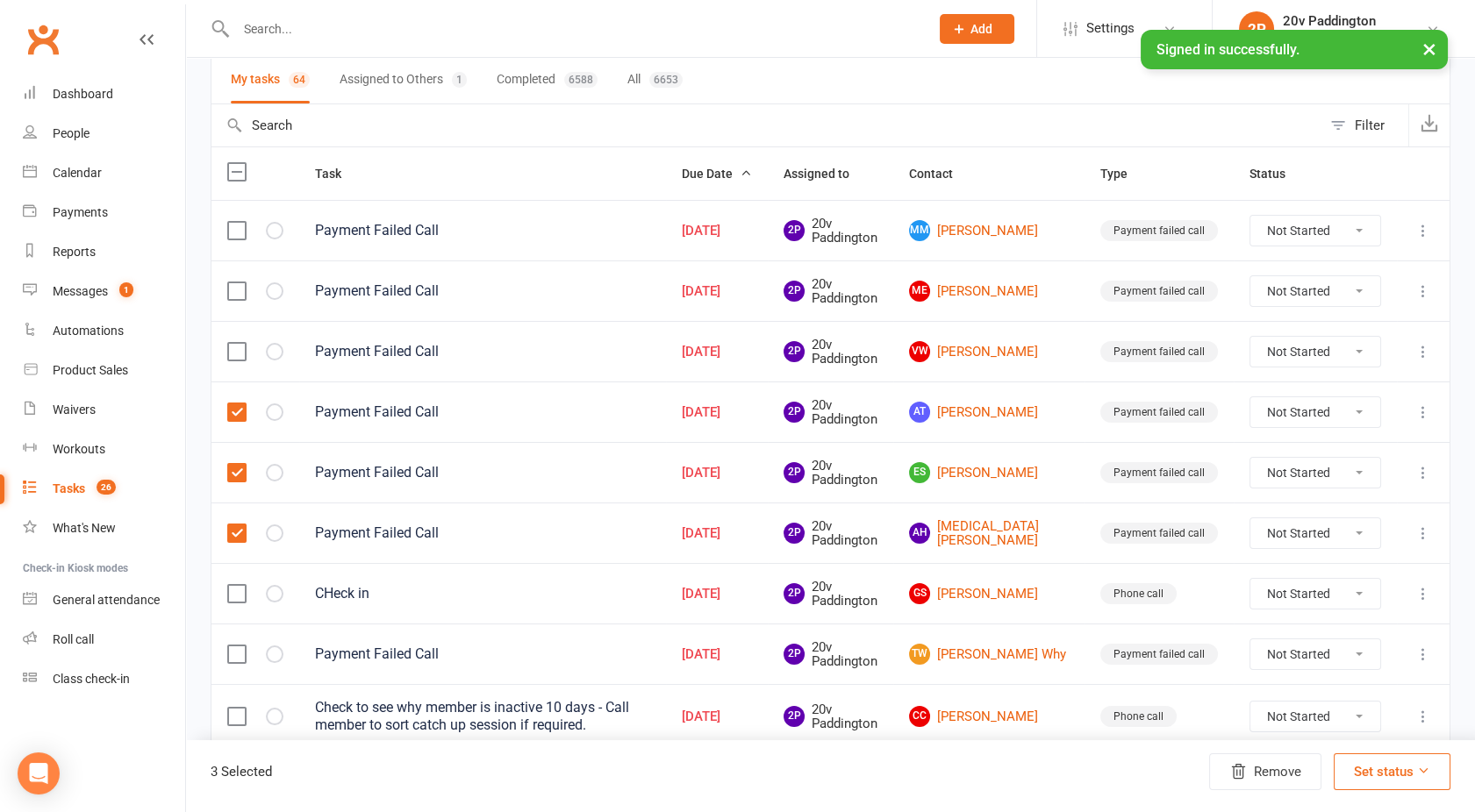
click at [234, 343] on input "checkbox" at bounding box center [237, 343] width 18 height 0
click at [245, 287] on label at bounding box center [237, 291] width 18 height 18
click at [245, 282] on input "checkbox" at bounding box center [237, 282] width 18 height 0
click at [238, 228] on label at bounding box center [237, 231] width 18 height 18
click at [238, 222] on input "checkbox" at bounding box center [237, 222] width 18 height 0
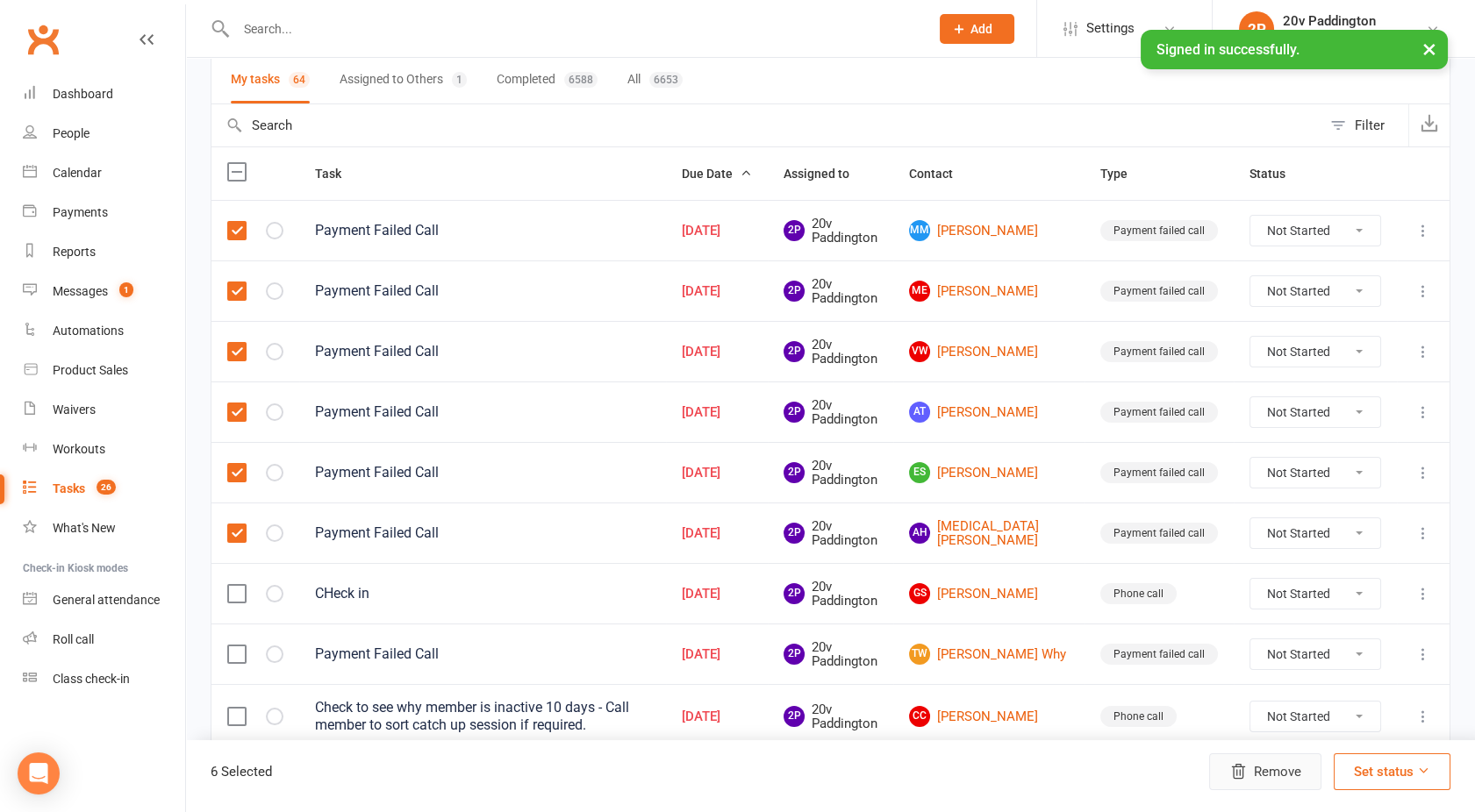
click at [1294, 766] on button "Remove" at bounding box center [1265, 771] width 112 height 37
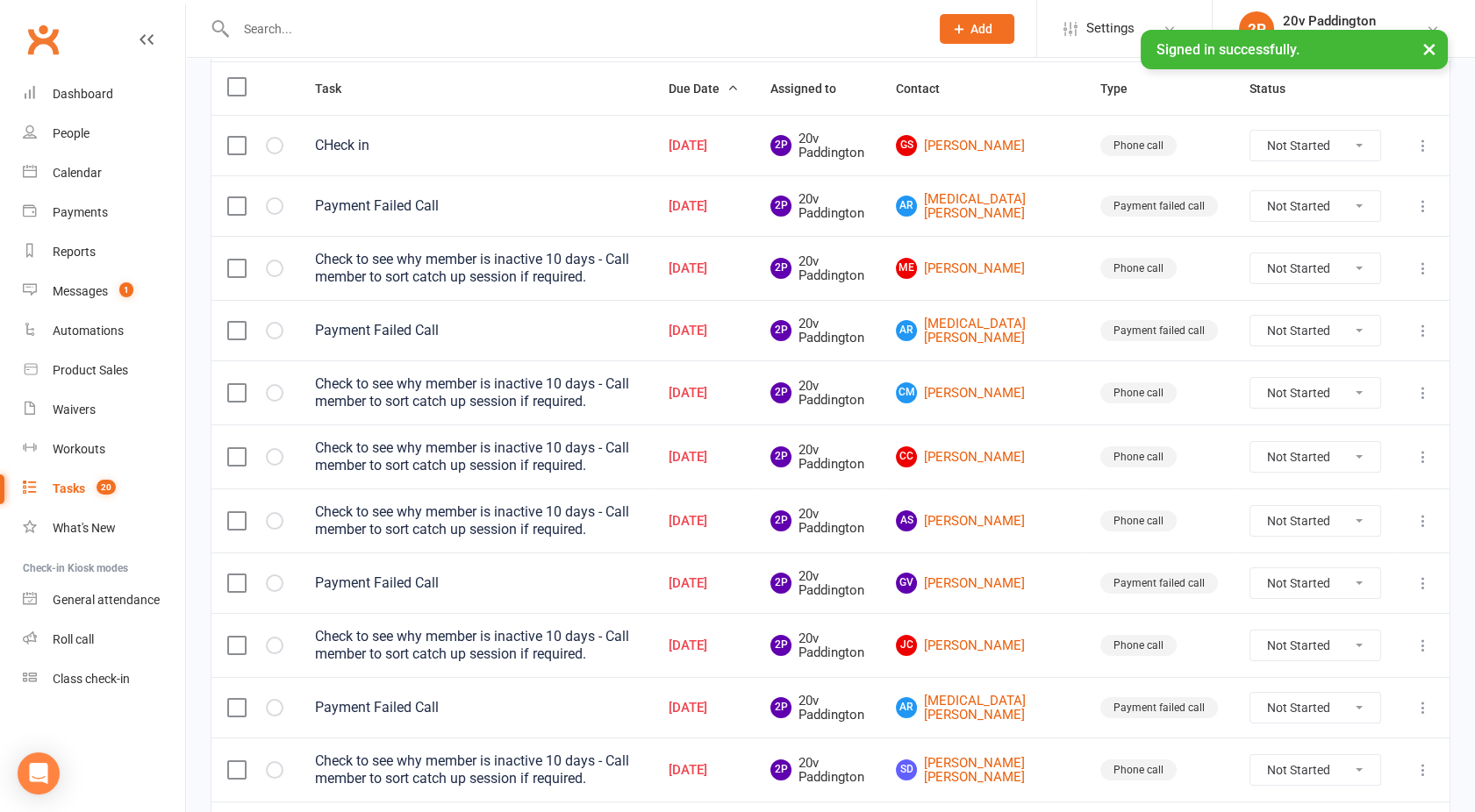
scroll to position [218, 0]
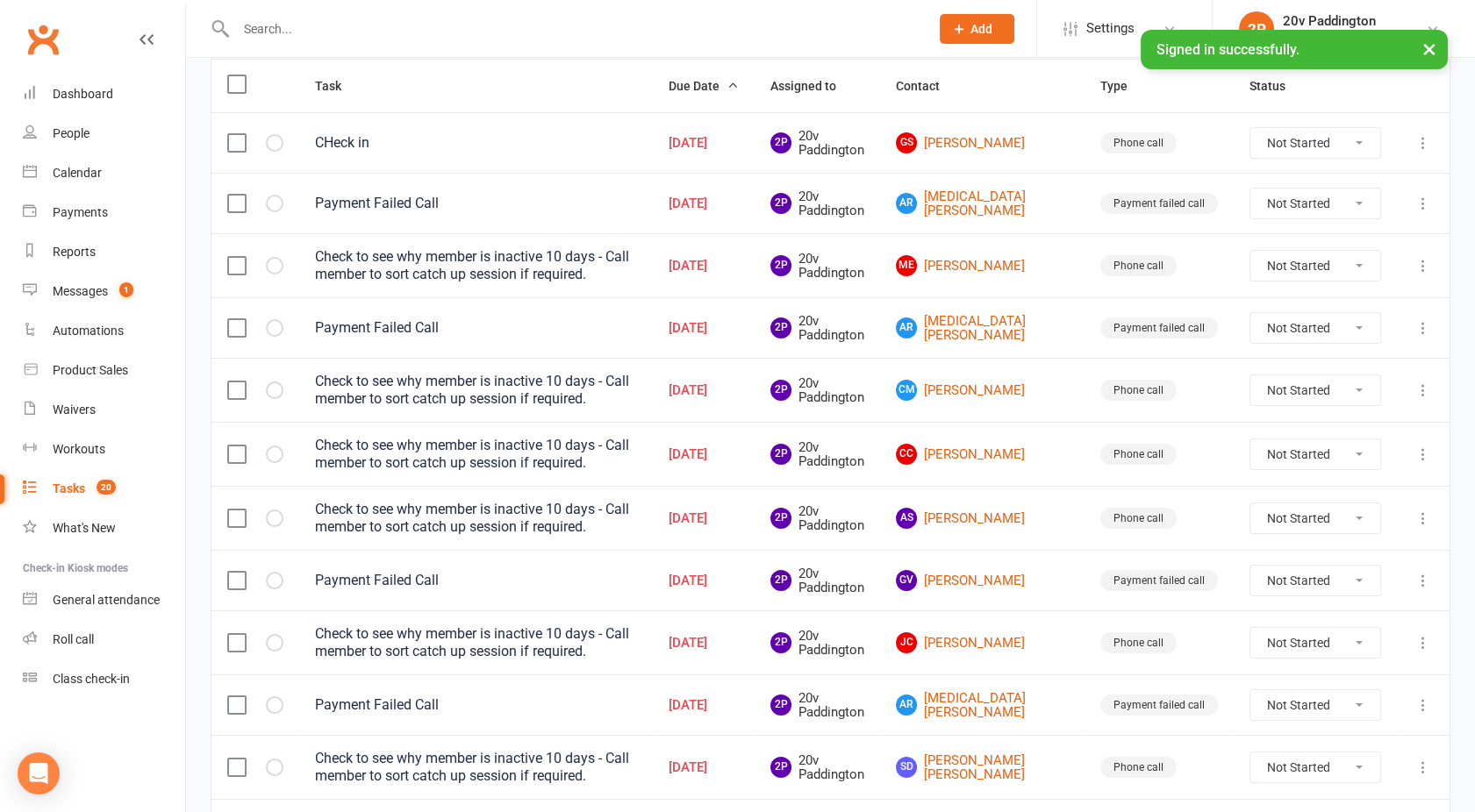
click at [236, 262] on label at bounding box center [237, 266] width 18 height 18
click at [236, 257] on input "checkbox" at bounding box center [237, 257] width 18 height 0
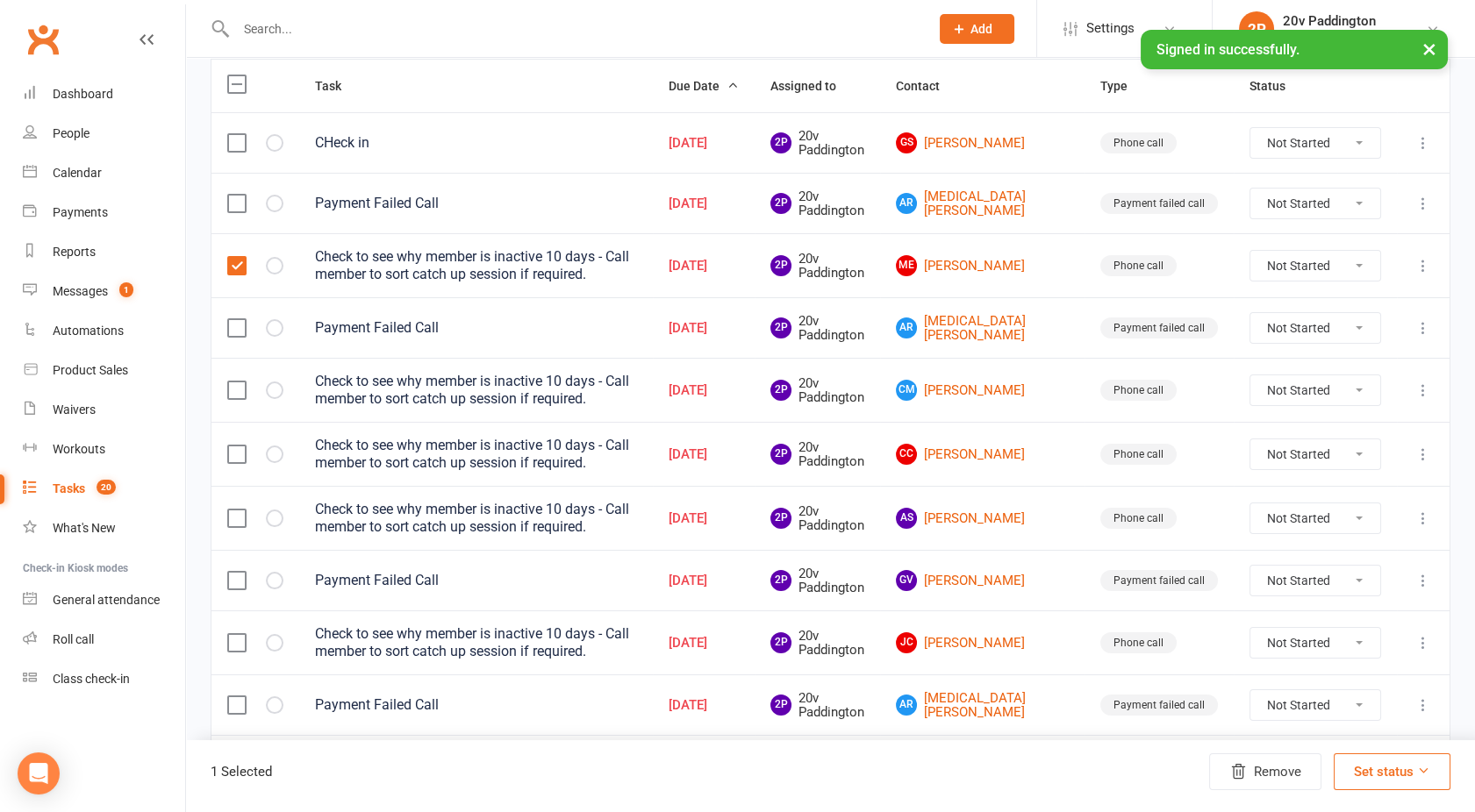
click at [241, 200] on label at bounding box center [237, 203] width 18 height 18
click at [241, 195] on input "checkbox" at bounding box center [237, 195] width 18 height 0
click at [238, 385] on label at bounding box center [237, 391] width 18 height 18
click at [238, 382] on input "checkbox" at bounding box center [237, 382] width 18 height 0
click at [231, 329] on label at bounding box center [237, 328] width 18 height 18
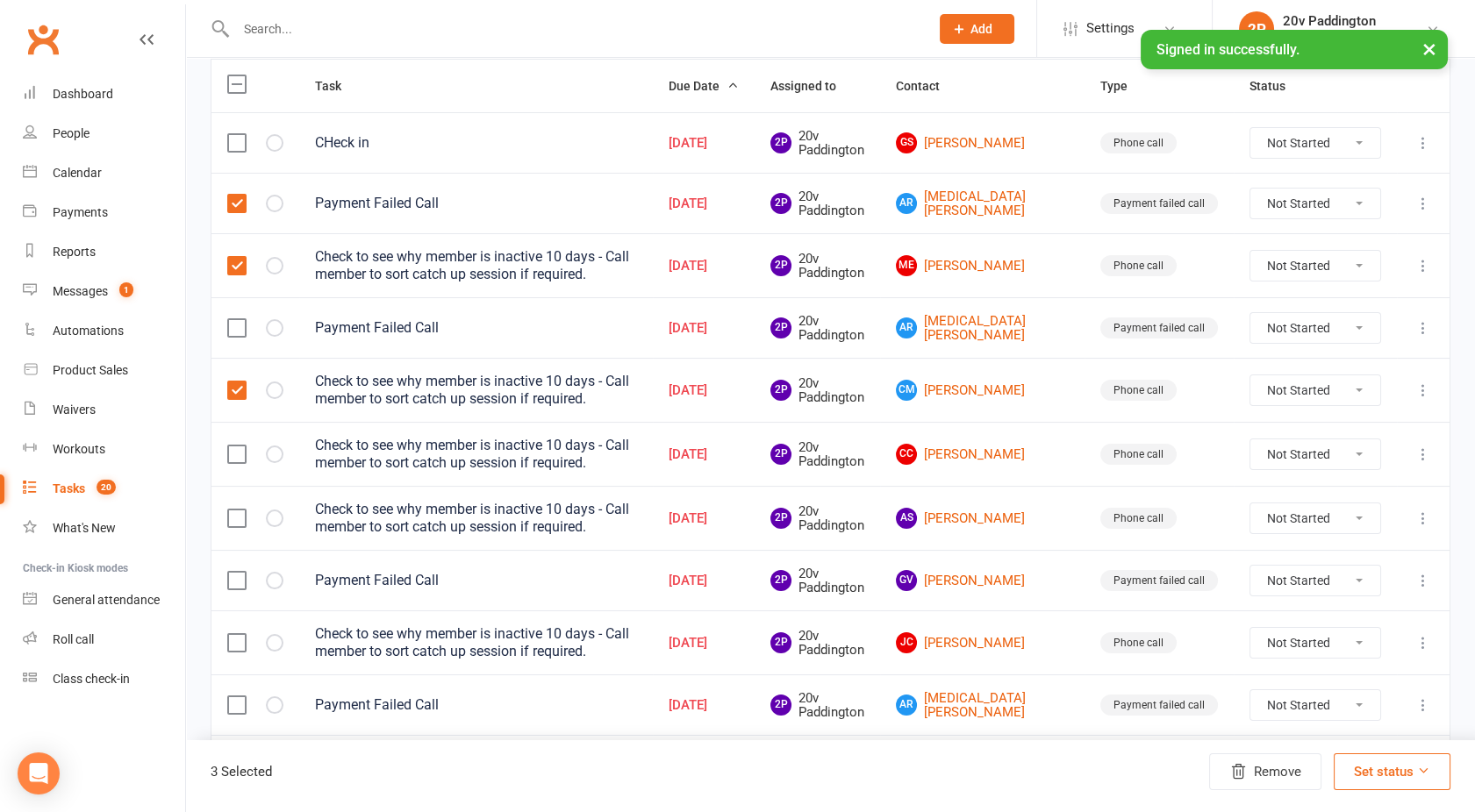
click at [231, 319] on input "checkbox" at bounding box center [237, 319] width 18 height 0
click at [238, 452] on label at bounding box center [237, 454] width 18 height 18
click at [238, 445] on input "checkbox" at bounding box center [237, 445] width 18 height 0
click at [236, 516] on label at bounding box center [237, 518] width 18 height 18
click at [236, 510] on input "checkbox" at bounding box center [237, 510] width 18 height 0
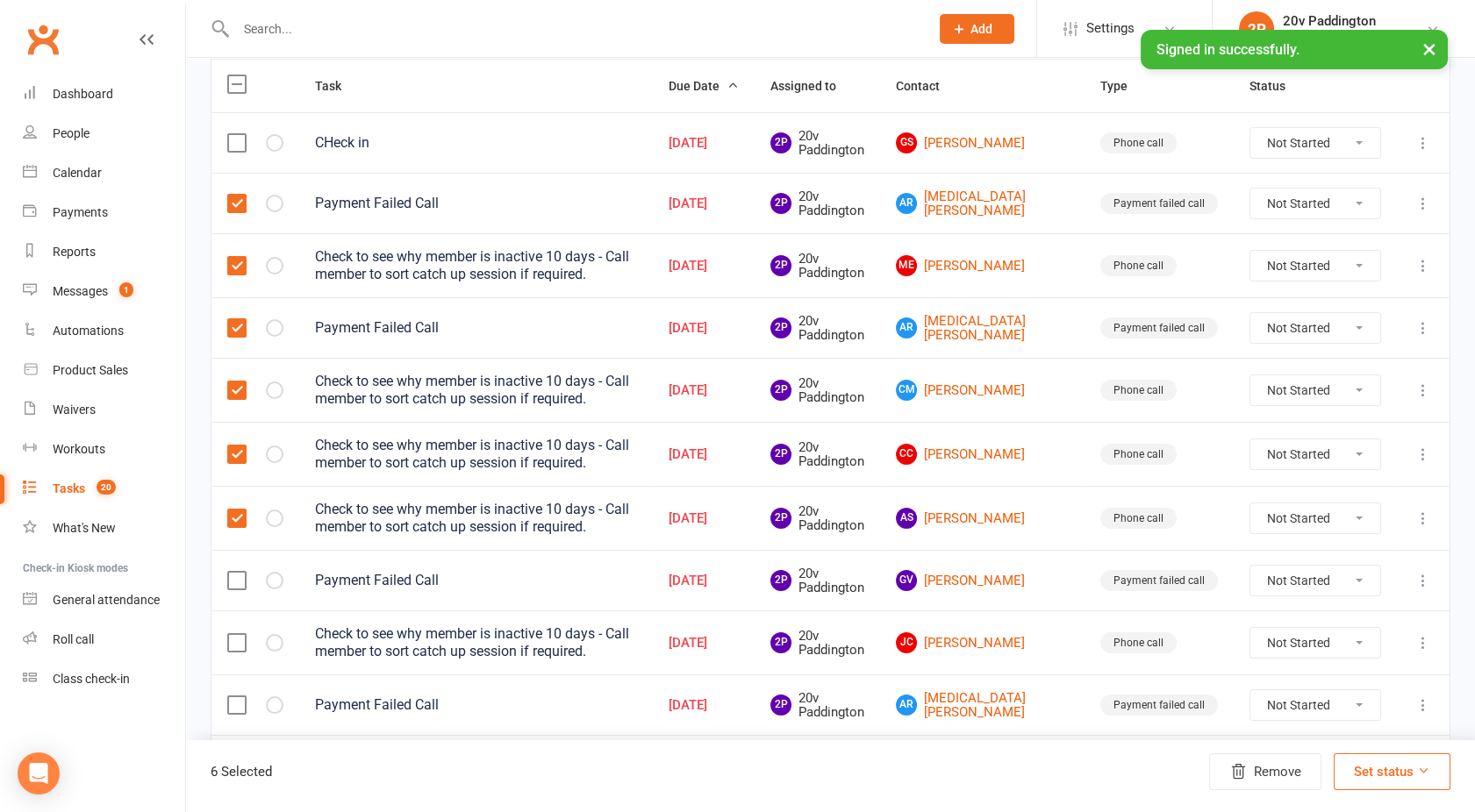
click at [238, 574] on label at bounding box center [237, 581] width 18 height 18
click at [238, 572] on input "checkbox" at bounding box center [237, 572] width 18 height 0
click at [240, 641] on label at bounding box center [237, 643] width 18 height 18
click at [240, 634] on input "checkbox" at bounding box center [237, 634] width 18 height 0
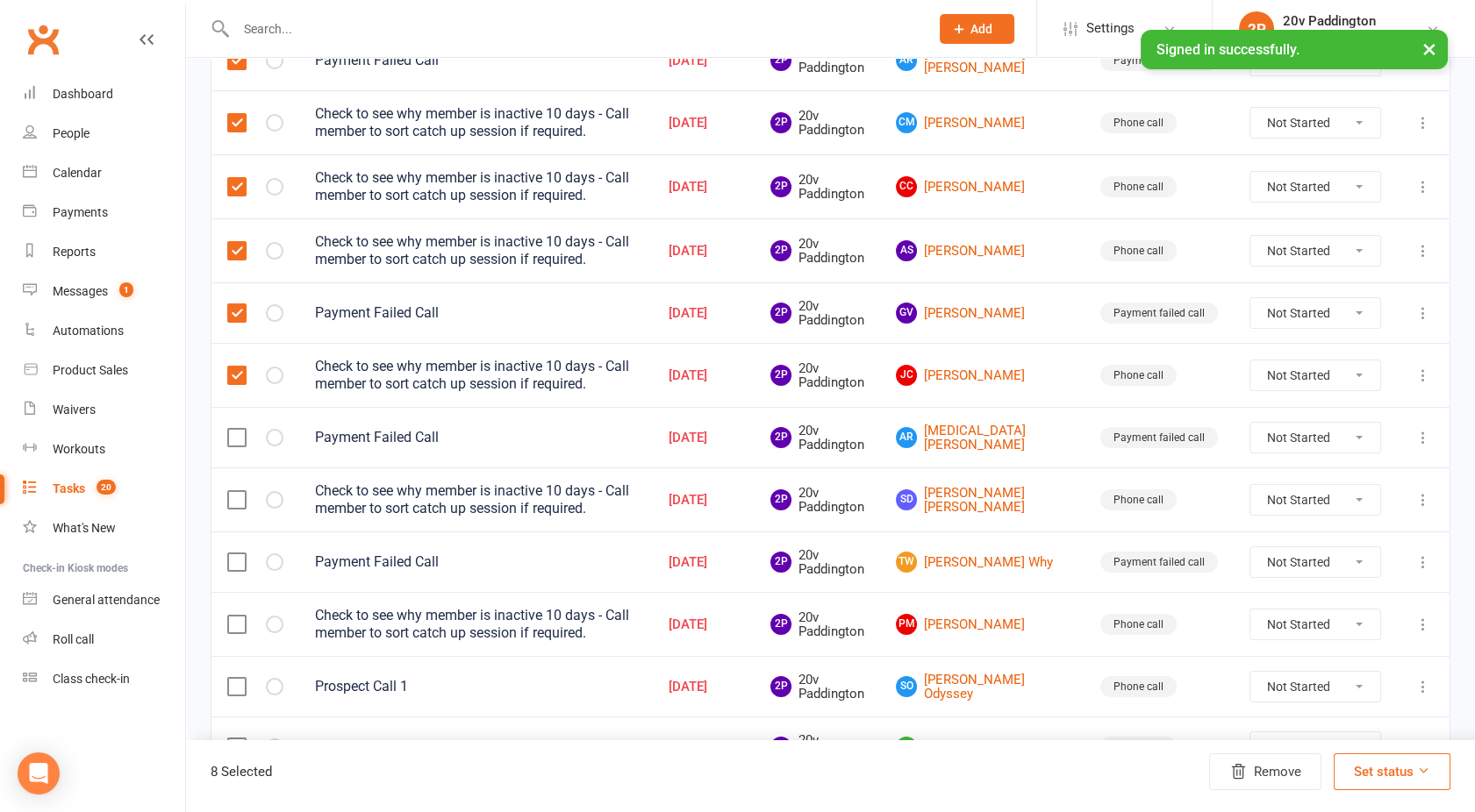
scroll to position [488, 0]
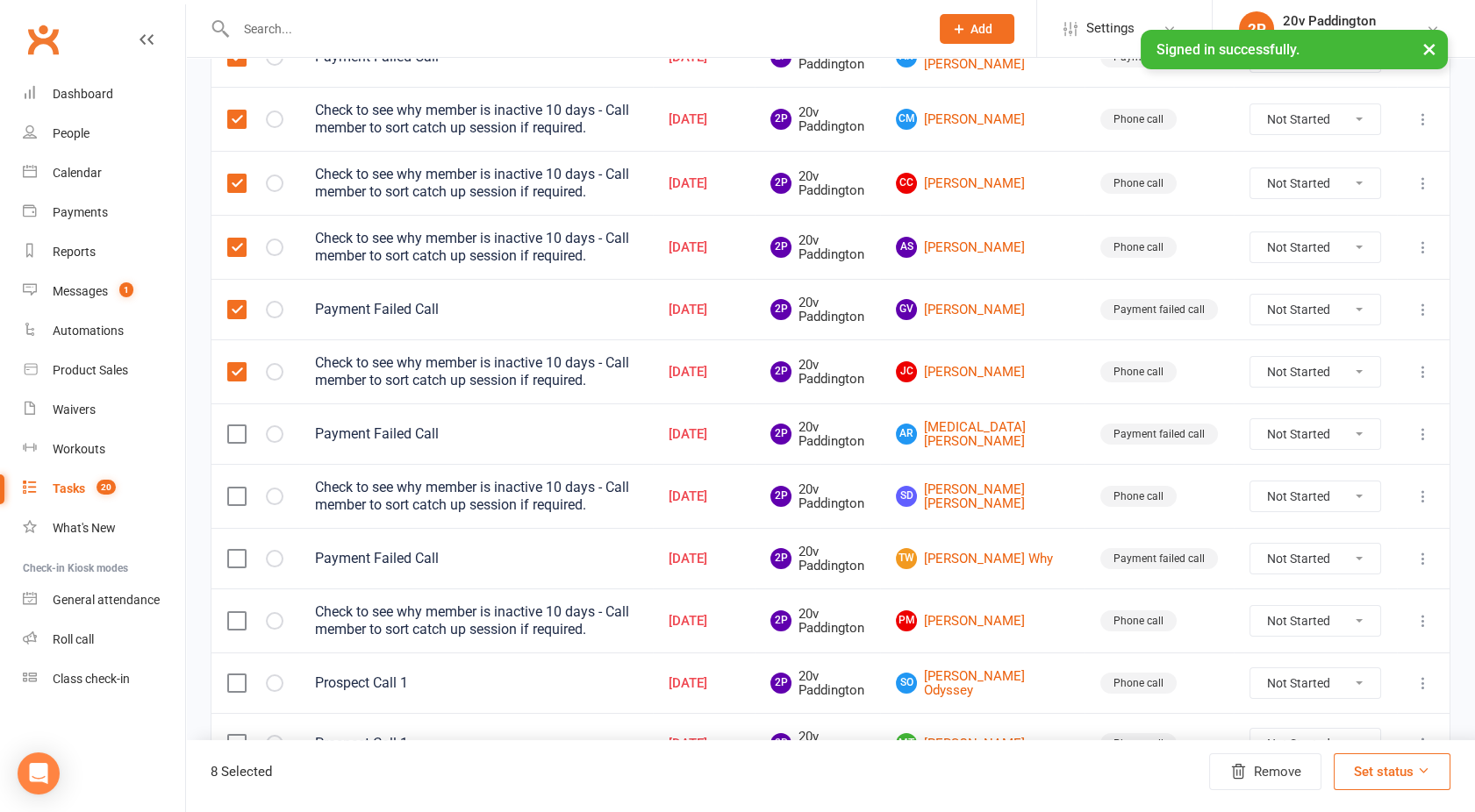
click at [238, 426] on label at bounding box center [237, 435] width 18 height 18
click at [238, 426] on input "checkbox" at bounding box center [237, 426] width 18 height 0
click at [231, 493] on label at bounding box center [237, 496] width 18 height 18
click at [231, 487] on input "checkbox" at bounding box center [237, 487] width 18 height 0
click at [235, 551] on label at bounding box center [237, 559] width 18 height 18
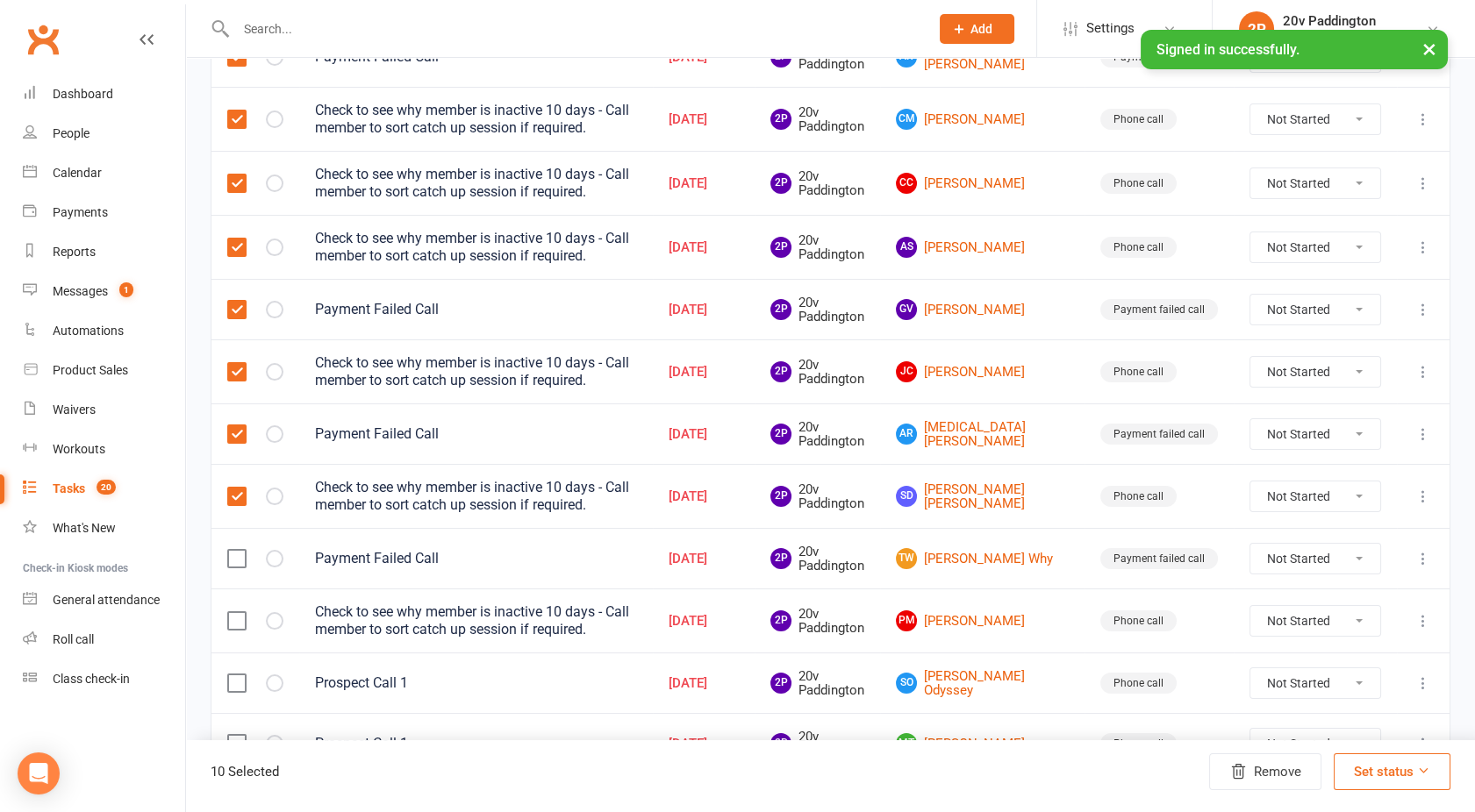
click at [235, 550] on input "checkbox" at bounding box center [237, 550] width 18 height 0
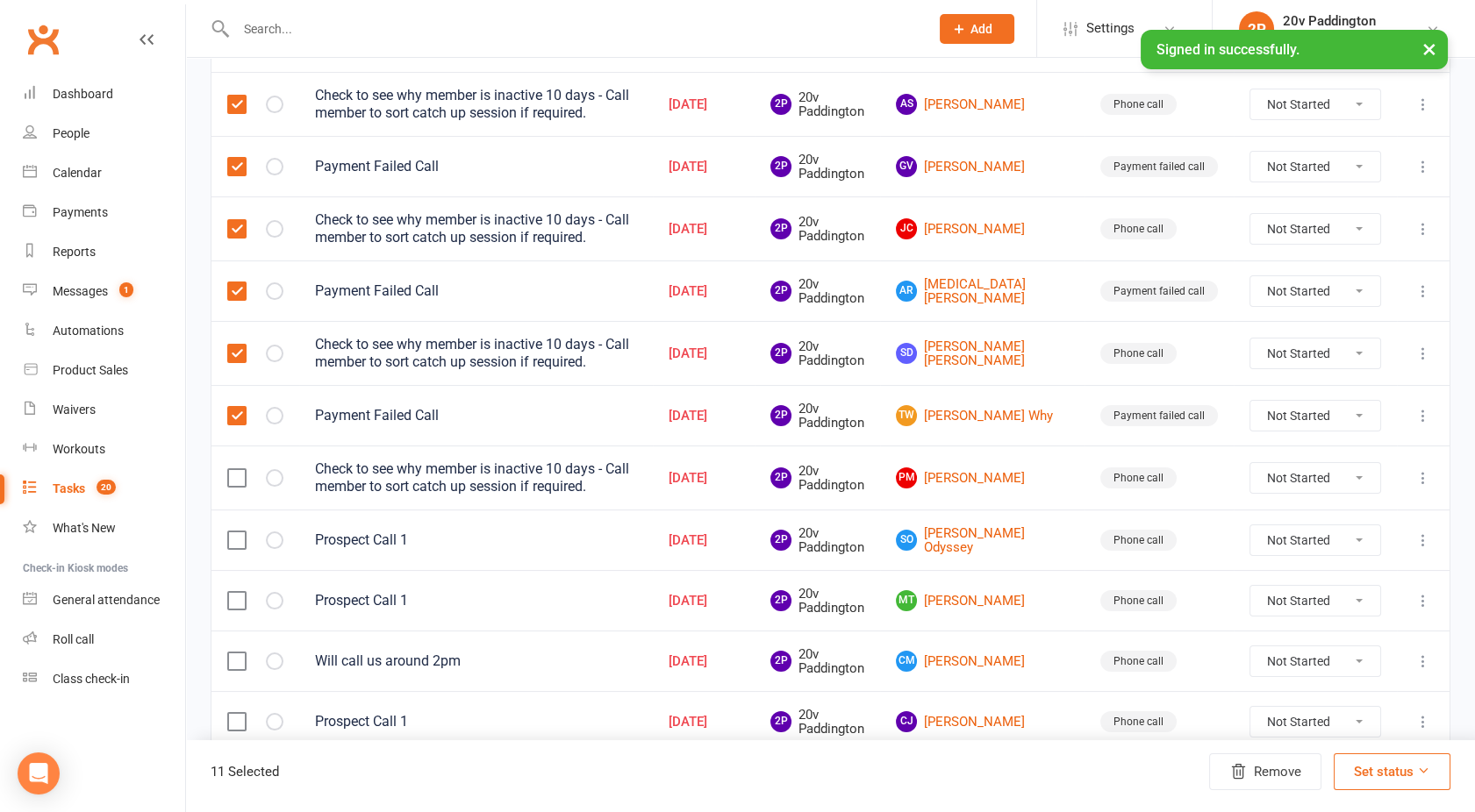
scroll to position [650, 0]
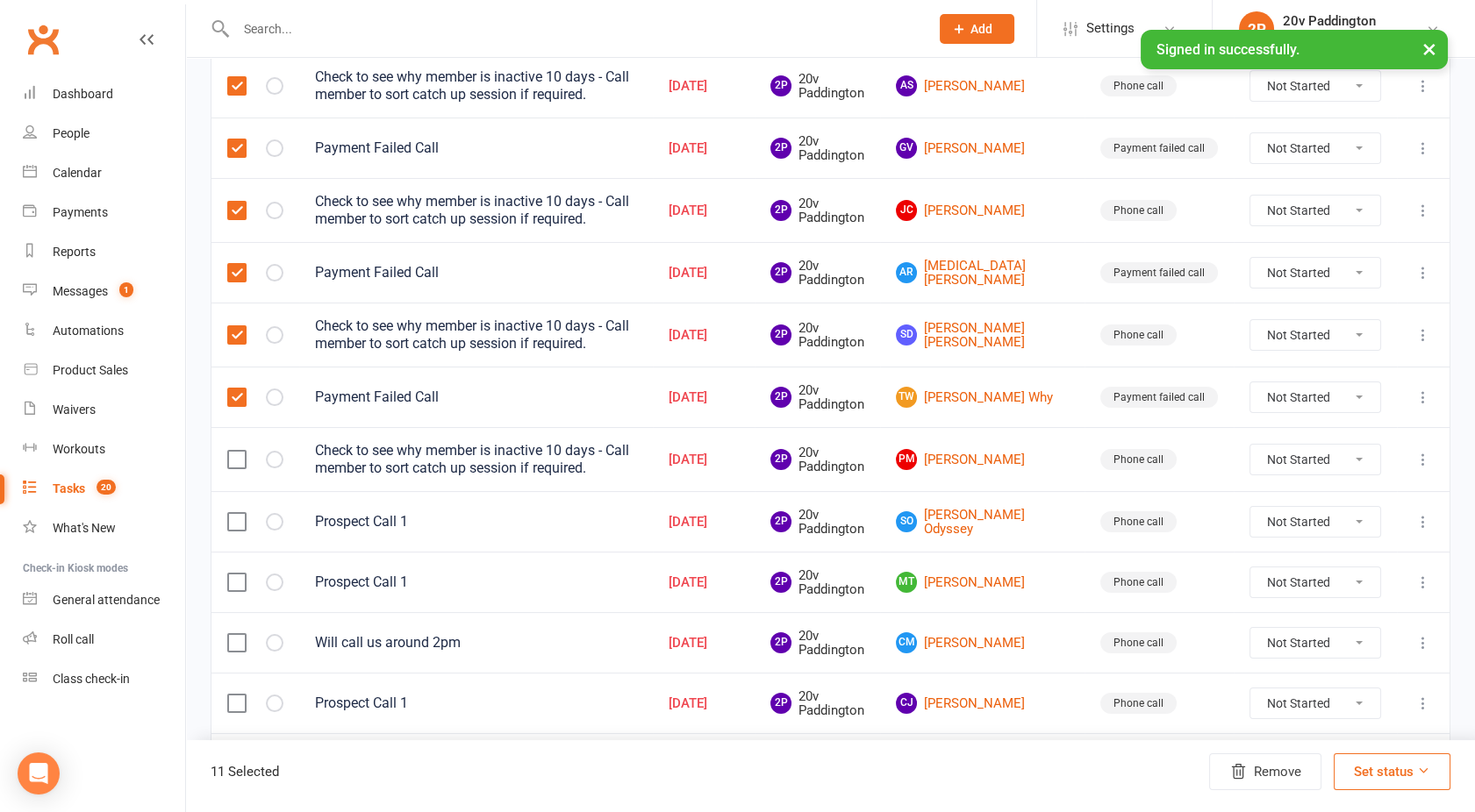
click at [235, 458] on label at bounding box center [237, 460] width 18 height 18
click at [235, 451] on input "checkbox" at bounding box center [237, 451] width 18 height 0
click at [1273, 773] on button "Remove" at bounding box center [1265, 771] width 112 height 37
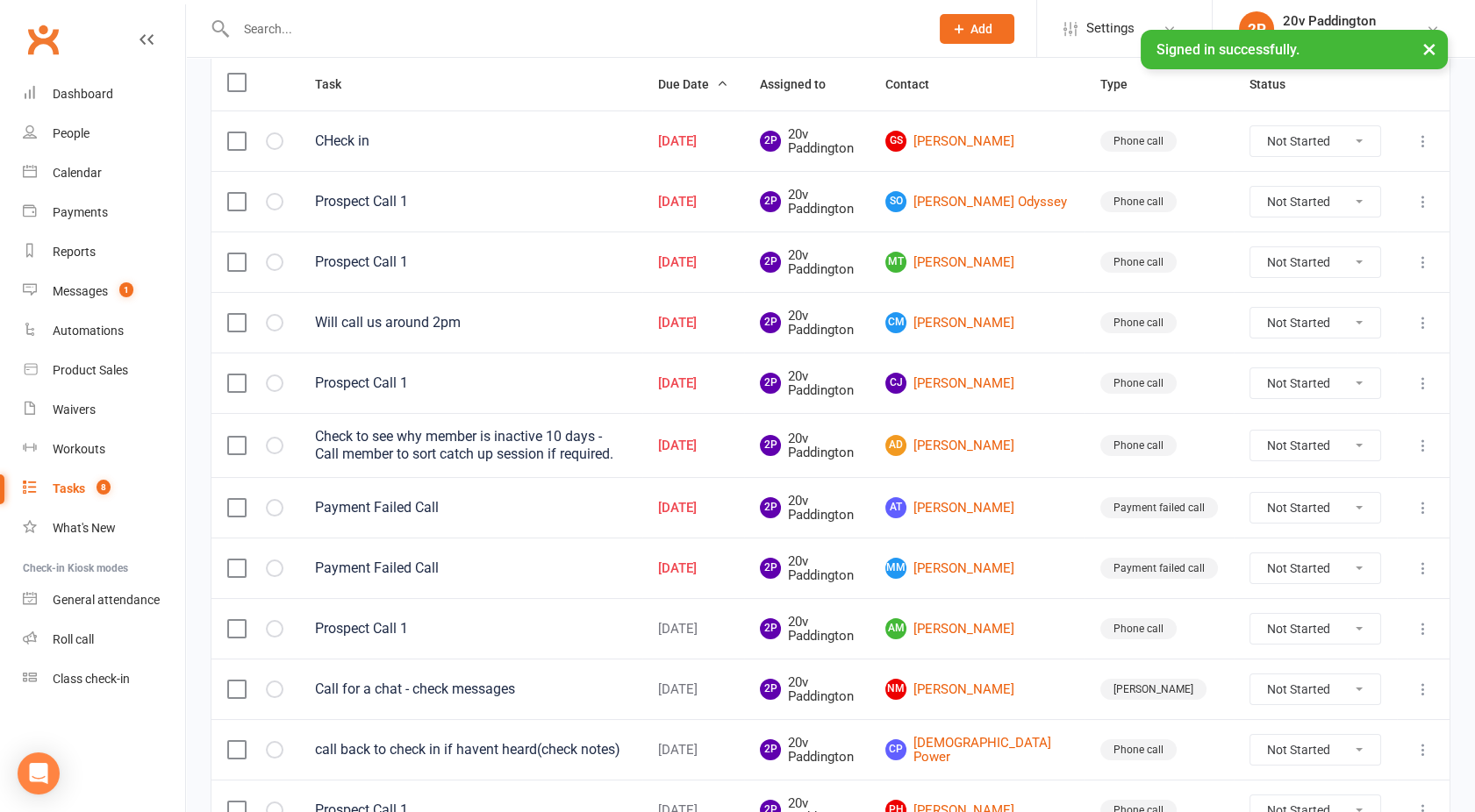
scroll to position [216, 0]
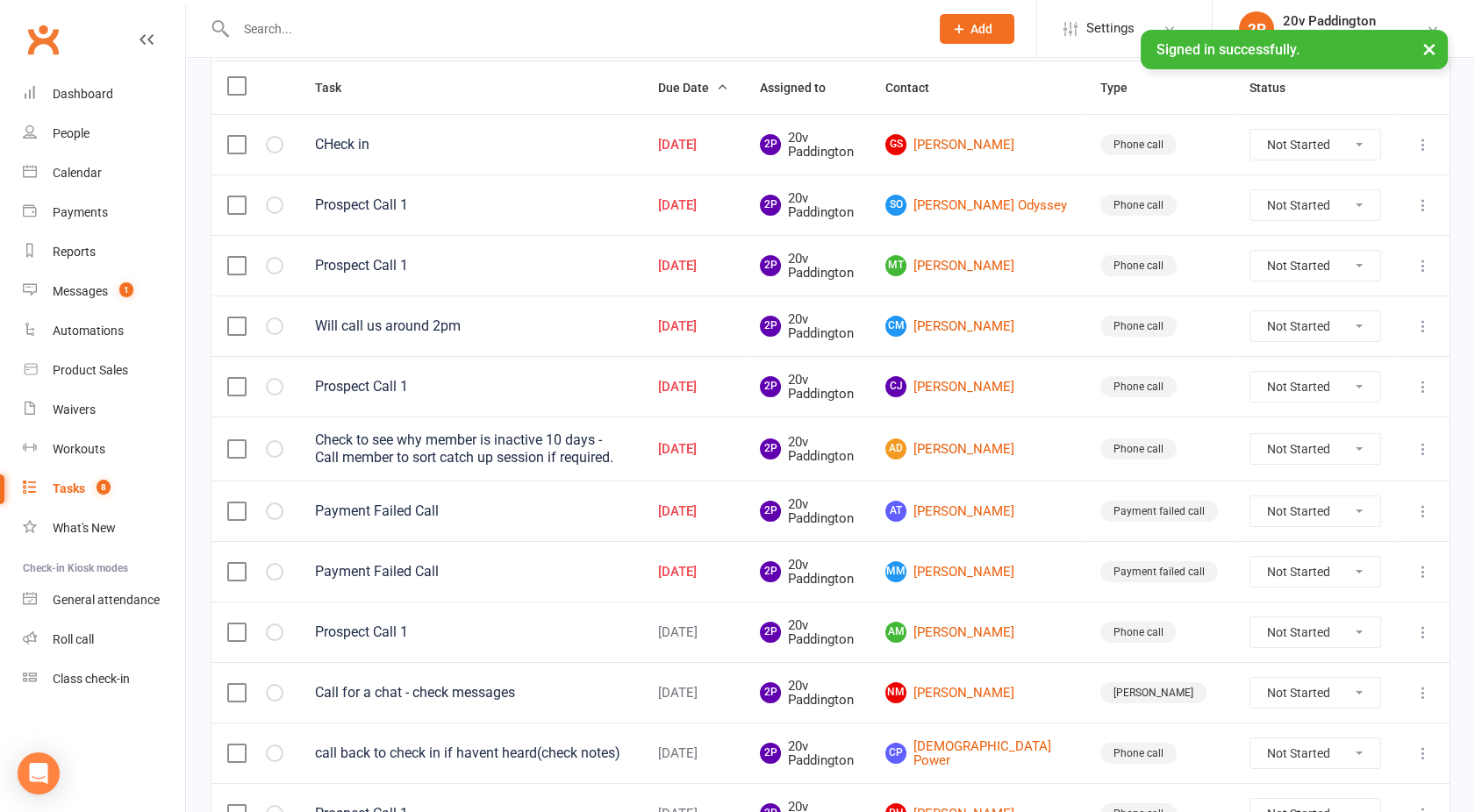
click at [238, 572] on label at bounding box center [237, 572] width 18 height 18
click at [238, 563] on input "checkbox" at bounding box center [237, 563] width 18 height 0
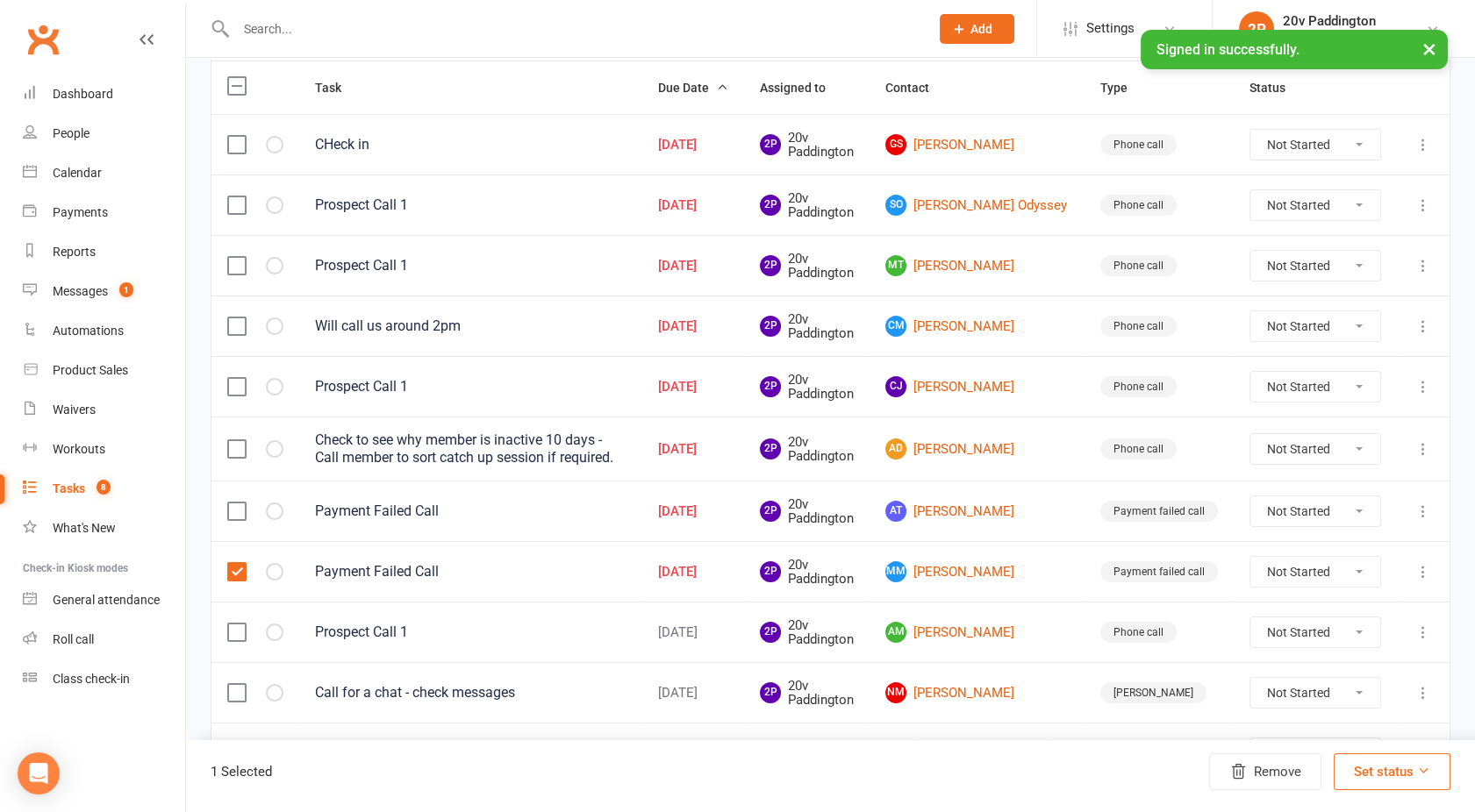
click at [237, 507] on label at bounding box center [237, 511] width 18 height 18
click at [237, 502] on input "checkbox" at bounding box center [237, 502] width 18 height 0
click at [1277, 766] on button "Remove" at bounding box center [1265, 771] width 112 height 37
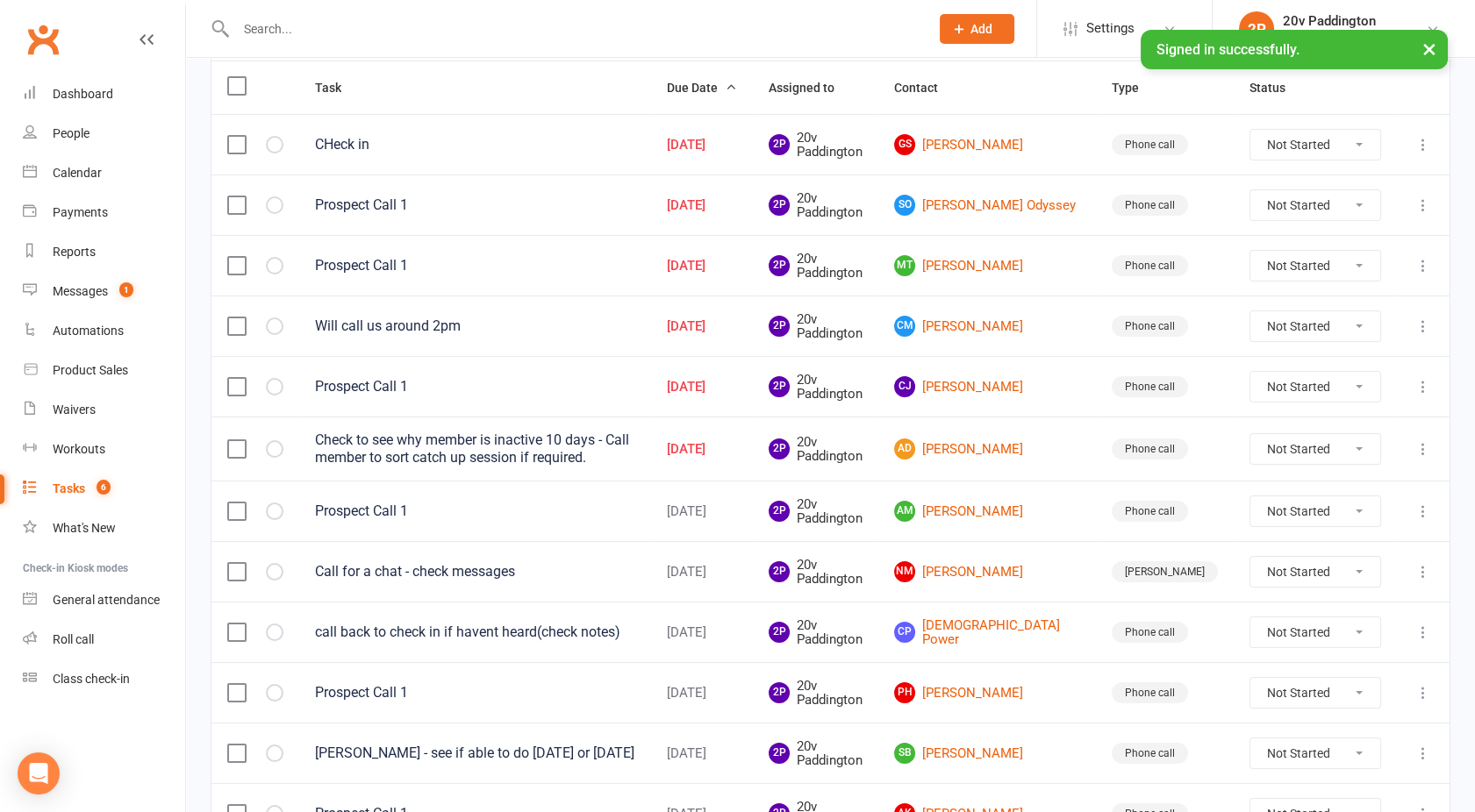
click at [245, 442] on label at bounding box center [237, 449] width 18 height 18
click at [245, 440] on input "checkbox" at bounding box center [237, 440] width 18 height 0
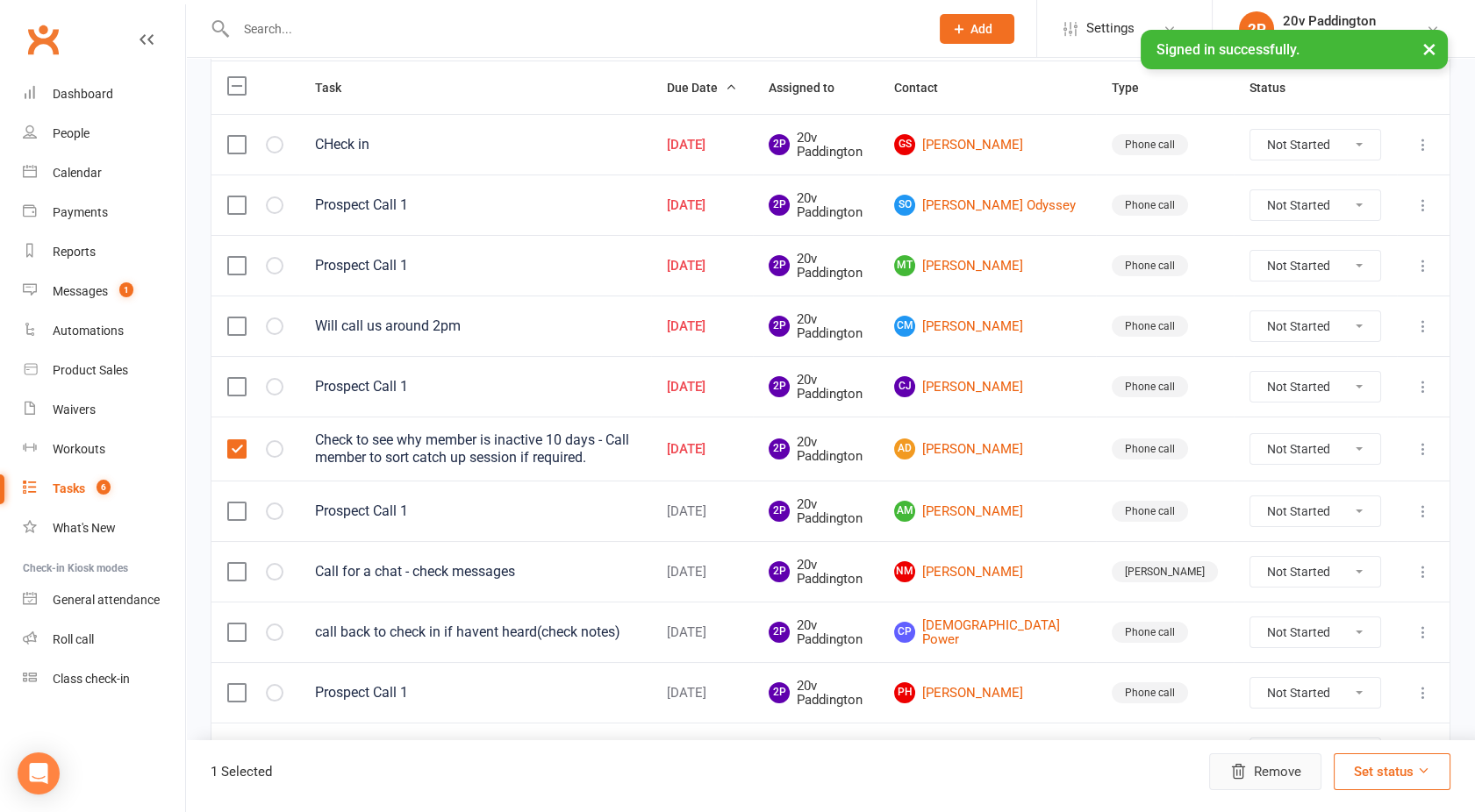
click at [1252, 769] on button "Remove" at bounding box center [1265, 771] width 112 height 37
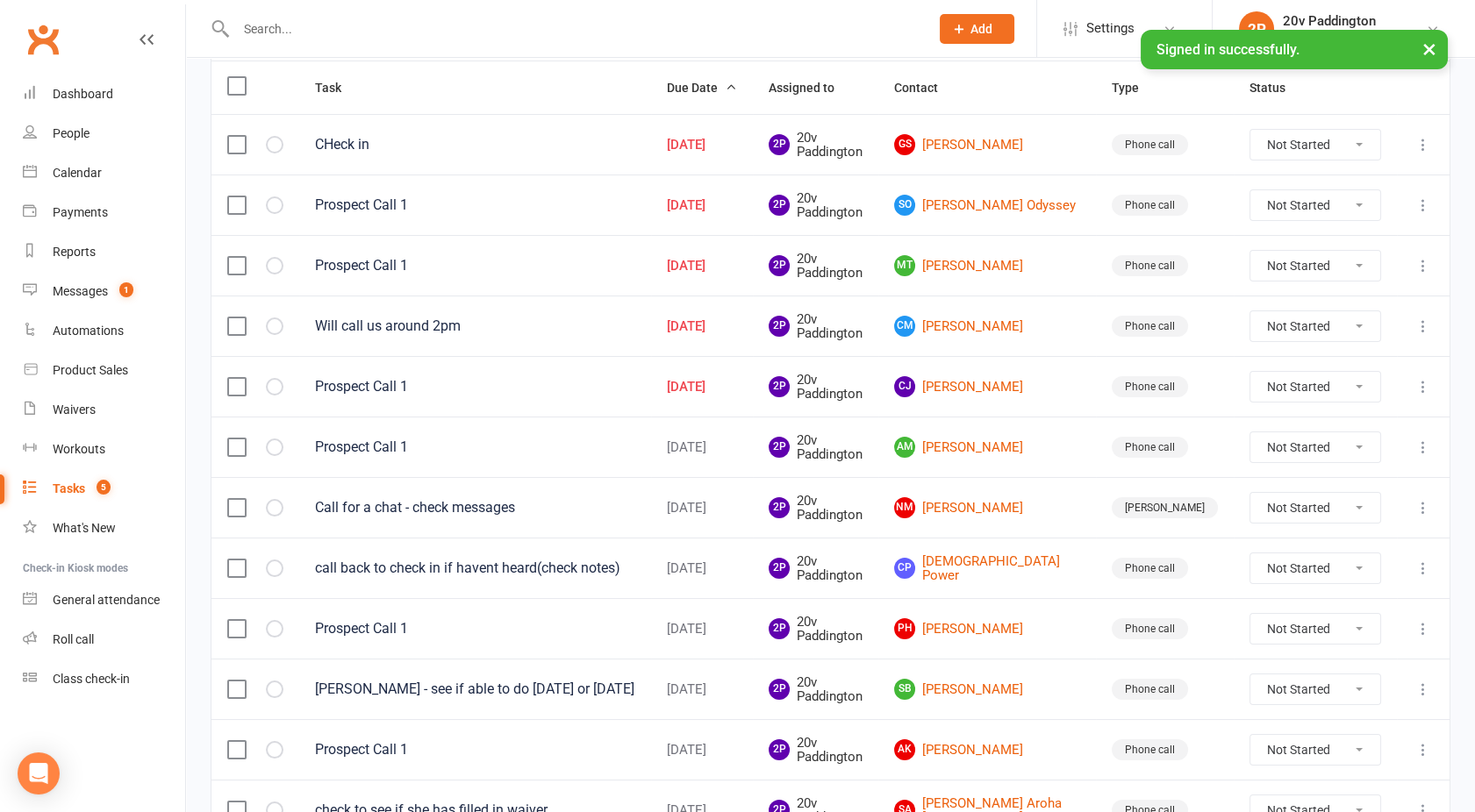
scroll to position [0, 0]
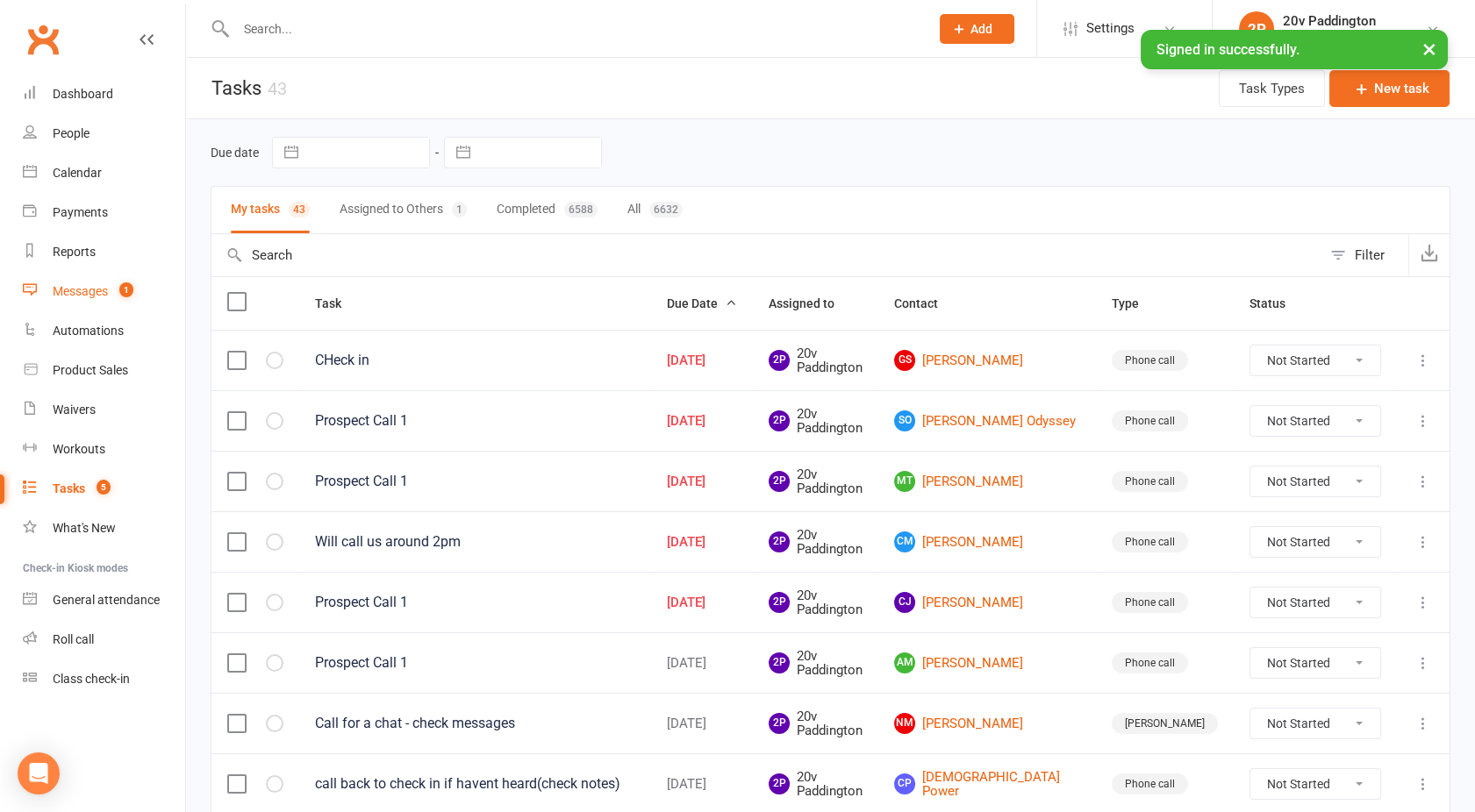
click at [77, 285] on div "Messages" at bounding box center [80, 291] width 55 height 14
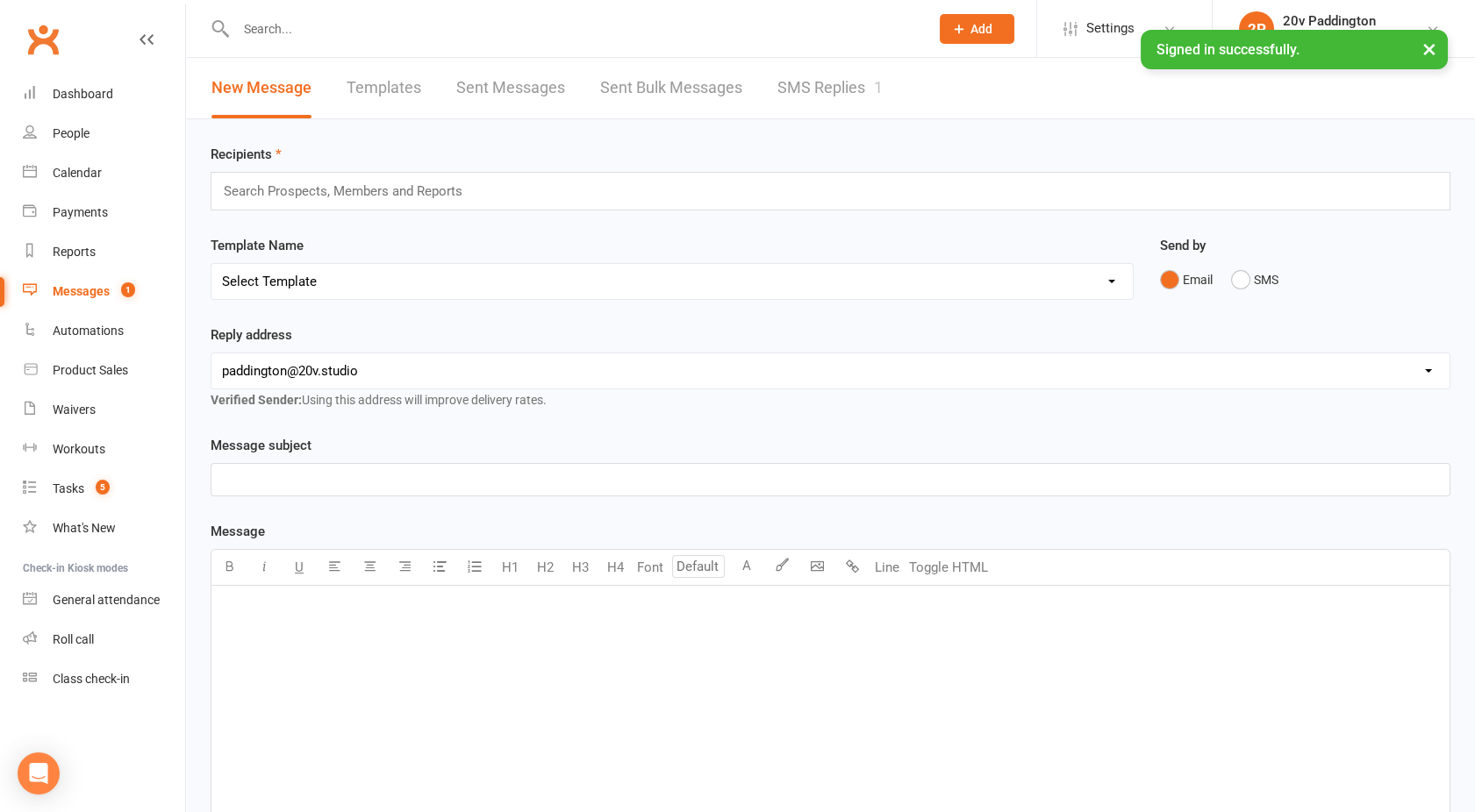
click at [829, 82] on link "SMS Replies 1" at bounding box center [830, 88] width 105 height 61
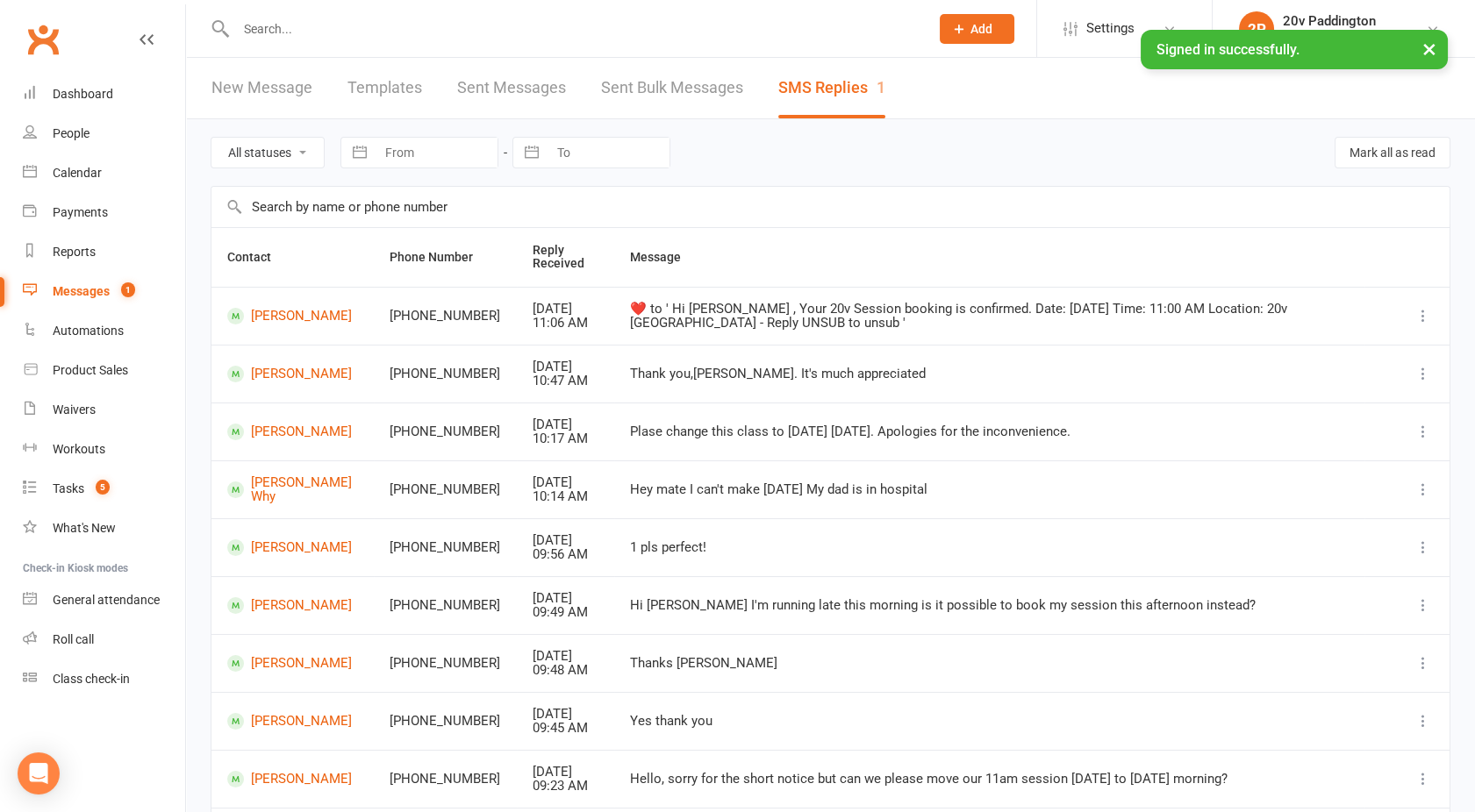
click at [85, 298] on div "Messages" at bounding box center [81, 291] width 57 height 14
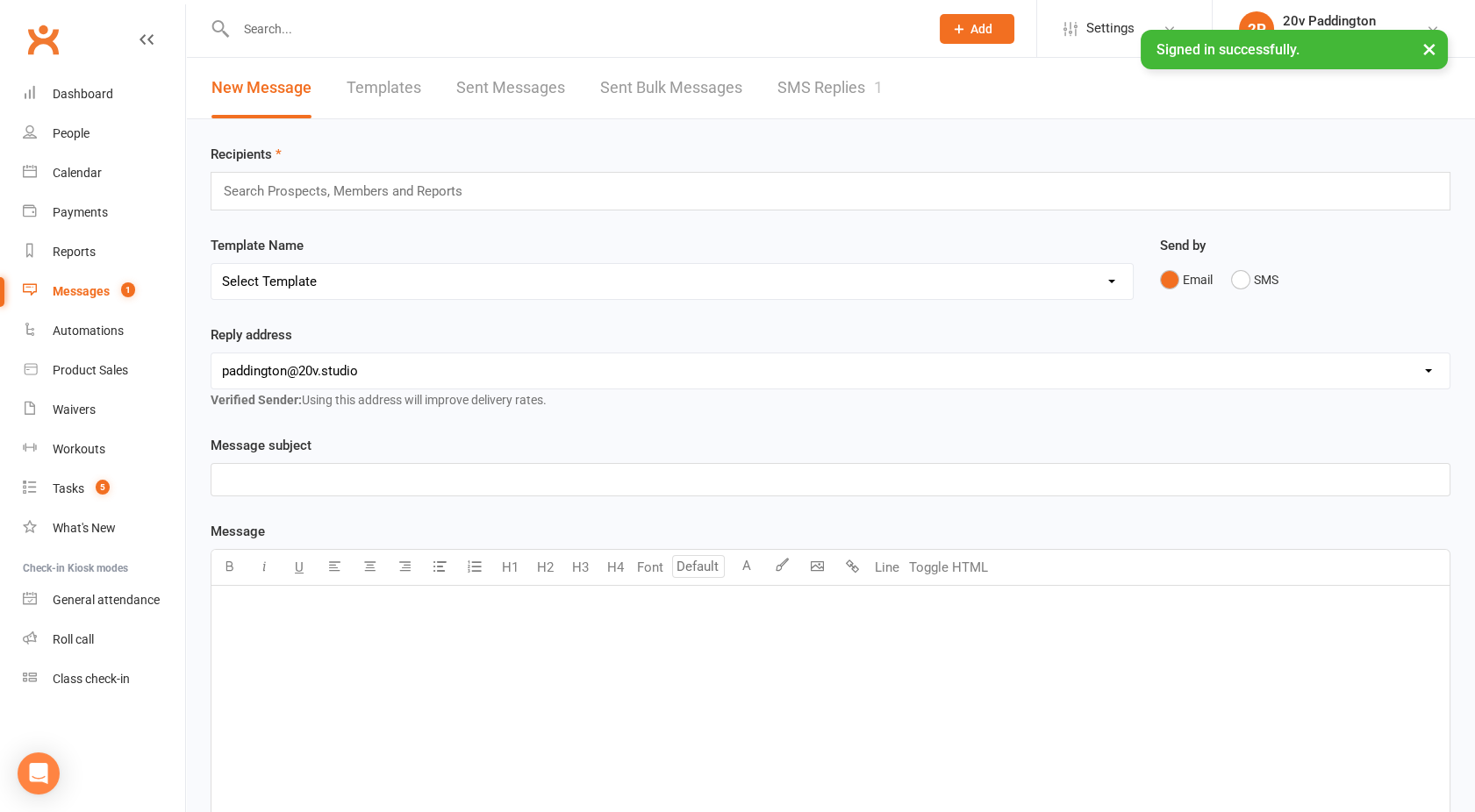
click at [860, 77] on link "SMS Replies 1" at bounding box center [830, 88] width 105 height 61
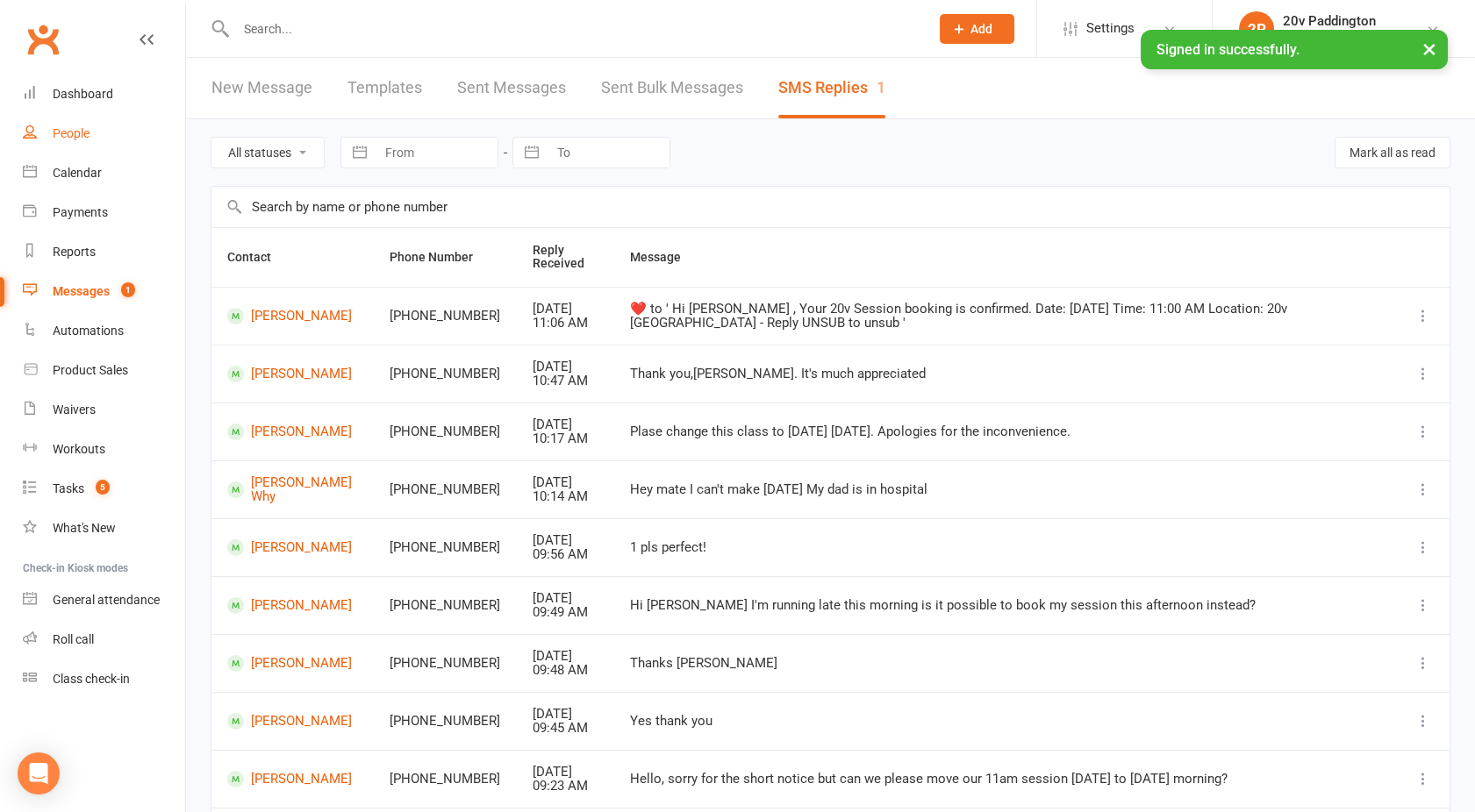
click at [68, 132] on div "People" at bounding box center [71, 134] width 37 height 14
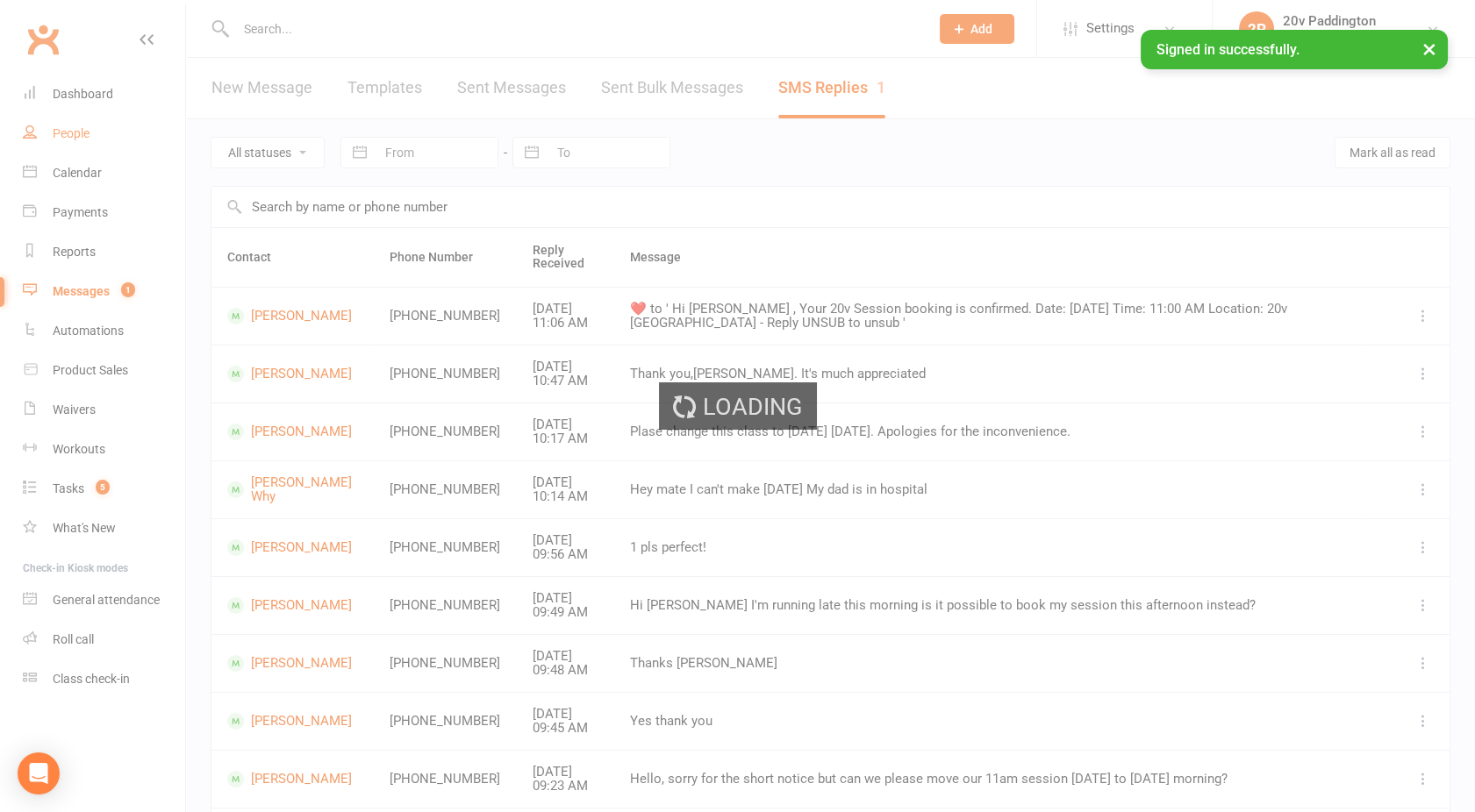
select select "100"
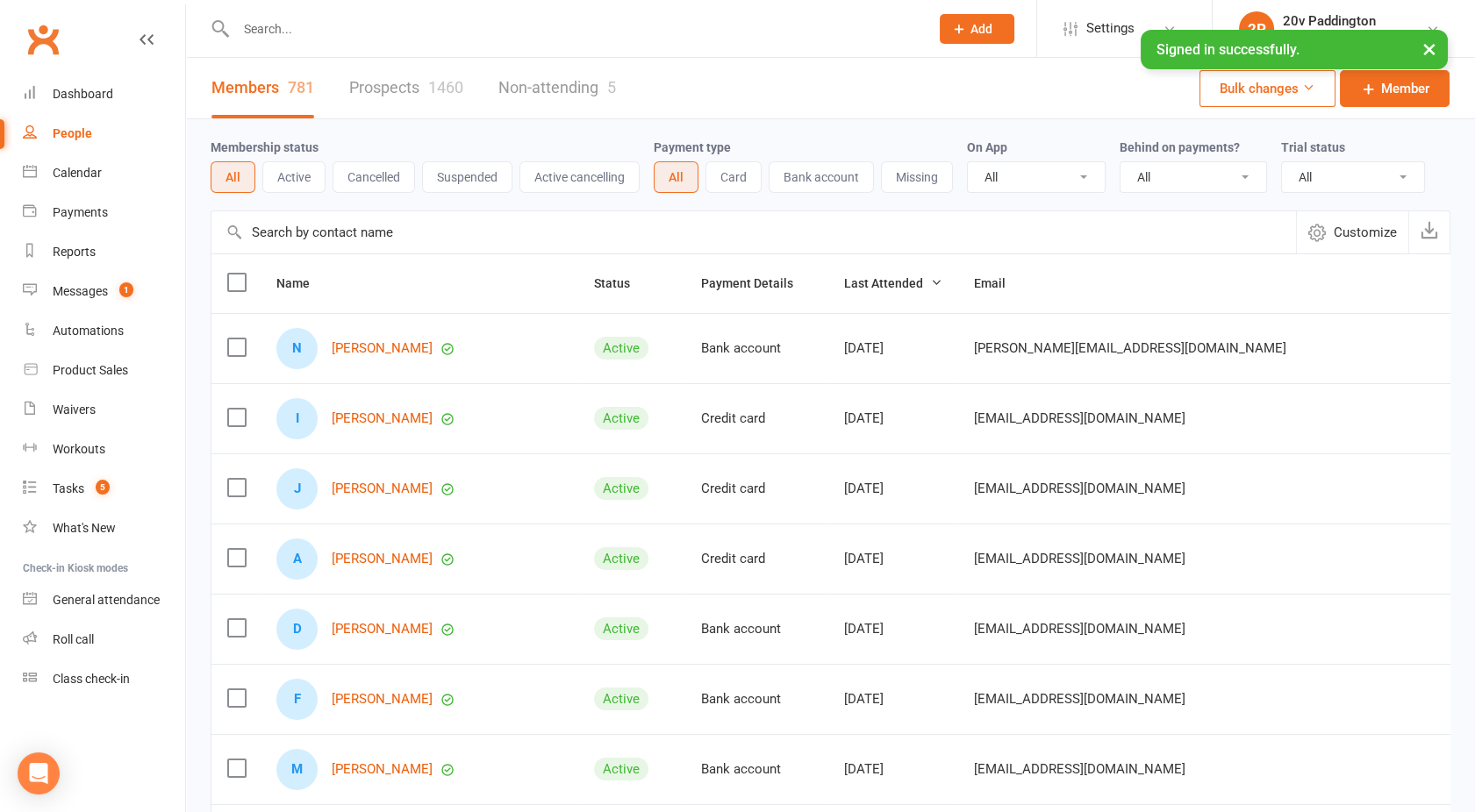
click at [366, 87] on link "Prospects 1460" at bounding box center [406, 88] width 114 height 61
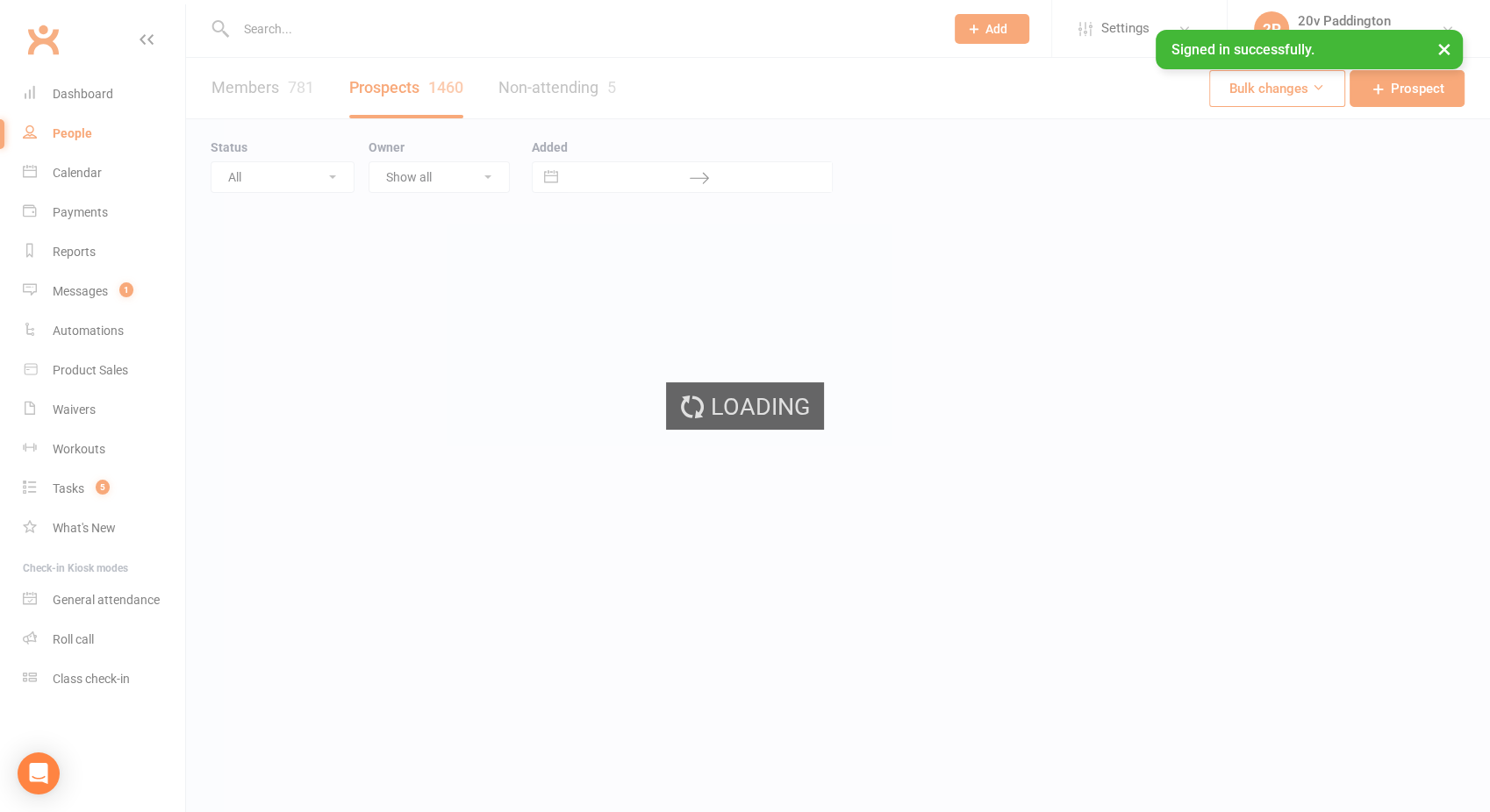
select select "100"
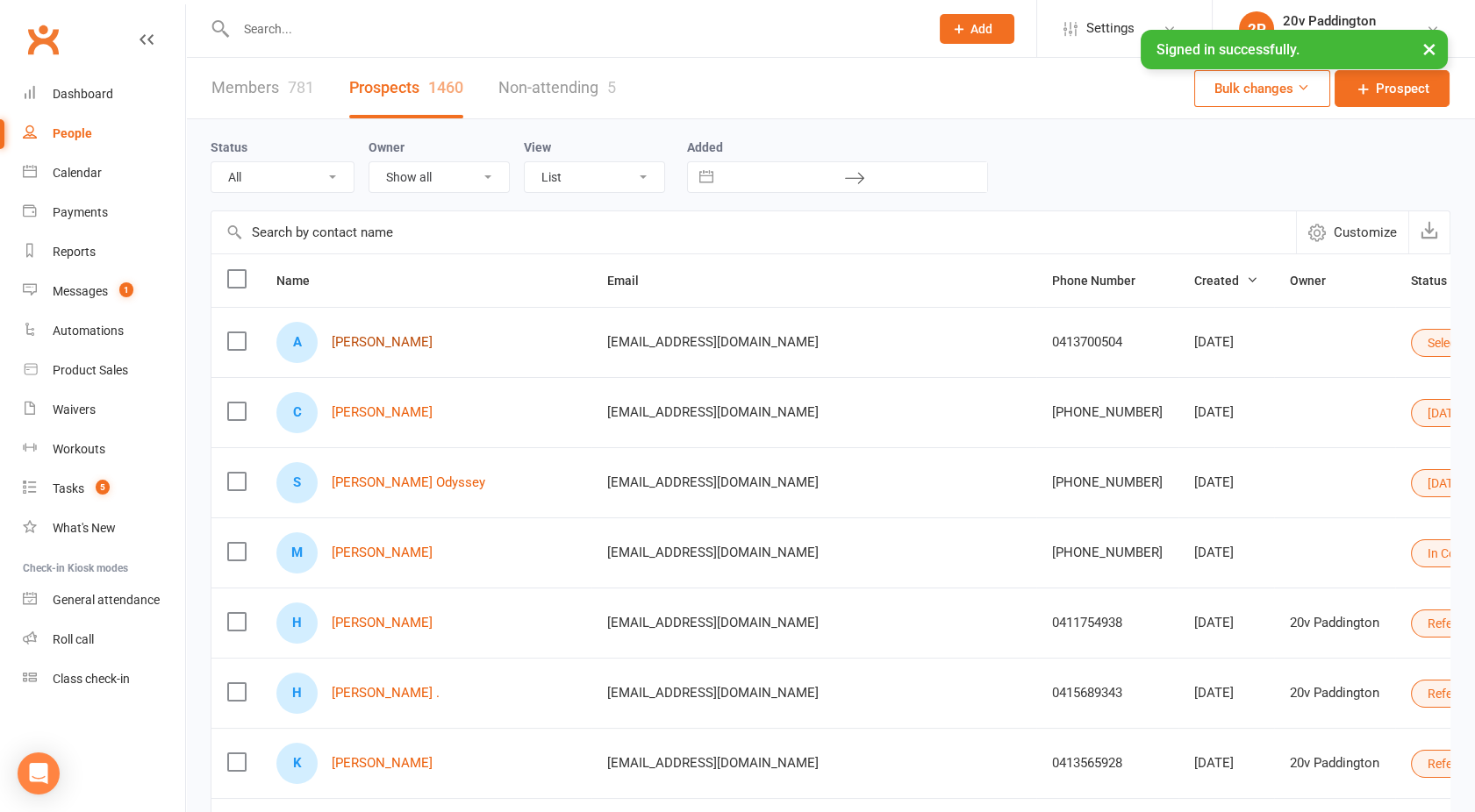
click at [350, 339] on link "[PERSON_NAME]" at bounding box center [381, 342] width 101 height 15
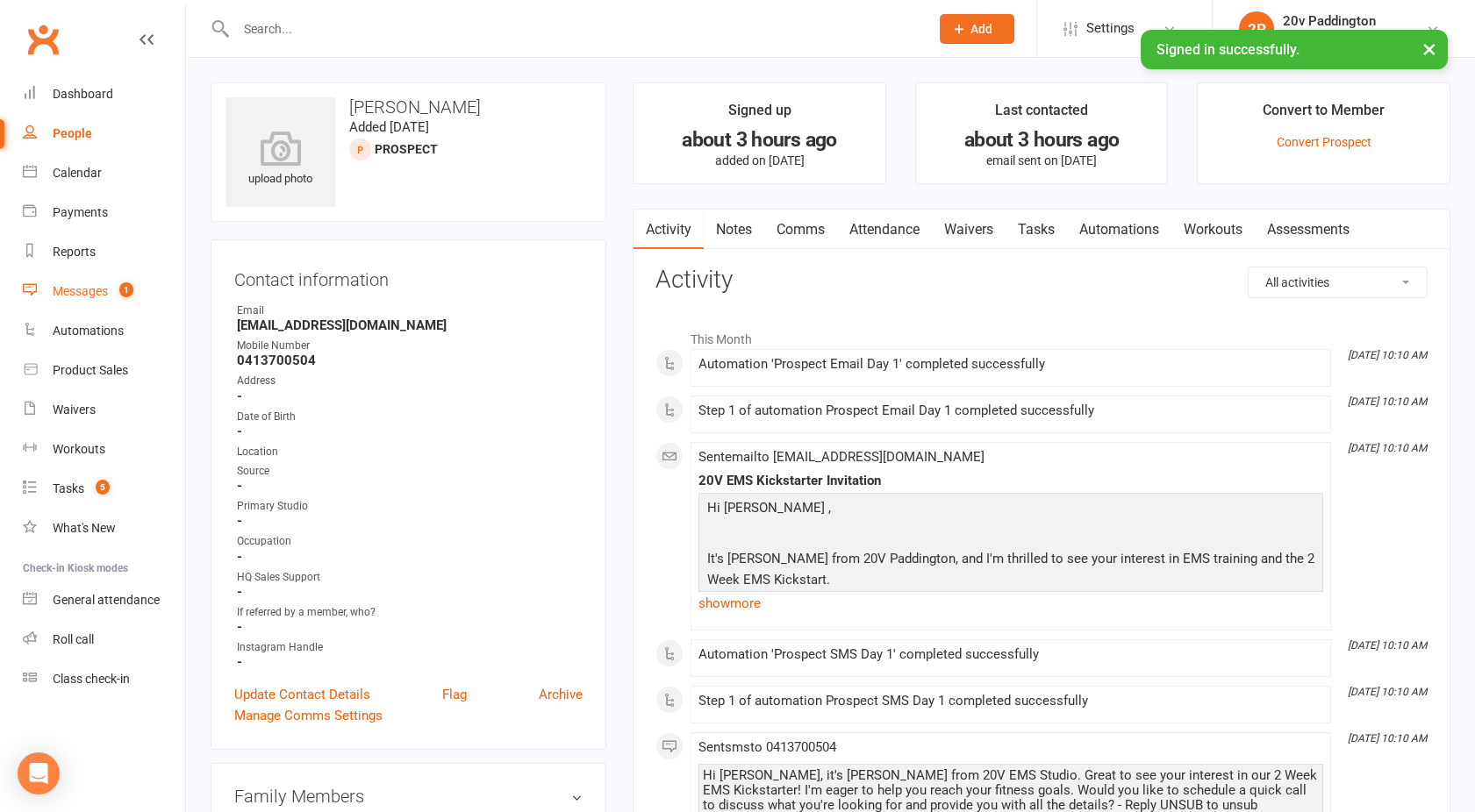
click at [90, 296] on div "Messages" at bounding box center [80, 291] width 55 height 14
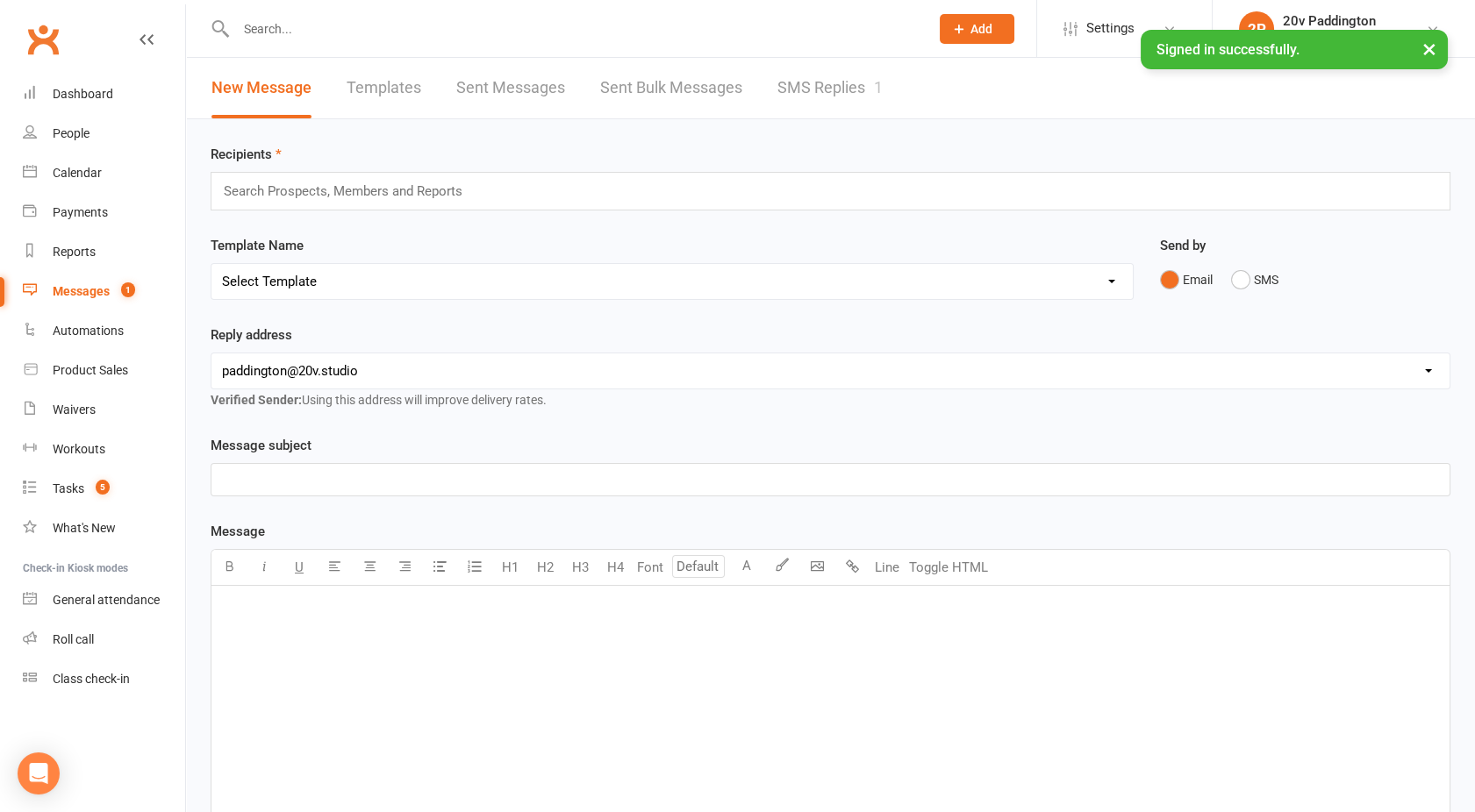
click at [839, 91] on link "SMS Replies 1" at bounding box center [830, 88] width 105 height 61
